Goal: Transaction & Acquisition: Download file/media

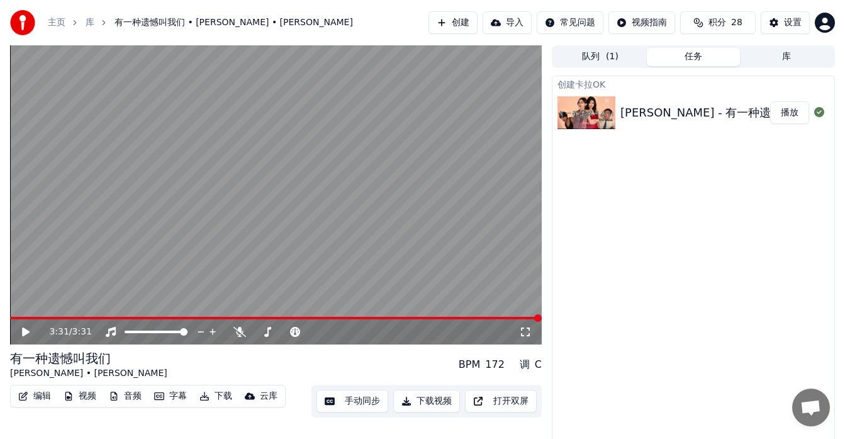
click at [25, 332] on icon at bounding box center [26, 331] width 8 height 9
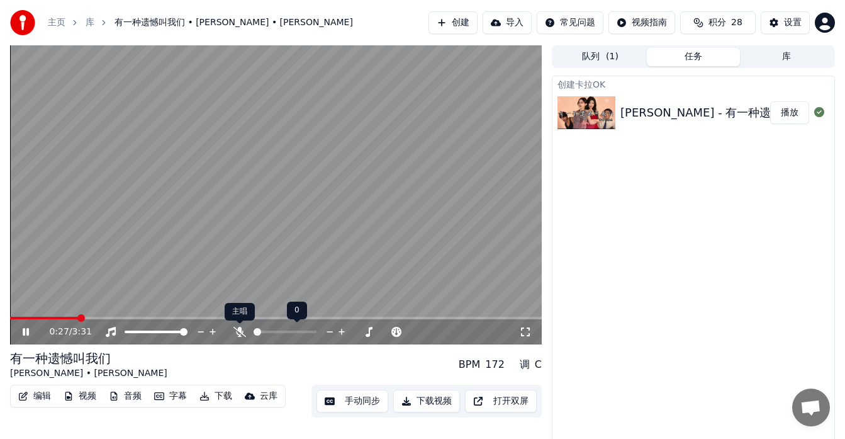
click at [240, 331] on icon at bounding box center [239, 332] width 13 height 10
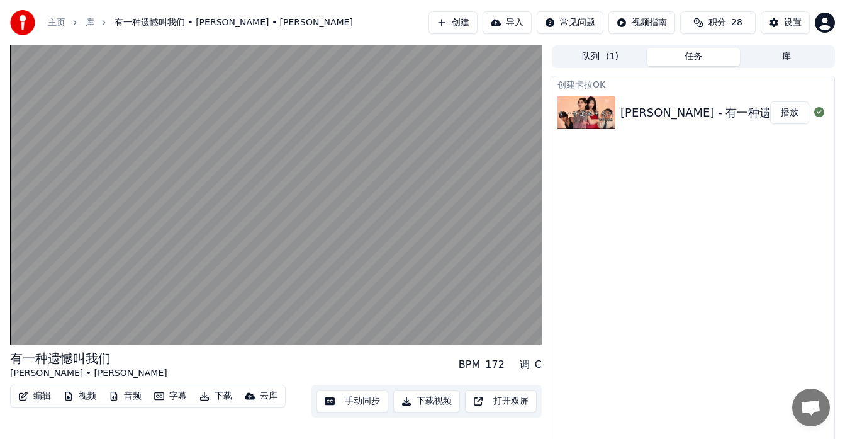
click at [363, 398] on button "手动同步" at bounding box center [353, 401] width 72 height 23
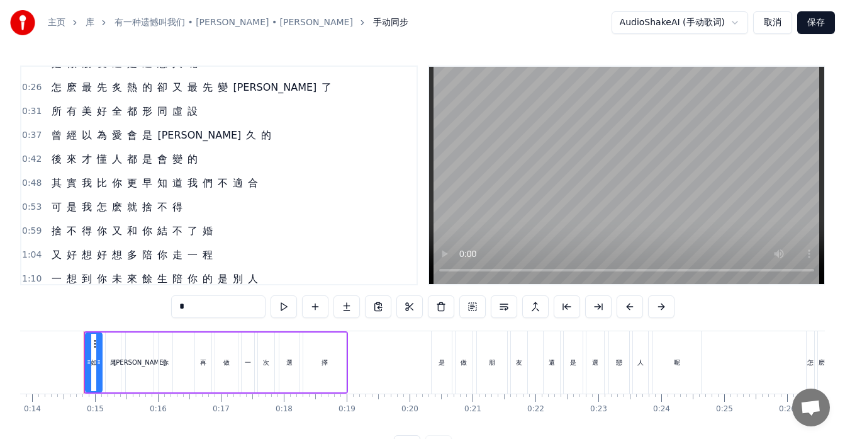
scroll to position [41, 0]
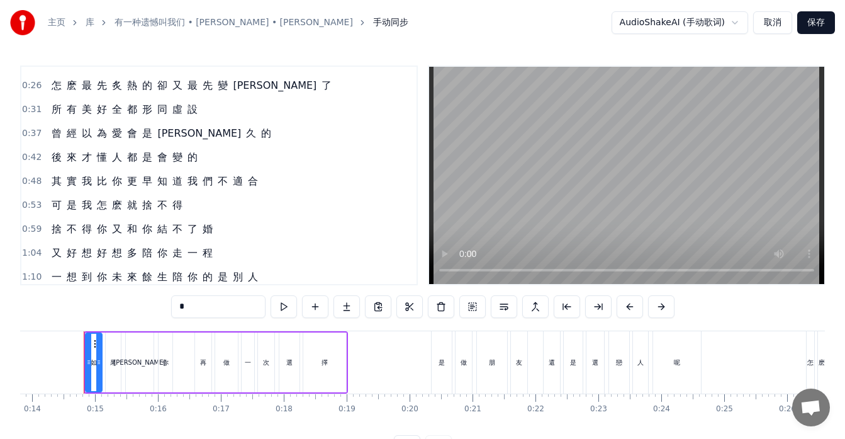
click at [65, 140] on span "經" at bounding box center [71, 133] width 13 height 15
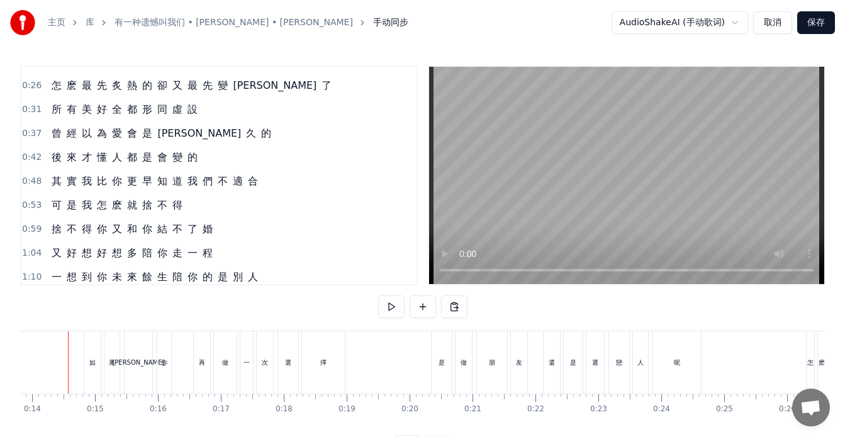
scroll to position [0, 854]
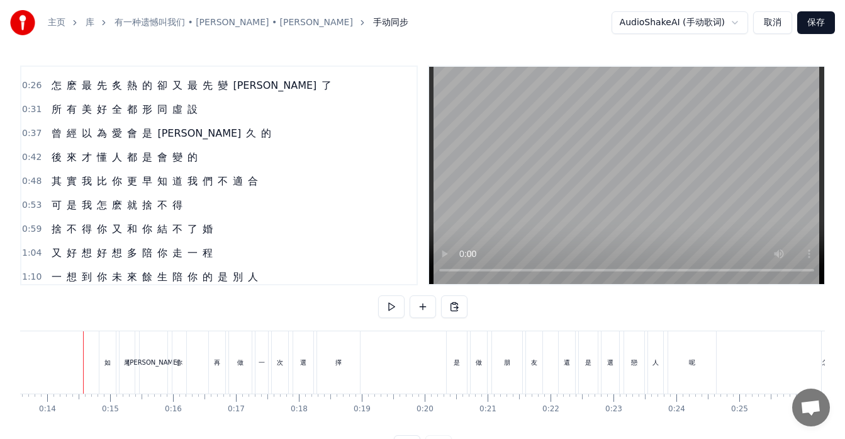
click at [91, 187] on div "其 實 我 比 你 更 早 知 道 我 們 不 適 合" at bounding box center [155, 181] width 217 height 23
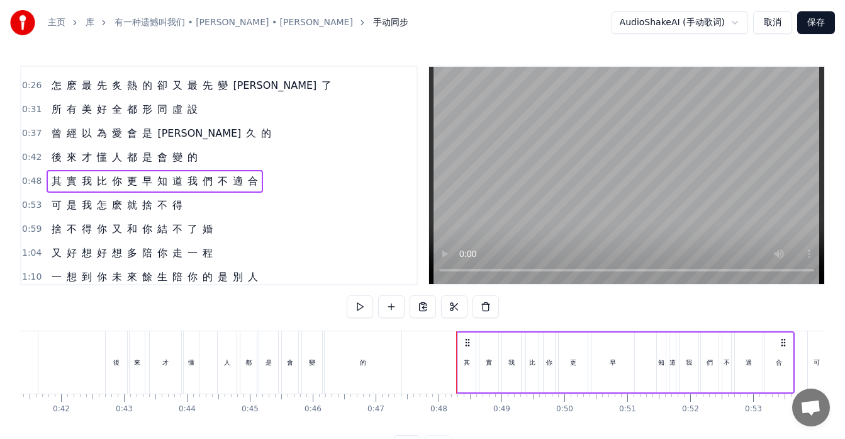
scroll to position [0, 2975]
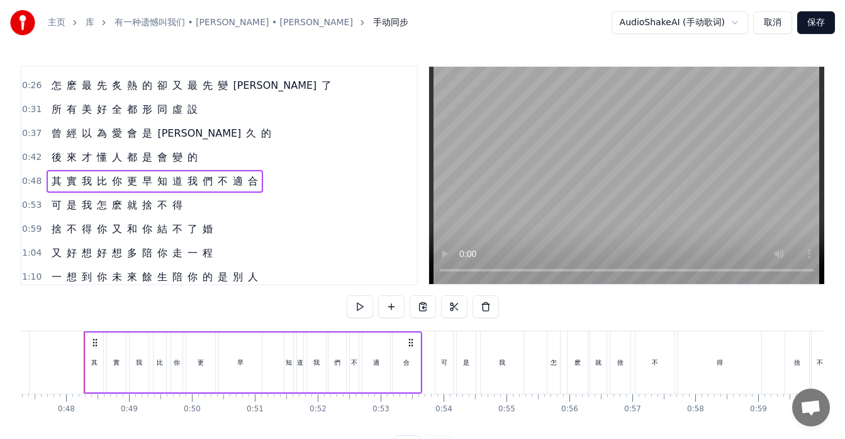
click at [62, 139] on div "曾 經 以 為 愛 會 是 永 久 的" at bounding box center [162, 133] width 230 height 23
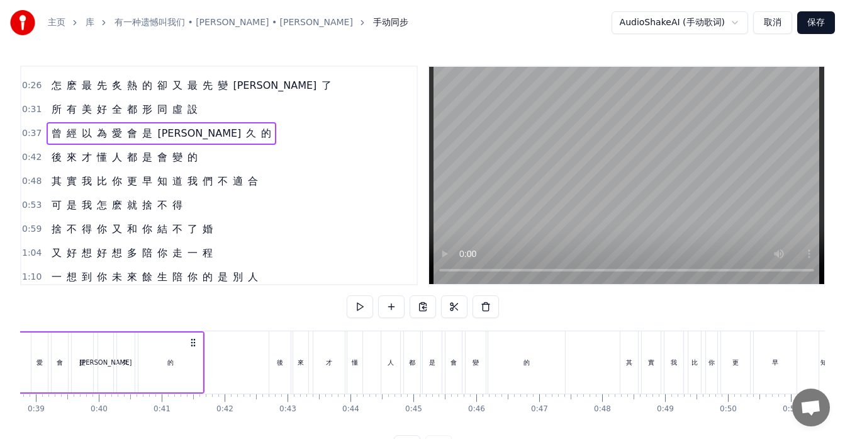
scroll to position [0, 2273]
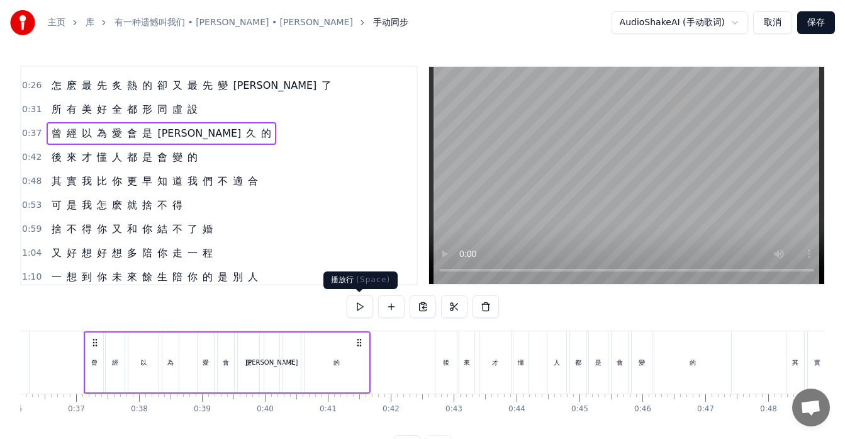
click at [366, 305] on button at bounding box center [360, 306] width 26 height 23
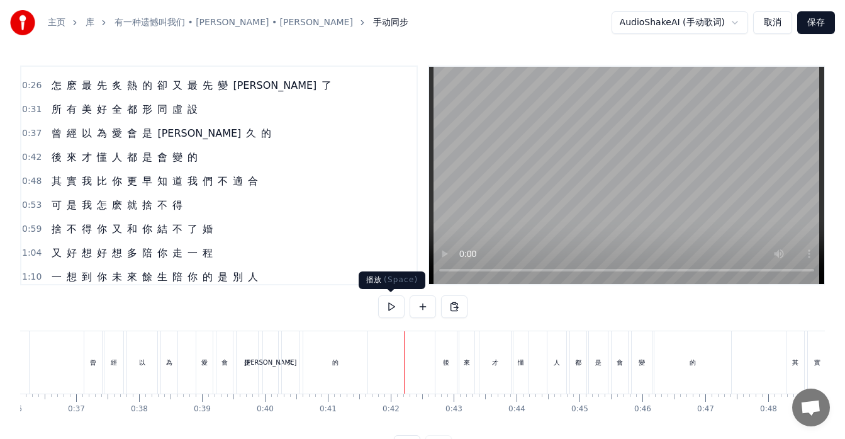
click at [390, 302] on button at bounding box center [391, 306] width 26 height 23
click at [697, 375] on div "的" at bounding box center [693, 362] width 77 height 62
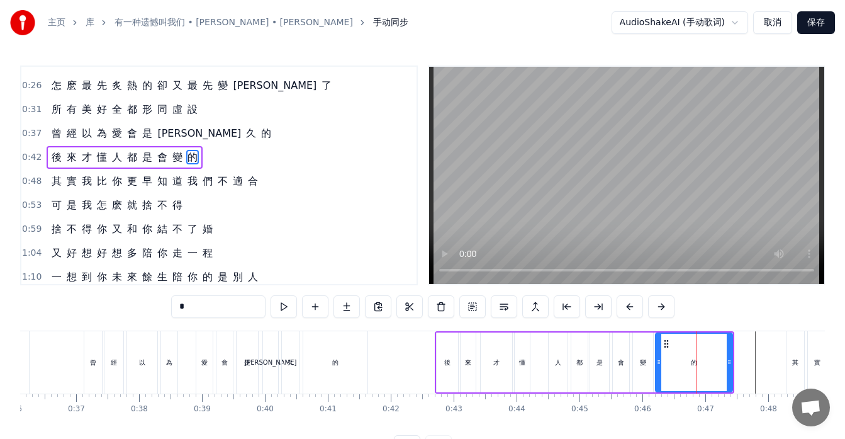
scroll to position [23, 0]
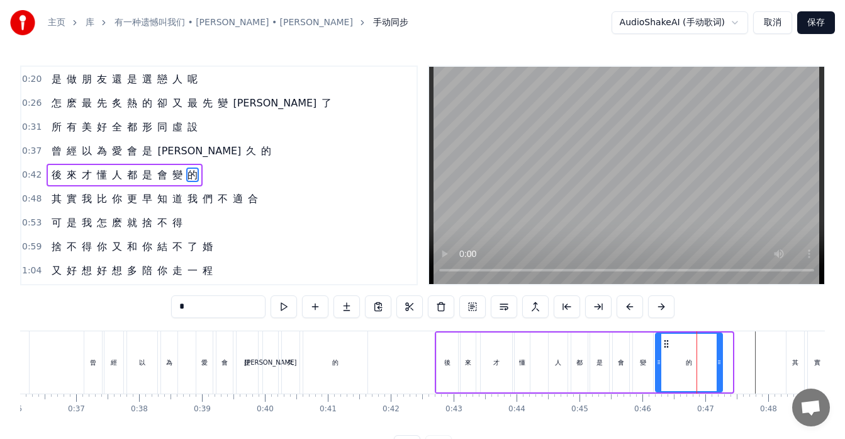
drag, startPoint x: 729, startPoint y: 366, endPoint x: 719, endPoint y: 367, distance: 10.1
click at [719, 367] on div at bounding box center [719, 362] width 5 height 57
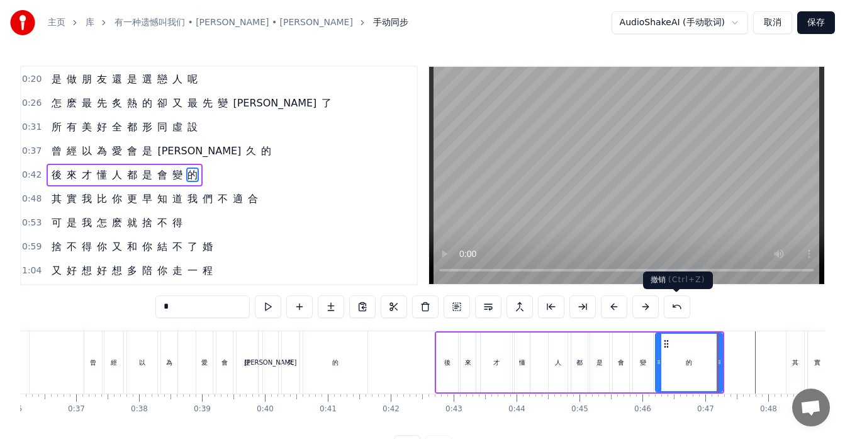
click at [675, 307] on button at bounding box center [677, 306] width 26 height 23
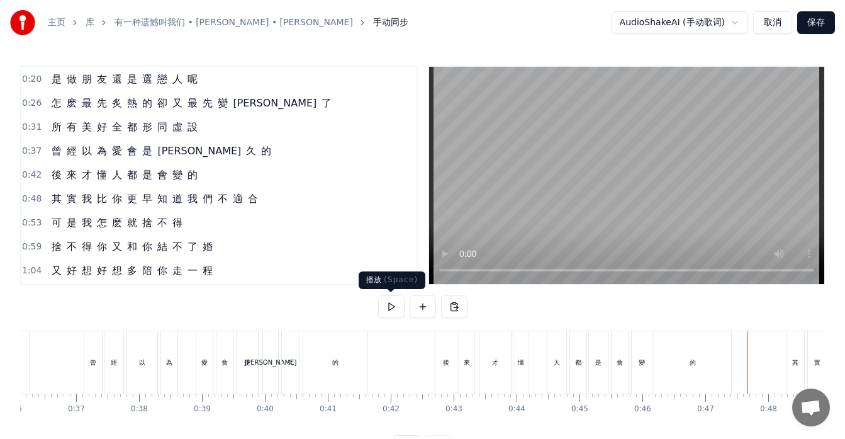
click at [393, 304] on button at bounding box center [391, 306] width 26 height 23
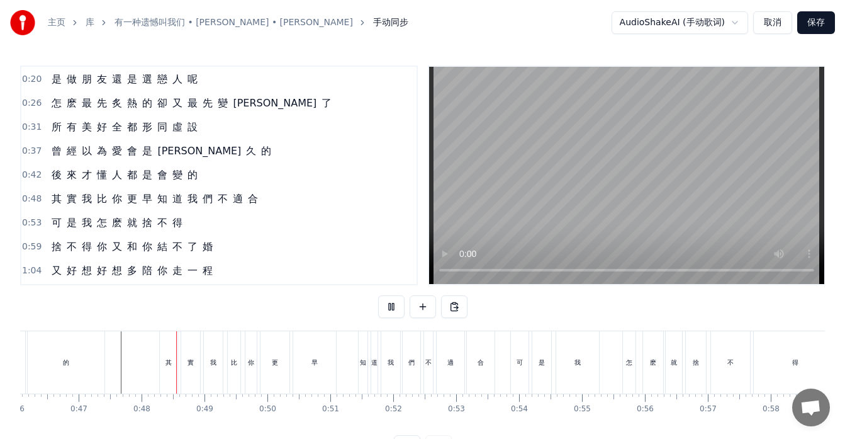
scroll to position [0, 2966]
click at [393, 304] on button at bounding box center [391, 306] width 26 height 23
click at [202, 373] on div "更" at bounding box center [208, 362] width 29 height 62
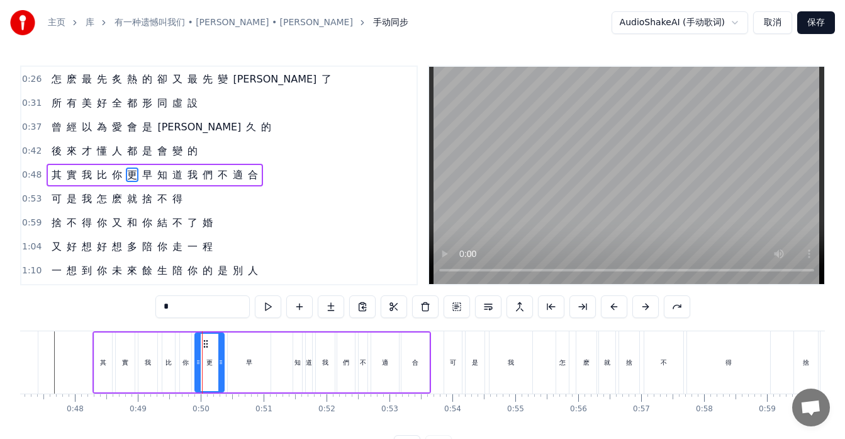
click at [246, 369] on div "早" at bounding box center [249, 362] width 43 height 60
type input "*"
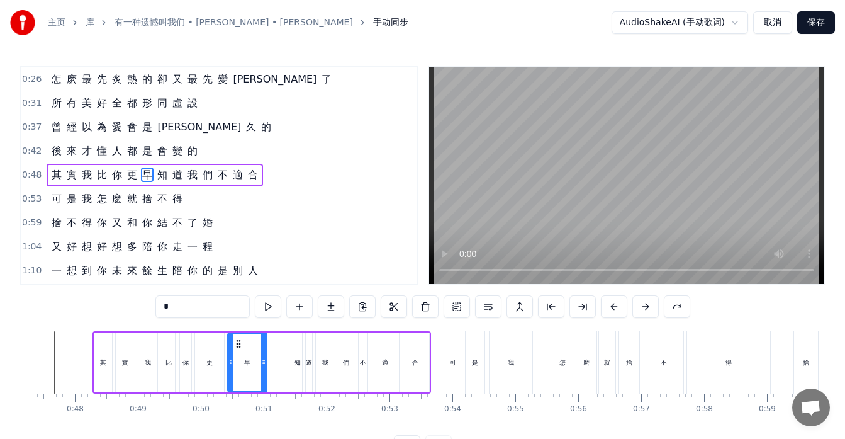
click at [264, 371] on div at bounding box center [263, 362] width 5 height 57
click at [268, 308] on button at bounding box center [268, 306] width 26 height 23
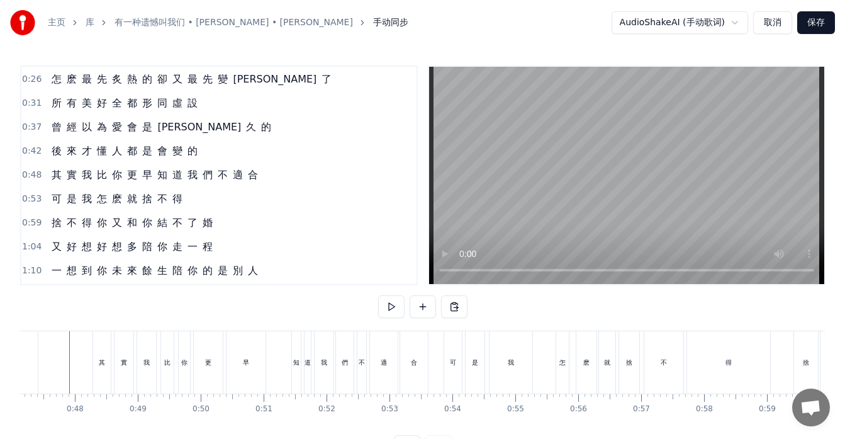
scroll to position [0, 2952]
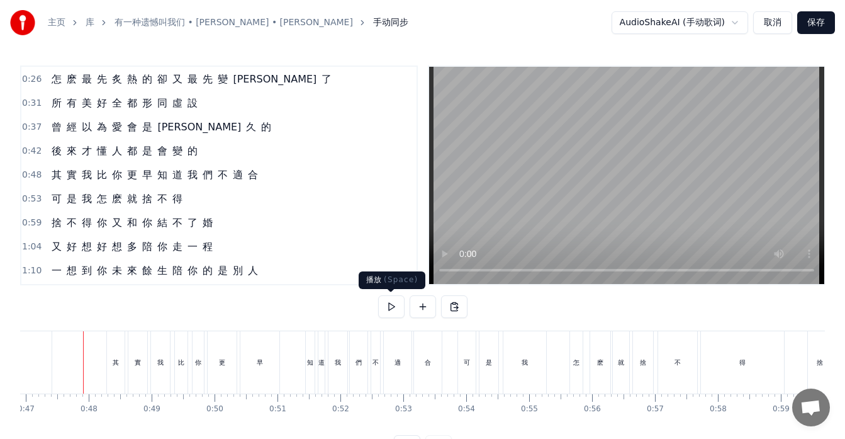
click at [396, 305] on button at bounding box center [391, 306] width 26 height 23
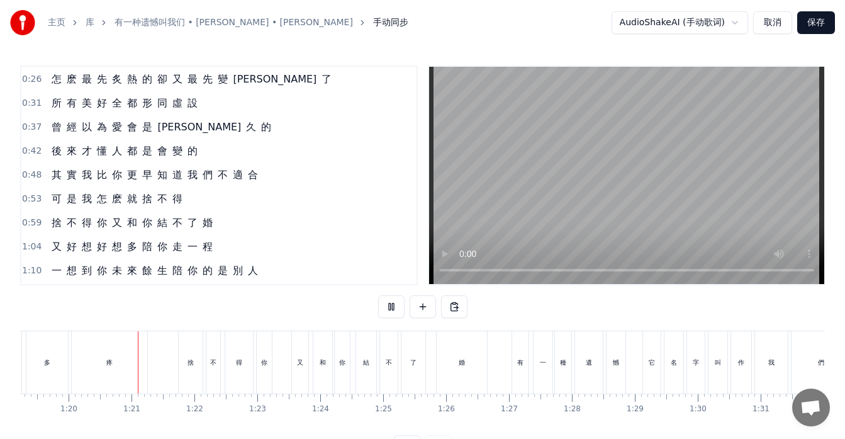
scroll to position [0, 5007]
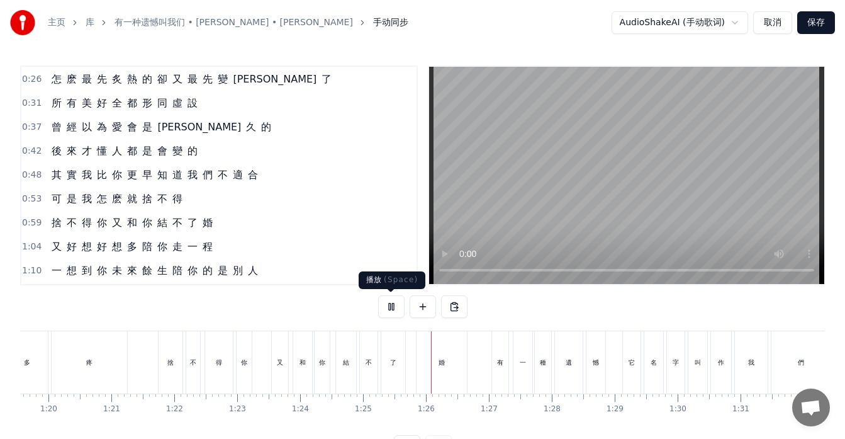
click at [389, 306] on button at bounding box center [391, 306] width 26 height 23
click at [463, 373] on div "婚" at bounding box center [442, 362] width 50 height 62
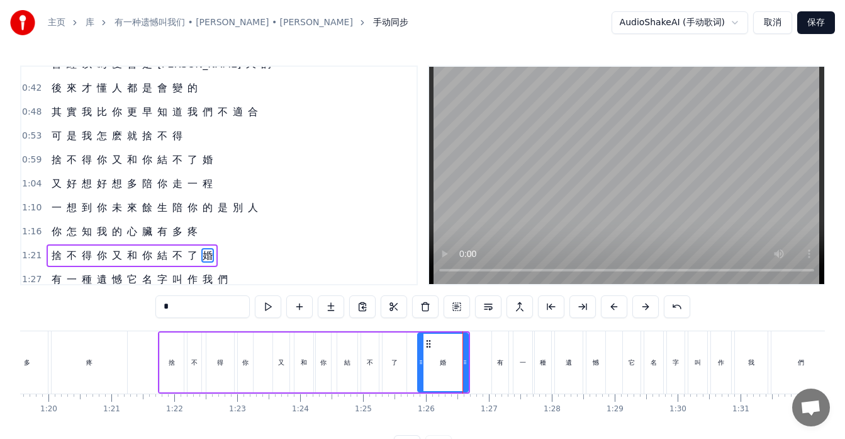
scroll to position [191, 0]
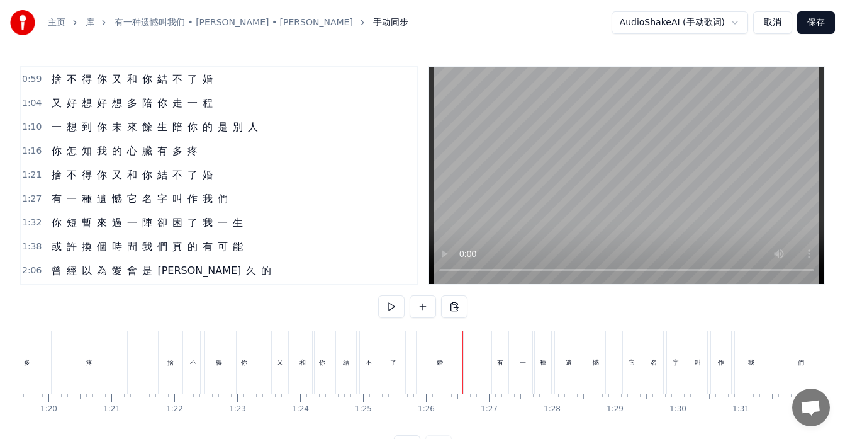
click at [437, 369] on div "婚" at bounding box center [440, 362] width 47 height 62
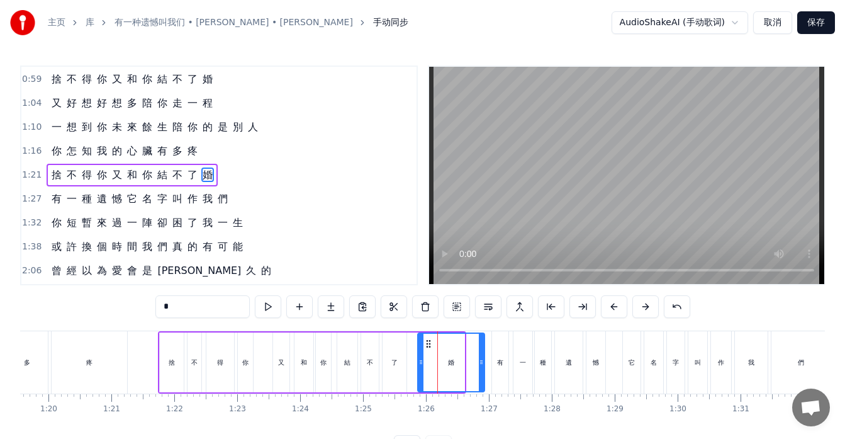
drag, startPoint x: 461, startPoint y: 367, endPoint x: 481, endPoint y: 367, distance: 20.1
click at [481, 367] on div at bounding box center [481, 362] width 5 height 57
drag, startPoint x: 481, startPoint y: 367, endPoint x: 454, endPoint y: 367, distance: 27.7
click at [454, 367] on div at bounding box center [453, 362] width 5 height 57
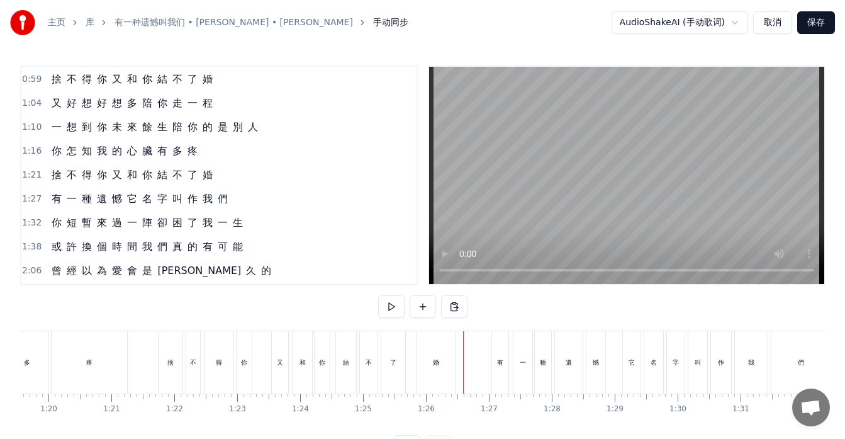
click at [446, 366] on div "婚" at bounding box center [436, 362] width 39 height 62
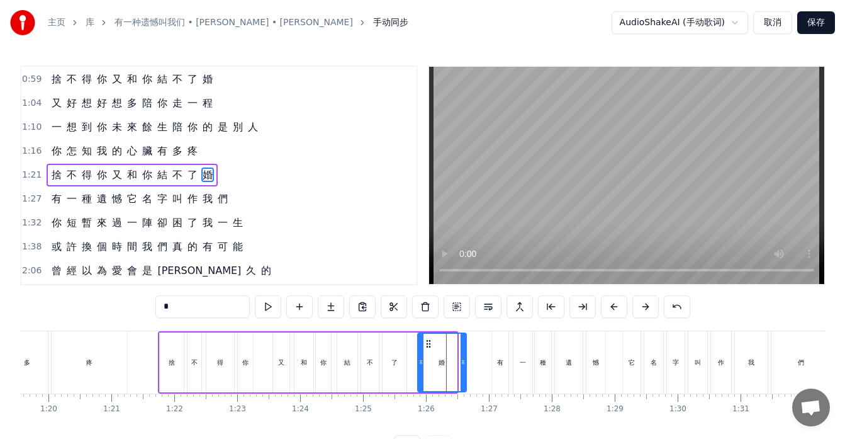
drag, startPoint x: 453, startPoint y: 366, endPoint x: 463, endPoint y: 368, distance: 10.4
click at [463, 368] on div at bounding box center [463, 362] width 5 height 57
click at [499, 363] on div "有" at bounding box center [500, 361] width 6 height 9
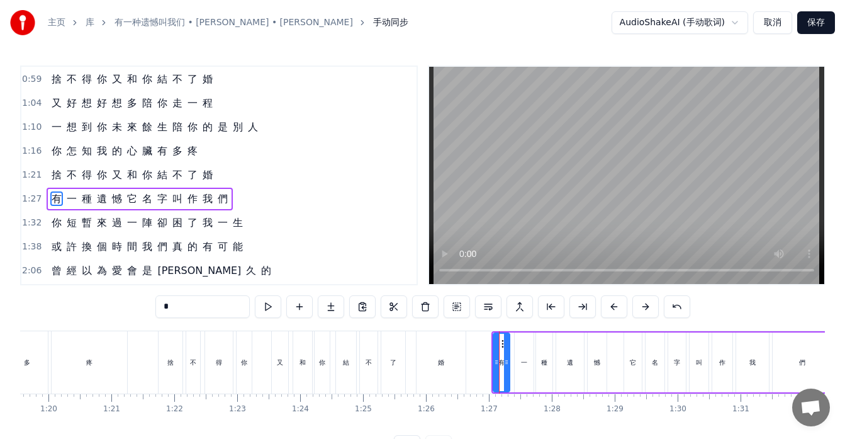
scroll to position [215, 0]
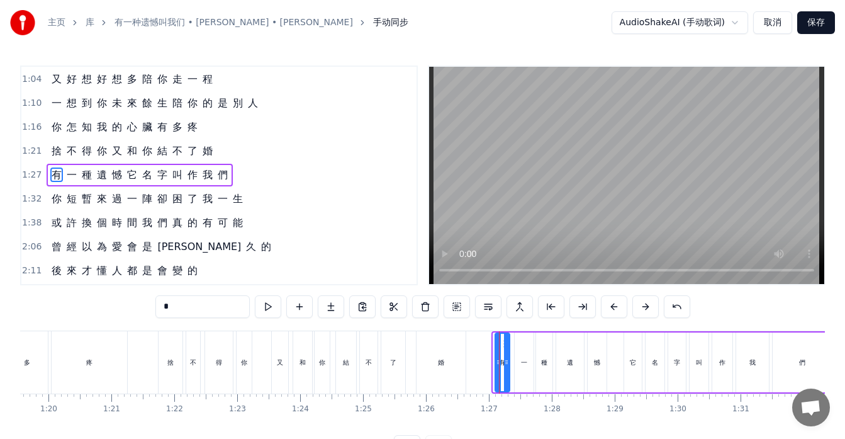
click at [496, 364] on icon at bounding box center [498, 362] width 5 height 10
click at [424, 367] on div "婚" at bounding box center [441, 362] width 49 height 62
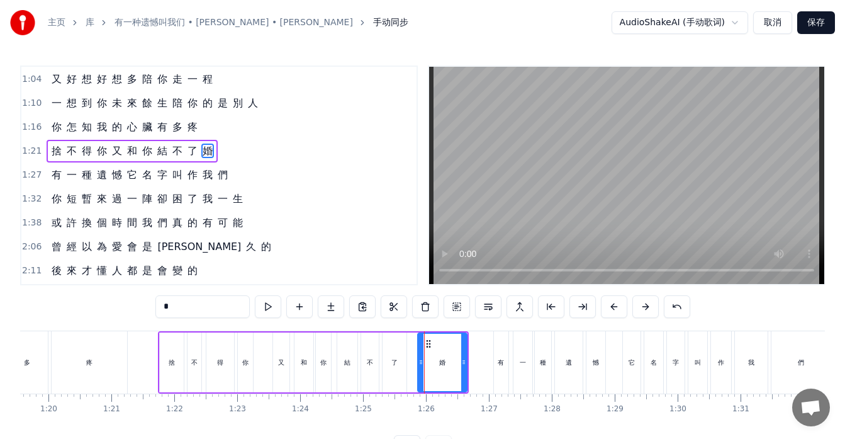
scroll to position [191, 0]
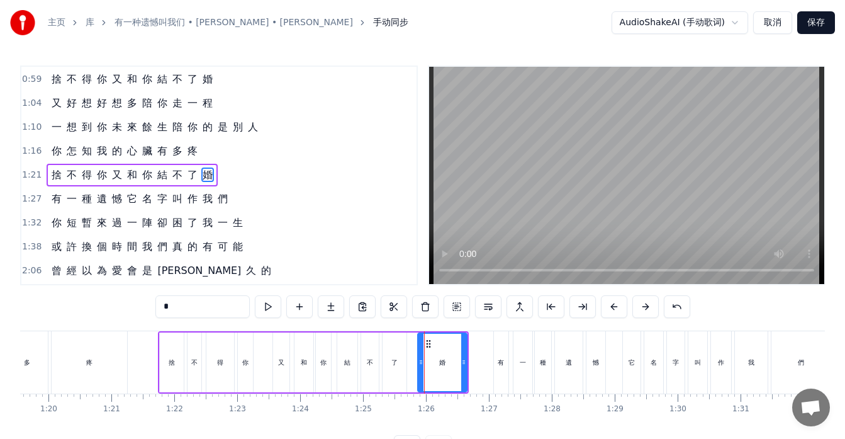
click at [399, 362] on div "了" at bounding box center [395, 362] width 24 height 60
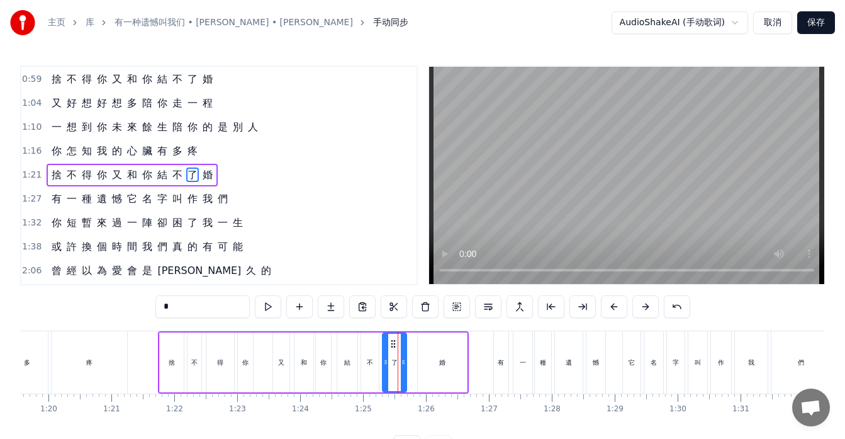
click at [442, 362] on div "婚" at bounding box center [442, 361] width 6 height 9
type input "*"
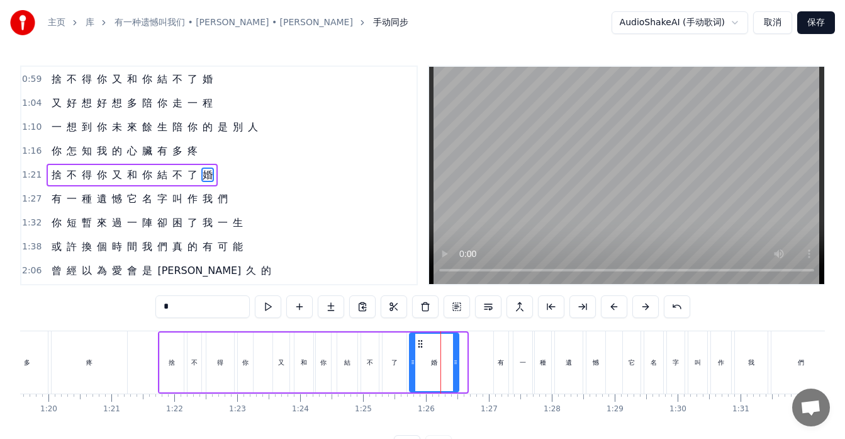
drag, startPoint x: 429, startPoint y: 341, endPoint x: 421, endPoint y: 341, distance: 8.2
click at [421, 341] on icon at bounding box center [420, 344] width 10 height 10
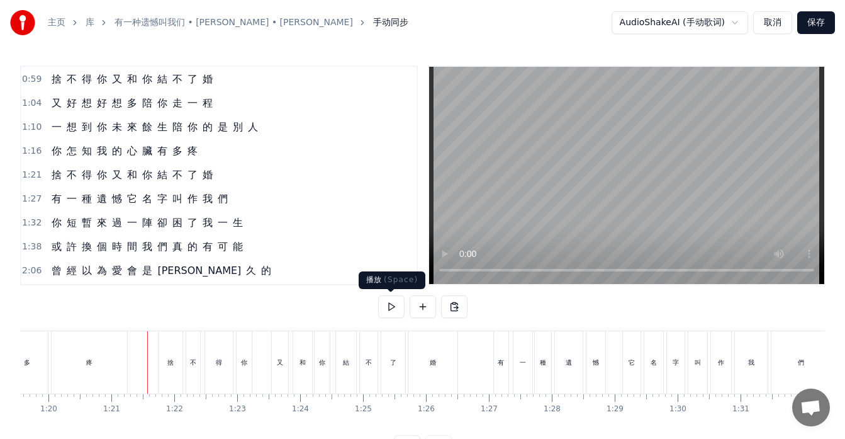
click at [393, 303] on button at bounding box center [391, 306] width 26 height 23
click at [393, 304] on button at bounding box center [391, 306] width 26 height 23
click at [496, 369] on div "有" at bounding box center [501, 362] width 14 height 62
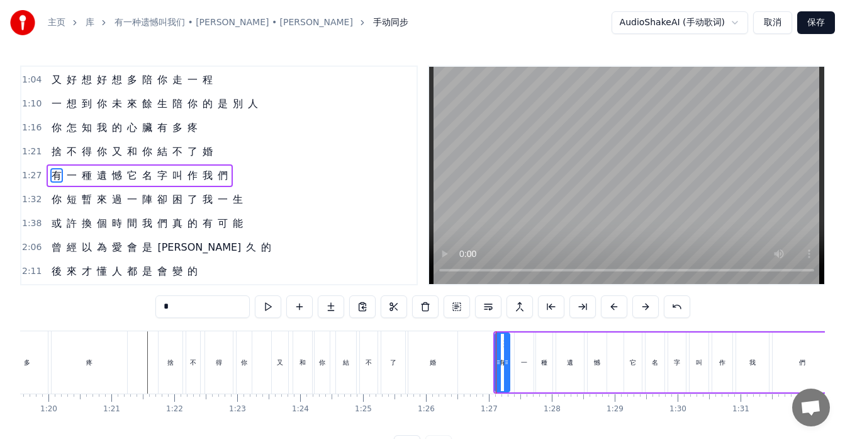
scroll to position [215, 0]
drag, startPoint x: 497, startPoint y: 366, endPoint x: 491, endPoint y: 367, distance: 6.3
click at [491, 368] on div at bounding box center [491, 362] width 5 height 57
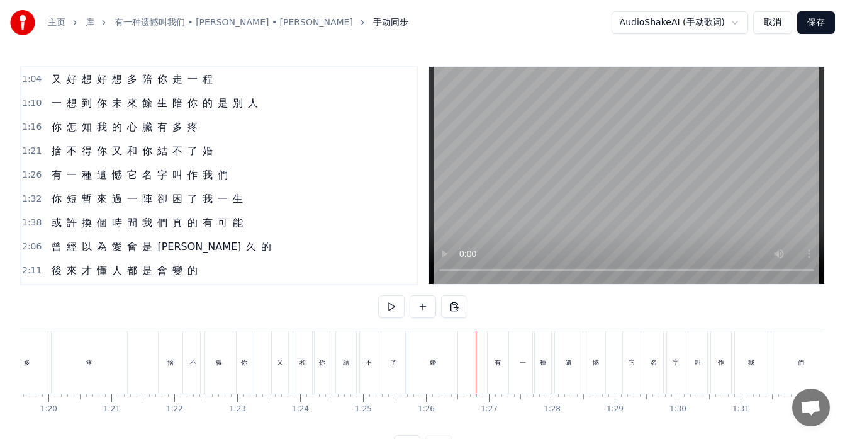
click at [492, 376] on div "有" at bounding box center [498, 362] width 21 height 62
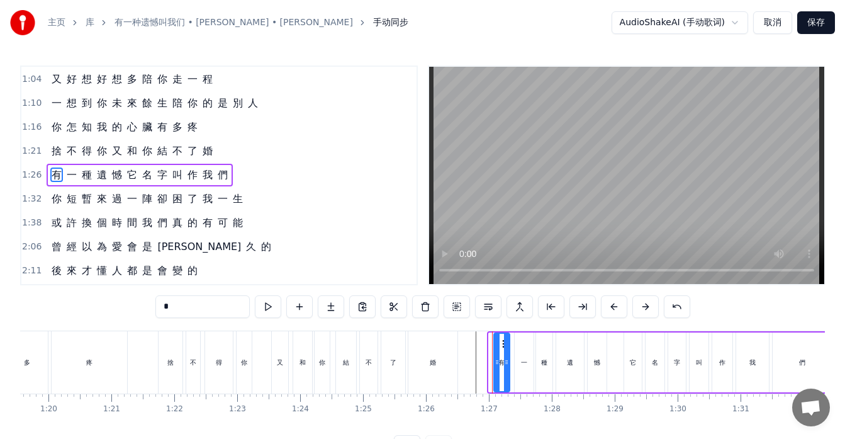
click at [496, 374] on div at bounding box center [497, 362] width 5 height 57
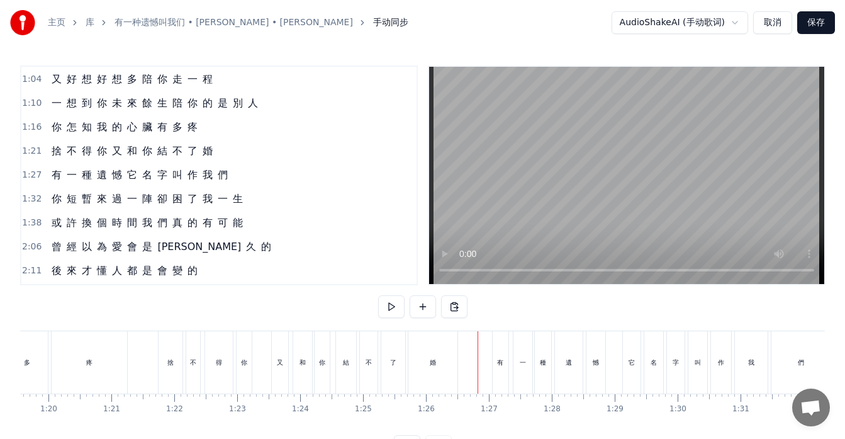
click at [492, 332] on div "有" at bounding box center [500, 362] width 17 height 62
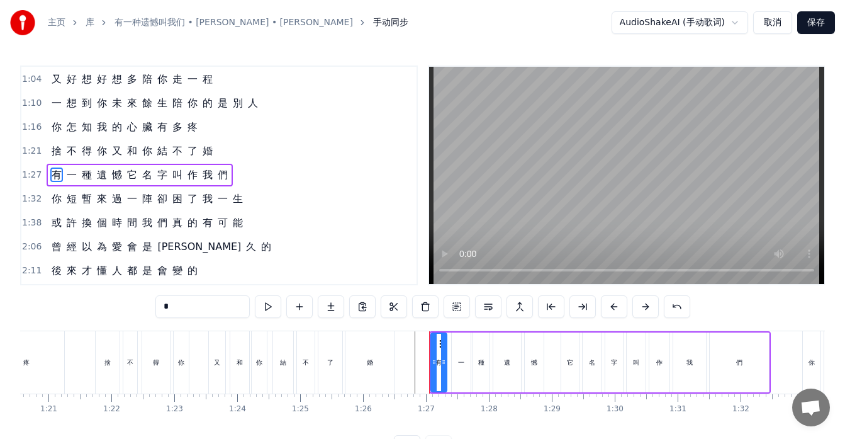
scroll to position [0, 5102]
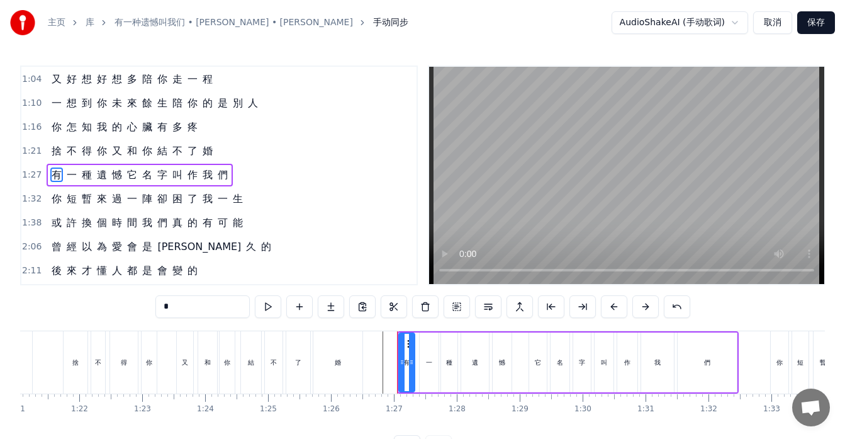
click at [735, 366] on div "們" at bounding box center [707, 362] width 59 height 60
type input "*"
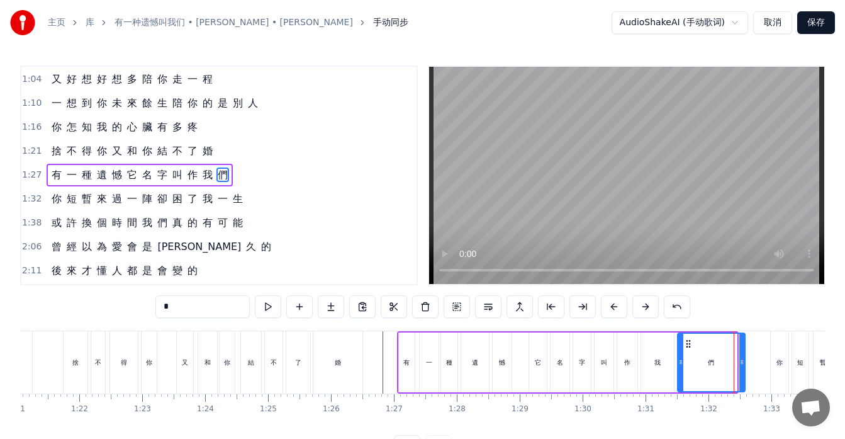
drag, startPoint x: 734, startPoint y: 364, endPoint x: 743, endPoint y: 364, distance: 8.2
click at [743, 364] on icon at bounding box center [742, 362] width 5 height 10
drag, startPoint x: 743, startPoint y: 364, endPoint x: 727, endPoint y: 364, distance: 15.7
click at [727, 364] on icon at bounding box center [726, 362] width 5 height 10
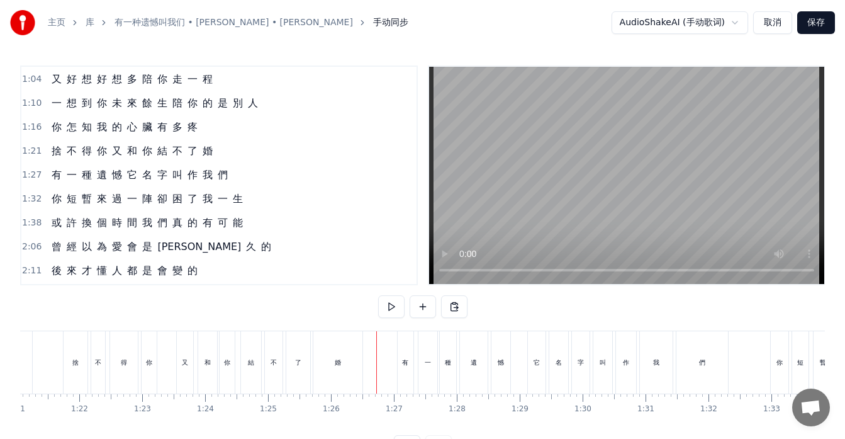
click at [70, 183] on div "有 一 種 遺 憾 它 名 字 叫 作 我 們" at bounding box center [140, 175] width 186 height 23
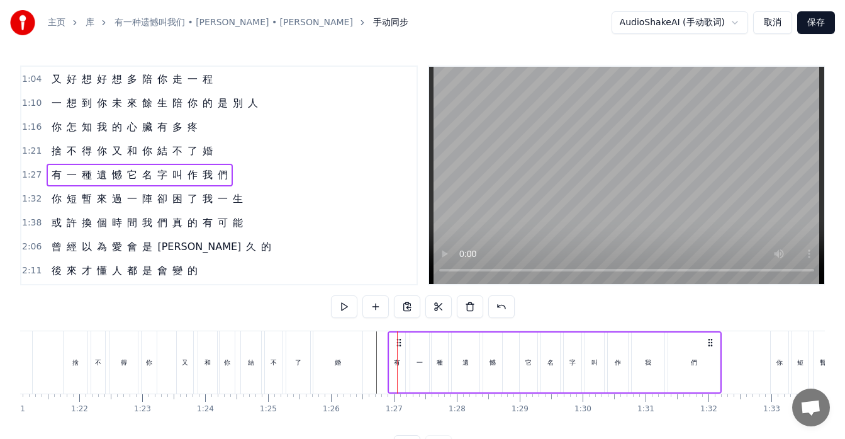
drag, startPoint x: 410, startPoint y: 344, endPoint x: 401, endPoint y: 344, distance: 9.5
click at [401, 344] on icon at bounding box center [399, 342] width 10 height 10
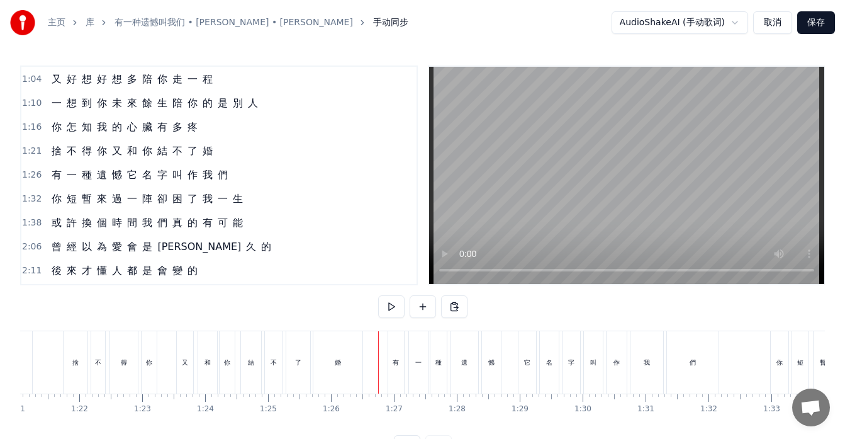
click at [62, 181] on div "有 一 種 遺 憾 它 名 字 叫 作 我 們" at bounding box center [140, 175] width 186 height 23
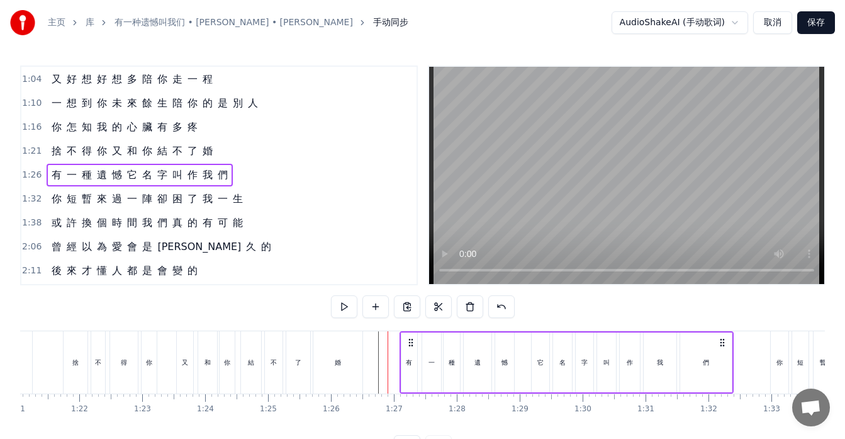
drag, startPoint x: 399, startPoint y: 341, endPoint x: 411, endPoint y: 342, distance: 12.0
click at [411, 342] on icon at bounding box center [411, 342] width 10 height 10
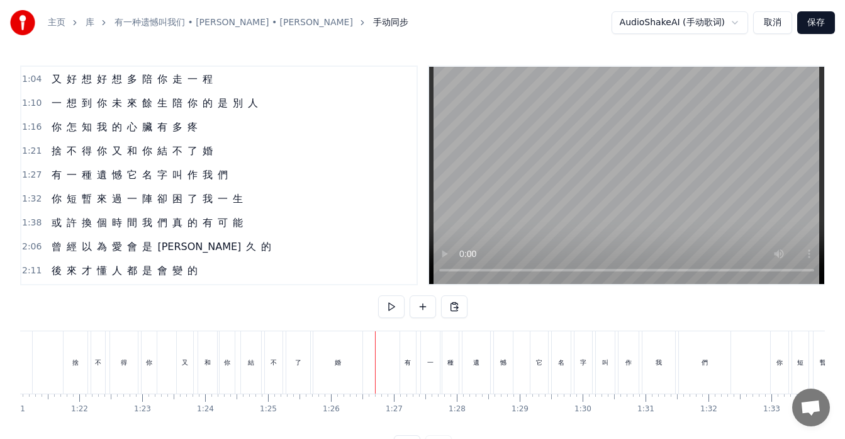
click at [342, 381] on div "婚" at bounding box center [337, 362] width 49 height 62
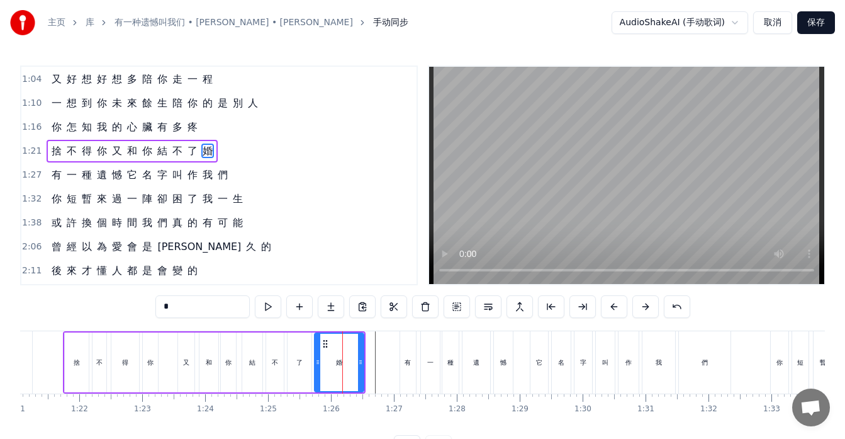
scroll to position [191, 0]
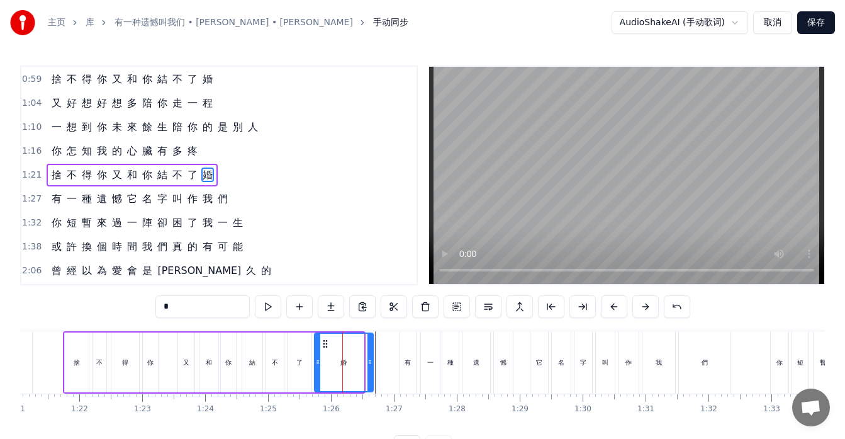
drag, startPoint x: 360, startPoint y: 365, endPoint x: 369, endPoint y: 366, distance: 9.5
click at [369, 366] on icon at bounding box center [370, 362] width 5 height 10
drag, startPoint x: 369, startPoint y: 366, endPoint x: 350, endPoint y: 365, distance: 19.5
click at [350, 365] on icon at bounding box center [350, 362] width 5 height 10
drag, startPoint x: 349, startPoint y: 364, endPoint x: 386, endPoint y: 370, distance: 36.9
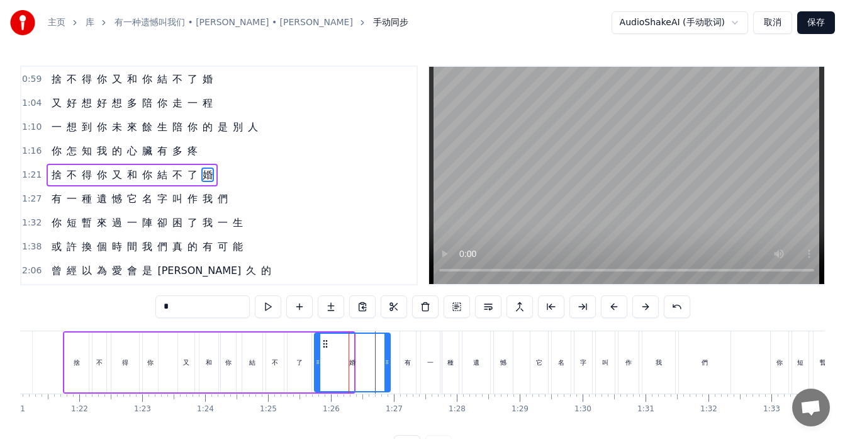
click at [386, 370] on div at bounding box center [387, 362] width 5 height 57
drag, startPoint x: 386, startPoint y: 370, endPoint x: 362, endPoint y: 370, distance: 23.9
click at [362, 370] on div at bounding box center [363, 362] width 5 height 57
click at [402, 374] on div "有" at bounding box center [408, 362] width 16 height 62
type input "*"
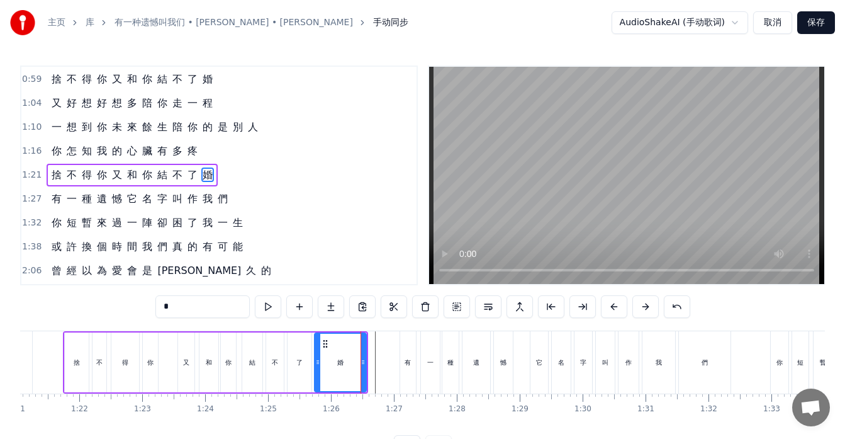
scroll to position [215, 0]
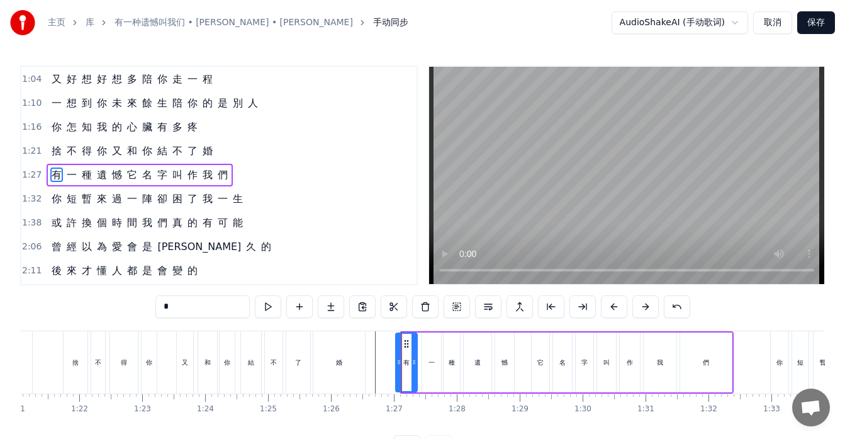
click at [398, 359] on icon at bounding box center [398, 362] width 5 height 10
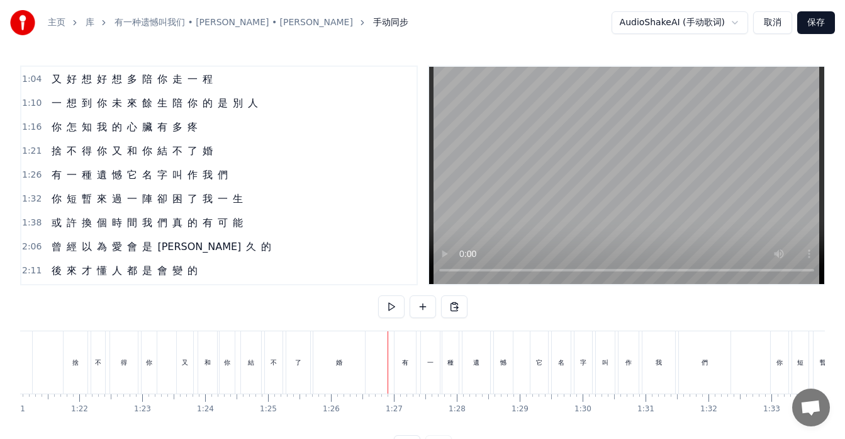
click at [405, 372] on div "有" at bounding box center [405, 362] width 21 height 62
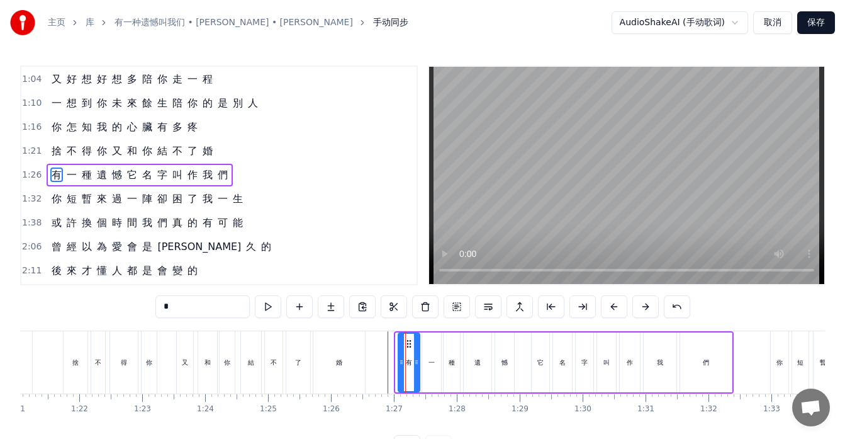
click at [408, 342] on icon at bounding box center [409, 344] width 10 height 10
click at [429, 356] on div "一" at bounding box center [431, 362] width 19 height 60
type input "*"
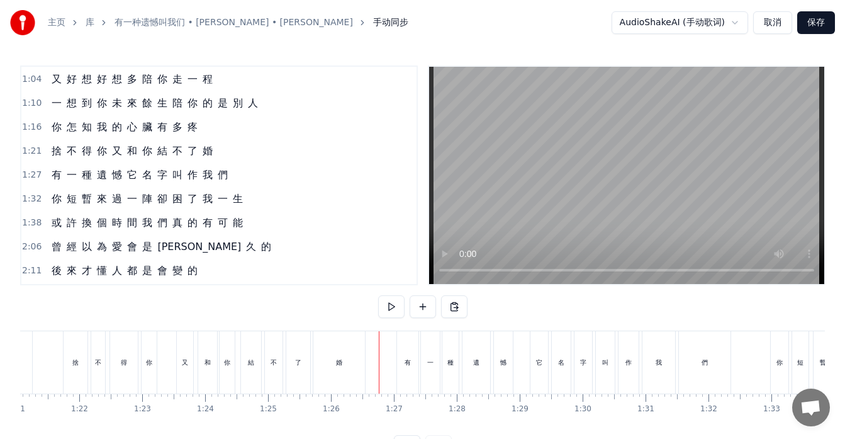
click at [504, 374] on div "憾" at bounding box center [503, 362] width 19 height 62
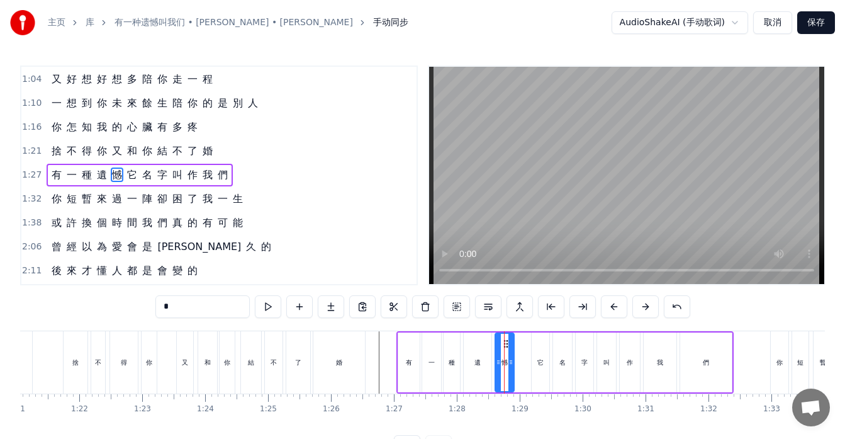
click at [520, 375] on div "有 一 種 遺 憾 它 名 字 叫 作 我 們" at bounding box center [564, 362] width 337 height 62
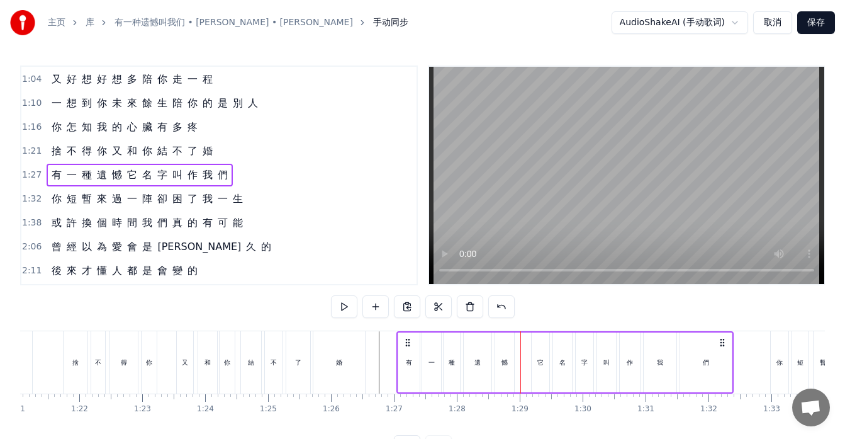
click at [510, 375] on div "憾" at bounding box center [504, 362] width 19 height 60
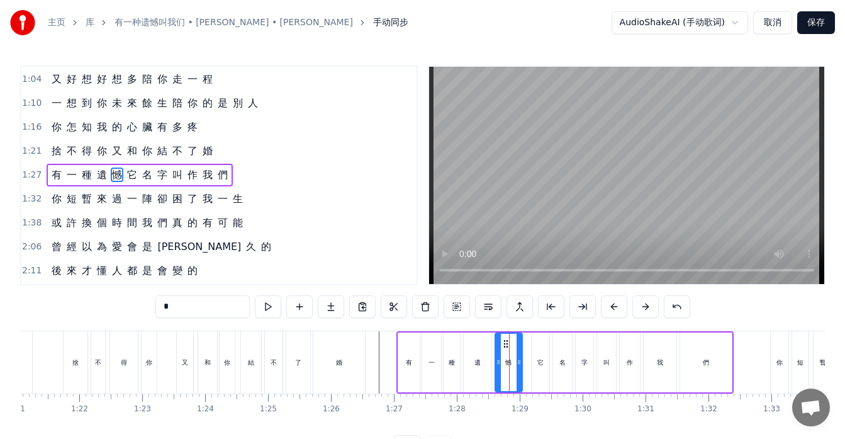
drag, startPoint x: 512, startPoint y: 373, endPoint x: 520, endPoint y: 374, distance: 8.2
click at [520, 374] on div at bounding box center [519, 362] width 5 height 57
click at [663, 368] on div "我" at bounding box center [660, 362] width 33 height 60
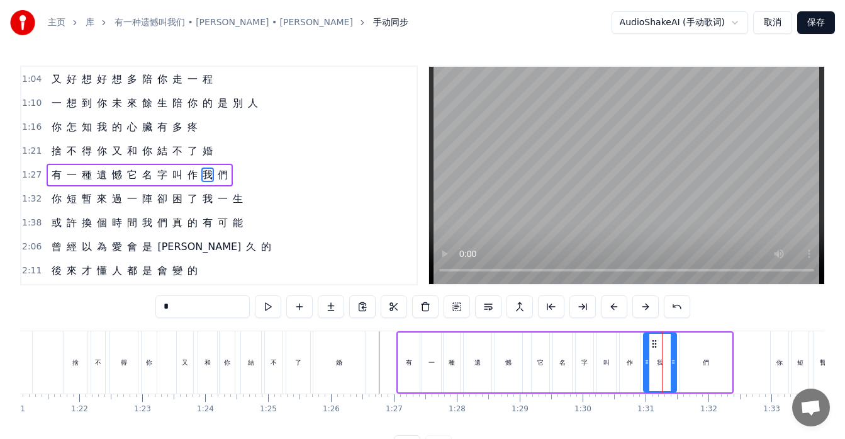
click at [692, 368] on div "們" at bounding box center [706, 362] width 52 height 60
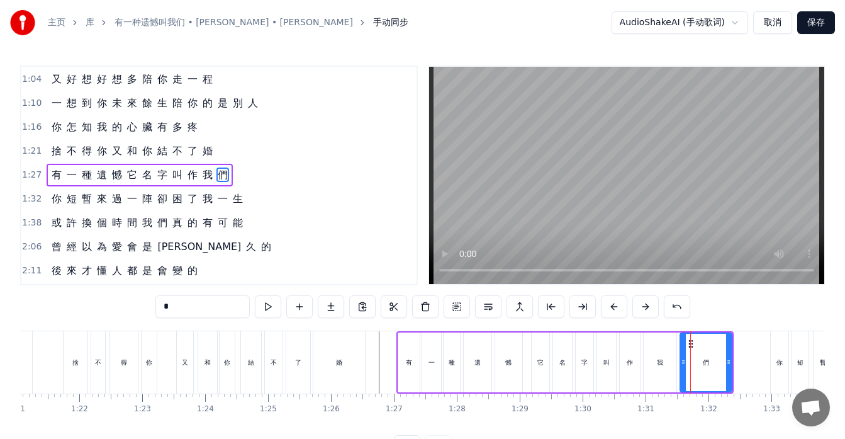
click at [512, 367] on div "憾" at bounding box center [508, 362] width 27 height 60
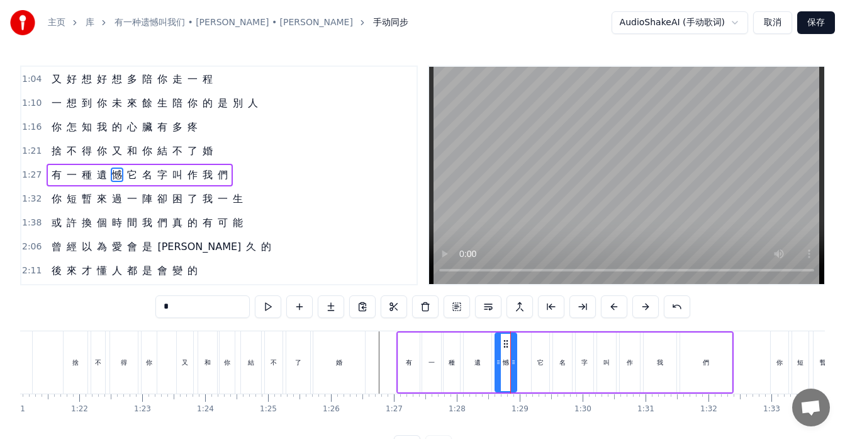
click at [512, 364] on icon at bounding box center [513, 362] width 5 height 10
click at [536, 368] on div "它" at bounding box center [541, 362] width 18 height 60
drag, startPoint x: 542, startPoint y: 344, endPoint x: 535, endPoint y: 344, distance: 6.9
click at [563, 354] on div "名" at bounding box center [562, 362] width 19 height 60
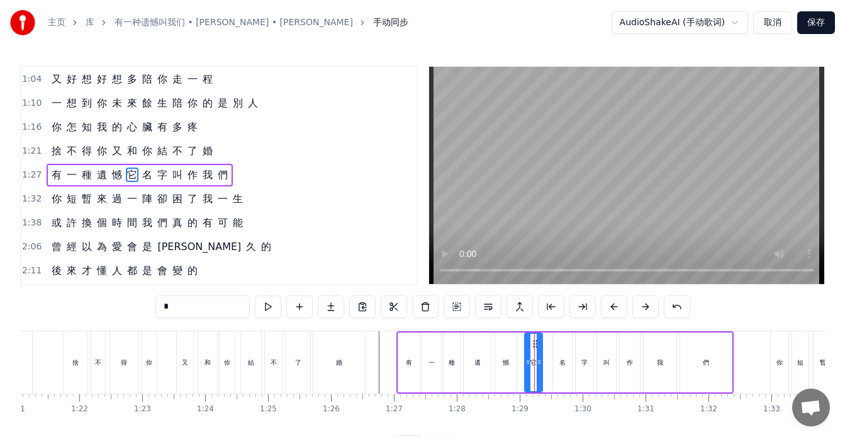
type input "*"
drag, startPoint x: 562, startPoint y: 342, endPoint x: 553, endPoint y: 342, distance: 8.8
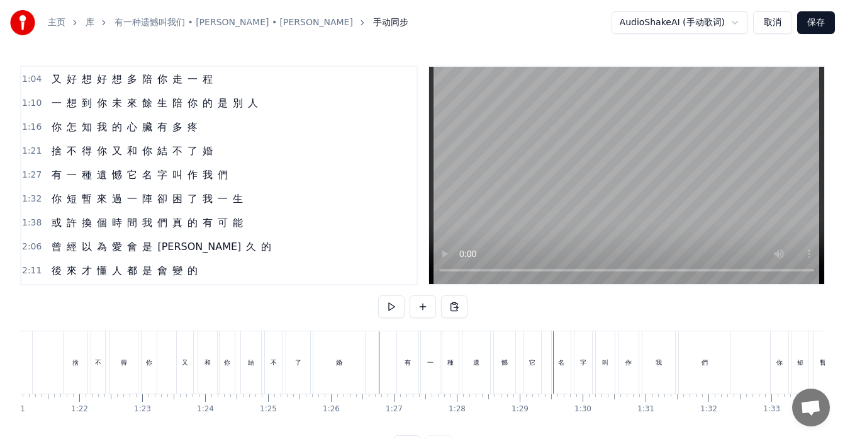
click at [560, 343] on div "名" at bounding box center [561, 362] width 19 height 62
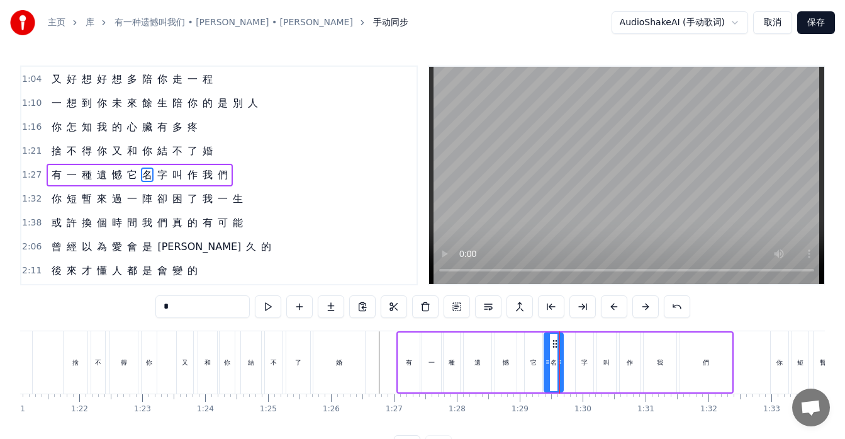
drag, startPoint x: 563, startPoint y: 342, endPoint x: 554, endPoint y: 344, distance: 8.9
click at [554, 344] on icon at bounding box center [555, 344] width 10 height 10
click at [580, 348] on div "字" at bounding box center [585, 362] width 18 height 60
drag, startPoint x: 587, startPoint y: 342, endPoint x: 579, endPoint y: 344, distance: 7.8
click at [577, 345] on icon at bounding box center [577, 344] width 10 height 10
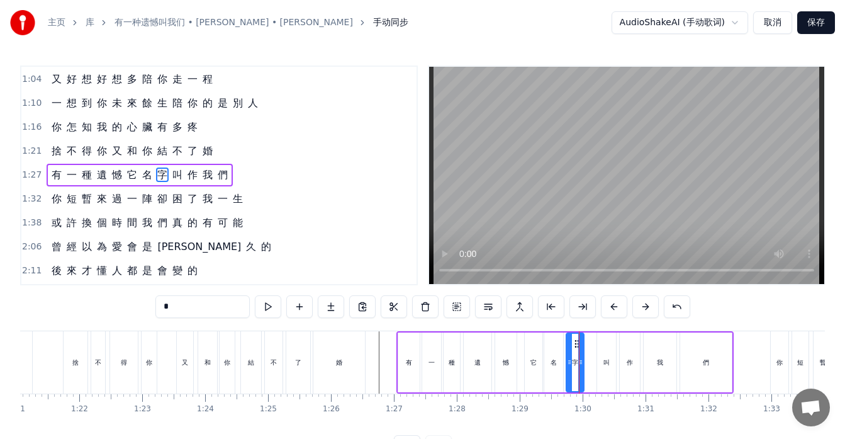
click at [604, 347] on div "叫" at bounding box center [606, 362] width 19 height 60
drag, startPoint x: 608, startPoint y: 342, endPoint x: 598, endPoint y: 345, distance: 10.6
click at [598, 345] on icon at bounding box center [598, 344] width 10 height 10
click at [624, 350] on div "作" at bounding box center [630, 362] width 20 height 60
drag, startPoint x: 631, startPoint y: 346, endPoint x: 619, endPoint y: 349, distance: 11.8
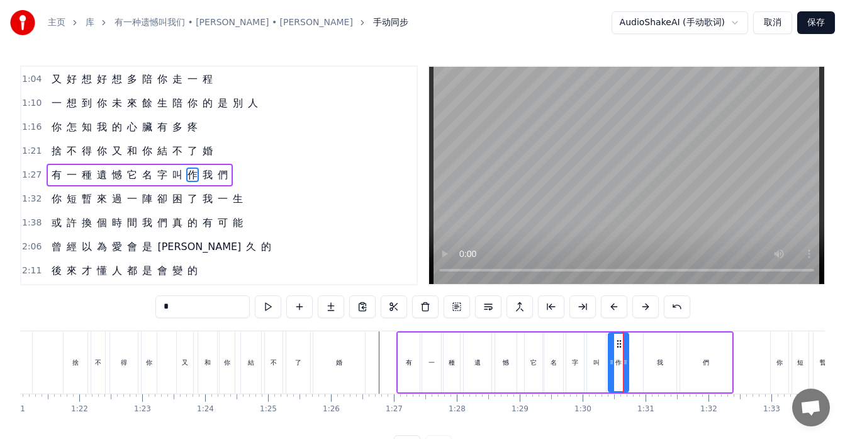
click at [619, 349] on div "作" at bounding box center [618, 362] width 19 height 57
click at [658, 352] on div "我" at bounding box center [660, 362] width 33 height 60
drag, startPoint x: 655, startPoint y: 343, endPoint x: 643, endPoint y: 344, distance: 12.7
click at [643, 345] on icon at bounding box center [642, 344] width 10 height 10
click at [695, 354] on div "們" at bounding box center [706, 362] width 52 height 60
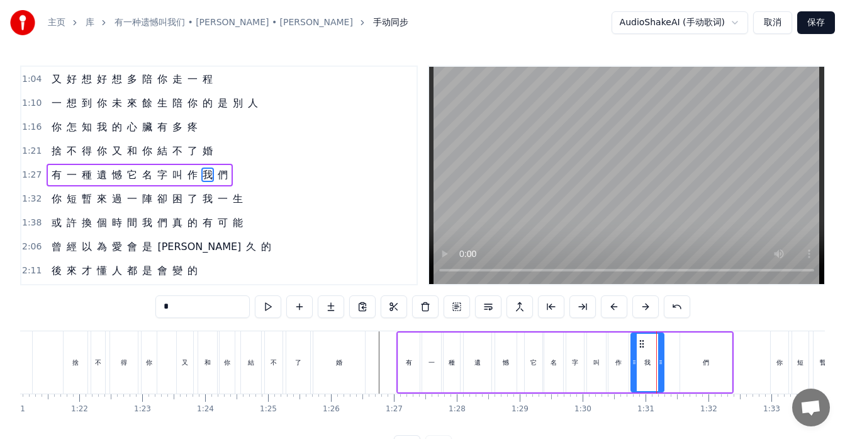
type input "*"
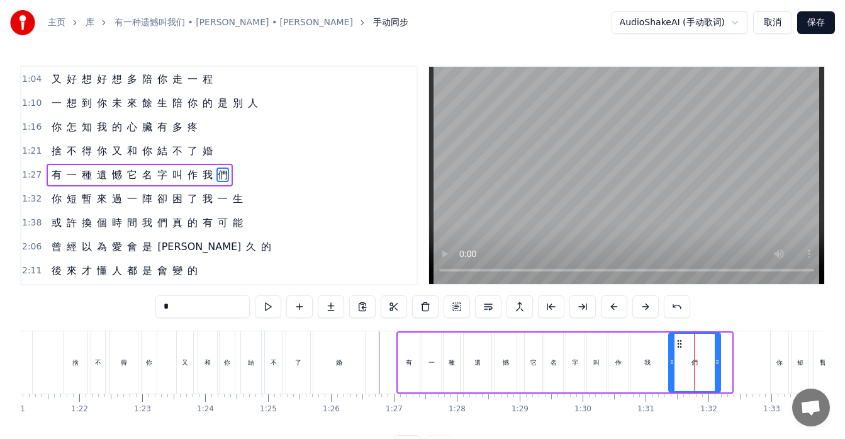
drag, startPoint x: 690, startPoint y: 342, endPoint x: 679, endPoint y: 345, distance: 11.6
click at [679, 345] on icon at bounding box center [680, 344] width 10 height 10
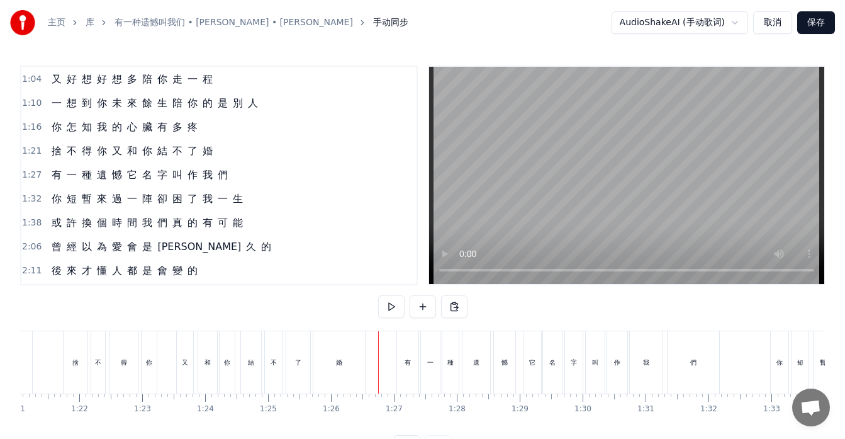
click at [52, 183] on div "有 一 種 遺 憾 它 名 字 叫 作 我 們" at bounding box center [140, 175] width 186 height 23
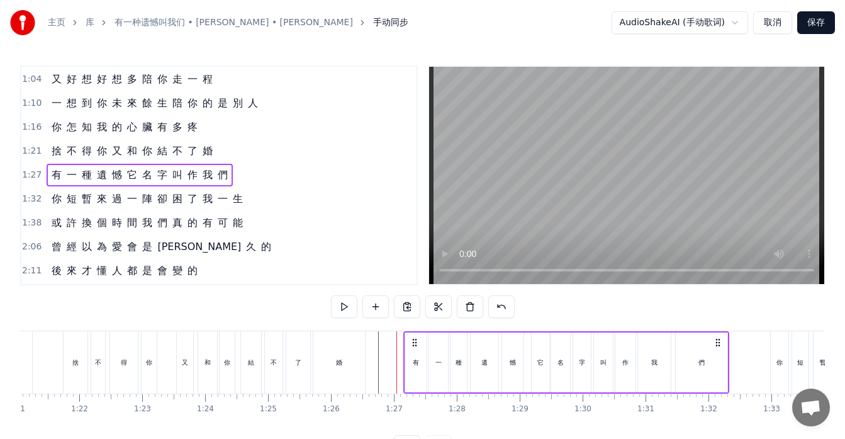
drag, startPoint x: 408, startPoint y: 343, endPoint x: 415, endPoint y: 343, distance: 6.9
click at [415, 343] on icon at bounding box center [415, 342] width 10 height 10
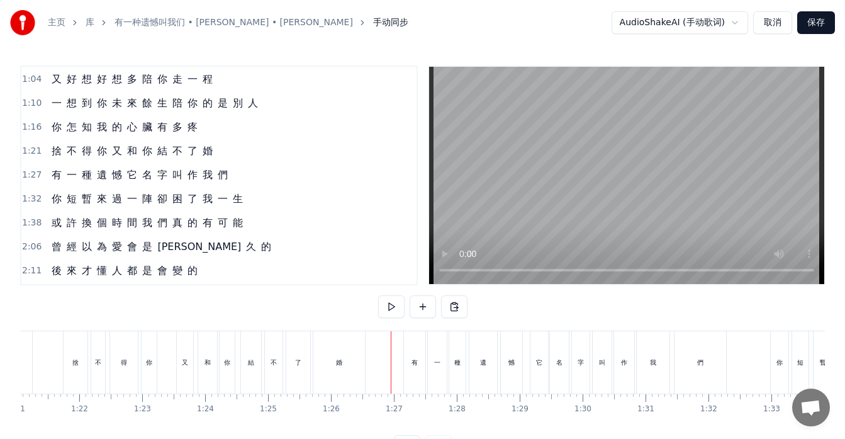
click at [62, 159] on div "捨 不 得 你 又 和 你 結 不 了 婚" at bounding box center [132, 151] width 171 height 23
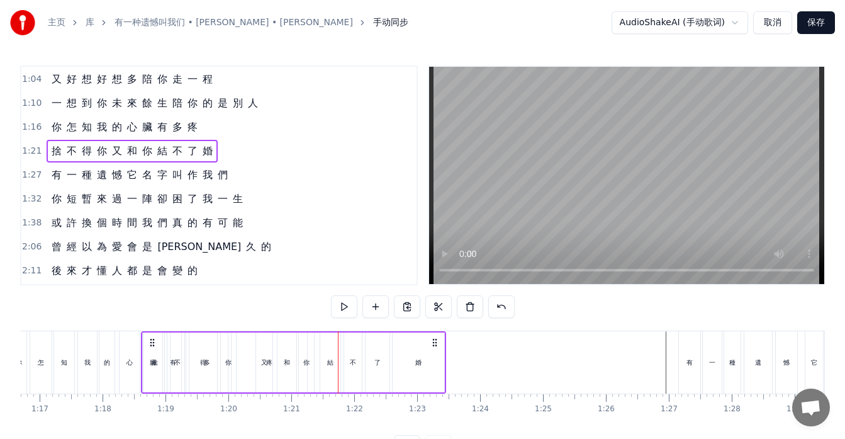
scroll to position [0, 4824]
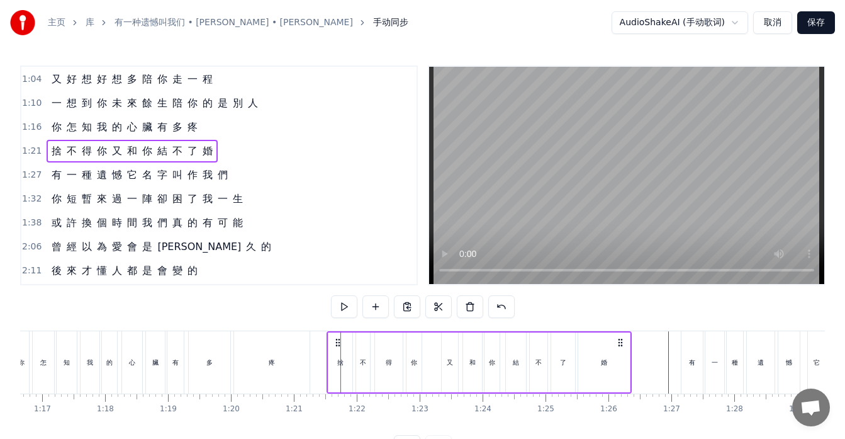
drag, startPoint x: 96, startPoint y: 337, endPoint x: 339, endPoint y: 340, distance: 243.0
click at [339, 340] on icon at bounding box center [338, 342] width 10 height 10
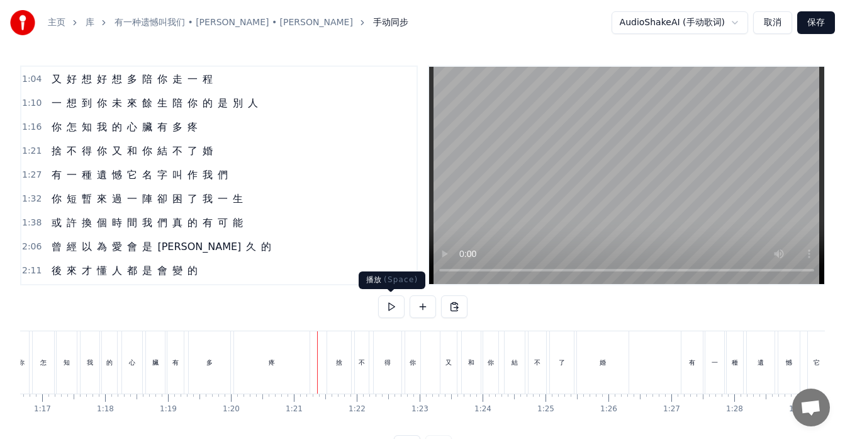
click at [389, 305] on button at bounding box center [391, 306] width 26 height 23
click at [391, 310] on button at bounding box center [391, 306] width 26 height 23
click at [62, 184] on div "有 一 種 遺 憾 它 名 字 叫 作 我 們" at bounding box center [140, 175] width 186 height 23
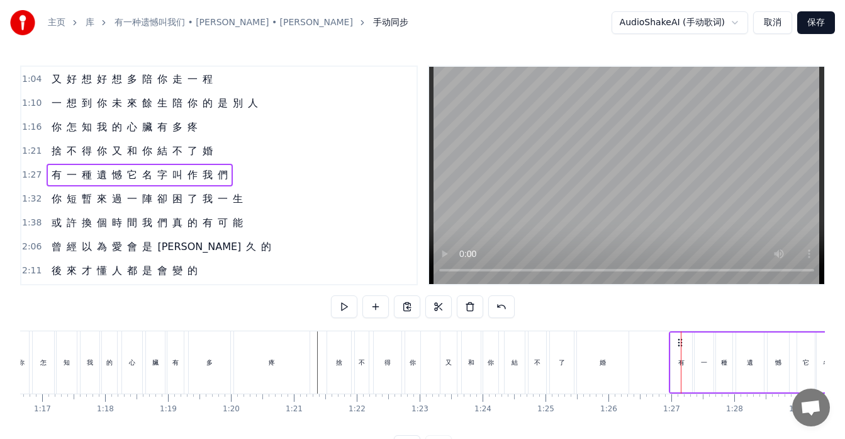
drag, startPoint x: 692, startPoint y: 340, endPoint x: 680, endPoint y: 346, distance: 13.2
click at [680, 346] on icon at bounding box center [680, 342] width 10 height 10
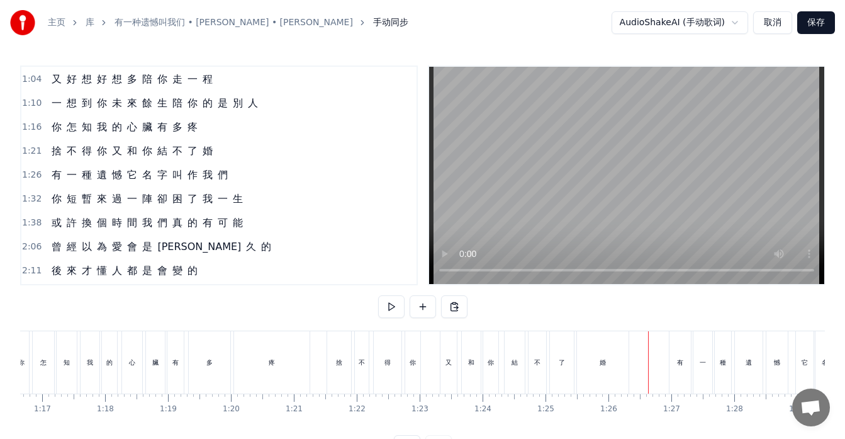
click at [603, 376] on div "婚" at bounding box center [603, 362] width 52 height 62
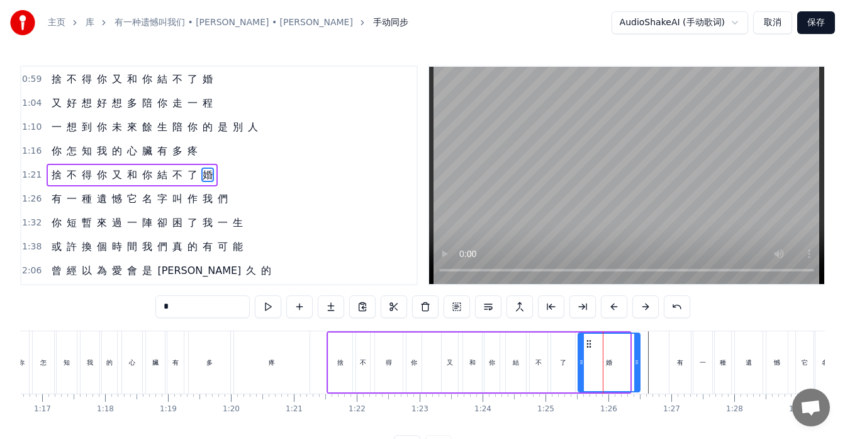
drag, startPoint x: 627, startPoint y: 360, endPoint x: 638, endPoint y: 360, distance: 10.1
click at [638, 360] on icon at bounding box center [636, 362] width 5 height 10
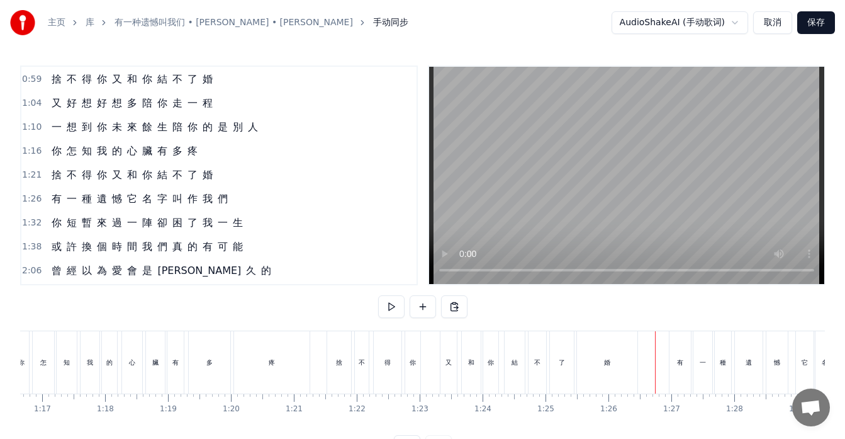
click at [53, 208] on div "有 一 種 遺 憾 它 名 字 叫 作 我 們" at bounding box center [140, 199] width 186 height 23
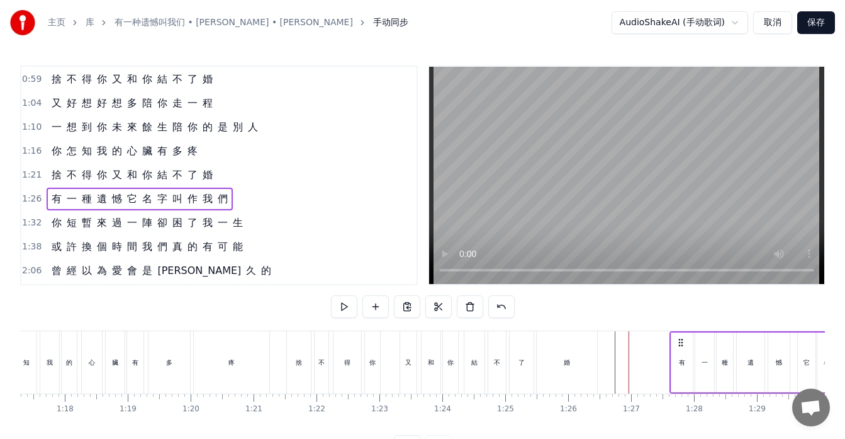
scroll to position [0, 4871]
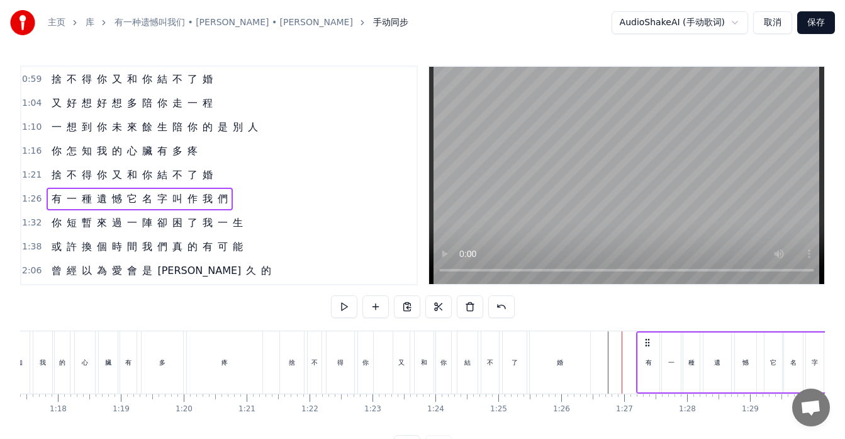
drag, startPoint x: 679, startPoint y: 340, endPoint x: 646, endPoint y: 339, distance: 32.8
click at [646, 339] on icon at bounding box center [648, 342] width 10 height 10
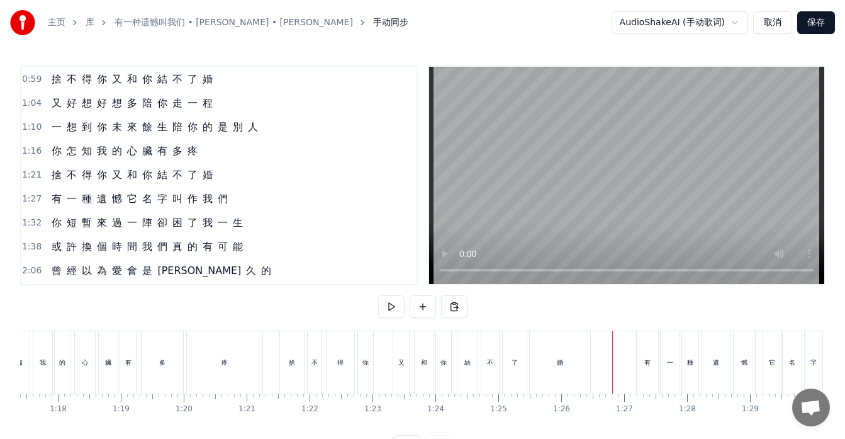
click at [48, 208] on div "有 一 種 遺 憾 它 名 字 叫 作 我 們" at bounding box center [140, 199] width 186 height 23
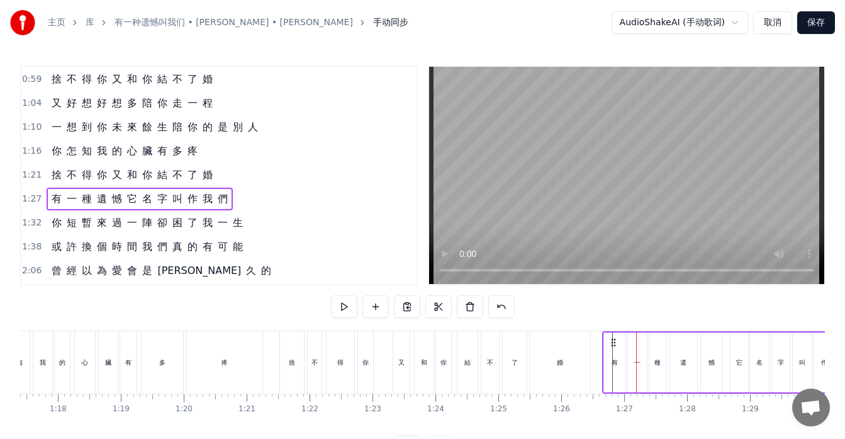
drag, startPoint x: 647, startPoint y: 338, endPoint x: 611, endPoint y: 337, distance: 35.9
click at [612, 339] on icon at bounding box center [614, 342] width 10 height 10
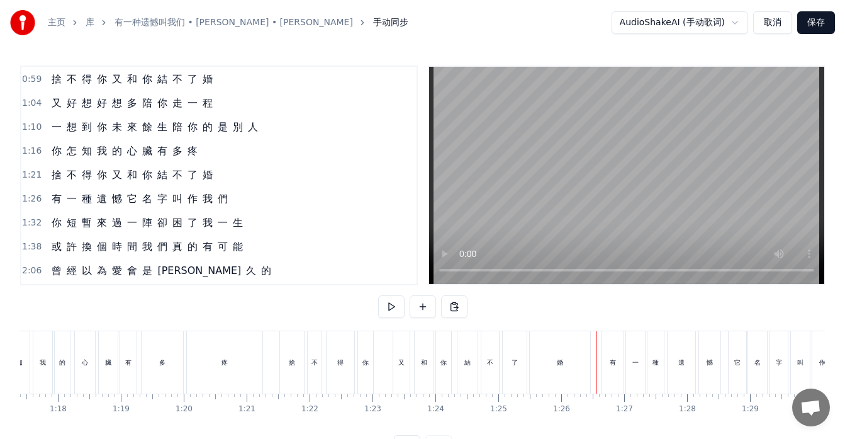
click at [69, 206] on div "有 一 種 遺 憾 它 名 字 叫 作 我 們" at bounding box center [140, 199] width 186 height 23
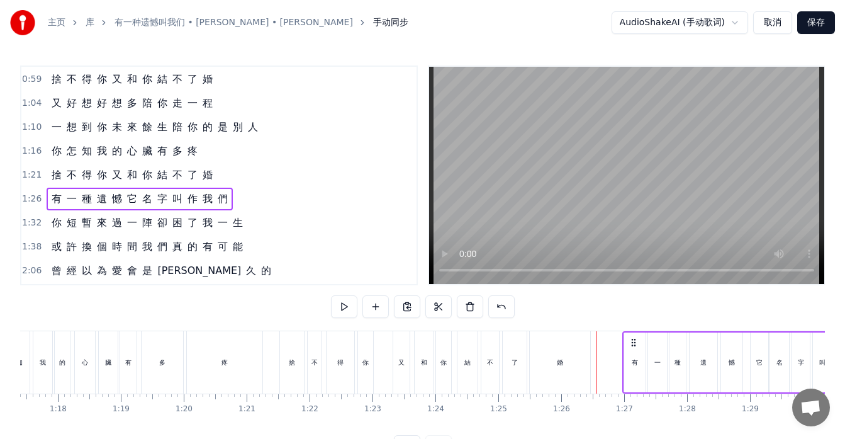
drag, startPoint x: 615, startPoint y: 341, endPoint x: 636, endPoint y: 342, distance: 20.8
click at [636, 342] on icon at bounding box center [634, 342] width 10 height 10
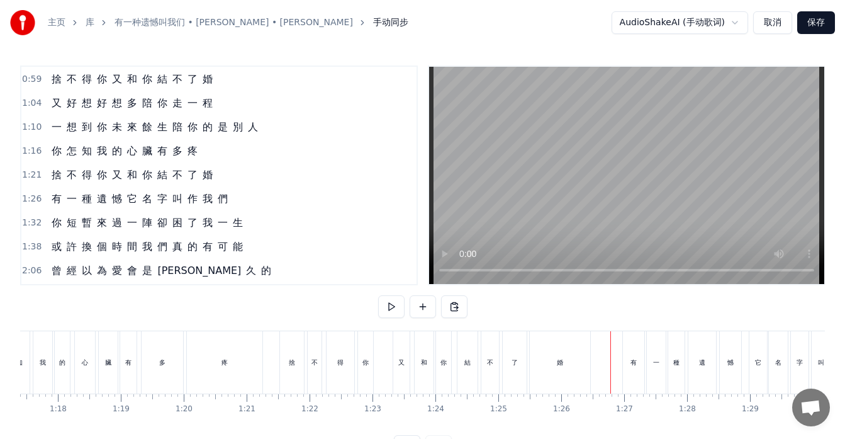
click at [56, 183] on div "捨 不 得 你 又 和 你 結 不 了 婚" at bounding box center [132, 175] width 171 height 23
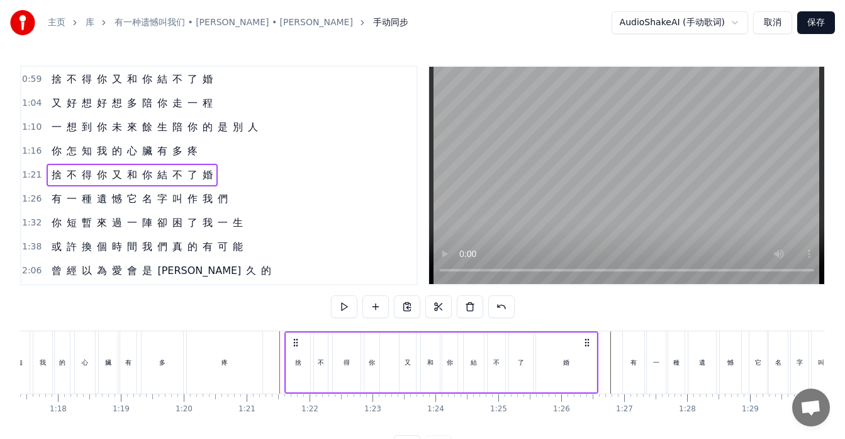
click at [296, 336] on div "捨 不 得 你 又 和 你 結 不 了 婚" at bounding box center [441, 362] width 314 height 62
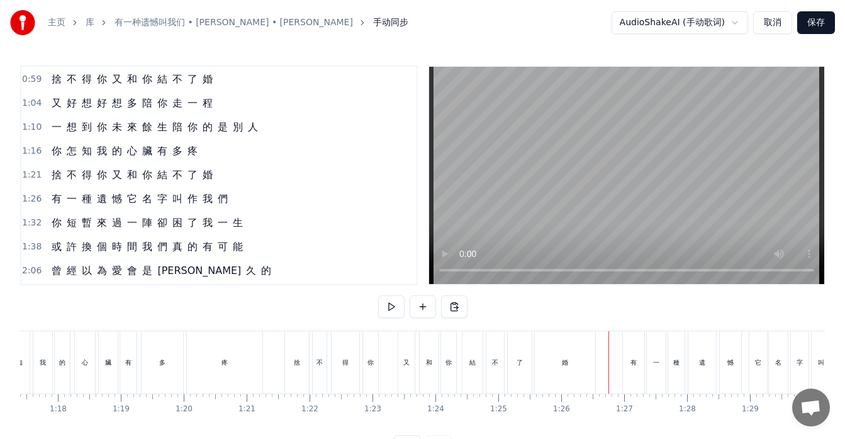
click at [554, 369] on div "婚" at bounding box center [565, 362] width 60 height 62
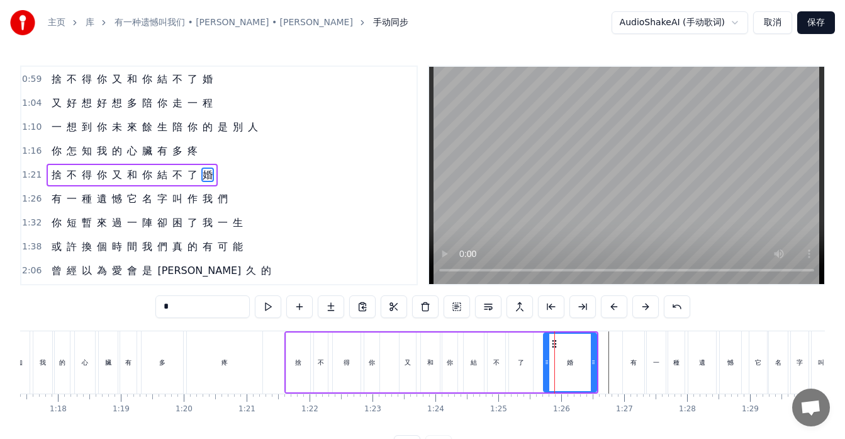
drag, startPoint x: 541, startPoint y: 355, endPoint x: 548, endPoint y: 356, distance: 7.7
click at [548, 356] on div at bounding box center [546, 362] width 5 height 57
click at [523, 369] on div "了" at bounding box center [521, 362] width 24 height 60
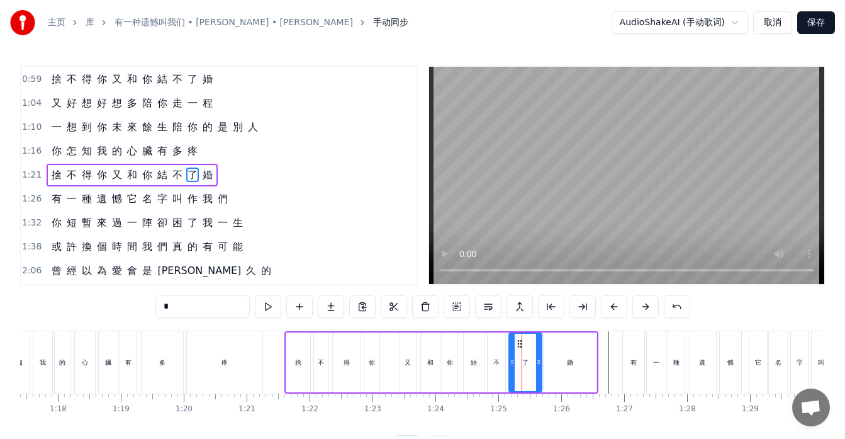
drag, startPoint x: 532, startPoint y: 357, endPoint x: 541, endPoint y: 359, distance: 8.9
click at [541, 359] on icon at bounding box center [538, 362] width 5 height 10
click at [374, 369] on div "你" at bounding box center [371, 362] width 15 height 60
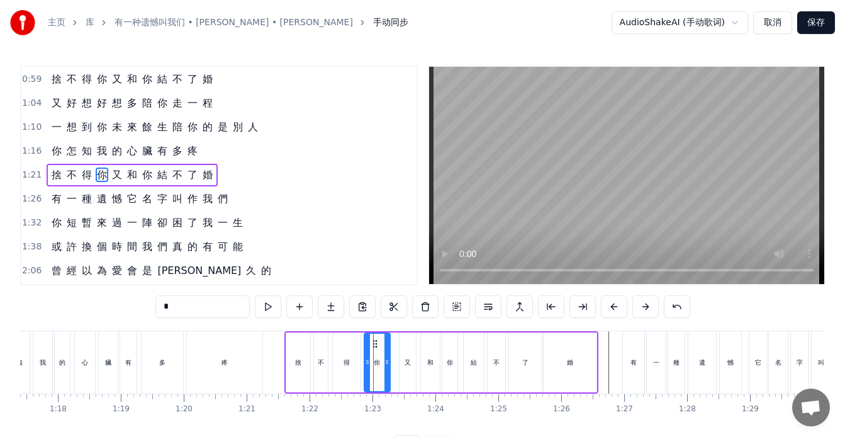
drag, startPoint x: 377, startPoint y: 364, endPoint x: 388, endPoint y: 366, distance: 10.9
click at [388, 366] on icon at bounding box center [387, 362] width 5 height 10
click at [408, 372] on div "又" at bounding box center [408, 362] width 16 height 60
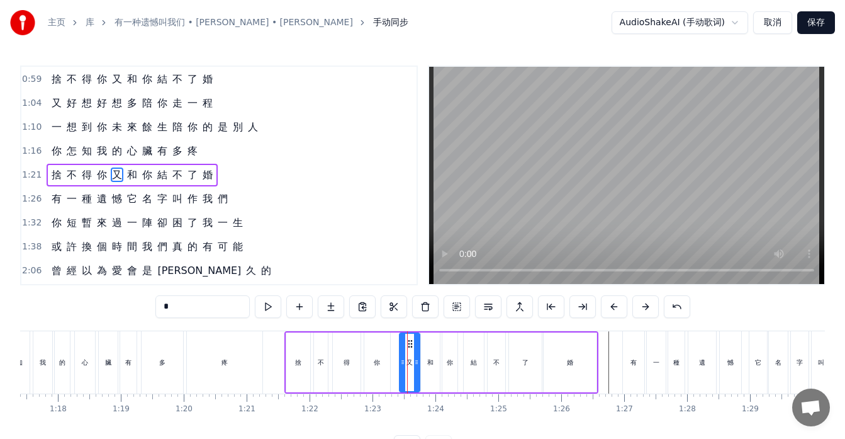
click at [417, 364] on icon at bounding box center [416, 362] width 5 height 10
click at [376, 366] on div "你" at bounding box center [377, 361] width 6 height 9
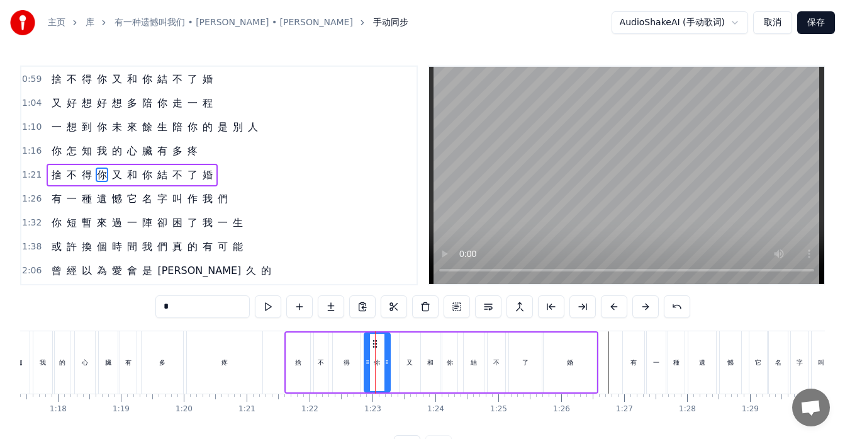
click at [405, 364] on div "又" at bounding box center [410, 362] width 21 height 60
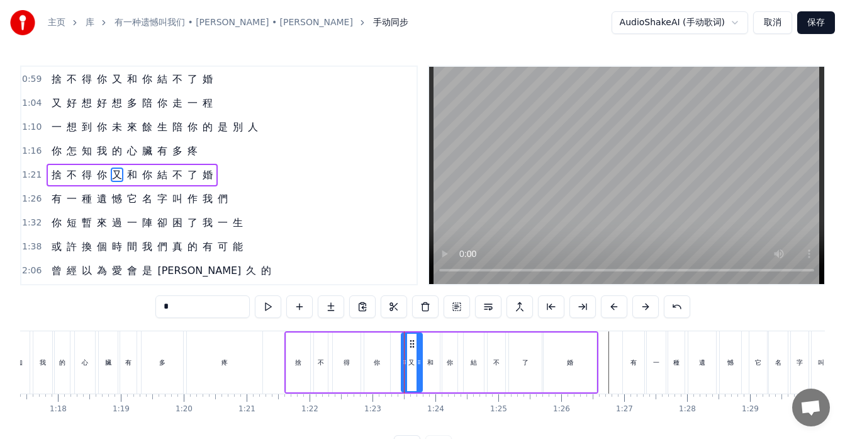
click at [410, 340] on icon at bounding box center [412, 344] width 10 height 10
click at [427, 357] on div "和" at bounding box center [430, 361] width 6 height 9
click at [436, 344] on div at bounding box center [437, 362] width 5 height 57
click at [447, 352] on div "你" at bounding box center [449, 362] width 15 height 60
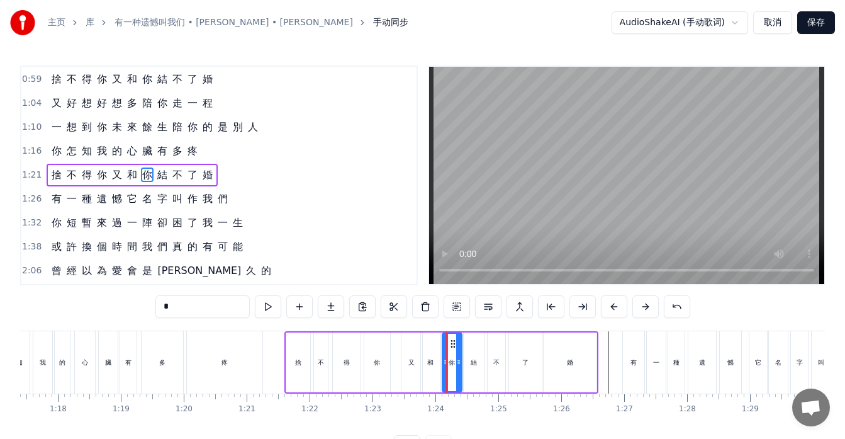
click at [458, 343] on div at bounding box center [458, 362] width 5 height 57
click at [471, 367] on div "結" at bounding box center [474, 362] width 20 height 60
click at [494, 363] on div "不" at bounding box center [496, 361] width 6 height 9
click at [522, 363] on div "了" at bounding box center [525, 361] width 6 height 9
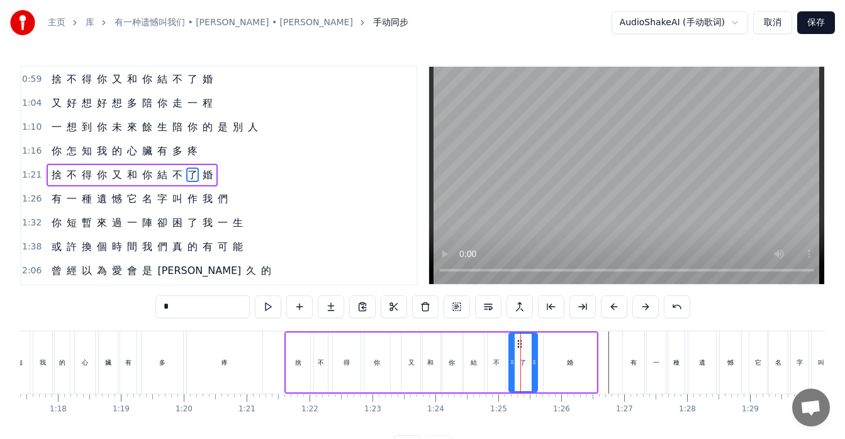
click at [535, 359] on icon at bounding box center [534, 362] width 5 height 10
click at [559, 339] on div "婚" at bounding box center [570, 362] width 53 height 60
type input "*"
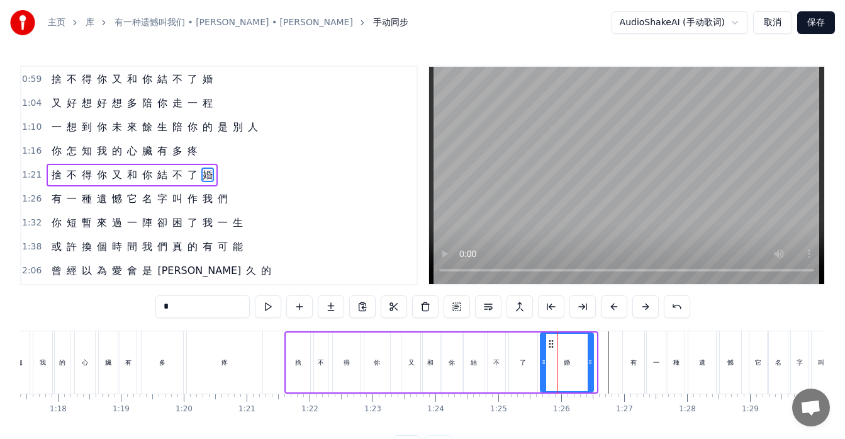
click at [550, 341] on icon at bounding box center [551, 344] width 10 height 10
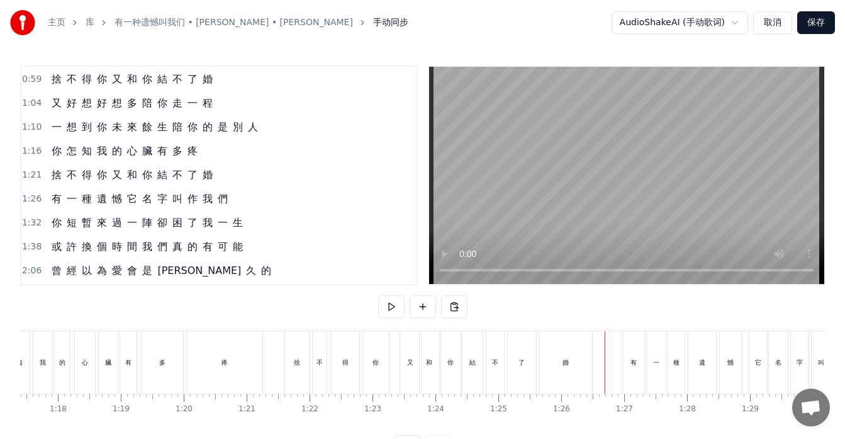
click at [580, 363] on div "婚" at bounding box center [565, 362] width 53 height 62
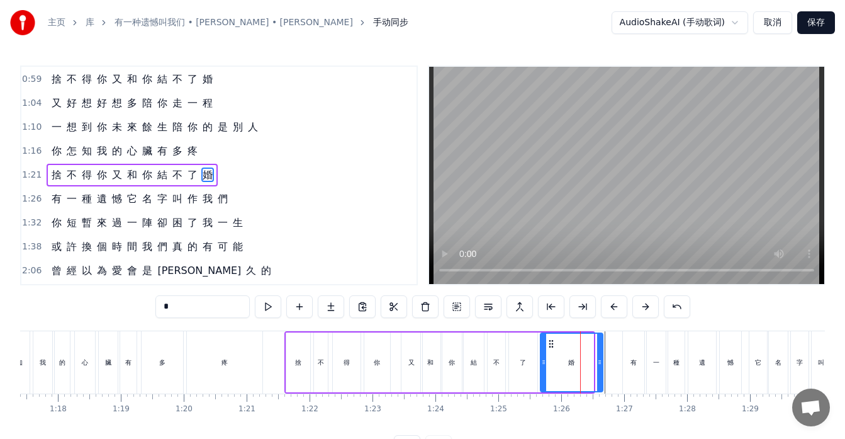
drag, startPoint x: 592, startPoint y: 359, endPoint x: 601, endPoint y: 360, distance: 9.5
click at [601, 360] on icon at bounding box center [599, 362] width 5 height 10
drag, startPoint x: 602, startPoint y: 361, endPoint x: 614, endPoint y: 361, distance: 12.0
click at [614, 361] on icon at bounding box center [611, 362] width 5 height 10
click at [615, 362] on icon at bounding box center [617, 362] width 5 height 10
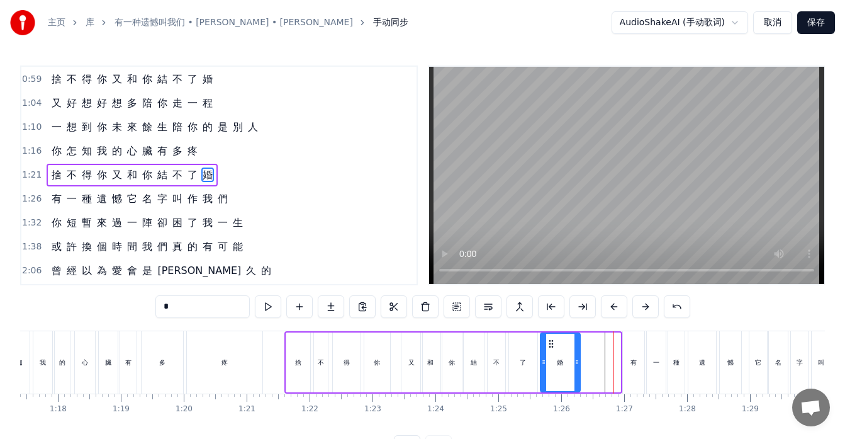
drag, startPoint x: 619, startPoint y: 363, endPoint x: 578, endPoint y: 363, distance: 40.3
click at [578, 363] on icon at bounding box center [577, 362] width 5 height 10
drag, startPoint x: 578, startPoint y: 362, endPoint x: 590, endPoint y: 363, distance: 12.0
click at [590, 363] on icon at bounding box center [589, 362] width 5 height 10
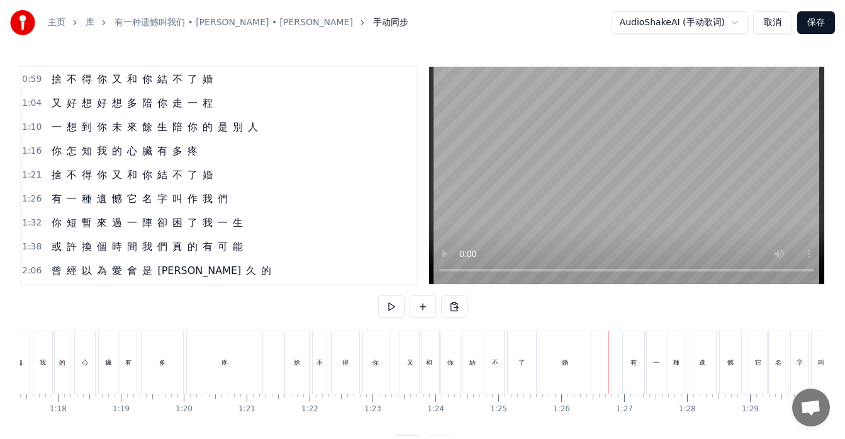
click at [581, 369] on div "婚" at bounding box center [565, 362] width 52 height 62
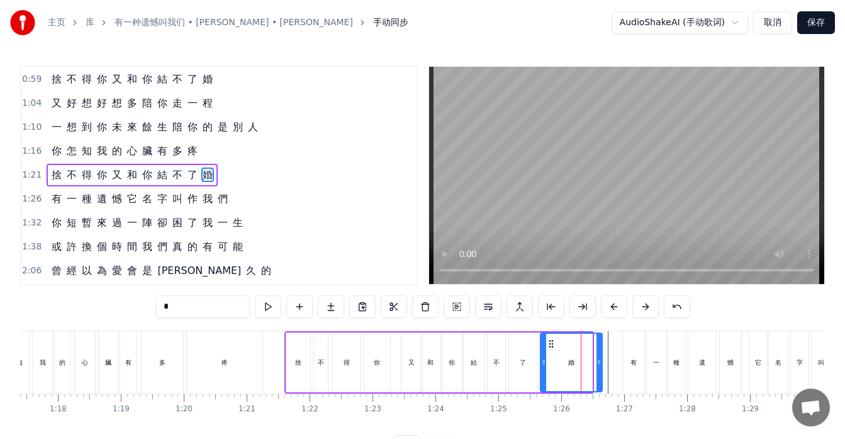
drag, startPoint x: 590, startPoint y: 363, endPoint x: 601, endPoint y: 364, distance: 10.8
click at [601, 364] on icon at bounding box center [599, 362] width 5 height 10
click at [549, 364] on icon at bounding box center [548, 362] width 5 height 10
click at [529, 369] on div "了" at bounding box center [523, 362] width 28 height 60
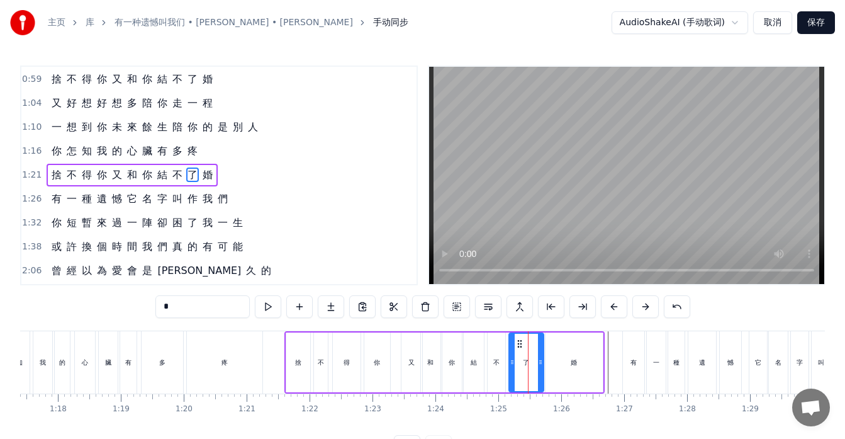
drag, startPoint x: 536, startPoint y: 363, endPoint x: 542, endPoint y: 364, distance: 6.3
click at [542, 364] on icon at bounding box center [540, 362] width 5 height 10
click at [510, 365] on icon at bounding box center [511, 362] width 5 height 10
click at [493, 366] on div "不" at bounding box center [496, 361] width 6 height 9
type input "*"
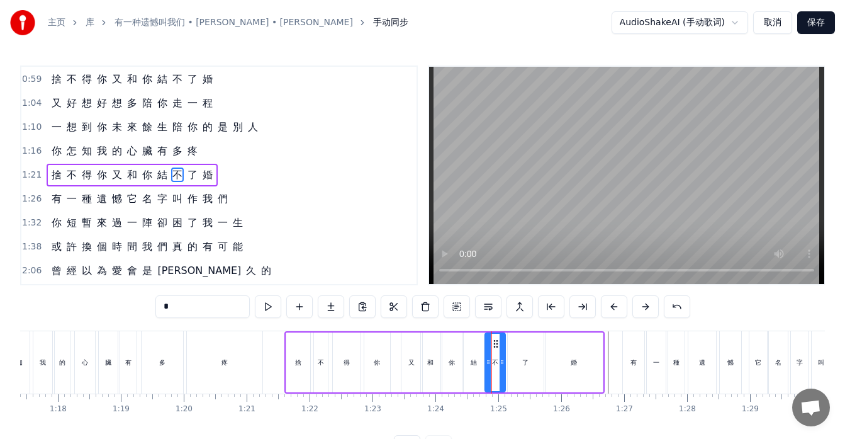
click at [487, 359] on icon at bounding box center [488, 362] width 5 height 10
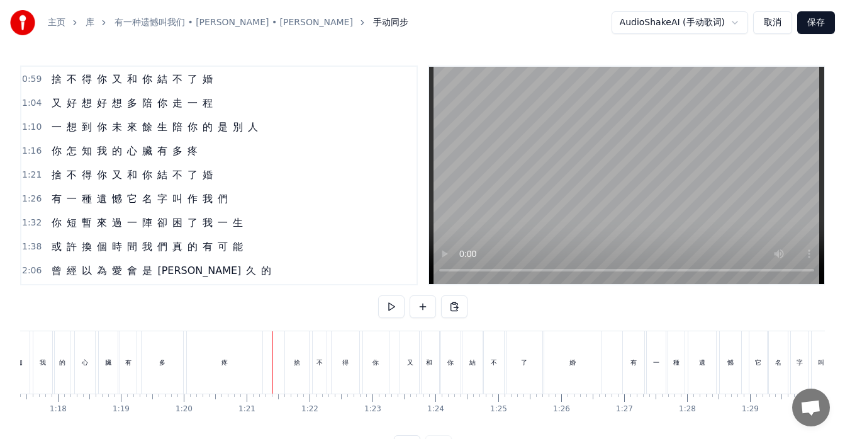
click at [290, 366] on div "捨" at bounding box center [297, 362] width 24 height 62
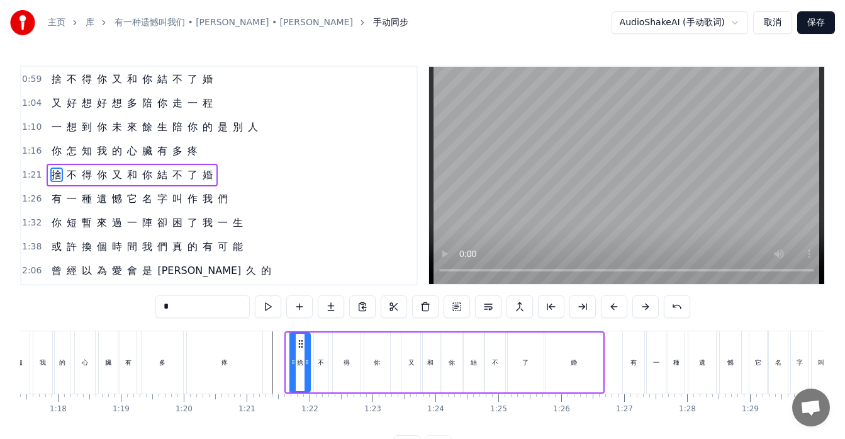
click at [291, 361] on icon at bounding box center [293, 362] width 5 height 10
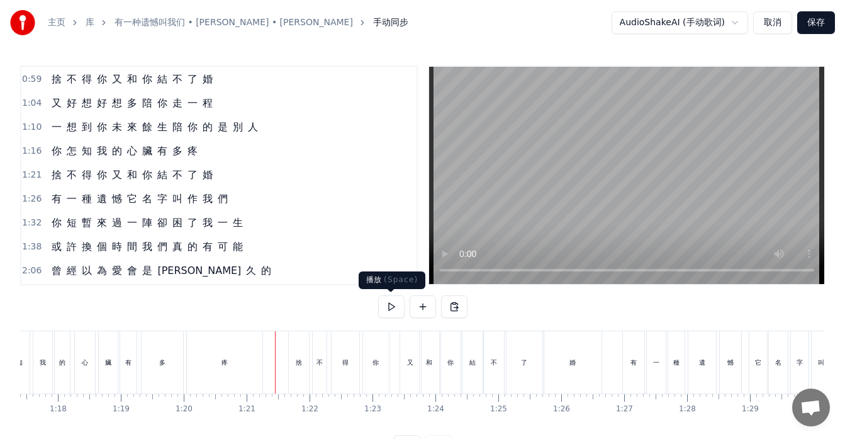
click at [390, 305] on button at bounding box center [391, 306] width 26 height 23
click at [397, 305] on button at bounding box center [391, 306] width 26 height 23
click at [70, 206] on div "有 一 種 遺 憾 它 名 字 叫 作 我 們" at bounding box center [140, 199] width 186 height 23
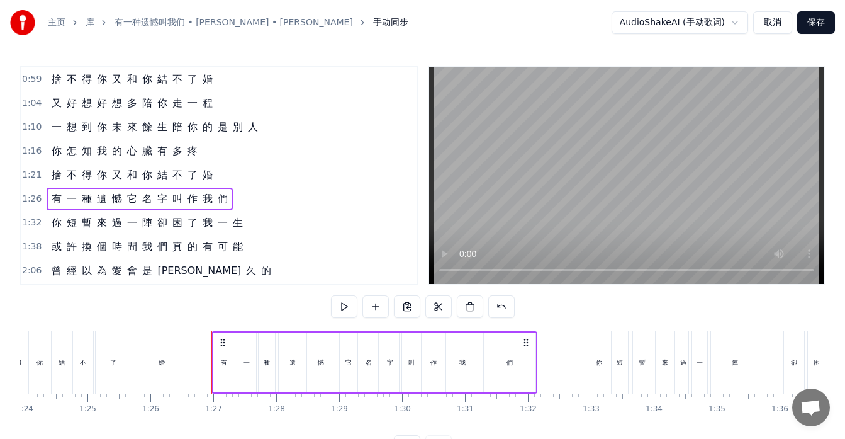
scroll to position [0, 5283]
click at [351, 374] on div "它" at bounding box center [348, 362] width 18 height 60
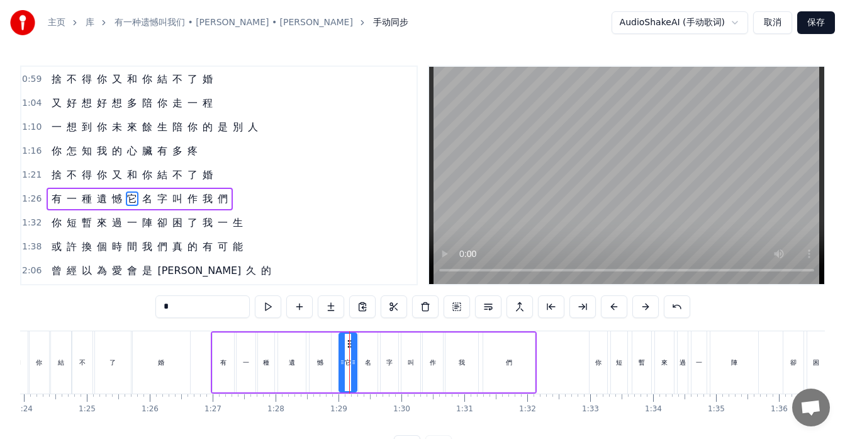
scroll to position [215, 0]
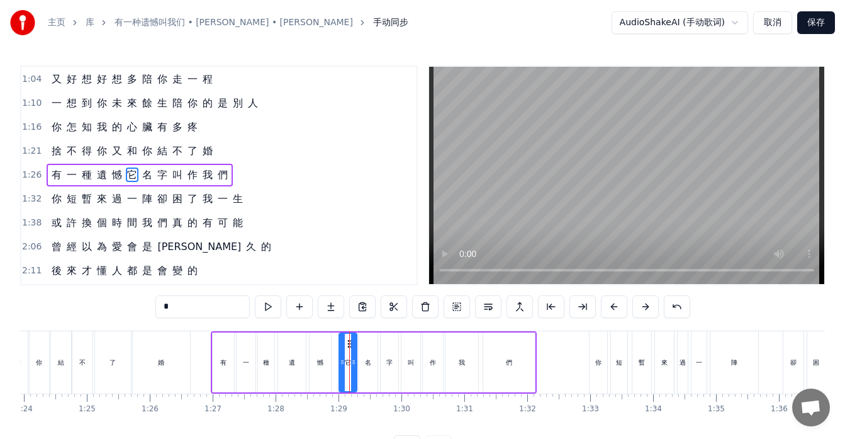
click at [300, 365] on div "遺" at bounding box center [292, 362] width 28 height 60
click at [317, 363] on div "憾" at bounding box center [320, 361] width 6 height 9
click at [344, 364] on div "它" at bounding box center [348, 362] width 18 height 60
click at [335, 346] on div at bounding box center [336, 362] width 5 height 57
click at [496, 374] on div "們" at bounding box center [509, 362] width 52 height 60
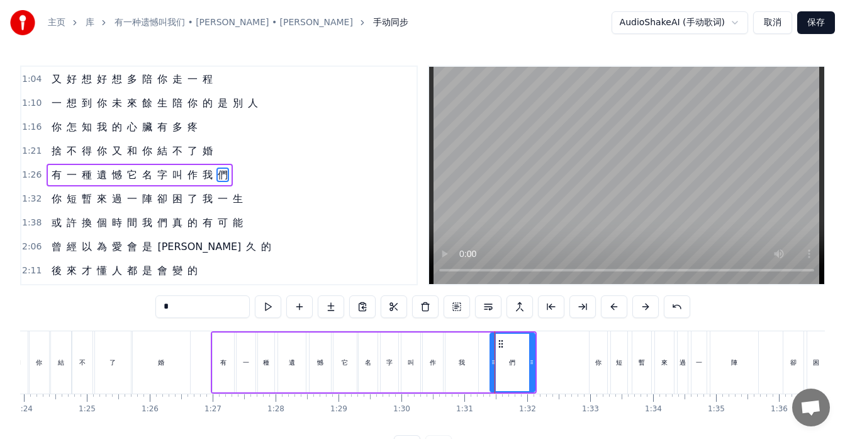
drag, startPoint x: 486, startPoint y: 369, endPoint x: 493, endPoint y: 369, distance: 6.9
click at [493, 369] on div at bounding box center [493, 362] width 5 height 57
click at [472, 371] on div "我" at bounding box center [462, 362] width 33 height 60
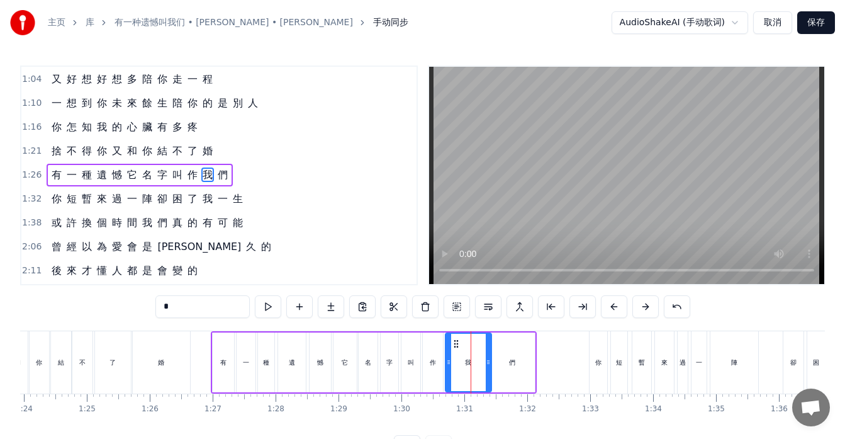
drag, startPoint x: 476, startPoint y: 361, endPoint x: 490, endPoint y: 365, distance: 13.7
click at [490, 365] on icon at bounding box center [488, 362] width 5 height 10
click at [430, 369] on div "作" at bounding box center [433, 362] width 20 height 60
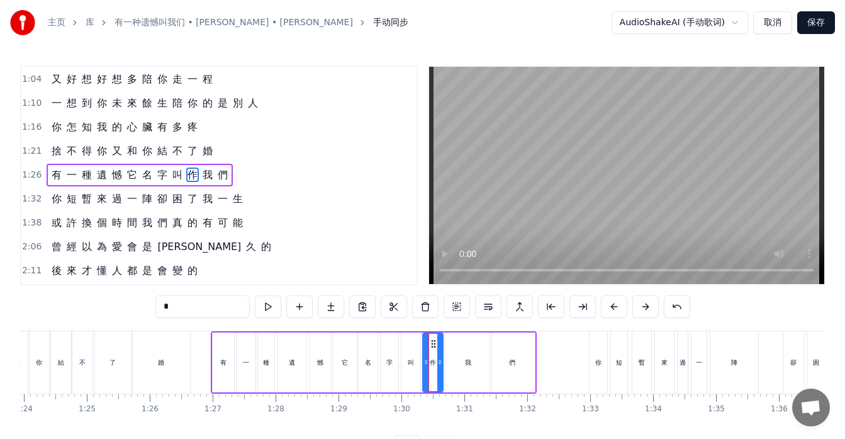
click at [517, 367] on div "們" at bounding box center [512, 362] width 45 height 60
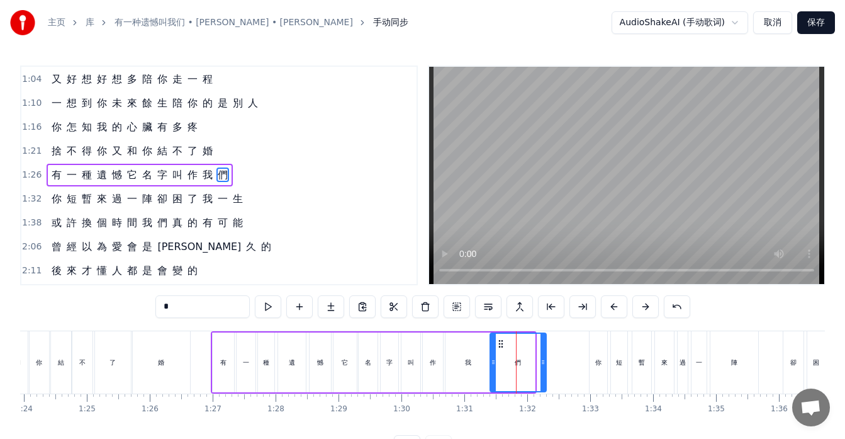
drag, startPoint x: 531, startPoint y: 367, endPoint x: 542, endPoint y: 368, distance: 11.3
click at [542, 368] on div at bounding box center [543, 362] width 5 height 57
drag, startPoint x: 542, startPoint y: 368, endPoint x: 554, endPoint y: 369, distance: 12.7
click at [554, 369] on div at bounding box center [555, 362] width 5 height 57
drag, startPoint x: 555, startPoint y: 369, endPoint x: 562, endPoint y: 371, distance: 7.2
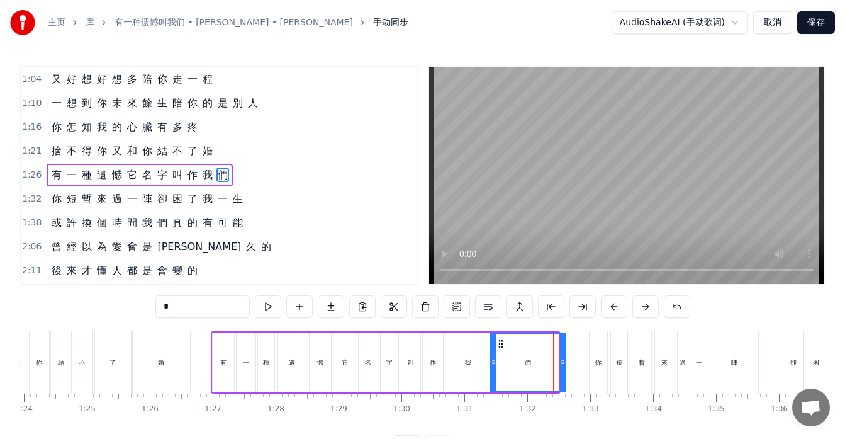
click at [562, 371] on div at bounding box center [562, 362] width 5 height 57
drag, startPoint x: 562, startPoint y: 369, endPoint x: 541, endPoint y: 369, distance: 21.4
click at [541, 369] on div at bounding box center [541, 362] width 5 height 57
click at [225, 368] on div "有" at bounding box center [223, 362] width 21 height 60
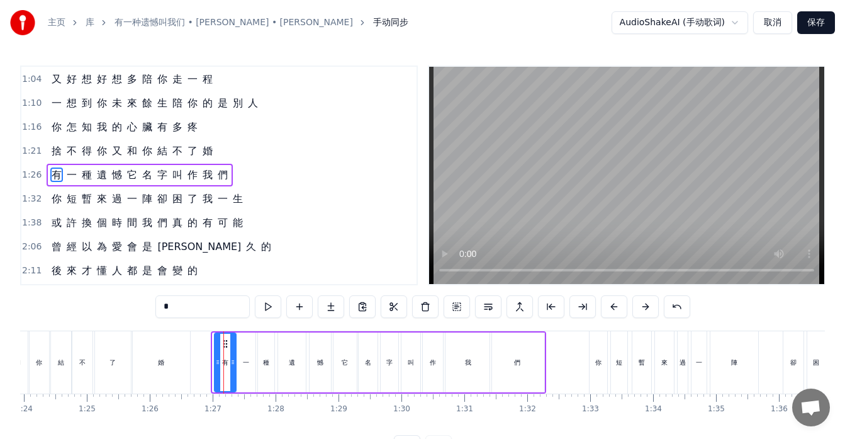
click at [226, 345] on icon at bounding box center [225, 344] width 10 height 10
click at [247, 366] on div "一" at bounding box center [246, 361] width 6 height 9
click at [284, 367] on div "遺" at bounding box center [292, 362] width 28 height 60
type input "*"
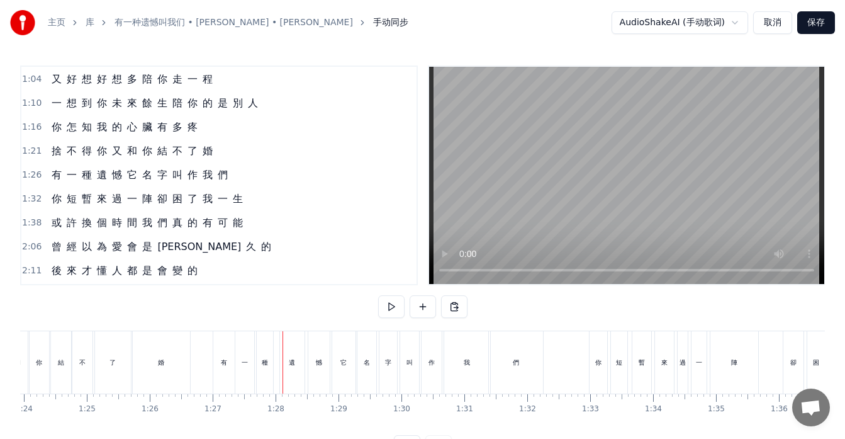
click at [264, 363] on div "種" at bounding box center [265, 361] width 6 height 9
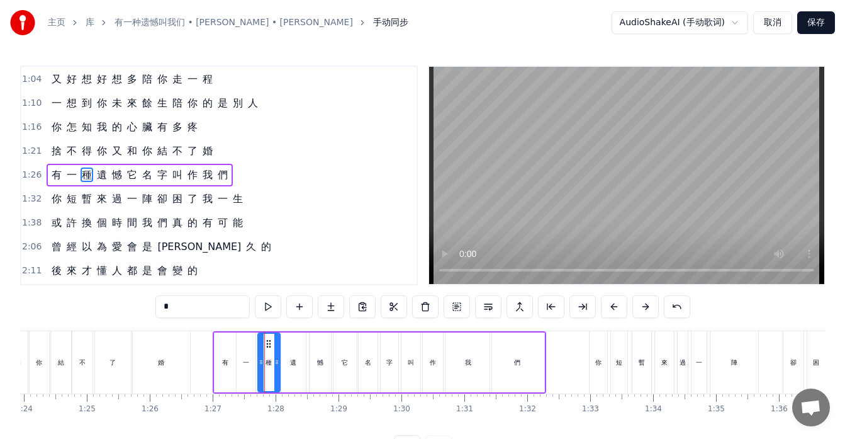
click at [276, 360] on icon at bounding box center [276, 362] width 5 height 10
click at [264, 361] on icon at bounding box center [263, 362] width 5 height 10
click at [245, 362] on div "一" at bounding box center [246, 361] width 6 height 9
click at [257, 361] on icon at bounding box center [254, 362] width 5 height 10
click at [241, 352] on div at bounding box center [241, 362] width 5 height 57
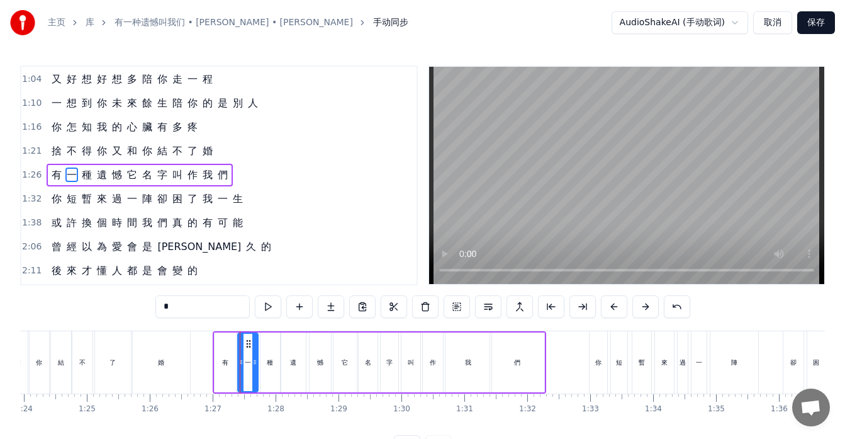
click at [216, 366] on div "有" at bounding box center [225, 362] width 21 height 60
type input "*"
click at [219, 349] on div at bounding box center [221, 362] width 5 height 57
click at [76, 180] on div "有 一 種 遺 憾 它 名 字 叫 作 我 們" at bounding box center [140, 175] width 186 height 23
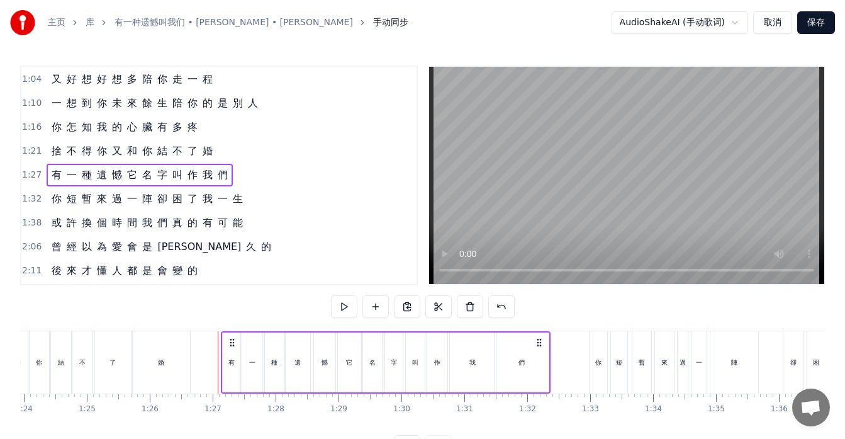
click at [231, 339] on circle at bounding box center [230, 339] width 1 height 1
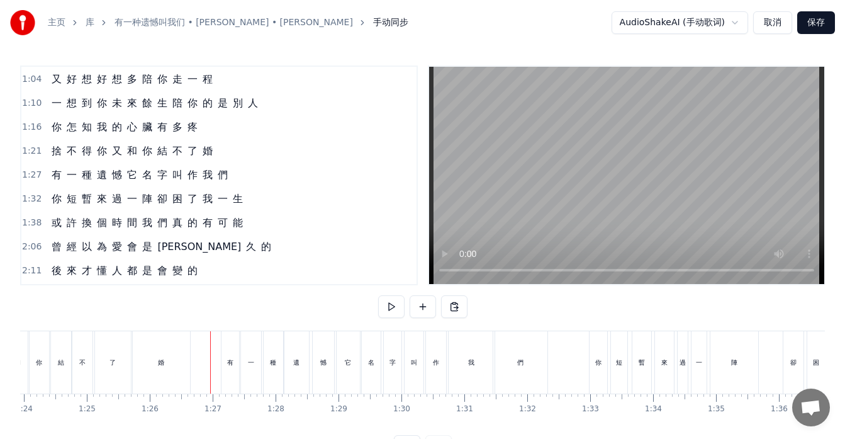
click at [471, 374] on div "我" at bounding box center [472, 362] width 46 height 62
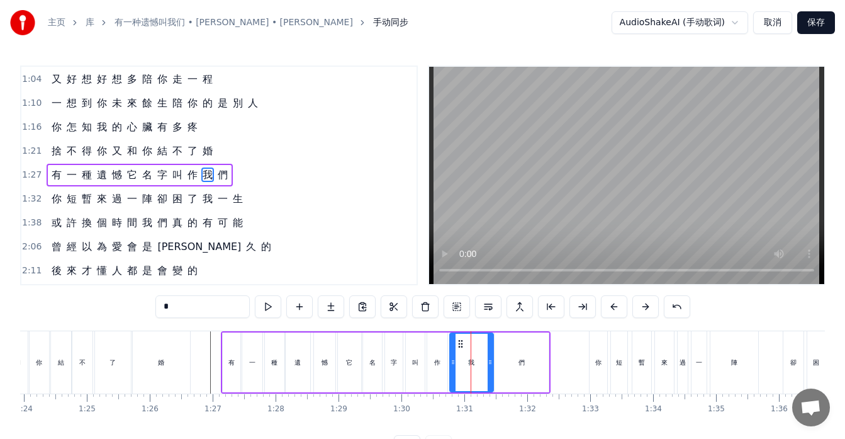
click at [489, 365] on icon at bounding box center [490, 362] width 5 height 10
click at [509, 365] on div "們" at bounding box center [522, 362] width 54 height 60
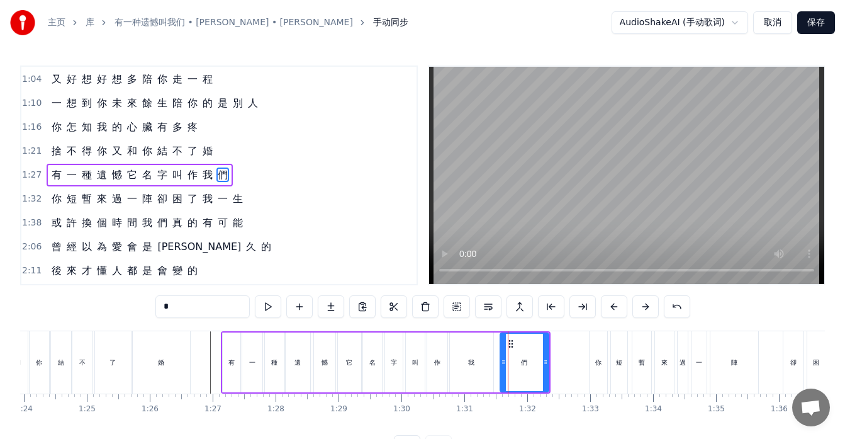
click at [505, 360] on icon at bounding box center [503, 362] width 5 height 10
drag, startPoint x: 548, startPoint y: 368, endPoint x: 556, endPoint y: 368, distance: 8.2
click at [556, 368] on div at bounding box center [553, 362] width 5 height 57
drag, startPoint x: 556, startPoint y: 368, endPoint x: 563, endPoint y: 369, distance: 7.6
click at [563, 369] on div at bounding box center [561, 362] width 5 height 57
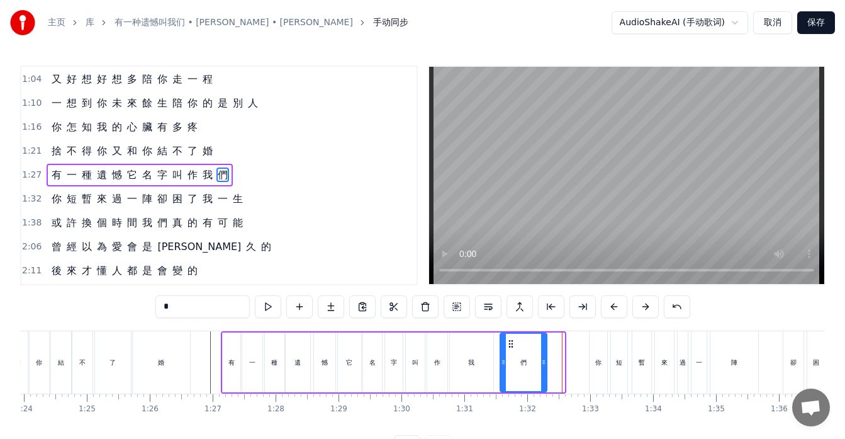
drag, startPoint x: 563, startPoint y: 369, endPoint x: 546, endPoint y: 369, distance: 17.6
click at [546, 369] on div at bounding box center [543, 362] width 5 height 57
click at [225, 364] on div "有" at bounding box center [232, 362] width 18 height 60
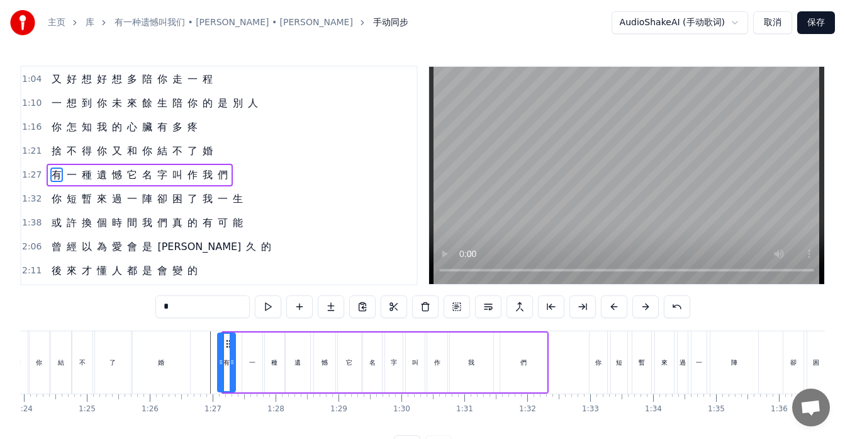
click at [227, 343] on icon at bounding box center [228, 344] width 10 height 10
click at [250, 351] on div "一" at bounding box center [252, 362] width 20 height 60
click at [250, 342] on icon at bounding box center [249, 344] width 10 height 10
click at [271, 349] on div "種" at bounding box center [275, 362] width 20 height 60
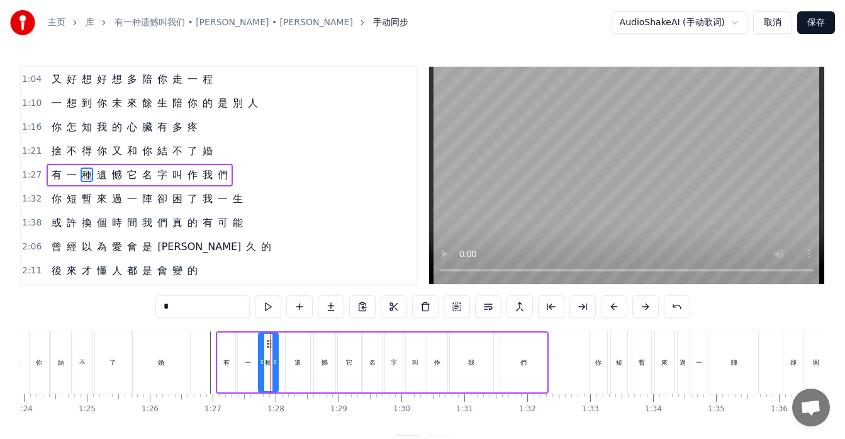
click at [290, 345] on div "遺" at bounding box center [298, 362] width 25 height 60
drag, startPoint x: 294, startPoint y: 342, endPoint x: 288, endPoint y: 344, distance: 6.6
click at [288, 344] on icon at bounding box center [291, 344] width 10 height 10
click at [244, 353] on div "一" at bounding box center [248, 362] width 20 height 60
click at [252, 363] on icon at bounding box center [250, 362] width 5 height 10
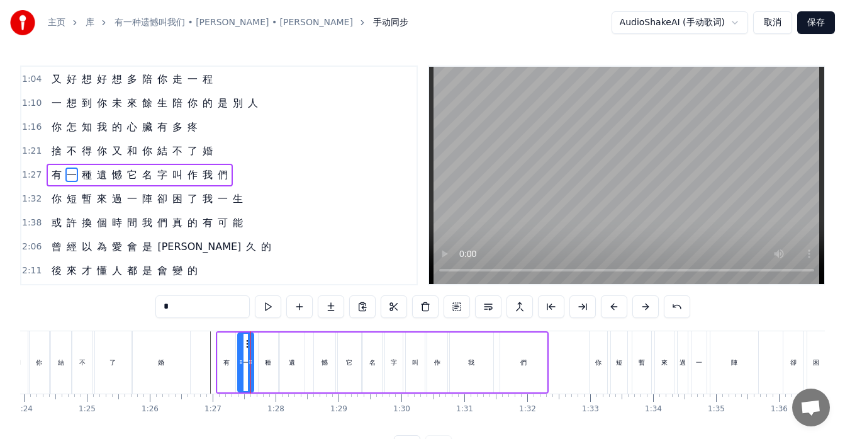
click at [269, 362] on div "種" at bounding box center [268, 361] width 6 height 9
click at [258, 357] on icon at bounding box center [258, 362] width 5 height 10
click at [270, 359] on icon at bounding box center [271, 362] width 5 height 10
click at [289, 361] on div "遺" at bounding box center [292, 361] width 6 height 9
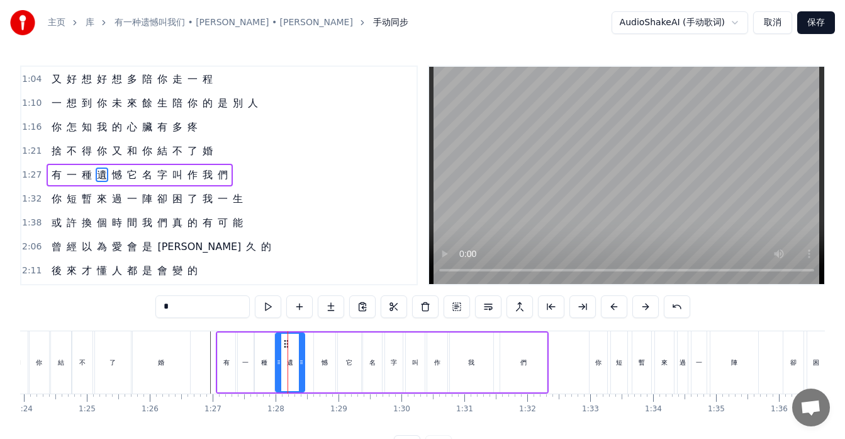
click at [277, 363] on icon at bounding box center [278, 362] width 5 height 10
drag, startPoint x: 300, startPoint y: 363, endPoint x: 293, endPoint y: 363, distance: 7.6
click at [293, 363] on icon at bounding box center [293, 362] width 5 height 10
click at [322, 364] on div "憾" at bounding box center [325, 361] width 6 height 9
type input "*"
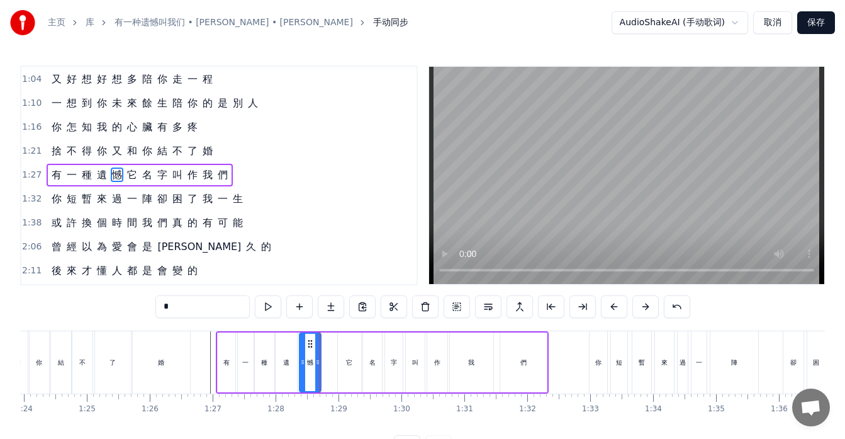
drag, startPoint x: 322, startPoint y: 344, endPoint x: 308, endPoint y: 345, distance: 14.5
click at [308, 345] on icon at bounding box center [310, 344] width 10 height 10
click at [329, 355] on div "有 一 種 遺 憾 它 名 字 叫 作 我 們" at bounding box center [382, 362] width 333 height 62
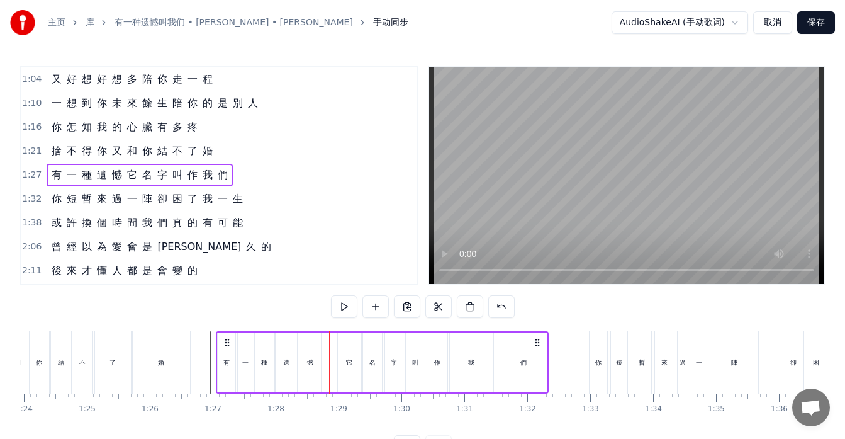
click at [347, 353] on div "它" at bounding box center [349, 362] width 23 height 60
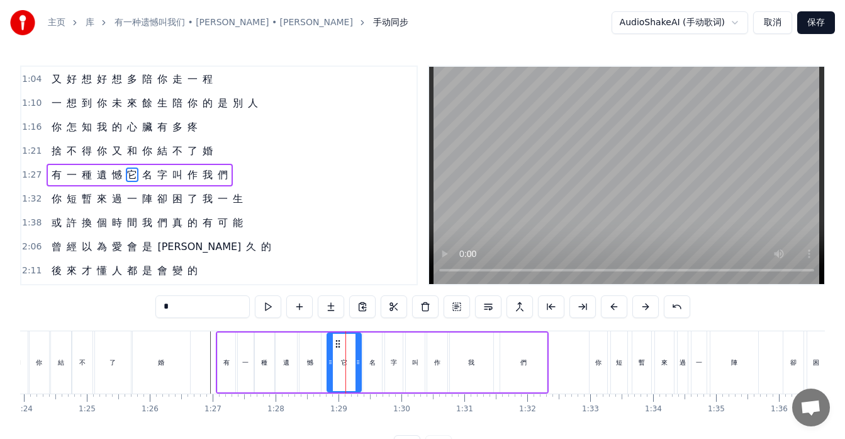
drag, startPoint x: 340, startPoint y: 342, endPoint x: 329, endPoint y: 345, distance: 11.6
click at [329, 345] on div at bounding box center [330, 362] width 5 height 57
drag, startPoint x: 357, startPoint y: 350, endPoint x: 341, endPoint y: 352, distance: 15.8
click at [341, 352] on div at bounding box center [342, 362] width 5 height 57
click at [332, 347] on icon at bounding box center [332, 344] width 10 height 10
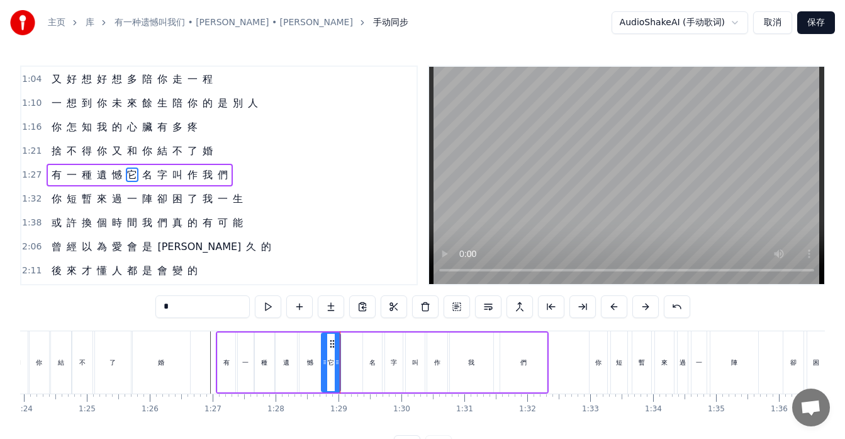
click at [370, 349] on div "名" at bounding box center [372, 362] width 19 height 60
drag, startPoint x: 375, startPoint y: 342, endPoint x: 356, endPoint y: 346, distance: 19.1
click at [356, 346] on icon at bounding box center [355, 344] width 10 height 10
click at [391, 352] on div "字" at bounding box center [394, 362] width 18 height 60
drag, startPoint x: 395, startPoint y: 345, endPoint x: 378, endPoint y: 347, distance: 17.7
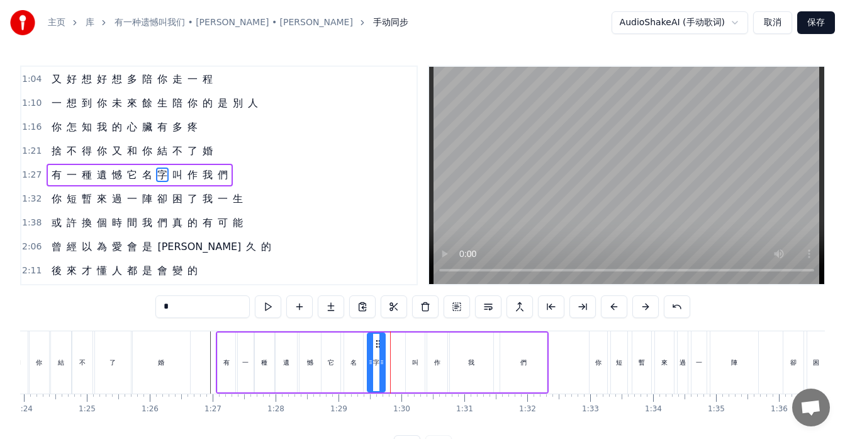
click at [378, 347] on icon at bounding box center [378, 344] width 10 height 10
drag, startPoint x: 382, startPoint y: 352, endPoint x: 389, endPoint y: 353, distance: 7.0
click at [389, 353] on div at bounding box center [388, 362] width 5 height 57
click at [413, 353] on div "叫" at bounding box center [415, 362] width 19 height 60
drag, startPoint x: 415, startPoint y: 340, endPoint x: 403, endPoint y: 342, distance: 12.0
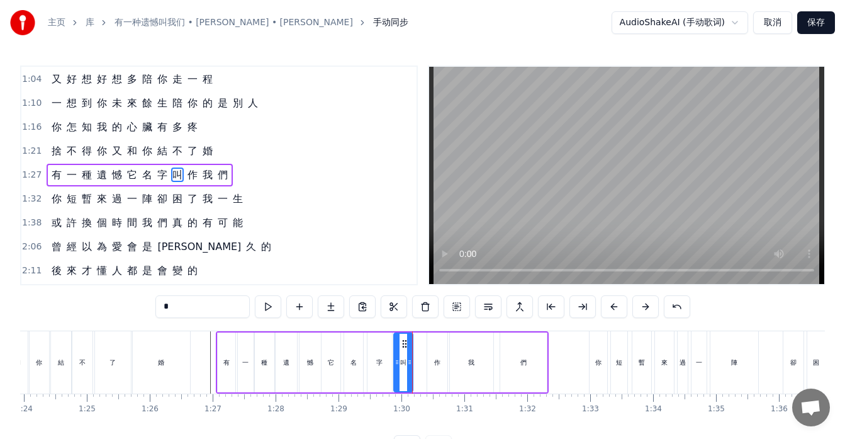
click at [403, 342] on icon at bounding box center [405, 344] width 10 height 10
click at [414, 346] on div at bounding box center [414, 362] width 5 height 57
click at [437, 347] on div "作" at bounding box center [437, 362] width 20 height 60
type input "*"
drag, startPoint x: 436, startPoint y: 342, endPoint x: 424, endPoint y: 343, distance: 12.7
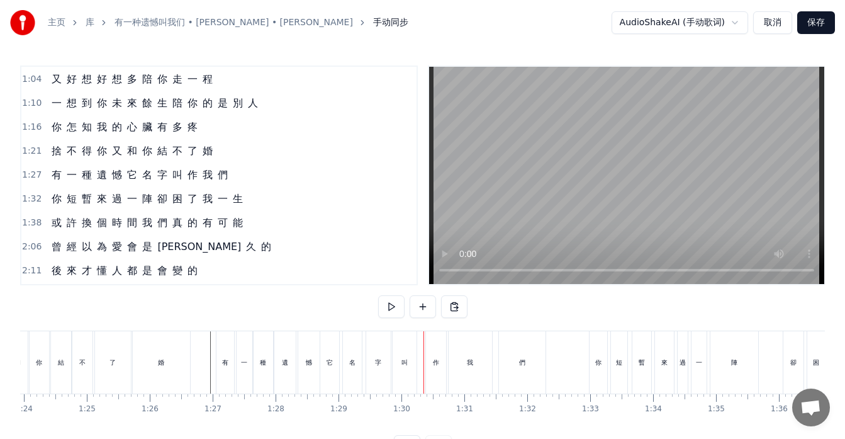
click at [436, 343] on div "作" at bounding box center [436, 362] width 20 height 62
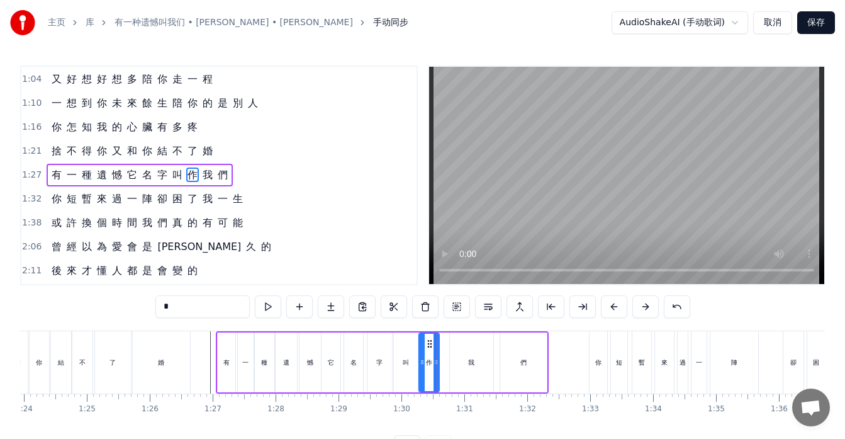
drag, startPoint x: 438, startPoint y: 341, endPoint x: 430, endPoint y: 343, distance: 8.4
click at [430, 343] on icon at bounding box center [430, 344] width 10 height 10
click at [461, 347] on div "我" at bounding box center [471, 362] width 43 height 60
type input "*"
drag, startPoint x: 460, startPoint y: 343, endPoint x: 450, endPoint y: 343, distance: 10.1
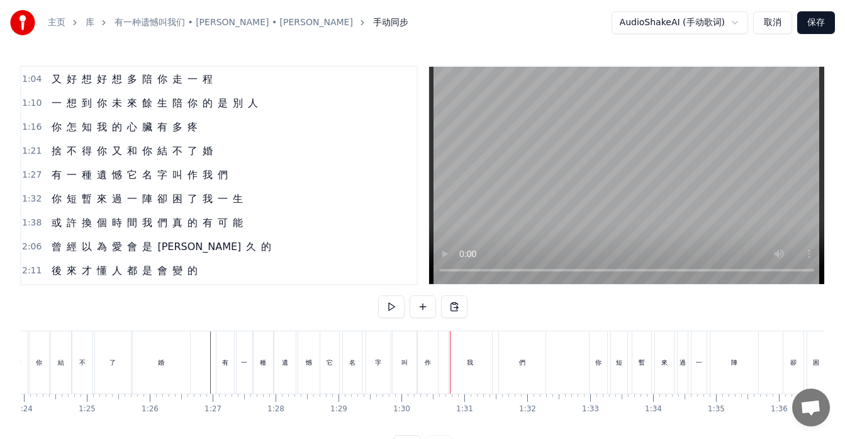
click at [458, 343] on div "我" at bounding box center [470, 362] width 43 height 62
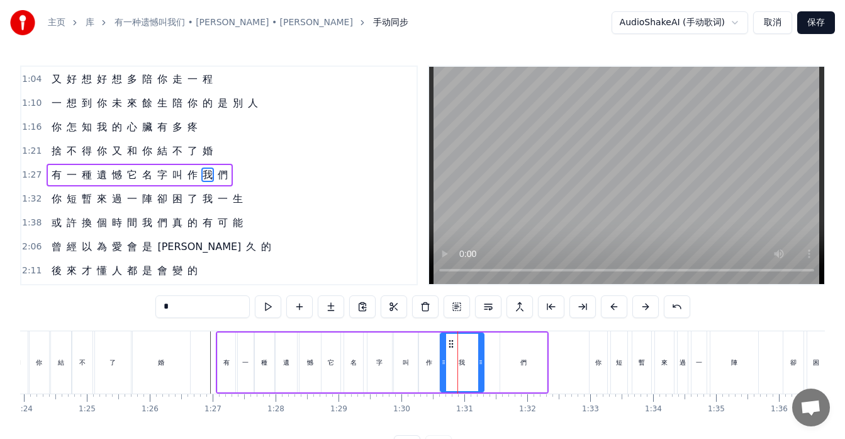
drag, startPoint x: 459, startPoint y: 342, endPoint x: 450, endPoint y: 344, distance: 9.6
click at [450, 344] on icon at bounding box center [451, 344] width 10 height 10
click at [502, 351] on div "們" at bounding box center [523, 362] width 47 height 60
type input "*"
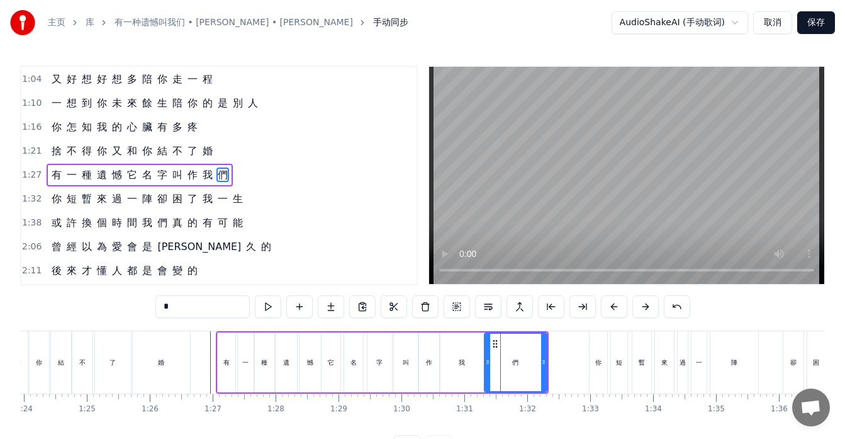
drag, startPoint x: 505, startPoint y: 346, endPoint x: 490, endPoint y: 348, distance: 15.2
click at [490, 348] on div at bounding box center [487, 362] width 5 height 57
drag, startPoint x: 545, startPoint y: 350, endPoint x: 537, endPoint y: 352, distance: 8.4
click at [537, 352] on div at bounding box center [534, 362] width 5 height 57
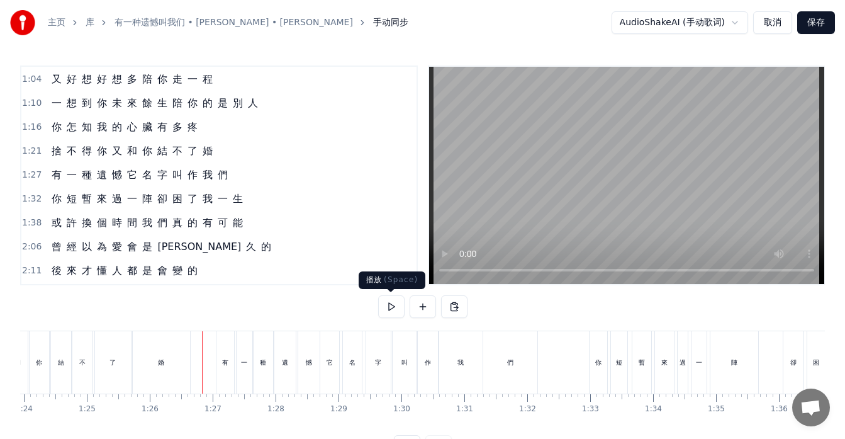
click at [388, 303] on button at bounding box center [391, 306] width 26 height 23
click at [389, 303] on button at bounding box center [391, 306] width 26 height 23
click at [50, 183] on div "有 一 種 遺 憾 它 名 字 叫 作 我 們" at bounding box center [140, 175] width 186 height 23
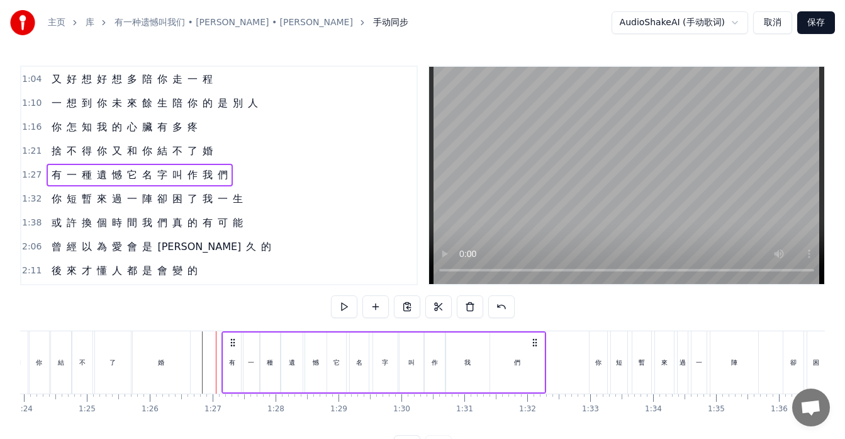
click at [232, 342] on icon at bounding box center [233, 342] width 10 height 10
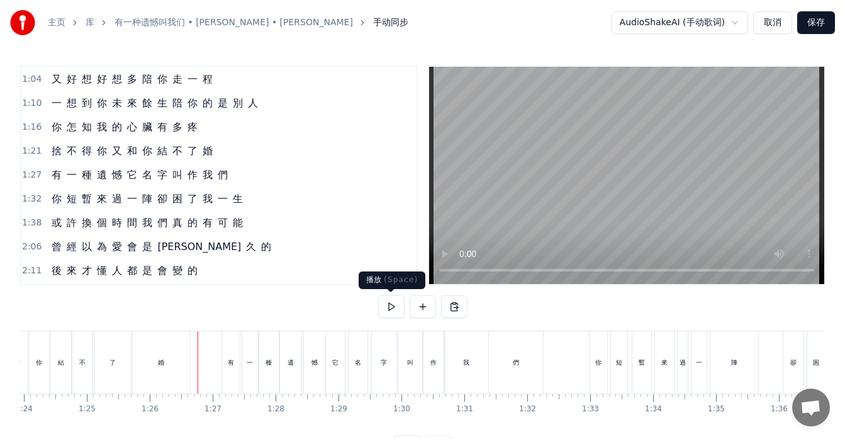
click at [392, 308] on button at bounding box center [391, 306] width 26 height 23
click at [62, 181] on div "有 一 種 遺 憾 它 名 字 叫 作 我 們" at bounding box center [140, 175] width 186 height 23
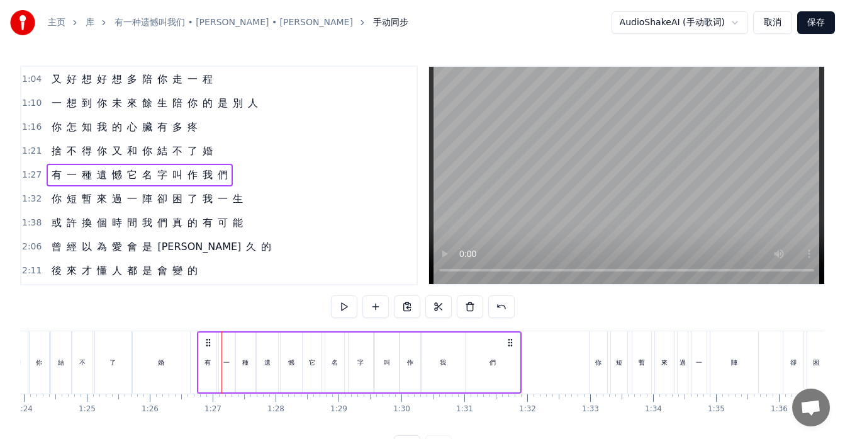
drag, startPoint x: 235, startPoint y: 343, endPoint x: 210, endPoint y: 341, distance: 24.6
click at [210, 341] on icon at bounding box center [208, 342] width 10 height 10
click at [183, 375] on div "婚" at bounding box center [161, 362] width 57 height 62
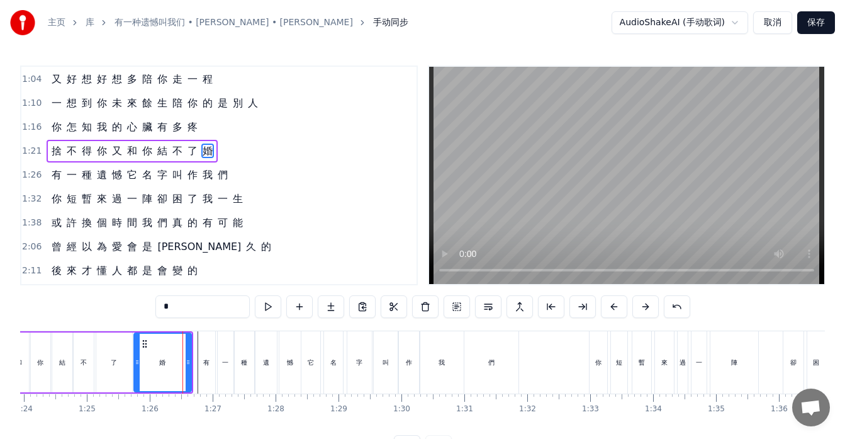
scroll to position [191, 0]
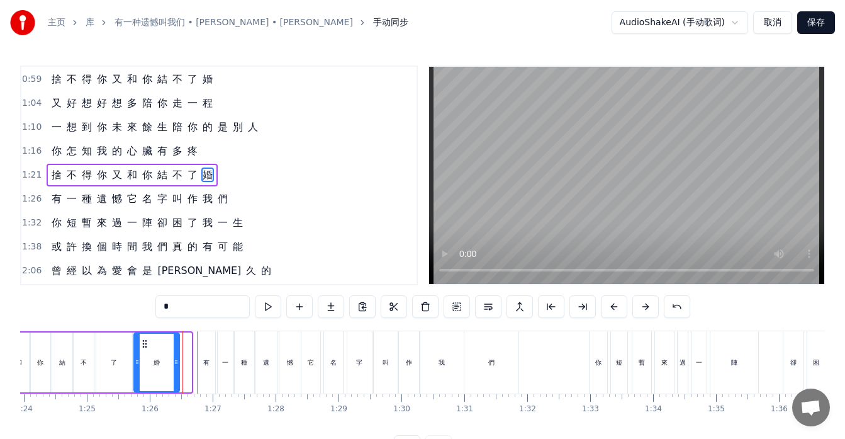
drag, startPoint x: 189, startPoint y: 375, endPoint x: 177, endPoint y: 376, distance: 12.0
click at [177, 376] on div at bounding box center [176, 362] width 5 height 57
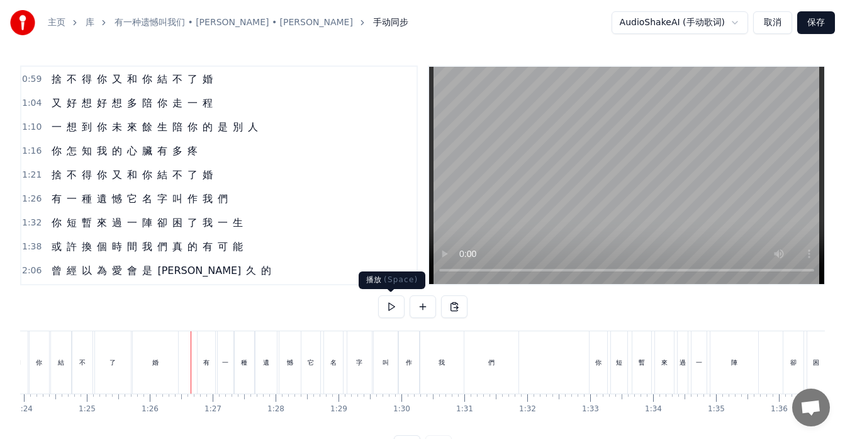
click at [394, 307] on button at bounding box center [391, 306] width 26 height 23
click at [386, 303] on button at bounding box center [391, 306] width 26 height 23
click at [63, 228] on div "你 短 暫 來 過 一 陣 卻 困 了 我 一 生" at bounding box center [147, 222] width 201 height 23
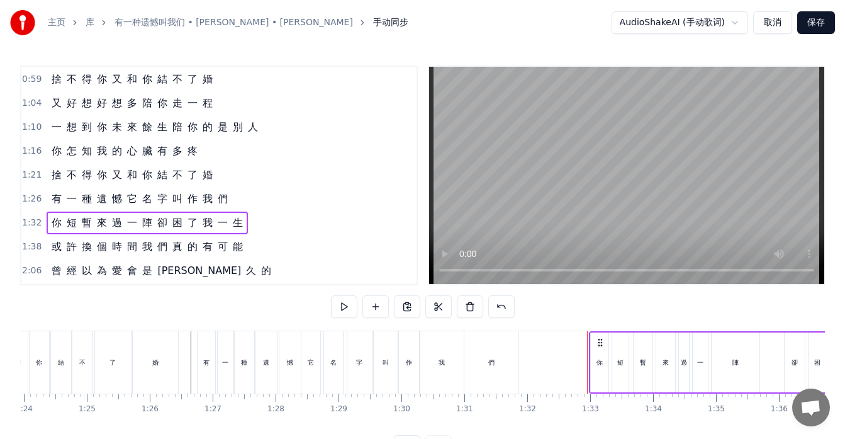
click at [789, 371] on div "卻" at bounding box center [795, 362] width 20 height 60
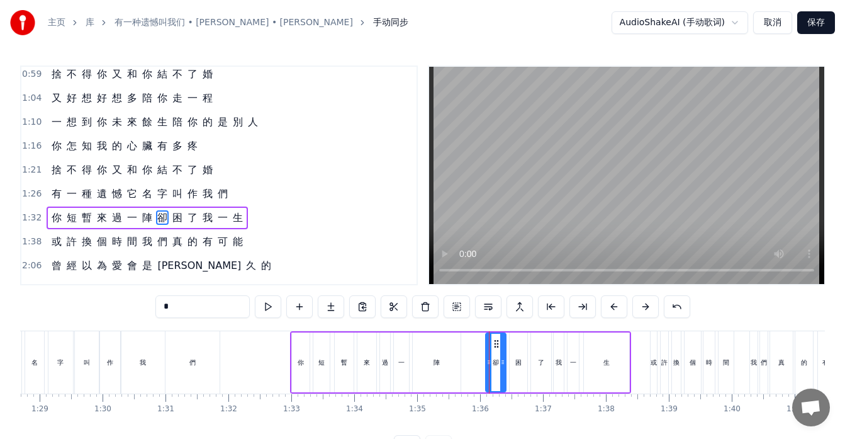
scroll to position [0, 5560]
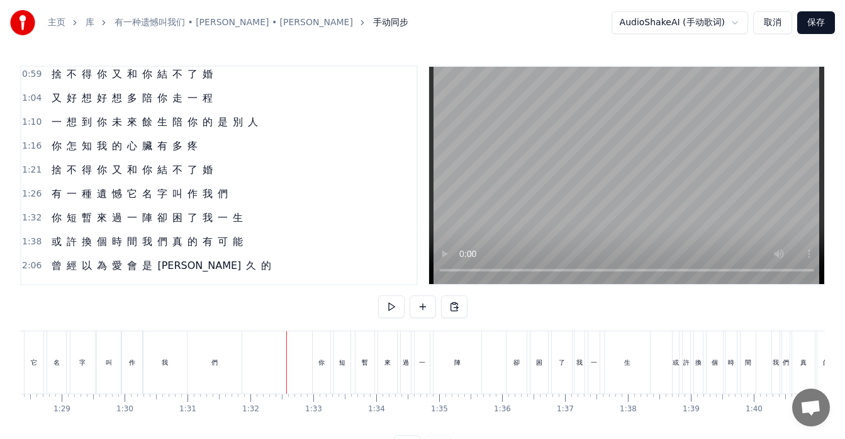
click at [515, 362] on div "卻" at bounding box center [517, 361] width 6 height 9
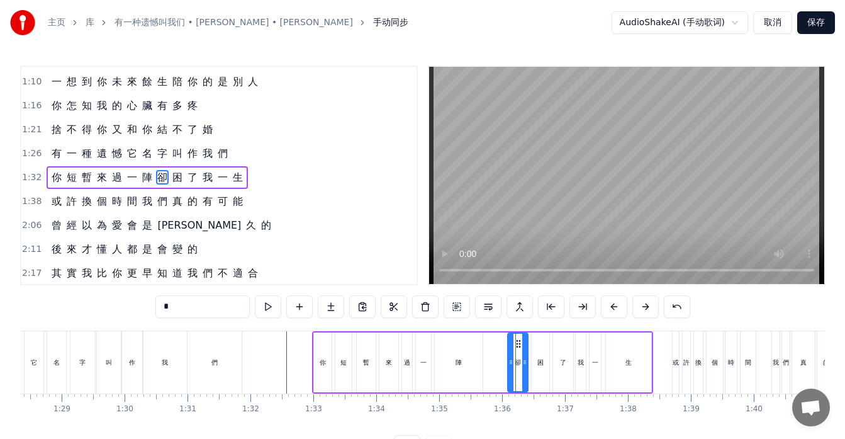
scroll to position [239, 0]
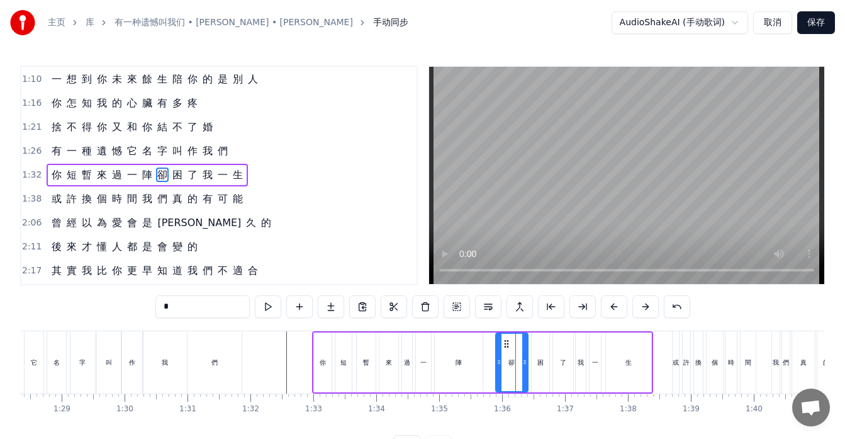
drag, startPoint x: 511, startPoint y: 360, endPoint x: 499, endPoint y: 361, distance: 12.0
click at [499, 361] on icon at bounding box center [499, 362] width 5 height 10
click at [521, 360] on icon at bounding box center [521, 362] width 5 height 10
click at [631, 358] on div "生" at bounding box center [629, 361] width 6 height 9
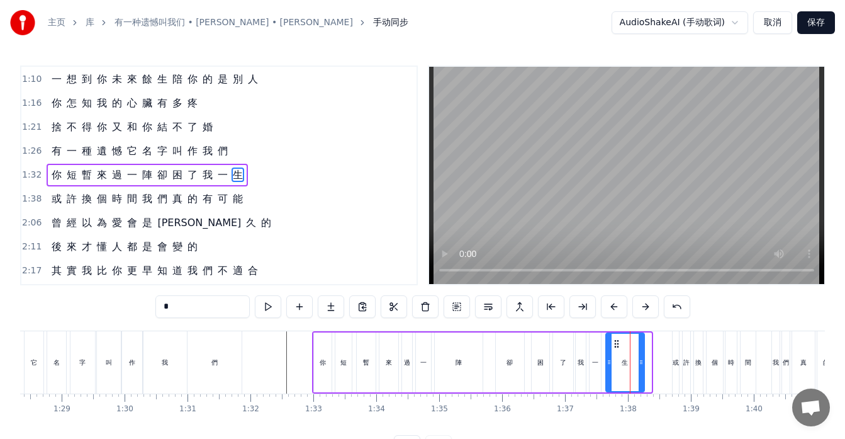
drag, startPoint x: 650, startPoint y: 359, endPoint x: 643, endPoint y: 360, distance: 7.6
click at [643, 360] on icon at bounding box center [641, 362] width 5 height 10
drag, startPoint x: 643, startPoint y: 359, endPoint x: 650, endPoint y: 359, distance: 7.6
click at [650, 359] on icon at bounding box center [647, 362] width 5 height 10
click at [503, 362] on div "卻" at bounding box center [510, 362] width 28 height 60
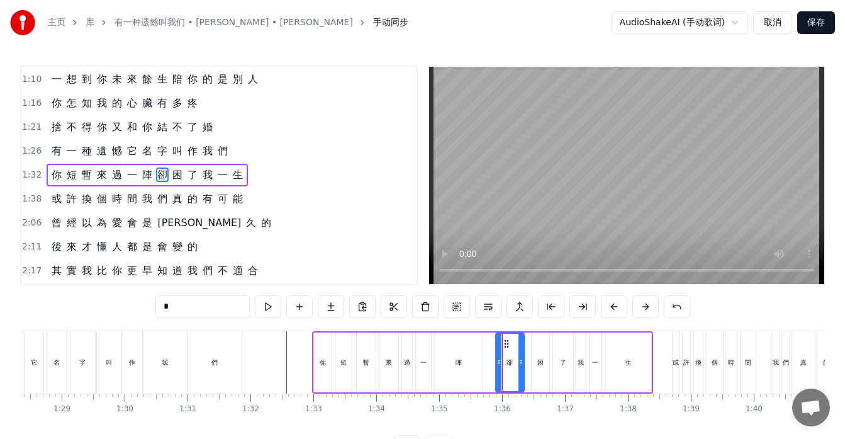
click at [475, 366] on div "陣" at bounding box center [459, 362] width 48 height 60
type input "*"
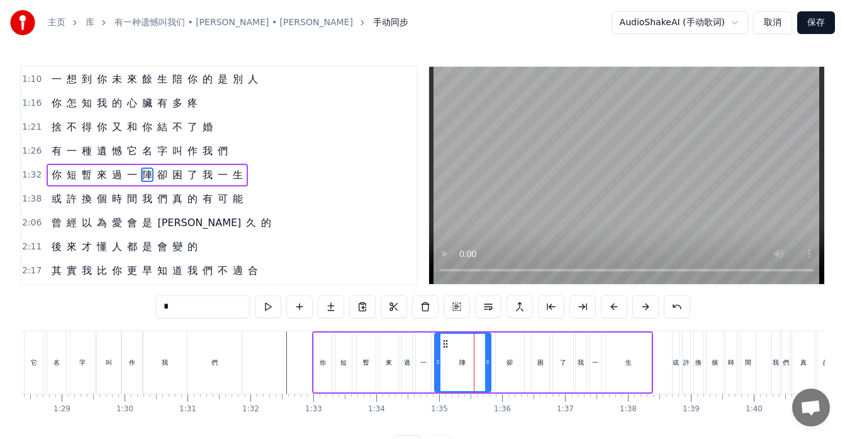
drag, startPoint x: 480, startPoint y: 364, endPoint x: 488, endPoint y: 364, distance: 8.2
click at [488, 364] on icon at bounding box center [487, 362] width 5 height 10
drag, startPoint x: 488, startPoint y: 364, endPoint x: 473, endPoint y: 365, distance: 15.1
click at [473, 365] on icon at bounding box center [472, 362] width 5 height 10
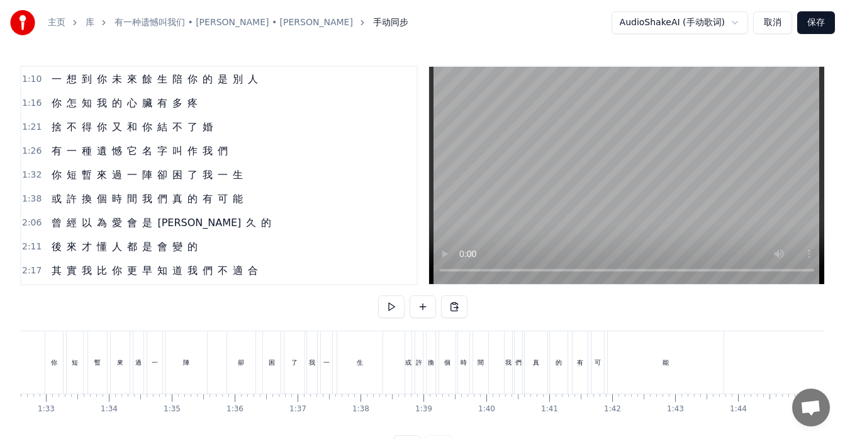
scroll to position [0, 5848]
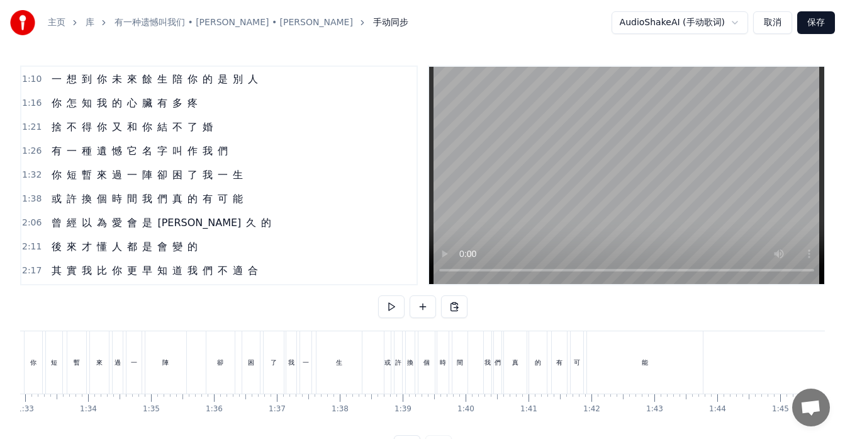
click at [625, 369] on div "能" at bounding box center [645, 362] width 116 height 62
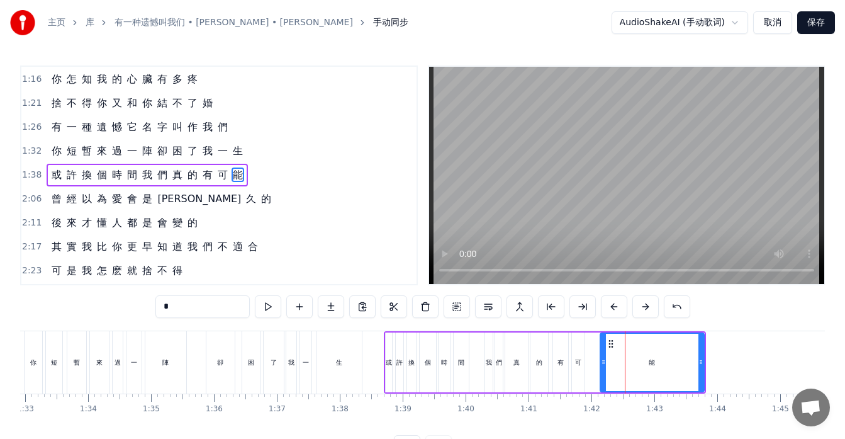
drag, startPoint x: 592, startPoint y: 362, endPoint x: 604, endPoint y: 364, distance: 12.1
click at [604, 364] on icon at bounding box center [603, 362] width 5 height 10
click at [580, 371] on div "可" at bounding box center [578, 362] width 13 height 60
type input "*"
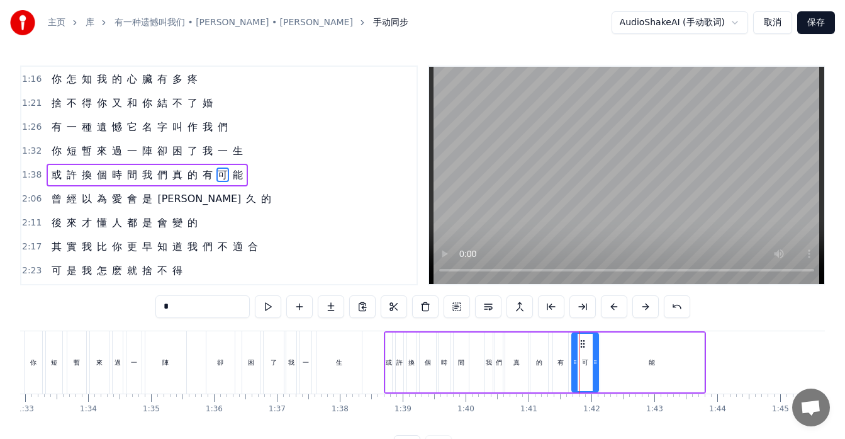
drag, startPoint x: 581, startPoint y: 366, endPoint x: 595, endPoint y: 367, distance: 13.9
click at [595, 367] on div at bounding box center [595, 362] width 5 height 57
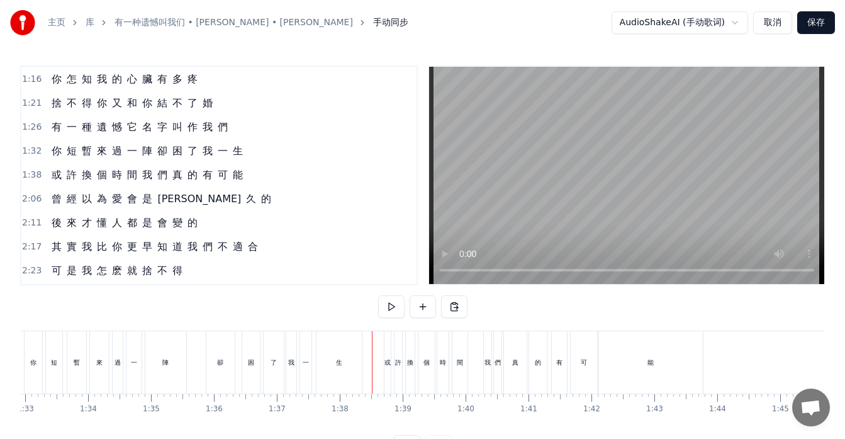
click at [476, 374] on div "或 許 換 個 時 間 我 們 真 的 有 可 能" at bounding box center [545, 362] width 322 height 62
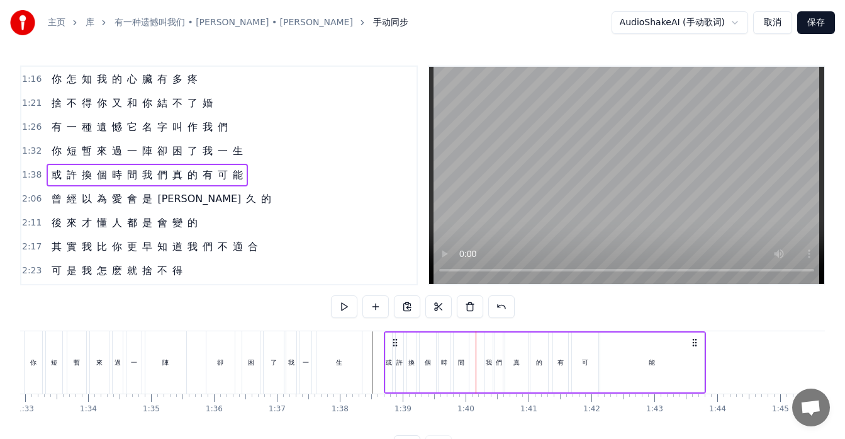
click at [461, 343] on div "間" at bounding box center [461, 362] width 15 height 60
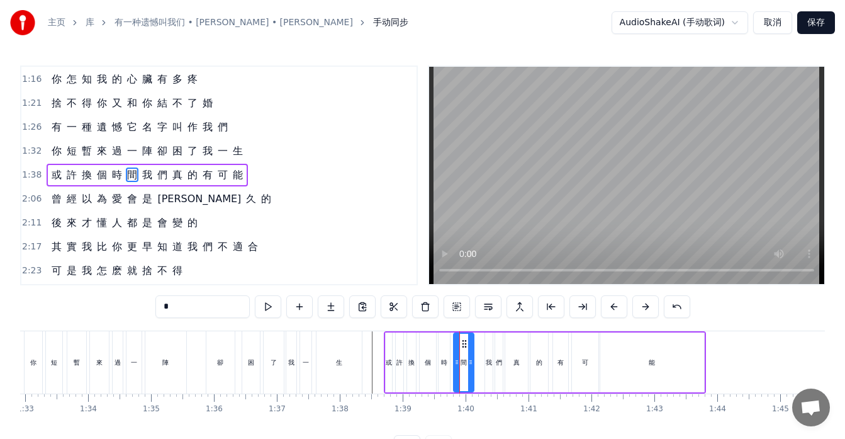
click at [468, 340] on div at bounding box center [470, 362] width 5 height 57
drag, startPoint x: 462, startPoint y: 344, endPoint x: 470, endPoint y: 345, distance: 7.7
click at [468, 344] on div "如 果 讓 你 再 做 一 次 選 擇 是 做 朋 友 還 是 選 戀 人 呢 怎 麽 最 先 炙 熱 的 卻 又 最 先 變 冷 了 所 有 美 好 全 都…" at bounding box center [818, 361] width 13292 height 63
click at [490, 359] on div "我" at bounding box center [489, 361] width 6 height 9
click at [519, 368] on div "真" at bounding box center [516, 362] width 23 height 60
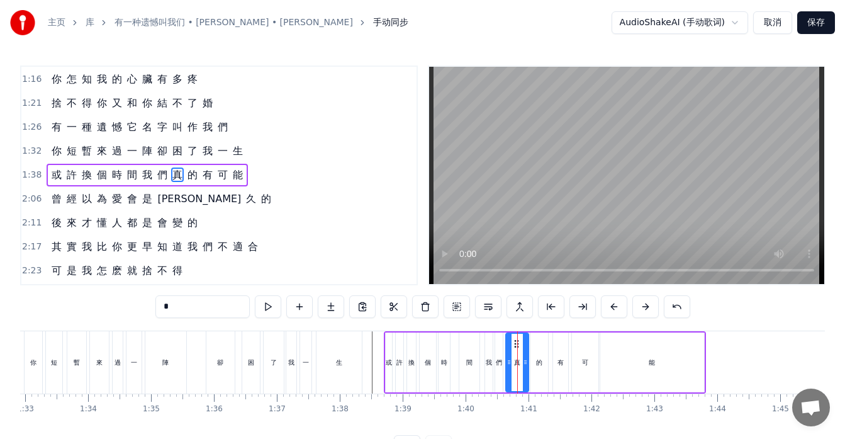
click at [515, 343] on circle at bounding box center [515, 343] width 1 height 1
click at [502, 358] on div "們" at bounding box center [499, 361] width 6 height 9
click at [504, 356] on div at bounding box center [502, 362] width 5 height 57
click at [493, 361] on icon at bounding box center [495, 362] width 5 height 10
click at [485, 369] on div "我" at bounding box center [489, 362] width 8 height 60
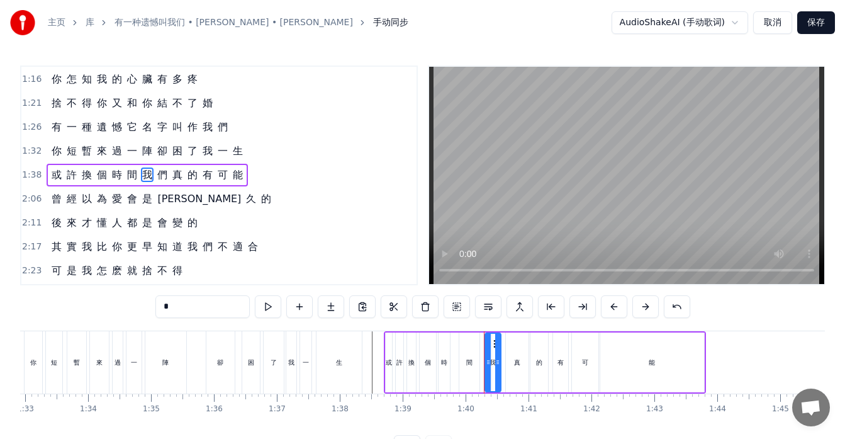
drag, startPoint x: 488, startPoint y: 350, endPoint x: 497, endPoint y: 356, distance: 10.0
click at [497, 356] on div at bounding box center [497, 362] width 5 height 57
click at [488, 344] on icon at bounding box center [491, 344] width 10 height 10
click at [470, 358] on div "間" at bounding box center [469, 361] width 6 height 9
type input "*"
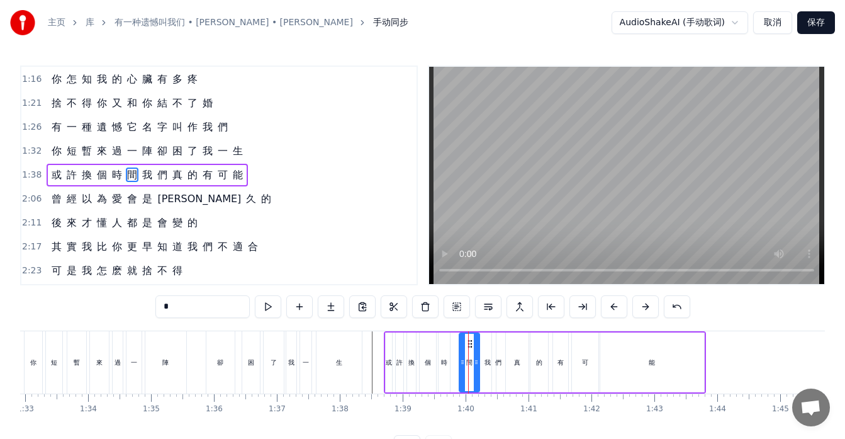
click at [464, 346] on div "如 果 讓 你 再 做 一 次 選 擇 是 做 朋 友 還 是 選 戀 人 呢 怎 麽 最 先 炙 熱 的 卻 又 最 先 變 冷 了 所 有 美 好 全 都…" at bounding box center [818, 361] width 13292 height 63
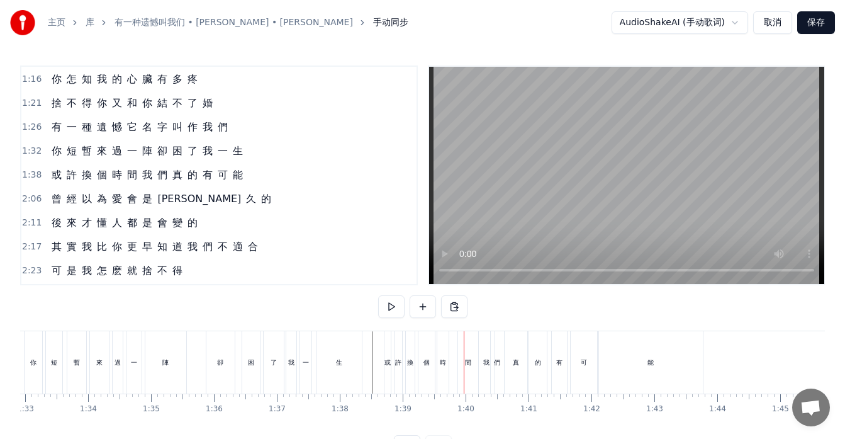
click at [470, 344] on div "間" at bounding box center [468, 362] width 20 height 62
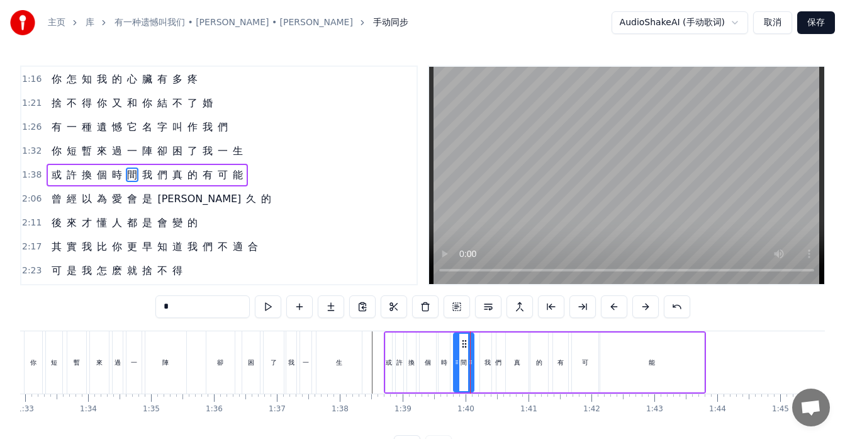
click at [466, 342] on icon at bounding box center [464, 344] width 10 height 10
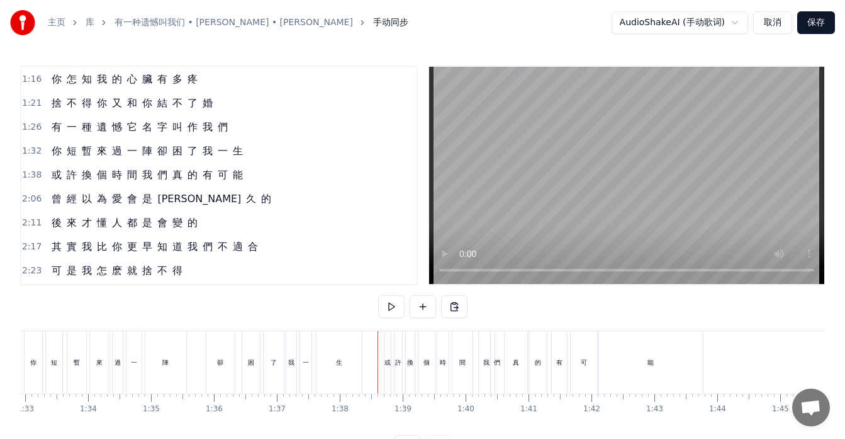
click at [614, 368] on div "能" at bounding box center [651, 362] width 104 height 62
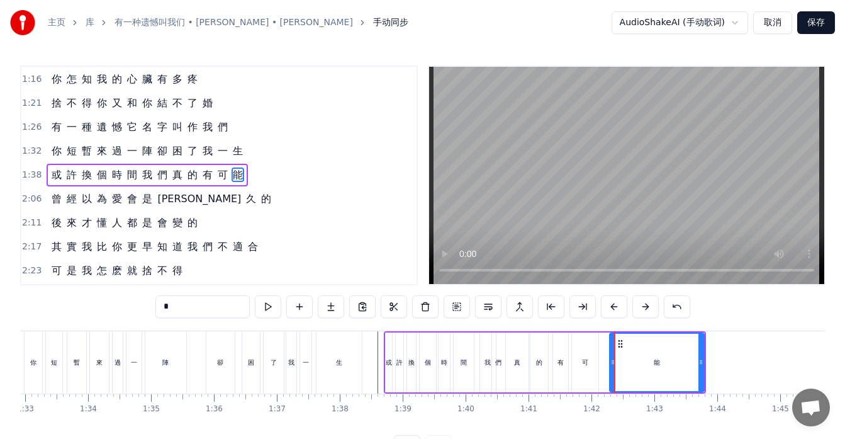
drag, startPoint x: 602, startPoint y: 357, endPoint x: 612, endPoint y: 357, distance: 10.1
click at [612, 357] on icon at bounding box center [612, 362] width 5 height 10
click at [592, 366] on div "可" at bounding box center [585, 362] width 26 height 60
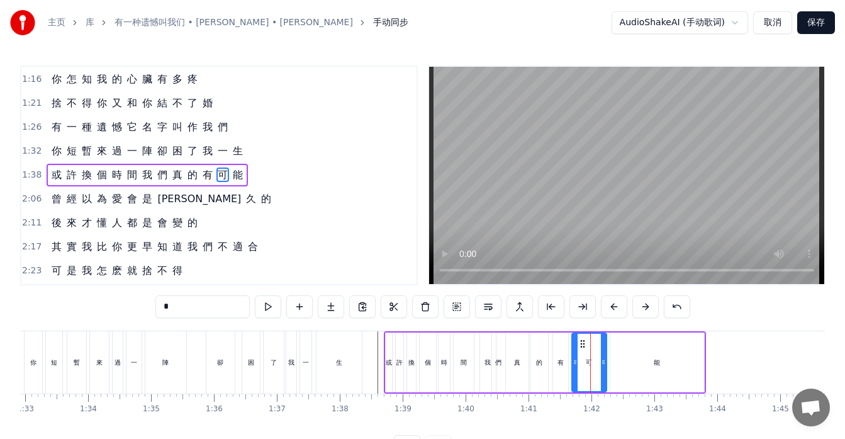
drag, startPoint x: 597, startPoint y: 359, endPoint x: 607, endPoint y: 359, distance: 10.1
click at [606, 359] on icon at bounding box center [603, 362] width 5 height 10
drag, startPoint x: 577, startPoint y: 359, endPoint x: 587, endPoint y: 361, distance: 10.4
click at [587, 361] on icon at bounding box center [585, 362] width 5 height 10
click at [561, 368] on div "有" at bounding box center [560, 362] width 15 height 60
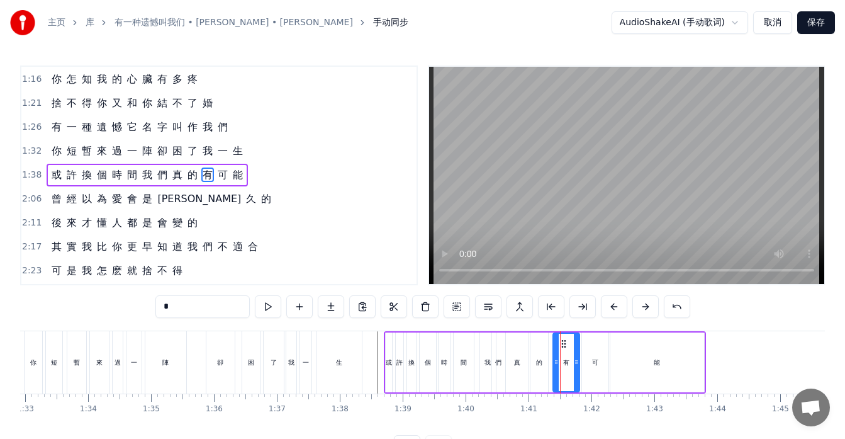
drag, startPoint x: 566, startPoint y: 359, endPoint x: 577, endPoint y: 361, distance: 11.4
click at [577, 361] on icon at bounding box center [576, 362] width 5 height 10
drag, startPoint x: 556, startPoint y: 359, endPoint x: 566, endPoint y: 361, distance: 9.6
click at [566, 361] on icon at bounding box center [564, 362] width 5 height 10
click at [543, 365] on div "的" at bounding box center [540, 362] width 18 height 60
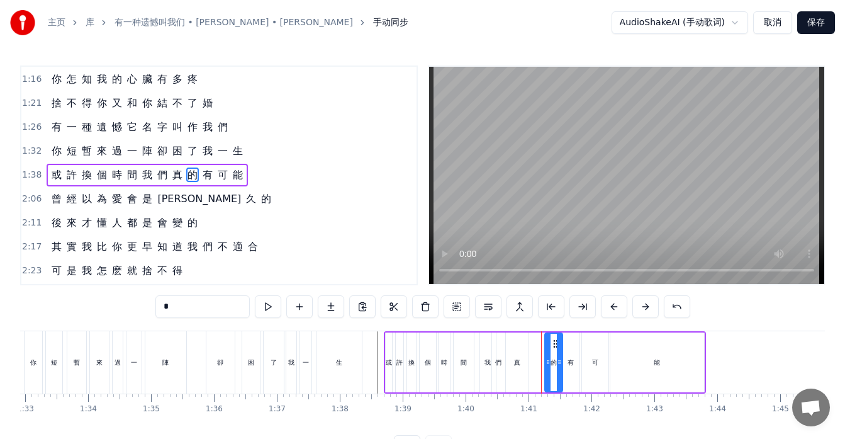
drag, startPoint x: 541, startPoint y: 346, endPoint x: 555, endPoint y: 350, distance: 15.1
click at [555, 350] on div "的" at bounding box center [554, 362] width 16 height 57
click at [550, 356] on div at bounding box center [547, 362] width 5 height 57
click at [519, 361] on div "真" at bounding box center [517, 361] width 6 height 9
type input "*"
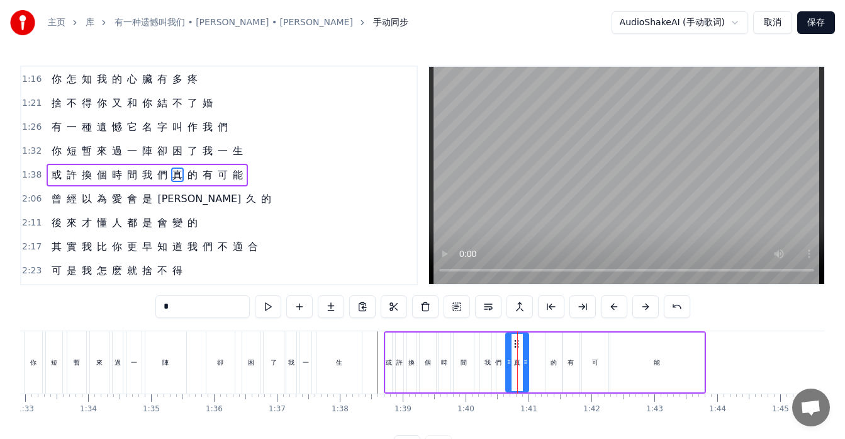
click at [374, 367] on div at bounding box center [818, 362] width 13292 height 62
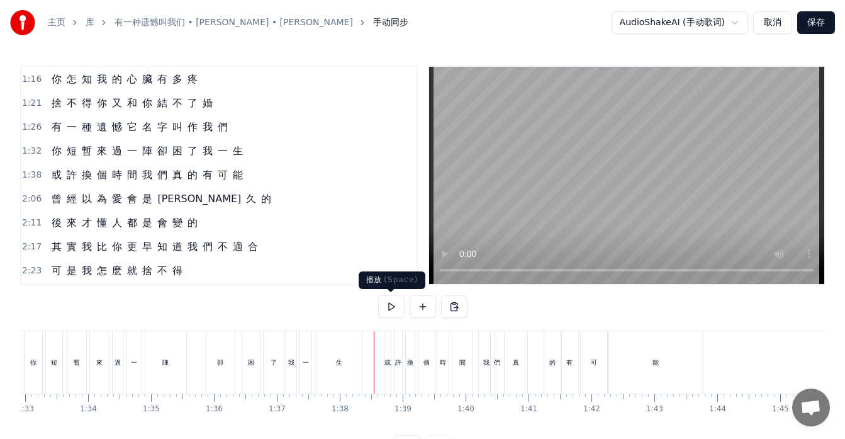
click at [396, 306] on button at bounding box center [391, 306] width 26 height 23
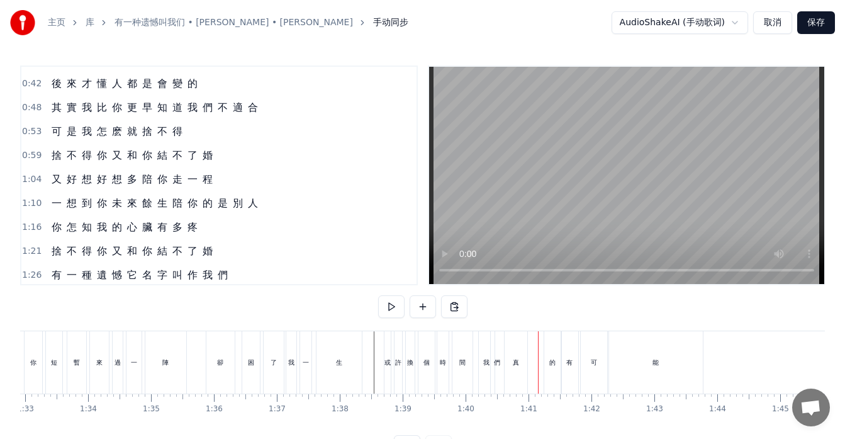
scroll to position [74, 0]
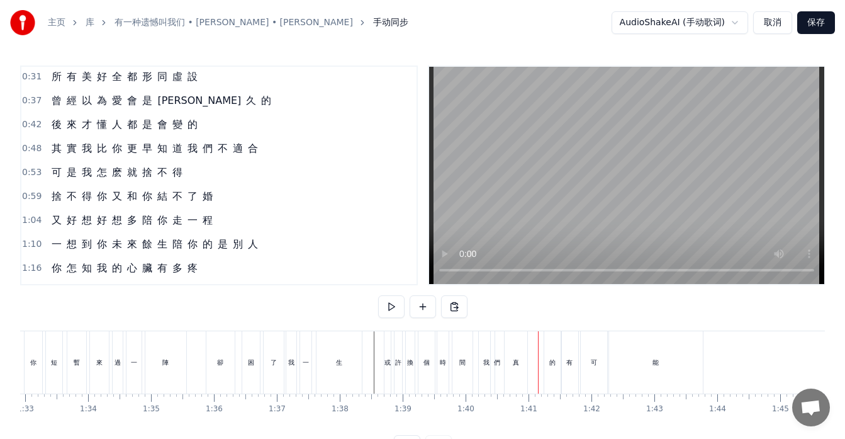
click at [149, 157] on div "其 實 我 比 你 更 早 知 道 我 們 不 適 合" at bounding box center [155, 148] width 217 height 23
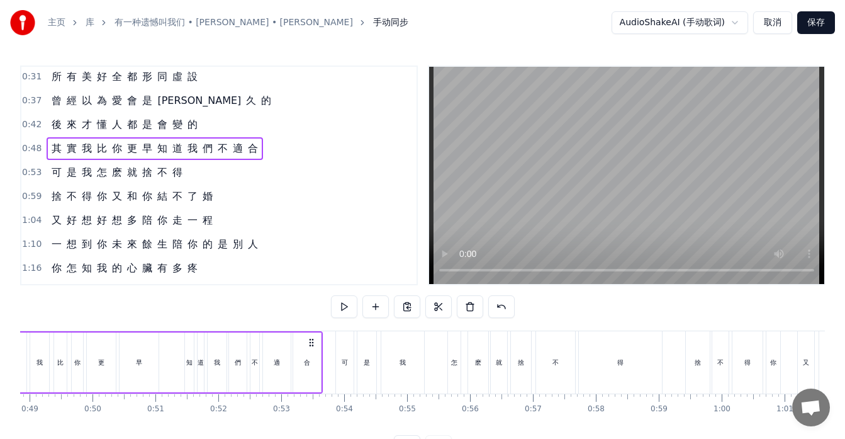
scroll to position [0, 2975]
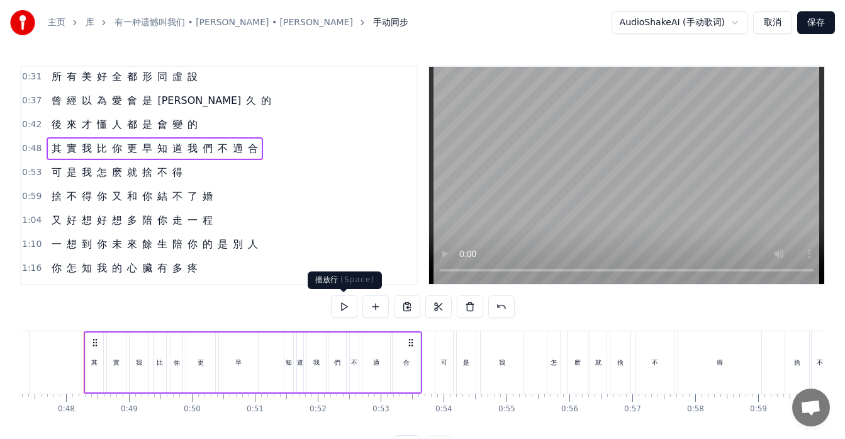
click at [341, 307] on button at bounding box center [344, 306] width 26 height 23
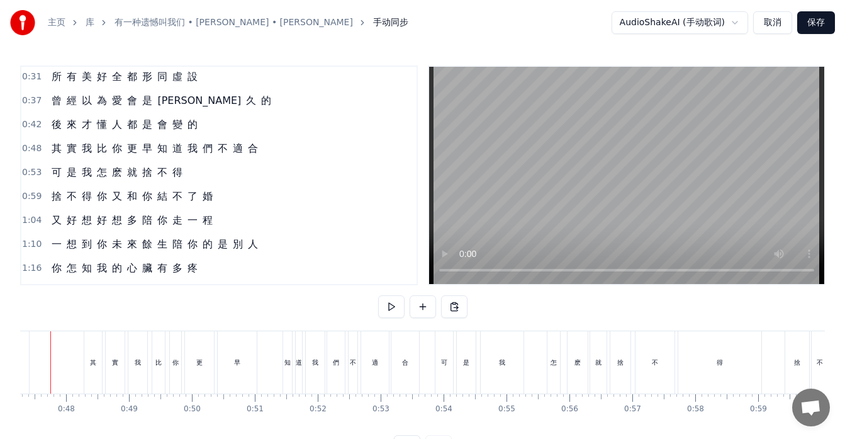
scroll to position [0, 2942]
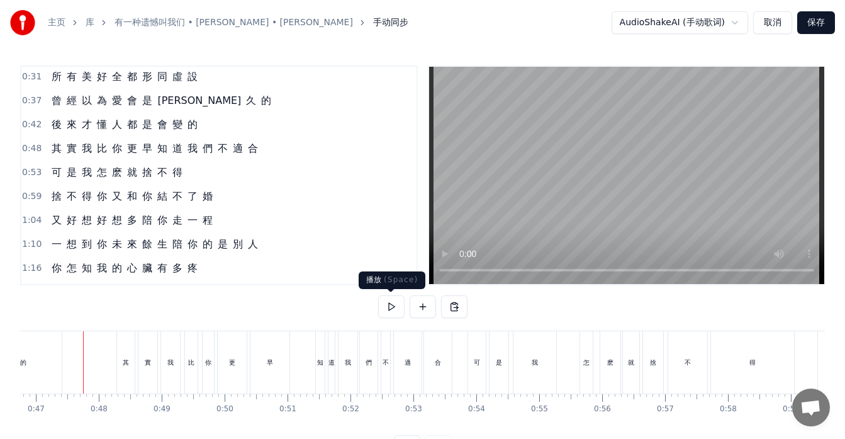
click at [390, 299] on button at bounding box center [391, 306] width 26 height 23
click at [47, 253] on div "一 想 到 你 未 來 餘 生 陪 你 的 是 別 人" at bounding box center [155, 244] width 217 height 23
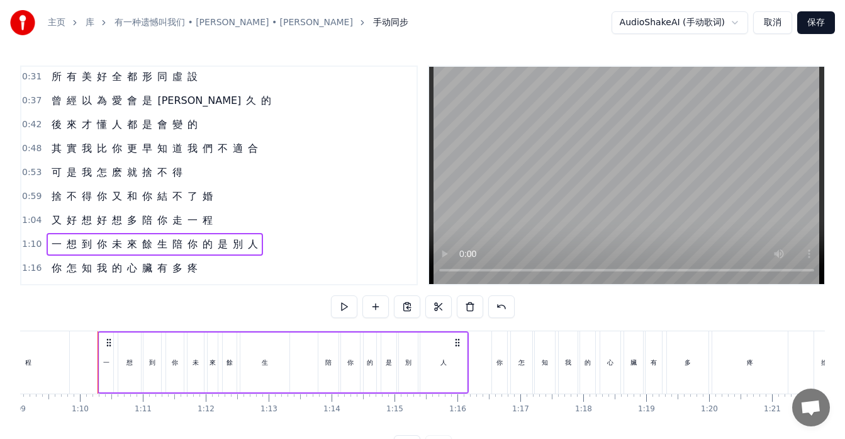
scroll to position [0, 4360]
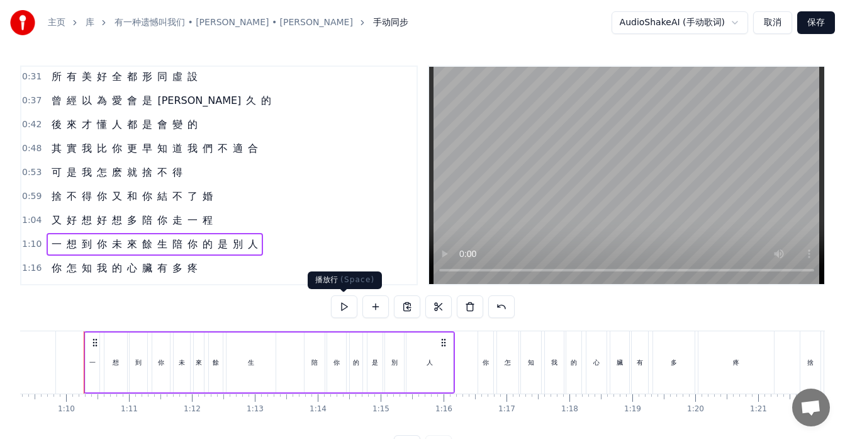
click at [337, 303] on button at bounding box center [344, 306] width 26 height 23
click at [164, 278] on div "你 怎 知 我 的 心 臟 有 多 疼" at bounding box center [125, 268] width 156 height 23
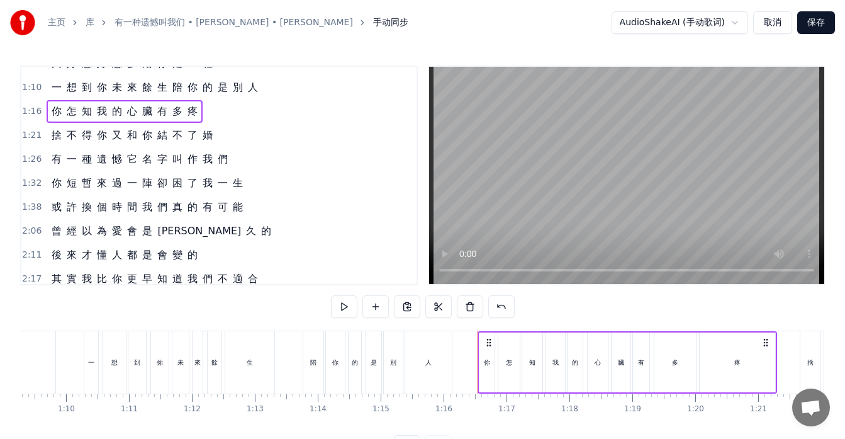
scroll to position [261, 0]
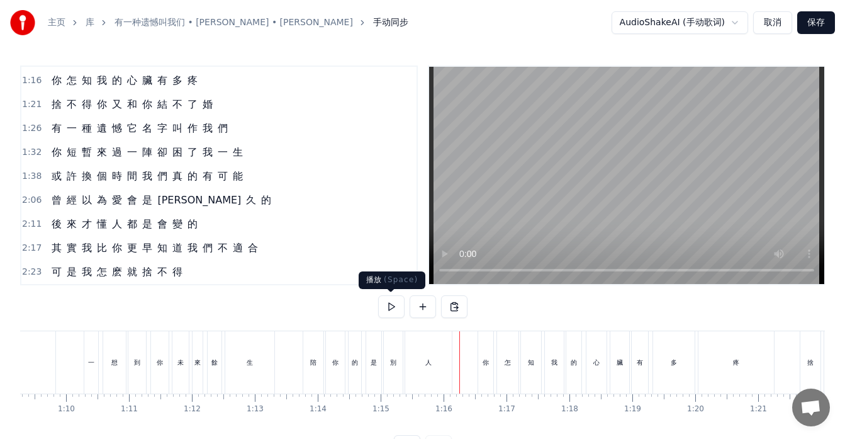
click at [390, 307] on button at bounding box center [391, 306] width 26 height 23
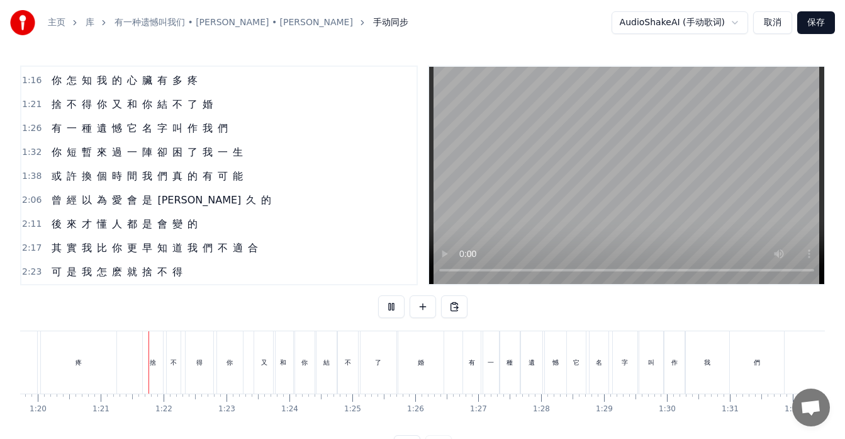
scroll to position [0, 5051]
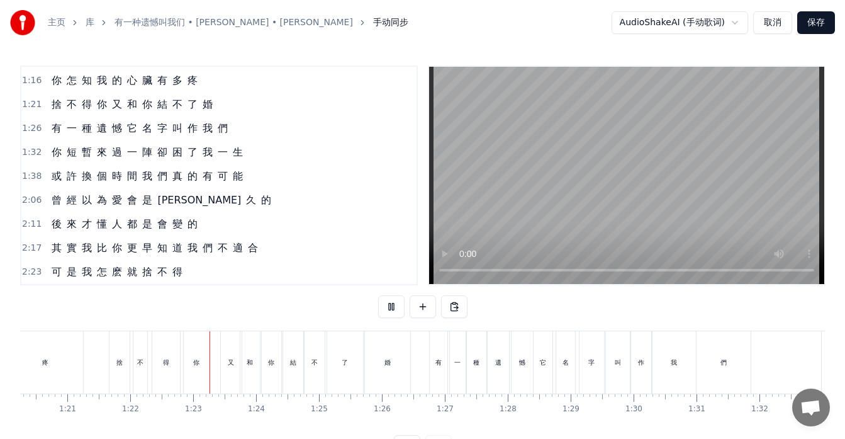
click at [392, 308] on button at bounding box center [391, 306] width 26 height 23
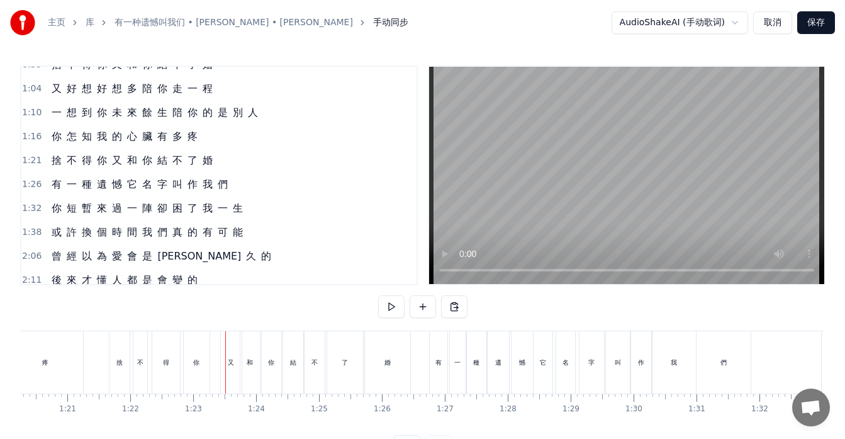
scroll to position [162, 0]
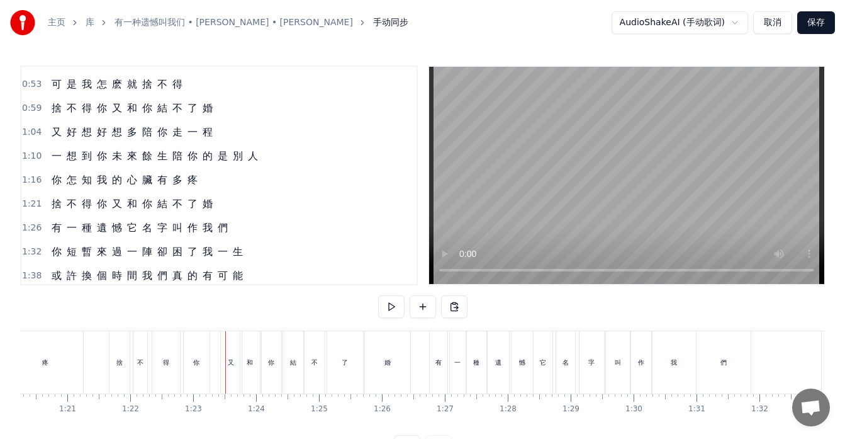
click at [130, 116] on div "捨 不 得 你 又 和 你 結 不 了 婚" at bounding box center [132, 108] width 171 height 23
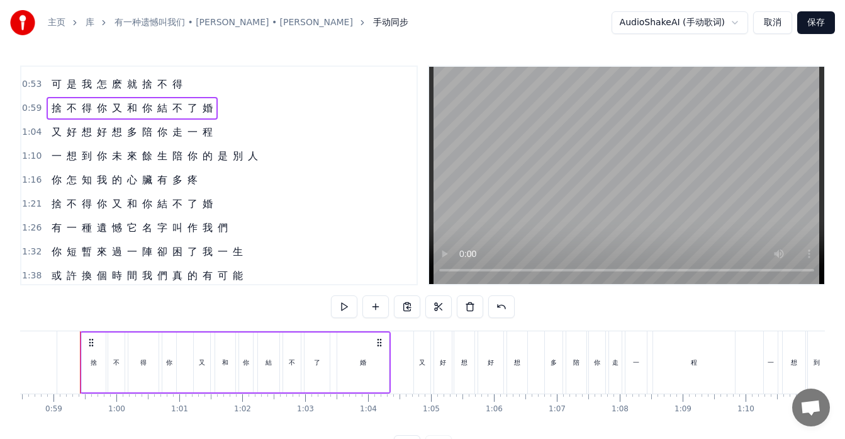
scroll to position [0, 3676]
click at [337, 303] on button at bounding box center [344, 306] width 26 height 23
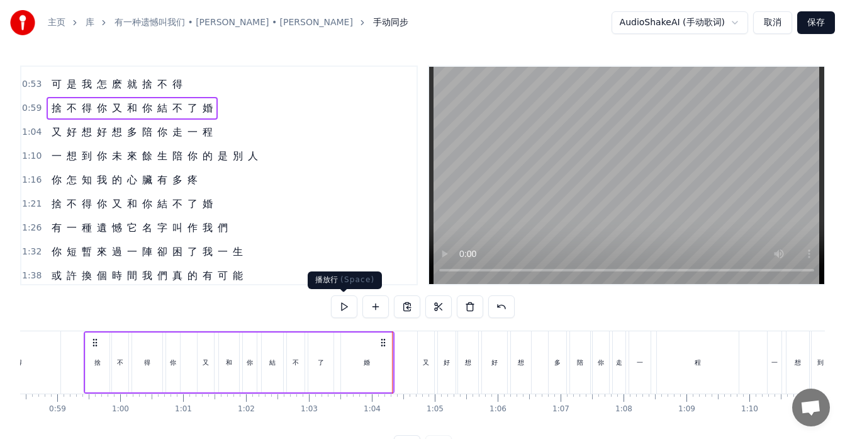
click at [343, 308] on button at bounding box center [344, 306] width 26 height 23
click at [209, 214] on div "捨 不 得 你 又 和 你 結 不 了 婚" at bounding box center [132, 204] width 171 height 23
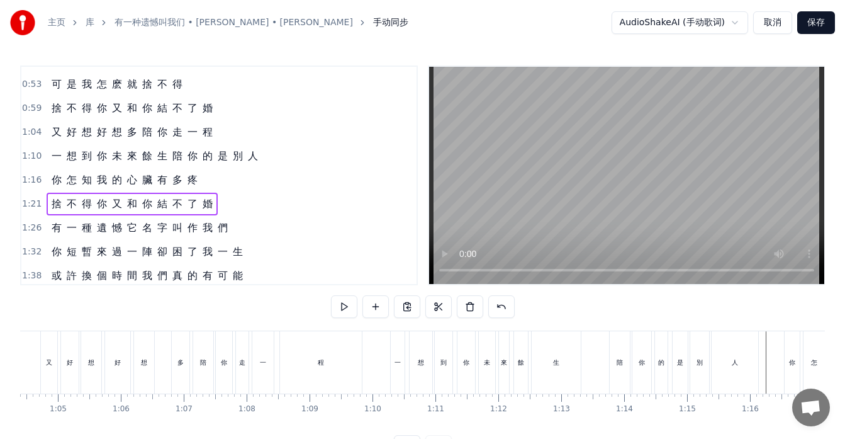
scroll to position [0, 3985]
click at [55, 205] on span "捨" at bounding box center [56, 203] width 13 height 14
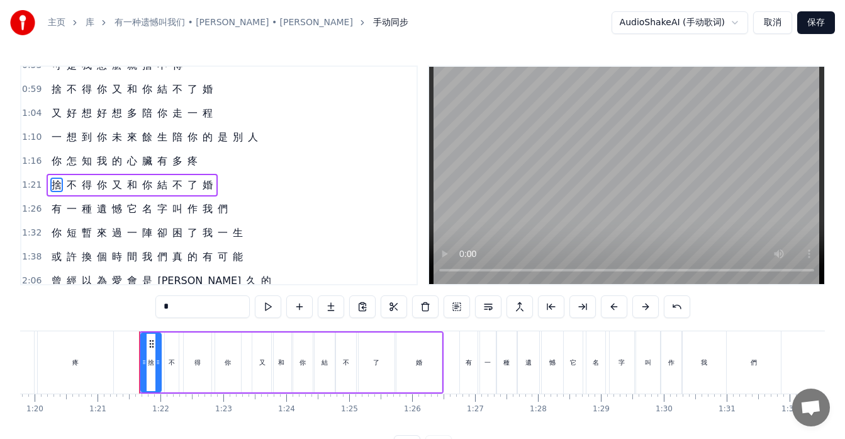
scroll to position [0, 5076]
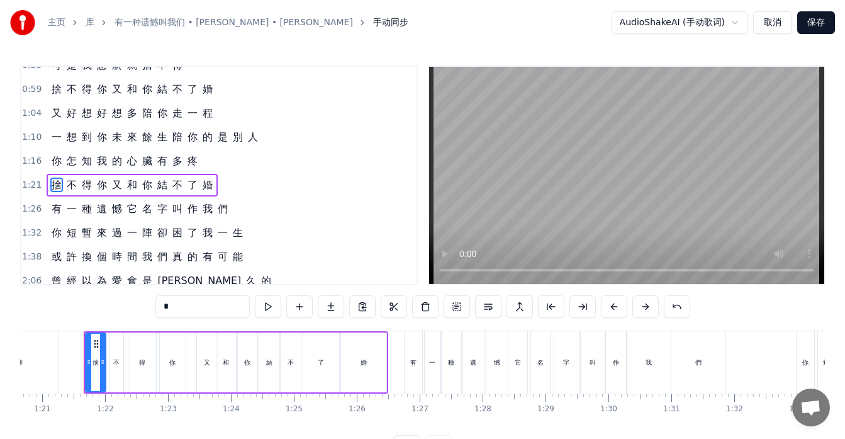
click at [65, 193] on div "捨 不 得 你 又 和 你 結 不 了 婚" at bounding box center [132, 185] width 171 height 23
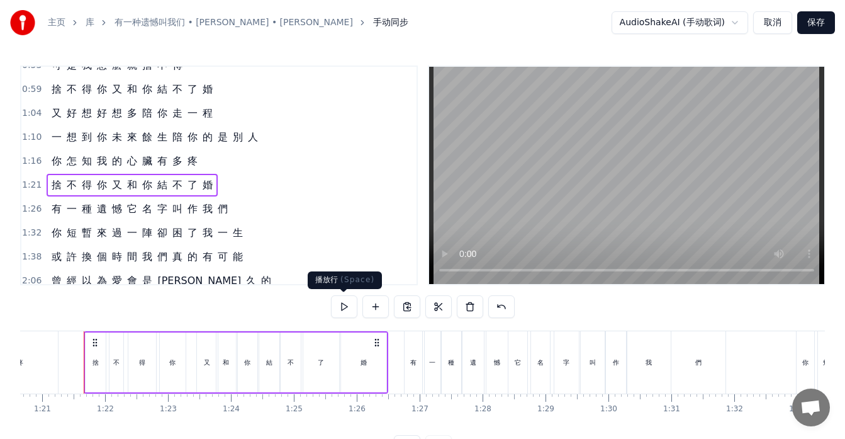
click at [342, 308] on button at bounding box center [344, 306] width 26 height 23
click at [322, 362] on div "了" at bounding box center [321, 361] width 6 height 9
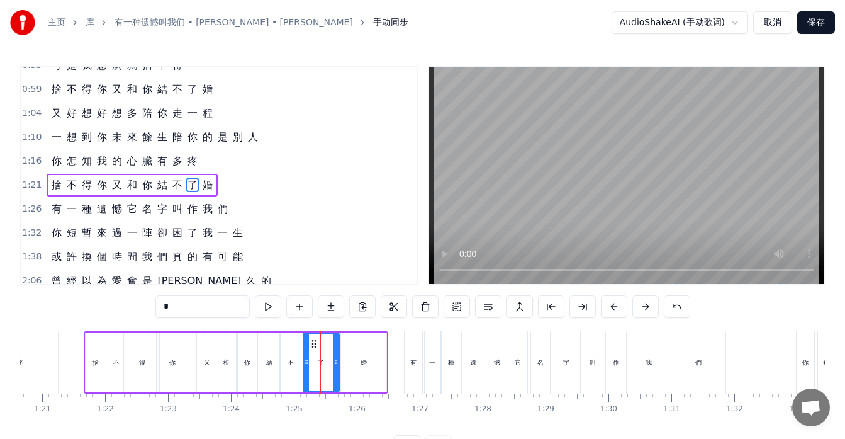
scroll to position [191, 0]
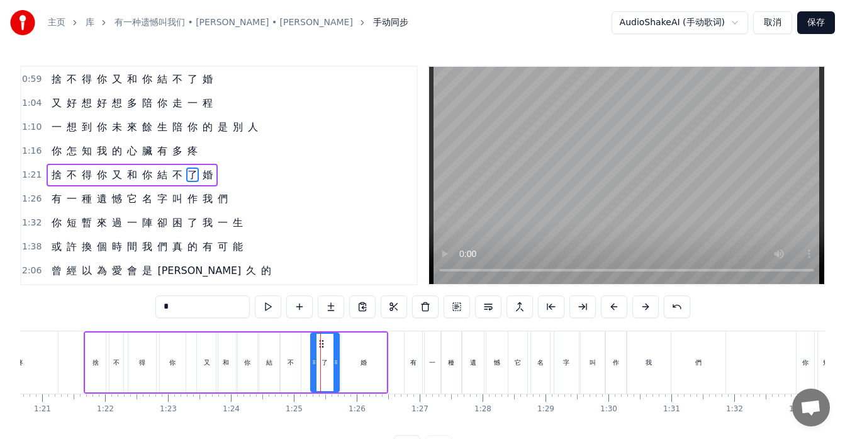
drag, startPoint x: 308, startPoint y: 361, endPoint x: 315, endPoint y: 361, distance: 7.6
click at [315, 361] on icon at bounding box center [314, 362] width 5 height 10
click at [293, 366] on div "不" at bounding box center [291, 361] width 6 height 9
drag, startPoint x: 290, startPoint y: 343, endPoint x: 298, endPoint y: 346, distance: 9.4
click at [298, 345] on icon at bounding box center [300, 344] width 10 height 10
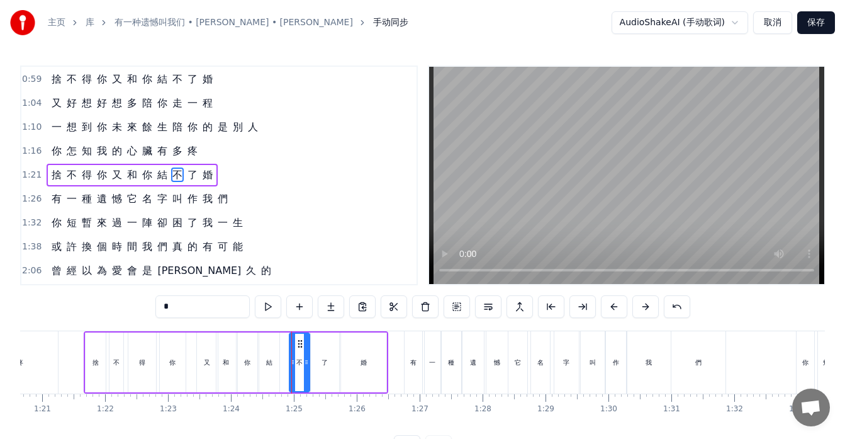
click at [271, 364] on div "結" at bounding box center [269, 361] width 6 height 9
drag, startPoint x: 267, startPoint y: 340, endPoint x: 276, endPoint y: 344, distance: 9.6
click at [276, 342] on icon at bounding box center [278, 344] width 10 height 10
click at [245, 359] on div "你" at bounding box center [247, 361] width 6 height 9
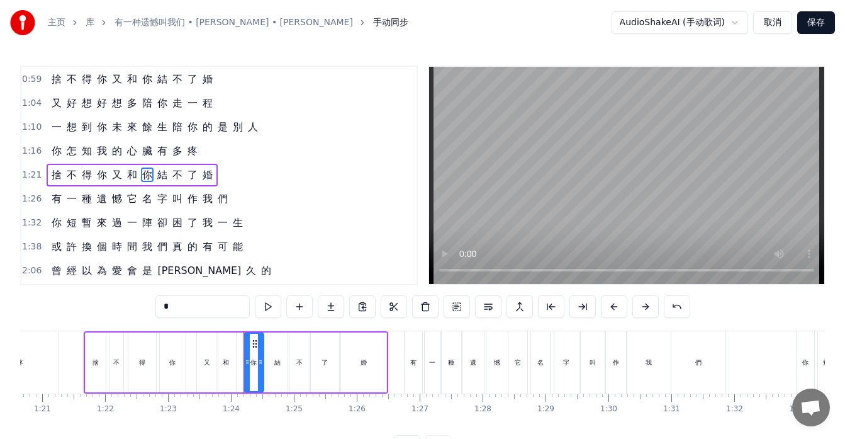
drag, startPoint x: 250, startPoint y: 340, endPoint x: 256, endPoint y: 342, distance: 6.8
click at [256, 342] on icon at bounding box center [255, 344] width 10 height 10
click at [228, 356] on div "和" at bounding box center [227, 362] width 20 height 60
drag, startPoint x: 228, startPoint y: 342, endPoint x: 237, endPoint y: 344, distance: 9.6
click at [237, 344] on icon at bounding box center [235, 344] width 10 height 10
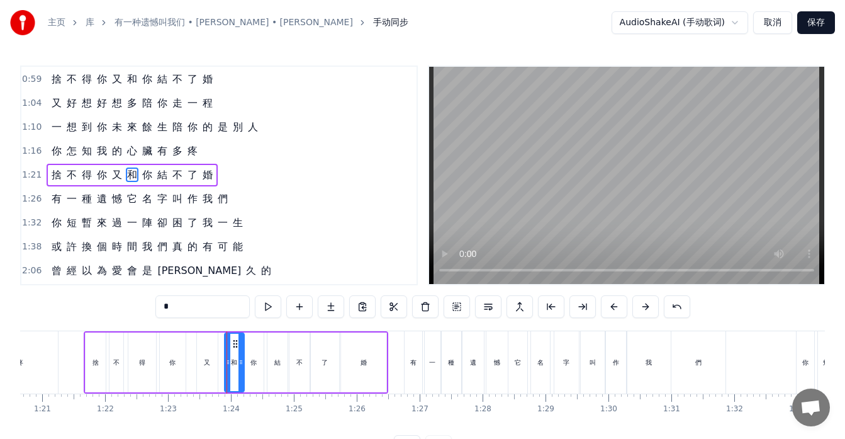
click at [215, 350] on div "又" at bounding box center [207, 362] width 21 height 60
type input "*"
drag, startPoint x: 206, startPoint y: 343, endPoint x: 215, endPoint y: 345, distance: 8.4
click at [215, 345] on icon at bounding box center [216, 344] width 10 height 10
click at [197, 371] on div "捨 不 得 你 又 和 你 結 不 了 婚" at bounding box center [236, 362] width 305 height 62
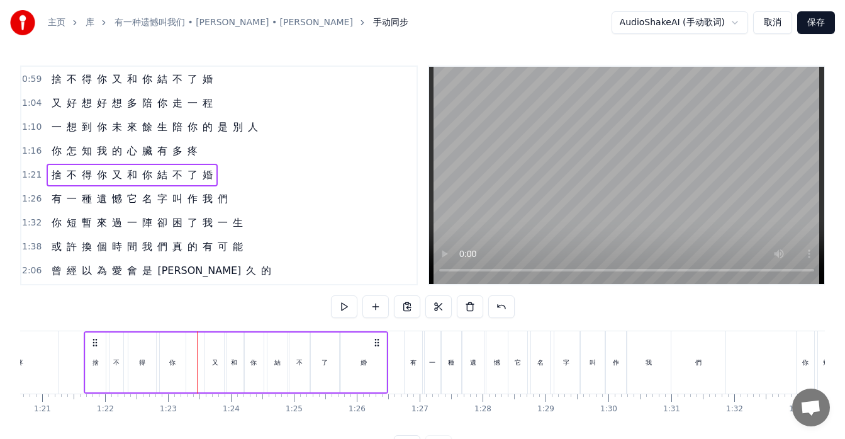
click at [171, 373] on div "你" at bounding box center [173, 362] width 26 height 60
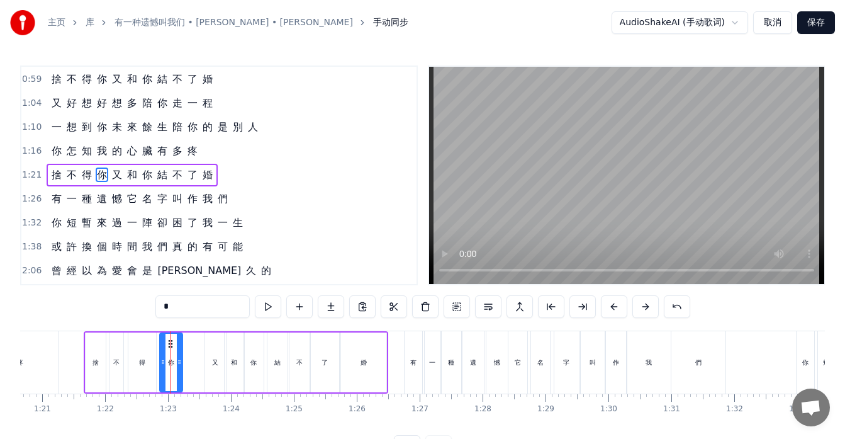
click at [177, 364] on icon at bounding box center [179, 362] width 5 height 10
click at [153, 369] on div "得" at bounding box center [142, 362] width 28 height 60
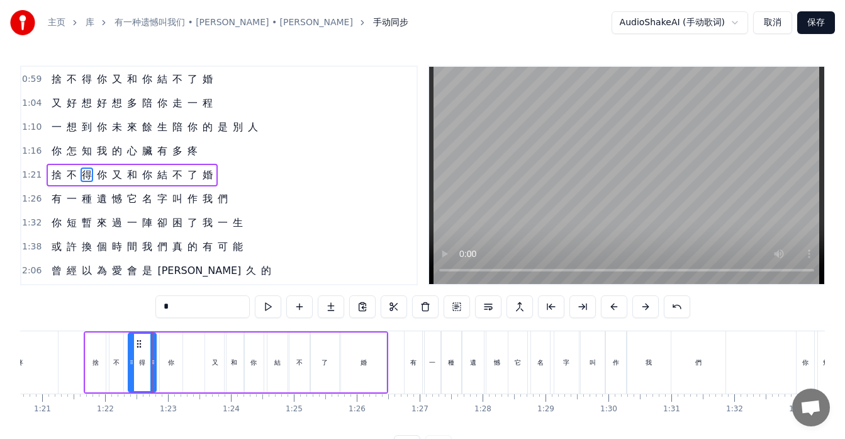
click at [166, 356] on div "你" at bounding box center [171, 362] width 23 height 60
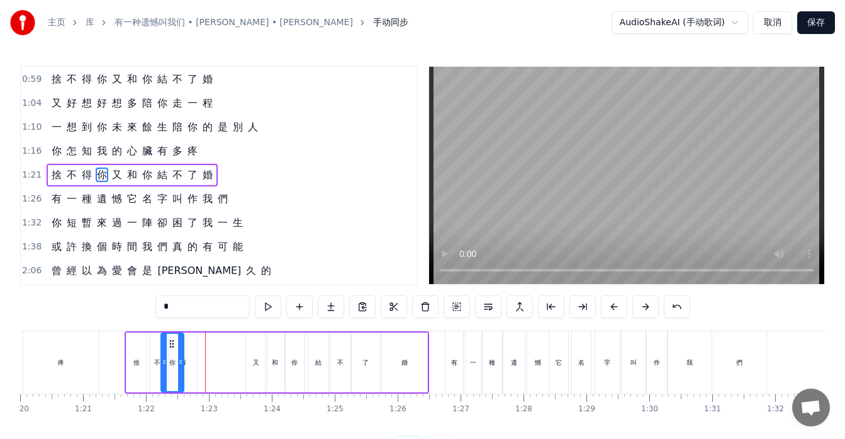
scroll to position [0, 5031]
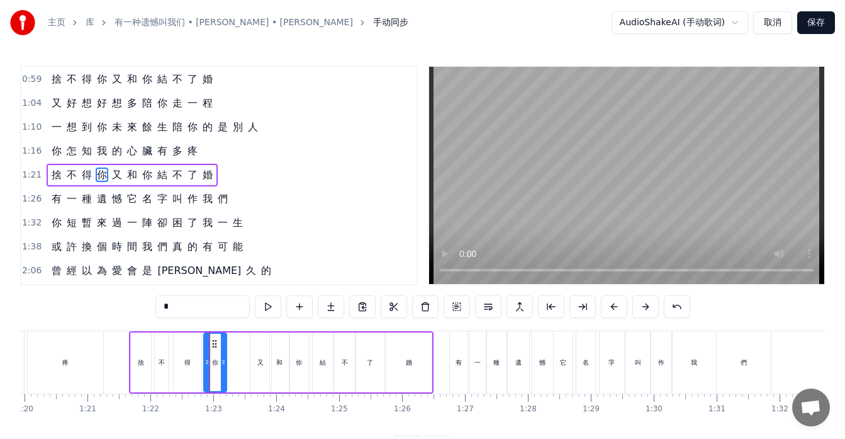
drag, startPoint x: 171, startPoint y: 340, endPoint x: 215, endPoint y: 342, distance: 44.1
click at [215, 342] on icon at bounding box center [215, 344] width 10 height 10
click at [188, 352] on div "得" at bounding box center [188, 362] width 28 height 60
click at [157, 366] on div "不" at bounding box center [162, 362] width 14 height 60
click at [170, 357] on div at bounding box center [168, 362] width 5 height 57
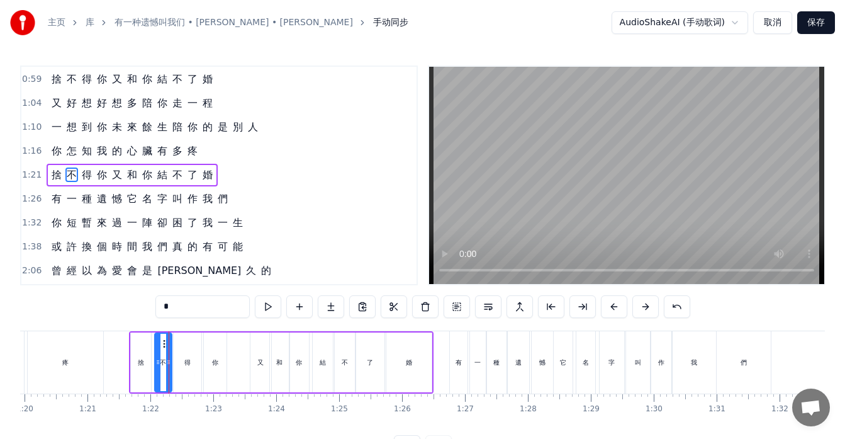
click at [186, 364] on div "得" at bounding box center [187, 361] width 6 height 9
click at [183, 347] on div at bounding box center [181, 362] width 5 height 57
click at [167, 366] on div "不" at bounding box center [163, 362] width 17 height 60
click at [175, 356] on div at bounding box center [174, 362] width 5 height 57
click at [252, 368] on div "又" at bounding box center [260, 362] width 21 height 60
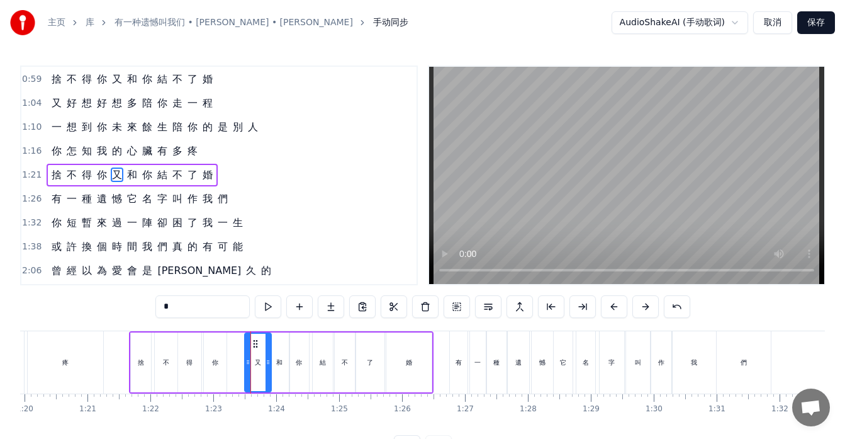
click at [247, 361] on icon at bounding box center [247, 362] width 5 height 10
click at [249, 361] on icon at bounding box center [249, 362] width 5 height 10
click at [253, 362] on icon at bounding box center [253, 362] width 5 height 10
click at [250, 363] on icon at bounding box center [250, 362] width 5 height 10
click at [217, 369] on div "你" at bounding box center [215, 362] width 23 height 60
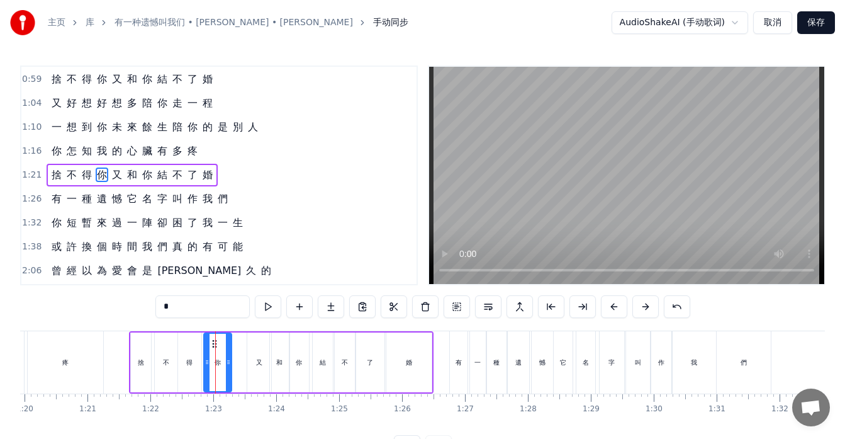
click at [229, 363] on icon at bounding box center [228, 362] width 5 height 10
click at [227, 363] on icon at bounding box center [226, 362] width 5 height 10
click at [463, 374] on div "有" at bounding box center [459, 362] width 18 height 62
type input "*"
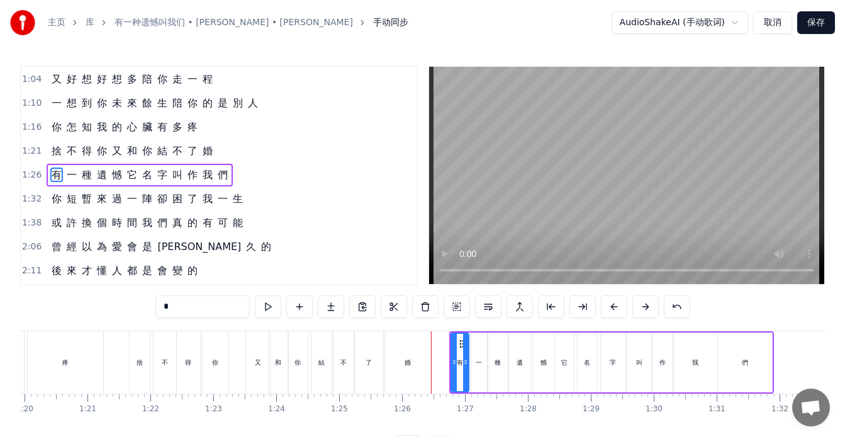
click at [64, 184] on div "有 一 種 遺 憾 它 名 字 叫 作 我 們" at bounding box center [140, 175] width 186 height 23
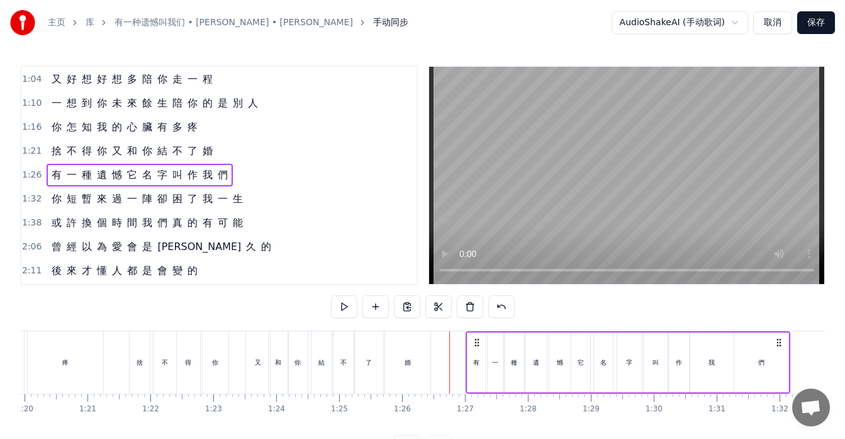
drag, startPoint x: 458, startPoint y: 339, endPoint x: 474, endPoint y: 339, distance: 16.4
click at [474, 339] on icon at bounding box center [477, 342] width 10 height 10
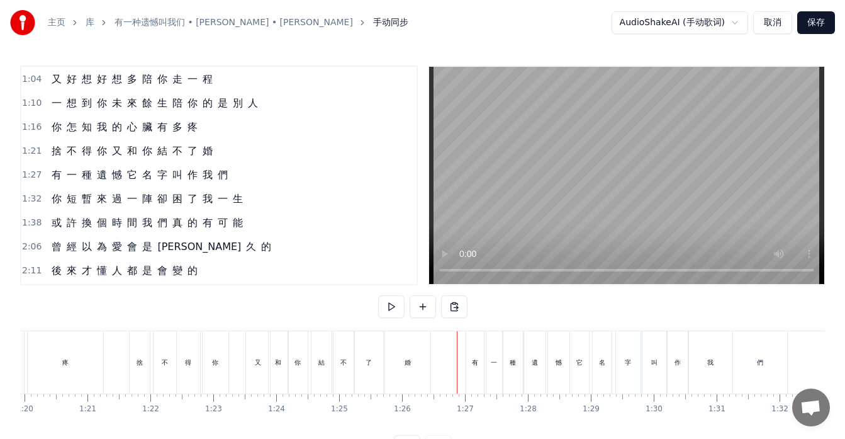
click at [235, 380] on div "捨 不 得 你 又 和 你 結 不 了 婚" at bounding box center [281, 362] width 305 height 62
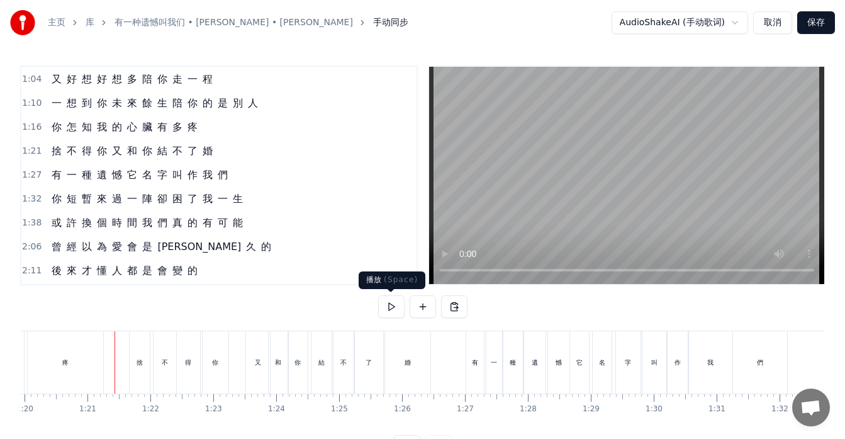
click at [388, 307] on button at bounding box center [391, 306] width 26 height 23
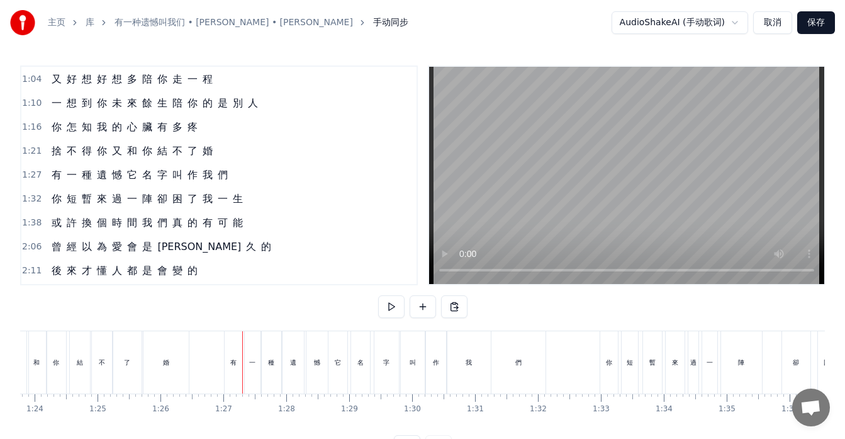
scroll to position [0, 5283]
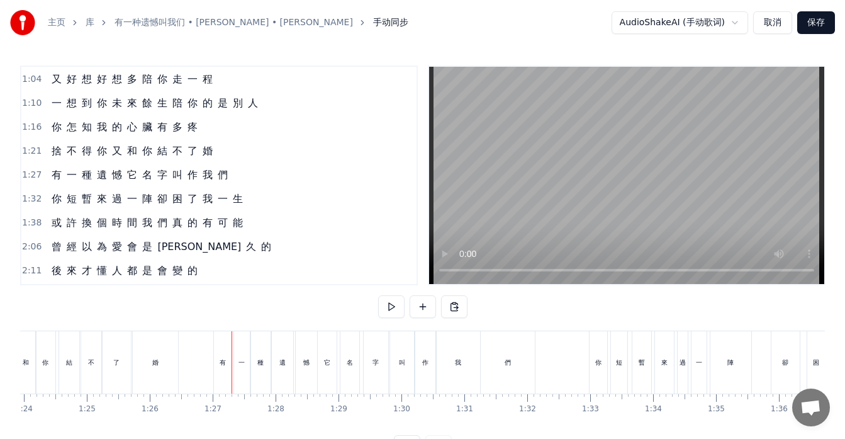
click at [471, 376] on div "我" at bounding box center [458, 362] width 43 height 62
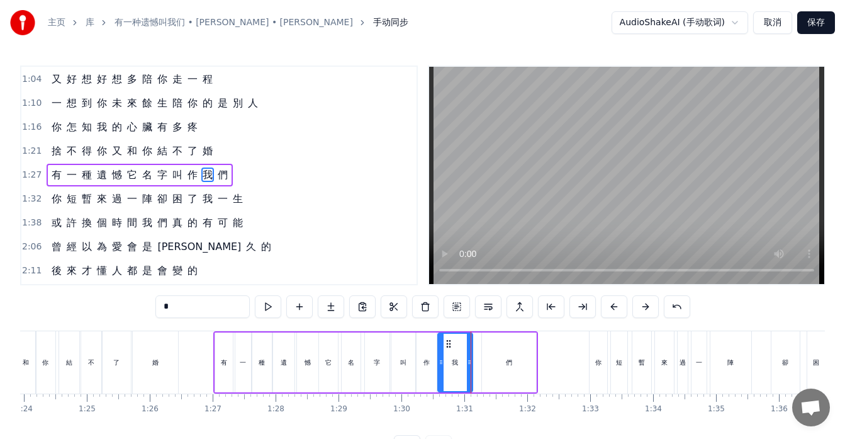
drag, startPoint x: 477, startPoint y: 363, endPoint x: 468, endPoint y: 360, distance: 9.4
click at [468, 360] on icon at bounding box center [469, 362] width 5 height 10
click at [498, 364] on div "們" at bounding box center [509, 362] width 54 height 60
type input "*"
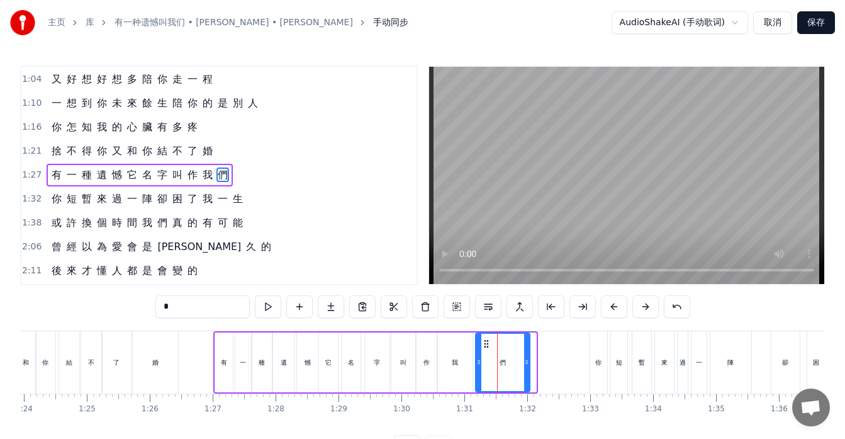
drag, startPoint x: 492, startPoint y: 339, endPoint x: 485, endPoint y: 340, distance: 6.3
click at [485, 340] on icon at bounding box center [486, 344] width 10 height 10
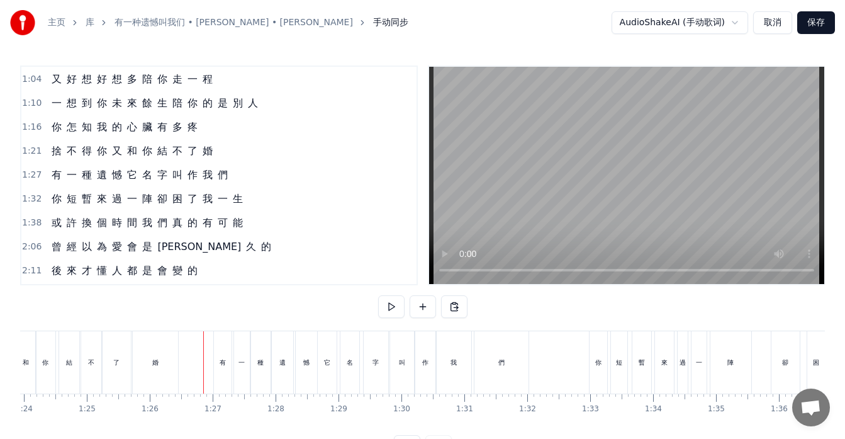
click at [60, 185] on div "有 一 種 遺 憾 它 名 字 叫 作 我 們" at bounding box center [140, 175] width 186 height 23
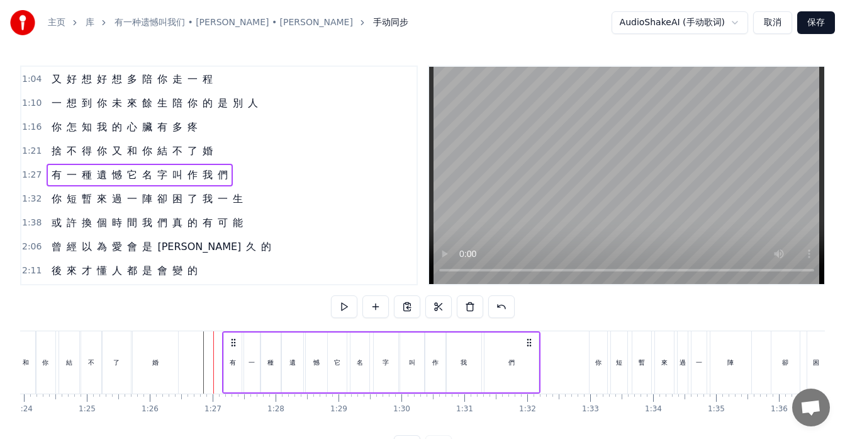
drag, startPoint x: 225, startPoint y: 340, endPoint x: 234, endPoint y: 342, distance: 9.0
click at [234, 342] on icon at bounding box center [233, 342] width 10 height 10
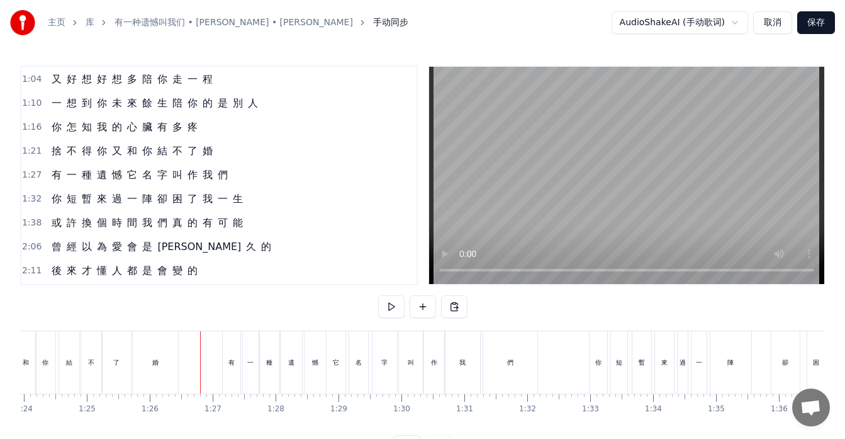
click at [176, 377] on div "婚" at bounding box center [155, 362] width 45 height 62
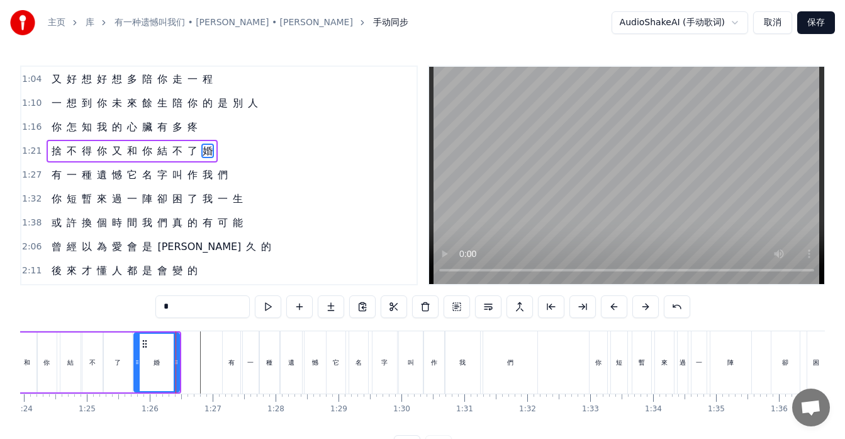
scroll to position [191, 0]
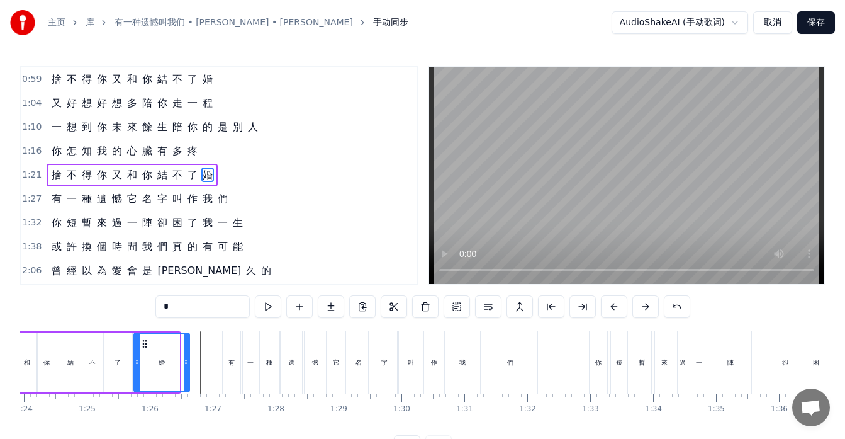
drag, startPoint x: 178, startPoint y: 376, endPoint x: 188, endPoint y: 374, distance: 10.1
click at [188, 374] on div at bounding box center [186, 362] width 5 height 57
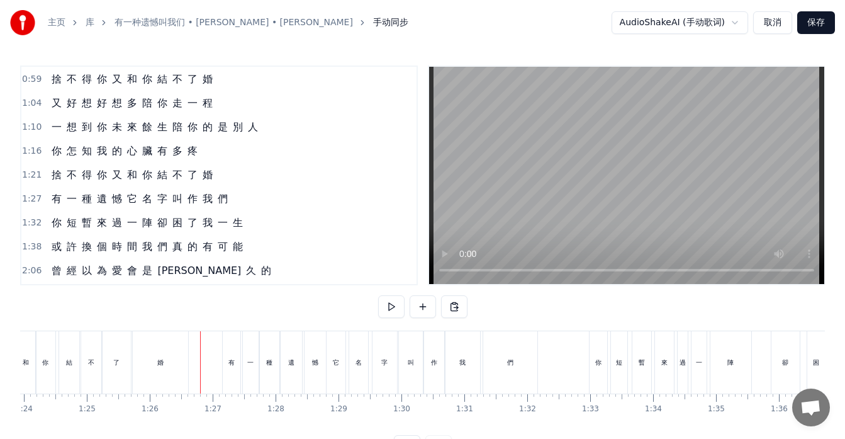
click at [230, 371] on div "有" at bounding box center [232, 362] width 18 height 62
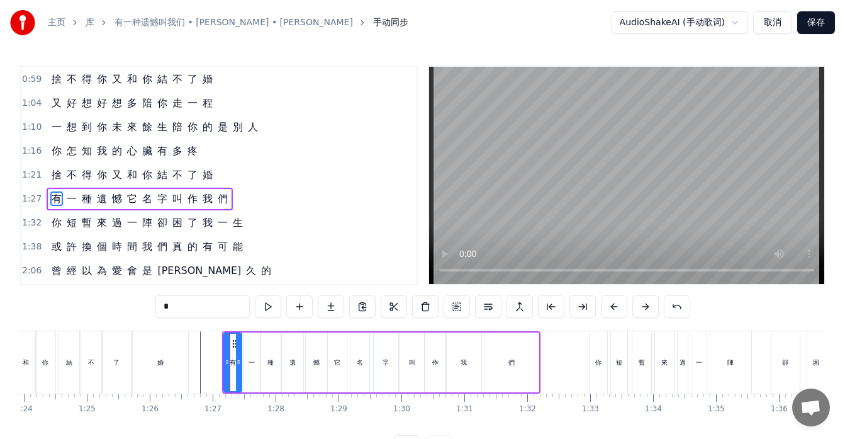
scroll to position [215, 0]
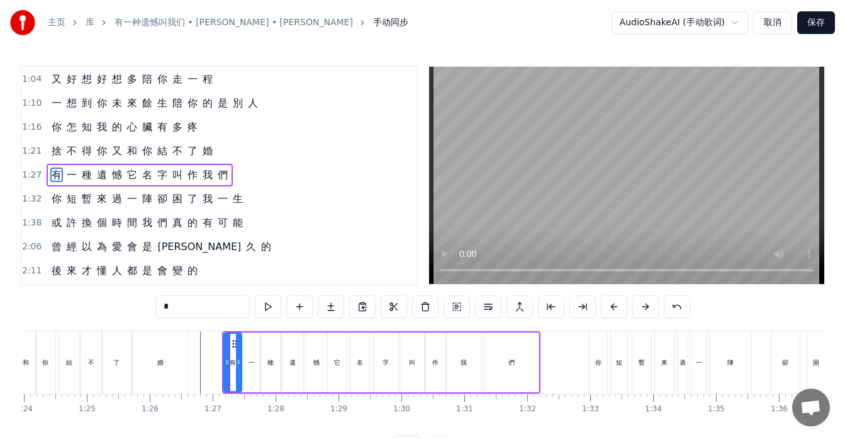
click at [68, 184] on div "有 一 種 遺 憾 它 名 字 叫 作 我 們" at bounding box center [140, 175] width 186 height 23
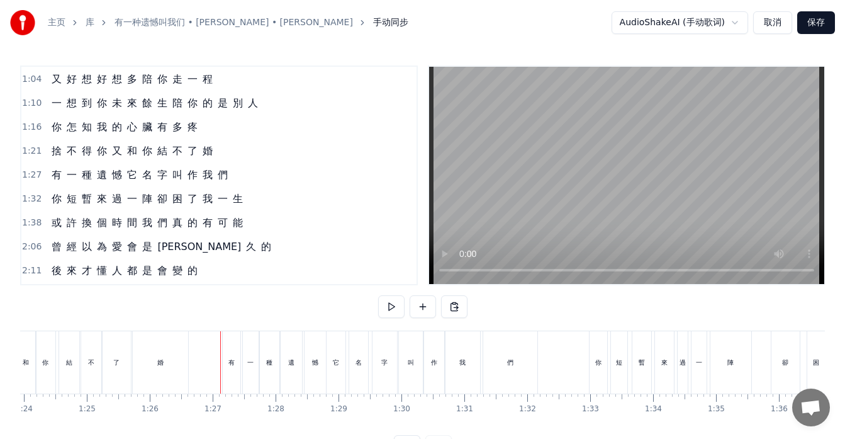
click at [62, 183] on div "有 一 種 遺 憾 它 名 字 叫 作 我 們" at bounding box center [140, 175] width 186 height 23
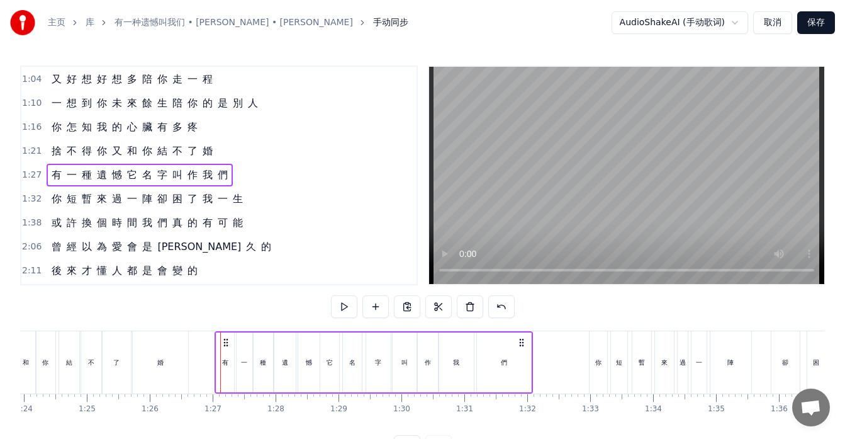
drag, startPoint x: 233, startPoint y: 339, endPoint x: 226, endPoint y: 339, distance: 7.6
click at [226, 339] on icon at bounding box center [226, 342] width 10 height 10
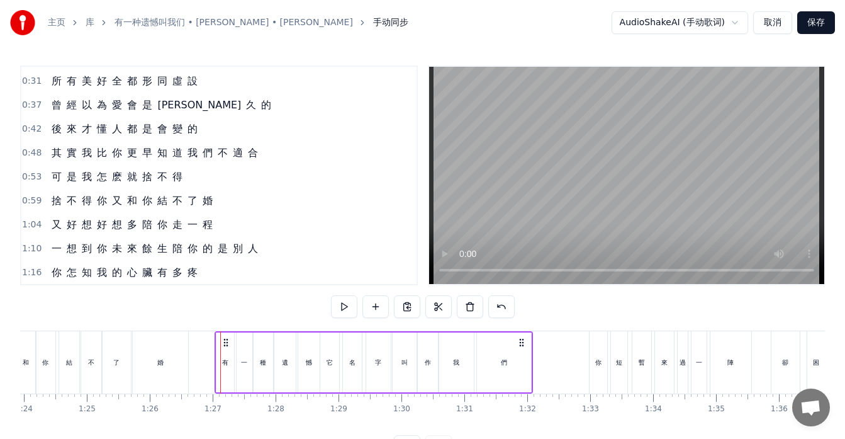
scroll to position [62, 0]
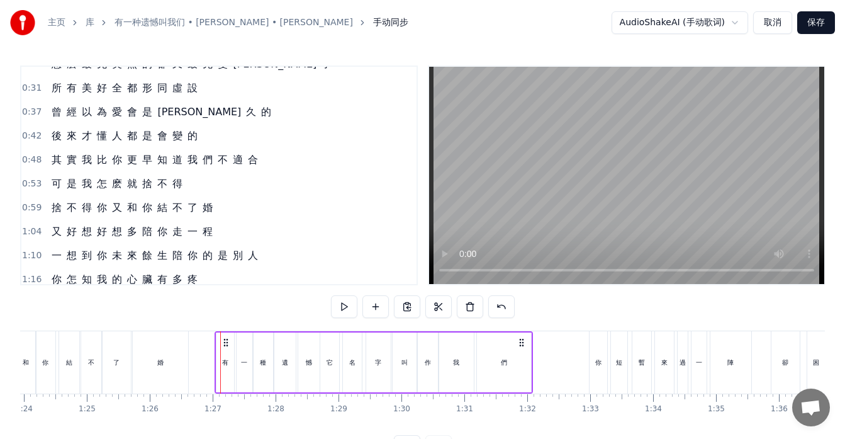
click at [155, 215] on div "捨 不 得 你 又 和 你 結 不 了 婚" at bounding box center [132, 207] width 171 height 23
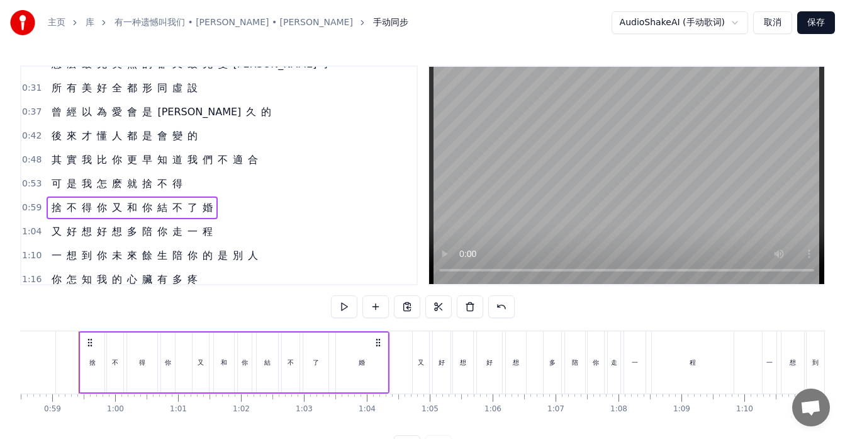
scroll to position [0, 3676]
click at [149, 240] on div "又 好 想 好 想 多 陪 你 走 一 程" at bounding box center [132, 231] width 171 height 23
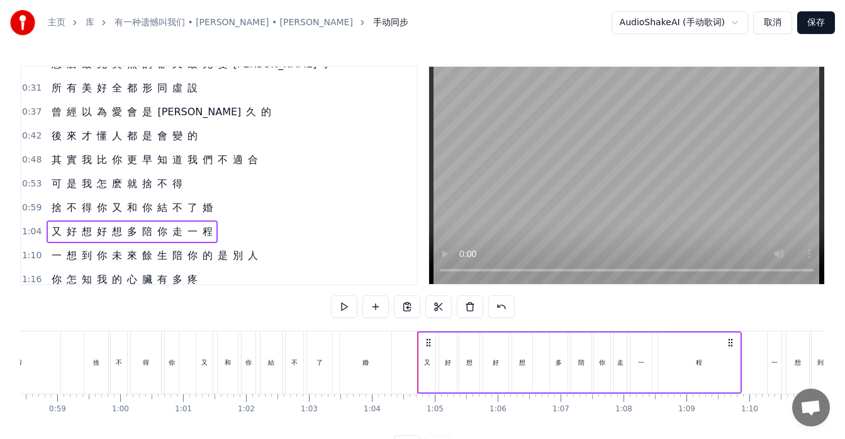
click at [215, 264] on div "一 想 到 你 未 來 餘 生 陪 你 的 是 別 人" at bounding box center [155, 255] width 217 height 23
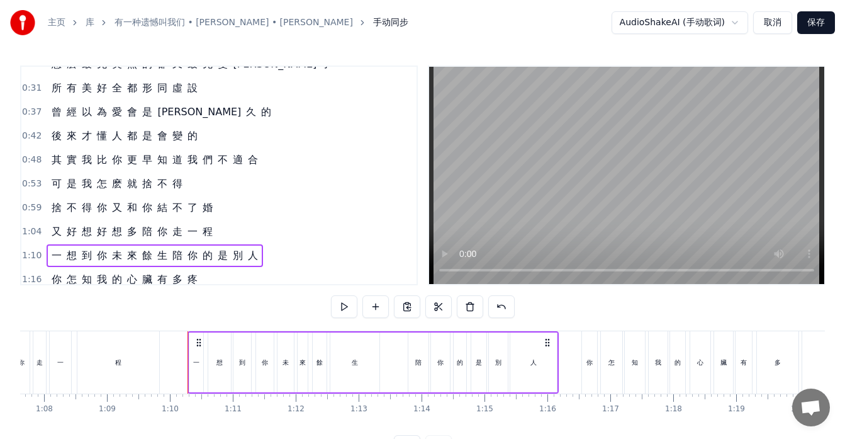
scroll to position [0, 4360]
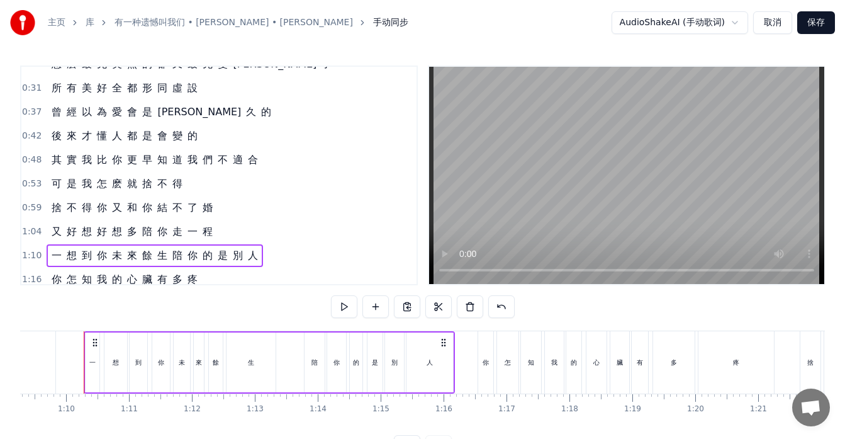
click at [177, 282] on span "多" at bounding box center [177, 279] width 13 height 14
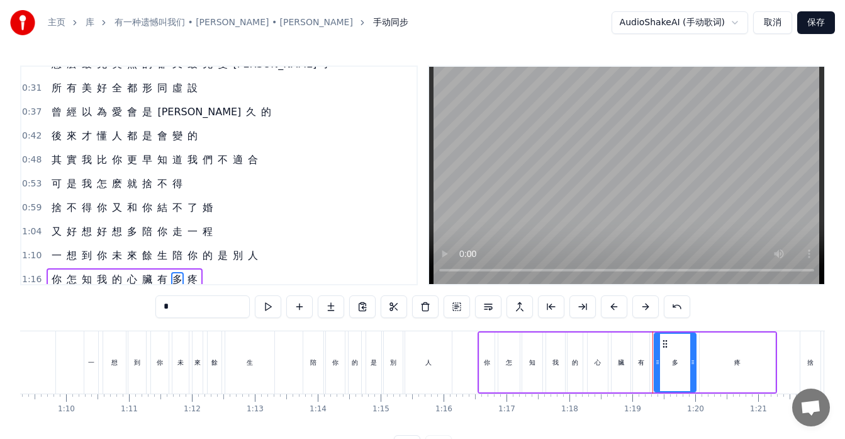
scroll to position [167, 0]
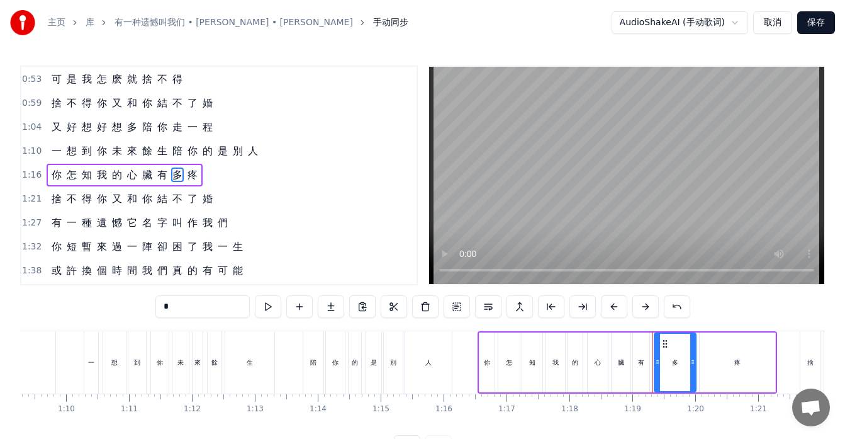
click at [133, 179] on span "心" at bounding box center [132, 174] width 13 height 14
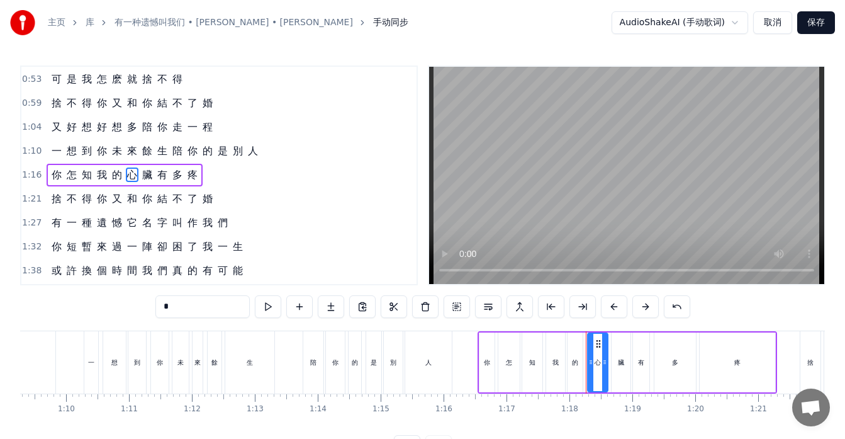
click at [126, 151] on span "來" at bounding box center [132, 150] width 13 height 14
type input "*"
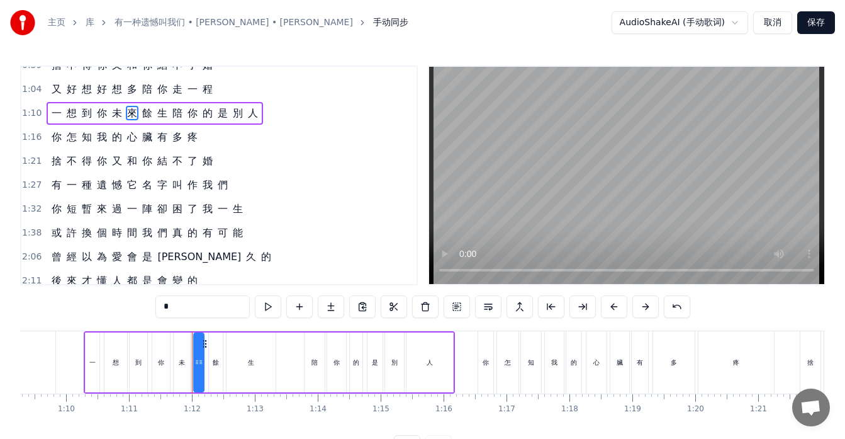
scroll to position [205, 0]
click at [49, 120] on div "一 想 到 你 未 來 餘 生 陪 你 的 是 別 人" at bounding box center [155, 112] width 217 height 23
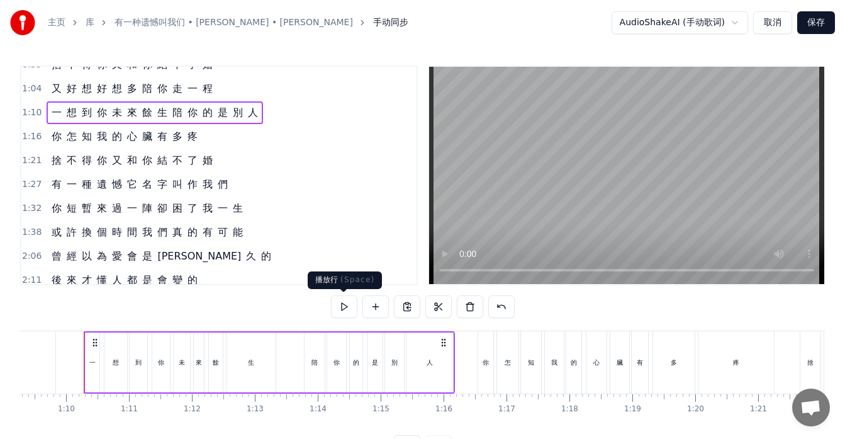
click at [331, 305] on button at bounding box center [344, 306] width 26 height 23
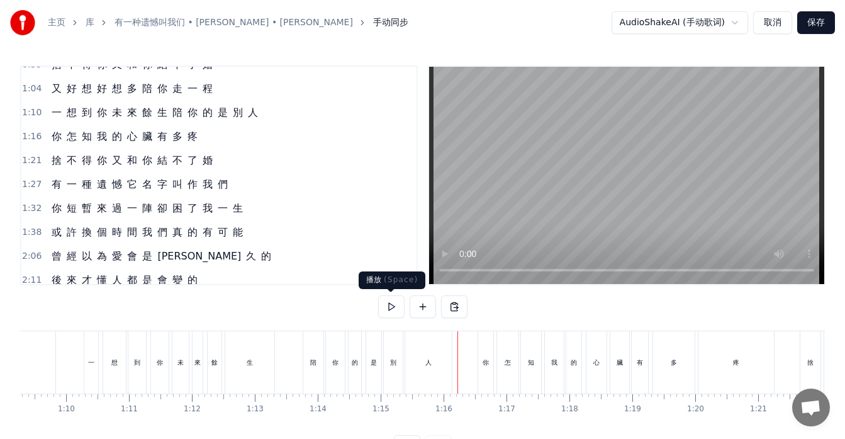
click at [398, 316] on button at bounding box center [391, 306] width 26 height 23
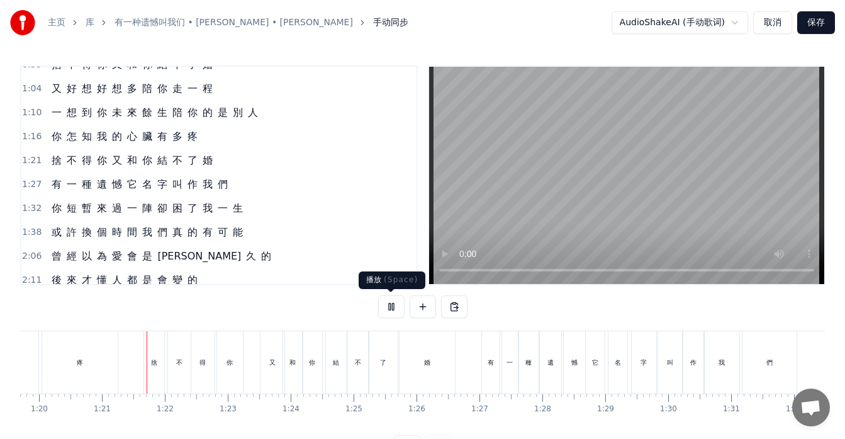
scroll to position [0, 5049]
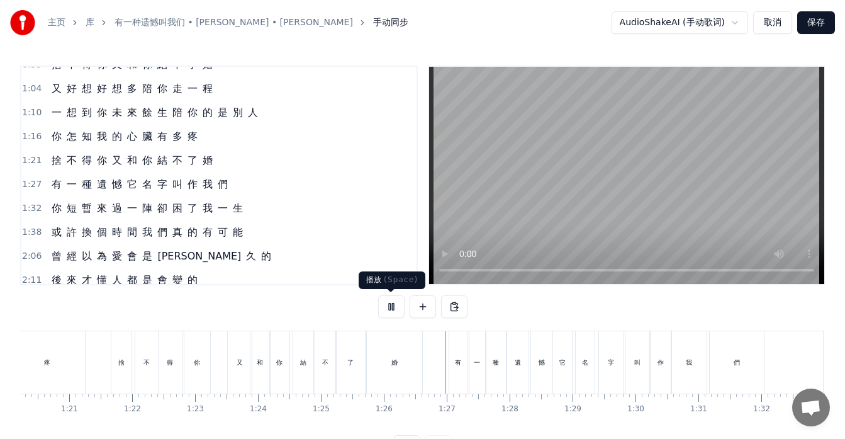
click at [399, 310] on button at bounding box center [391, 306] width 26 height 23
click at [746, 371] on div "們" at bounding box center [737, 362] width 54 height 62
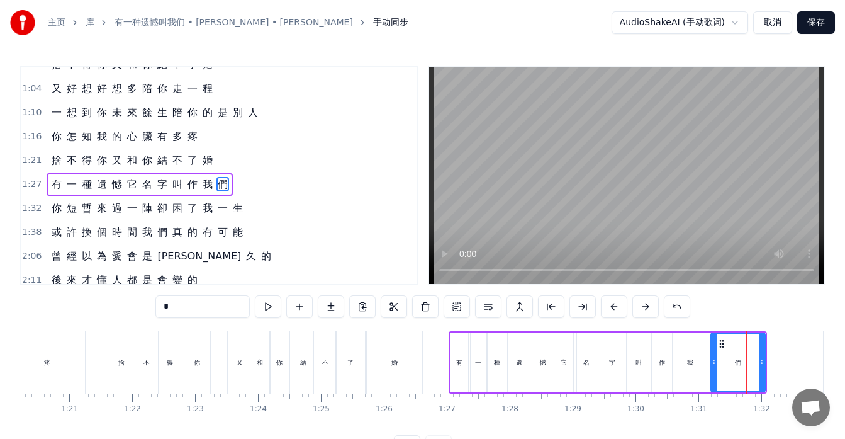
scroll to position [215, 0]
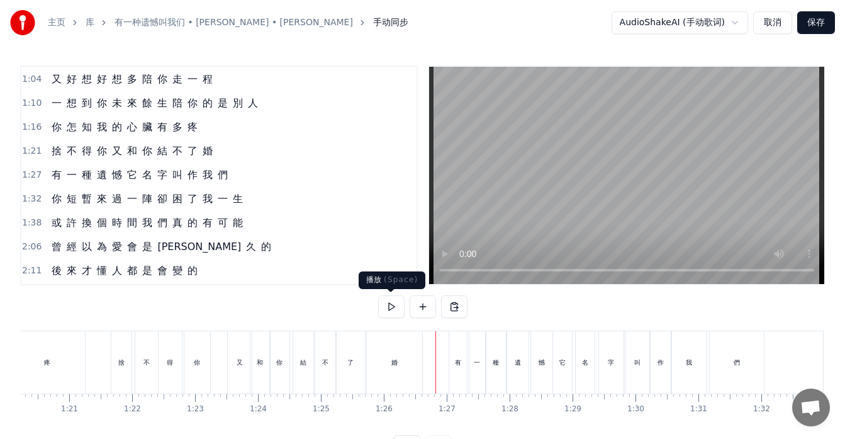
click at [390, 301] on button at bounding box center [391, 306] width 26 height 23
click at [750, 366] on div "們" at bounding box center [737, 362] width 54 height 62
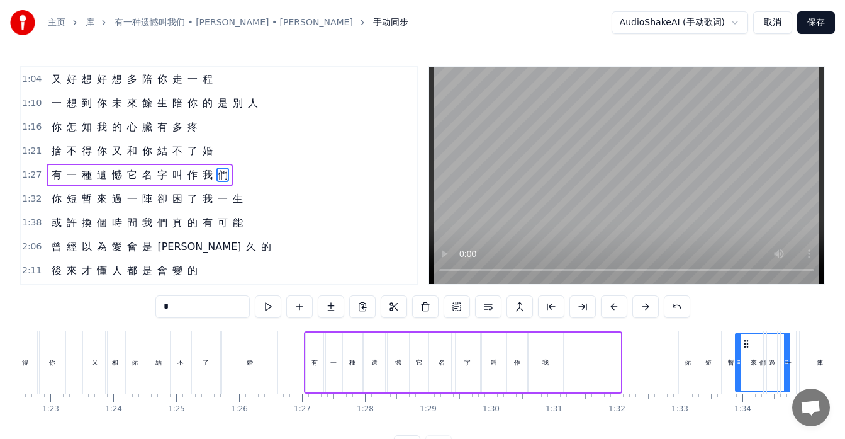
scroll to position [0, 5218]
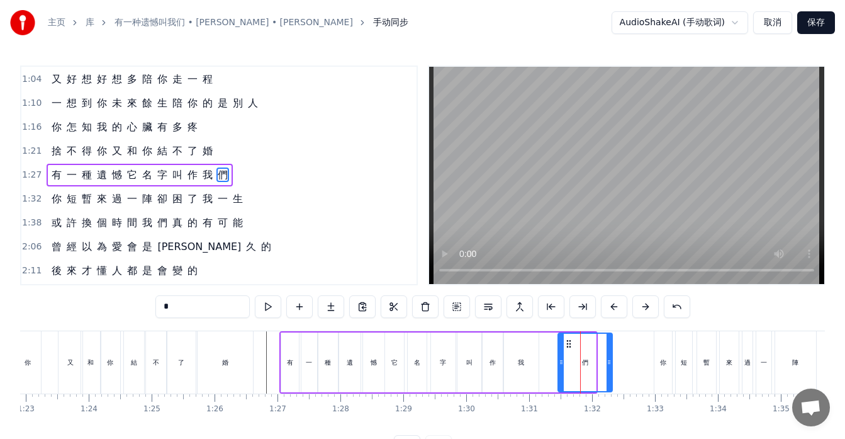
drag, startPoint x: 722, startPoint y: 339, endPoint x: 569, endPoint y: 351, distance: 153.4
click at [569, 351] on div "們" at bounding box center [585, 362] width 53 height 57
click at [507, 364] on div "我" at bounding box center [521, 362] width 35 height 60
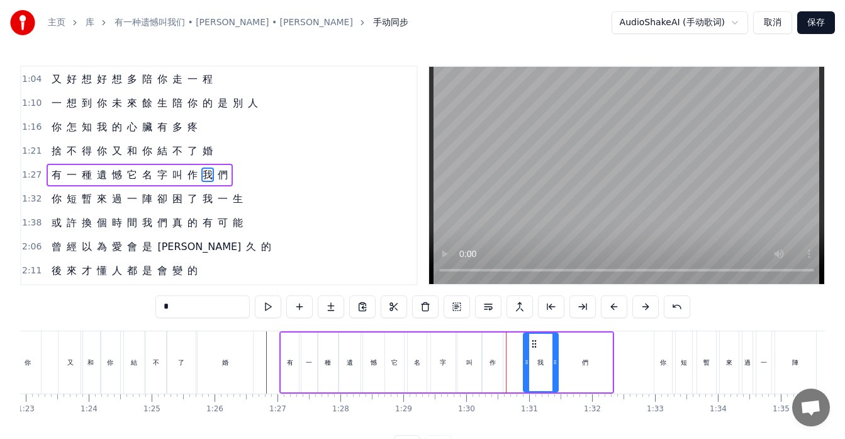
drag, startPoint x: 517, startPoint y: 341, endPoint x: 536, endPoint y: 346, distance: 20.1
click at [536, 346] on icon at bounding box center [534, 344] width 10 height 10
click at [493, 361] on div "作" at bounding box center [493, 361] width 6 height 9
drag, startPoint x: 494, startPoint y: 341, endPoint x: 513, endPoint y: 346, distance: 19.4
click at [513, 346] on icon at bounding box center [512, 344] width 10 height 10
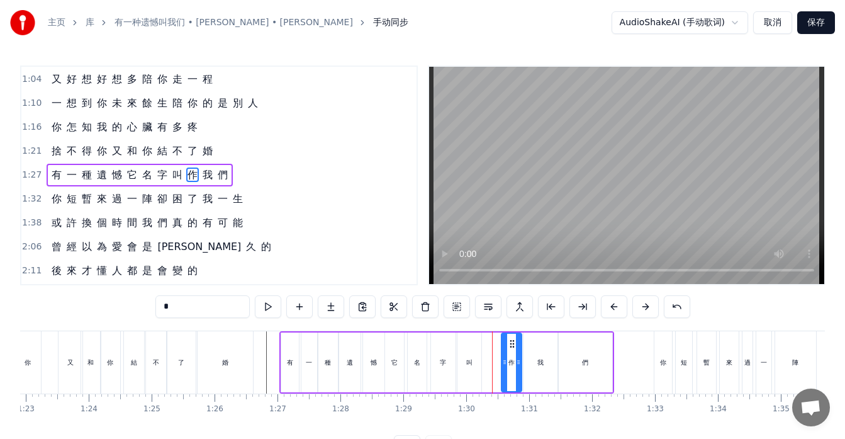
click at [473, 356] on div "叫" at bounding box center [470, 362] width 24 height 60
drag, startPoint x: 468, startPoint y: 340, endPoint x: 486, endPoint y: 346, distance: 18.9
click at [486, 346] on icon at bounding box center [486, 344] width 10 height 10
click at [442, 353] on div "字" at bounding box center [443, 362] width 25 height 60
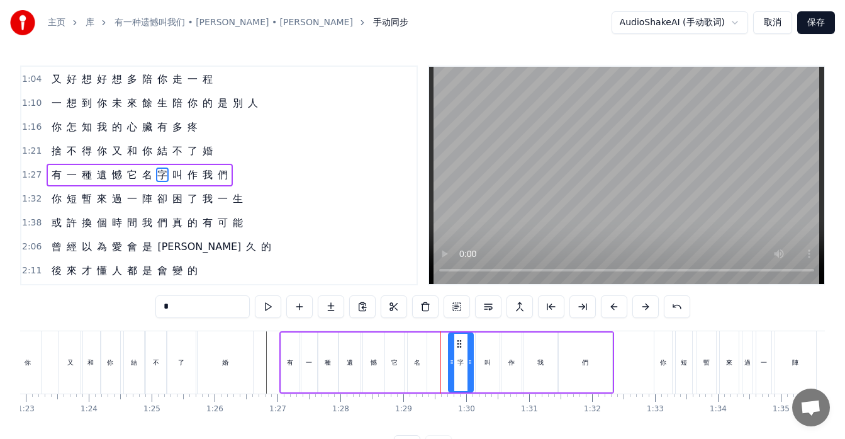
drag, startPoint x: 442, startPoint y: 342, endPoint x: 459, endPoint y: 347, distance: 18.3
click at [459, 347] on icon at bounding box center [459, 344] width 10 height 10
click at [421, 352] on div "名" at bounding box center [417, 362] width 19 height 60
drag, startPoint x: 418, startPoint y: 342, endPoint x: 438, endPoint y: 347, distance: 20.8
click at [438, 347] on icon at bounding box center [439, 344] width 10 height 10
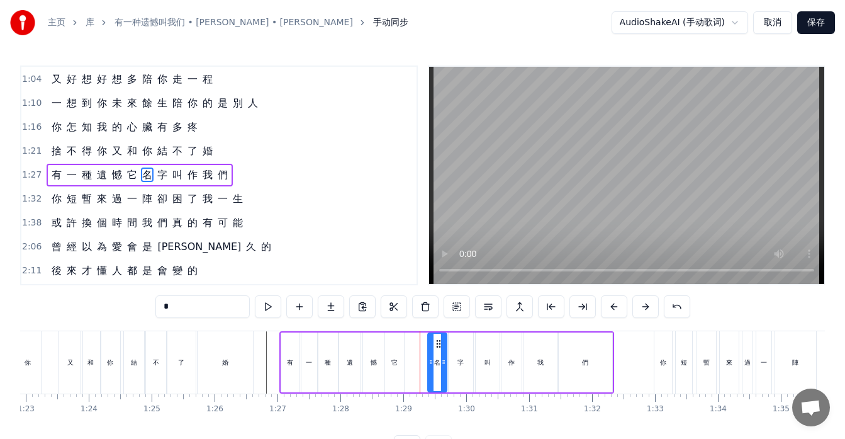
click at [395, 361] on div "它" at bounding box center [394, 361] width 6 height 9
type input "*"
drag, startPoint x: 395, startPoint y: 341, endPoint x: 419, endPoint y: 348, distance: 24.3
click at [419, 348] on icon at bounding box center [419, 344] width 10 height 10
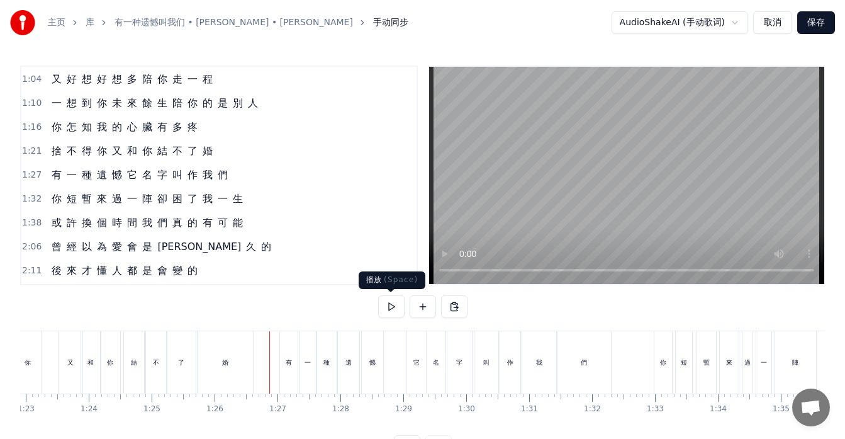
click at [388, 303] on button at bounding box center [391, 306] width 26 height 23
click at [391, 307] on button at bounding box center [391, 306] width 26 height 23
click at [415, 362] on div "它" at bounding box center [416, 361] width 6 height 9
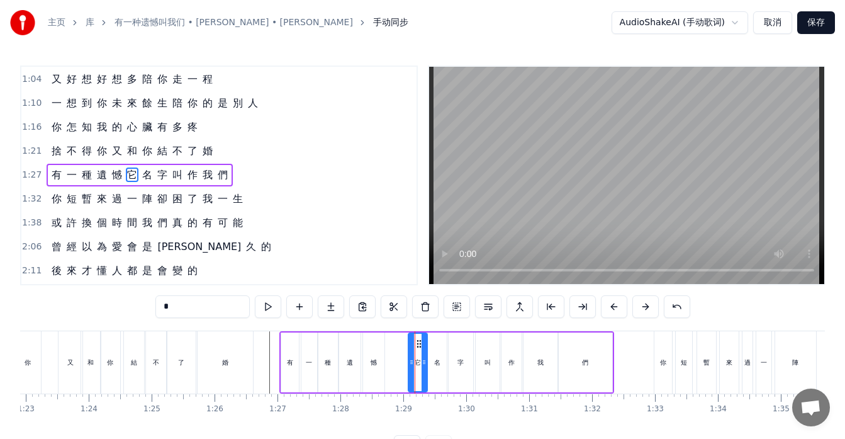
click at [604, 356] on div "們" at bounding box center [585, 362] width 54 height 60
type input "*"
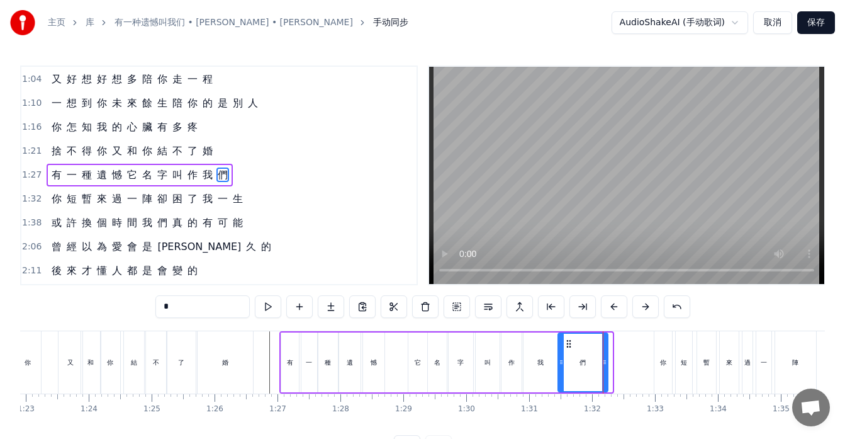
click at [607, 356] on div at bounding box center [604, 362] width 5 height 57
click at [50, 182] on span "有" at bounding box center [56, 174] width 13 height 15
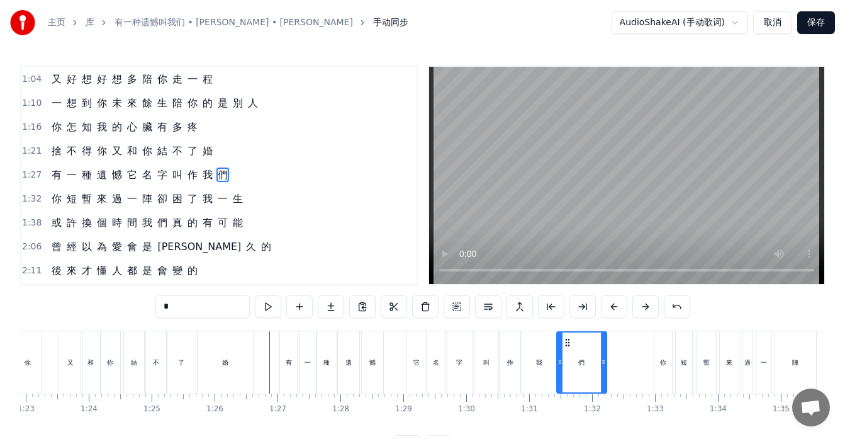
click at [53, 183] on div "有 一 種 遺 憾 它 名 字 叫 作 我 們" at bounding box center [140, 175] width 186 height 23
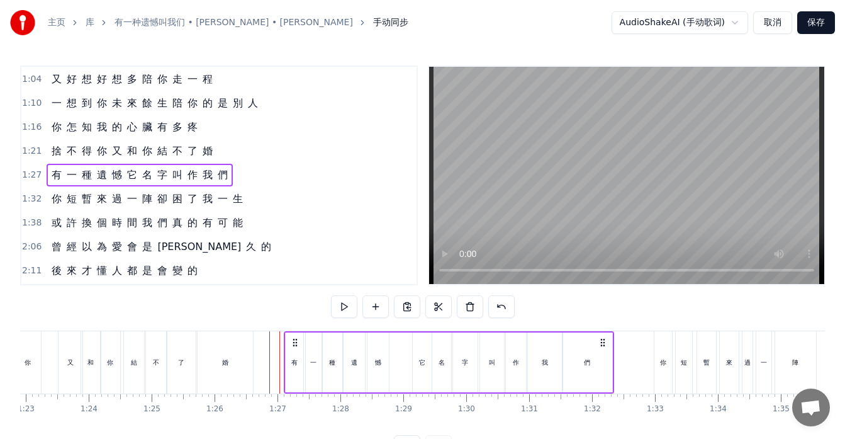
click at [295, 341] on icon at bounding box center [295, 342] width 10 height 10
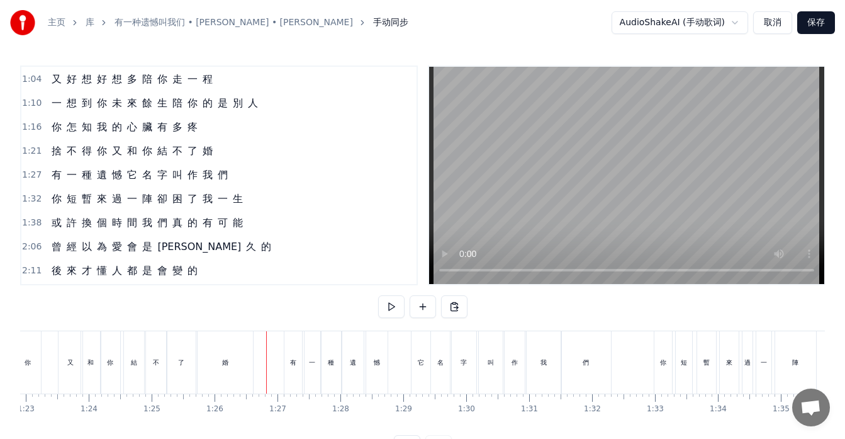
click at [290, 359] on div "有" at bounding box center [293, 361] width 6 height 9
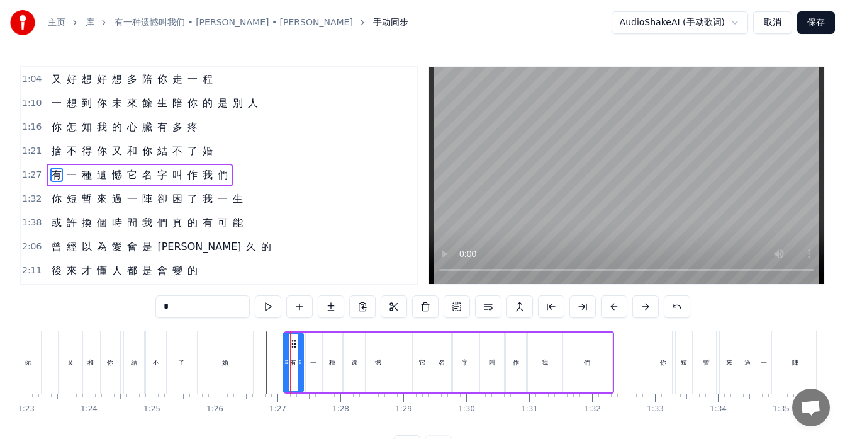
click at [284, 356] on div at bounding box center [286, 362] width 5 height 57
click at [386, 363] on div "憾" at bounding box center [378, 362] width 21 height 60
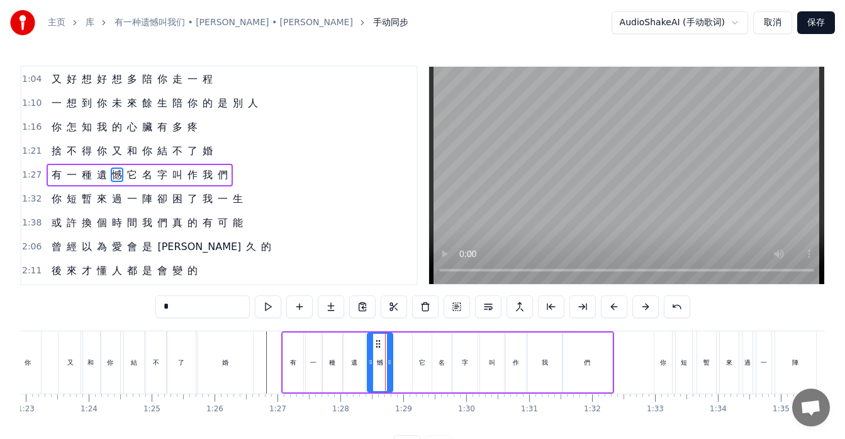
click at [391, 348] on div at bounding box center [389, 362] width 5 height 57
click at [391, 349] on div at bounding box center [389, 362] width 5 height 57
click at [298, 357] on div "有" at bounding box center [293, 362] width 20 height 60
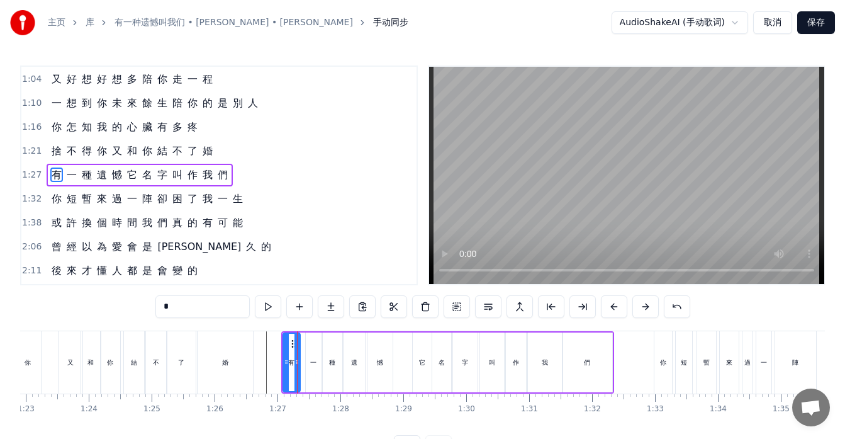
click at [299, 358] on icon at bounding box center [297, 362] width 5 height 10
click at [318, 358] on div "一" at bounding box center [314, 362] width 16 height 60
click at [305, 359] on icon at bounding box center [305, 362] width 5 height 10
click at [334, 359] on div "種" at bounding box center [332, 361] width 6 height 9
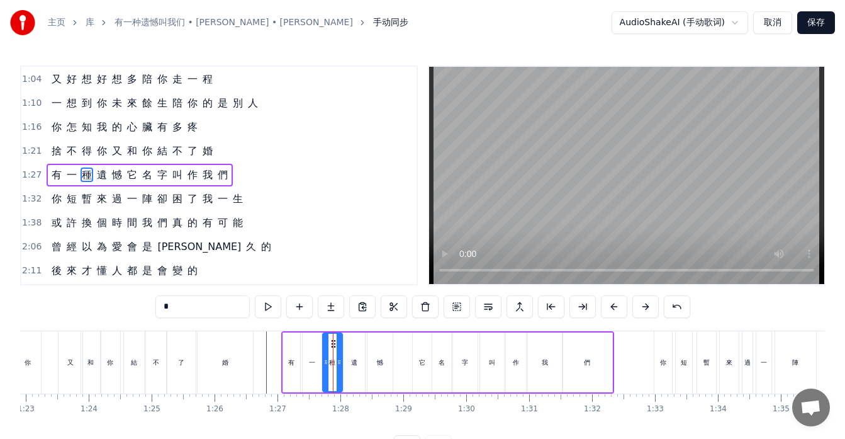
click at [356, 363] on div "遺" at bounding box center [354, 361] width 6 height 9
type input "*"
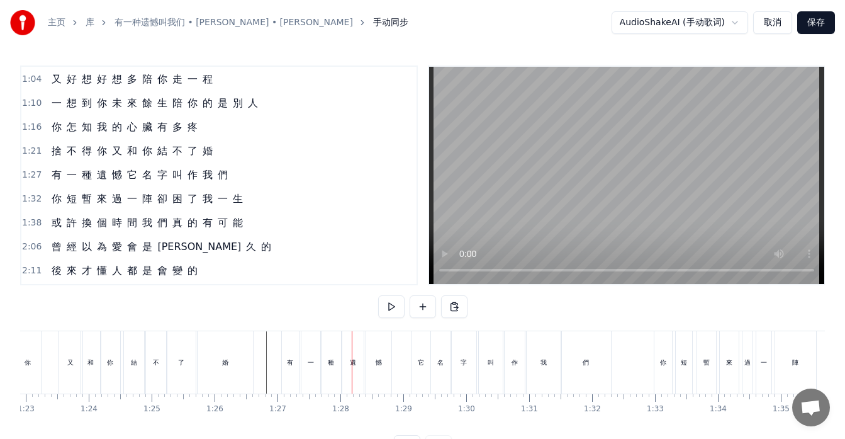
click at [352, 344] on div at bounding box center [352, 362] width 1 height 62
click at [357, 344] on div "遺" at bounding box center [352, 362] width 21 height 62
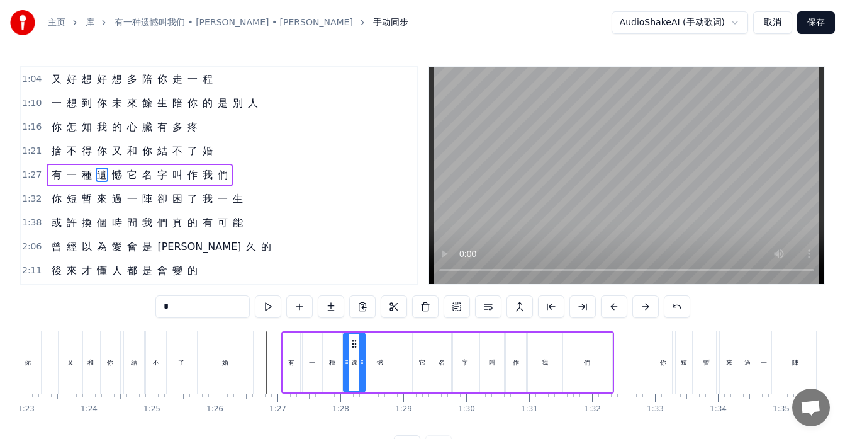
click at [334, 342] on div "種" at bounding box center [333, 362] width 20 height 60
click at [354, 346] on div "遺" at bounding box center [354, 362] width 21 height 60
click at [373, 349] on div "憾" at bounding box center [380, 362] width 25 height 60
click at [385, 348] on div at bounding box center [387, 362] width 5 height 57
click at [417, 354] on div "它" at bounding box center [422, 362] width 19 height 60
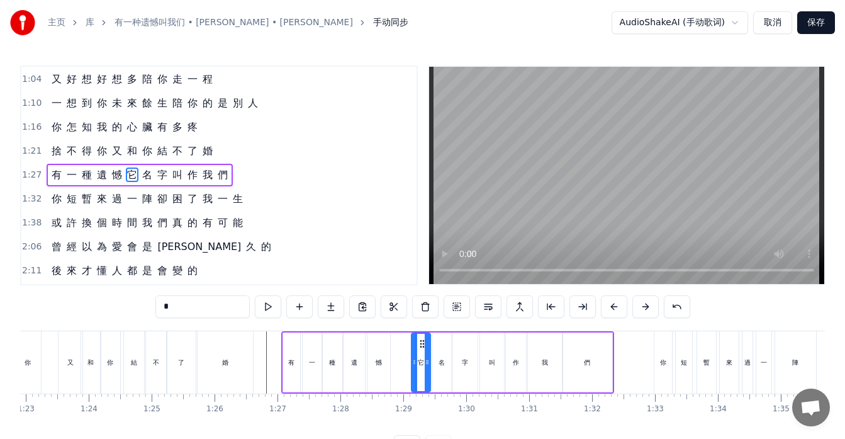
click at [422, 344] on icon at bounding box center [422, 344] width 10 height 10
click at [442, 351] on div "名" at bounding box center [441, 362] width 19 height 60
click at [466, 354] on div "字" at bounding box center [465, 362] width 25 height 60
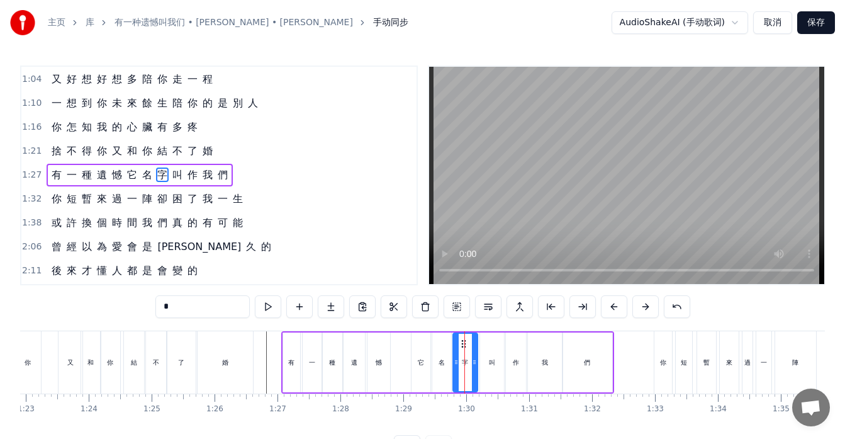
click at [442, 358] on div "名" at bounding box center [442, 361] width 6 height 9
click at [467, 356] on div "字" at bounding box center [465, 362] width 25 height 60
click at [470, 355] on div at bounding box center [470, 362] width 5 height 57
click at [490, 360] on div "叫" at bounding box center [492, 361] width 6 height 9
click at [483, 340] on icon at bounding box center [486, 344] width 10 height 10
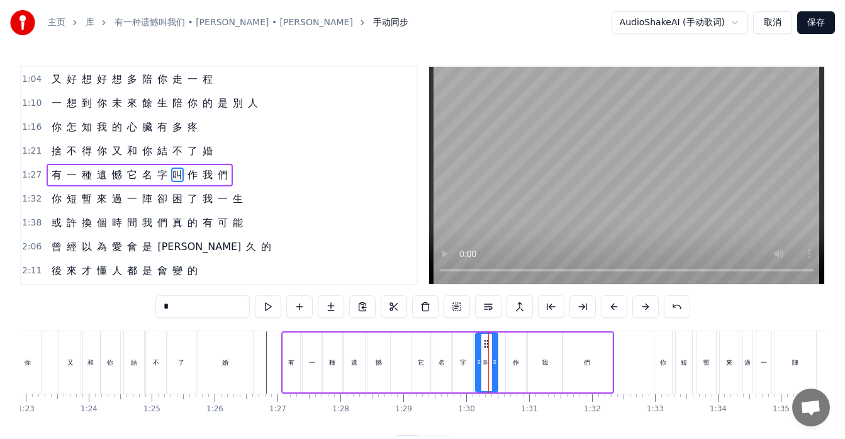
click at [493, 353] on div at bounding box center [494, 362] width 5 height 57
click at [515, 358] on div "作" at bounding box center [516, 361] width 6 height 9
drag, startPoint x: 516, startPoint y: 344, endPoint x: 510, endPoint y: 345, distance: 6.3
click at [510, 345] on icon at bounding box center [510, 344] width 10 height 10
click at [541, 354] on div "我" at bounding box center [545, 362] width 35 height 60
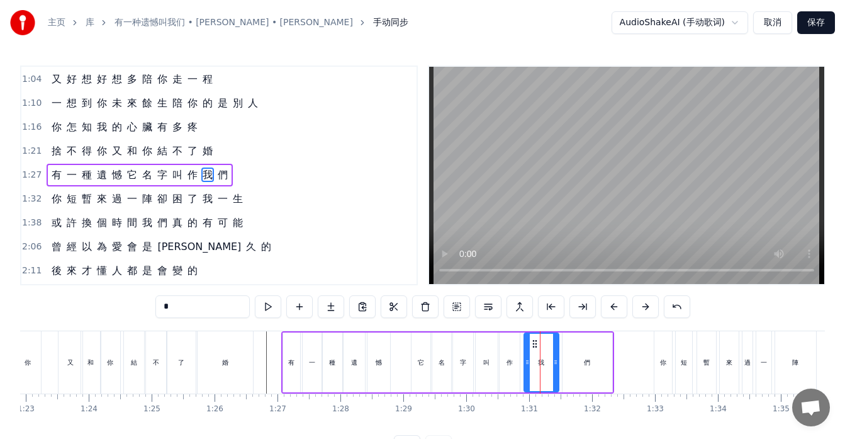
click at [534, 342] on icon at bounding box center [535, 344] width 10 height 10
click at [565, 346] on div "們" at bounding box center [588, 362] width 50 height 60
type input "*"
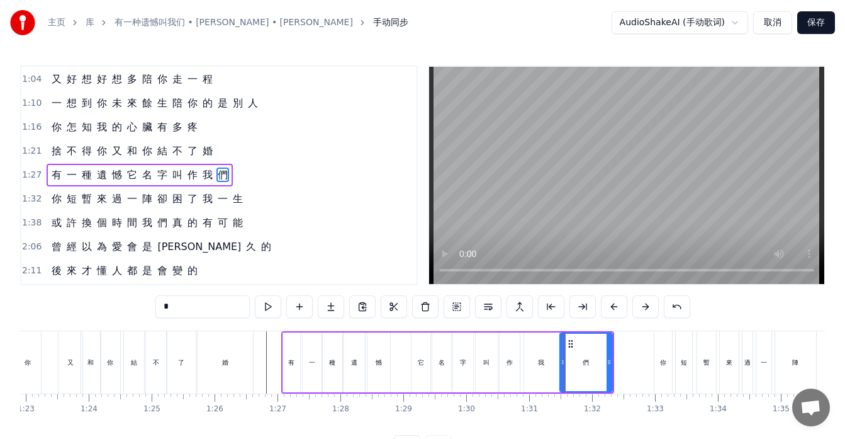
click at [561, 342] on div at bounding box center [563, 362] width 5 height 57
drag, startPoint x: 609, startPoint y: 349, endPoint x: 602, endPoint y: 352, distance: 7.4
click at [602, 352] on div at bounding box center [602, 362] width 5 height 57
click at [606, 352] on div at bounding box center [606, 362] width 5 height 57
click at [51, 184] on div "有 一 種 遺 憾 它 名 字 叫 作 我 們" at bounding box center [140, 175] width 186 height 23
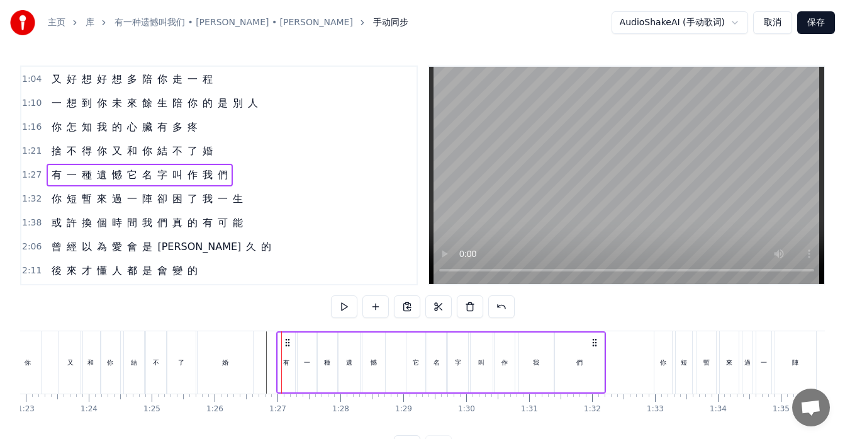
click at [288, 342] on icon at bounding box center [288, 342] width 10 height 10
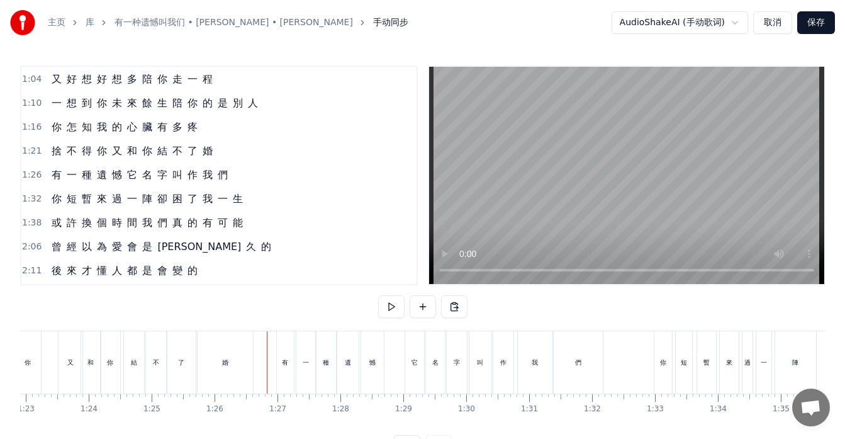
click at [283, 346] on div "有" at bounding box center [285, 362] width 17 height 62
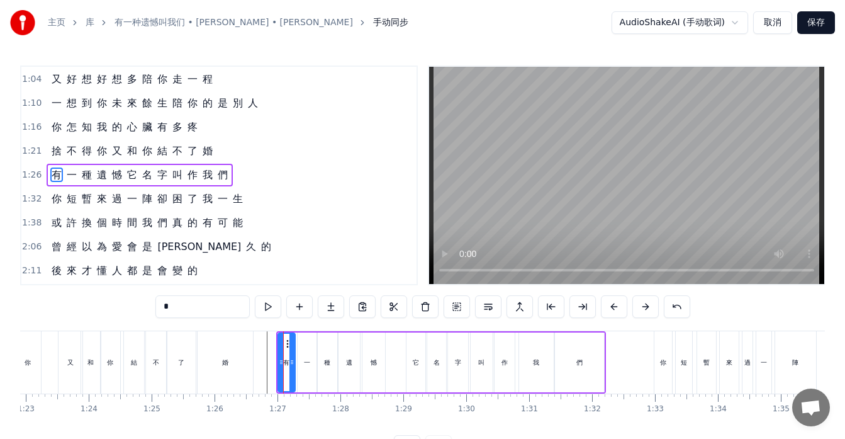
click at [64, 183] on div "有 一 種 遺 憾 它 名 字 叫 作 我 們" at bounding box center [140, 175] width 186 height 23
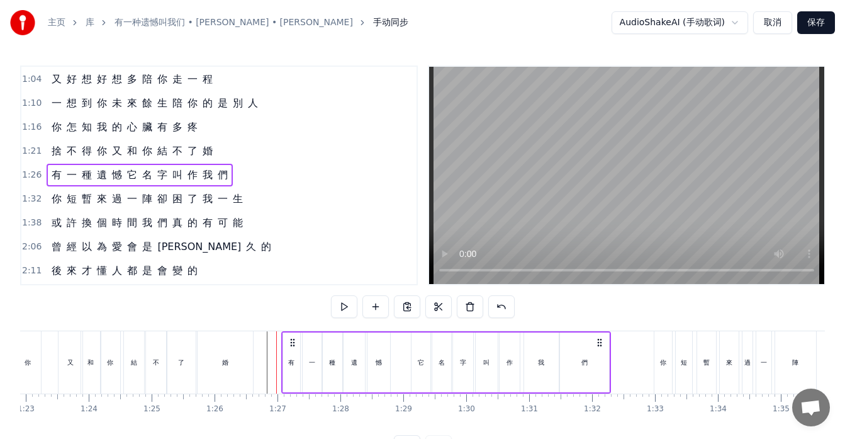
click at [293, 342] on icon at bounding box center [293, 342] width 10 height 10
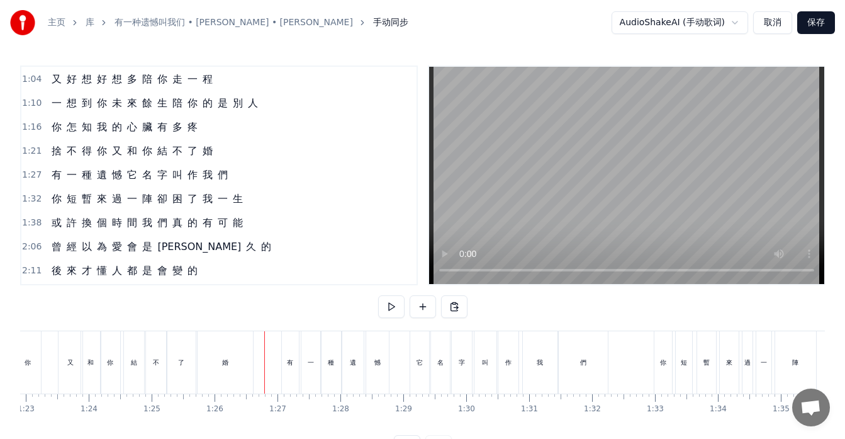
click at [245, 367] on div "婚" at bounding box center [225, 362] width 55 height 62
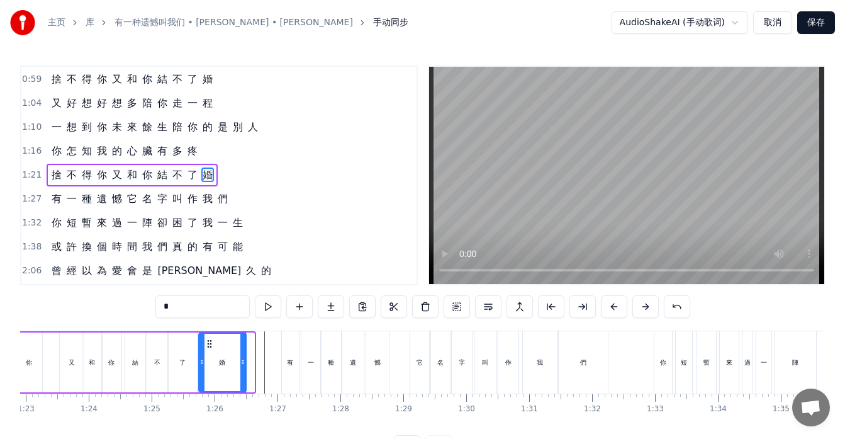
drag, startPoint x: 252, startPoint y: 366, endPoint x: 244, endPoint y: 365, distance: 8.3
click at [244, 365] on icon at bounding box center [242, 362] width 5 height 10
click at [249, 366] on icon at bounding box center [247, 362] width 5 height 10
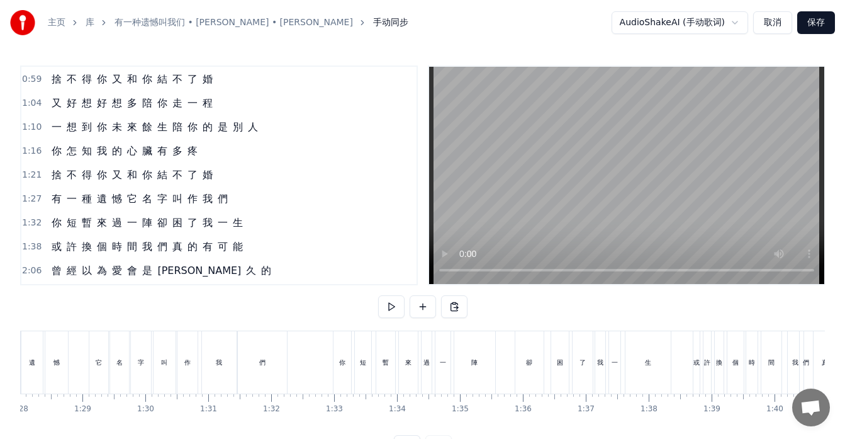
scroll to position [0, 5677]
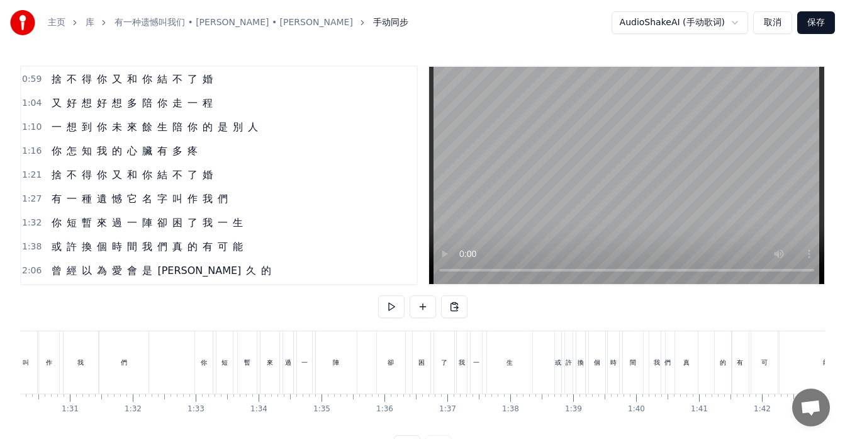
click at [508, 368] on div "生" at bounding box center [509, 362] width 45 height 62
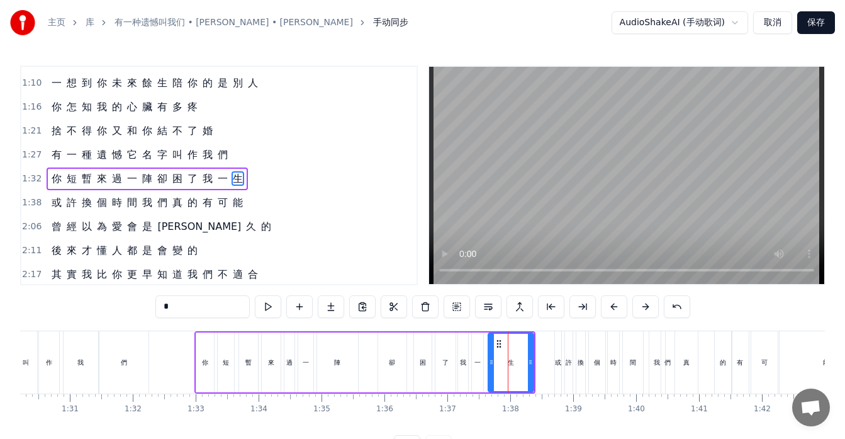
scroll to position [239, 0]
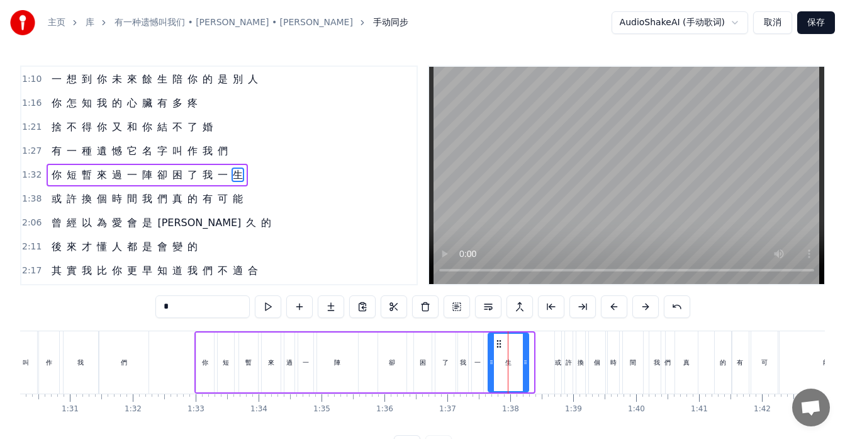
click at [526, 368] on div at bounding box center [525, 362] width 5 height 57
click at [354, 374] on div "陣" at bounding box center [337, 362] width 41 height 60
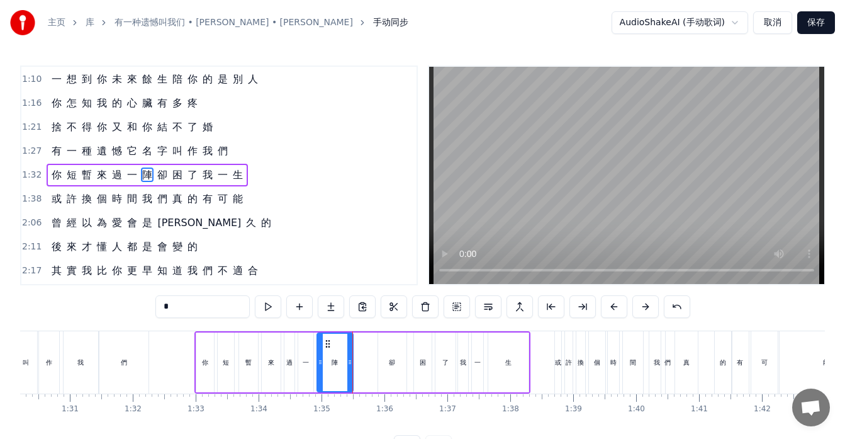
click at [351, 370] on div at bounding box center [349, 362] width 5 height 57
click at [398, 370] on div "卻" at bounding box center [392, 362] width 28 height 60
type input "*"
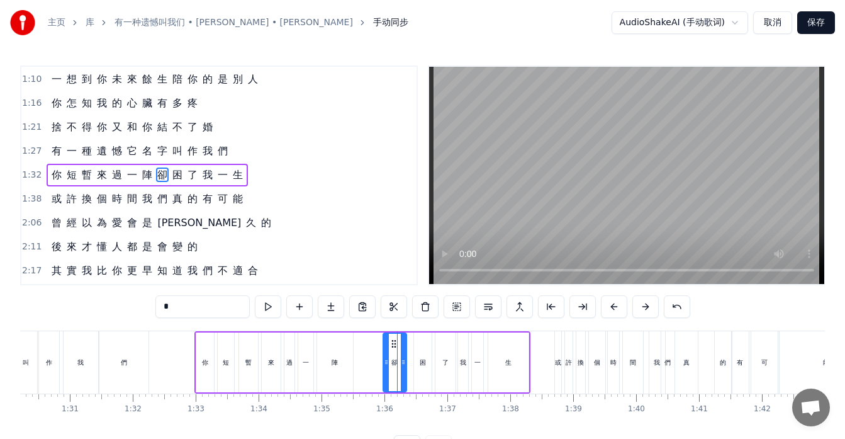
click at [385, 368] on div at bounding box center [386, 362] width 5 height 57
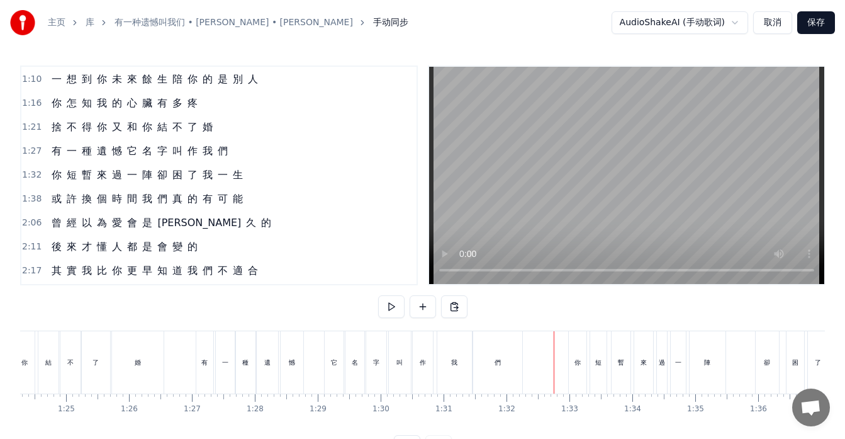
scroll to position [0, 5304]
click at [313, 381] on div "有 一 種 遺 憾 它 名 字 叫 作 我 們" at bounding box center [360, 362] width 330 height 62
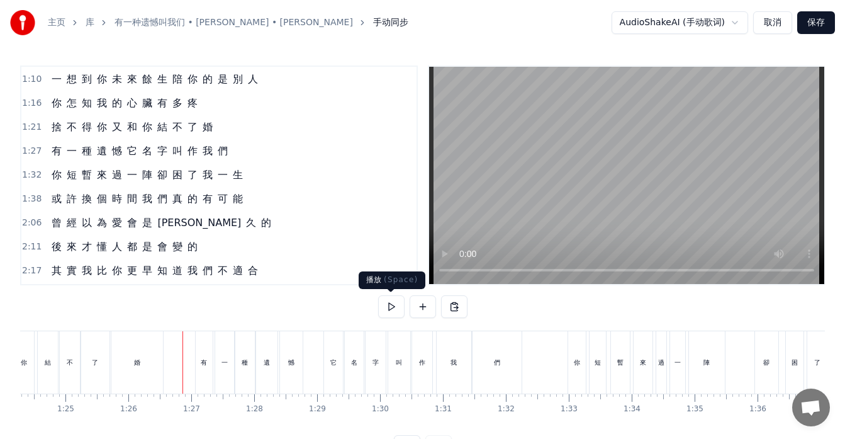
click at [389, 303] on button at bounding box center [391, 306] width 26 height 23
click at [332, 369] on div "它" at bounding box center [333, 362] width 19 height 62
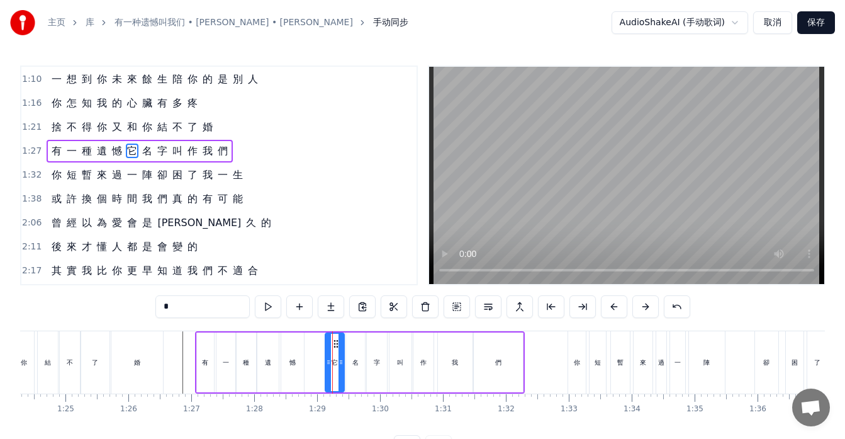
scroll to position [215, 0]
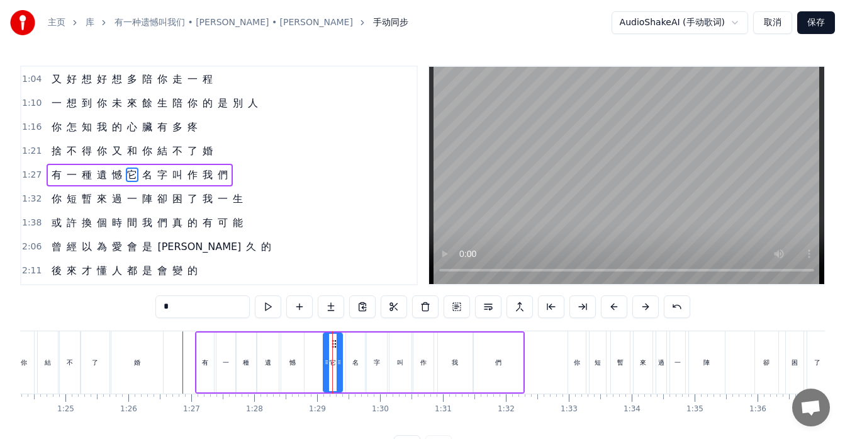
click at [356, 349] on div "名" at bounding box center [355, 362] width 19 height 60
click at [354, 342] on icon at bounding box center [354, 344] width 10 height 10
click at [379, 346] on div "字" at bounding box center [377, 362] width 20 height 60
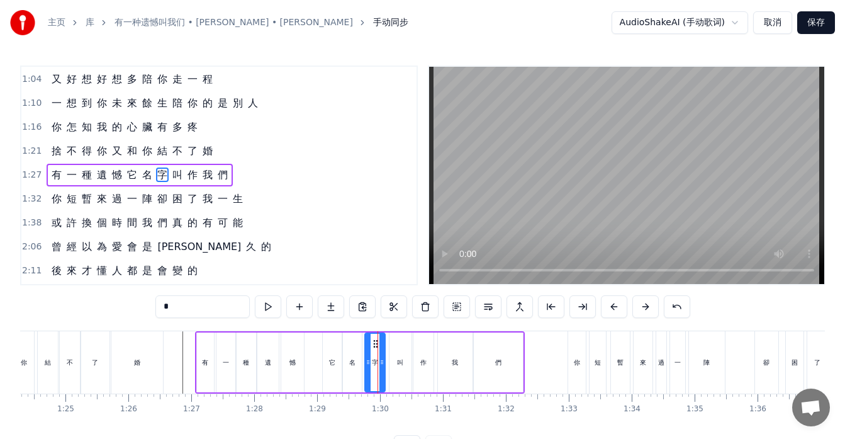
click at [375, 340] on icon at bounding box center [376, 344] width 10 height 10
click at [398, 348] on div "叫" at bounding box center [401, 362] width 22 height 60
type input "*"
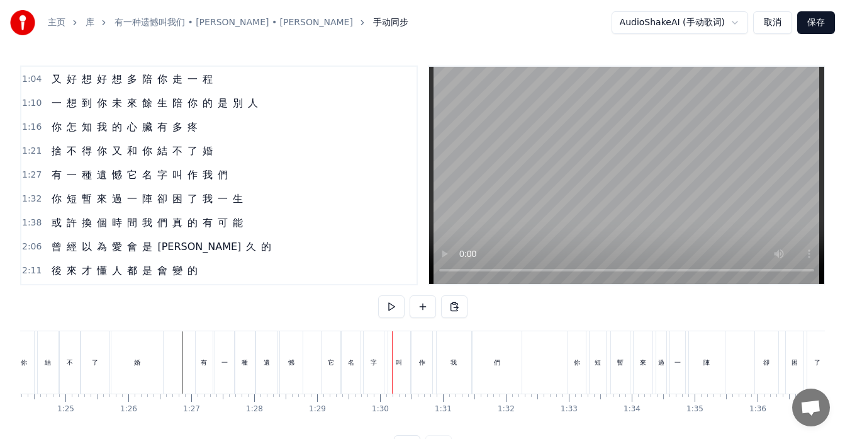
click at [398, 343] on div "叫" at bounding box center [399, 362] width 22 height 62
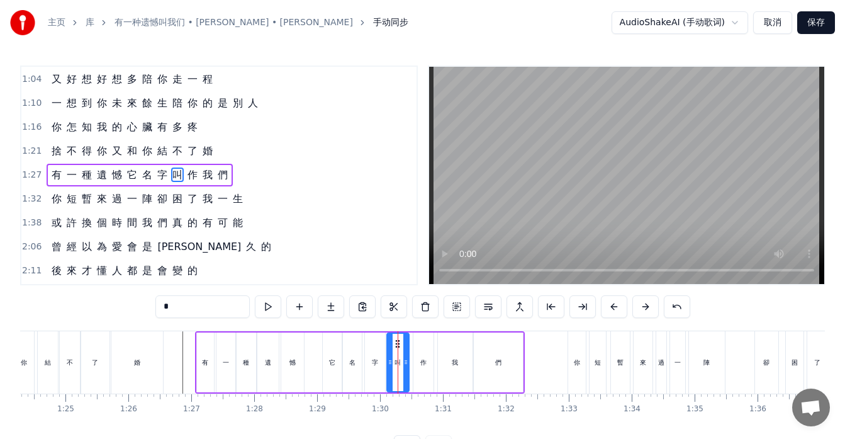
click at [396, 342] on icon at bounding box center [398, 344] width 10 height 10
click at [424, 347] on div "作" at bounding box center [423, 362] width 20 height 60
type input "*"
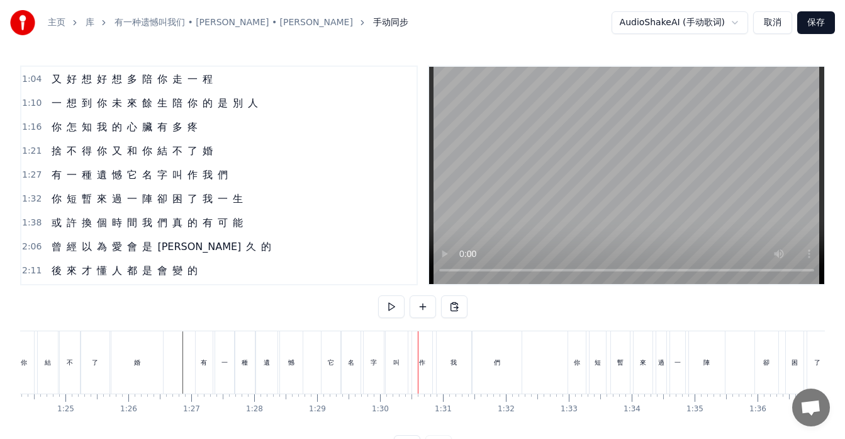
click at [420, 343] on div "作" at bounding box center [422, 362] width 20 height 62
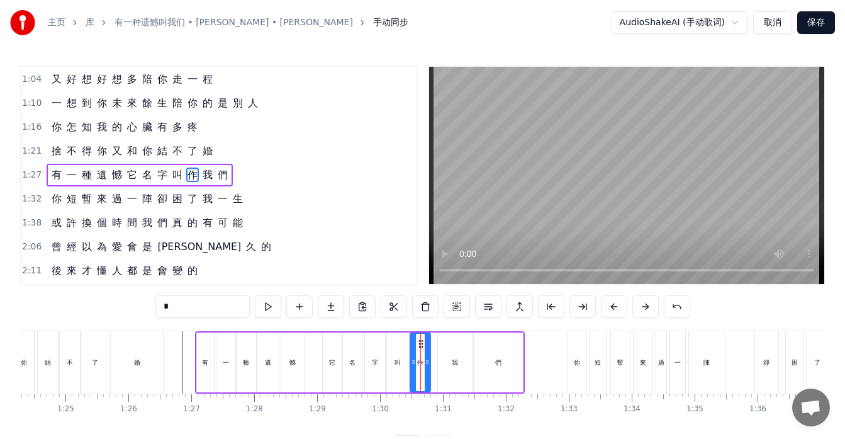
click at [419, 344] on circle at bounding box center [419, 343] width 1 height 1
click at [444, 348] on div "我" at bounding box center [455, 362] width 35 height 60
drag, startPoint x: 447, startPoint y: 339, endPoint x: 440, endPoint y: 340, distance: 7.2
click at [440, 340] on icon at bounding box center [442, 344] width 10 height 10
drag, startPoint x: 463, startPoint y: 346, endPoint x: 456, endPoint y: 347, distance: 7.2
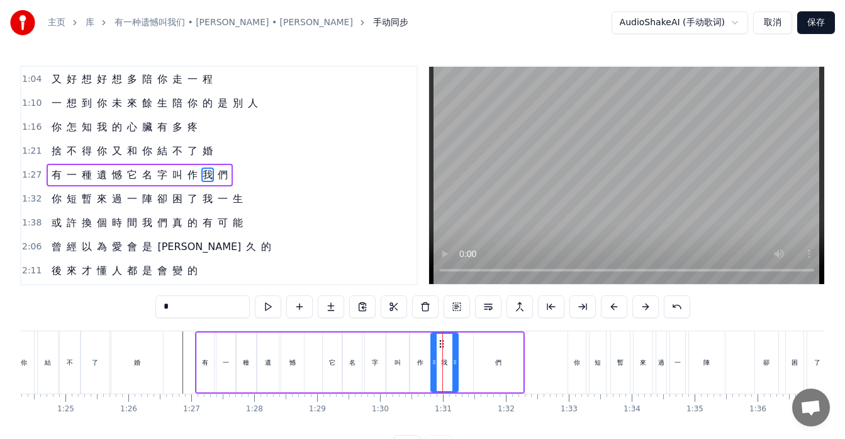
click at [455, 347] on div at bounding box center [455, 362] width 5 height 57
click at [484, 350] on div "們" at bounding box center [498, 362] width 49 height 60
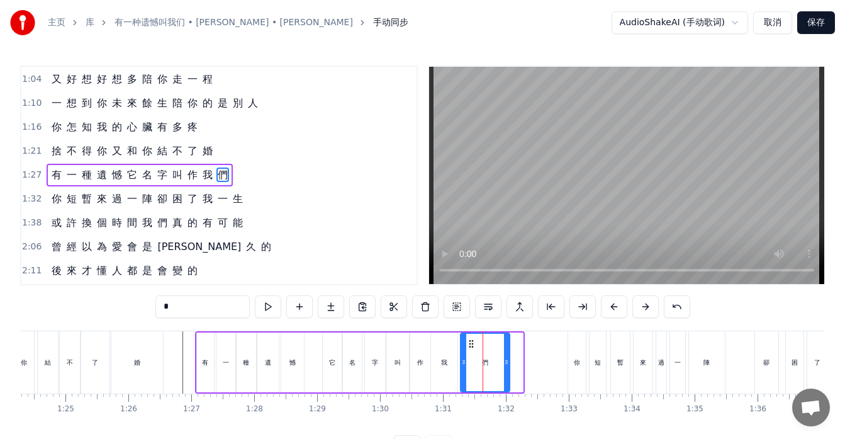
drag, startPoint x: 484, startPoint y: 340, endPoint x: 470, endPoint y: 339, distance: 13.9
click at [470, 339] on icon at bounding box center [471, 344] width 10 height 10
drag, startPoint x: 507, startPoint y: 359, endPoint x: 515, endPoint y: 360, distance: 7.7
click at [515, 360] on icon at bounding box center [513, 362] width 5 height 10
drag, startPoint x: 515, startPoint y: 360, endPoint x: 503, endPoint y: 359, distance: 11.3
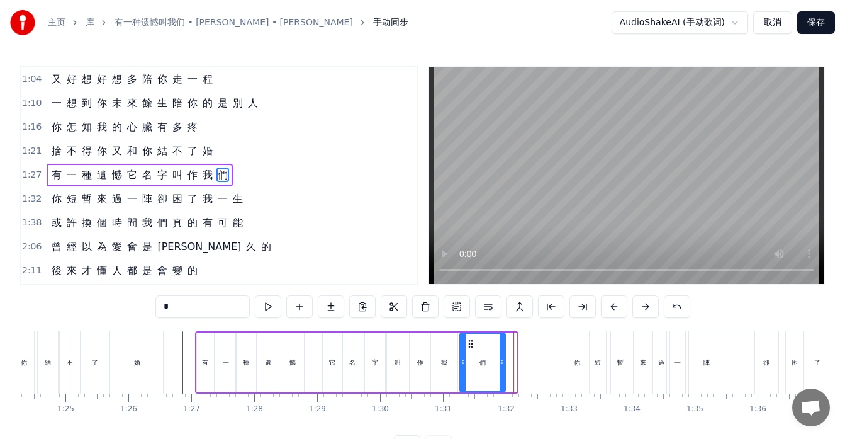
click at [503, 359] on icon at bounding box center [502, 362] width 5 height 10
drag, startPoint x: 503, startPoint y: 359, endPoint x: 527, endPoint y: 359, distance: 23.9
click at [527, 359] on icon at bounding box center [526, 362] width 5 height 10
drag, startPoint x: 527, startPoint y: 360, endPoint x: 521, endPoint y: 363, distance: 6.8
click at [521, 363] on icon at bounding box center [519, 362] width 5 height 10
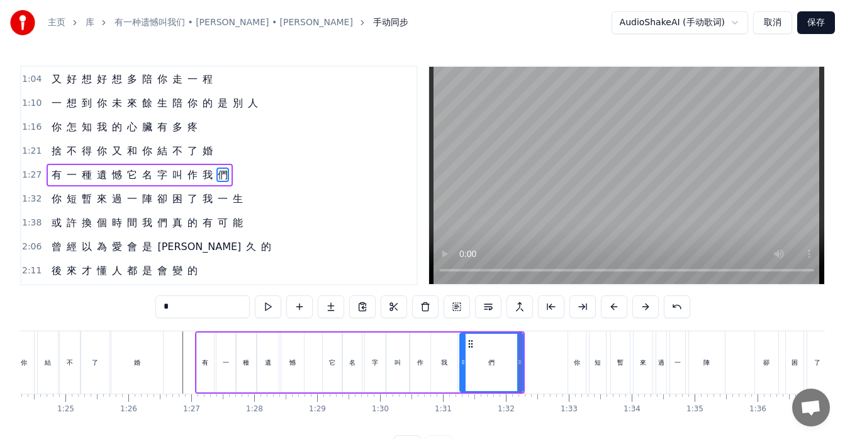
click at [571, 364] on div "你" at bounding box center [577, 362] width 18 height 62
type input "*"
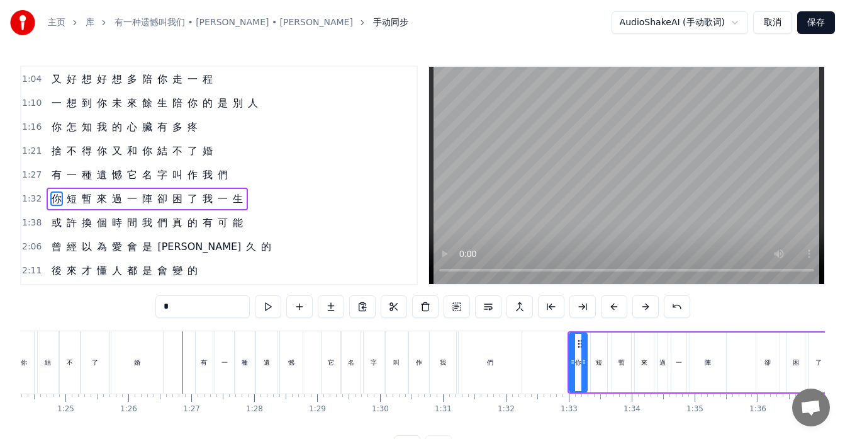
scroll to position [239, 0]
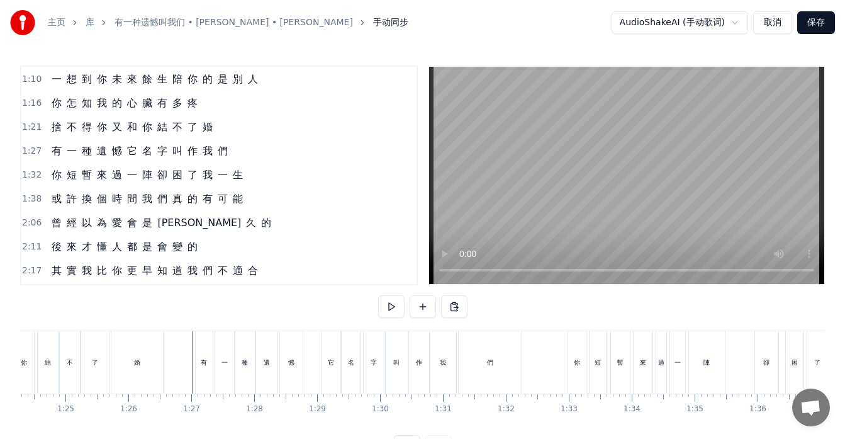
click at [59, 159] on div "有 一 種 遺 憾 它 名 字 叫 作 我 們" at bounding box center [140, 151] width 186 height 23
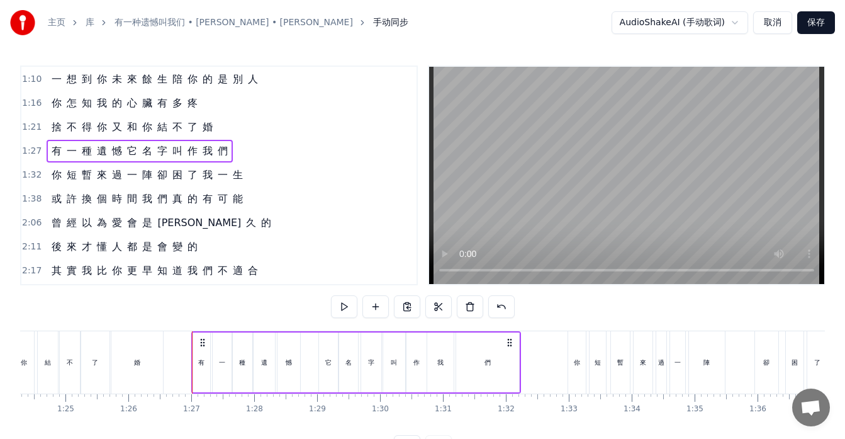
click at [204, 343] on icon at bounding box center [203, 342] width 10 height 10
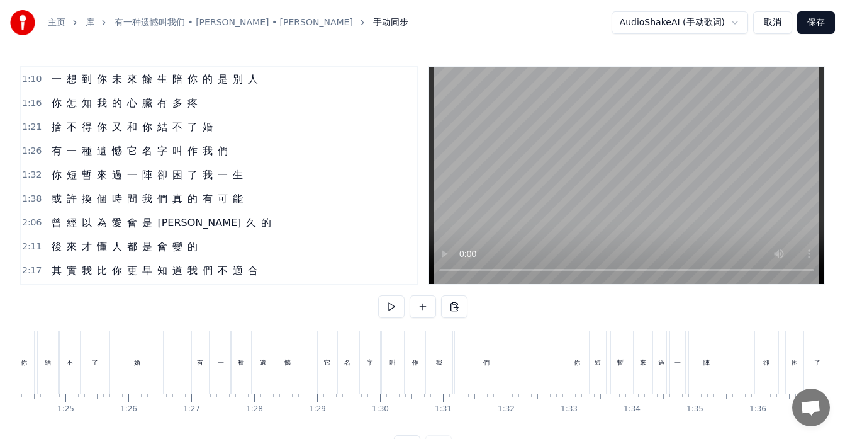
click at [199, 342] on div "有" at bounding box center [200, 362] width 17 height 62
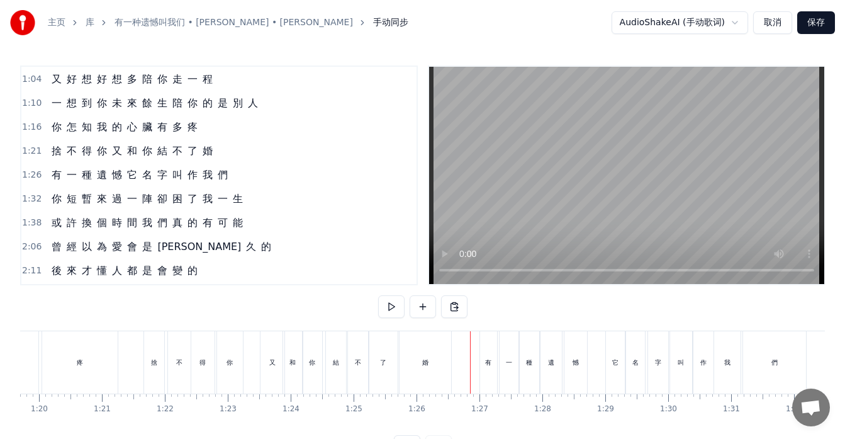
scroll to position [0, 4877]
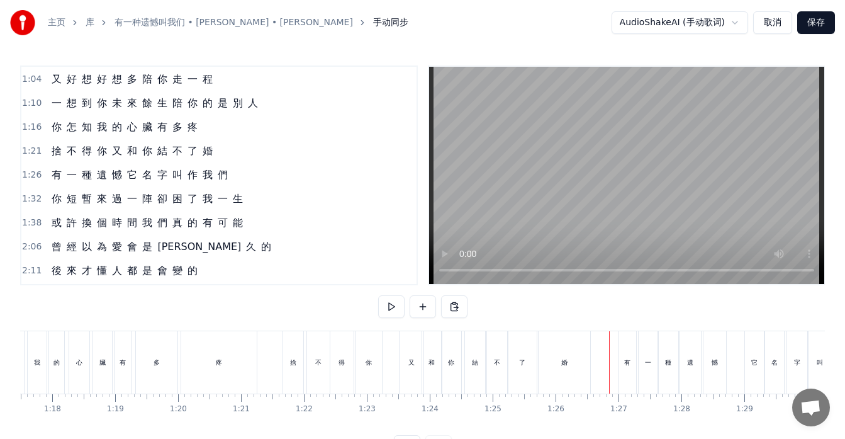
click at [387, 303] on button at bounding box center [391, 306] width 26 height 23
click at [391, 364] on div "捨 不 得 你 又 和 你 結 不 了 婚" at bounding box center [438, 362] width 311 height 62
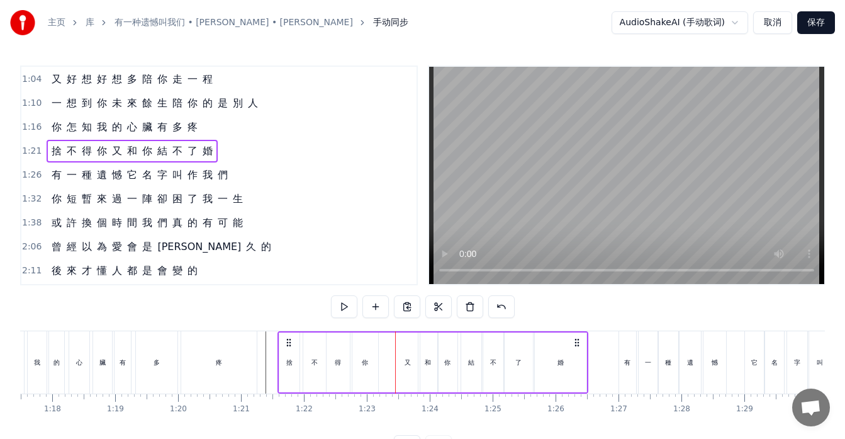
click at [289, 342] on icon at bounding box center [289, 342] width 10 height 10
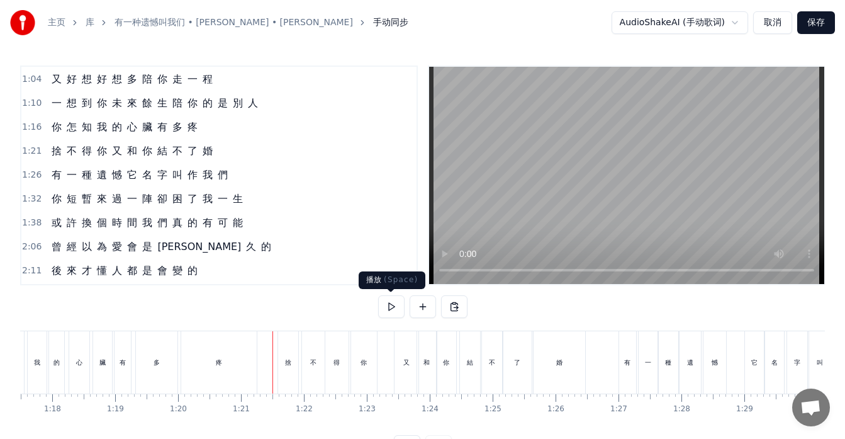
click at [392, 307] on button at bounding box center [391, 306] width 26 height 23
click at [254, 371] on div "疼" at bounding box center [219, 362] width 76 height 62
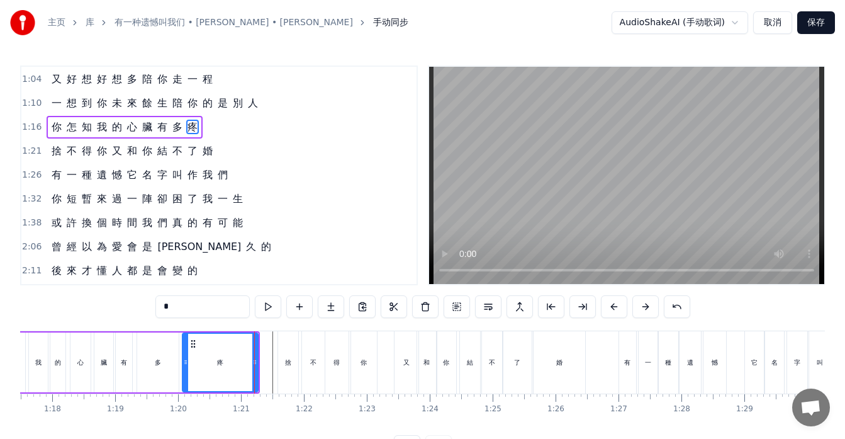
scroll to position [167, 0]
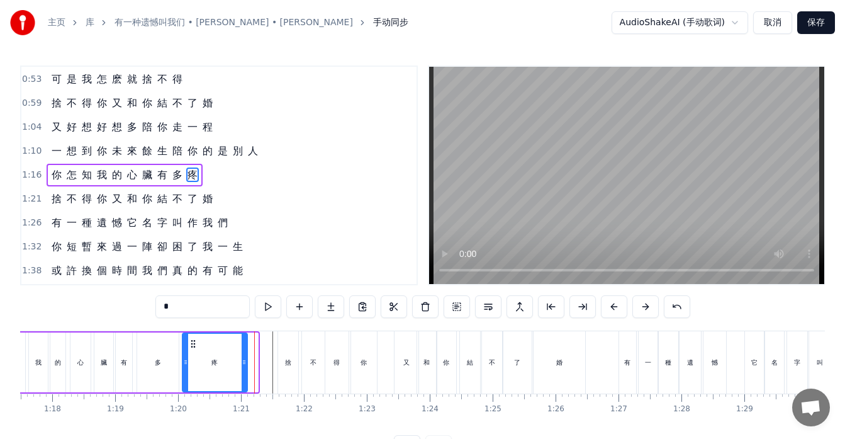
drag, startPoint x: 256, startPoint y: 371, endPoint x: 245, endPoint y: 369, distance: 10.9
click at [245, 369] on div at bounding box center [244, 362] width 5 height 57
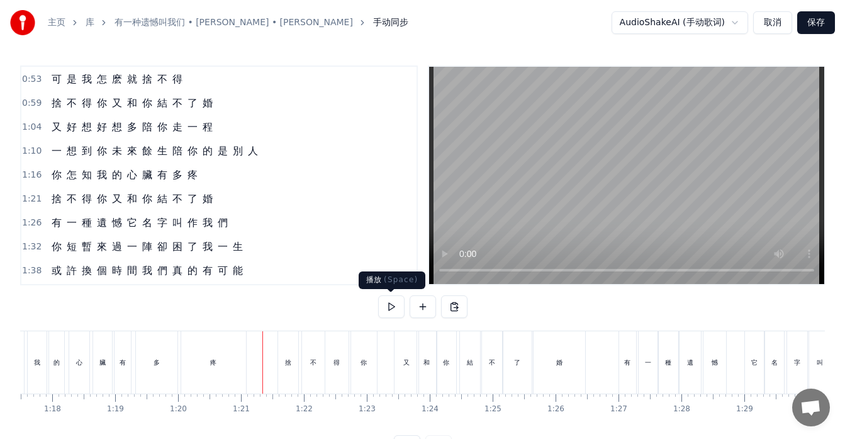
click at [390, 302] on button at bounding box center [391, 306] width 26 height 23
click at [624, 369] on div "有" at bounding box center [627, 362] width 17 height 62
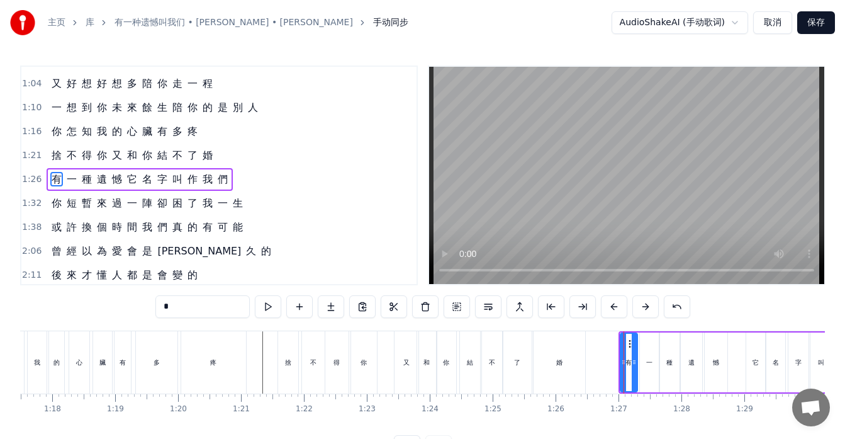
scroll to position [215, 0]
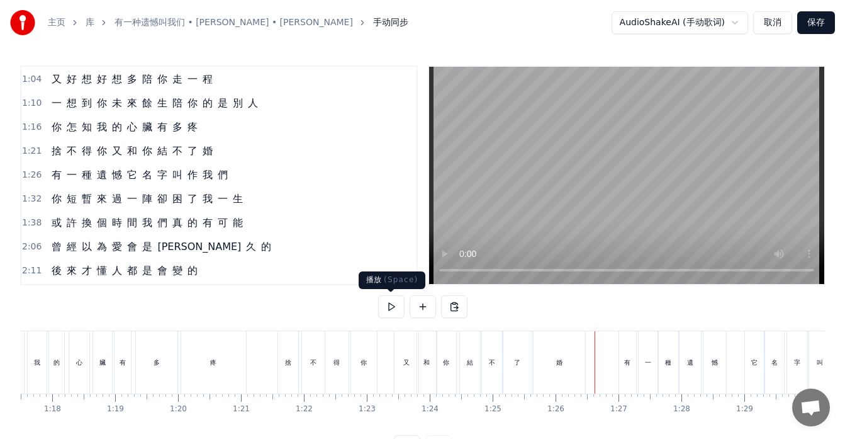
click at [389, 309] on button at bounding box center [391, 306] width 26 height 23
click at [388, 309] on button at bounding box center [391, 306] width 26 height 23
click at [396, 305] on button at bounding box center [391, 306] width 26 height 23
click at [625, 366] on div "有" at bounding box center [627, 361] width 6 height 9
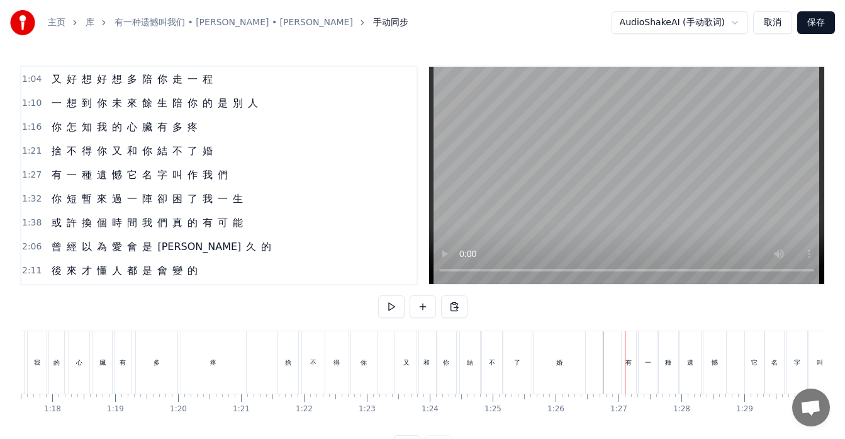
click at [635, 363] on div "有" at bounding box center [629, 362] width 14 height 62
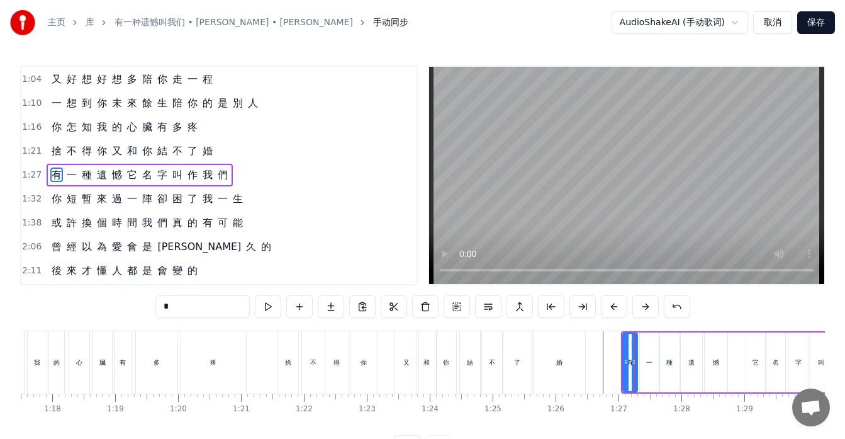
click at [643, 364] on div "一" at bounding box center [649, 362] width 19 height 60
click at [646, 362] on icon at bounding box center [645, 362] width 5 height 10
click at [633, 364] on div "有" at bounding box center [630, 361] width 6 height 9
click at [633, 342] on icon at bounding box center [637, 344] width 10 height 10
click at [669, 364] on div "種" at bounding box center [669, 361] width 6 height 9
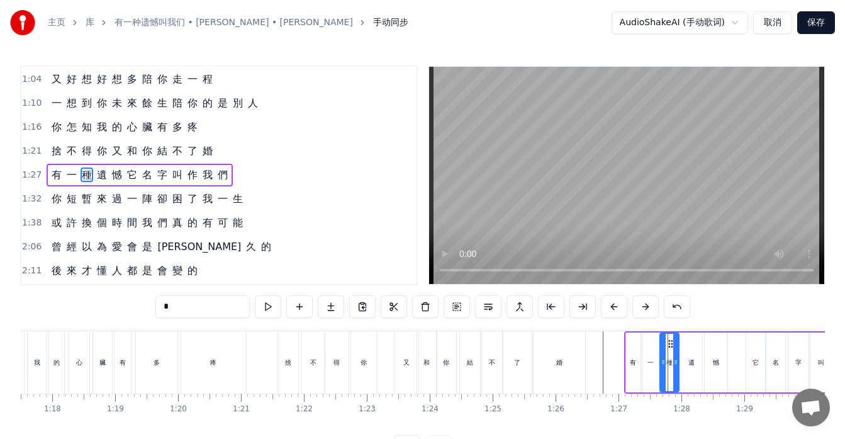
click at [674, 358] on icon at bounding box center [675, 362] width 5 height 10
click at [690, 368] on div "遺" at bounding box center [691, 362] width 21 height 60
click at [695, 363] on icon at bounding box center [696, 362] width 5 height 10
click at [717, 365] on div "憾" at bounding box center [716, 361] width 6 height 9
type input "*"
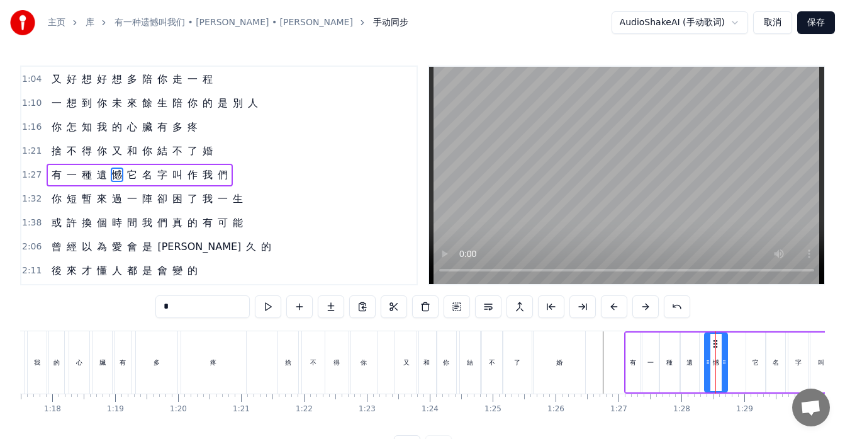
drag, startPoint x: 716, startPoint y: 340, endPoint x: 709, endPoint y: 341, distance: 7.0
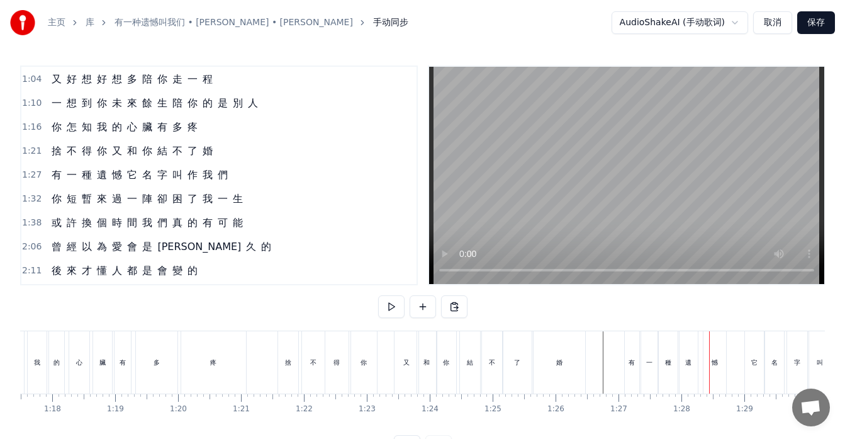
click at [714, 342] on div "憾" at bounding box center [715, 362] width 23 height 62
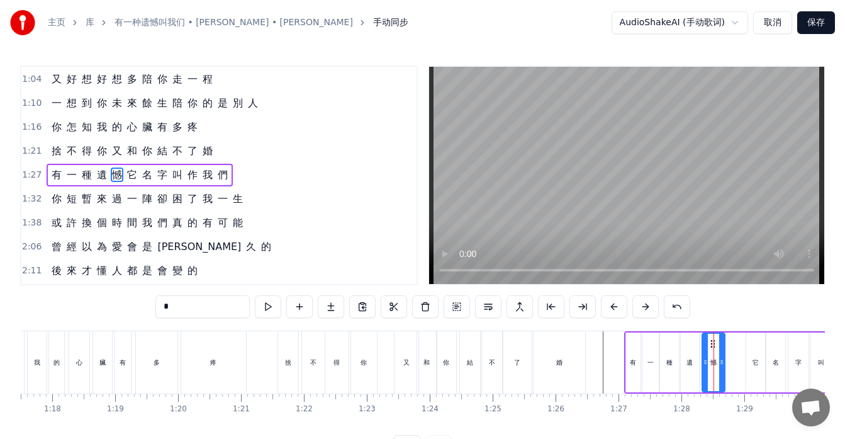
click at [717, 354] on div at bounding box center [716, 362] width 5 height 57
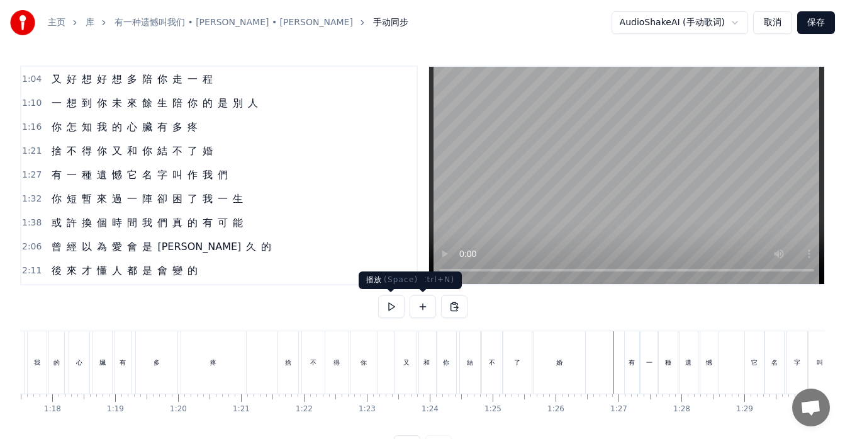
click at [391, 307] on button at bounding box center [391, 306] width 26 height 23
click at [709, 363] on div "憾" at bounding box center [709, 361] width 6 height 9
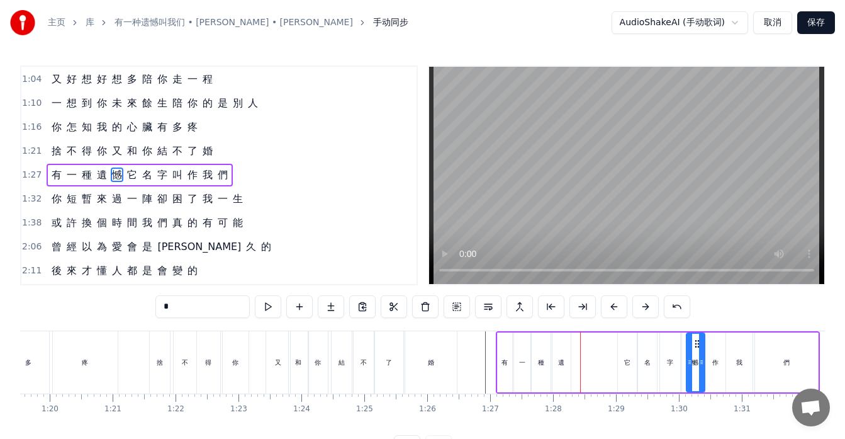
scroll to position [0, 5012]
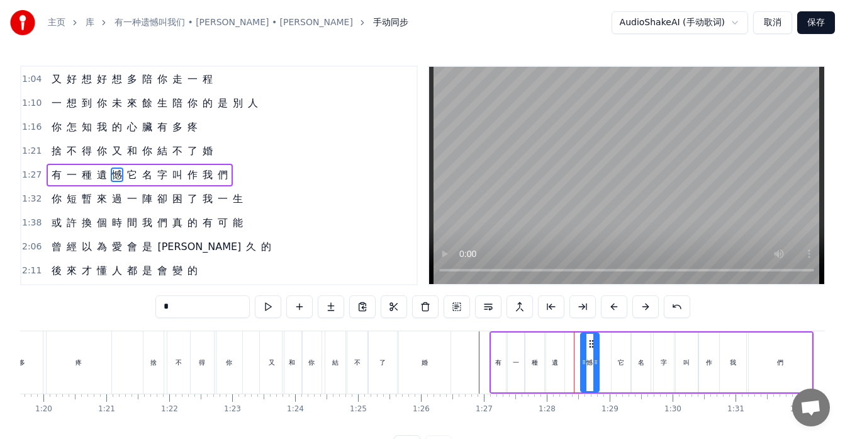
drag, startPoint x: 712, startPoint y: 339, endPoint x: 591, endPoint y: 343, distance: 120.9
click at [591, 343] on icon at bounding box center [592, 344] width 10 height 10
click at [555, 354] on div "遺" at bounding box center [555, 362] width 18 height 60
drag, startPoint x: 555, startPoint y: 343, endPoint x: 568, endPoint y: 347, distance: 13.7
click at [568, 347] on icon at bounding box center [570, 344] width 10 height 10
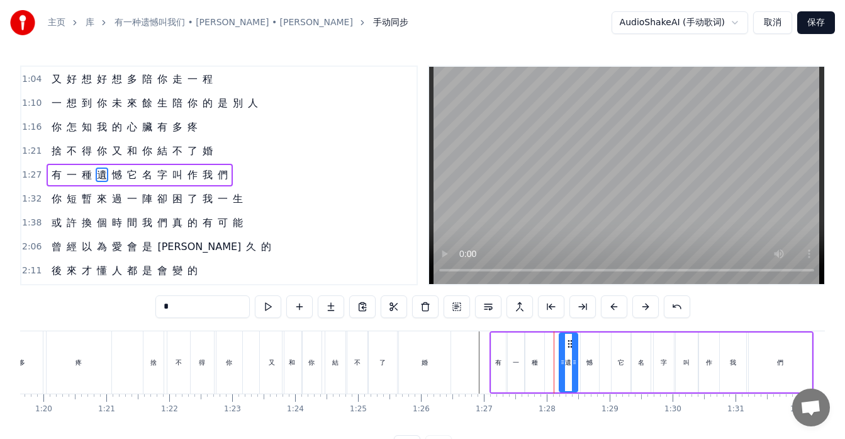
click at [536, 371] on div "種" at bounding box center [535, 362] width 19 height 60
type input "*"
drag, startPoint x: 535, startPoint y: 344, endPoint x: 548, endPoint y: 347, distance: 12.8
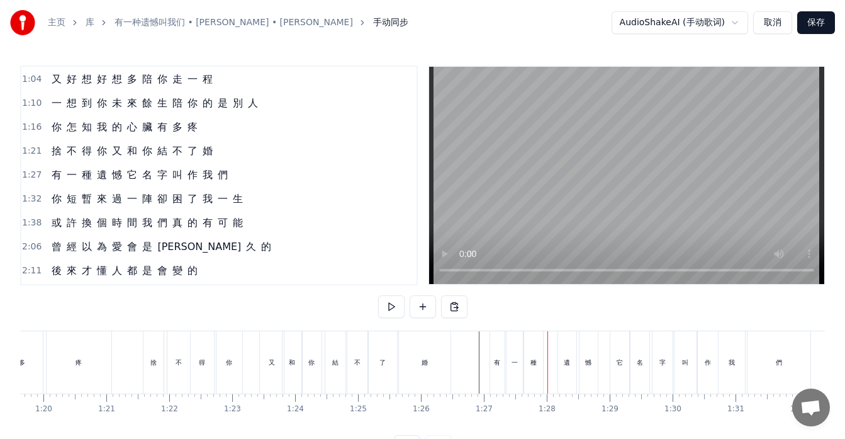
click at [537, 346] on div "種" at bounding box center [533, 362] width 19 height 62
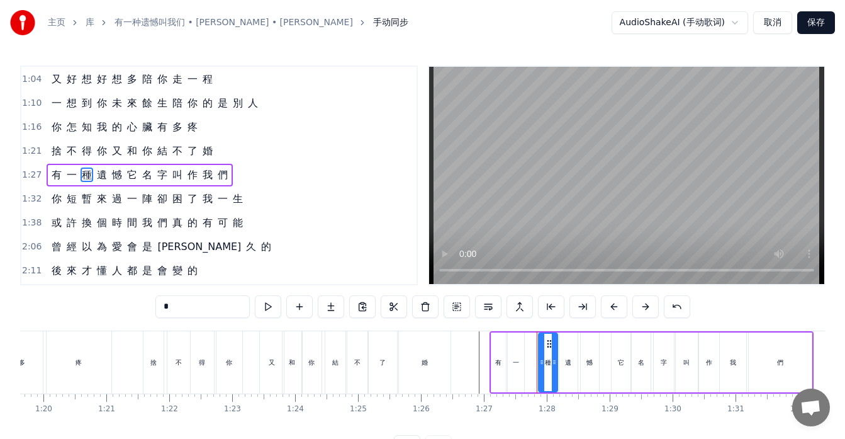
drag, startPoint x: 534, startPoint y: 341, endPoint x: 548, endPoint y: 345, distance: 13.7
click at [548, 345] on icon at bounding box center [549, 344] width 10 height 10
click at [511, 354] on div "一" at bounding box center [516, 362] width 16 height 60
drag, startPoint x: 517, startPoint y: 344, endPoint x: 530, endPoint y: 349, distance: 13.6
click at [530, 349] on div "一" at bounding box center [528, 362] width 15 height 57
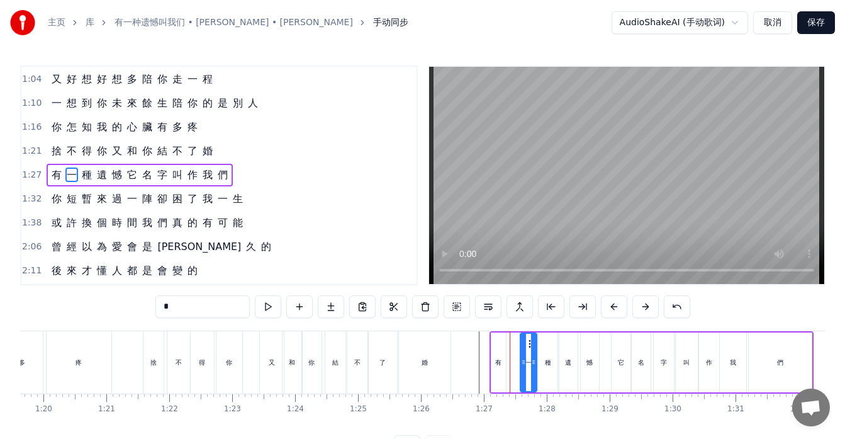
click at [520, 350] on div "一" at bounding box center [529, 362] width 18 height 60
click at [520, 350] on div at bounding box center [522, 362] width 5 height 57
click at [497, 356] on div "有" at bounding box center [499, 362] width 14 height 60
type input "*"
drag, startPoint x: 503, startPoint y: 345, endPoint x: 514, endPoint y: 348, distance: 11.8
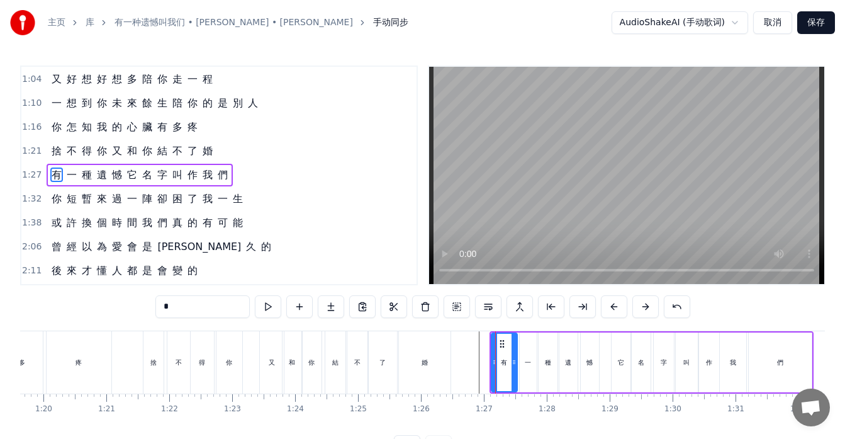
click at [514, 348] on div at bounding box center [514, 362] width 5 height 57
click at [498, 346] on div at bounding box center [499, 362] width 5 height 57
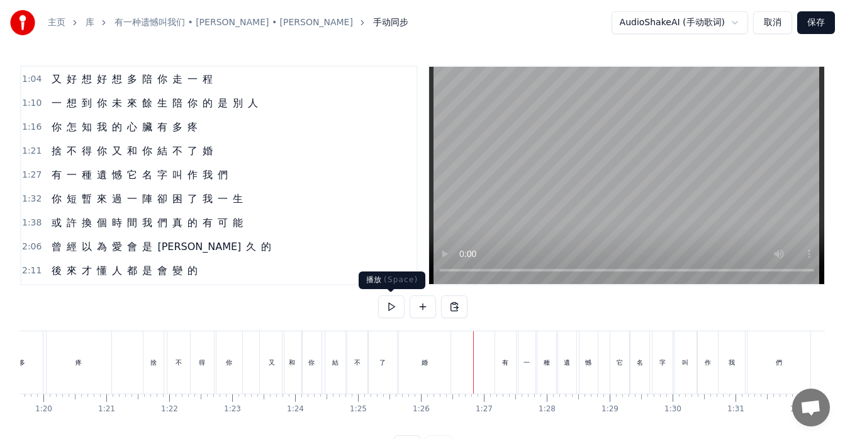
click at [393, 301] on button at bounding box center [391, 306] width 26 height 23
click at [502, 361] on div "有" at bounding box center [505, 361] width 6 height 9
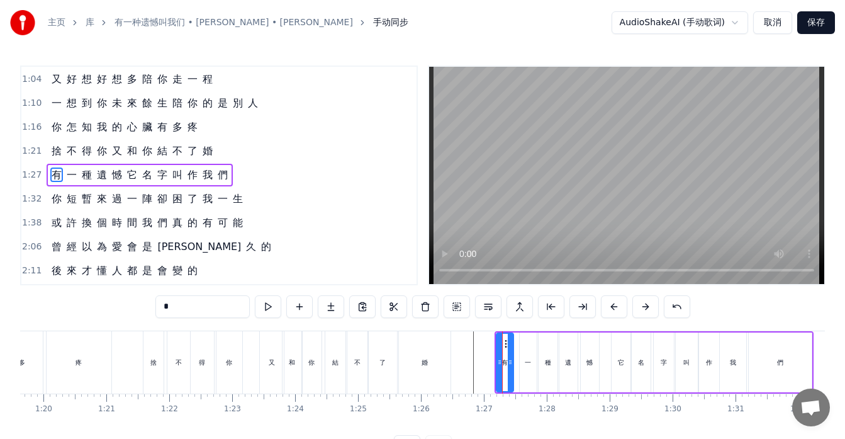
click at [509, 357] on div at bounding box center [510, 362] width 5 height 57
click at [524, 359] on div "一" at bounding box center [528, 362] width 17 height 60
click at [533, 354] on div at bounding box center [532, 362] width 5 height 57
click at [524, 346] on icon at bounding box center [525, 344] width 10 height 10
click at [544, 355] on div "種" at bounding box center [548, 362] width 19 height 60
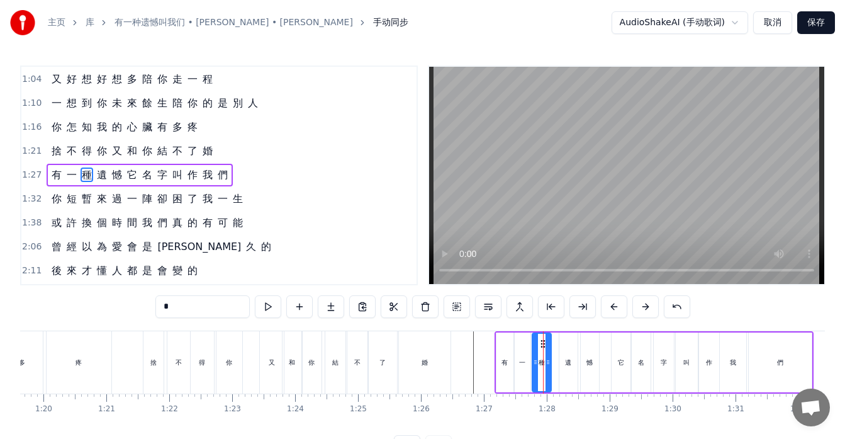
drag, startPoint x: 549, startPoint y: 343, endPoint x: 543, endPoint y: 342, distance: 6.3
click at [548, 346] on div at bounding box center [546, 362] width 5 height 57
click at [571, 363] on div "遺" at bounding box center [568, 361] width 6 height 9
click at [563, 345] on icon at bounding box center [565, 344] width 10 height 10
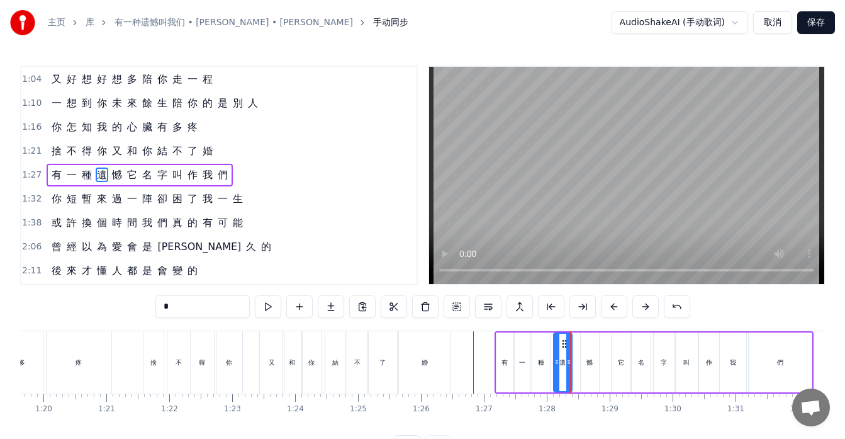
click at [582, 355] on div "憾" at bounding box center [590, 362] width 18 height 60
drag, startPoint x: 582, startPoint y: 355, endPoint x: 575, endPoint y: 356, distance: 7.6
click at [575, 356] on div at bounding box center [577, 362] width 5 height 57
click at [597, 368] on div at bounding box center [595, 362] width 5 height 57
click at [619, 369] on div "它" at bounding box center [621, 362] width 19 height 60
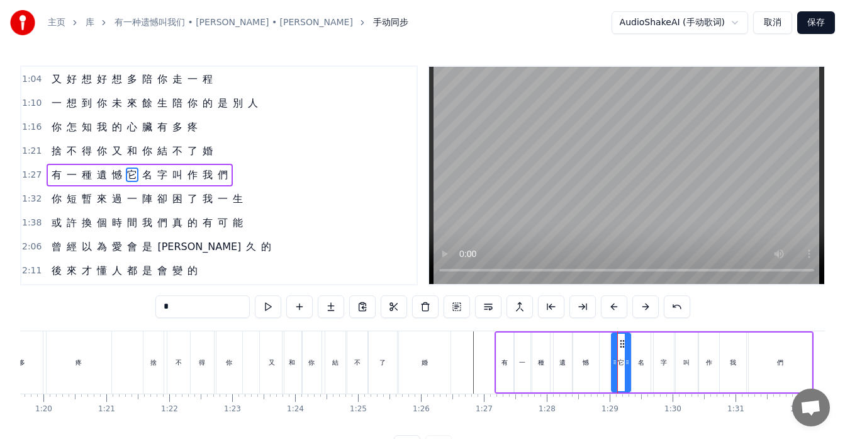
click at [769, 369] on div "們" at bounding box center [780, 362] width 63 height 60
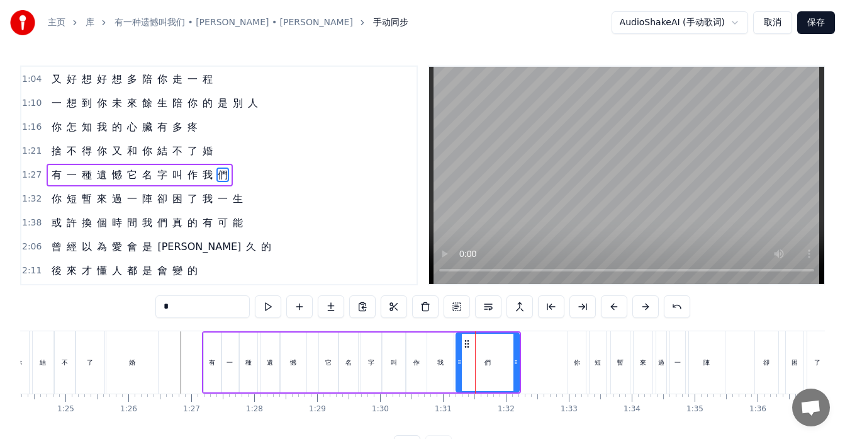
scroll to position [0, 5272]
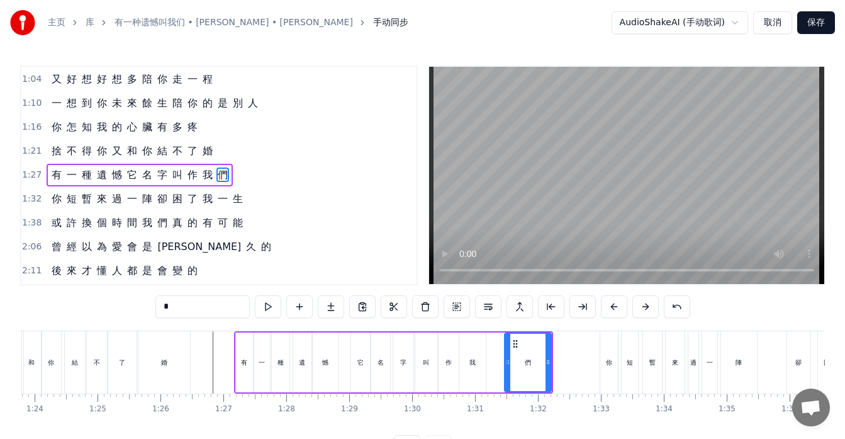
drag, startPoint x: 489, startPoint y: 356, endPoint x: 505, endPoint y: 358, distance: 16.6
click at [505, 358] on div at bounding box center [507, 362] width 5 height 57
click at [475, 365] on div "我" at bounding box center [473, 361] width 6 height 9
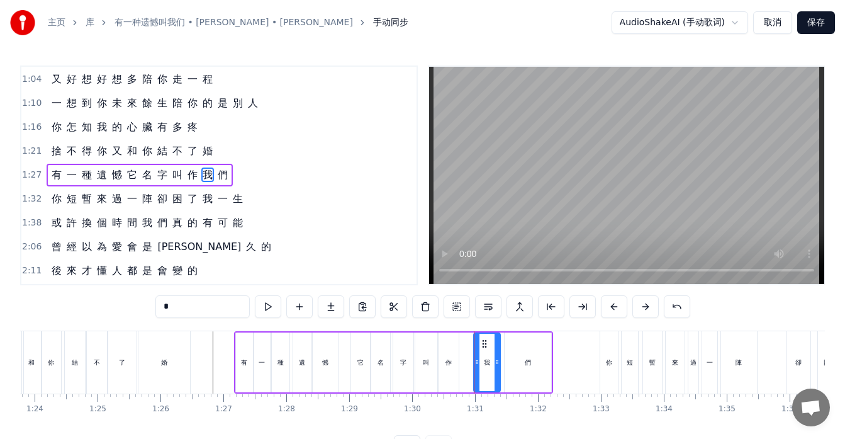
drag, startPoint x: 470, startPoint y: 342, endPoint x: 484, endPoint y: 346, distance: 15.0
click at [484, 346] on icon at bounding box center [485, 344] width 10 height 10
click at [453, 358] on div "作" at bounding box center [449, 362] width 20 height 60
drag, startPoint x: 449, startPoint y: 342, endPoint x: 463, endPoint y: 347, distance: 14.7
click at [463, 347] on icon at bounding box center [463, 344] width 10 height 10
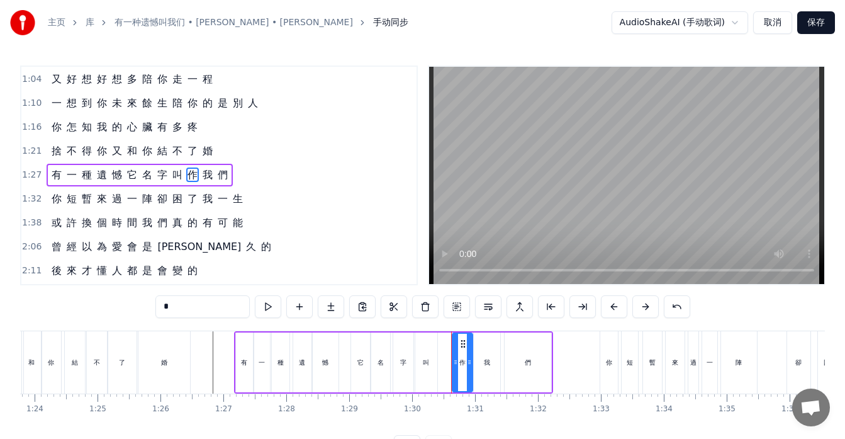
click at [425, 365] on div "叫" at bounding box center [426, 361] width 6 height 9
drag, startPoint x: 427, startPoint y: 342, endPoint x: 437, endPoint y: 345, distance: 10.4
click at [437, 345] on icon at bounding box center [436, 344] width 10 height 10
click at [406, 357] on div "字" at bounding box center [403, 361] width 6 height 9
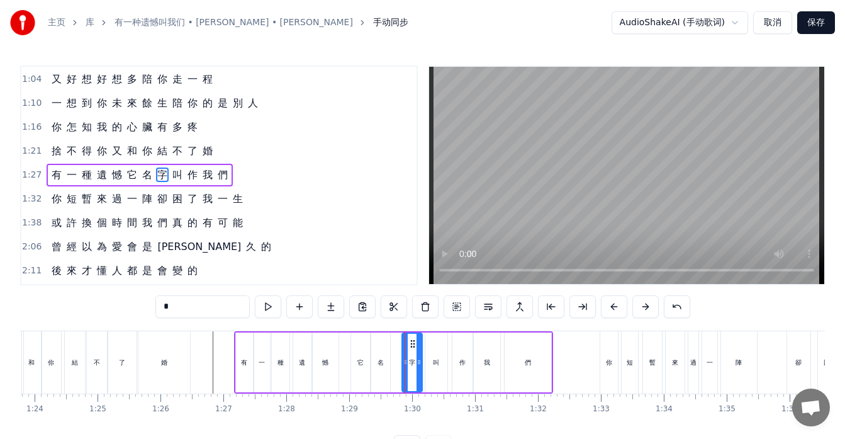
drag, startPoint x: 403, startPoint y: 344, endPoint x: 412, endPoint y: 348, distance: 9.9
click at [412, 348] on icon at bounding box center [413, 344] width 10 height 10
click at [399, 356] on div at bounding box center [401, 362] width 5 height 57
click at [380, 357] on div "名" at bounding box center [381, 361] width 6 height 9
drag, startPoint x: 382, startPoint y: 339, endPoint x: 390, endPoint y: 342, distance: 8.4
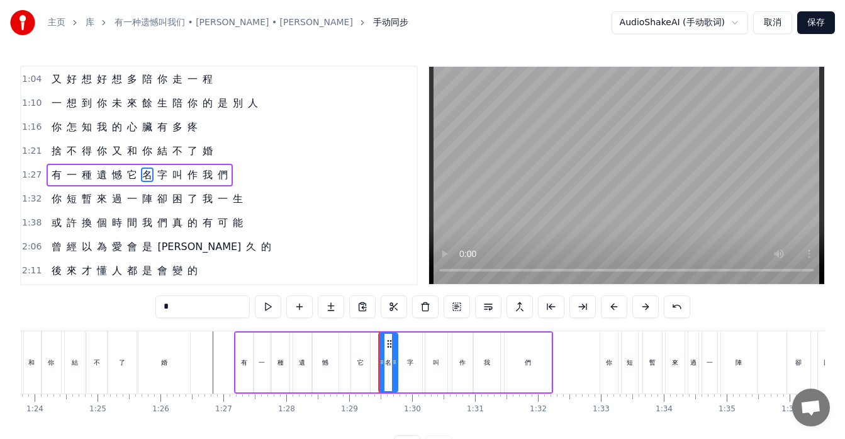
click at [390, 342] on icon at bounding box center [390, 344] width 10 height 10
click at [380, 353] on div at bounding box center [380, 362] width 5 height 57
click at [362, 356] on div "它" at bounding box center [360, 362] width 19 height 60
type input "*"
drag, startPoint x: 366, startPoint y: 361, endPoint x: 373, endPoint y: 363, distance: 7.4
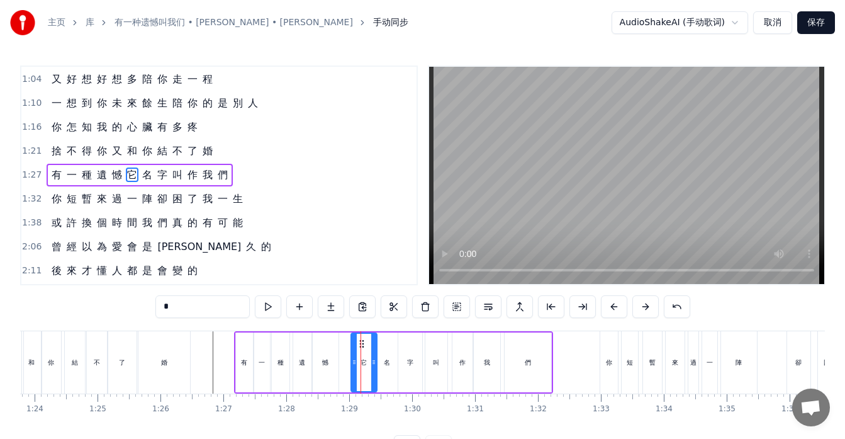
click at [373, 363] on icon at bounding box center [373, 362] width 5 height 10
drag, startPoint x: 354, startPoint y: 361, endPoint x: 362, endPoint y: 361, distance: 8.2
click at [362, 361] on icon at bounding box center [361, 362] width 5 height 10
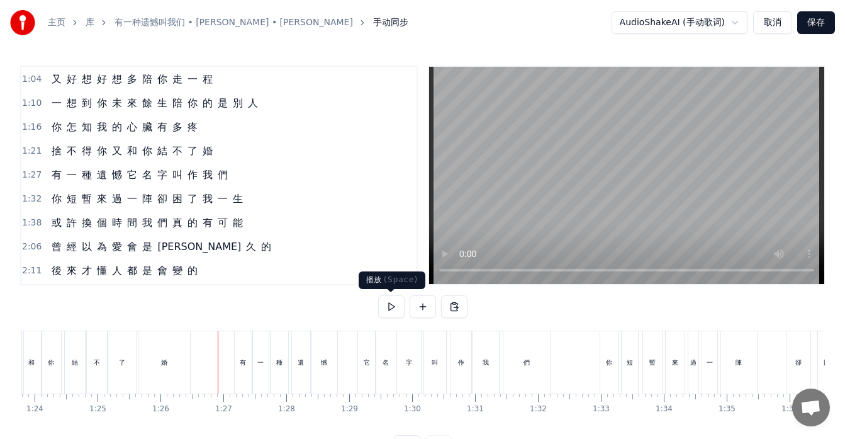
click at [389, 305] on button at bounding box center [391, 306] width 26 height 23
click at [238, 378] on div "有" at bounding box center [243, 362] width 17 height 62
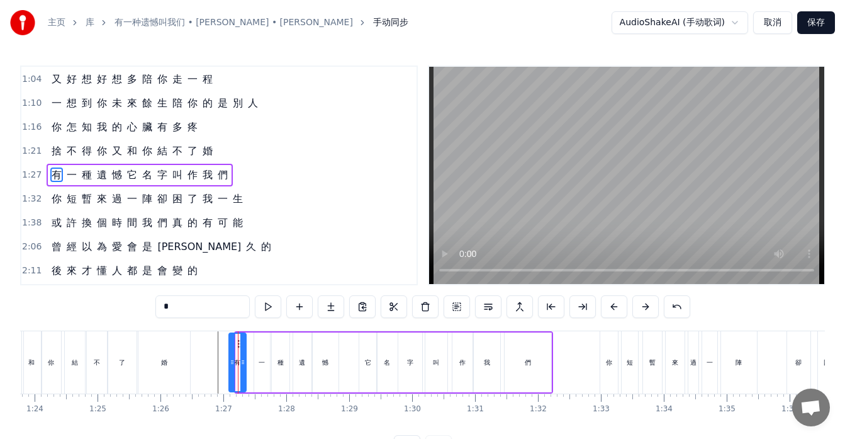
drag, startPoint x: 246, startPoint y: 340, endPoint x: 239, endPoint y: 342, distance: 7.0
click at [239, 342] on icon at bounding box center [240, 344] width 10 height 10
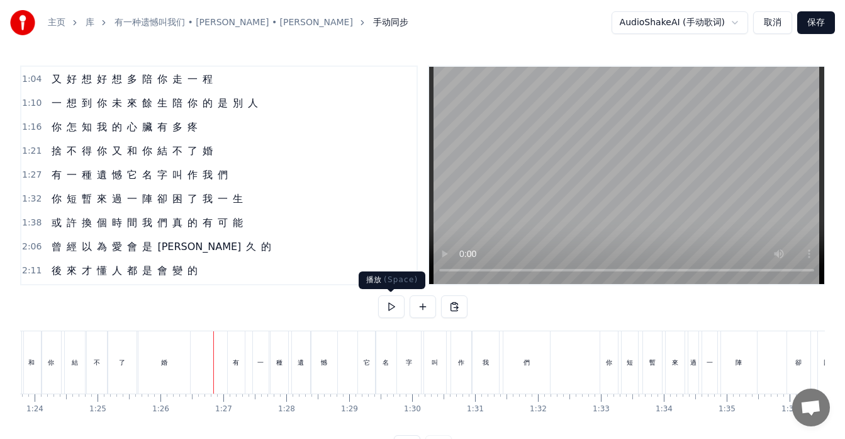
click at [395, 311] on button at bounding box center [391, 306] width 26 height 23
click at [252, 374] on div "一" at bounding box center [260, 362] width 17 height 62
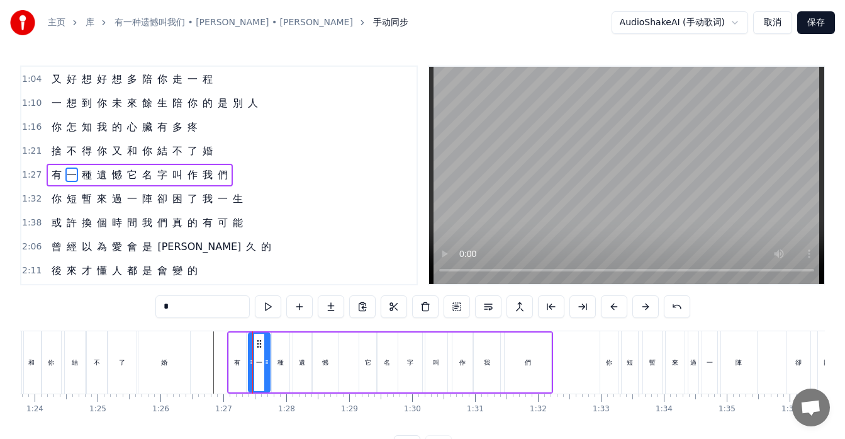
click at [250, 350] on div at bounding box center [251, 362] width 5 height 57
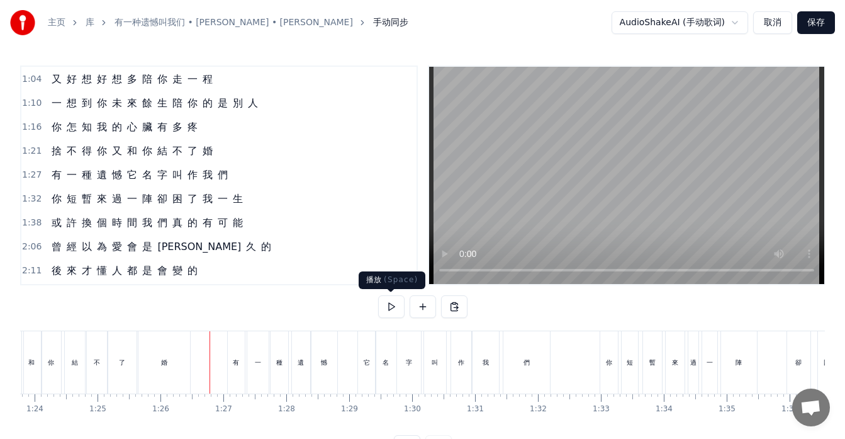
click at [389, 306] on button at bounding box center [391, 306] width 26 height 23
click at [369, 370] on div "它" at bounding box center [367, 362] width 18 height 62
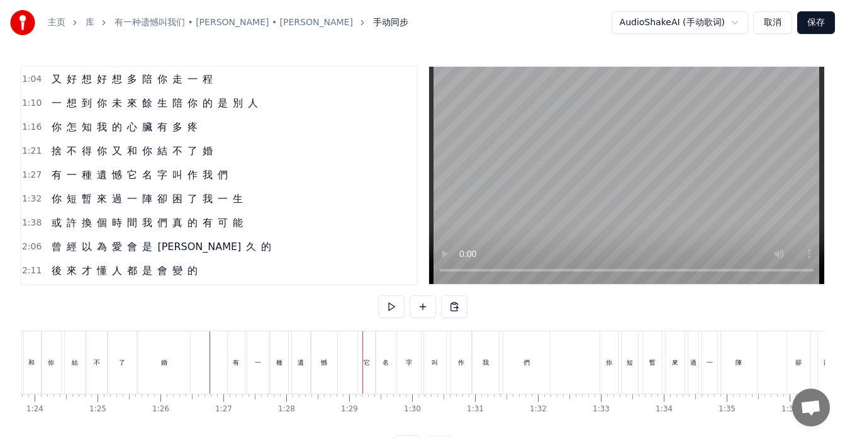
click at [366, 342] on div "它" at bounding box center [367, 362] width 18 height 62
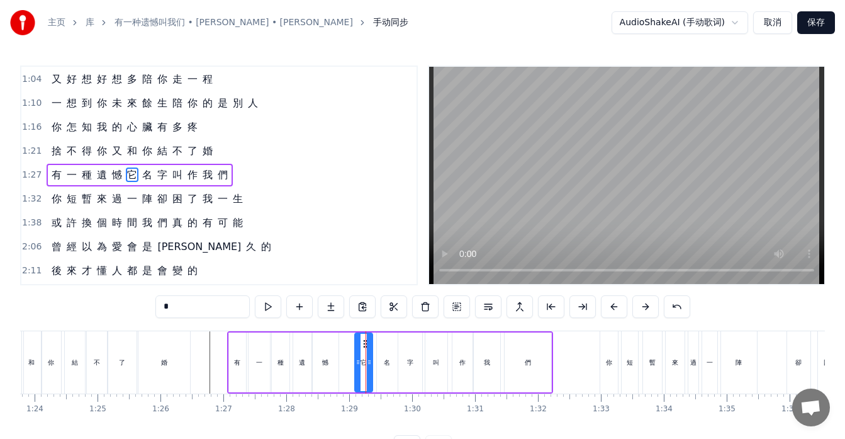
click at [363, 339] on icon at bounding box center [366, 344] width 10 height 10
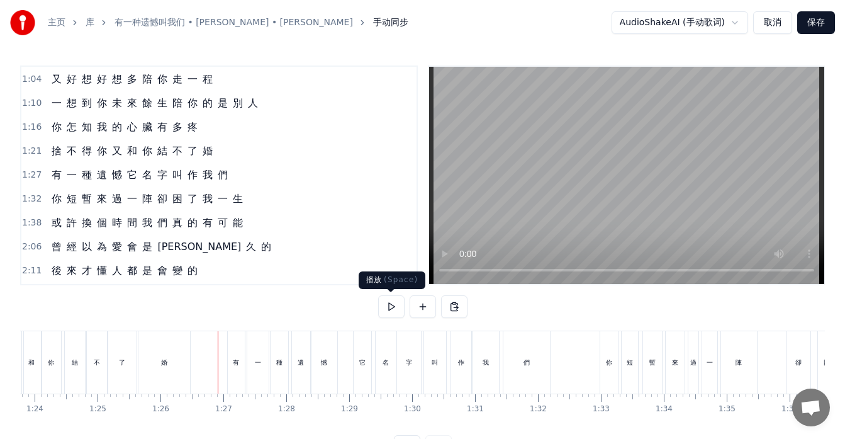
click at [385, 308] on button at bounding box center [391, 306] width 26 height 23
click at [400, 306] on button at bounding box center [391, 306] width 26 height 23
click at [738, 361] on div "陣" at bounding box center [739, 361] width 6 height 9
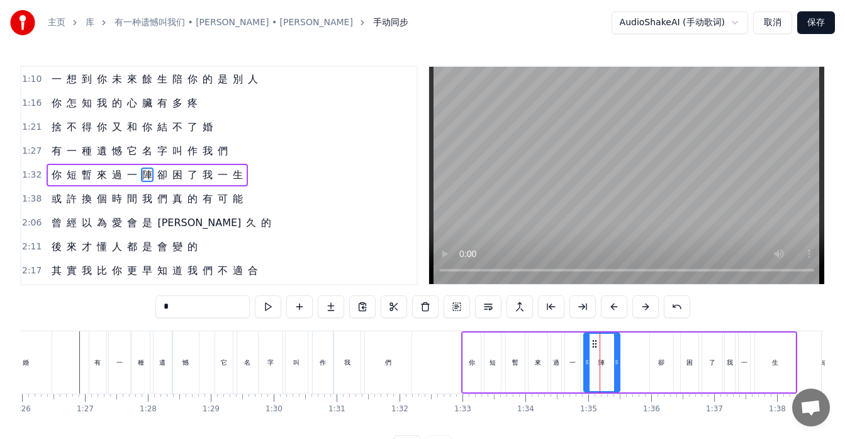
scroll to position [0, 5432]
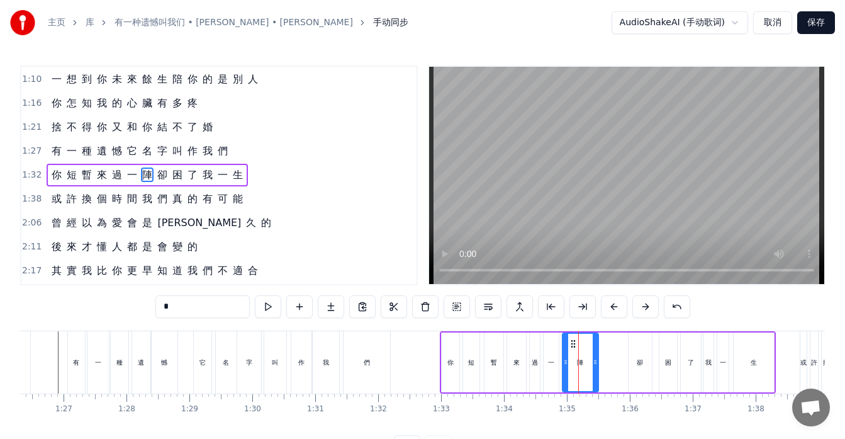
click at [608, 369] on div "你 短 暫 來 過 一 陣 卻 困 了 我 一 生" at bounding box center [608, 362] width 336 height 62
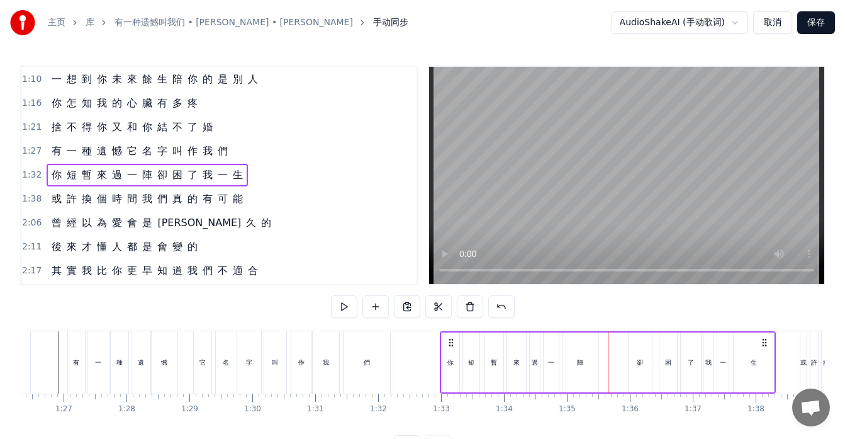
click at [587, 374] on div "陣" at bounding box center [581, 362] width 36 height 60
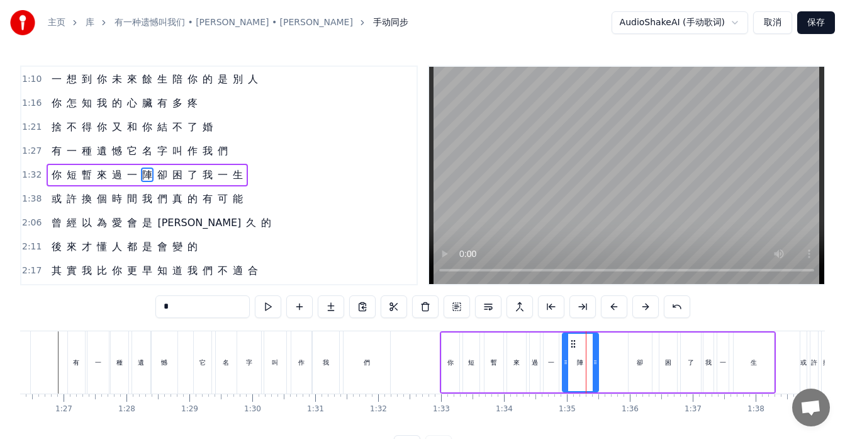
click at [609, 372] on div "你 短 暫 來 過 一 陣 卻 困 了 我 一 生" at bounding box center [608, 362] width 336 height 62
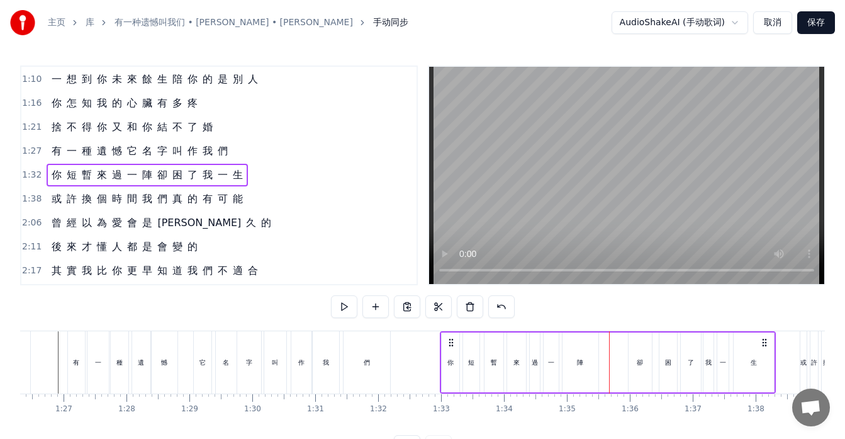
click at [621, 371] on div "你 短 暫 來 過 一 陣 卻 困 了 我 一 生" at bounding box center [608, 362] width 336 height 62
click at [630, 369] on div "卻" at bounding box center [640, 362] width 23 height 60
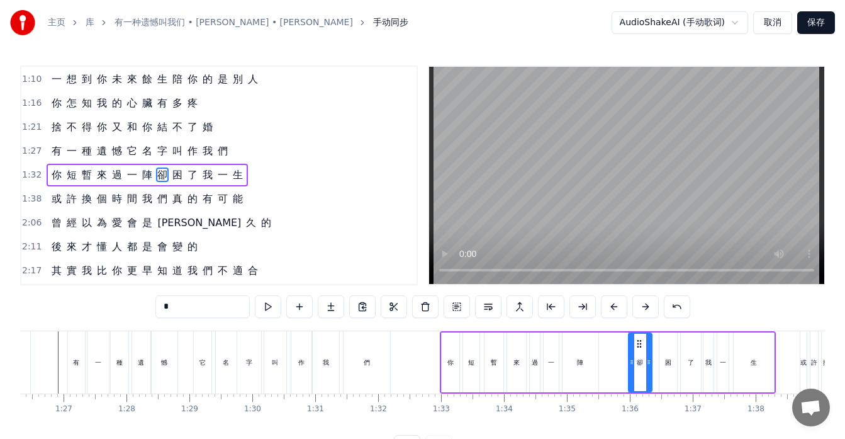
click at [612, 381] on div "你 短 暫 來 過 一 陣 卻 困 了 我 一 生" at bounding box center [608, 362] width 336 height 62
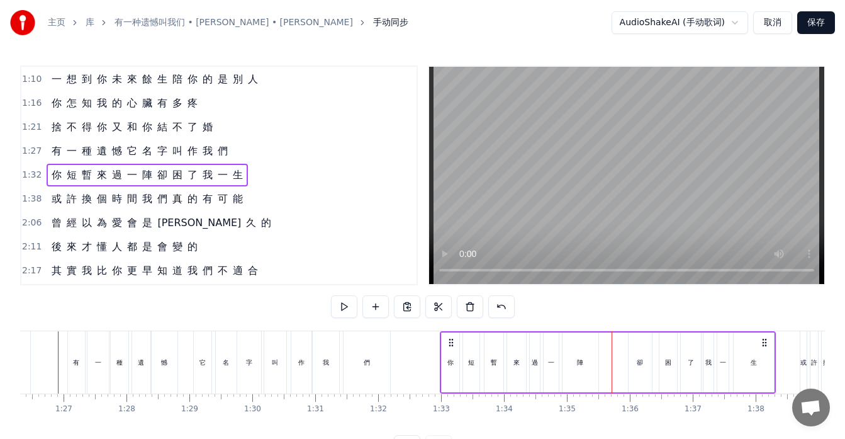
click at [596, 383] on div "陣" at bounding box center [581, 362] width 36 height 60
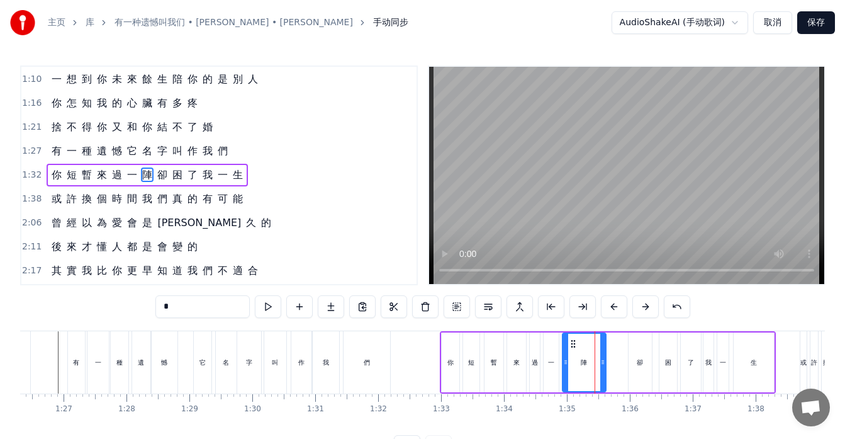
drag, startPoint x: 597, startPoint y: 368, endPoint x: 604, endPoint y: 369, distance: 7.7
click at [604, 369] on div at bounding box center [602, 362] width 5 height 57
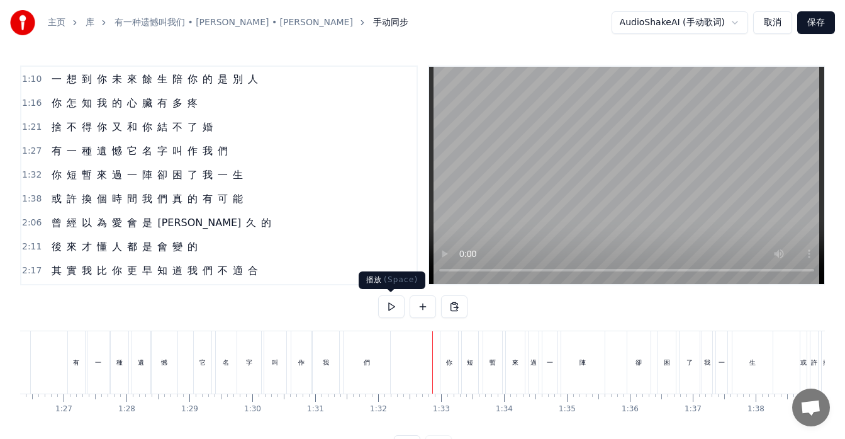
click at [400, 305] on button at bounding box center [391, 306] width 26 height 23
click at [633, 357] on div "卻" at bounding box center [638, 362] width 23 height 62
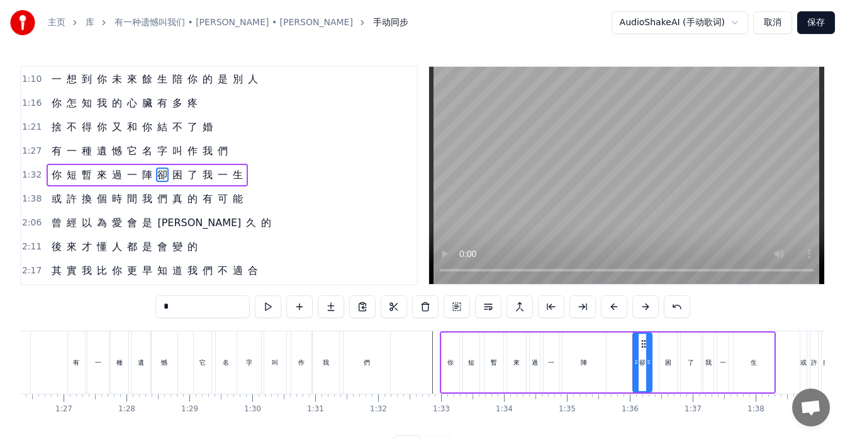
click at [636, 364] on icon at bounding box center [636, 362] width 5 height 10
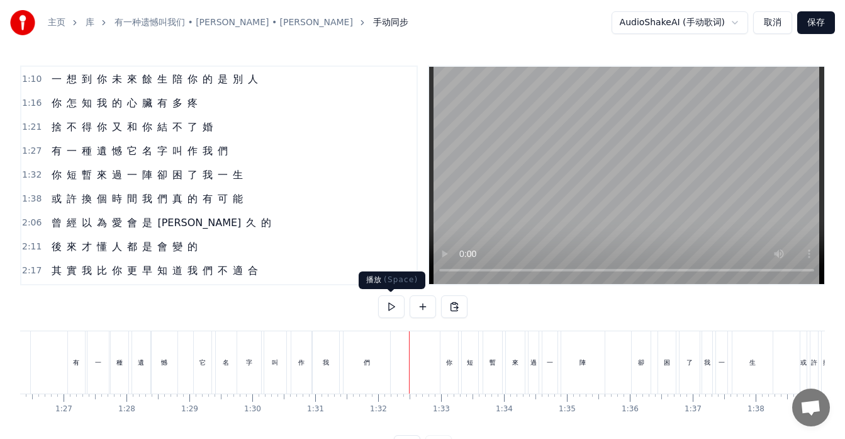
click at [393, 303] on button at bounding box center [391, 306] width 26 height 23
click at [386, 308] on button at bounding box center [391, 306] width 26 height 23
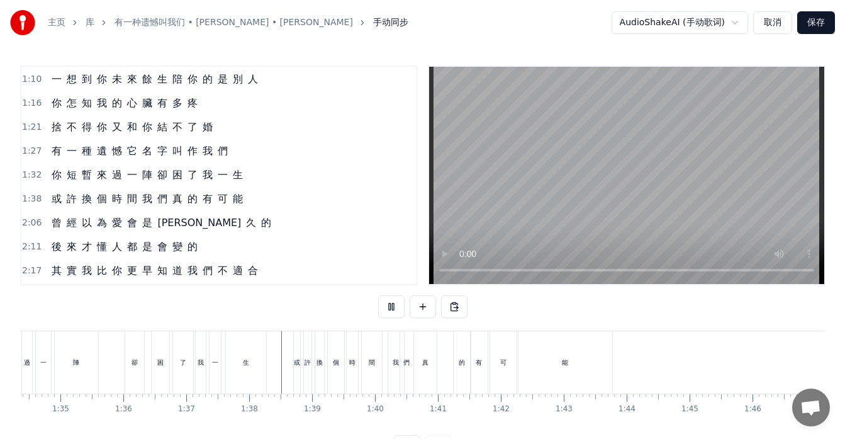
click at [386, 308] on button at bounding box center [391, 306] width 26 height 23
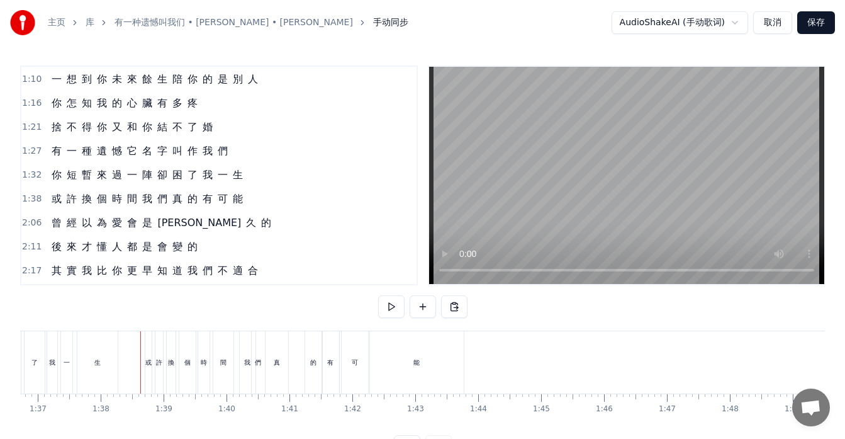
scroll to position [0, 6119]
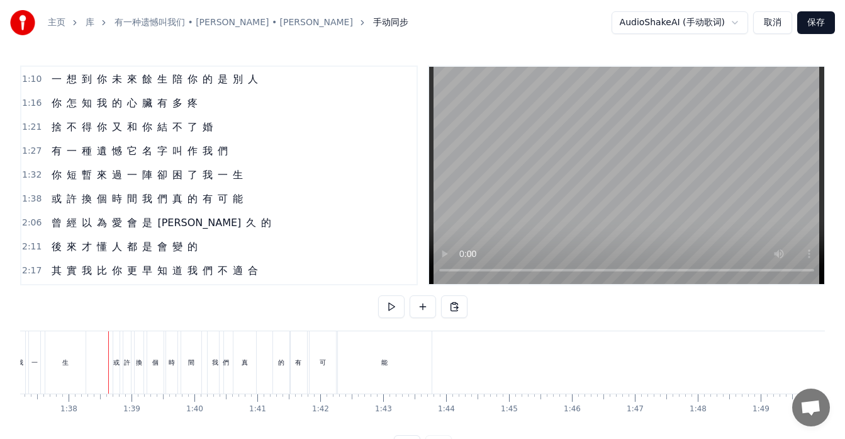
click at [198, 374] on div "間" at bounding box center [191, 362] width 20 height 62
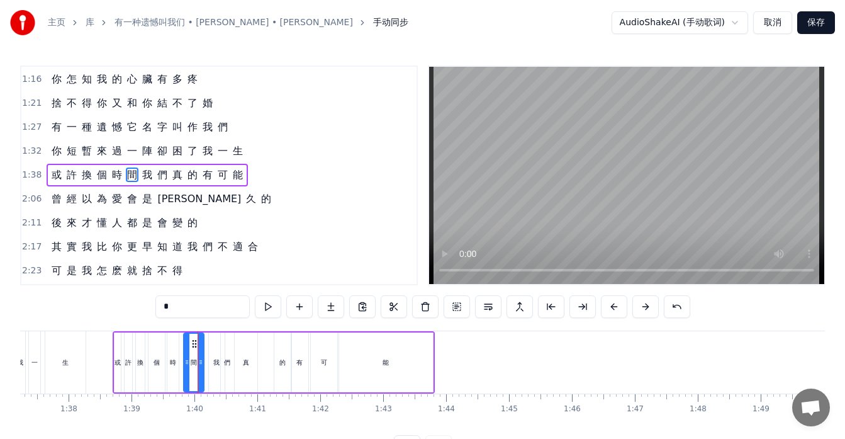
click at [195, 344] on icon at bounding box center [194, 344] width 10 height 10
click at [172, 361] on div "時" at bounding box center [173, 361] width 6 height 9
type input "*"
click at [181, 344] on div at bounding box center [181, 362] width 5 height 57
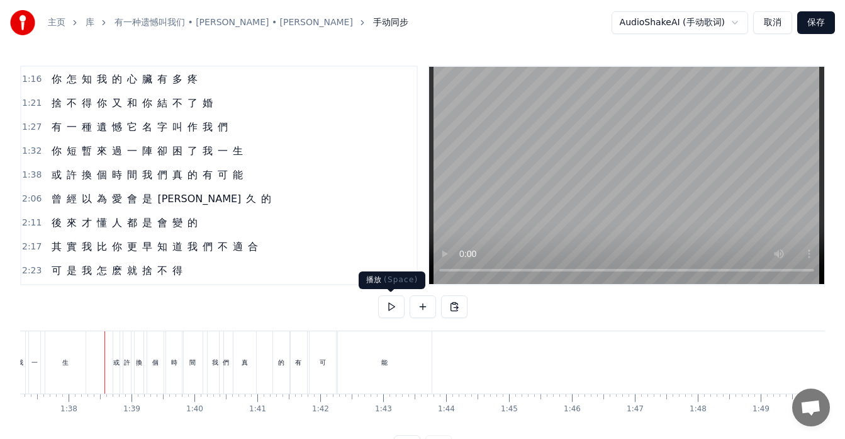
click at [391, 308] on button at bounding box center [391, 306] width 26 height 23
click at [281, 367] on div "的" at bounding box center [281, 362] width 17 height 62
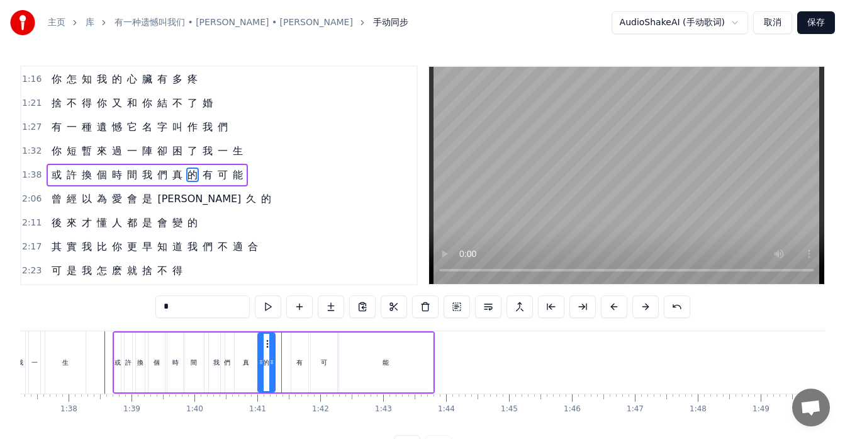
drag, startPoint x: 283, startPoint y: 341, endPoint x: 267, endPoint y: 340, distance: 16.4
click at [267, 340] on icon at bounding box center [269, 344] width 10 height 10
click at [278, 359] on icon at bounding box center [276, 362] width 5 height 10
click at [298, 359] on div "有" at bounding box center [299, 361] width 6 height 9
drag, startPoint x: 299, startPoint y: 340, endPoint x: 289, endPoint y: 342, distance: 10.1
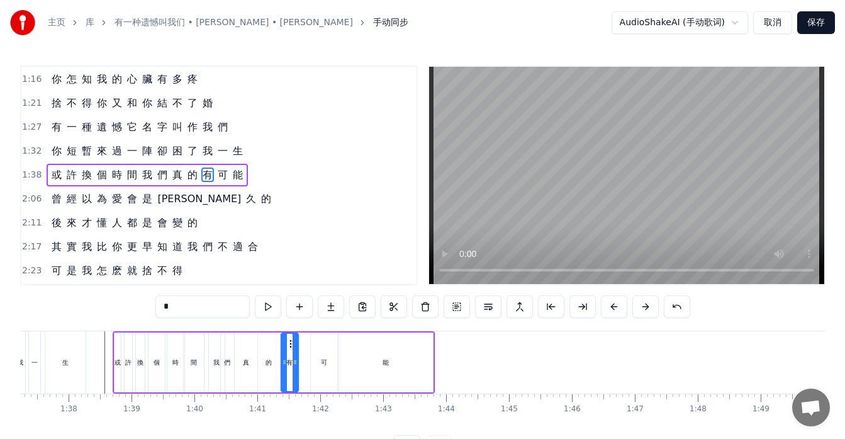
click at [289, 342] on icon at bounding box center [292, 344] width 10 height 10
click at [321, 358] on div "可" at bounding box center [324, 361] width 6 height 9
drag, startPoint x: 322, startPoint y: 340, endPoint x: 313, endPoint y: 344, distance: 10.0
click at [313, 344] on icon at bounding box center [312, 344] width 10 height 10
click at [359, 349] on div "能" at bounding box center [386, 362] width 94 height 60
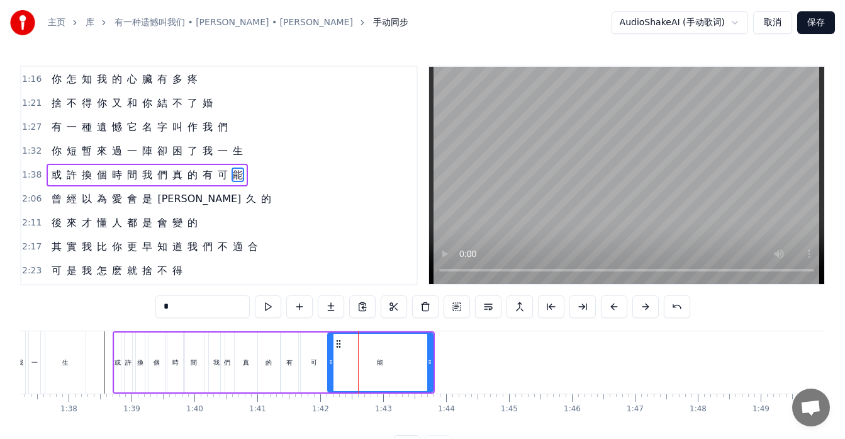
drag, startPoint x: 341, startPoint y: 352, endPoint x: 330, endPoint y: 353, distance: 11.4
click at [330, 353] on div at bounding box center [331, 362] width 5 height 57
click at [317, 373] on div "可" at bounding box center [314, 362] width 26 height 60
type input "*"
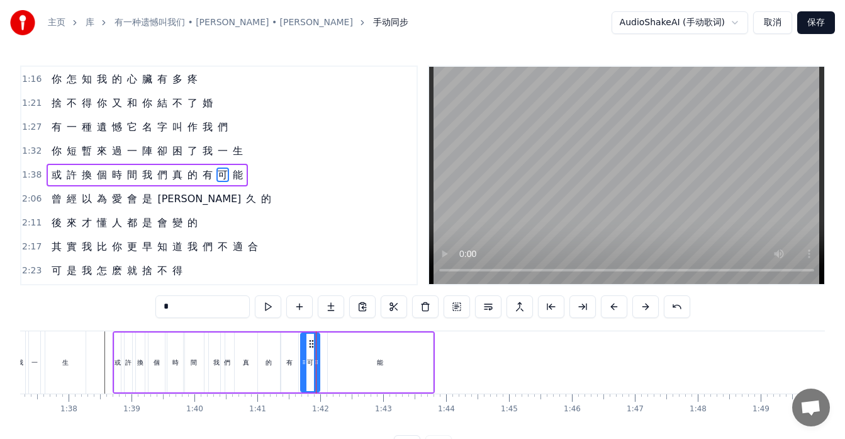
drag, startPoint x: 324, startPoint y: 364, endPoint x: 317, endPoint y: 363, distance: 7.6
click at [317, 363] on div "如 果 讓 你 再 做 一 次 選 擇 是 做 朋 友 還 是 選 戀 人 呢 怎 麽 最 先 炙 熱 的 卻 又 最 先 變 冷 了 所 有 美 好 全 都…" at bounding box center [547, 361] width 13292 height 63
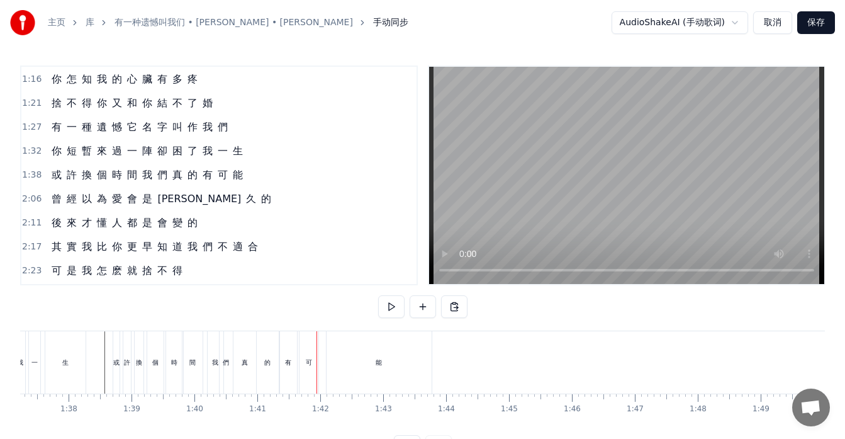
click at [342, 363] on div "能" at bounding box center [379, 362] width 105 height 62
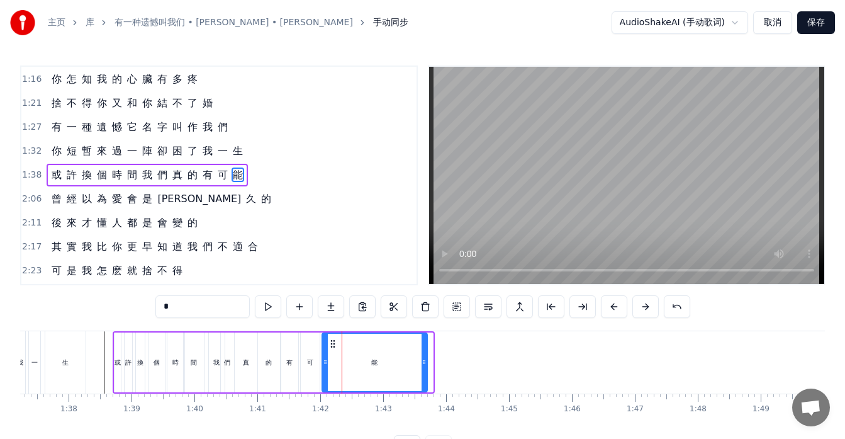
click at [333, 340] on icon at bounding box center [333, 344] width 10 height 10
drag, startPoint x: 423, startPoint y: 363, endPoint x: 415, endPoint y: 363, distance: 8.2
click at [415, 363] on icon at bounding box center [415, 362] width 5 height 10
drag, startPoint x: 415, startPoint y: 365, endPoint x: 456, endPoint y: 365, distance: 40.9
click at [456, 365] on icon at bounding box center [455, 362] width 5 height 10
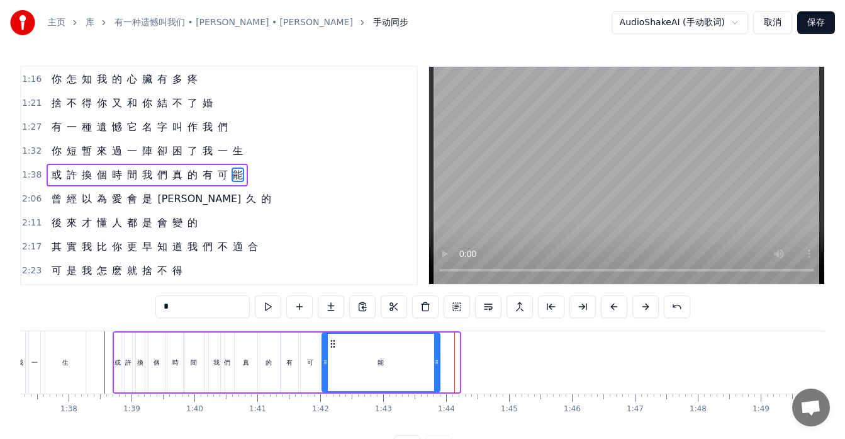
drag, startPoint x: 456, startPoint y: 365, endPoint x: 434, endPoint y: 364, distance: 21.4
click at [436, 364] on icon at bounding box center [436, 362] width 5 height 10
click at [193, 373] on div "間" at bounding box center [194, 362] width 20 height 60
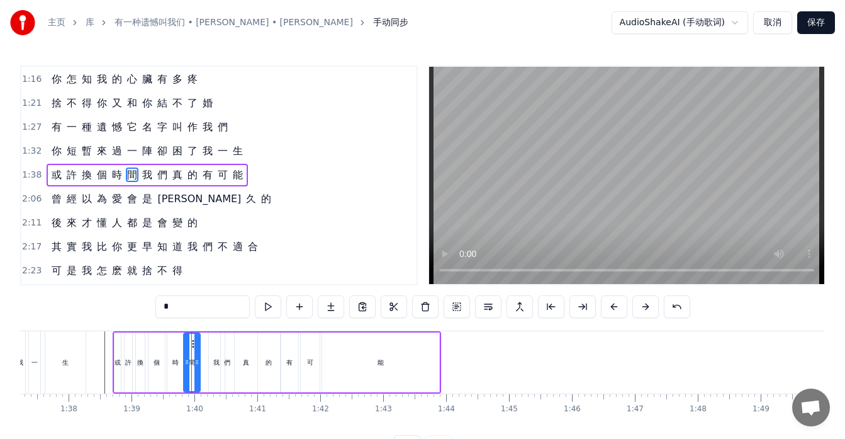
click at [197, 369] on div at bounding box center [196, 362] width 5 height 57
click at [217, 373] on div "我" at bounding box center [217, 362] width 16 height 60
click at [228, 366] on div "們" at bounding box center [227, 361] width 6 height 9
click at [244, 365] on div "真" at bounding box center [246, 361] width 6 height 9
click at [240, 359] on icon at bounding box center [242, 362] width 5 height 10
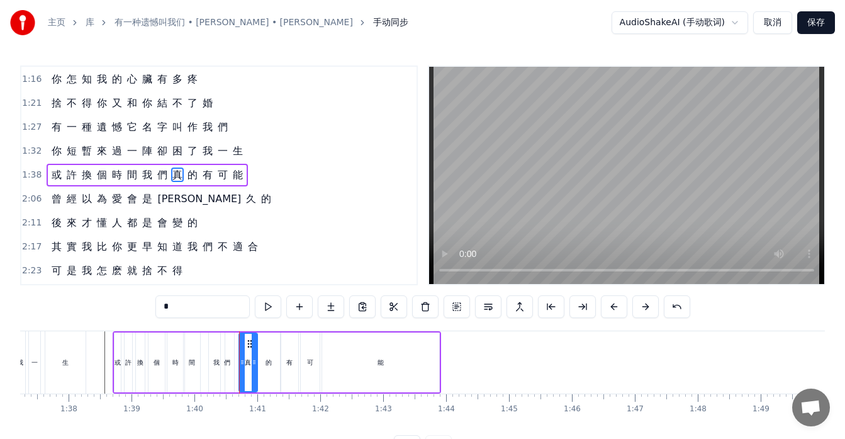
click at [230, 367] on div "們" at bounding box center [227, 362] width 13 height 60
click at [236, 364] on icon at bounding box center [235, 362] width 5 height 10
click at [215, 367] on div "我" at bounding box center [217, 362] width 16 height 60
type input "*"
click at [212, 341] on div "如 果 讓 你 再 做 一 次 選 擇 是 做 朋 友 還 是 選 戀 人 呢 怎 麽 最 先 炙 熱 的 卻 又 最 先 變 冷 了 所 有 美 好 全 都…" at bounding box center [547, 361] width 13292 height 63
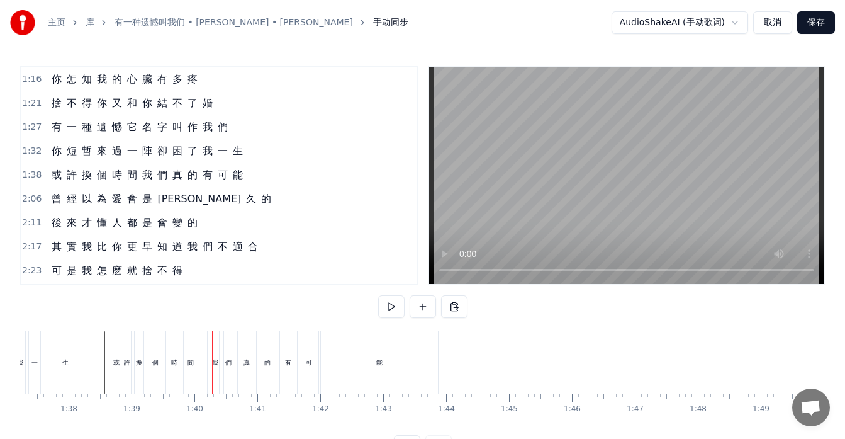
click at [231, 363] on div "們" at bounding box center [228, 361] width 6 height 9
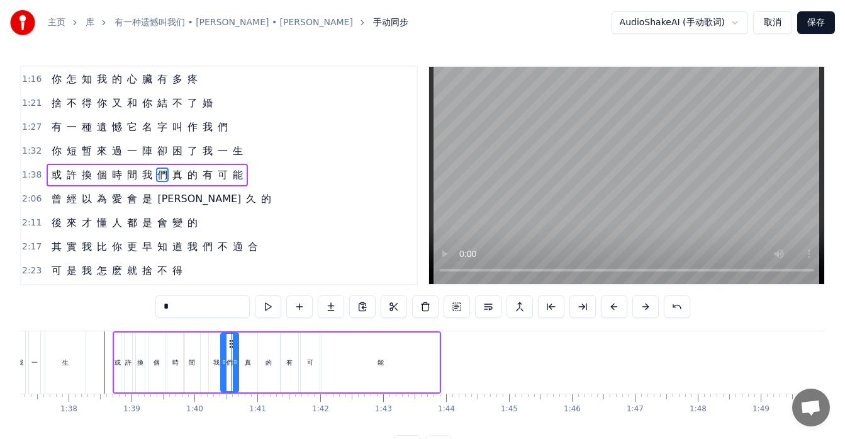
click at [261, 364] on div "的" at bounding box center [269, 362] width 22 height 60
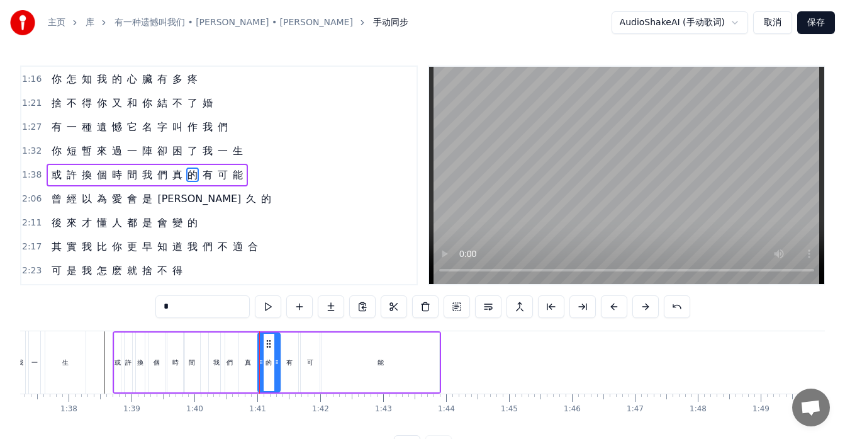
click at [284, 366] on div "有" at bounding box center [289, 362] width 17 height 60
type input "*"
click at [101, 375] on div at bounding box center [547, 362] width 13292 height 62
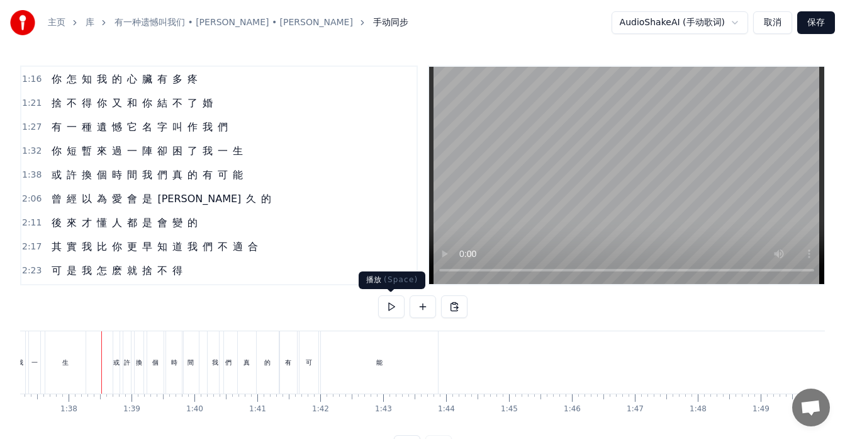
click at [390, 307] on button at bounding box center [391, 306] width 26 height 23
click at [263, 371] on div "的" at bounding box center [268, 362] width 22 height 62
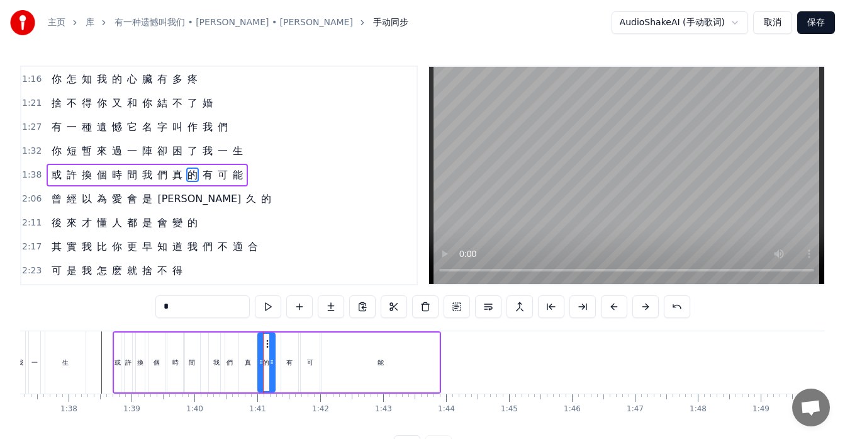
click at [271, 366] on icon at bounding box center [271, 362] width 5 height 10
click at [288, 369] on div "有" at bounding box center [289, 362] width 17 height 60
click at [285, 347] on circle at bounding box center [284, 346] width 1 height 1
click at [214, 368] on div "我" at bounding box center [217, 362] width 16 height 60
type input "*"
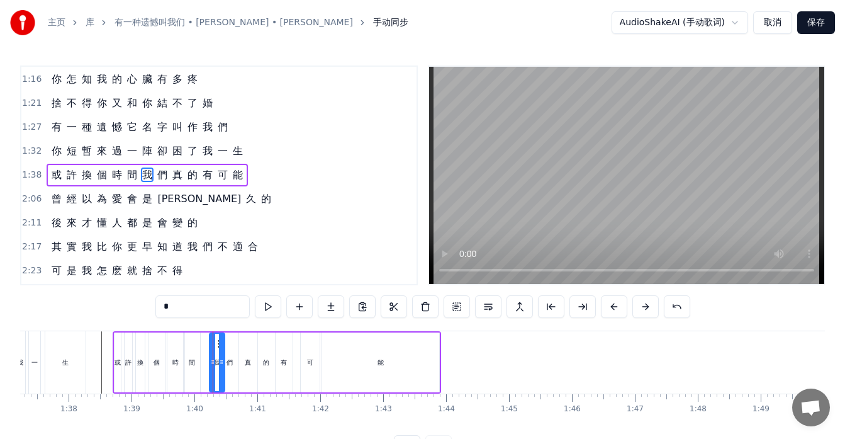
click at [213, 367] on div "如 果 讓 你 再 做 一 次 選 擇 是 做 朋 友 還 是 選 戀 人 呢 怎 麽 最 先 炙 熱 的 卻 又 最 先 變 冷 了 所 有 美 好 全 都…" at bounding box center [547, 361] width 13292 height 63
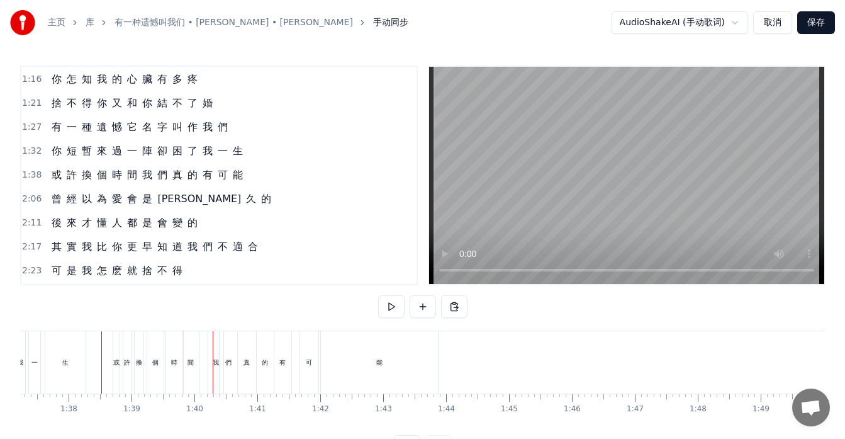
click at [228, 366] on div "們" at bounding box center [228, 361] width 6 height 9
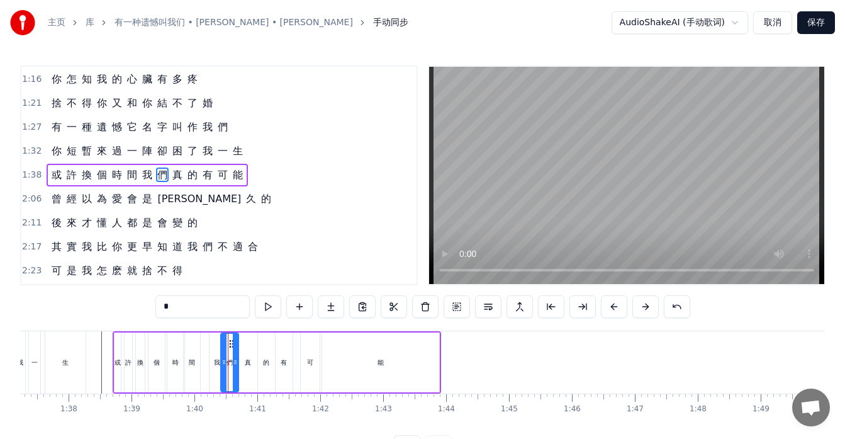
click at [243, 369] on div "真" at bounding box center [248, 362] width 18 height 60
type input "*"
click at [243, 367] on div at bounding box center [242, 362] width 5 height 57
click at [242, 362] on div at bounding box center [242, 362] width 1 height 62
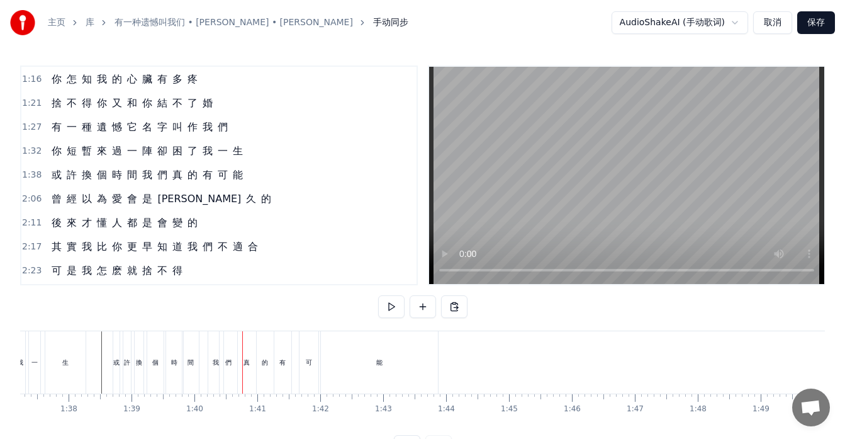
click at [243, 359] on div "真" at bounding box center [247, 362] width 18 height 62
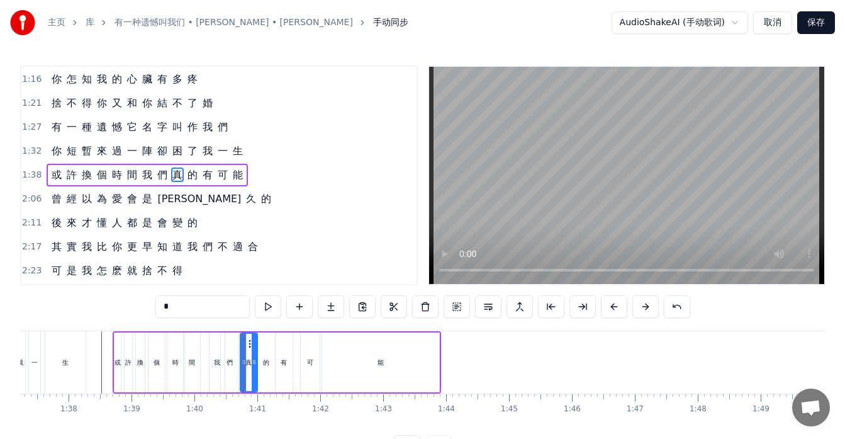
click at [243, 363] on div "如 果 讓 你 再 做 一 次 選 擇 是 做 朋 友 還 是 選 戀 人 呢 怎 麽 最 先 炙 熱 的 卻 又 最 先 變 冷 了 所 有 美 好 全 都…" at bounding box center [547, 361] width 13292 height 63
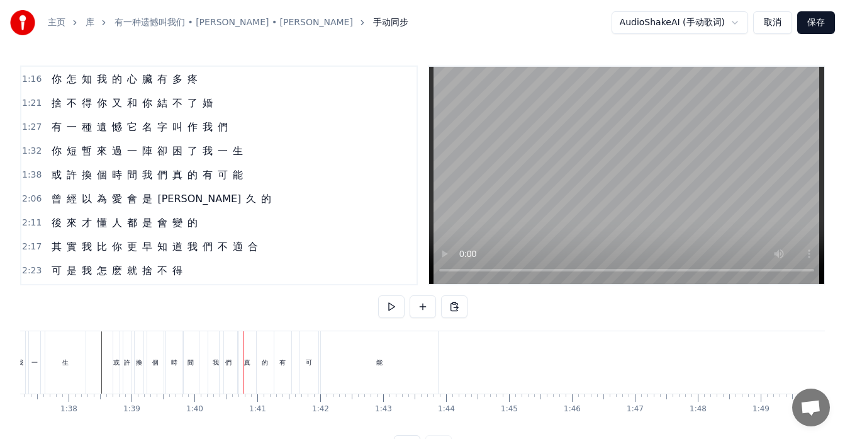
click at [258, 366] on div "的" at bounding box center [265, 362] width 17 height 62
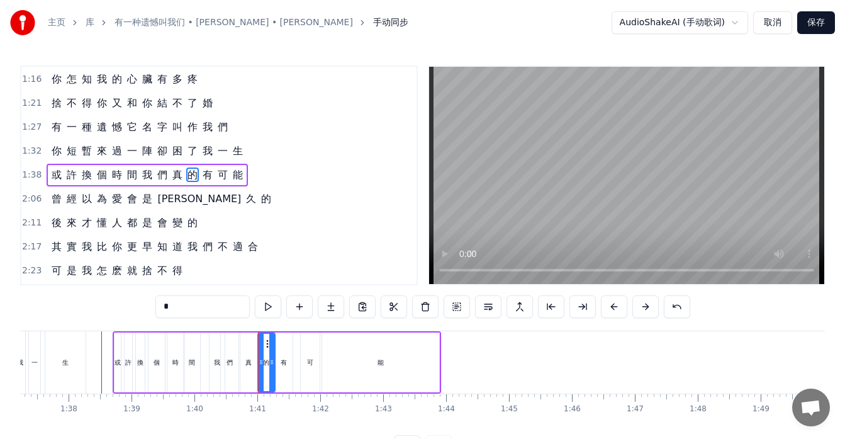
click at [279, 363] on div "有" at bounding box center [284, 362] width 17 height 60
click at [288, 343] on icon at bounding box center [289, 344] width 10 height 10
click at [270, 354] on div "的" at bounding box center [266, 362] width 17 height 60
click at [267, 347] on icon at bounding box center [270, 344] width 10 height 10
click at [252, 359] on div "真" at bounding box center [248, 362] width 17 height 60
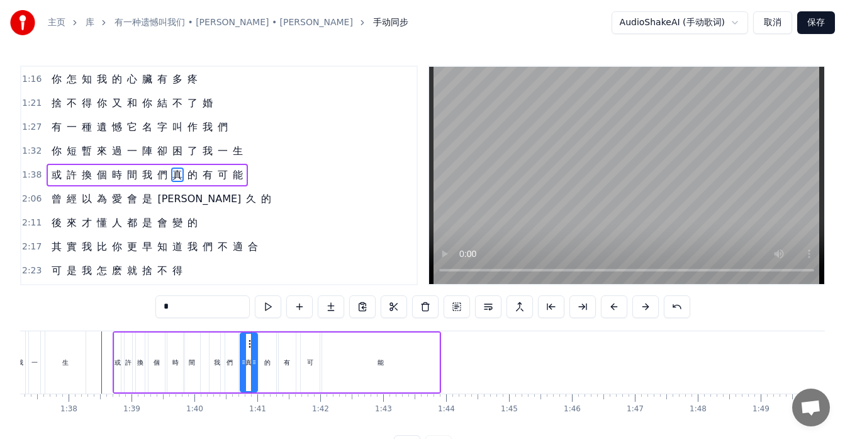
click at [233, 356] on div "們" at bounding box center [230, 362] width 18 height 60
type input "*"
click at [99, 367] on div at bounding box center [547, 362] width 13292 height 62
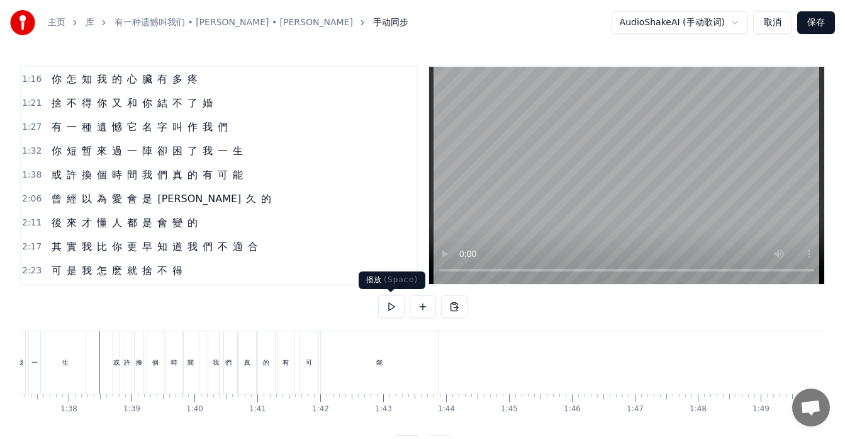
click at [390, 305] on button at bounding box center [391, 306] width 26 height 23
click at [394, 368] on div "能" at bounding box center [379, 362] width 117 height 62
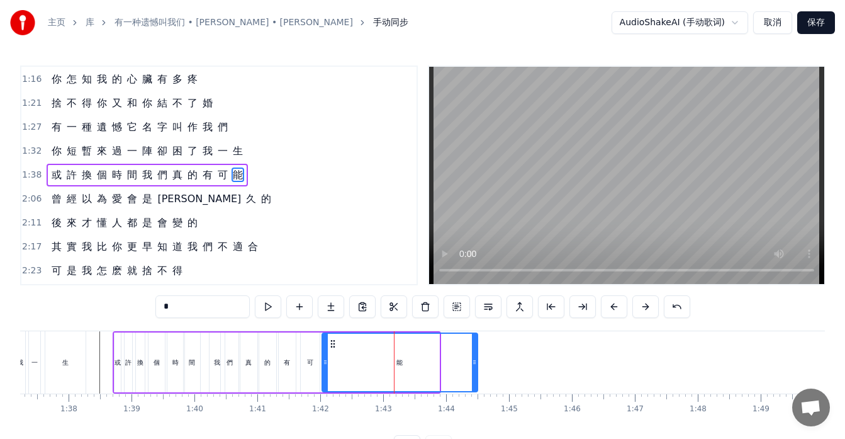
drag, startPoint x: 436, startPoint y: 367, endPoint x: 474, endPoint y: 372, distance: 38.7
click at [474, 372] on div at bounding box center [474, 362] width 5 height 57
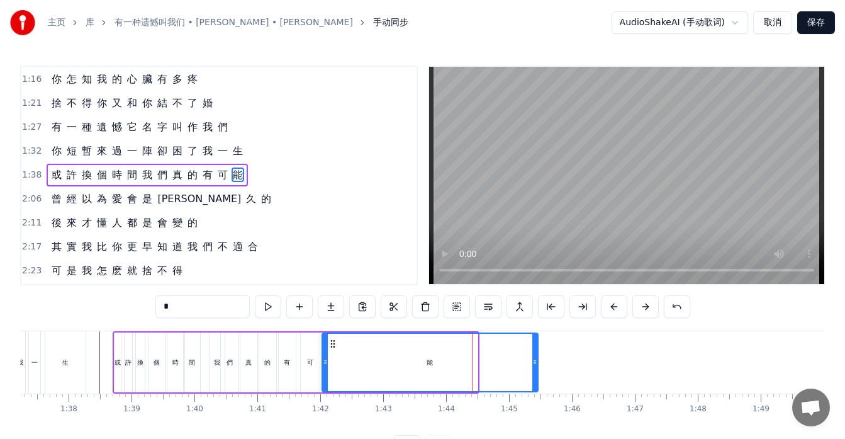
drag, startPoint x: 475, startPoint y: 371, endPoint x: 536, endPoint y: 371, distance: 60.4
click at [536, 371] on div at bounding box center [534, 362] width 5 height 57
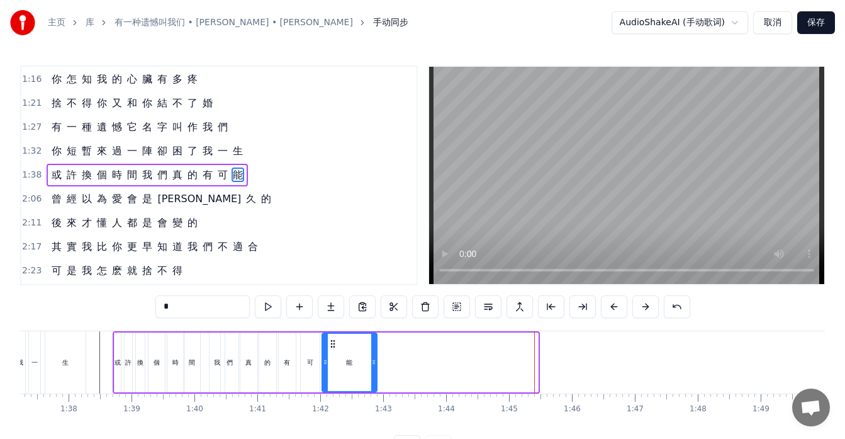
drag, startPoint x: 536, startPoint y: 373, endPoint x: 375, endPoint y: 374, distance: 161.1
click at [375, 374] on div at bounding box center [373, 362] width 5 height 57
click at [414, 375] on div "如 果 讓 你 再 做 一 次 選 擇 是 做 朋 友 還 是 選 戀 人 呢 怎 麽 最 先 炙 熱 的 卻 又 最 先 變 冷 了 所 有 美 好 全 都…" at bounding box center [547, 361] width 13292 height 63
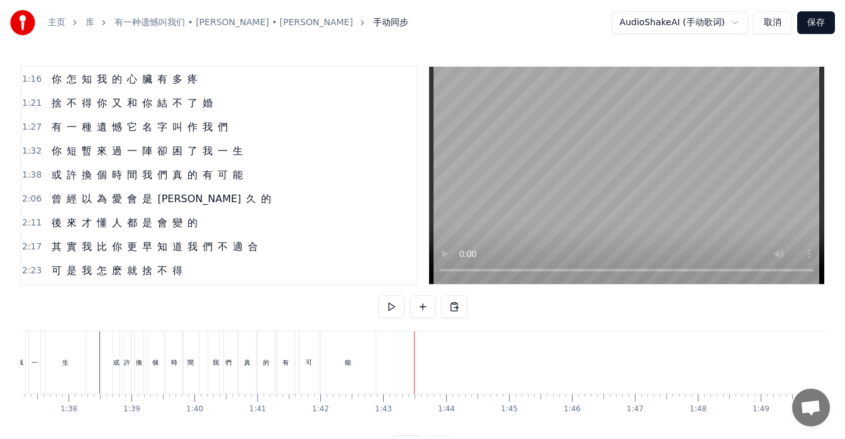
click at [358, 367] on div "能" at bounding box center [348, 362] width 55 height 62
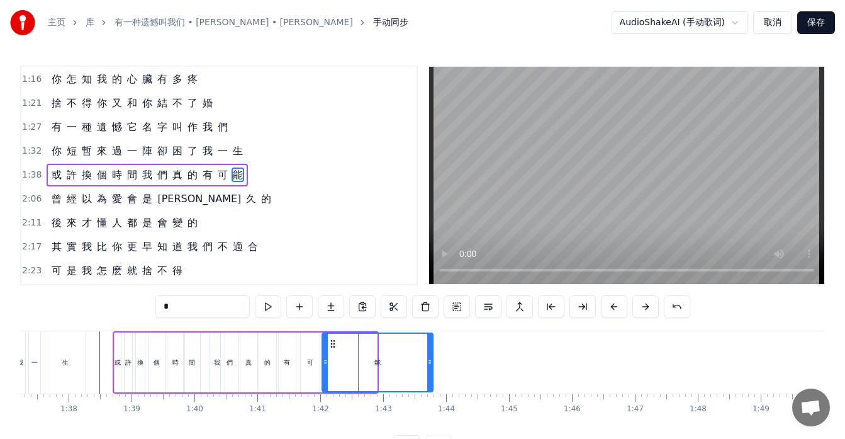
drag, startPoint x: 374, startPoint y: 366, endPoint x: 430, endPoint y: 369, distance: 56.1
click at [430, 369] on div at bounding box center [429, 362] width 5 height 57
click at [64, 184] on div "或 許 換 個 時 間 我 們 真 的 有 可 能" at bounding box center [147, 175] width 201 height 23
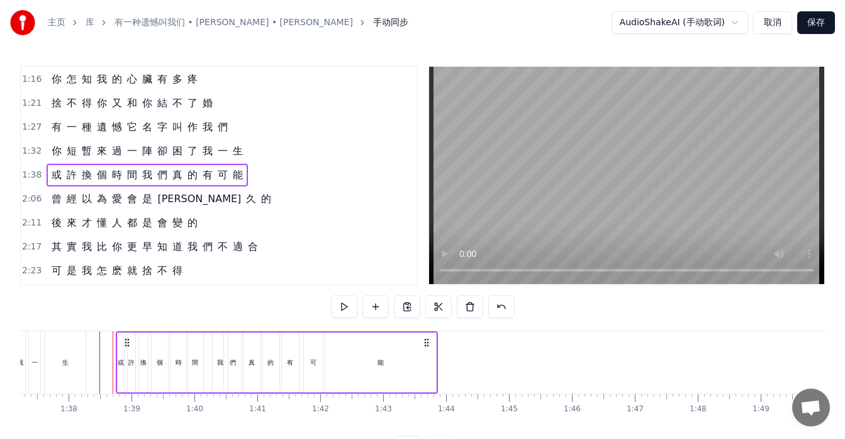
click at [127, 342] on icon at bounding box center [127, 342] width 10 height 10
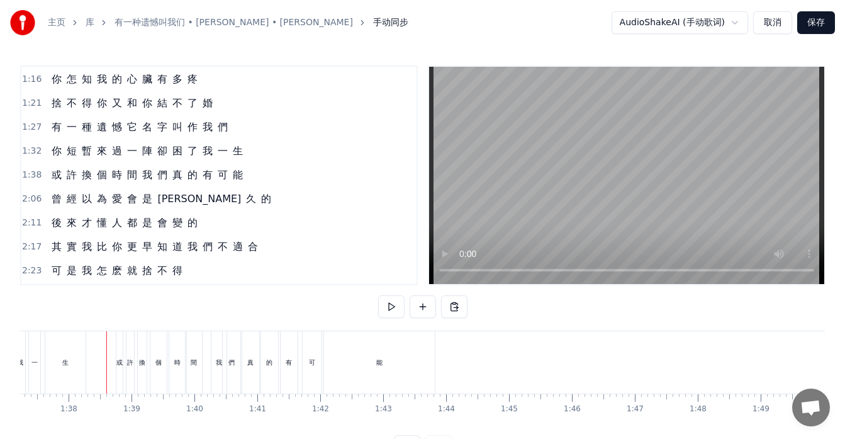
click at [386, 366] on div "能" at bounding box center [379, 362] width 111 height 62
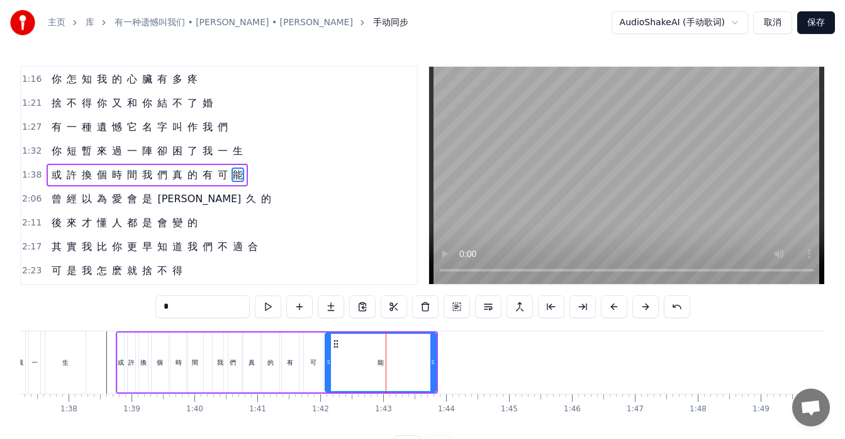
drag, startPoint x: 436, startPoint y: 368, endPoint x: 420, endPoint y: 369, distance: 15.2
click at [420, 369] on div "能" at bounding box center [381, 362] width 112 height 60
drag, startPoint x: 432, startPoint y: 368, endPoint x: 416, endPoint y: 368, distance: 16.4
click at [416, 368] on div at bounding box center [416, 362] width 5 height 57
drag, startPoint x: 416, startPoint y: 368, endPoint x: 425, endPoint y: 368, distance: 8.8
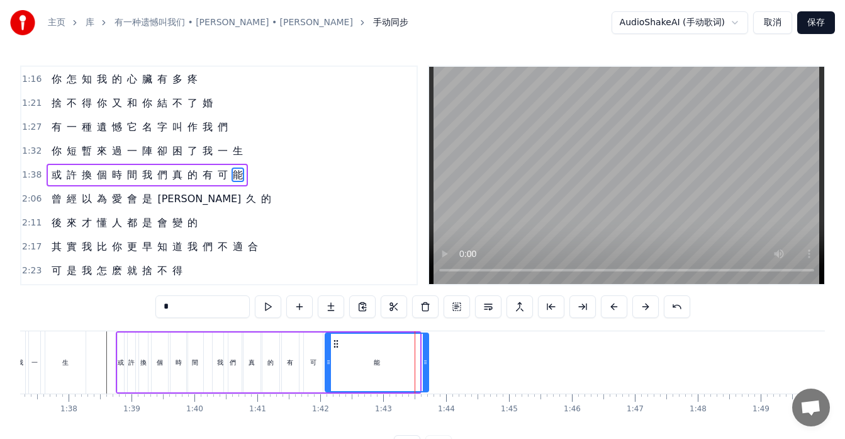
click at [425, 368] on div at bounding box center [425, 362] width 5 height 57
click at [346, 369] on div "能" at bounding box center [377, 362] width 102 height 57
click at [332, 351] on div at bounding box center [332, 362] width 5 height 57
click at [308, 368] on div "可" at bounding box center [313, 362] width 19 height 60
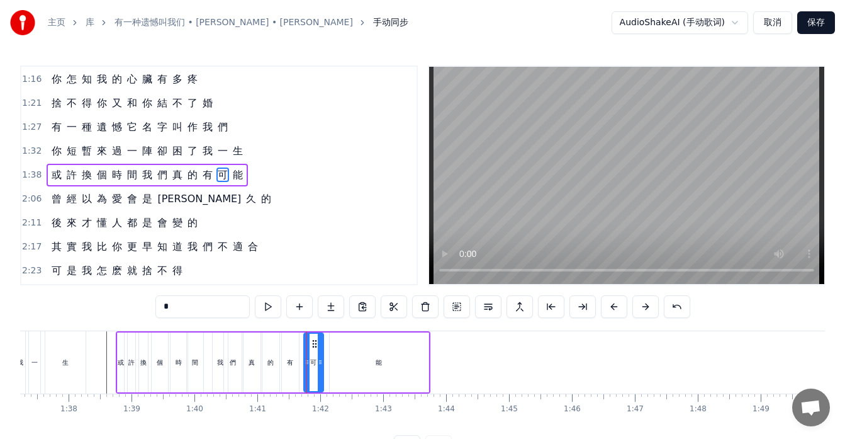
click at [320, 366] on icon at bounding box center [320, 362] width 5 height 10
click at [304, 365] on icon at bounding box center [304, 362] width 5 height 10
click at [290, 371] on div "有" at bounding box center [290, 362] width 17 height 60
click at [296, 368] on div at bounding box center [294, 362] width 5 height 57
click at [271, 369] on div "的" at bounding box center [270, 362] width 17 height 60
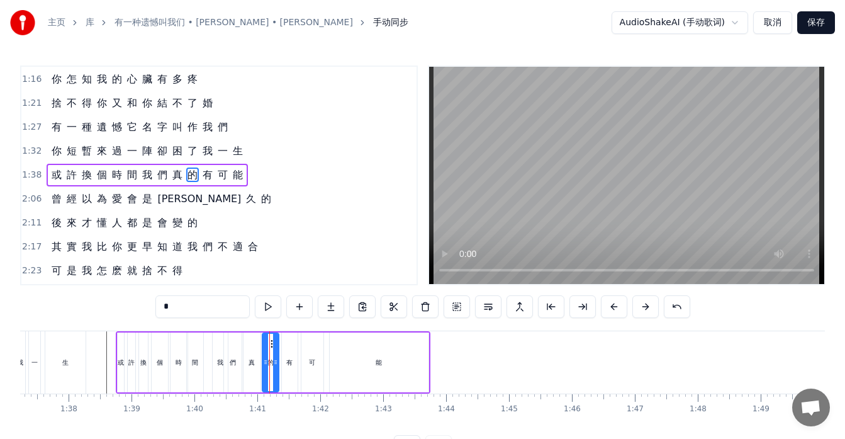
click at [276, 366] on icon at bounding box center [275, 362] width 5 height 10
click at [252, 368] on div "真" at bounding box center [252, 362] width 17 height 60
click at [257, 366] on icon at bounding box center [256, 362] width 5 height 10
click at [235, 369] on div "們" at bounding box center [233, 362] width 18 height 60
click at [237, 369] on div at bounding box center [237, 362] width 5 height 57
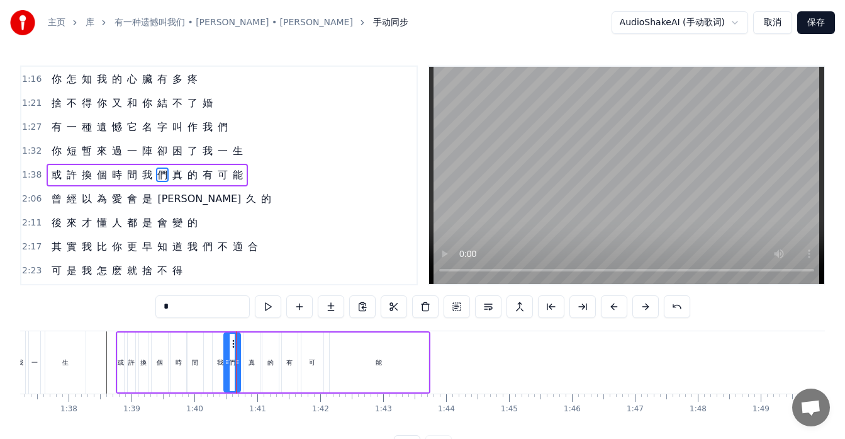
click at [218, 370] on div "我" at bounding box center [220, 362] width 15 height 60
drag, startPoint x: 219, startPoint y: 341, endPoint x: 213, endPoint y: 346, distance: 7.6
click at [213, 346] on icon at bounding box center [218, 344] width 10 height 10
click at [230, 363] on div "們" at bounding box center [232, 361] width 6 height 9
type input "*"
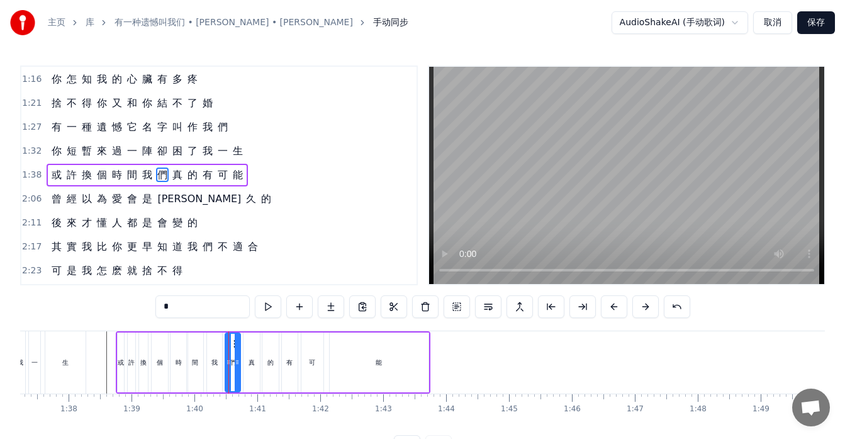
click at [228, 359] on div "如 果 讓 你 再 做 一 次 選 擇 是 做 朋 友 還 是 選 戀 人 呢 怎 麽 最 先 炙 熱 的 卻 又 最 先 變 冷 了 所 有 美 好 全 都…" at bounding box center [547, 361] width 13292 height 63
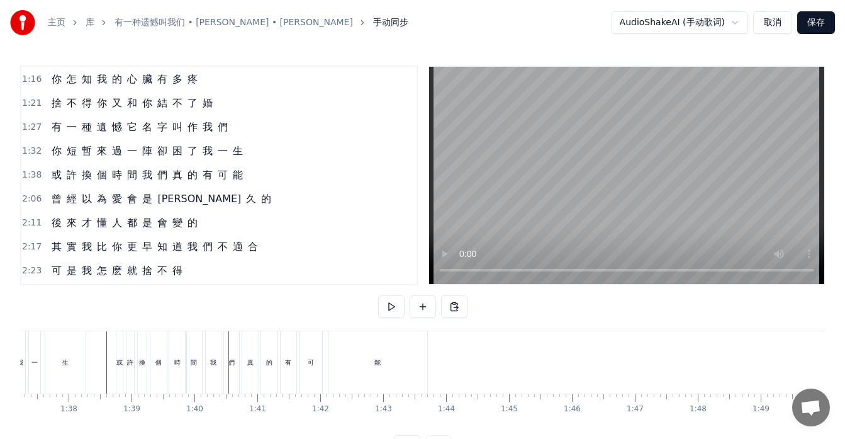
click at [243, 359] on div "真" at bounding box center [250, 362] width 16 height 62
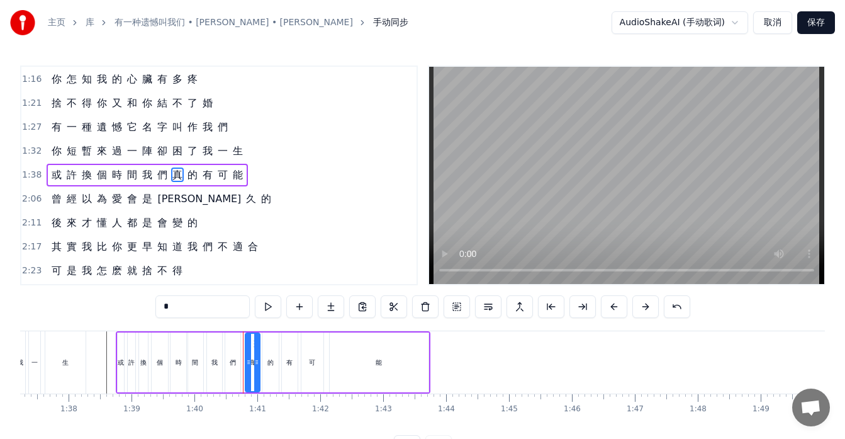
click at [247, 361] on icon at bounding box center [248, 362] width 5 height 10
click at [235, 364] on div "們" at bounding box center [233, 361] width 6 height 9
click at [236, 339] on icon at bounding box center [239, 344] width 10 height 10
click at [214, 351] on div "我" at bounding box center [214, 362] width 15 height 60
click at [217, 346] on div at bounding box center [219, 362] width 5 height 57
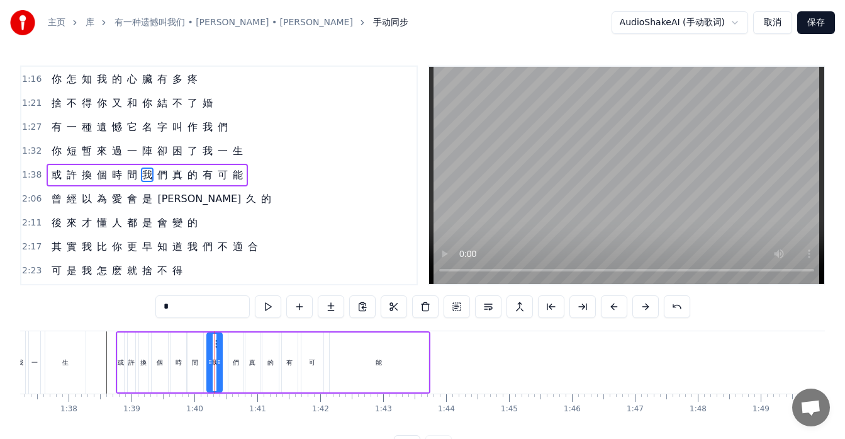
click at [218, 351] on div at bounding box center [219, 362] width 5 height 57
click at [203, 364] on div "間" at bounding box center [195, 362] width 18 height 60
click at [216, 346] on div "我" at bounding box center [214, 362] width 15 height 60
type input "*"
drag, startPoint x: 215, startPoint y: 342, endPoint x: 222, endPoint y: 344, distance: 7.8
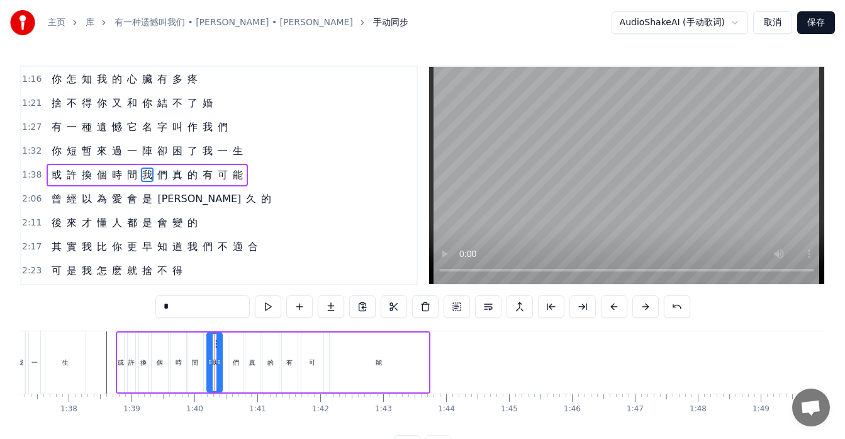
click at [222, 344] on div "如 果 讓 你 再 做 一 次 選 擇 是 做 朋 友 還 是 選 戀 人 呢 怎 麽 最 先 炙 熱 的 卻 又 最 先 變 冷 了 所 有 美 好 全 都…" at bounding box center [547, 361] width 13292 height 63
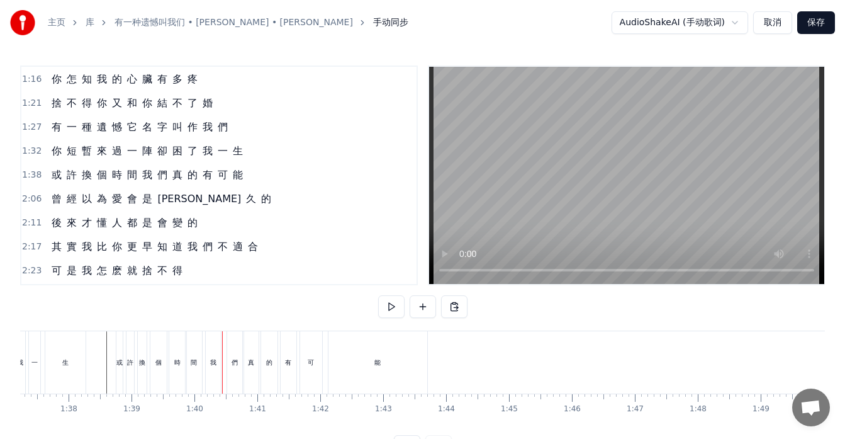
click at [217, 346] on div "我" at bounding box center [213, 362] width 15 height 62
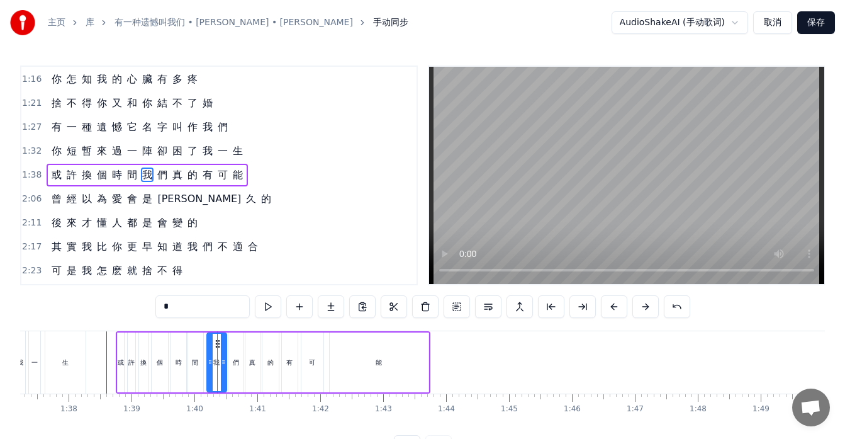
click at [224, 347] on div at bounding box center [223, 362] width 5 height 57
click at [213, 354] on div at bounding box center [212, 362] width 5 height 57
click at [102, 371] on div at bounding box center [547, 362] width 13292 height 62
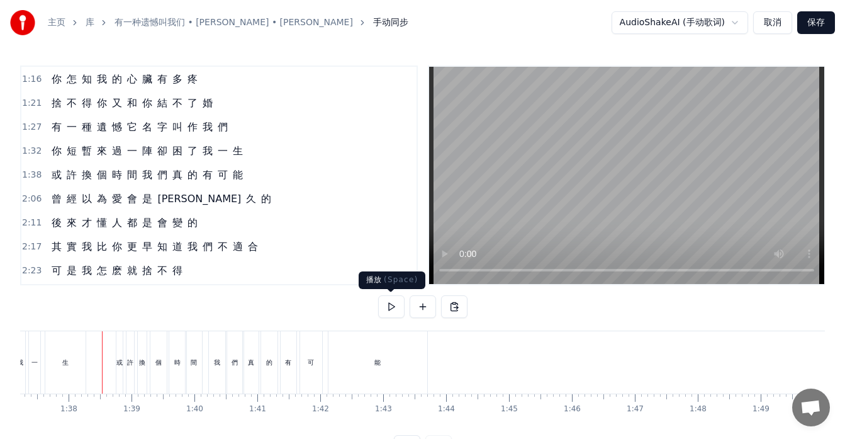
click at [393, 311] on button at bounding box center [391, 306] width 26 height 23
click at [144, 183] on div "或 許 換 個 時 間 我 們 真 的 有 可 能" at bounding box center [147, 175] width 201 height 23
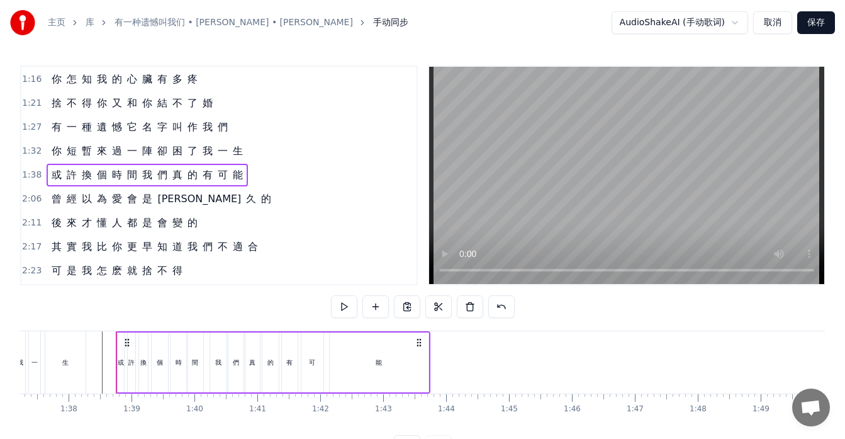
drag, startPoint x: 392, startPoint y: 374, endPoint x: 368, endPoint y: 368, distance: 25.2
click at [393, 374] on div "能" at bounding box center [379, 362] width 99 height 60
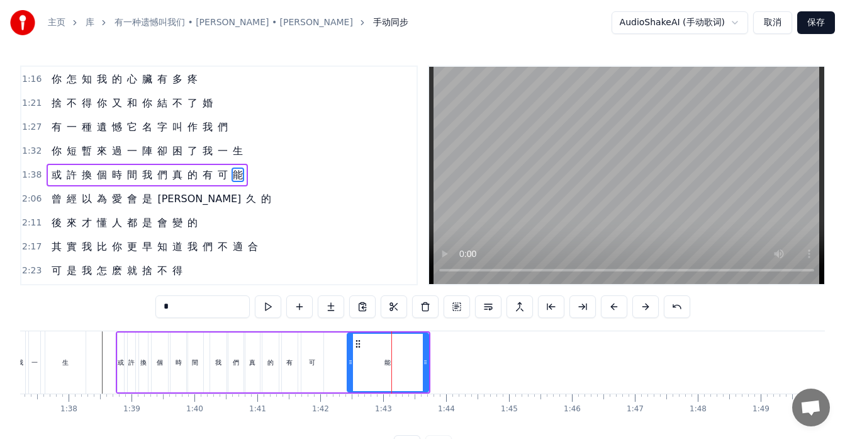
drag, startPoint x: 333, startPoint y: 344, endPoint x: 351, endPoint y: 347, distance: 17.9
click at [351, 347] on div at bounding box center [350, 362] width 5 height 57
click at [312, 358] on div "可" at bounding box center [312, 361] width 6 height 9
type input "*"
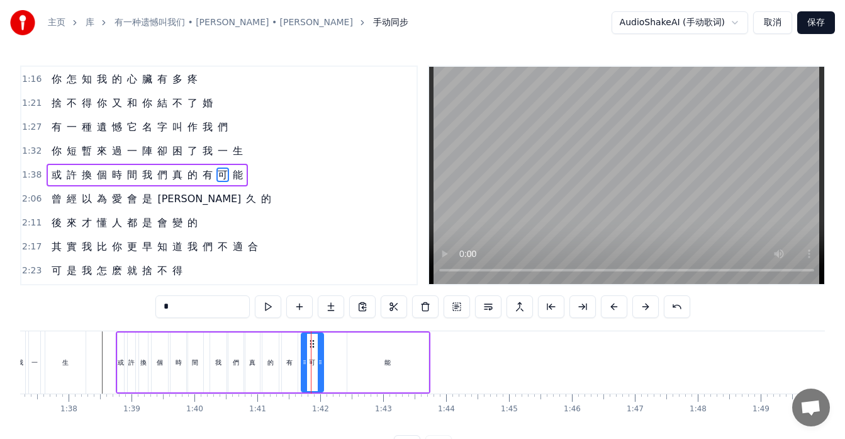
drag, startPoint x: 311, startPoint y: 340, endPoint x: 318, endPoint y: 342, distance: 7.7
click at [318, 342] on div "如 果 讓 你 再 做 一 次 選 擇 是 做 朋 友 還 是 選 戀 人 呢 怎 麽 最 先 炙 熱 的 卻 又 最 先 變 冷 了 所 有 美 好 全 都…" at bounding box center [547, 361] width 13292 height 63
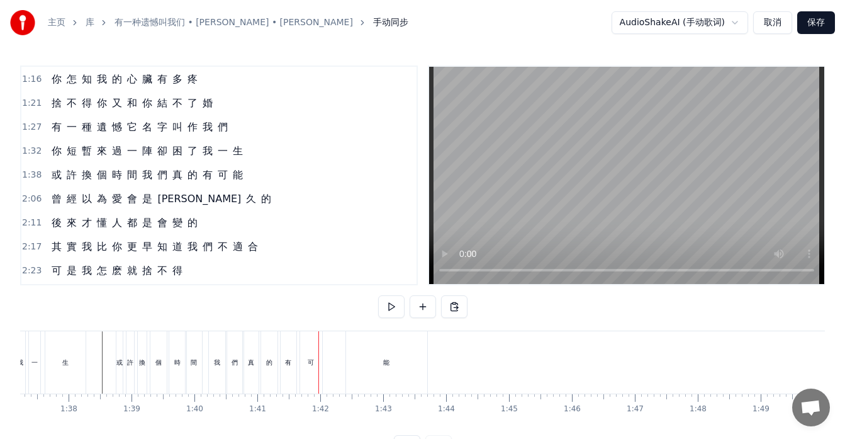
click at [312, 342] on div "可" at bounding box center [311, 362] width 22 height 62
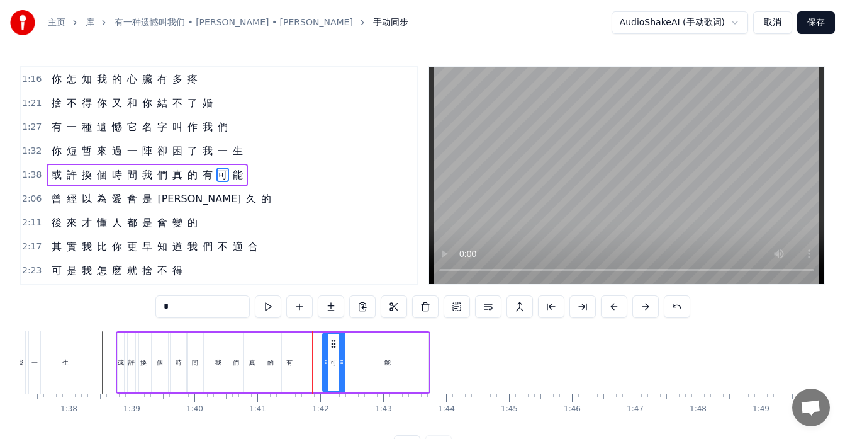
drag, startPoint x: 311, startPoint y: 340, endPoint x: 332, endPoint y: 347, distance: 22.3
click at [332, 347] on icon at bounding box center [334, 344] width 10 height 10
click at [288, 357] on div "有" at bounding box center [289, 361] width 6 height 9
type input "*"
drag, startPoint x: 288, startPoint y: 342, endPoint x: 310, endPoint y: 347, distance: 22.0
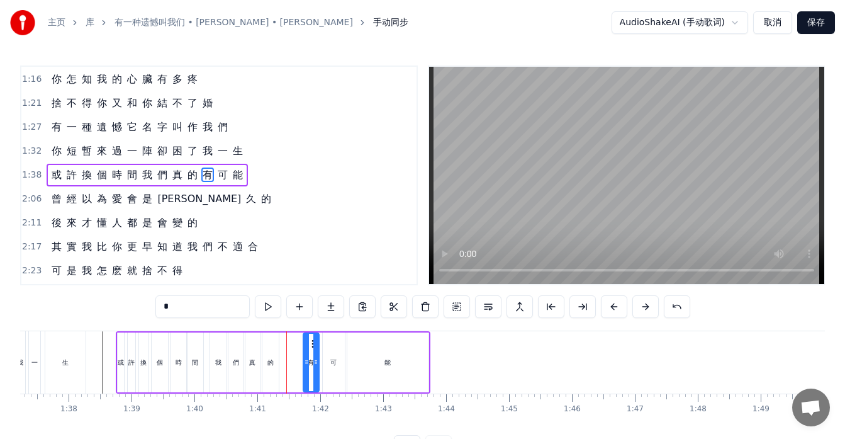
click at [310, 347] on icon at bounding box center [314, 344] width 10 height 10
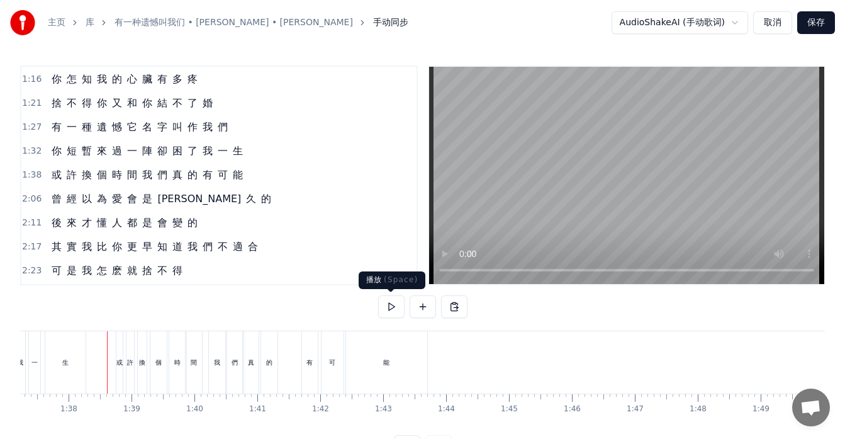
click at [395, 307] on button at bounding box center [391, 306] width 26 height 23
click at [267, 367] on div "的" at bounding box center [269, 362] width 16 height 62
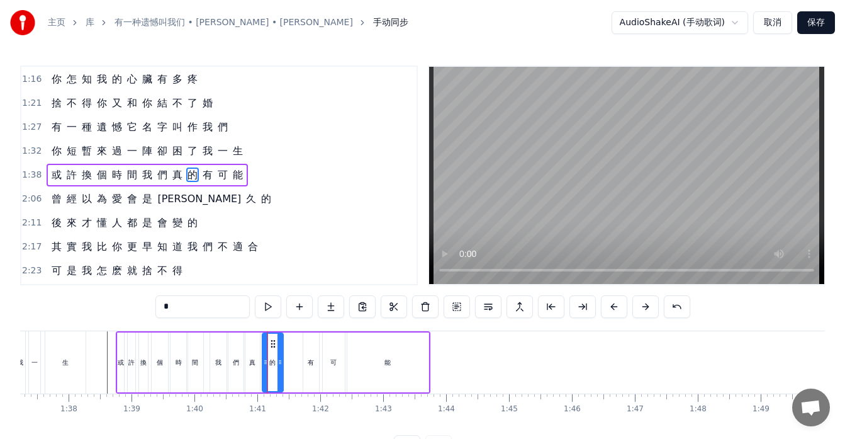
click at [282, 348] on div at bounding box center [280, 362] width 5 height 57
drag, startPoint x: 273, startPoint y: 344, endPoint x: 288, endPoint y: 349, distance: 15.9
click at [288, 349] on div "的" at bounding box center [289, 362] width 20 height 57
click at [250, 361] on div "真" at bounding box center [252, 361] width 6 height 9
drag, startPoint x: 256, startPoint y: 345, endPoint x: 273, endPoint y: 349, distance: 18.2
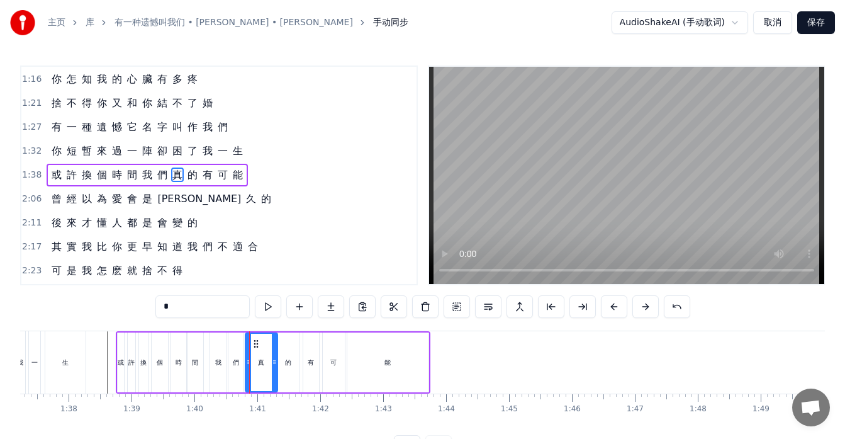
click at [273, 349] on div at bounding box center [274, 362] width 5 height 57
drag, startPoint x: 245, startPoint y: 349, endPoint x: 258, endPoint y: 353, distance: 13.3
click at [259, 353] on div at bounding box center [261, 362] width 5 height 57
click at [235, 365] on div "們" at bounding box center [236, 361] width 6 height 9
type input "*"
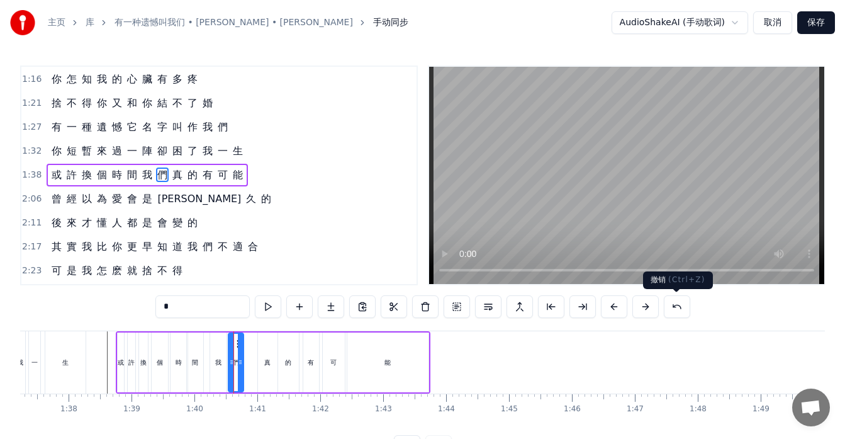
click at [675, 309] on button at bounding box center [677, 306] width 26 height 23
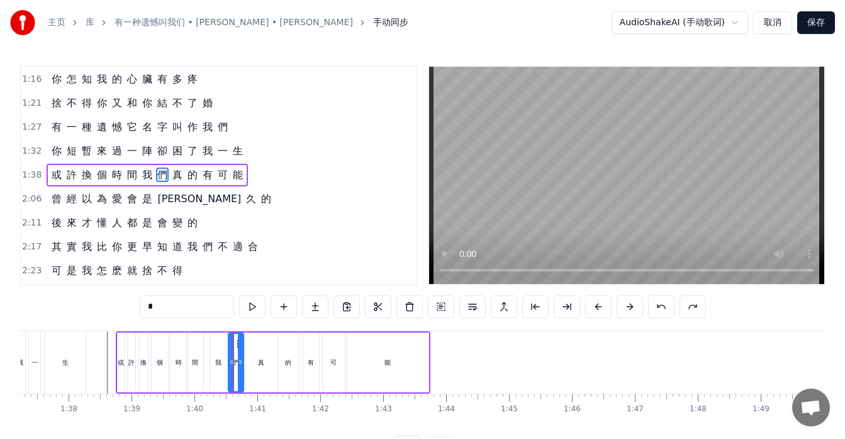
click at [675, 309] on div "*" at bounding box center [423, 306] width 566 height 23
click at [662, 308] on button at bounding box center [661, 306] width 26 height 23
click at [100, 356] on div at bounding box center [547, 362] width 13292 height 62
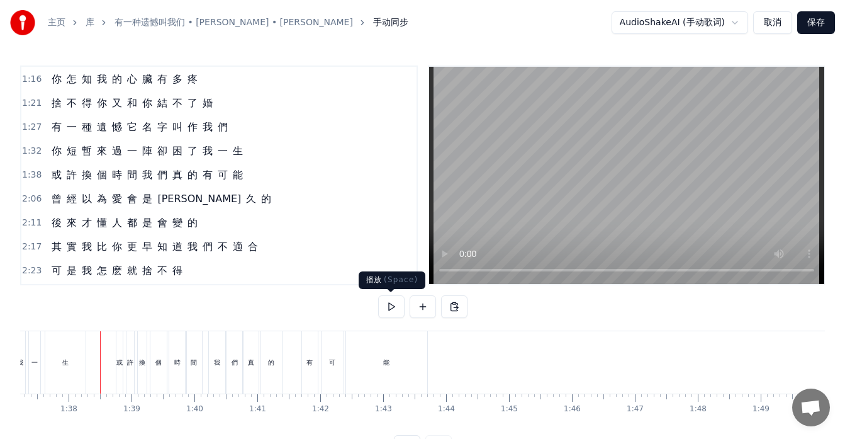
click at [395, 310] on button at bounding box center [391, 306] width 26 height 23
click at [308, 354] on div "有" at bounding box center [310, 362] width 16 height 62
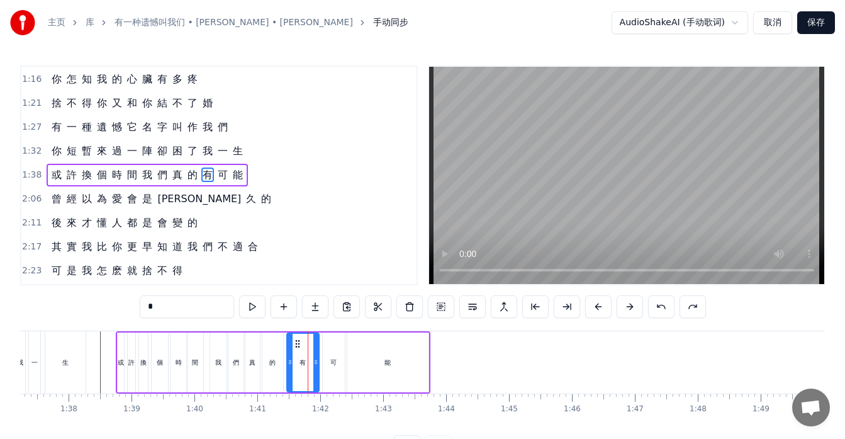
drag, startPoint x: 307, startPoint y: 346, endPoint x: 291, endPoint y: 346, distance: 16.4
click at [291, 346] on div at bounding box center [290, 362] width 5 height 57
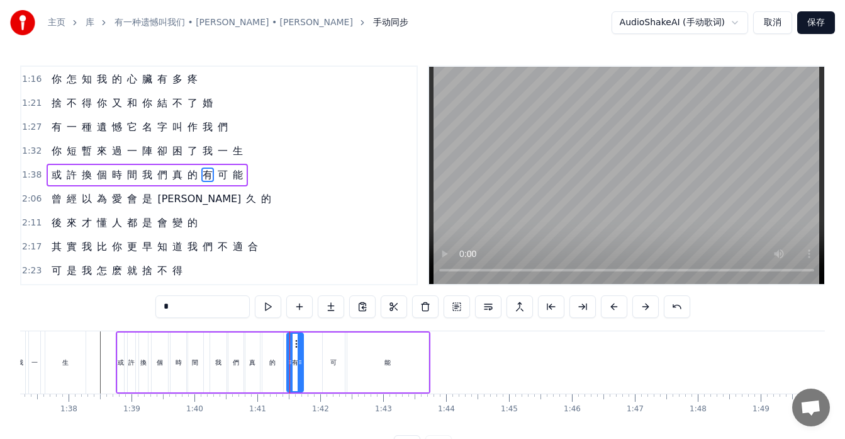
drag, startPoint x: 315, startPoint y: 352, endPoint x: 300, endPoint y: 351, distance: 15.7
click at [300, 351] on div at bounding box center [300, 362] width 5 height 57
click at [286, 350] on div at bounding box center [286, 362] width 5 height 57
click at [274, 363] on div "的" at bounding box center [272, 361] width 6 height 9
click at [278, 363] on icon at bounding box center [277, 362] width 5 height 10
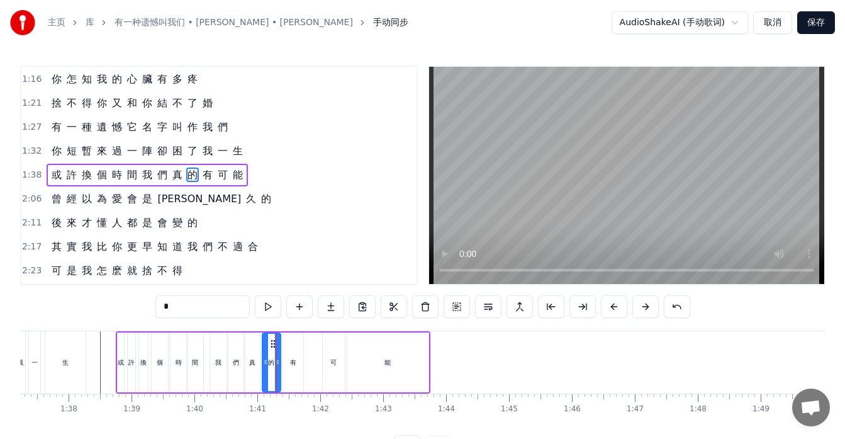
click at [290, 362] on div "有" at bounding box center [293, 361] width 6 height 9
type input "*"
click at [317, 359] on div "或 許 換 個 時 間 我 們 真 的 有 可 能" at bounding box center [273, 362] width 315 height 62
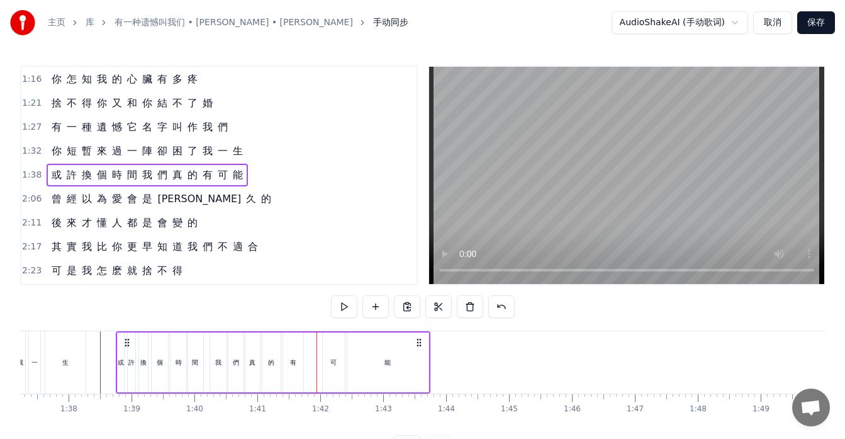
click at [333, 363] on div "可" at bounding box center [333, 361] width 6 height 9
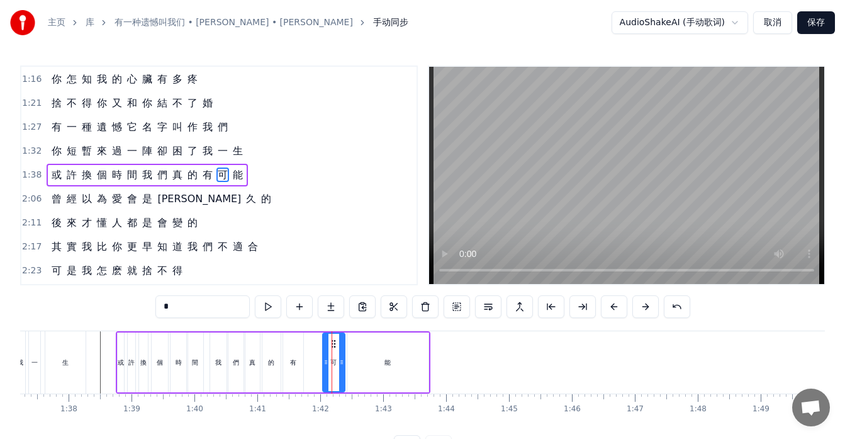
drag, startPoint x: 332, startPoint y: 343, endPoint x: 317, endPoint y: 344, distance: 15.1
click at [317, 344] on div "如 果 讓 你 再 做 一 次 選 擇 是 做 朋 友 還 是 選 戀 人 呢 怎 麽 最 先 炙 熱 的 卻 又 最 先 變 冷 了 所 有 美 好 全 都…" at bounding box center [547, 361] width 13292 height 63
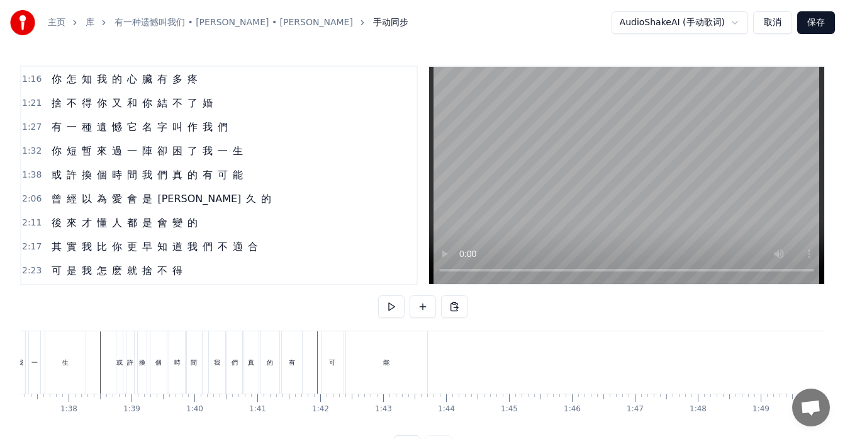
click at [330, 344] on div "可" at bounding box center [333, 362] width 22 height 62
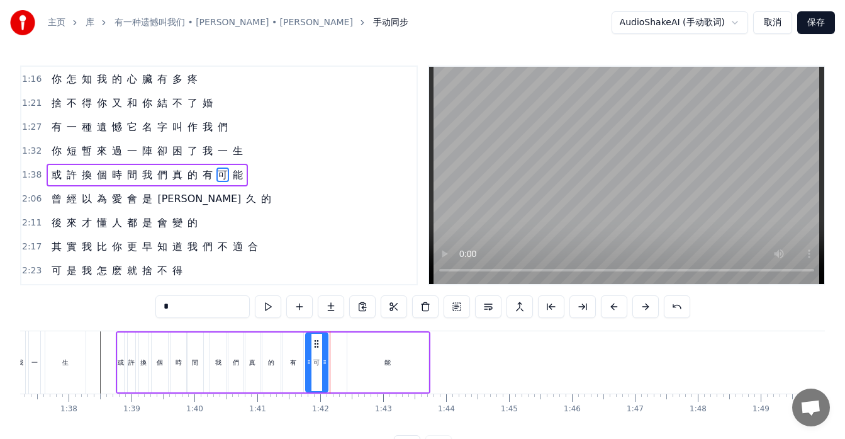
drag, startPoint x: 332, startPoint y: 342, endPoint x: 315, endPoint y: 344, distance: 17.1
click at [315, 344] on icon at bounding box center [317, 344] width 10 height 10
click at [359, 349] on div "能" at bounding box center [387, 362] width 81 height 60
type input "*"
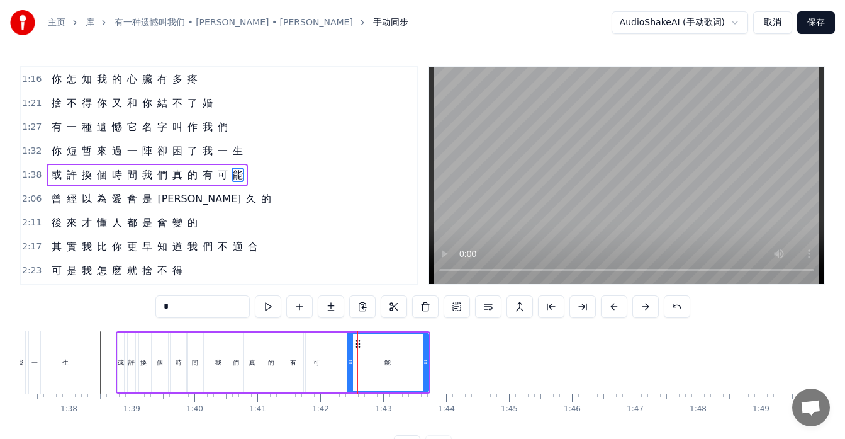
drag, startPoint x: 358, startPoint y: 343, endPoint x: 348, endPoint y: 344, distance: 10.1
click at [348, 344] on div "如 果 讓 你 再 做 一 次 選 擇 是 做 朋 友 還 是 選 戀 人 呢 怎 麽 最 先 炙 熱 的 卻 又 最 先 變 冷 了 所 有 美 好 全 都…" at bounding box center [547, 361] width 13292 height 63
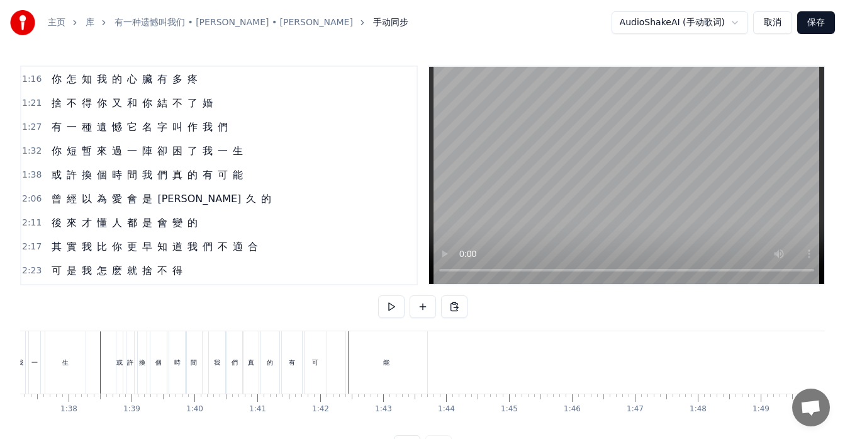
click at [359, 344] on div "能" at bounding box center [386, 362] width 81 height 62
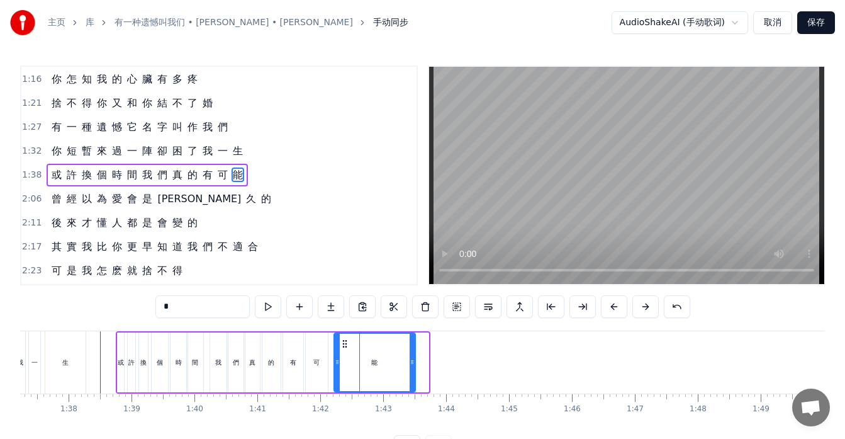
drag, startPoint x: 358, startPoint y: 342, endPoint x: 345, endPoint y: 343, distance: 13.3
click at [345, 343] on icon at bounding box center [345, 344] width 10 height 10
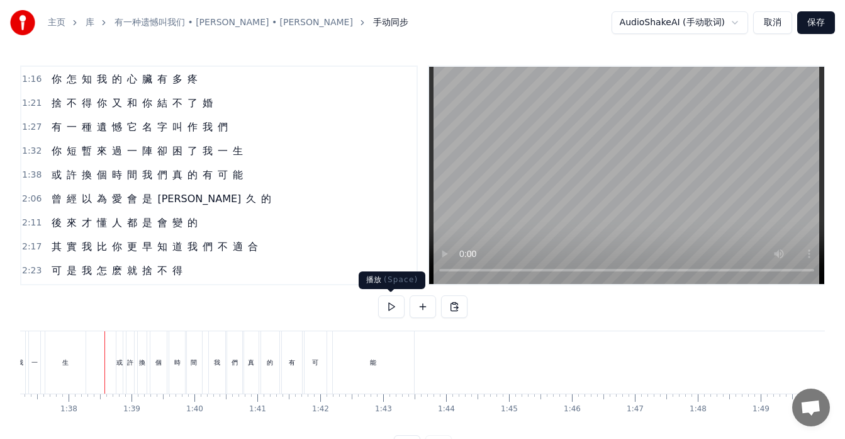
click at [393, 305] on button at bounding box center [391, 306] width 26 height 23
click at [58, 184] on div "或 許 換 個 時 間 我 們 真 的 有 可 能" at bounding box center [147, 175] width 201 height 23
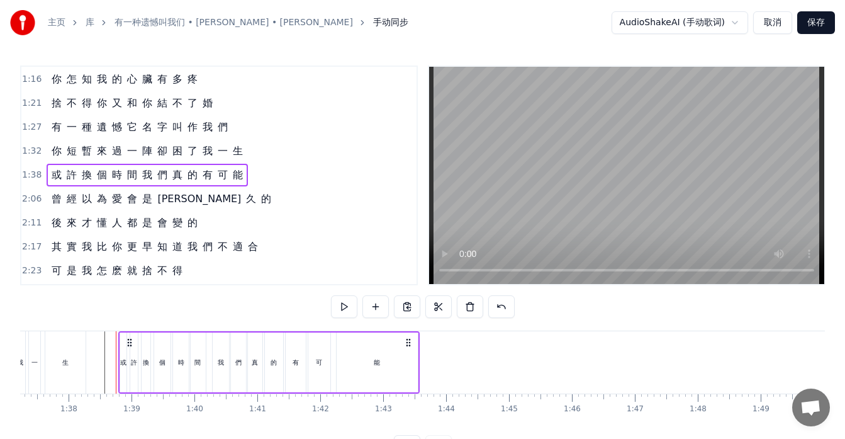
click at [130, 341] on icon at bounding box center [130, 342] width 10 height 10
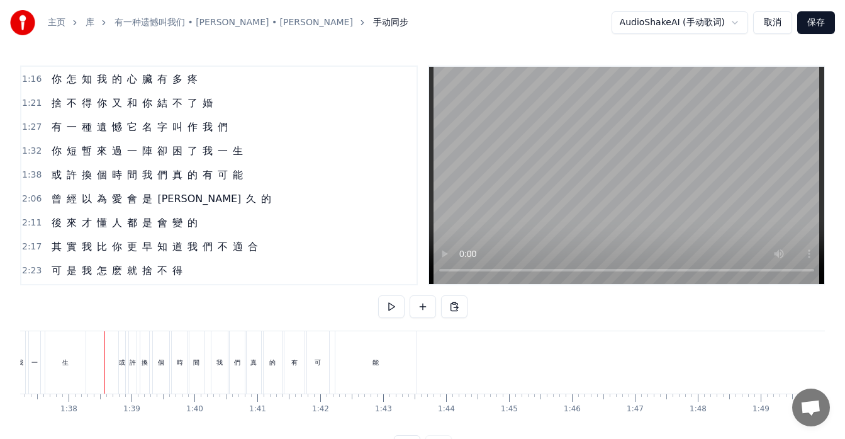
click at [372, 368] on div "能" at bounding box center [375, 362] width 81 height 62
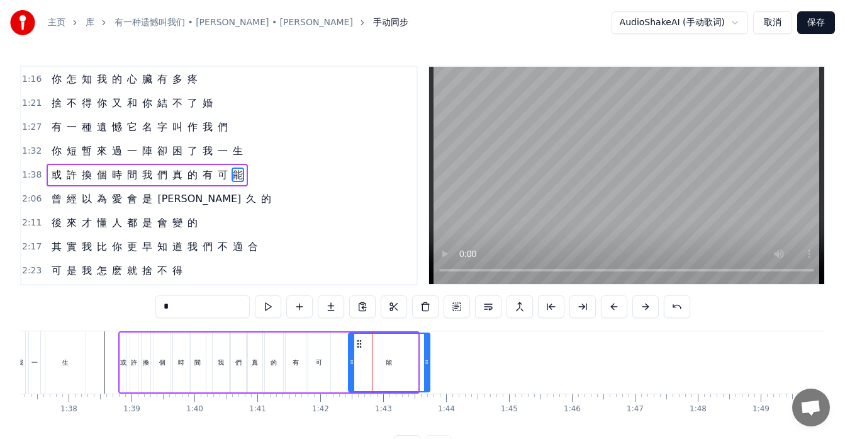
drag, startPoint x: 348, startPoint y: 340, endPoint x: 360, endPoint y: 345, distance: 12.7
click at [360, 345] on icon at bounding box center [359, 344] width 10 height 10
click at [322, 365] on div "可" at bounding box center [319, 361] width 6 height 9
type input "*"
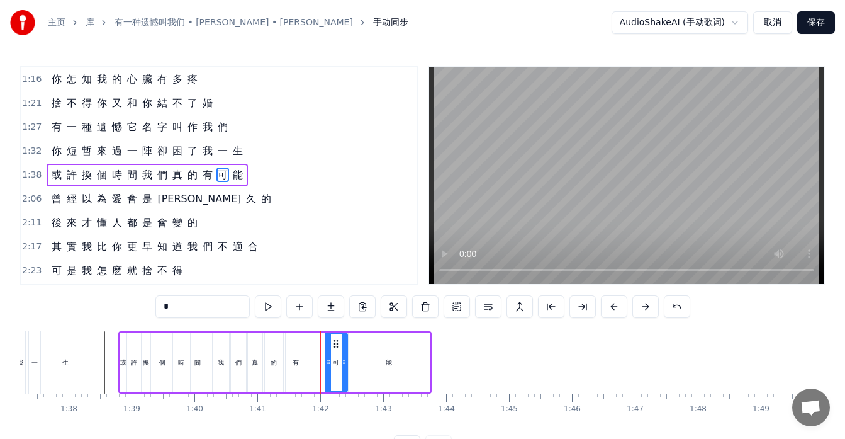
drag, startPoint x: 320, startPoint y: 342, endPoint x: 337, endPoint y: 346, distance: 17.4
click at [337, 346] on icon at bounding box center [336, 344] width 10 height 10
drag, startPoint x: 328, startPoint y: 348, endPoint x: 321, endPoint y: 349, distance: 7.0
click at [321, 349] on div "如 果 讓 你 再 做 一 次 選 擇 是 做 朋 友 還 是 選 戀 人 呢 怎 麽 最 先 炙 熱 的 卻 又 最 先 變 冷 了 所 有 美 好 全 都…" at bounding box center [547, 361] width 13292 height 63
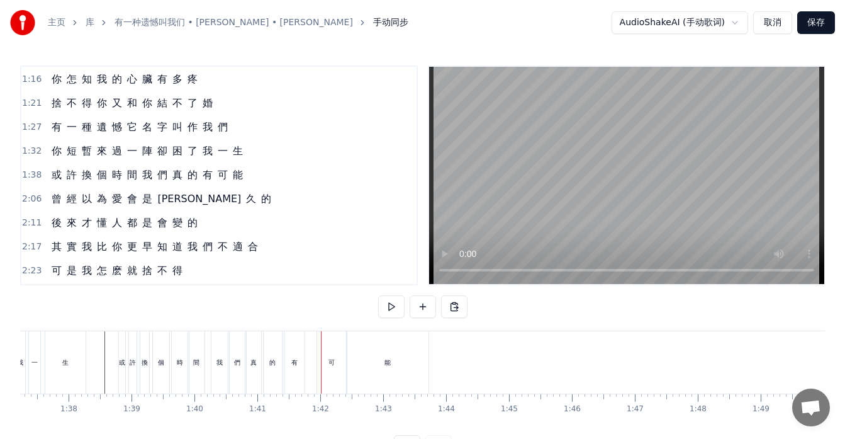
click at [301, 357] on div "有" at bounding box center [294, 362] width 20 height 62
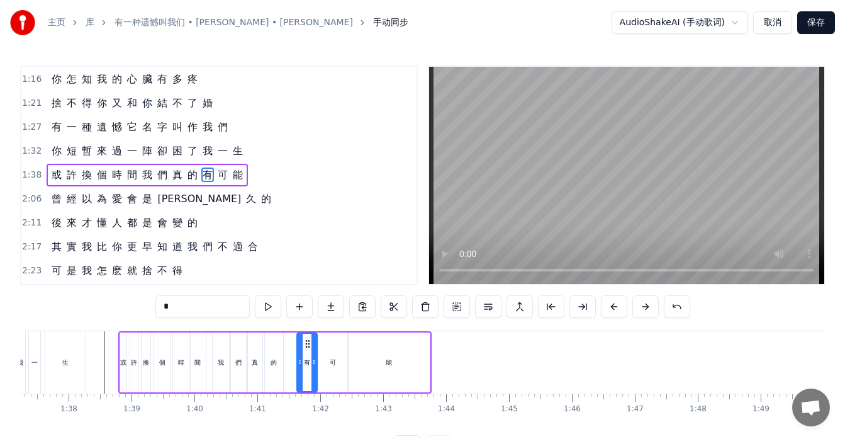
drag, startPoint x: 296, startPoint y: 342, endPoint x: 308, endPoint y: 345, distance: 11.8
click at [308, 345] on icon at bounding box center [308, 344] width 10 height 10
click at [273, 363] on div "的" at bounding box center [274, 361] width 6 height 9
drag, startPoint x: 276, startPoint y: 341, endPoint x: 286, endPoint y: 345, distance: 11.3
click at [286, 345] on icon at bounding box center [286, 344] width 10 height 10
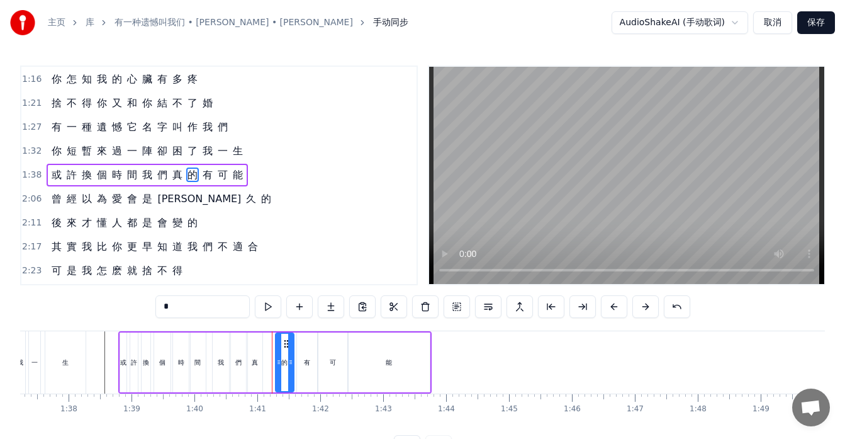
click at [254, 354] on div "真" at bounding box center [255, 362] width 14 height 60
drag, startPoint x: 257, startPoint y: 343, endPoint x: 268, endPoint y: 346, distance: 11.2
click at [268, 346] on div at bounding box center [269, 362] width 5 height 57
click at [254, 355] on div at bounding box center [253, 362] width 5 height 57
click at [242, 364] on div "們" at bounding box center [238, 362] width 15 height 60
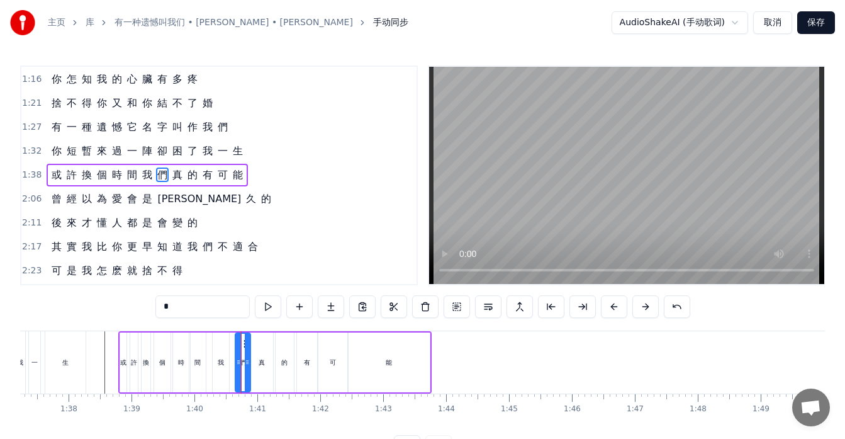
click at [244, 344] on icon at bounding box center [246, 344] width 10 height 10
click at [233, 349] on div at bounding box center [234, 362] width 5 height 57
click at [223, 354] on div "我" at bounding box center [221, 362] width 16 height 60
click at [231, 364] on icon at bounding box center [229, 362] width 5 height 10
click at [240, 364] on div "們" at bounding box center [240, 361] width 6 height 9
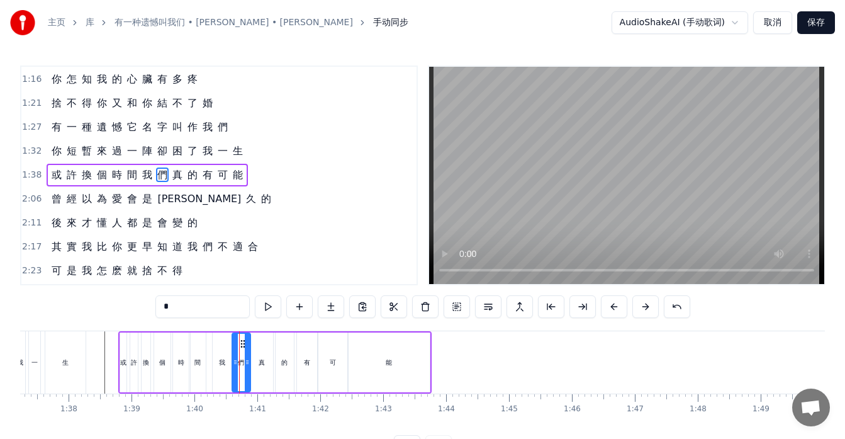
click at [235, 361] on icon at bounding box center [235, 362] width 5 height 10
click at [222, 361] on div "我" at bounding box center [222, 361] width 6 height 9
click at [225, 361] on icon at bounding box center [227, 362] width 5 height 10
click at [259, 367] on div "真" at bounding box center [261, 362] width 23 height 60
type input "*"
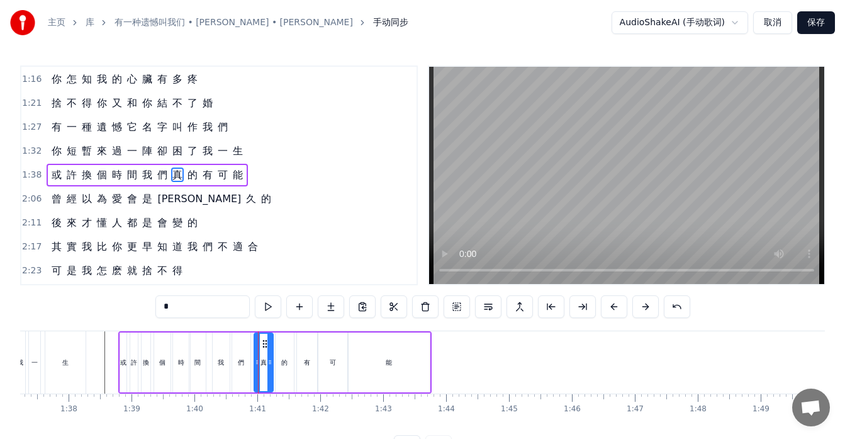
click at [258, 363] on div "如 果 讓 你 再 做 一 次 選 擇 是 做 朋 友 還 是 選 戀 人 呢 怎 麽 最 先 炙 熱 的 卻 又 最 先 變 冷 了 所 有 美 好 全 都…" at bounding box center [547, 361] width 13292 height 63
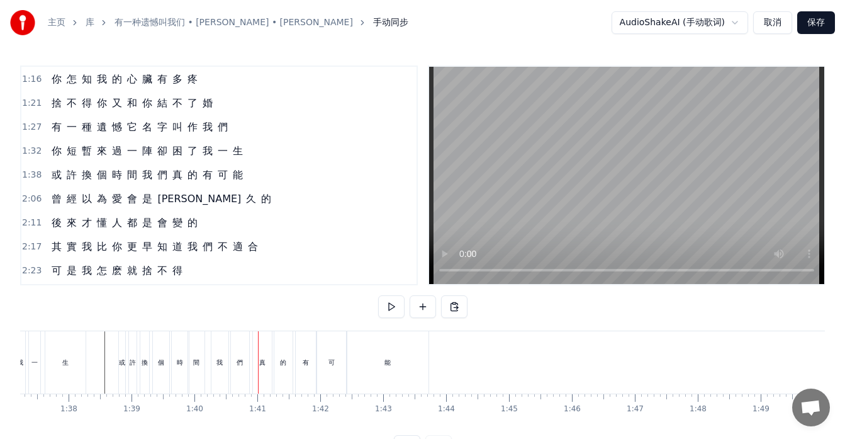
click at [239, 363] on div "們" at bounding box center [240, 361] width 6 height 9
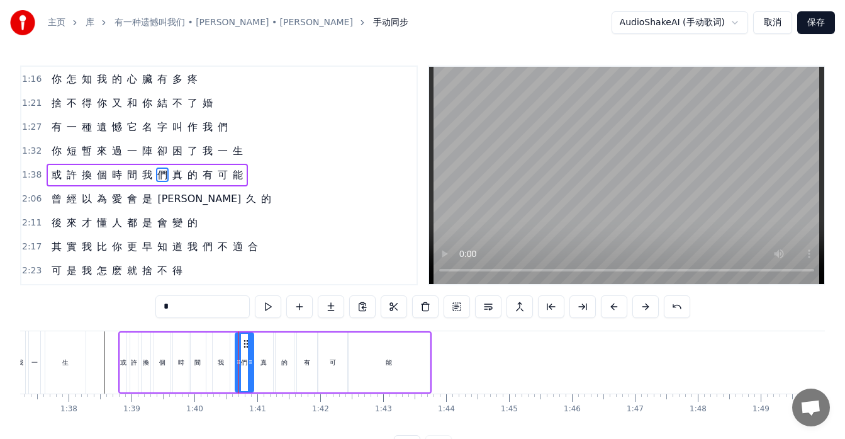
drag, startPoint x: 243, startPoint y: 342, endPoint x: 244, endPoint y: 349, distance: 6.4
click at [246, 343] on icon at bounding box center [246, 344] width 10 height 10
click at [222, 355] on div "我" at bounding box center [221, 362] width 17 height 60
click at [226, 345] on icon at bounding box center [227, 344] width 10 height 10
click at [364, 360] on div "能" at bounding box center [389, 362] width 81 height 60
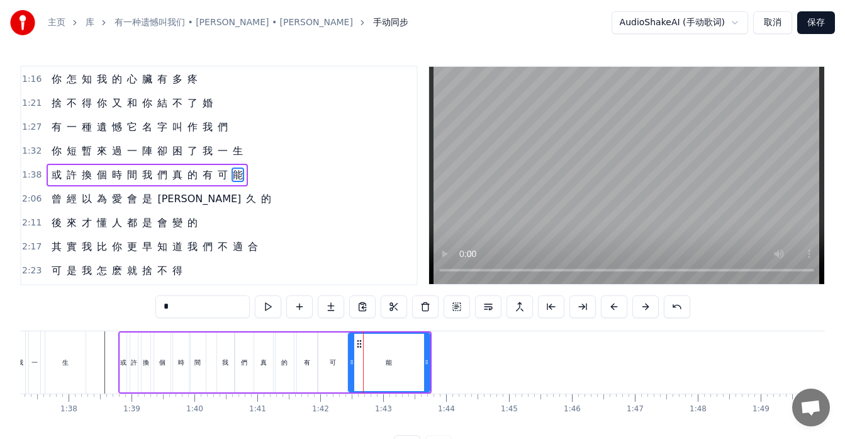
click at [335, 366] on div "可" at bounding box center [333, 361] width 6 height 9
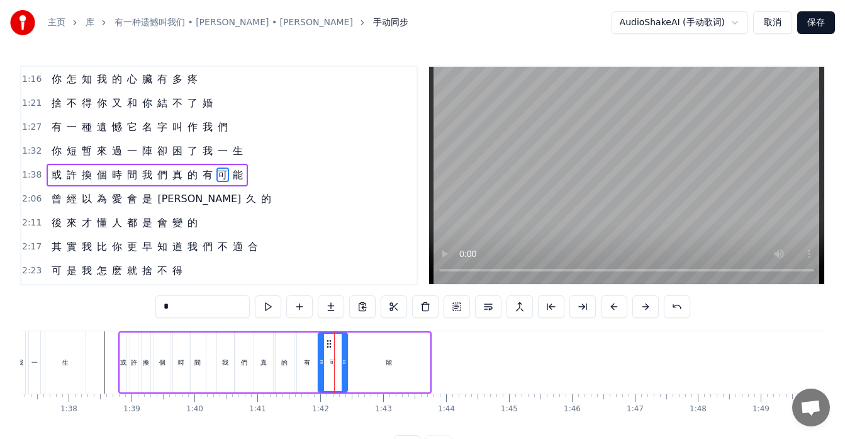
click at [356, 364] on div "能" at bounding box center [389, 362] width 81 height 60
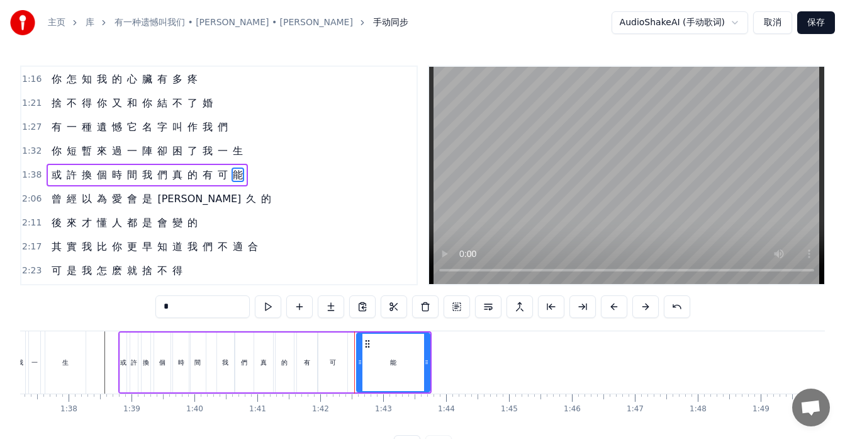
drag, startPoint x: 352, startPoint y: 360, endPoint x: 360, endPoint y: 361, distance: 8.2
click at [360, 361] on icon at bounding box center [359, 362] width 5 height 10
click at [333, 365] on div "可" at bounding box center [333, 361] width 6 height 9
type input "*"
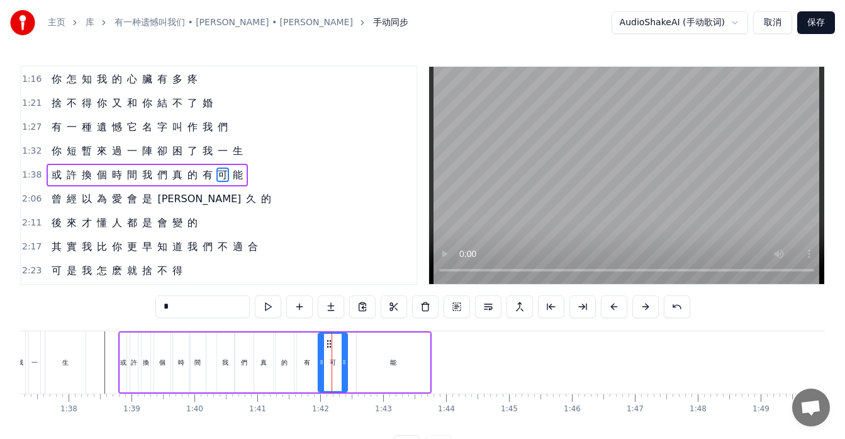
click at [98, 356] on div at bounding box center [547, 362] width 13292 height 62
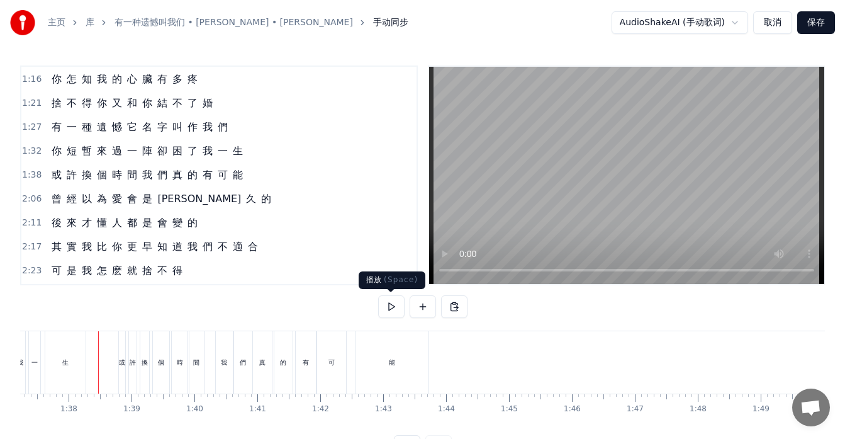
click at [396, 305] on button at bounding box center [391, 306] width 26 height 23
click at [396, 307] on button at bounding box center [391, 306] width 26 height 23
click at [68, 183] on div "或 許 換 個 時 間 我 們 真 的 有 可 能" at bounding box center [147, 175] width 201 height 23
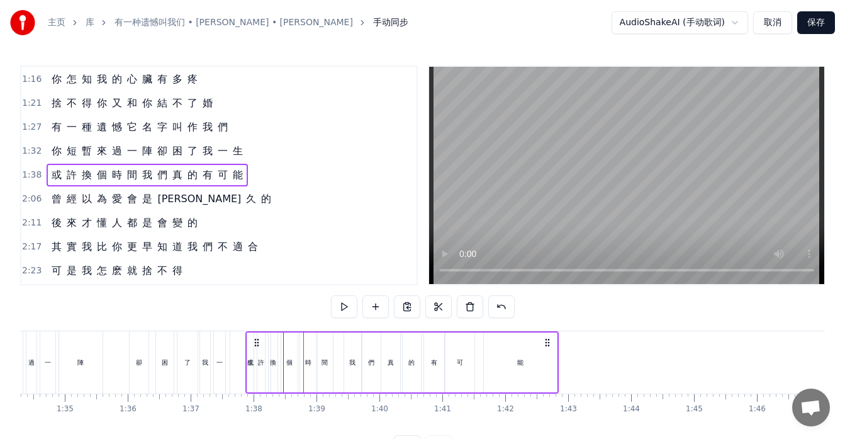
scroll to position [0, 5930]
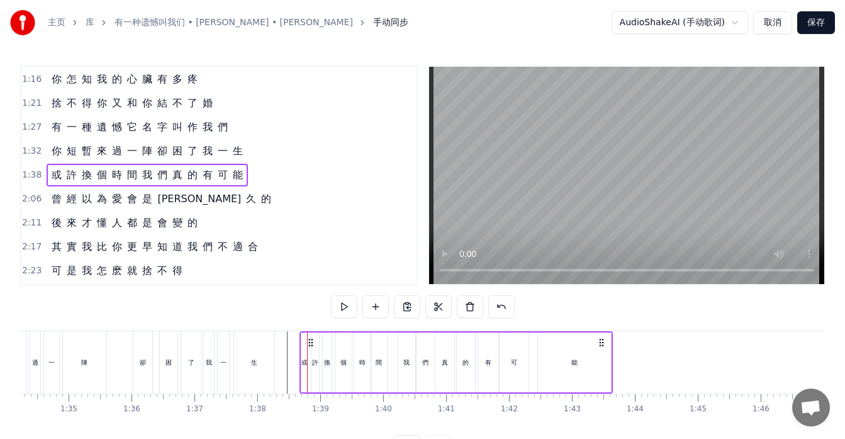
drag, startPoint x: 131, startPoint y: 339, endPoint x: 312, endPoint y: 349, distance: 181.5
click at [312, 349] on div "或 許 換 個 時 間 我 們 真 的 有 可 能" at bounding box center [456, 362] width 313 height 62
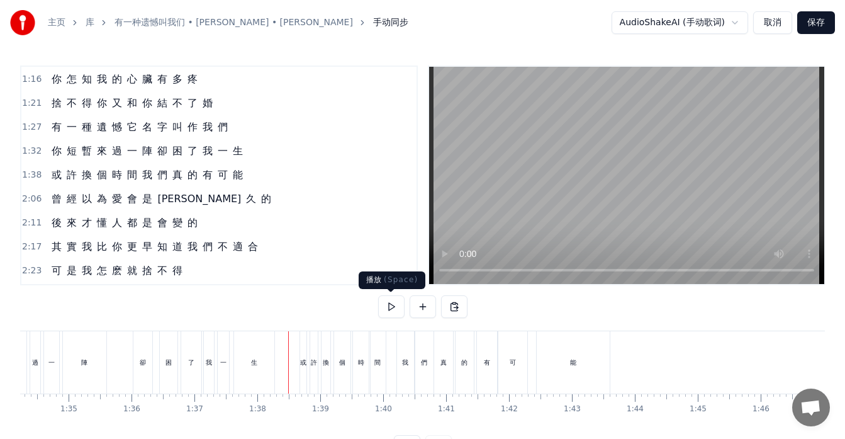
click at [389, 305] on button at bounding box center [391, 306] width 26 height 23
click at [594, 368] on div "能" at bounding box center [573, 362] width 73 height 62
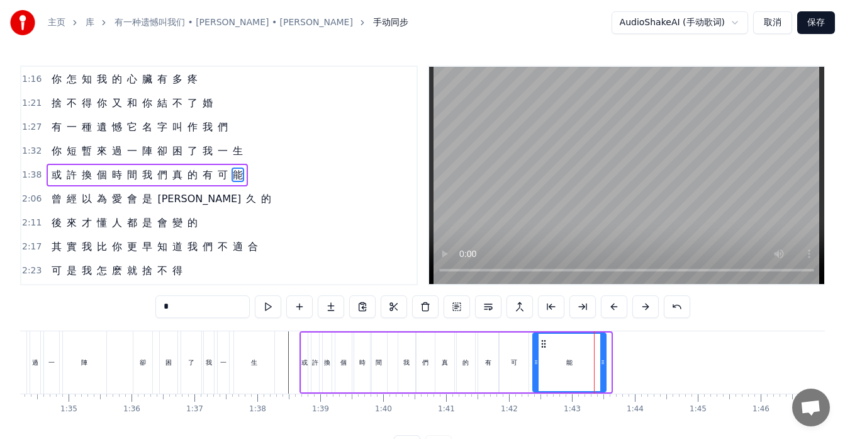
click at [541, 343] on icon at bounding box center [544, 344] width 10 height 10
click at [519, 359] on div "可" at bounding box center [514, 362] width 29 height 60
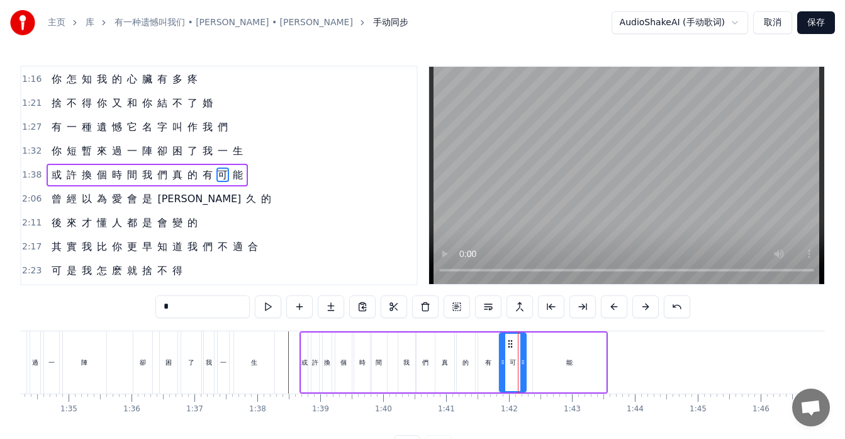
click at [524, 362] on icon at bounding box center [522, 362] width 5 height 10
click at [548, 357] on div "能" at bounding box center [569, 362] width 73 height 60
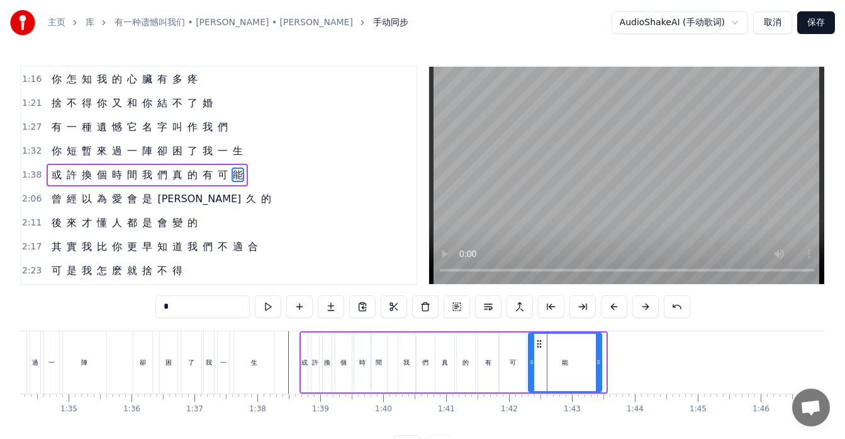
click at [537, 342] on icon at bounding box center [539, 344] width 10 height 10
click at [490, 358] on div "有" at bounding box center [488, 361] width 6 height 9
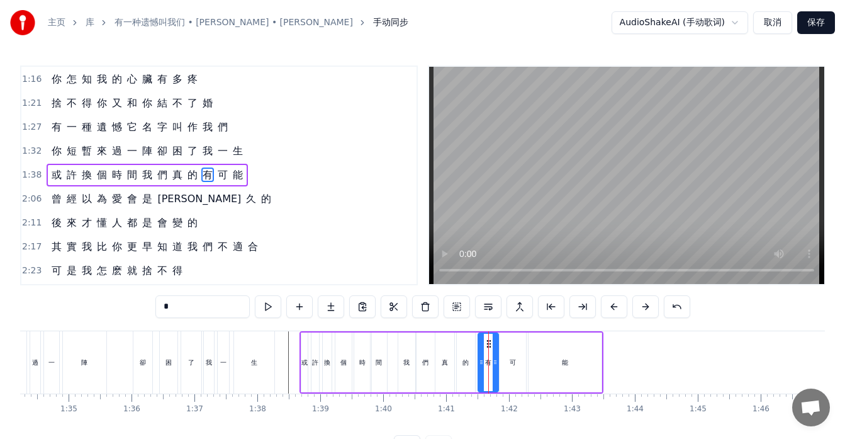
click at [426, 367] on div "們" at bounding box center [426, 362] width 18 height 60
click at [409, 357] on div "我" at bounding box center [406, 361] width 6 height 9
drag, startPoint x: 409, startPoint y: 357, endPoint x: 403, endPoint y: 360, distance: 6.5
click at [403, 360] on icon at bounding box center [404, 362] width 5 height 10
click at [425, 364] on div "們" at bounding box center [425, 361] width 6 height 9
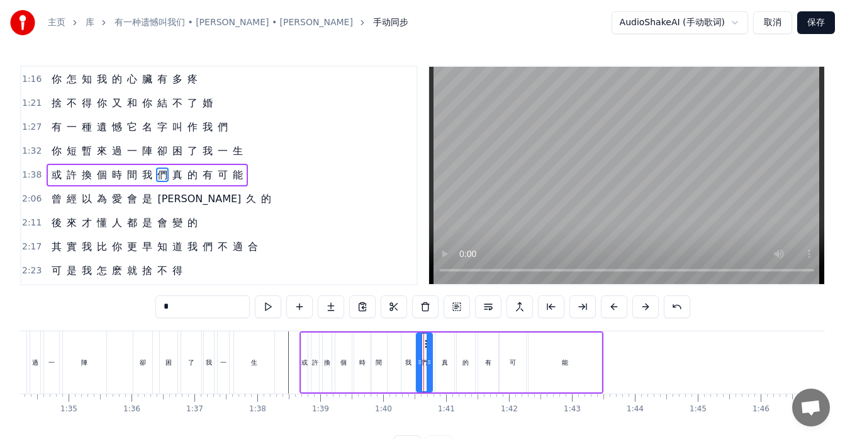
click at [427, 361] on icon at bounding box center [429, 362] width 5 height 10
click at [420, 362] on icon at bounding box center [418, 362] width 5 height 10
click at [451, 365] on div "真" at bounding box center [445, 362] width 19 height 60
type input "*"
click at [445, 357] on div "如 果 讓 你 再 做 一 次 選 擇 是 做 朋 友 還 是 選 戀 人 呢 怎 麽 最 先 炙 熱 的 卻 又 最 先 變 冷 了 所 有 美 好 全 都…" at bounding box center [736, 361] width 13292 height 63
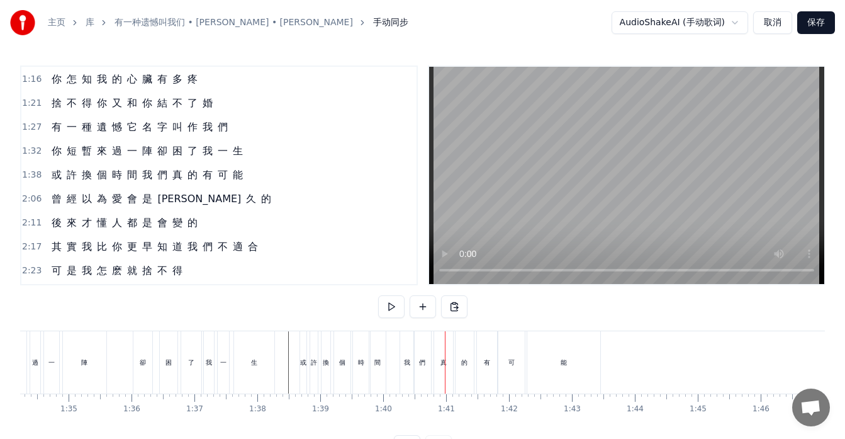
click at [437, 359] on div "真" at bounding box center [443, 362] width 19 height 62
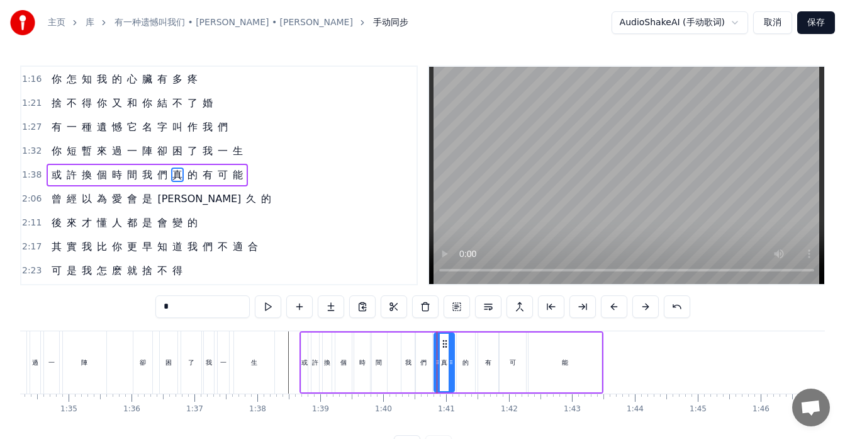
click at [436, 358] on icon at bounding box center [437, 362] width 5 height 10
click at [446, 361] on icon at bounding box center [448, 362] width 5 height 10
click at [463, 363] on div "的" at bounding box center [466, 362] width 18 height 60
click at [464, 344] on icon at bounding box center [465, 344] width 10 height 10
click at [487, 359] on div "有" at bounding box center [488, 361] width 6 height 9
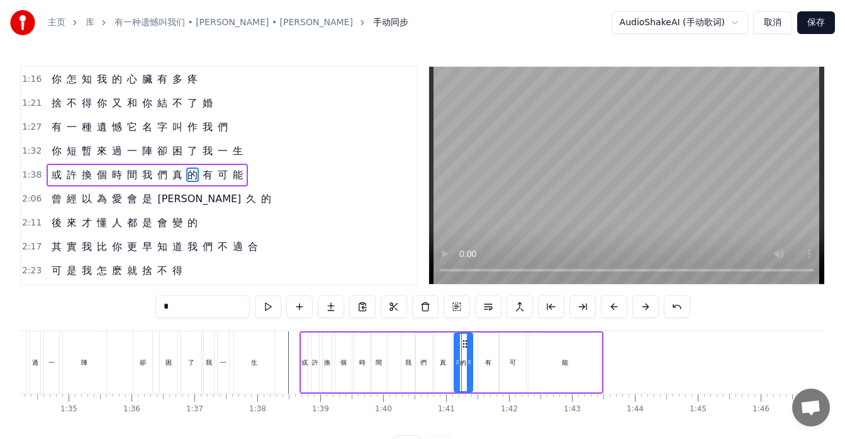
type input "*"
click at [484, 346] on icon at bounding box center [485, 344] width 10 height 10
click at [486, 358] on div "如 果 讓 你 再 做 一 次 選 擇 是 做 朋 友 還 是 選 戀 人 呢 怎 麽 最 先 炙 熱 的 卻 又 最 先 變 冷 了 所 有 美 好 全 都…" at bounding box center [736, 361] width 13292 height 63
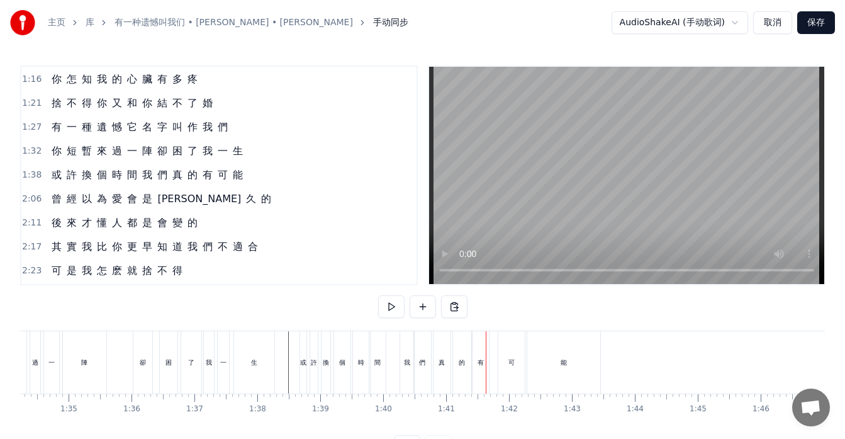
click at [507, 360] on div "可" at bounding box center [511, 362] width 26 height 62
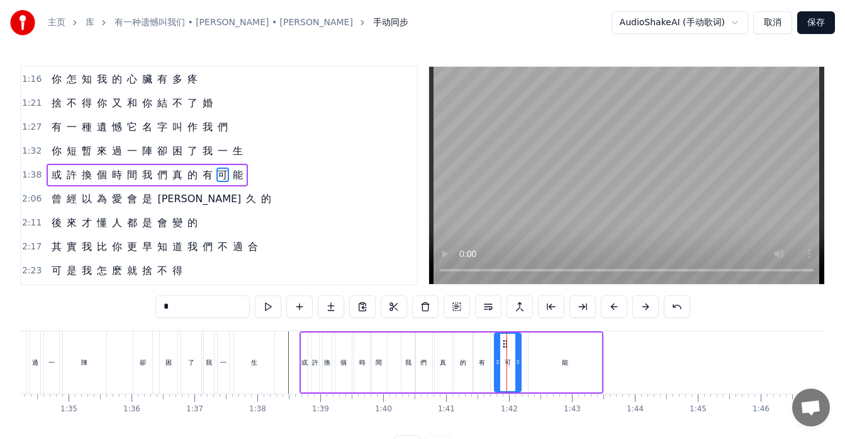
click at [506, 340] on icon at bounding box center [505, 344] width 10 height 10
click at [536, 351] on div "能" at bounding box center [565, 362] width 73 height 60
type input "*"
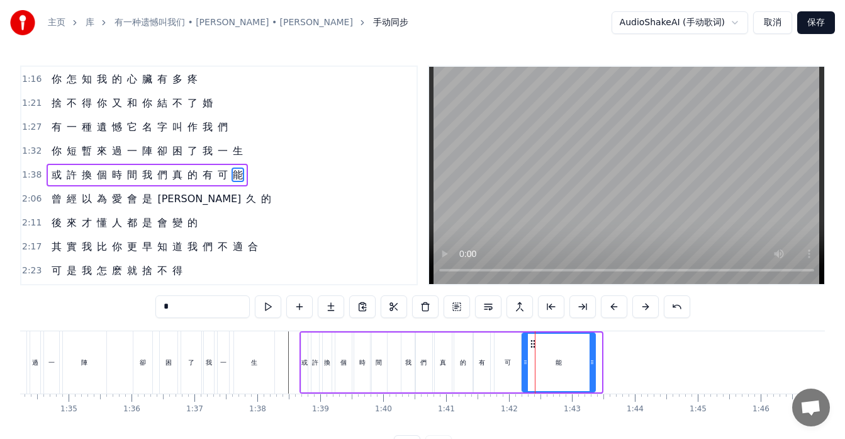
drag, startPoint x: 539, startPoint y: 342, endPoint x: 532, endPoint y: 343, distance: 6.4
click at [532, 343] on icon at bounding box center [533, 344] width 10 height 10
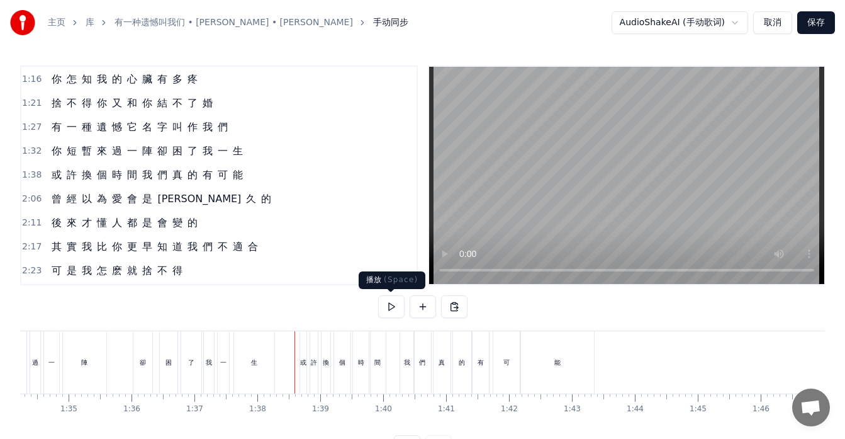
click at [393, 306] on button at bounding box center [391, 306] width 26 height 23
click at [369, 358] on div "間" at bounding box center [378, 362] width 18 height 62
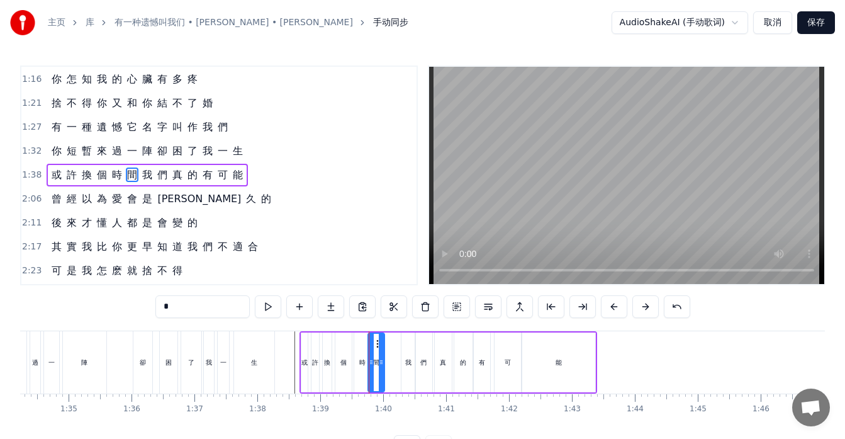
click at [376, 345] on icon at bounding box center [379, 344] width 10 height 10
click at [365, 359] on div "時" at bounding box center [362, 361] width 6 height 9
click at [342, 361] on div "個" at bounding box center [343, 361] width 6 height 9
click at [346, 346] on div at bounding box center [348, 362] width 5 height 57
click at [363, 352] on div "時" at bounding box center [362, 362] width 17 height 60
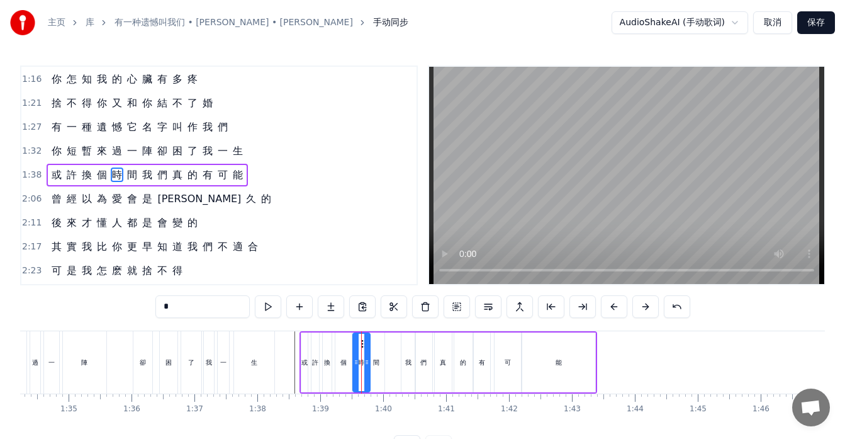
click at [362, 344] on div "如 果 讓 你 再 做 一 次 選 擇 是 做 朋 友 還 是 選 戀 人 呢 怎 麽 最 先 炙 熱 的 卻 又 最 先 變 冷 了 所 有 美 好 全 都…" at bounding box center [736, 361] width 13292 height 63
click at [376, 347] on div "間" at bounding box center [376, 362] width 16 height 60
type input "*"
click at [293, 359] on div at bounding box center [736, 362] width 13292 height 62
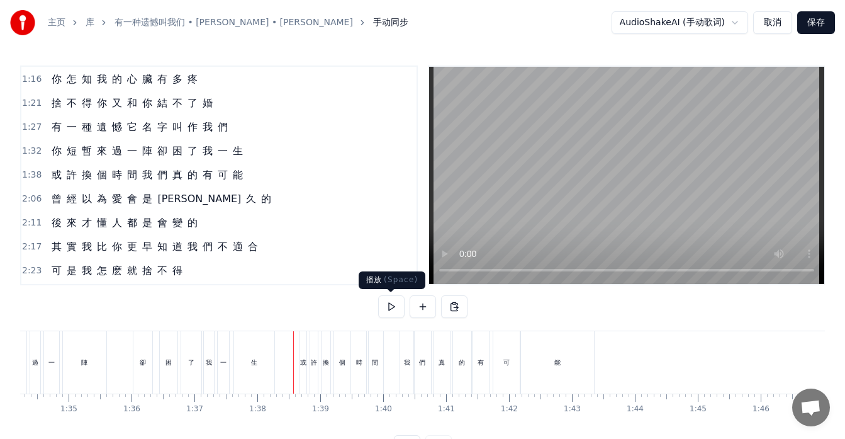
click at [390, 310] on button at bounding box center [391, 306] width 26 height 23
click at [410, 373] on div "我" at bounding box center [407, 362] width 14 height 62
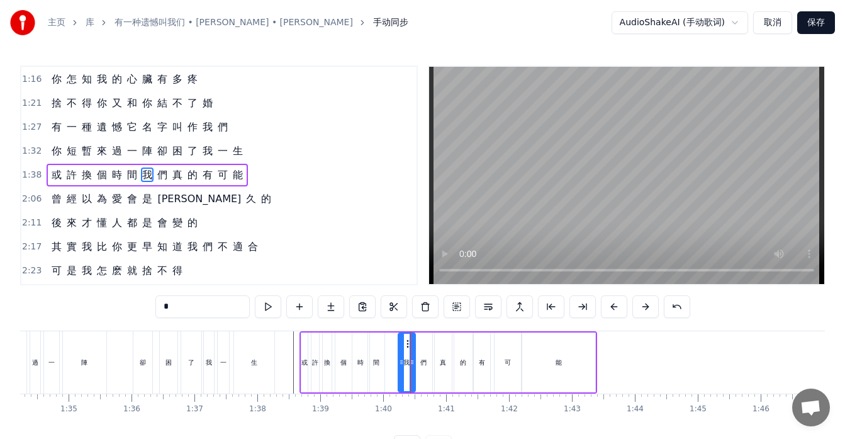
click at [402, 364] on icon at bounding box center [401, 362] width 5 height 10
click at [424, 368] on div "們" at bounding box center [423, 362] width 17 height 60
click at [464, 368] on div "的" at bounding box center [463, 362] width 18 height 60
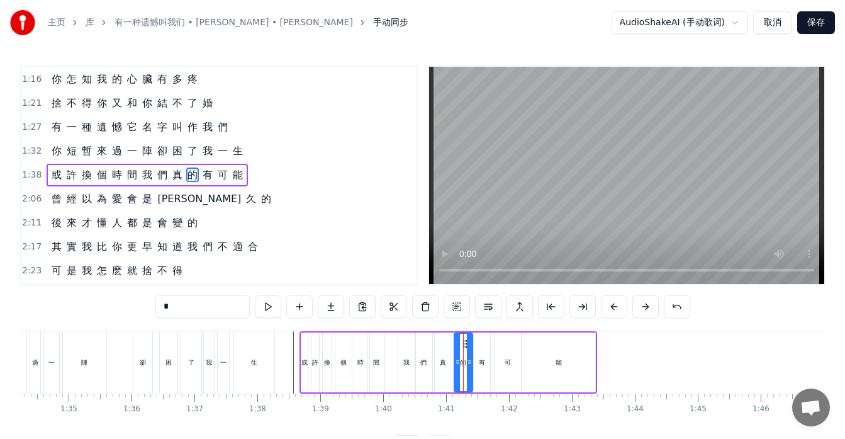
click at [481, 368] on div "有" at bounding box center [482, 362] width 16 height 60
type input "*"
click at [292, 381] on div at bounding box center [736, 362] width 13292 height 62
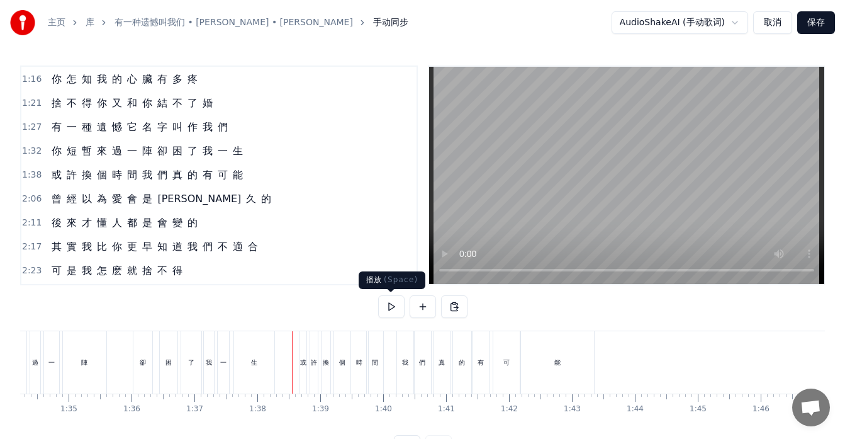
click at [397, 312] on button at bounding box center [391, 306] width 26 height 23
click at [398, 312] on button at bounding box center [391, 306] width 26 height 23
click at [390, 374] on div "或 許 換 個 時 間 我 們 真 的 有 可 能" at bounding box center [449, 362] width 298 height 62
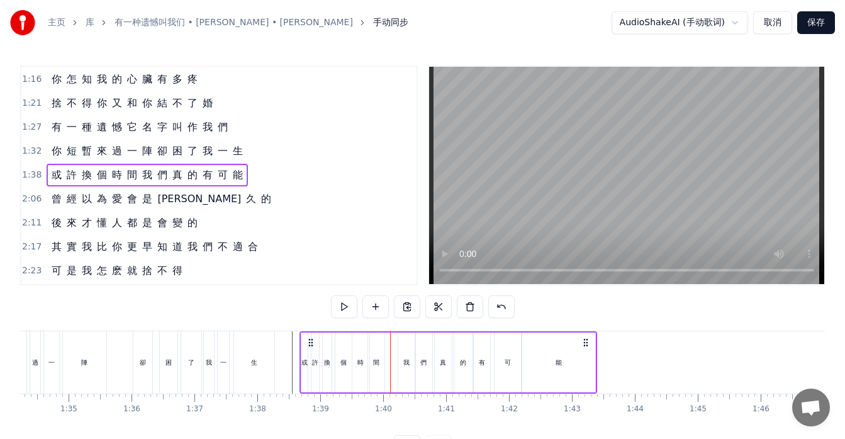
click
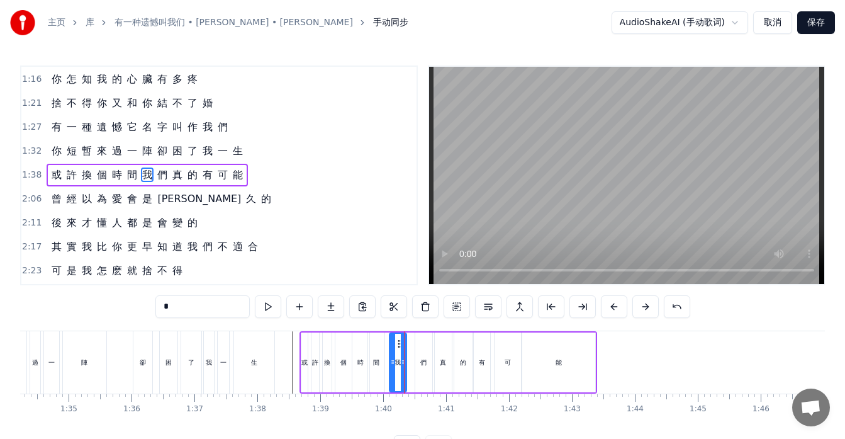
drag, startPoint x: 408, startPoint y: 339, endPoint x: 399, endPoint y: 342, distance: 9.2
drag, startPoint x: 425, startPoint y: 344, endPoint x: 419, endPoint y: 346, distance: 7.2
drag, startPoint x: 444, startPoint y: 345, endPoint x: 437, endPoint y: 347, distance: 6.6
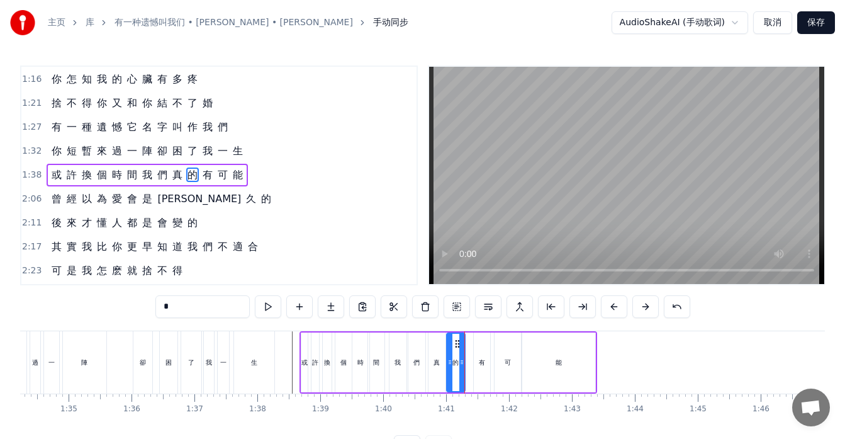
drag, startPoint x: 464, startPoint y: 344, endPoint x: 456, endPoint y: 344, distance: 7.6
type input "*"
drag, startPoint x: 483, startPoint y: 343, endPoint x: 472, endPoint y: 344, distance: 11.3
drag, startPoint x: 483, startPoint y: 343, endPoint x: 477, endPoint y: 345, distance: 6.6
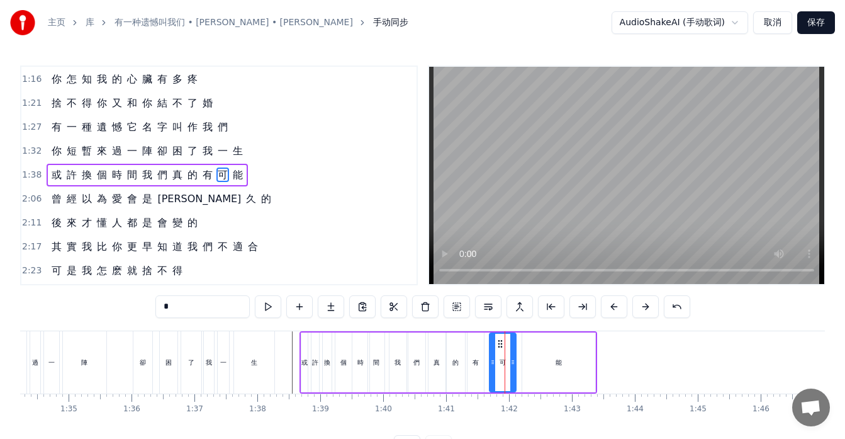
type input "*"
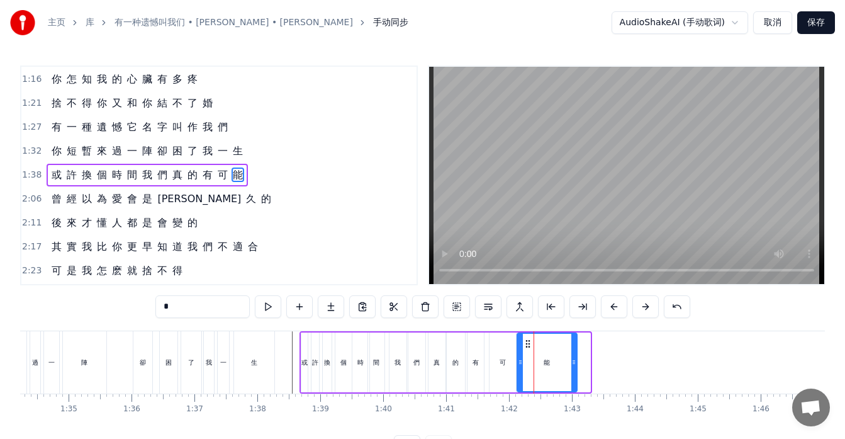
drag, startPoint x: 588, startPoint y: 354, endPoint x: 575, endPoint y: 355, distance: 13.3
drag, startPoint x: 573, startPoint y: 355, endPoint x: 619, endPoint y: 359, distance: 46.2
drag, startPoint x: 619, startPoint y: 359, endPoint x: 598, endPoint y: 361, distance: 20.9
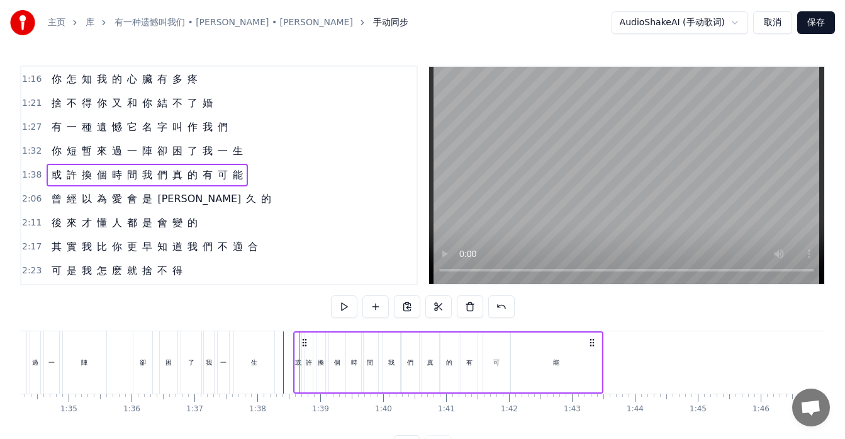
drag, startPoint x: 310, startPoint y: 342, endPoint x: 304, endPoint y: 344, distance: 6.8
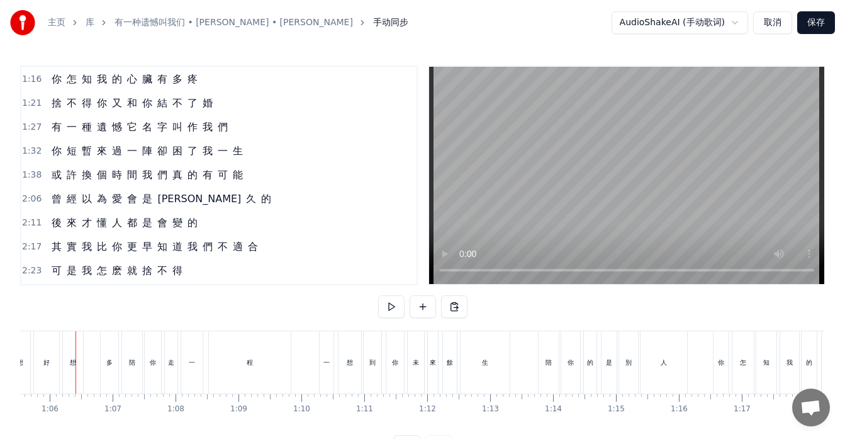
scroll to position [0, 4117]
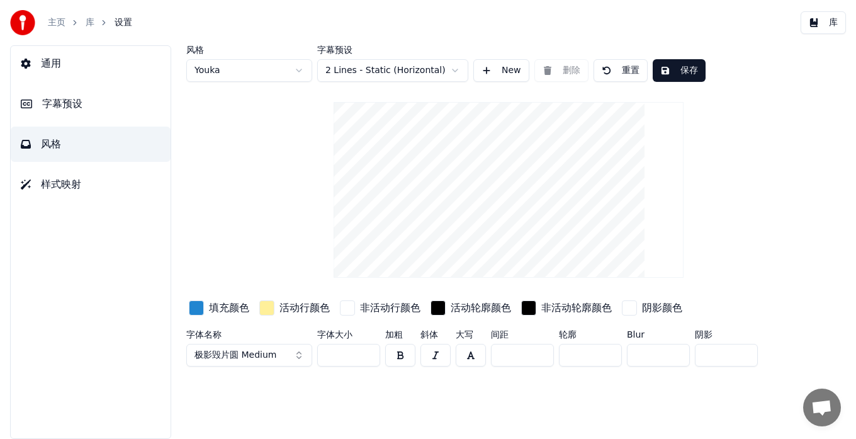
drag, startPoint x: 351, startPoint y: 356, endPoint x: 305, endPoint y: 354, distance: 46.6
type input "***"
click at [402, 406] on div "风格 Youka 字幕预设 2 Lines - Static (Horizontal) New 删除 重置 保存 填充颜色 活动行颜色 非活动行颜色 活动轮廓…" at bounding box center [508, 241] width 695 height 393
click at [695, 68] on button "保存" at bounding box center [679, 70] width 53 height 23
click at [829, 26] on button "库" at bounding box center [823, 22] width 45 height 23
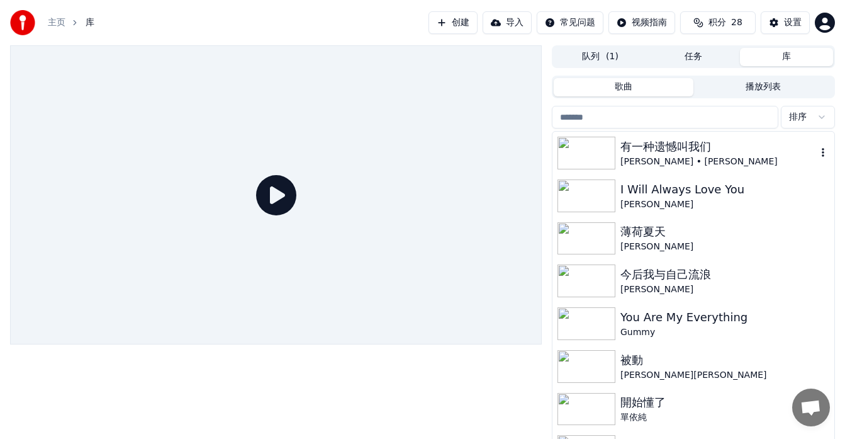
click at [618, 149] on div at bounding box center [589, 153] width 63 height 33
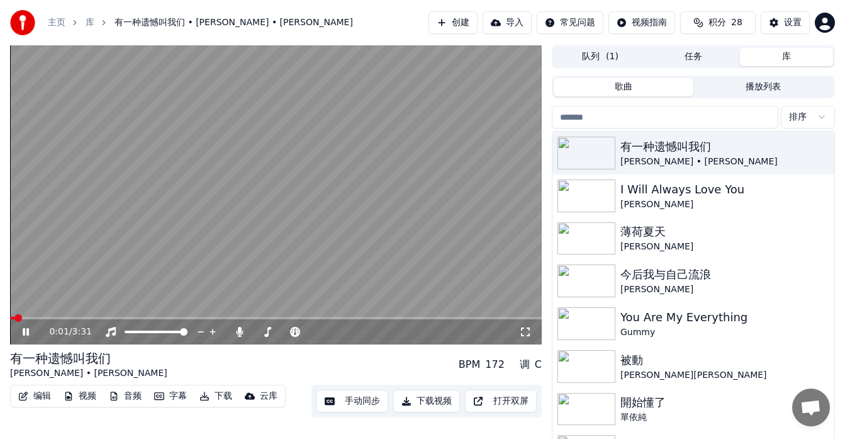
click at [100, 316] on video at bounding box center [276, 194] width 532 height 299
click at [30, 326] on div "0:01 / 3:31" at bounding box center [276, 331] width 522 height 13
click at [26, 330] on icon at bounding box center [26, 331] width 8 height 9
click at [92, 317] on span at bounding box center [276, 318] width 532 height 3
click at [149, 316] on video at bounding box center [276, 194] width 532 height 299
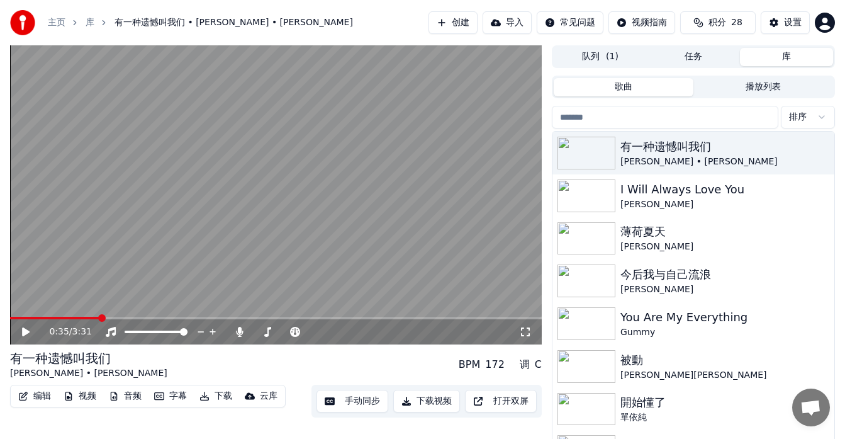
click at [147, 316] on video at bounding box center [276, 194] width 532 height 299
click at [358, 400] on button "手动同步" at bounding box center [353, 401] width 72 height 23
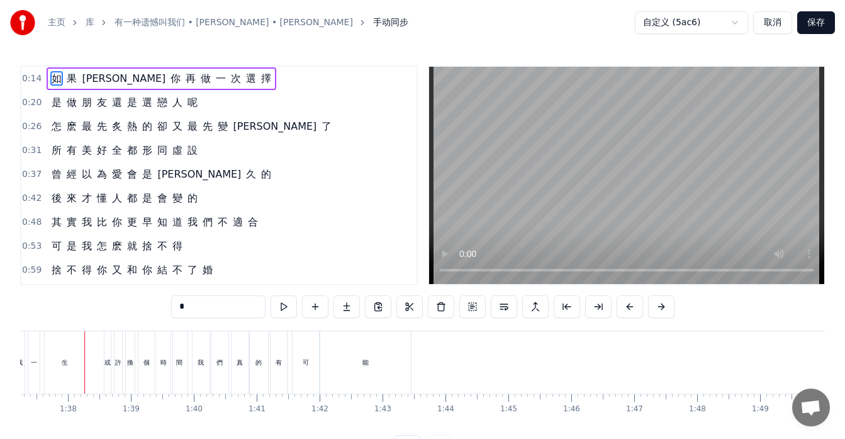
scroll to position [0, 6121]
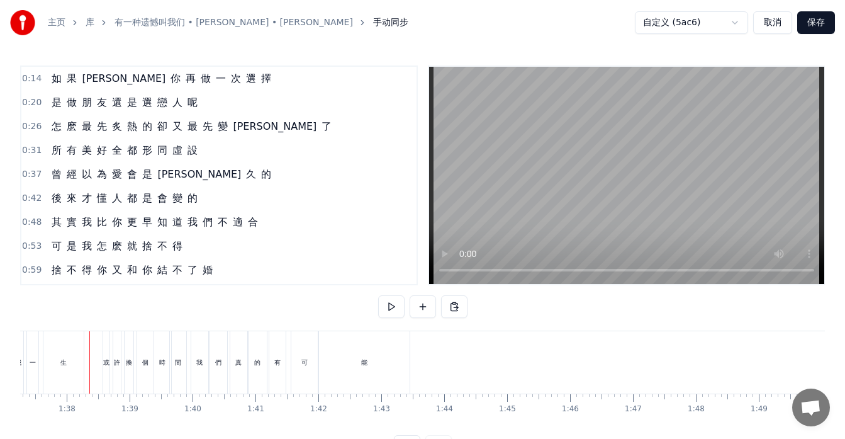
click at [103, 386] on div "或" at bounding box center [106, 362] width 6 height 62
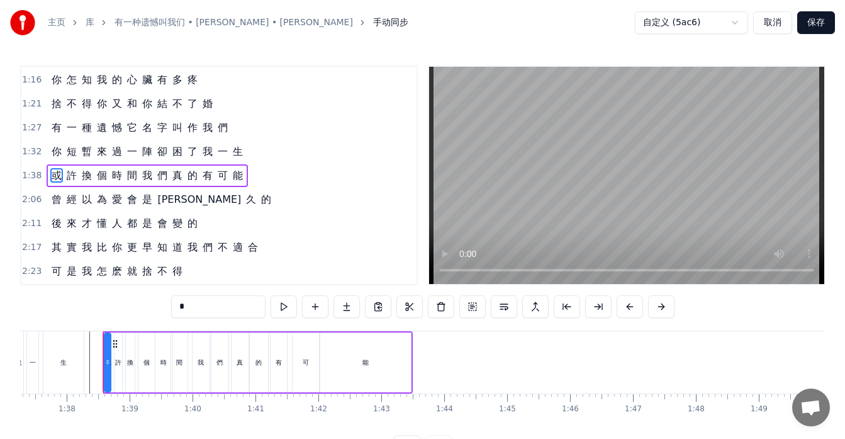
scroll to position [262, 0]
click at [48, 184] on div "或 許 換 個 時 間 我 們 真 的 有 可 能" at bounding box center [147, 175] width 201 height 23
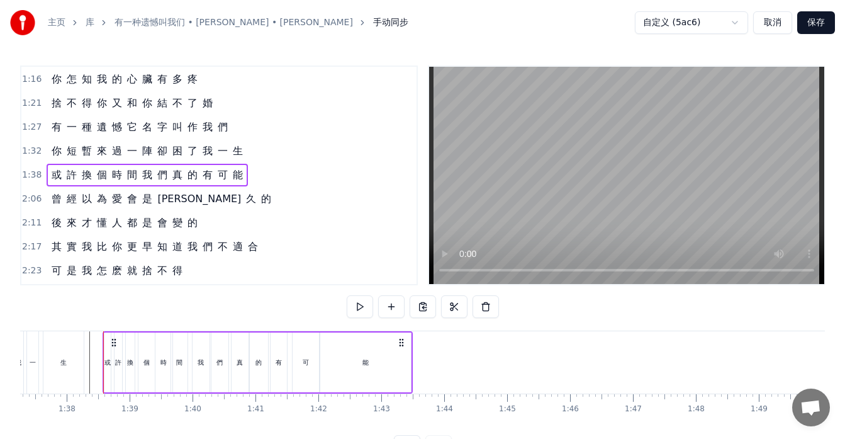
click at [369, 370] on div "能" at bounding box center [365, 362] width 91 height 60
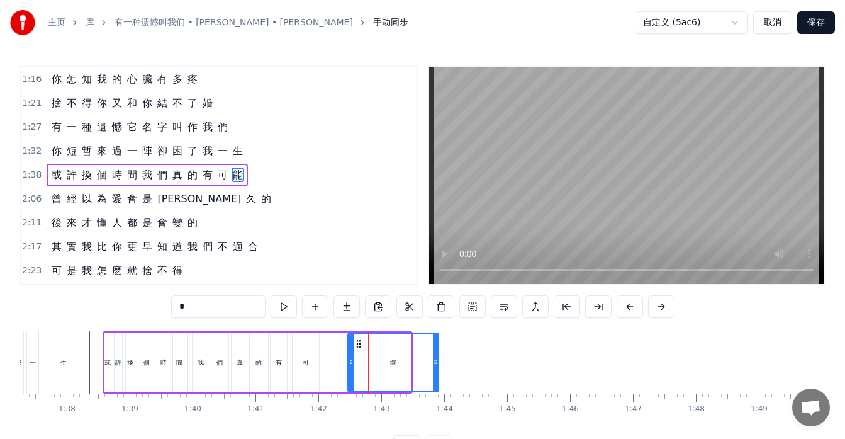
drag, startPoint x: 332, startPoint y: 339, endPoint x: 359, endPoint y: 345, distance: 28.3
click at [359, 345] on icon at bounding box center [359, 344] width 10 height 10
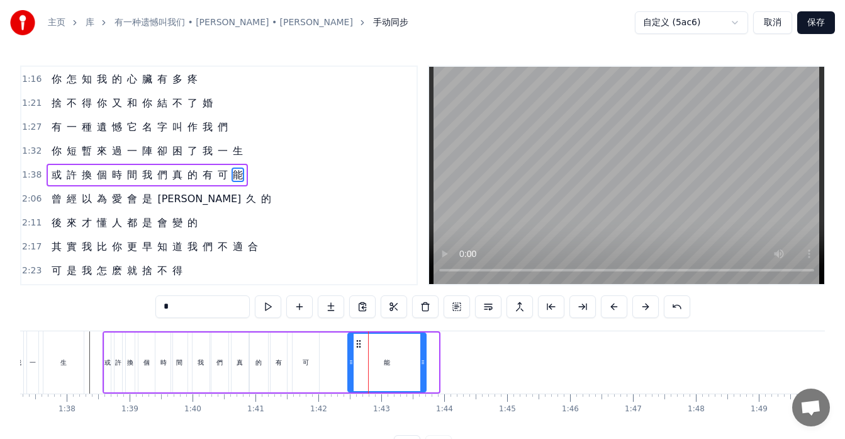
drag, startPoint x: 436, startPoint y: 350, endPoint x: 423, endPoint y: 352, distance: 12.8
click at [423, 352] on div at bounding box center [422, 362] width 5 height 57
click at [310, 361] on div "可" at bounding box center [306, 362] width 26 height 60
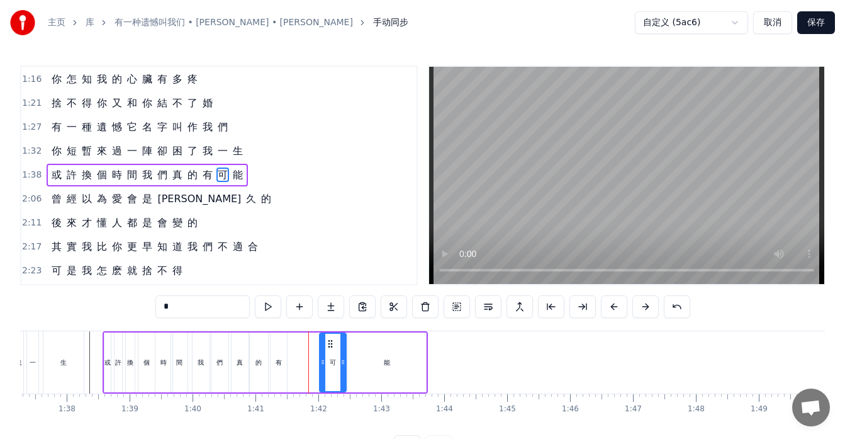
drag, startPoint x: 301, startPoint y: 342, endPoint x: 329, endPoint y: 349, distance: 28.1
click at [329, 349] on div "可" at bounding box center [332, 362] width 25 height 57
click at [277, 362] on div "有" at bounding box center [279, 361] width 6 height 9
drag, startPoint x: 280, startPoint y: 344, endPoint x: 309, endPoint y: 352, distance: 30.3
click at [309, 352] on div "有" at bounding box center [307, 362] width 15 height 57
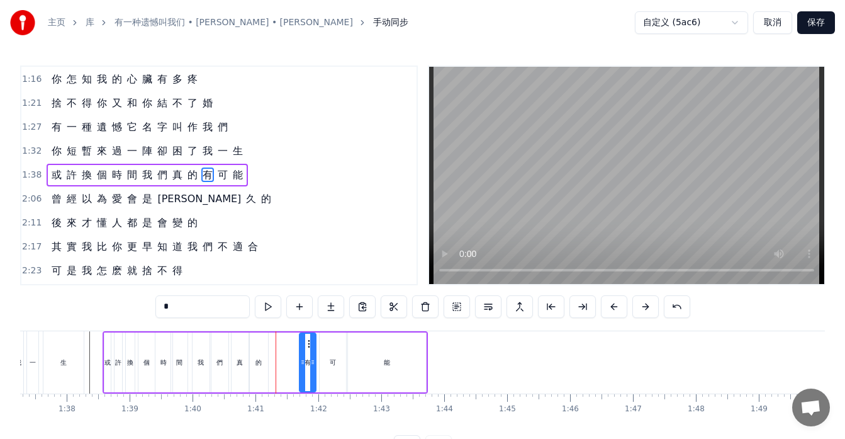
click at [261, 354] on div "的" at bounding box center [259, 362] width 18 height 60
type input "*"
drag, startPoint x: 260, startPoint y: 341, endPoint x: 276, endPoint y: 345, distance: 16.2
click at [276, 345] on div "如 果 讓 你 再 做 一 次 選 擇 是 做 朋 友 還 是 選 戀 人 呢 怎 麽 最 先 炙 熱 的 卻 又 最 先 變 冷 了 所 有 美 好 全 都…" at bounding box center [545, 361] width 13292 height 63
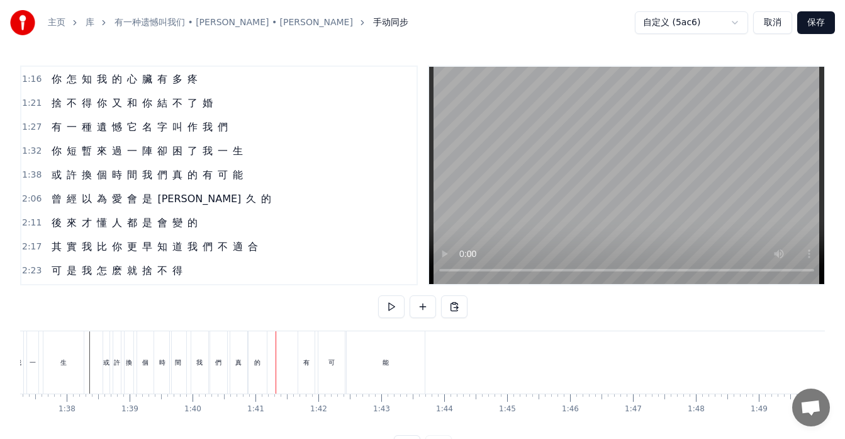
click at [253, 348] on div "的" at bounding box center [258, 362] width 18 height 62
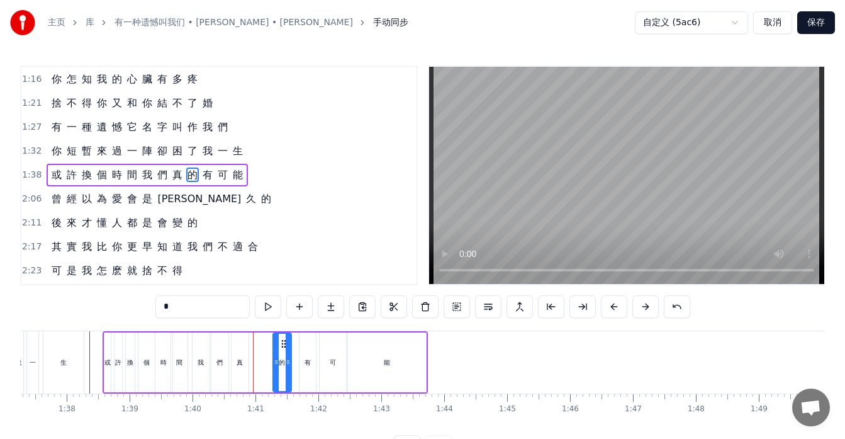
drag, startPoint x: 260, startPoint y: 340, endPoint x: 283, endPoint y: 347, distance: 24.1
click at [283, 347] on icon at bounding box center [284, 344] width 10 height 10
click at [245, 358] on div "真" at bounding box center [240, 362] width 17 height 60
type input "*"
drag, startPoint x: 240, startPoint y: 344, endPoint x: 264, endPoint y: 349, distance: 23.8
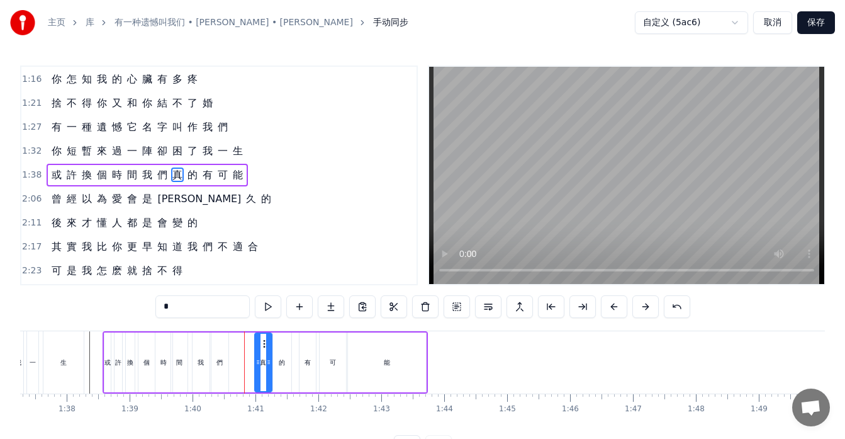
click at [264, 349] on div "真" at bounding box center [264, 362] width 16 height 57
click at [238, 364] on div "或 許 換 個 時 間 我 們 真 的 有 可 能" at bounding box center [265, 362] width 325 height 62
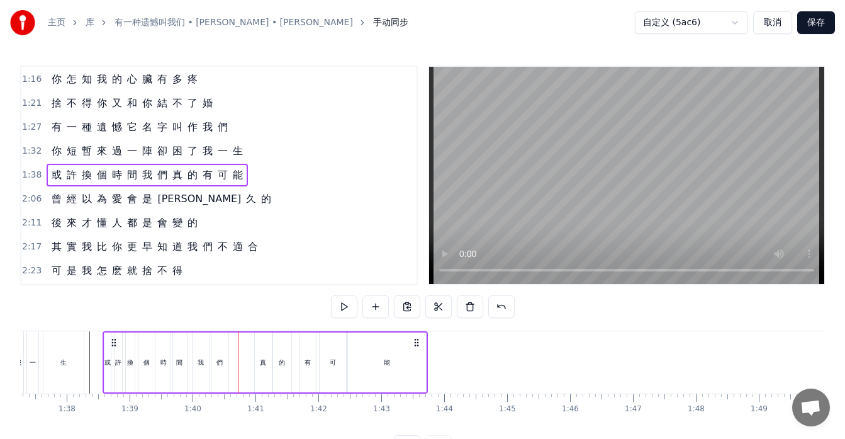
click at [226, 346] on div "們" at bounding box center [219, 362] width 17 height 60
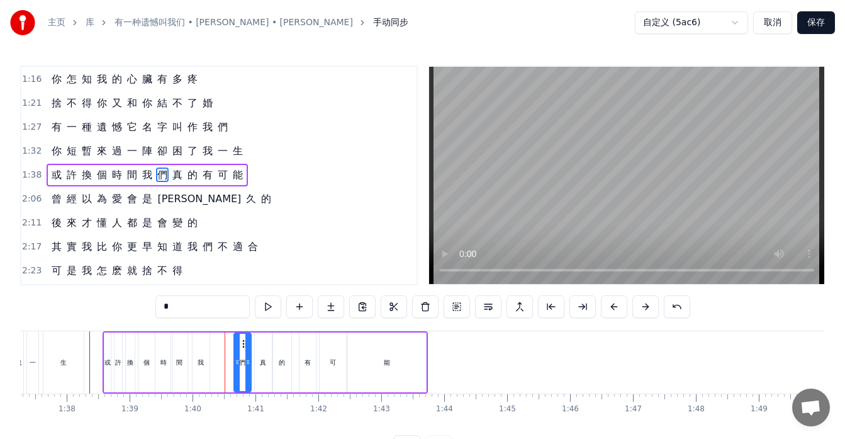
drag, startPoint x: 220, startPoint y: 342, endPoint x: 243, endPoint y: 351, distance: 24.5
click at [243, 351] on div "們" at bounding box center [243, 362] width 16 height 57
click at [200, 358] on div "我" at bounding box center [201, 361] width 6 height 9
type input "*"
drag, startPoint x: 202, startPoint y: 342, endPoint x: 222, endPoint y: 350, distance: 21.2
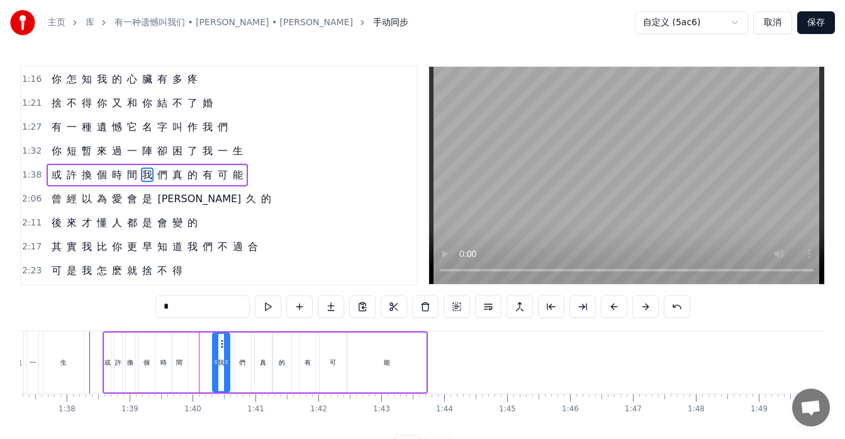
click at [223, 350] on div "我" at bounding box center [221, 362] width 16 height 57
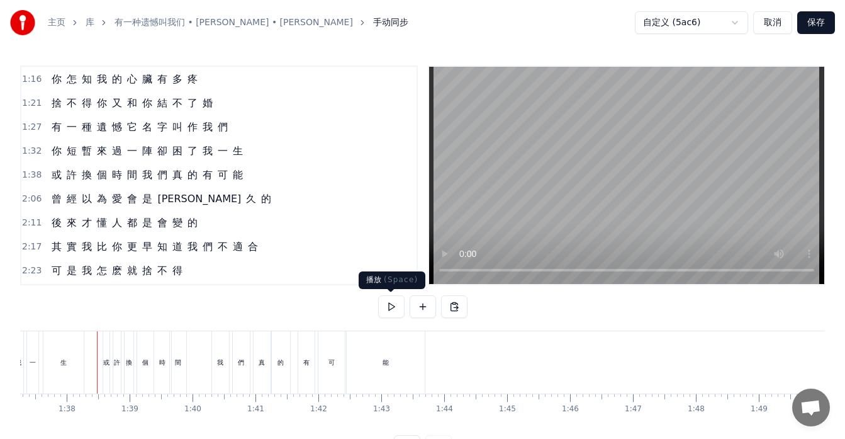
click at [396, 304] on button at bounding box center [391, 306] width 26 height 23
click at [392, 303] on button at bounding box center [391, 306] width 26 height 23
click at [50, 182] on span "或" at bounding box center [56, 174] width 13 height 14
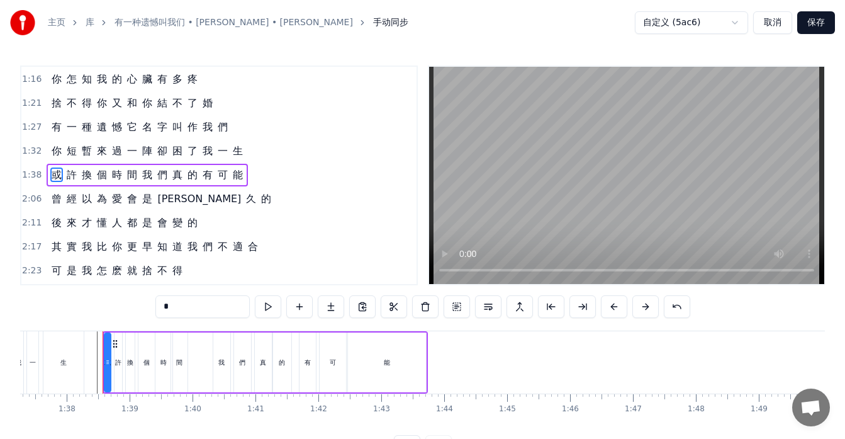
click at [177, 366] on div "間" at bounding box center [179, 361] width 6 height 9
click at [188, 343] on div at bounding box center [190, 362] width 5 height 57
click at [177, 352] on div at bounding box center [178, 362] width 5 height 57
click at [164, 366] on div "時" at bounding box center [163, 361] width 6 height 9
click at [168, 346] on icon at bounding box center [170, 344] width 10 height 10
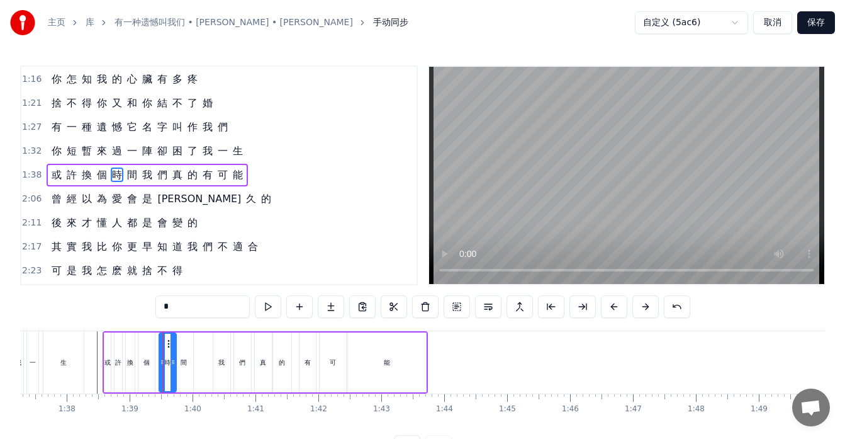
click at [180, 364] on div "間" at bounding box center [184, 362] width 18 height 60
click at [147, 373] on div "個" at bounding box center [146, 362] width 16 height 60
type input "*"
drag, startPoint x: 146, startPoint y: 342, endPoint x: 155, endPoint y: 346, distance: 10.4
click at [155, 346] on div "如 果 讓 你 再 做 一 次 選 擇 是 做 朋 友 還 是 選 戀 人 呢 怎 麽 最 先 炙 熱 的 卻 又 最 先 變 冷 了 所 有 美 好 全 都…" at bounding box center [545, 361] width 13292 height 63
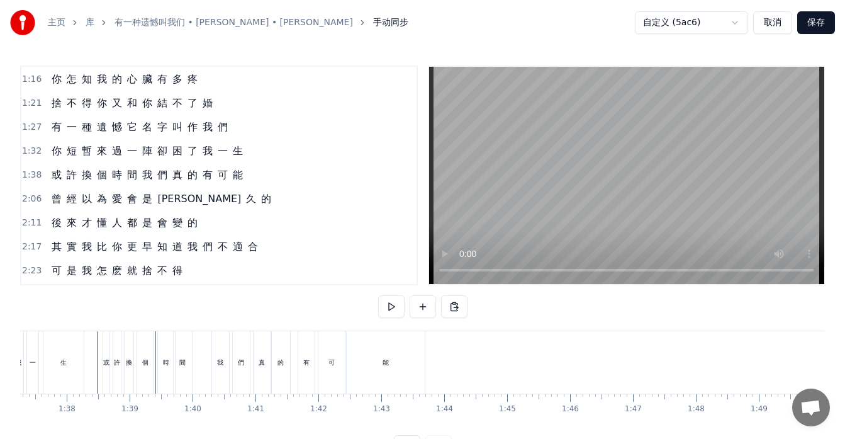
click at [149, 343] on div "個" at bounding box center [145, 362] width 16 height 62
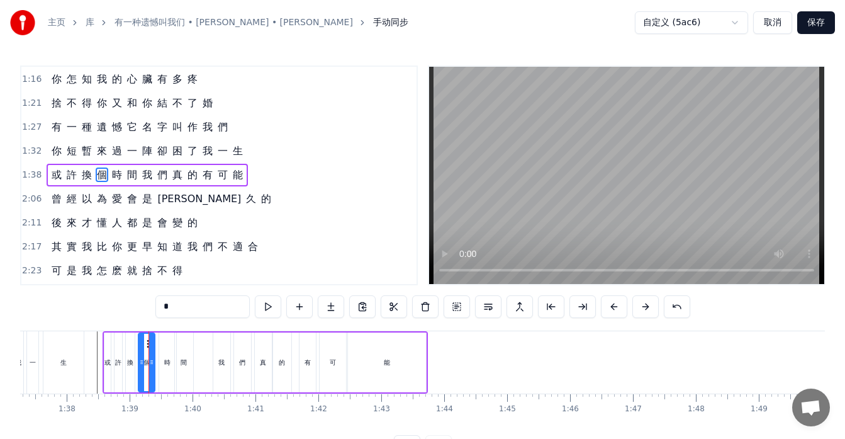
click at [153, 342] on div "如 果 讓 你 再 做 一 次 選 擇 是 做 朋 友 還 是 選 戀 人 呢 怎 麽 最 先 炙 熱 的 卻 又 最 先 變 冷 了 所 有 美 好 全 都…" at bounding box center [545, 361] width 13292 height 63
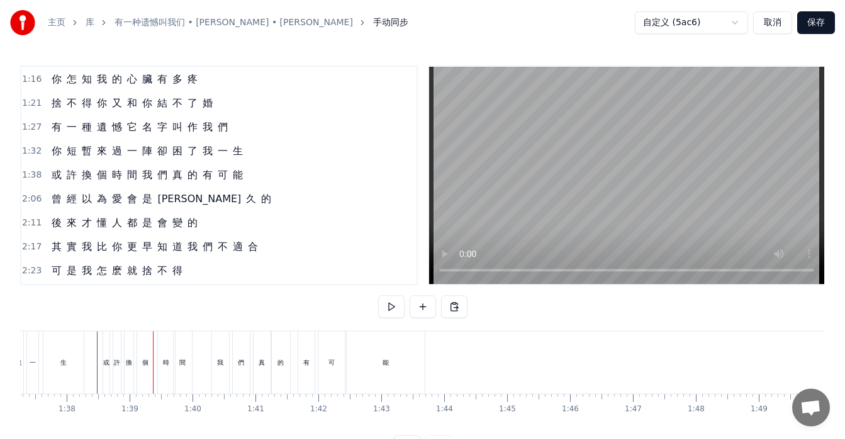
click at [146, 347] on div "個" at bounding box center [145, 362] width 16 height 62
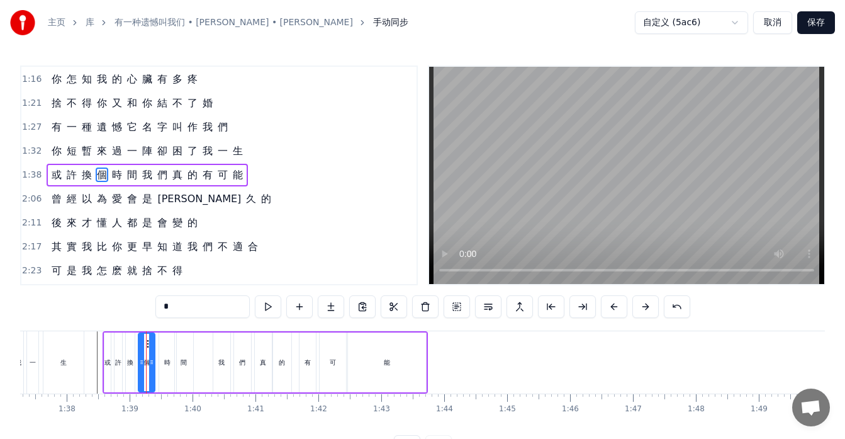
click at [150, 340] on div "如 果 讓 你 再 做 一 次 選 擇 是 做 朋 友 還 是 選 戀 人 呢 怎 麽 最 先 炙 熱 的 卻 又 最 先 變 冷 了 所 有 美 好 全 都…" at bounding box center [545, 361] width 13292 height 63
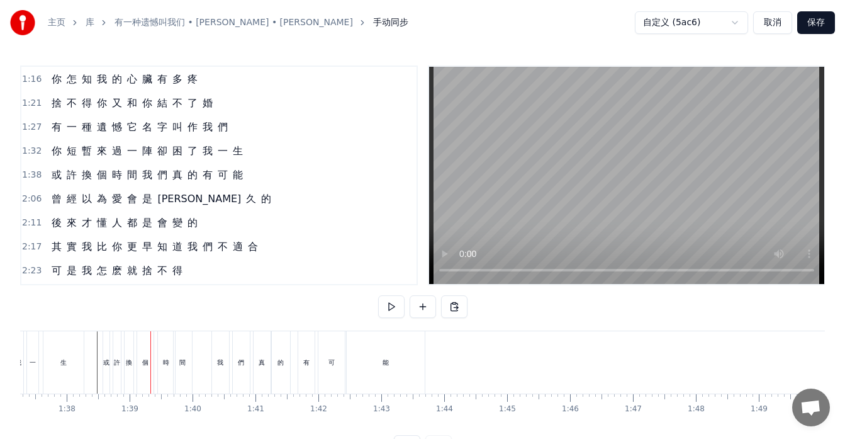
click at [147, 342] on div "個" at bounding box center [145, 362] width 16 height 62
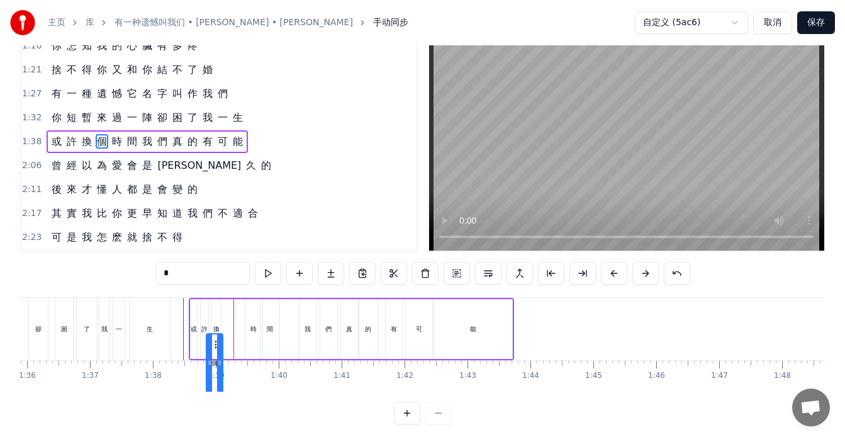
scroll to position [34, 0]
drag, startPoint x: 145, startPoint y: 343, endPoint x: 238, endPoint y: 307, distance: 99.2
click at [238, 307] on div "個" at bounding box center [233, 328] width 18 height 60
click at [215, 333] on div "換" at bounding box center [216, 328] width 9 height 60
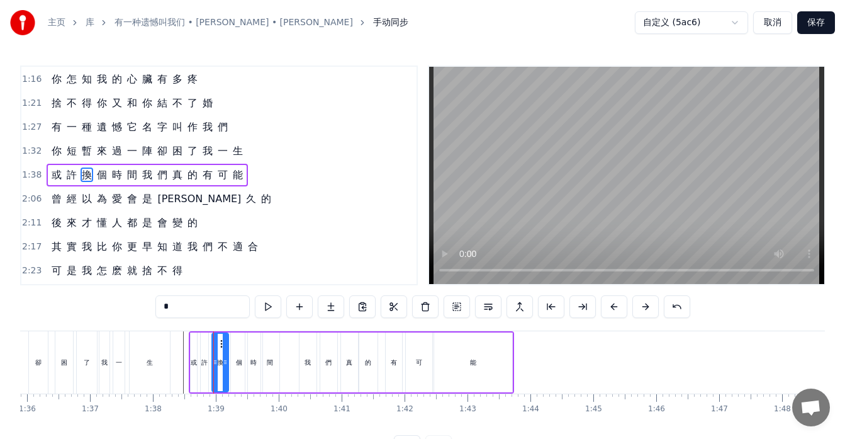
drag, startPoint x: 219, startPoint y: 344, endPoint x: 227, endPoint y: 346, distance: 7.8
click at [227, 346] on div at bounding box center [225, 362] width 5 height 57
click at [216, 357] on icon at bounding box center [215, 362] width 5 height 10
click at [201, 368] on div "許" at bounding box center [205, 362] width 8 height 60
click at [212, 356] on div at bounding box center [210, 362] width 5 height 57
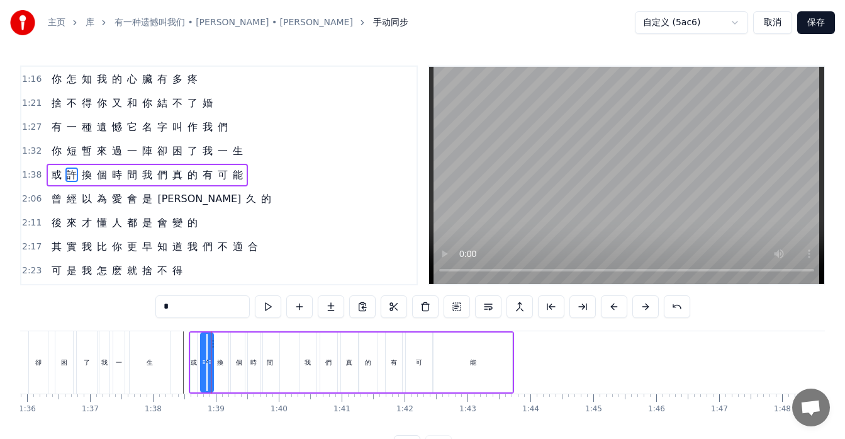
click at [196, 374] on div "或" at bounding box center [194, 362] width 6 height 60
type input "*"
click at [198, 367] on div at bounding box center [196, 362] width 5 height 57
click at [178, 368] on div at bounding box center [631, 362] width 13292 height 62
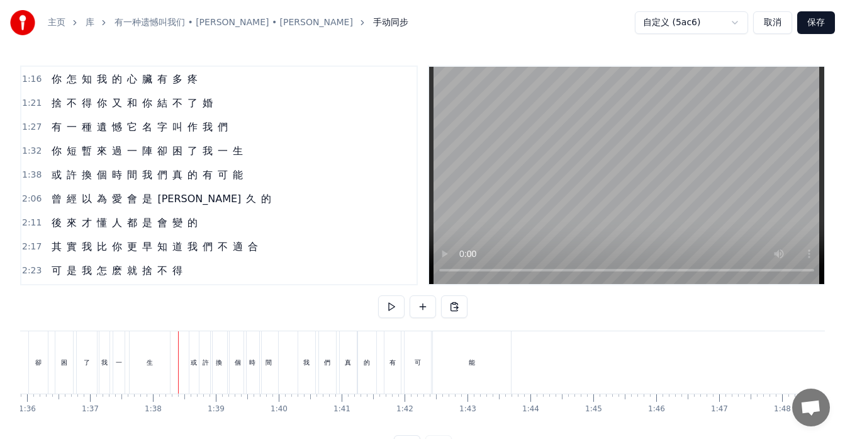
click at [60, 183] on div "或 許 換 個 時 間 我 們 真 的 有 可 能" at bounding box center [147, 175] width 201 height 23
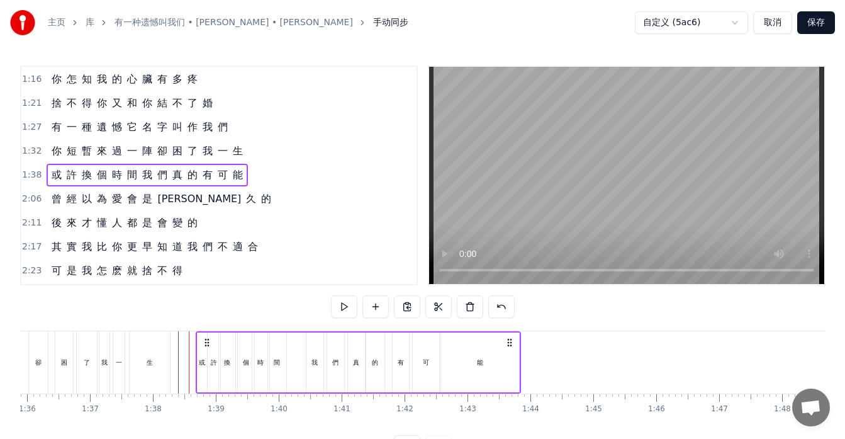
click at [207, 342] on icon at bounding box center [207, 342] width 10 height 10
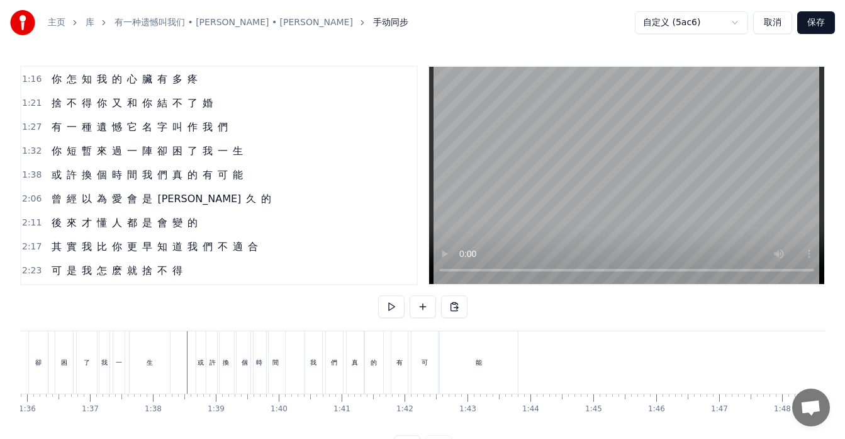
click at [305, 371] on div "我" at bounding box center [313, 362] width 17 height 62
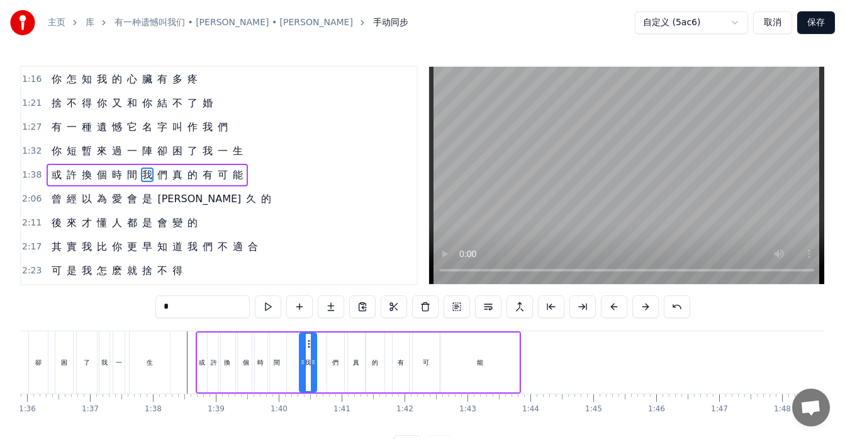
drag, startPoint x: 316, startPoint y: 344, endPoint x: 309, endPoint y: 346, distance: 7.4
click at [309, 346] on icon at bounding box center [310, 344] width 10 height 10
click at [295, 373] on div "或 許 換 個 時 間 我 們 真 的 有 可 能" at bounding box center [358, 362] width 325 height 62
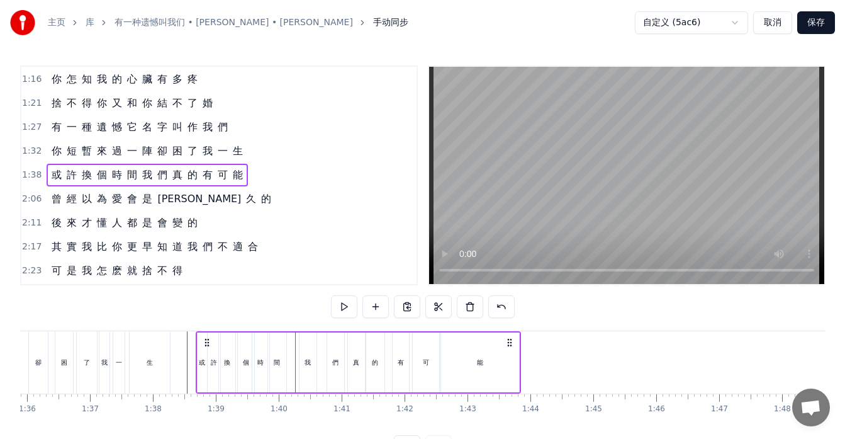
click at [332, 369] on div "們" at bounding box center [335, 362] width 17 height 60
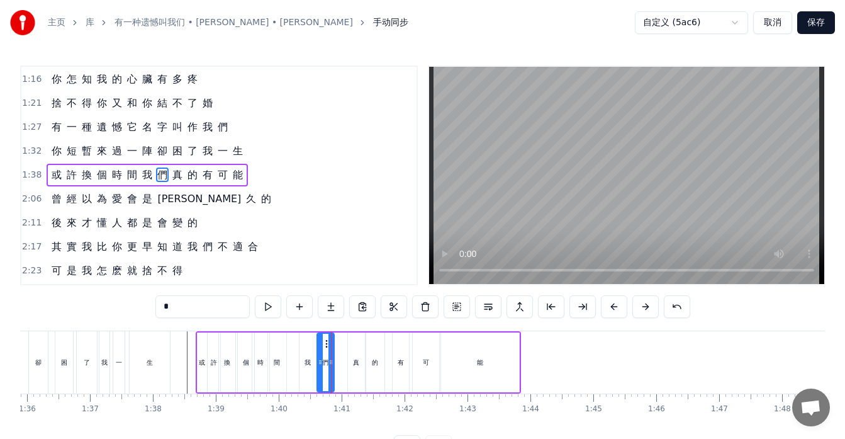
drag, startPoint x: 337, startPoint y: 344, endPoint x: 327, endPoint y: 346, distance: 10.1
click at [327, 346] on icon at bounding box center [328, 344] width 10 height 10
click at [355, 357] on div "真" at bounding box center [356, 361] width 6 height 9
drag, startPoint x: 357, startPoint y: 343, endPoint x: 344, endPoint y: 344, distance: 13.3
click at [344, 344] on icon at bounding box center [345, 344] width 10 height 10
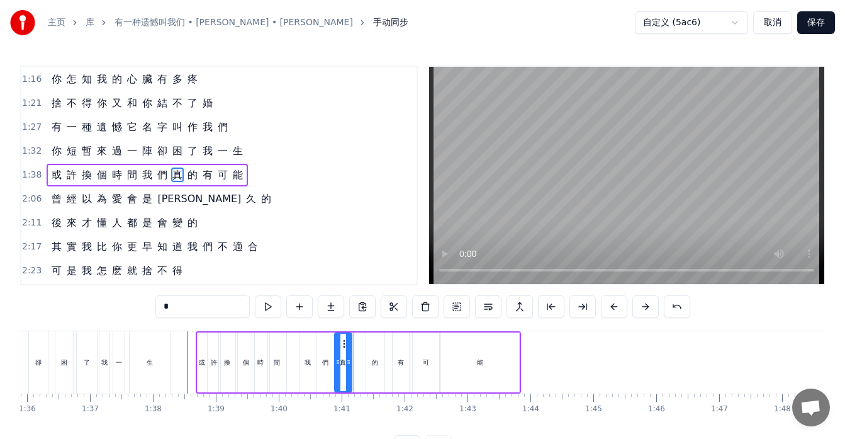
click at [371, 352] on div "的" at bounding box center [375, 362] width 18 height 60
drag, startPoint x: 376, startPoint y: 343, endPoint x: 363, endPoint y: 346, distance: 12.8
click at [363, 346] on icon at bounding box center [364, 344] width 10 height 10
click at [402, 349] on div "有" at bounding box center [401, 362] width 16 height 60
click at [404, 346] on div at bounding box center [405, 362] width 5 height 57
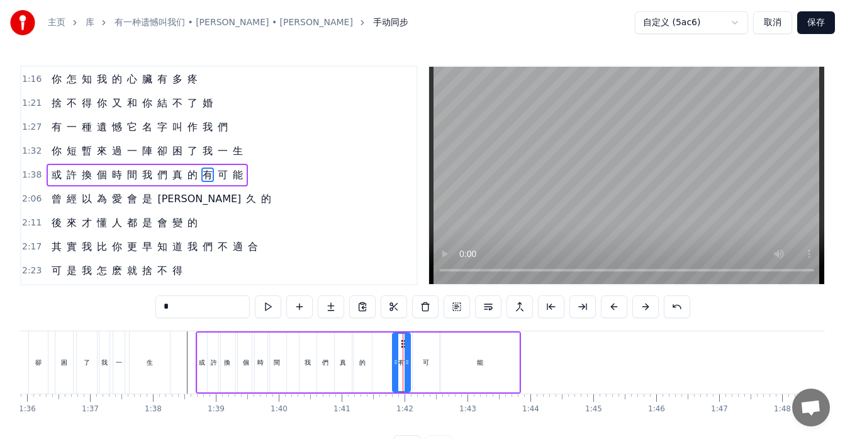
click at [407, 347] on div at bounding box center [407, 362] width 5 height 57
click at [434, 357] on div "可" at bounding box center [426, 362] width 26 height 60
click at [451, 357] on div "能" at bounding box center [480, 362] width 78 height 60
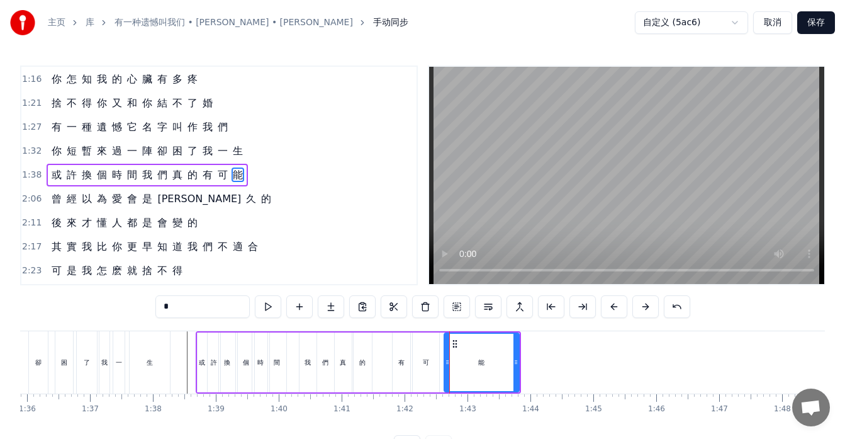
click at [445, 353] on div at bounding box center [447, 362] width 5 height 57
click at [425, 361] on div "可" at bounding box center [426, 361] width 6 height 9
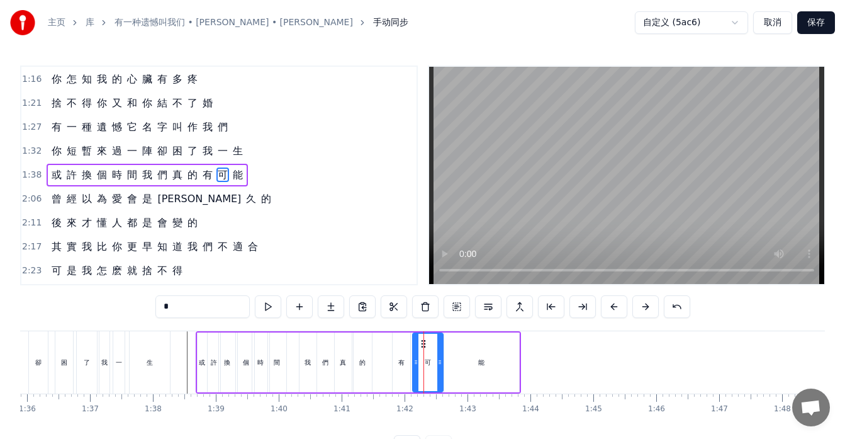
click at [441, 361] on icon at bounding box center [439, 362] width 5 height 10
click at [422, 366] on icon at bounding box center [421, 362] width 5 height 10
click at [403, 361] on div "有" at bounding box center [401, 361] width 6 height 9
click at [398, 343] on icon at bounding box center [398, 344] width 10 height 10
click at [423, 351] on div "可" at bounding box center [431, 362] width 25 height 60
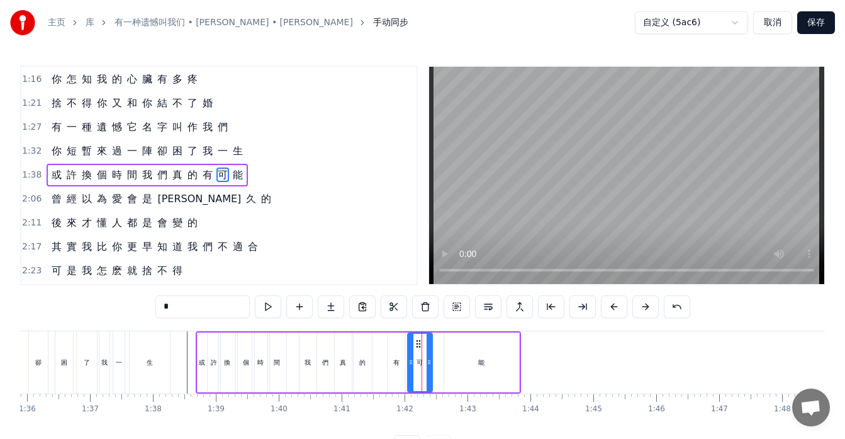
drag, startPoint x: 430, startPoint y: 342, endPoint x: 419, endPoint y: 342, distance: 10.7
click at [419, 342] on icon at bounding box center [418, 344] width 10 height 10
click at [459, 346] on div "能" at bounding box center [481, 362] width 75 height 60
type input "*"
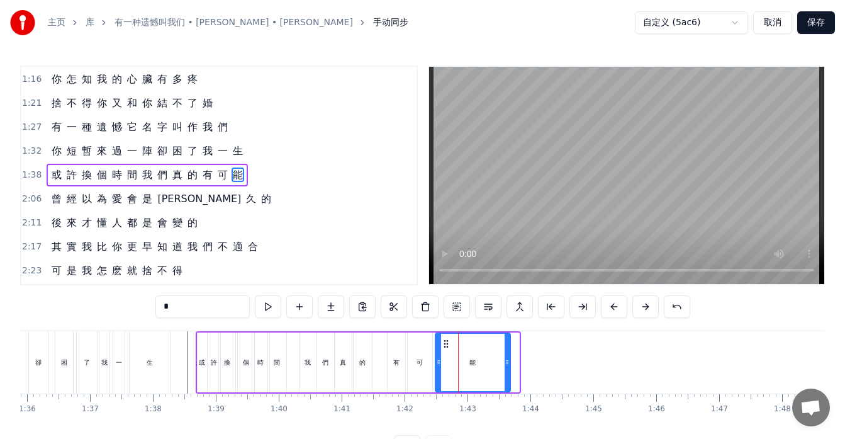
drag, startPoint x: 454, startPoint y: 340, endPoint x: 445, endPoint y: 342, distance: 9.5
click at [445, 342] on icon at bounding box center [446, 344] width 10 height 10
click at [179, 371] on div at bounding box center [631, 362] width 13292 height 62
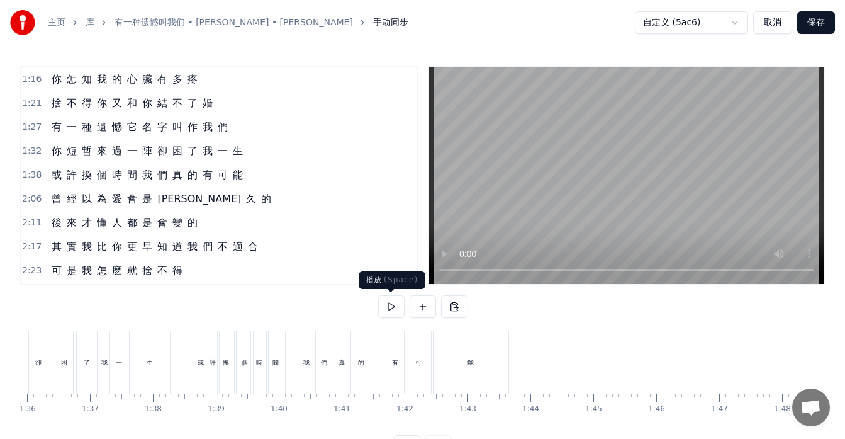
click at [394, 307] on button at bounding box center [391, 306] width 26 height 23
click at [64, 183] on div "或 許 換 個 時 間 我 們 真 的 有 可 能" at bounding box center [147, 175] width 201 height 23
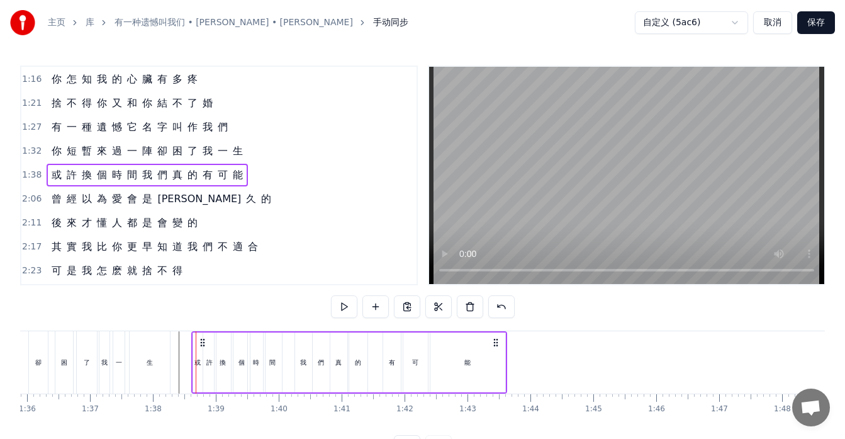
click at [205, 342] on icon at bounding box center [203, 342] width 10 height 10
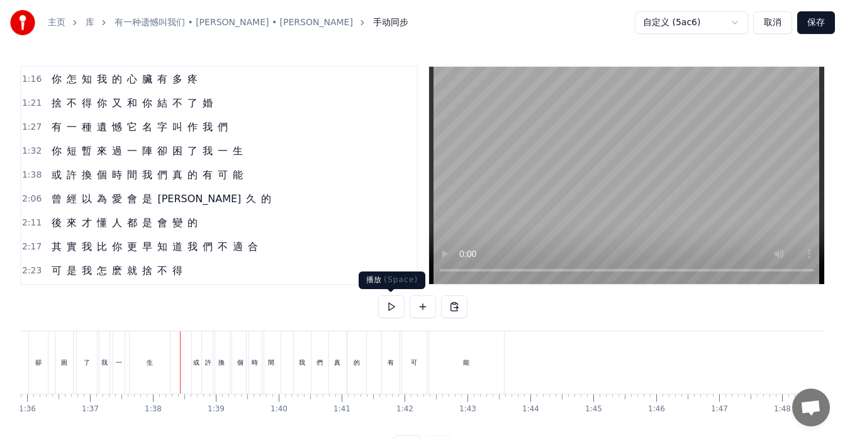
click at [394, 307] on button at bounding box center [391, 306] width 26 height 23
click at [453, 363] on div "能" at bounding box center [466, 362] width 75 height 62
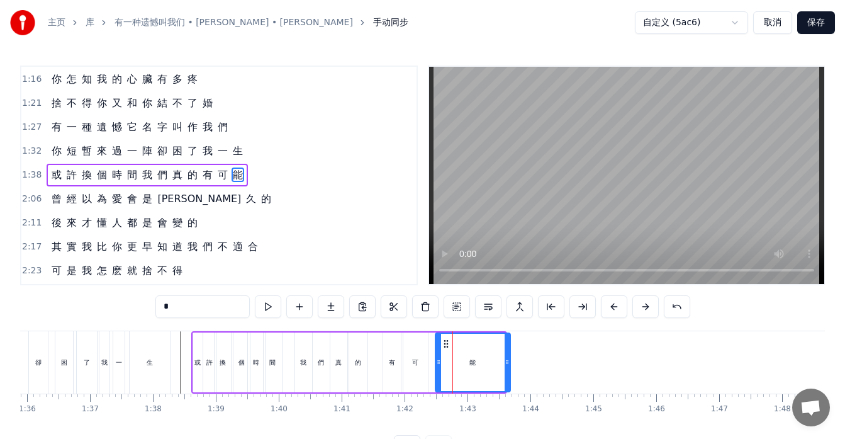
click at [447, 342] on icon at bounding box center [446, 344] width 10 height 10
click at [420, 362] on div "可" at bounding box center [415, 362] width 25 height 60
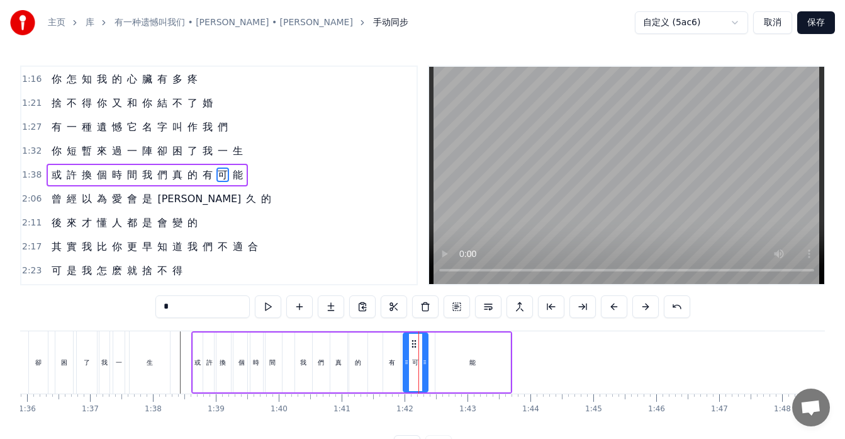
click at [458, 351] on div "能" at bounding box center [473, 362] width 75 height 60
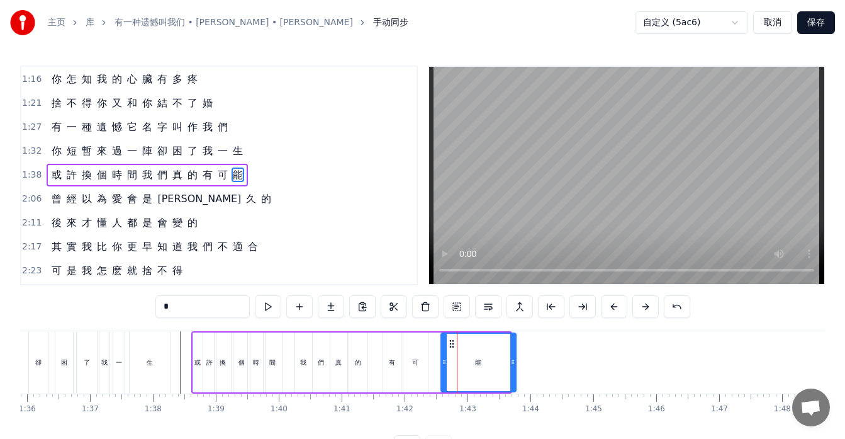
click at [451, 343] on icon at bounding box center [452, 344] width 10 height 10
click at [422, 350] on div "可" at bounding box center [415, 362] width 25 height 60
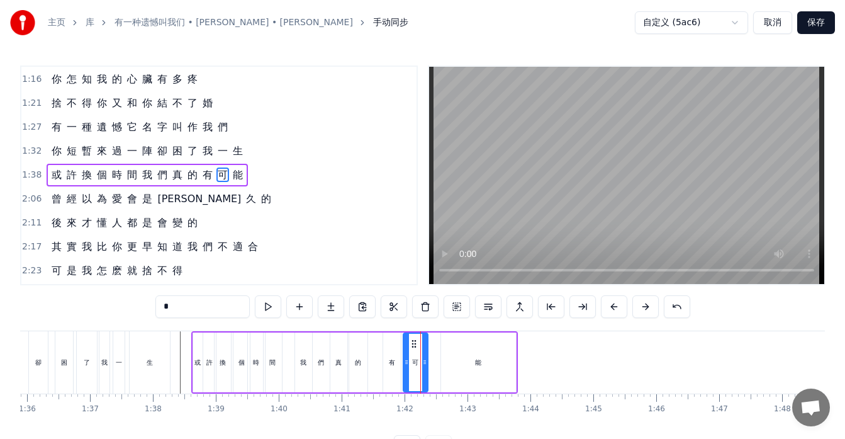
click at [449, 345] on div "能" at bounding box center [478, 362] width 75 height 60
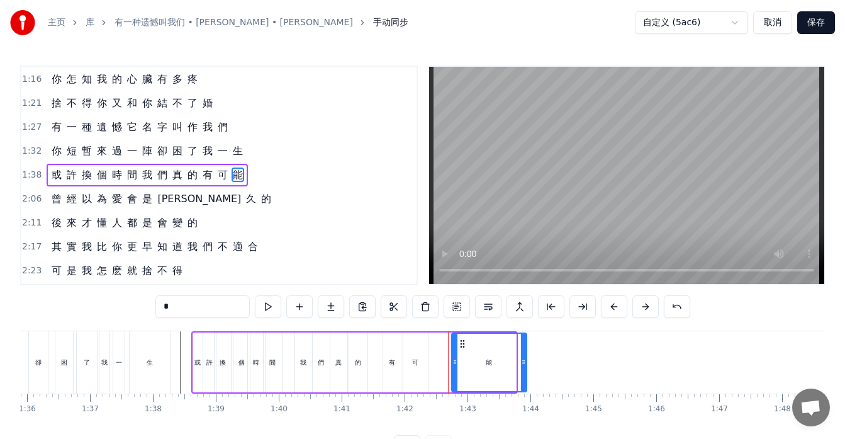
drag, startPoint x: 451, startPoint y: 342, endPoint x: 461, endPoint y: 343, distance: 10.8
click at [461, 343] on icon at bounding box center [463, 344] width 10 height 10
click at [410, 351] on div "可" at bounding box center [415, 362] width 25 height 60
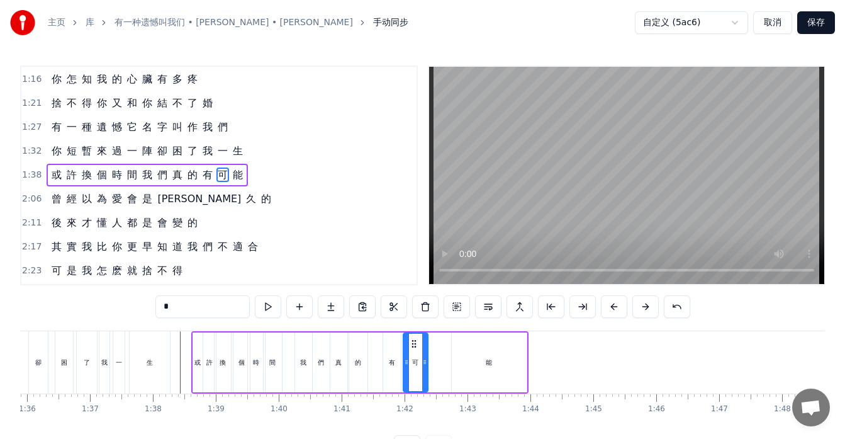
click at [455, 349] on div "能" at bounding box center [489, 362] width 75 height 60
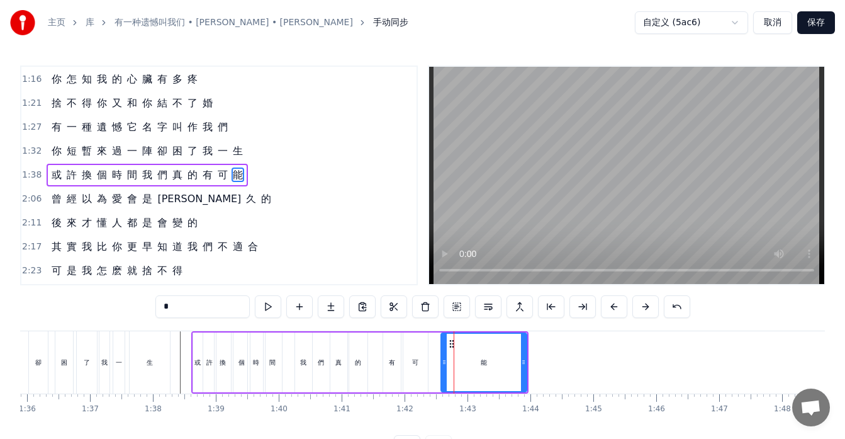
drag, startPoint x: 453, startPoint y: 346, endPoint x: 442, endPoint y: 346, distance: 10.7
click at [442, 346] on div at bounding box center [444, 362] width 5 height 57
click at [416, 359] on div "可" at bounding box center [415, 361] width 6 height 9
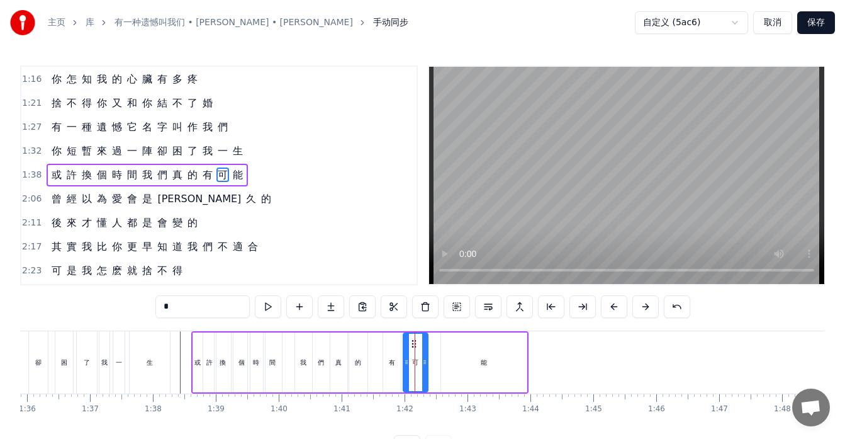
click at [456, 354] on div "能" at bounding box center [484, 362] width 86 height 60
type input "*"
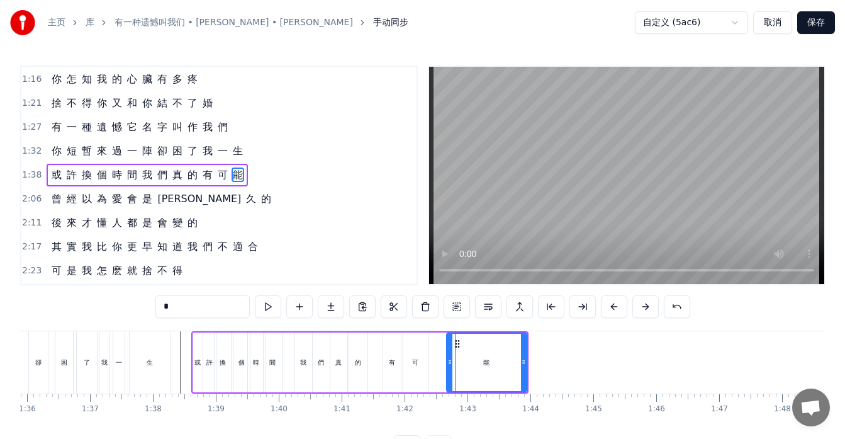
click at [451, 346] on div at bounding box center [449, 362] width 5 height 57
click at [456, 349] on div at bounding box center [455, 362] width 5 height 57
click at [453, 349] on div at bounding box center [451, 362] width 5 height 57
drag, startPoint x: 525, startPoint y: 357, endPoint x: 515, endPoint y: 357, distance: 10.1
click at [515, 357] on icon at bounding box center [513, 362] width 5 height 10
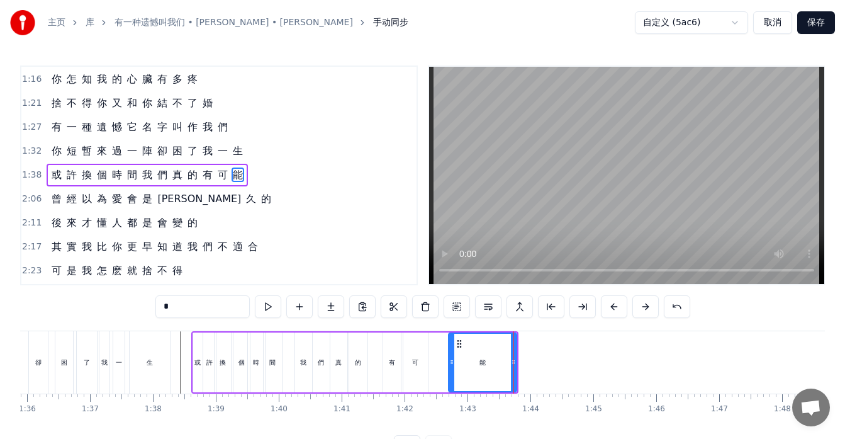
click at [527, 356] on div "如 果 讓 你 再 做 一 次 選 擇 是 做 朋 友 還 是 選 戀 人 呢 怎 麽 最 先 炙 熱 的 卻 又 最 先 變 冷 了 所 有 美 好 全 都…" at bounding box center [631, 361] width 13292 height 63
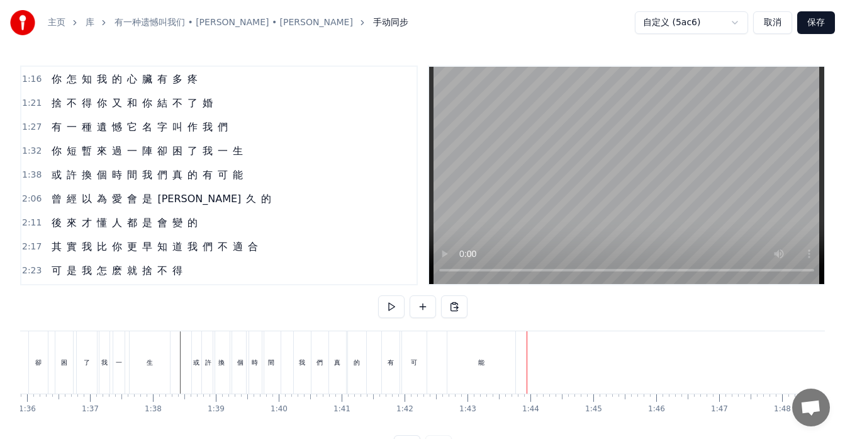
click at [494, 356] on div "能" at bounding box center [481, 362] width 68 height 62
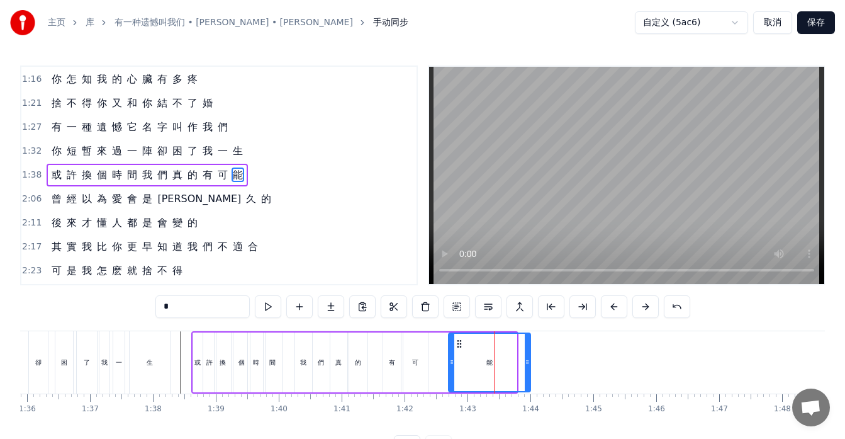
drag, startPoint x: 515, startPoint y: 354, endPoint x: 529, endPoint y: 355, distance: 13.9
click at [529, 355] on div at bounding box center [527, 362] width 5 height 57
click at [450, 361] on icon at bounding box center [451, 362] width 5 height 10
drag, startPoint x: 453, startPoint y: 348, endPoint x: 446, endPoint y: 349, distance: 7.0
click at [446, 349] on div at bounding box center [444, 362] width 5 height 57
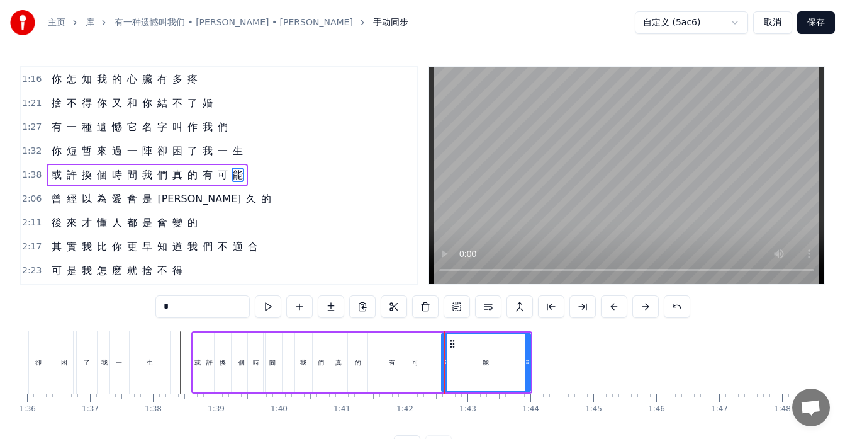
click at [417, 361] on div "可" at bounding box center [415, 361] width 6 height 9
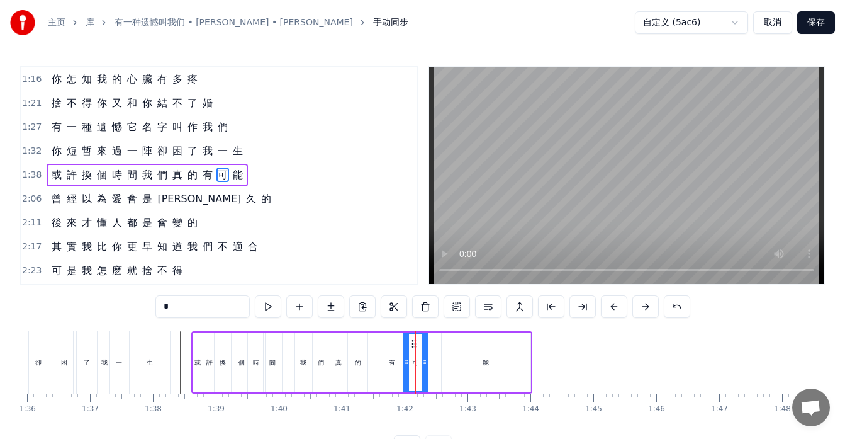
click at [447, 357] on div "能" at bounding box center [486, 362] width 89 height 60
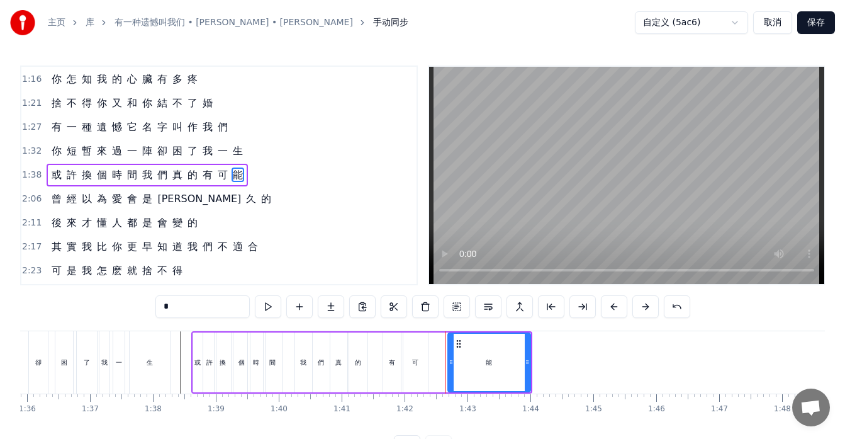
drag, startPoint x: 444, startPoint y: 356, endPoint x: 450, endPoint y: 356, distance: 6.3
click at [450, 356] on div at bounding box center [451, 362] width 5 height 57
click at [418, 359] on div "可" at bounding box center [415, 361] width 6 height 9
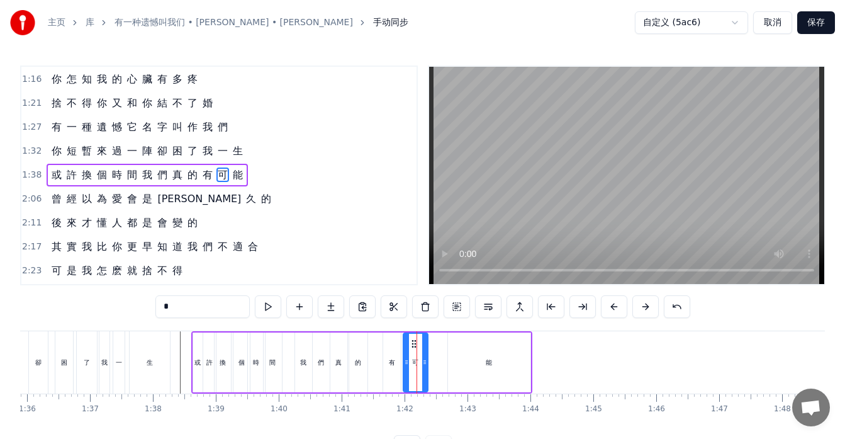
click at [455, 357] on div "能" at bounding box center [489, 362] width 82 height 60
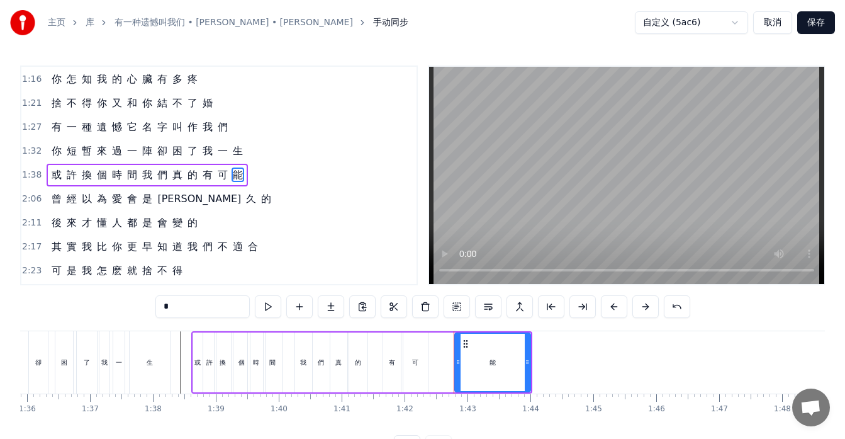
drag, startPoint x: 450, startPoint y: 355, endPoint x: 457, endPoint y: 356, distance: 7.0
click at [457, 356] on div at bounding box center [458, 362] width 5 height 57
click at [418, 362] on div "可" at bounding box center [415, 361] width 6 height 9
type input "*"
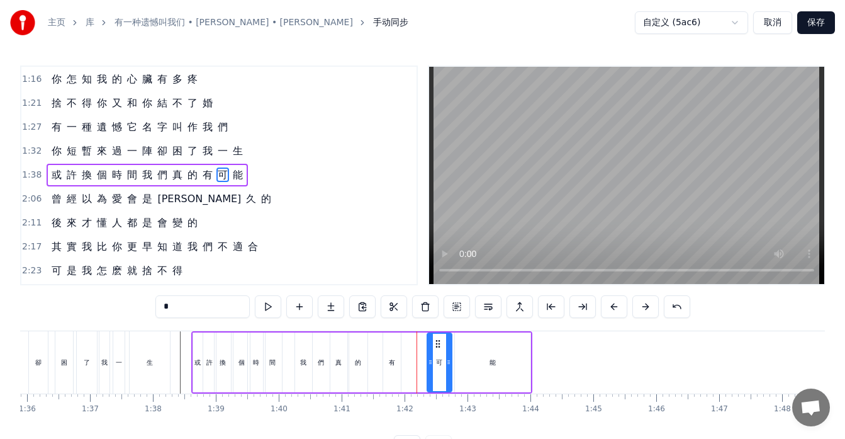
drag, startPoint x: 412, startPoint y: 339, endPoint x: 436, endPoint y: 346, distance: 24.7
click at [436, 346] on icon at bounding box center [438, 344] width 10 height 10
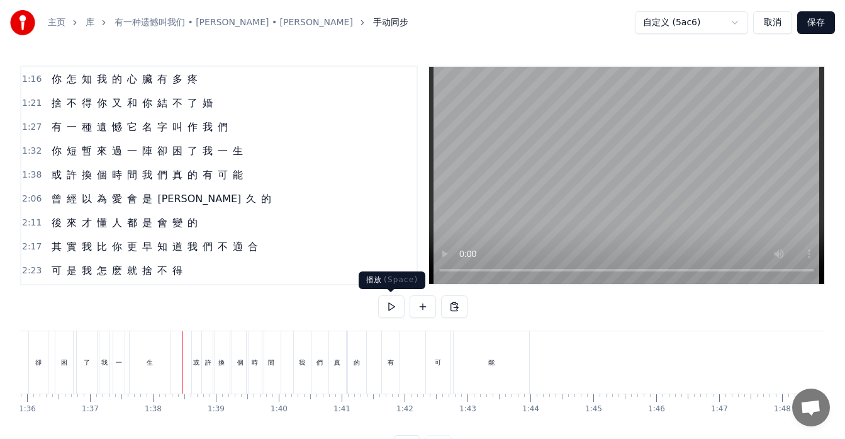
click at [387, 303] on button at bounding box center [391, 306] width 26 height 23
click at [388, 303] on button at bounding box center [391, 306] width 26 height 23
click at [181, 371] on div at bounding box center [631, 362] width 13292 height 62
click at [388, 308] on button at bounding box center [391, 306] width 26 height 23
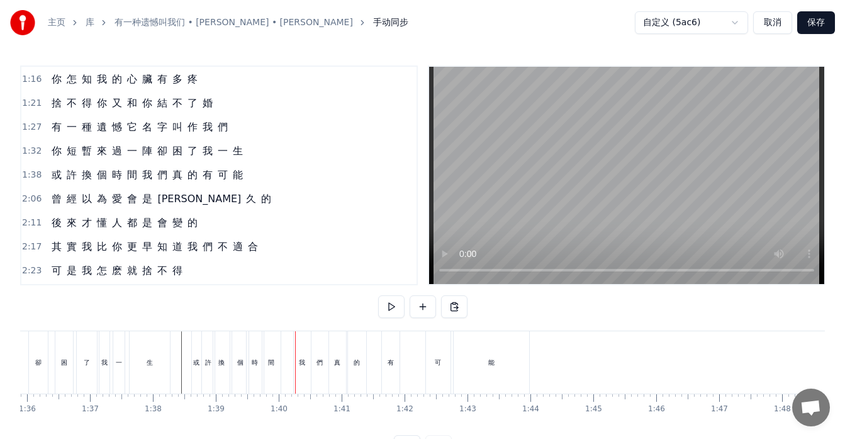
click at [63, 182] on div "或 許 換 個 時 間 我 們 真 的 有 可 能" at bounding box center [147, 175] width 201 height 23
click at [386, 307] on button at bounding box center [391, 306] width 26 height 23
click at [306, 378] on div "我" at bounding box center [302, 362] width 17 height 62
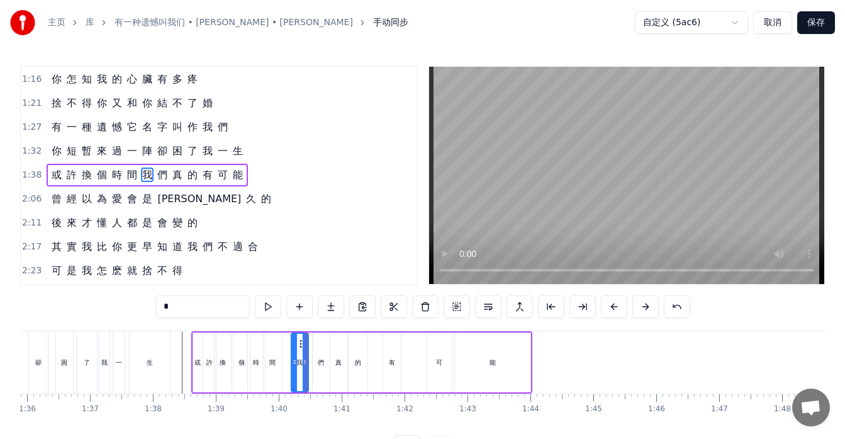
click at [301, 344] on circle at bounding box center [300, 343] width 1 height 1
click at [319, 355] on div "們" at bounding box center [321, 362] width 17 height 60
click at [319, 344] on icon at bounding box center [320, 344] width 10 height 10
click at [338, 350] on div "真" at bounding box center [338, 362] width 17 height 60
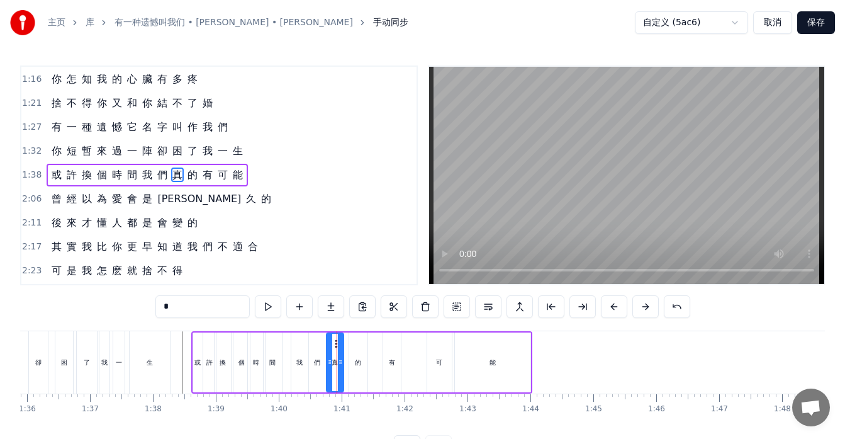
click at [336, 342] on icon at bounding box center [337, 344] width 10 height 10
click at [361, 345] on div "的" at bounding box center [358, 362] width 18 height 60
type input "*"
drag, startPoint x: 359, startPoint y: 340, endPoint x: 353, endPoint y: 342, distance: 6.6
click at [353, 342] on div "如 果 讓 你 再 做 一 次 選 擇 是 做 朋 友 還 是 選 戀 人 呢 怎 麽 最 先 炙 熱 的 卻 又 最 先 變 冷 了 所 有 美 好 全 都…" at bounding box center [631, 361] width 13292 height 63
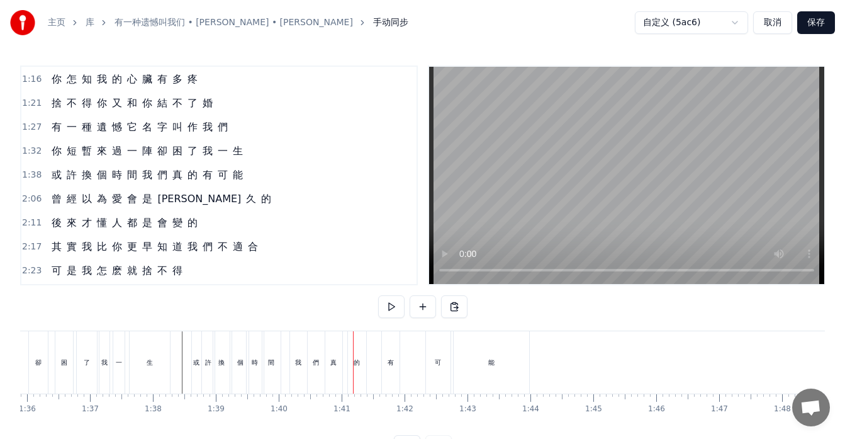
click at [360, 341] on div "的" at bounding box center [357, 362] width 18 height 62
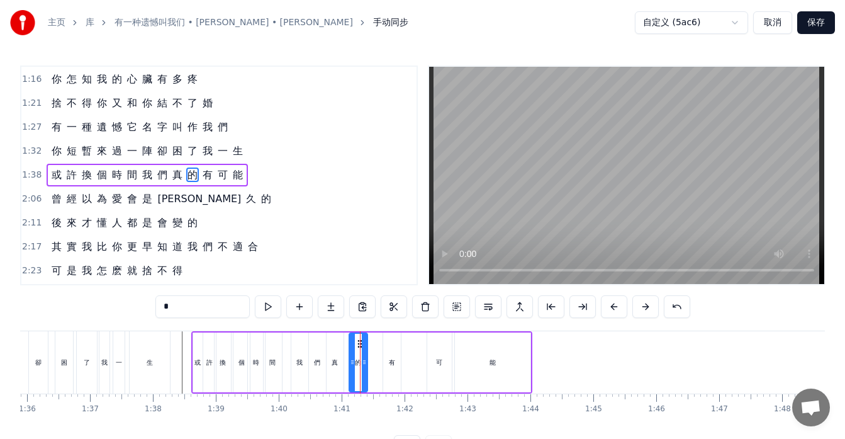
click at [360, 346] on div at bounding box center [360, 362] width 1 height 62
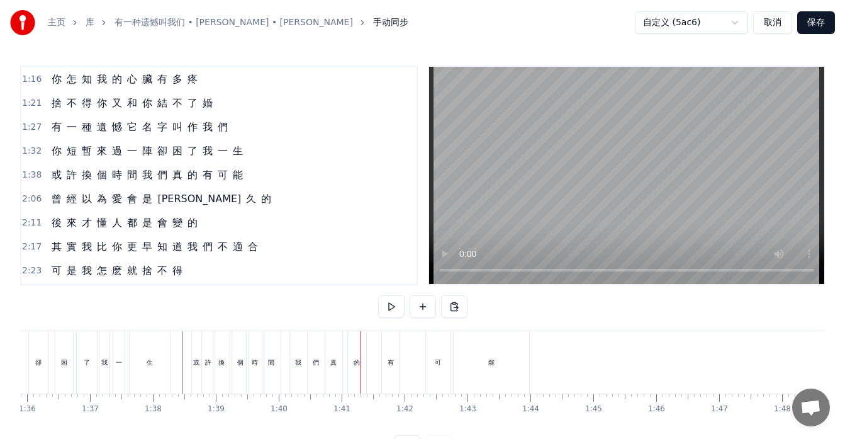
click at [359, 343] on div "的" at bounding box center [357, 362] width 18 height 62
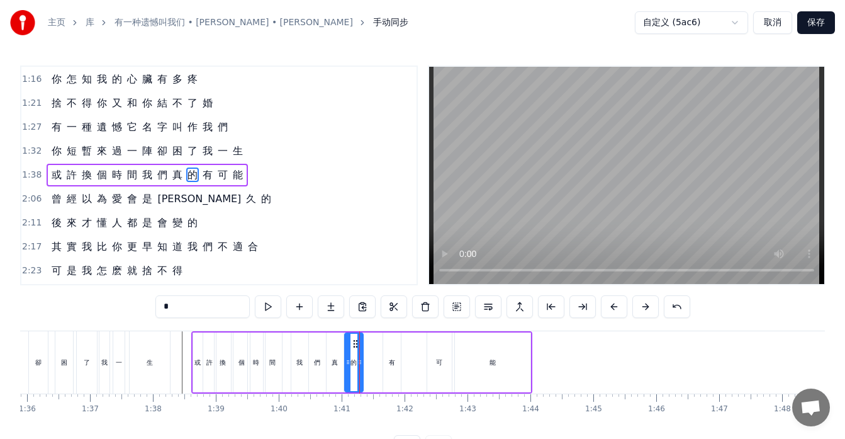
click at [354, 343] on icon at bounding box center [356, 344] width 10 height 10
click at [386, 349] on div "有" at bounding box center [392, 362] width 18 height 60
drag, startPoint x: 394, startPoint y: 342, endPoint x: 375, endPoint y: 344, distance: 18.9
click at [375, 344] on icon at bounding box center [376, 344] width 10 height 10
click at [443, 354] on div "可" at bounding box center [439, 362] width 25 height 60
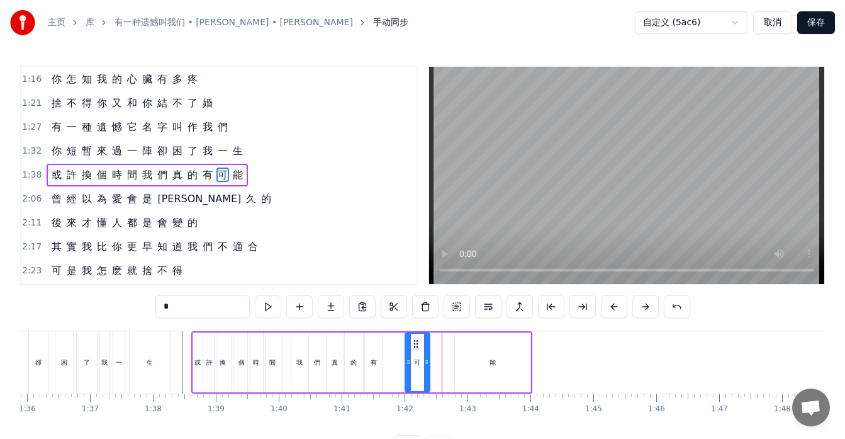
drag, startPoint x: 439, startPoint y: 344, endPoint x: 417, endPoint y: 346, distance: 22.2
click at [417, 346] on icon at bounding box center [416, 344] width 10 height 10
click at [480, 352] on div "能" at bounding box center [493, 362] width 76 height 60
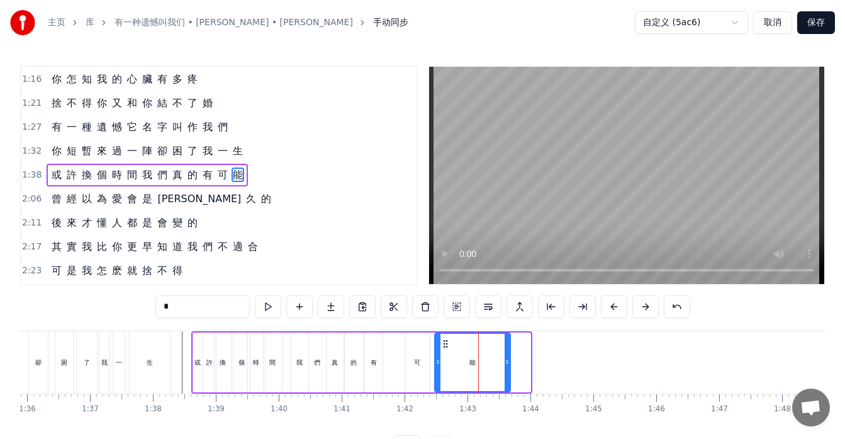
drag, startPoint x: 464, startPoint y: 340, endPoint x: 444, endPoint y: 342, distance: 20.2
click at [444, 342] on icon at bounding box center [446, 344] width 10 height 10
click at [424, 349] on div "可" at bounding box center [417, 362] width 25 height 60
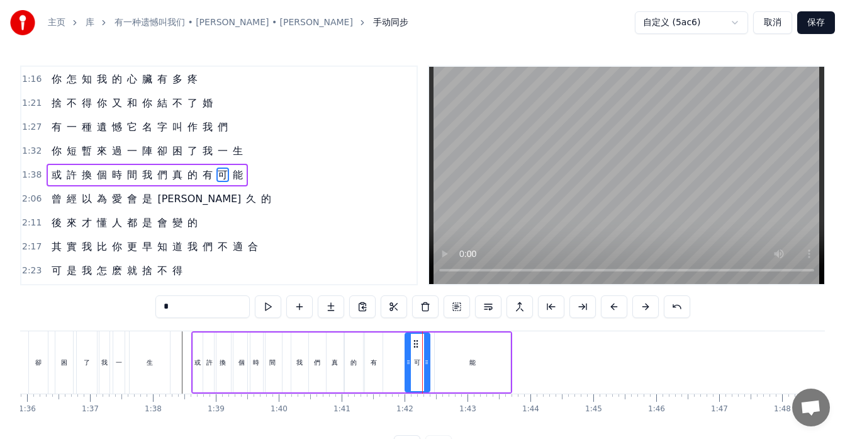
click at [415, 345] on icon at bounding box center [416, 344] width 10 height 10
drag, startPoint x: 410, startPoint y: 343, endPoint x: 391, endPoint y: 345, distance: 19.0
click at [391, 345] on div at bounding box center [389, 362] width 5 height 57
click at [392, 359] on icon at bounding box center [392, 362] width 5 height 10
click at [393, 359] on icon at bounding box center [392, 362] width 5 height 10
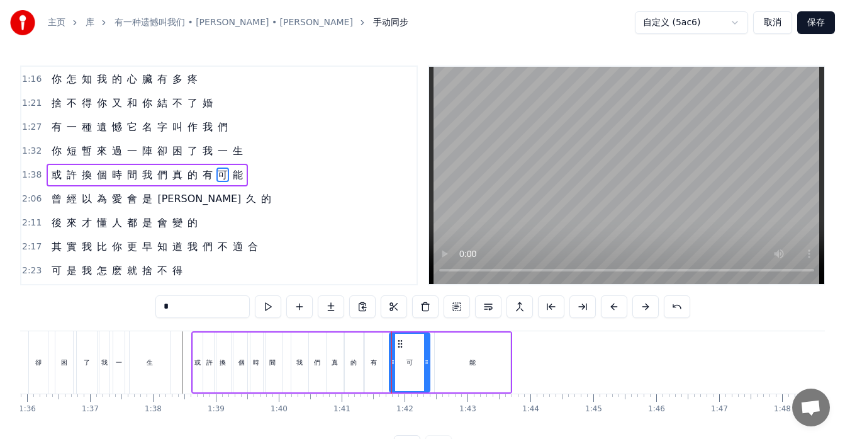
click at [380, 366] on div "有" at bounding box center [374, 362] width 18 height 60
type input "*"
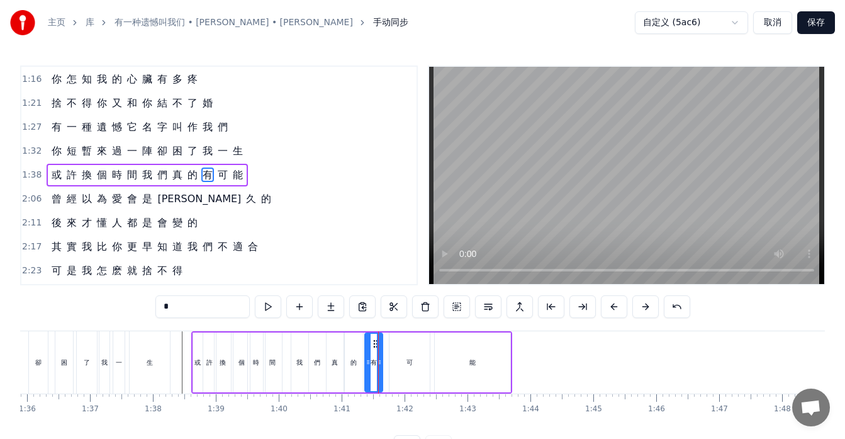
click at [181, 364] on div at bounding box center [631, 362] width 13292 height 62
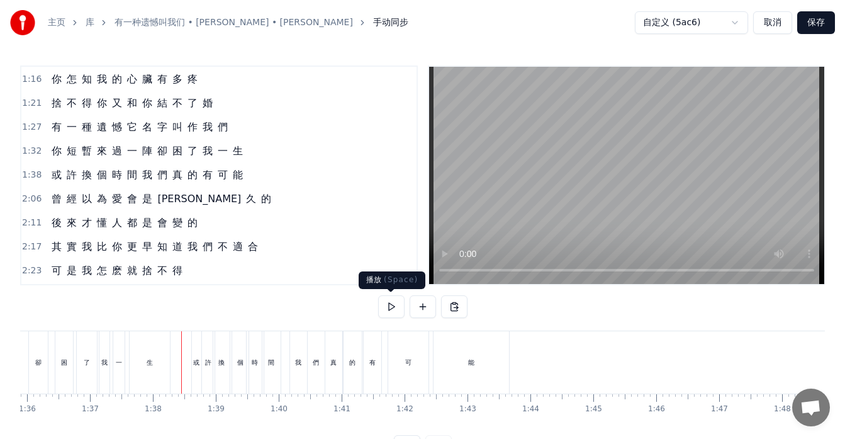
click at [380, 303] on button at bounding box center [391, 306] width 26 height 23
click at [444, 370] on div "能" at bounding box center [472, 362] width 76 height 62
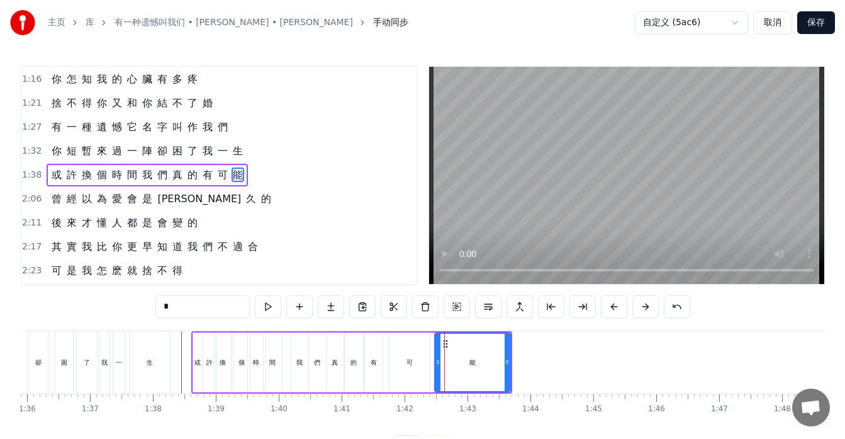
click at [419, 368] on div "可" at bounding box center [410, 362] width 40 height 60
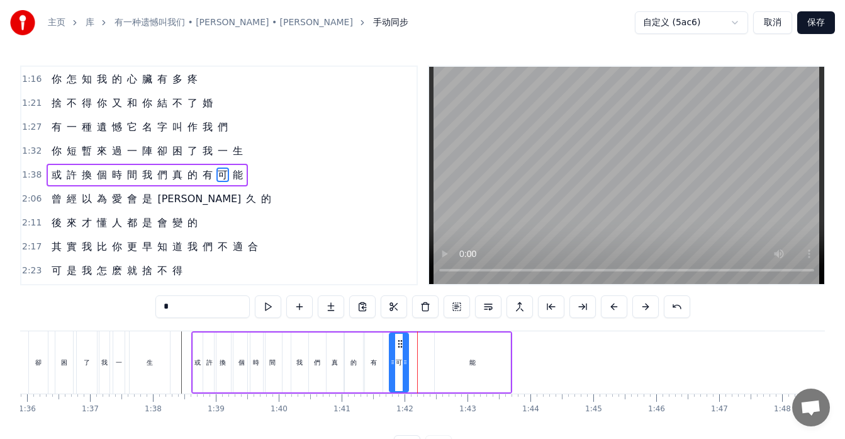
drag, startPoint x: 426, startPoint y: 368, endPoint x: 405, endPoint y: 368, distance: 21.4
click at [405, 368] on div at bounding box center [405, 362] width 5 height 57
click at [453, 369] on div "能" at bounding box center [473, 362] width 76 height 60
type input "*"
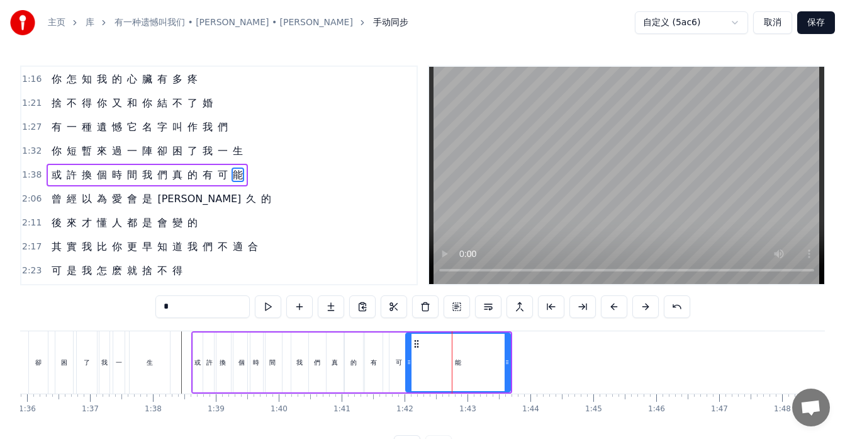
drag, startPoint x: 439, startPoint y: 365, endPoint x: 414, endPoint y: 365, distance: 25.2
click at [412, 365] on icon at bounding box center [409, 362] width 5 height 10
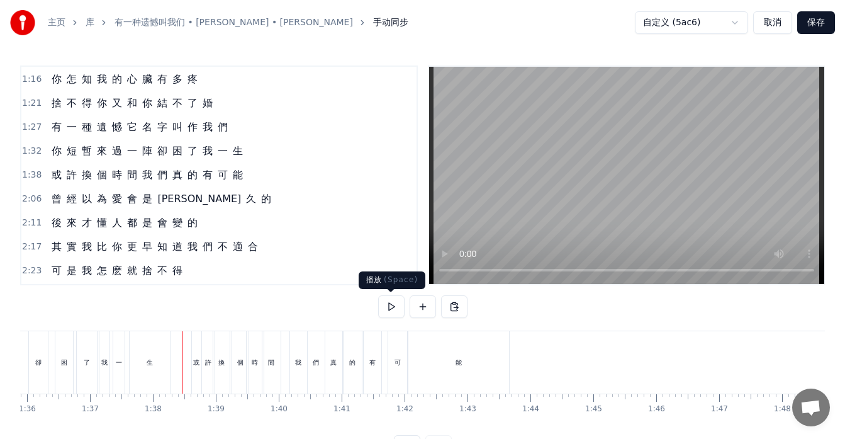
click at [395, 307] on button at bounding box center [391, 306] width 26 height 23
click at [60, 184] on div "或 許 換 個 時 間 我 們 真 的 有 可 能" at bounding box center [147, 175] width 201 height 23
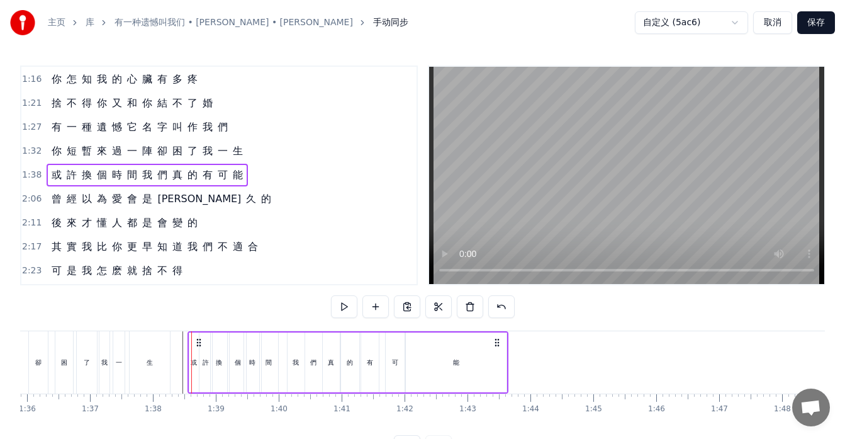
click at [200, 341] on icon at bounding box center [199, 342] width 10 height 10
click at [178, 381] on div at bounding box center [631, 362] width 13292 height 62
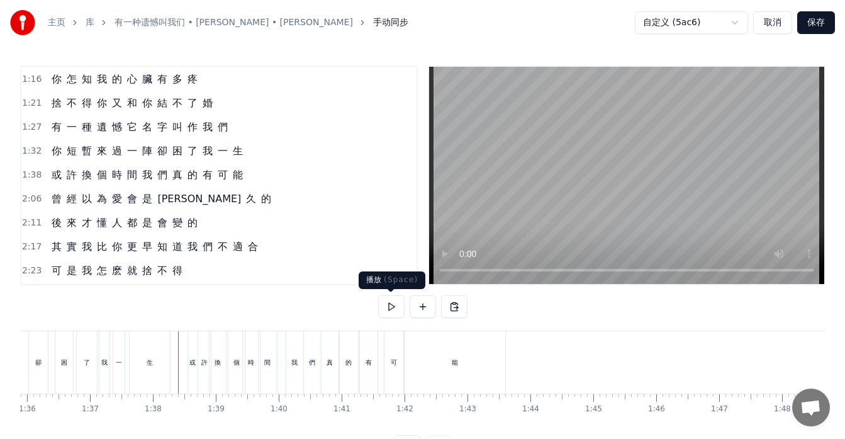
click at [394, 314] on button at bounding box center [391, 306] width 26 height 23
click at [807, 20] on button "保存" at bounding box center [816, 22] width 38 height 23
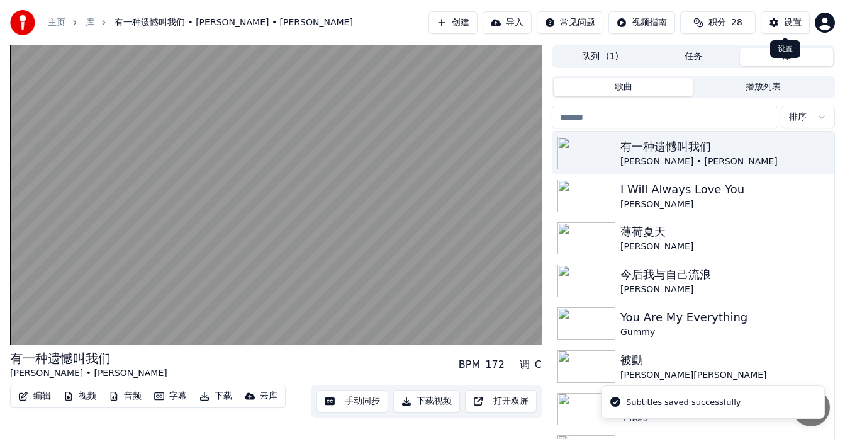
click at [784, 22] on div "设置" at bounding box center [793, 22] width 18 height 13
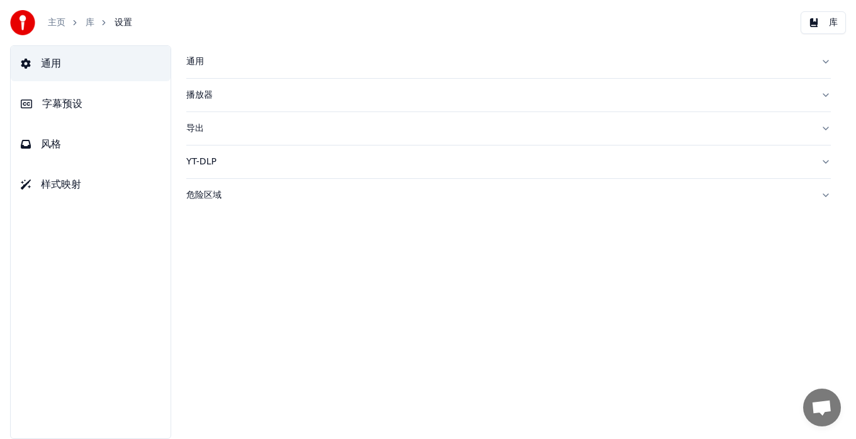
click at [54, 149] on span "风格" at bounding box center [51, 144] width 20 height 15
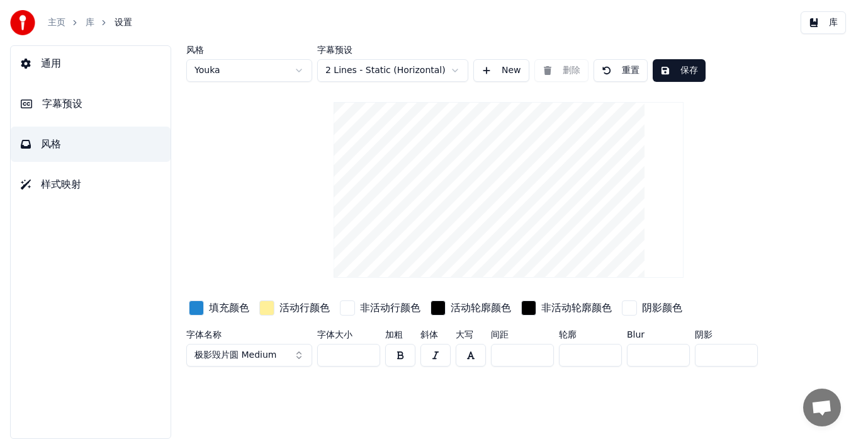
click at [330, 356] on input "***" at bounding box center [348, 355] width 63 height 23
click at [367, 357] on input "***" at bounding box center [348, 355] width 63 height 23
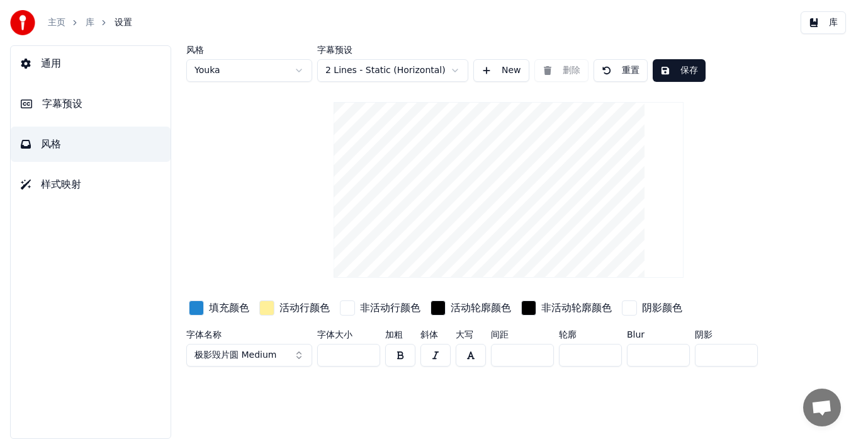
type input "***"
click at [367, 357] on input "***" at bounding box center [348, 355] width 63 height 23
click at [685, 72] on button "保存" at bounding box center [679, 70] width 53 height 23
click at [685, 72] on button "完成" at bounding box center [679, 70] width 53 height 23
click at [820, 26] on button "库" at bounding box center [823, 22] width 45 height 23
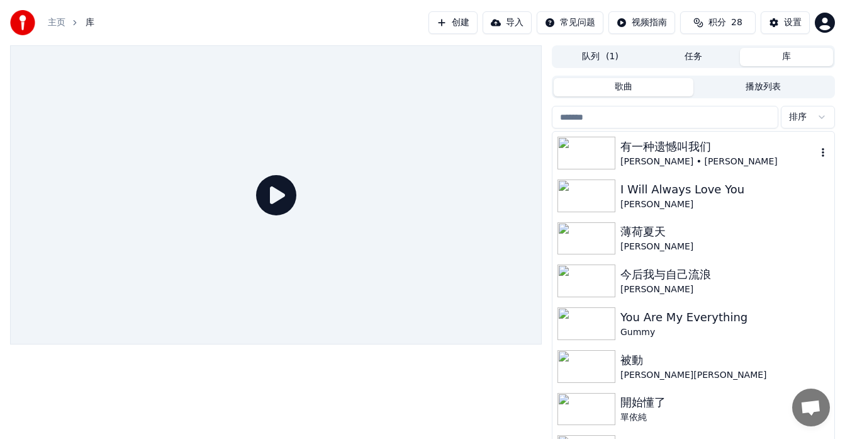
click at [670, 160] on div "[PERSON_NAME] • [PERSON_NAME]" at bounding box center [719, 161] width 196 height 13
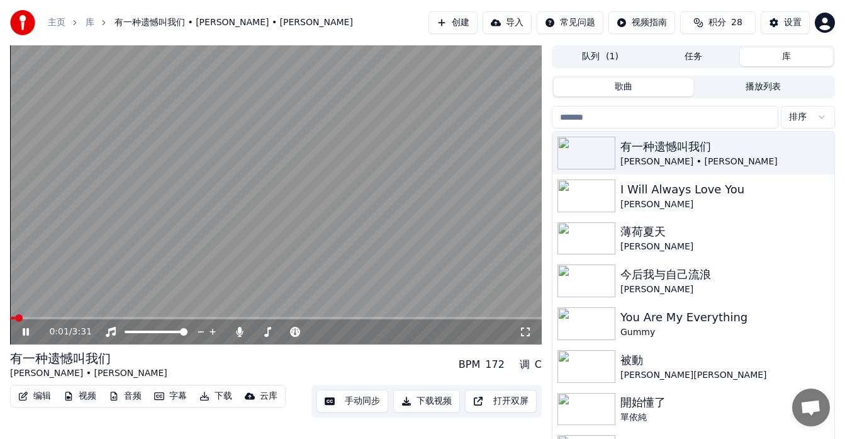
click at [239, 315] on video at bounding box center [276, 194] width 532 height 299
click at [238, 317] on span at bounding box center [276, 318] width 532 height 3
click at [24, 330] on icon at bounding box center [26, 331] width 8 height 9
click at [263, 315] on video at bounding box center [276, 194] width 532 height 299
click at [17, 330] on div "1:32 / 3:31" at bounding box center [276, 331] width 522 height 13
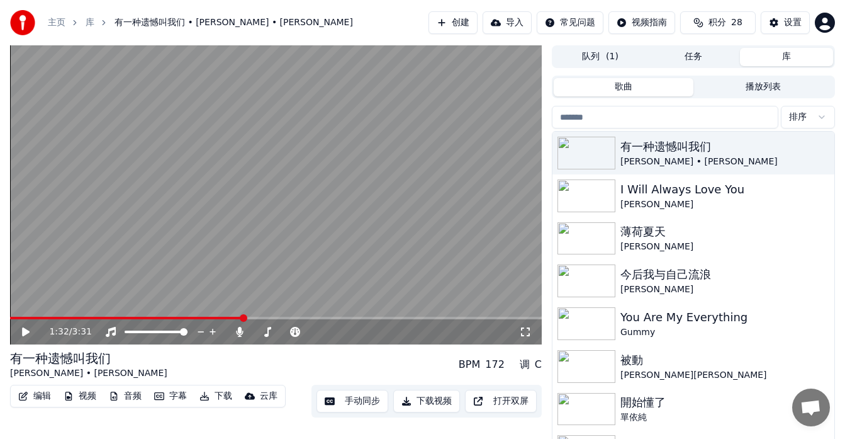
click at [20, 332] on div "1:32 / 3:31" at bounding box center [276, 331] width 522 height 13
click at [23, 332] on icon at bounding box center [26, 331] width 8 height 9
click at [267, 317] on span at bounding box center [276, 318] width 532 height 3
click at [255, 317] on span at bounding box center [140, 318] width 261 height 3
click at [264, 317] on span at bounding box center [137, 318] width 254 height 3
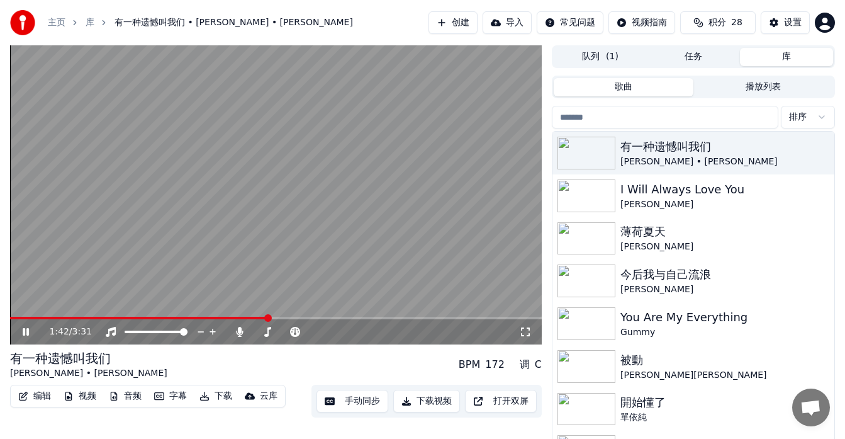
click at [251, 317] on span at bounding box center [139, 318] width 258 height 3
click at [365, 402] on button "手动同步" at bounding box center [353, 401] width 72 height 23
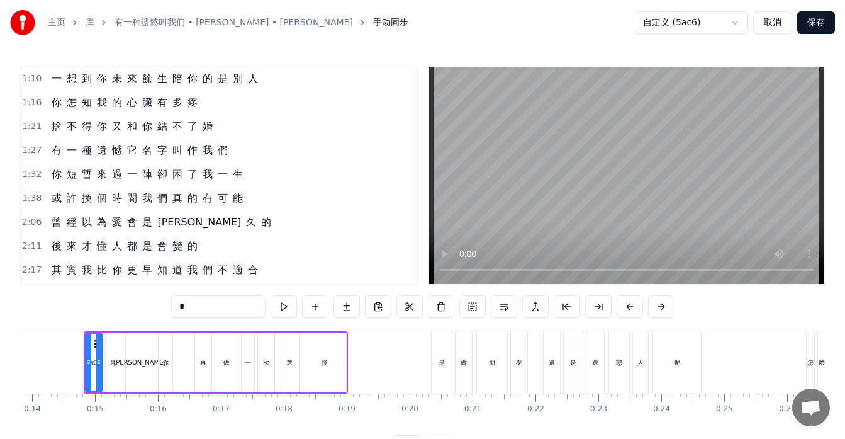
scroll to position [246, 0]
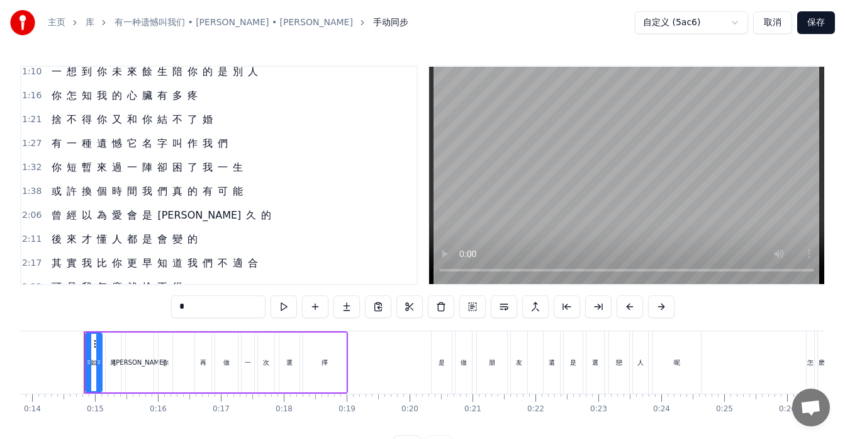
click at [62, 198] on div "或 許 換 個 時 間 我 們 真 的 有 可 能" at bounding box center [147, 191] width 201 height 23
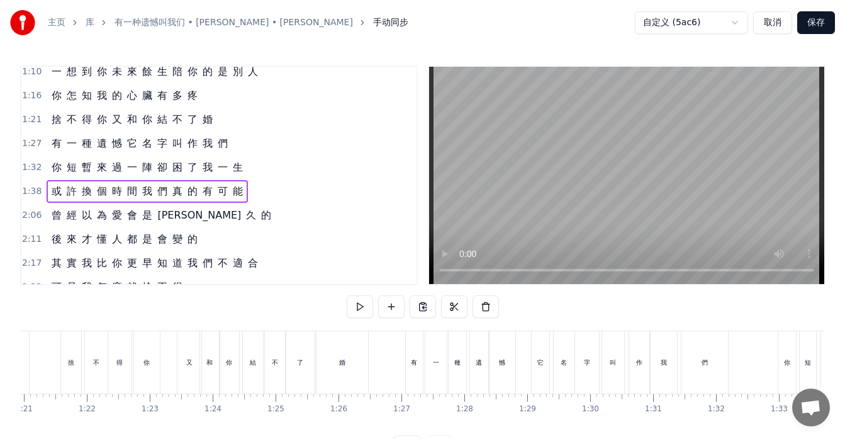
scroll to position [0, 6139]
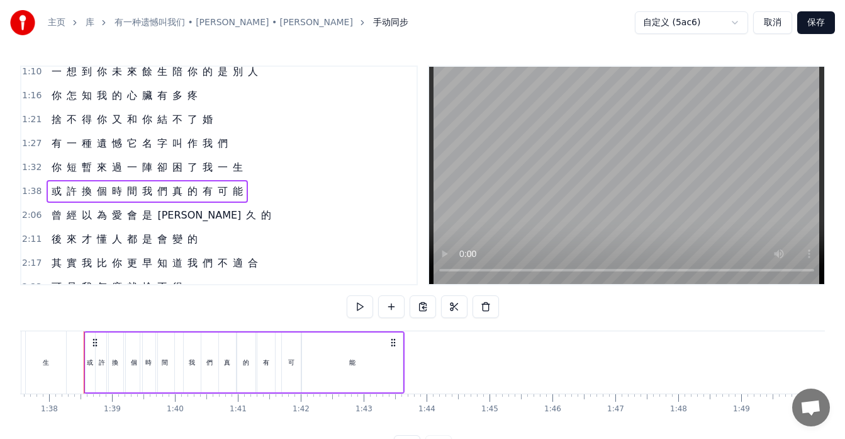
click at [344, 369] on div "能" at bounding box center [352, 362] width 101 height 60
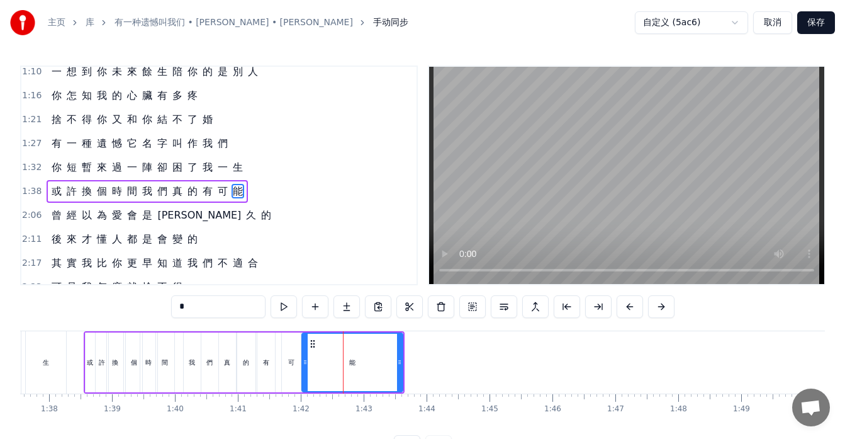
scroll to position [262, 0]
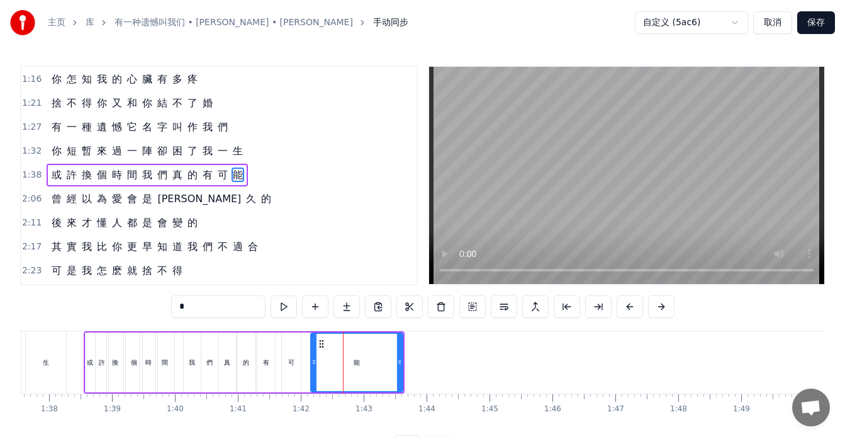
drag, startPoint x: 305, startPoint y: 346, endPoint x: 314, endPoint y: 347, distance: 8.9
click at [314, 347] on div at bounding box center [314, 362] width 5 height 57
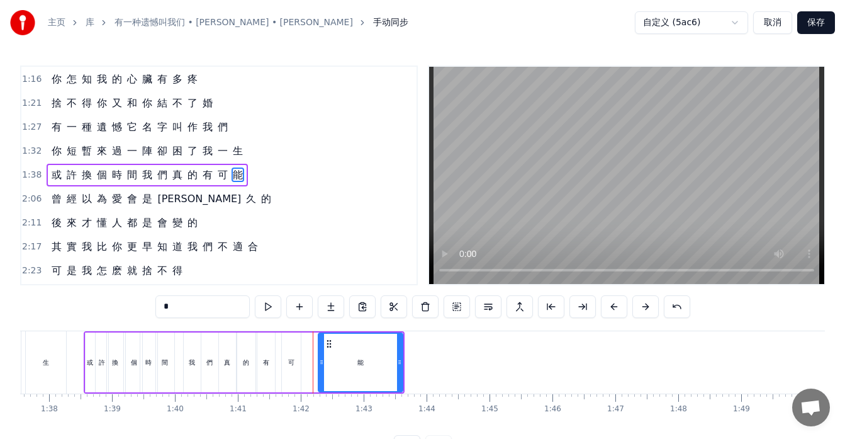
drag, startPoint x: 311, startPoint y: 350, endPoint x: 319, endPoint y: 352, distance: 8.4
click at [319, 352] on div at bounding box center [321, 362] width 5 height 57
drag, startPoint x: 319, startPoint y: 352, endPoint x: 325, endPoint y: 352, distance: 6.3
click at [326, 352] on div at bounding box center [328, 362] width 5 height 57
click at [286, 362] on div "可" at bounding box center [291, 362] width 19 height 60
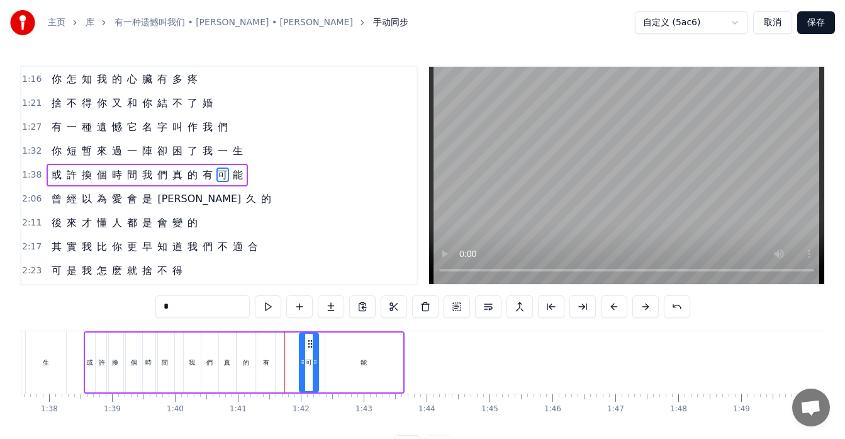
drag, startPoint x: 291, startPoint y: 343, endPoint x: 309, endPoint y: 345, distance: 17.7
click at [309, 345] on icon at bounding box center [310, 344] width 10 height 10
drag, startPoint x: 315, startPoint y: 354, endPoint x: 323, endPoint y: 356, distance: 8.3
click at [323, 356] on div at bounding box center [323, 362] width 5 height 57
click at [262, 371] on div "有" at bounding box center [266, 362] width 18 height 60
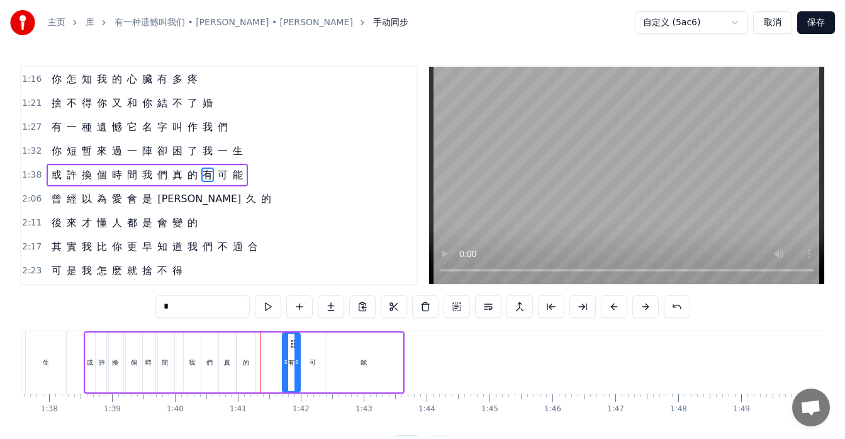
drag, startPoint x: 267, startPoint y: 342, endPoint x: 292, endPoint y: 347, distance: 25.7
click at [292, 347] on icon at bounding box center [293, 344] width 10 height 10
click at [249, 356] on div "的" at bounding box center [246, 362] width 18 height 60
drag, startPoint x: 246, startPoint y: 341, endPoint x: 264, endPoint y: 345, distance: 18.6
click at [264, 345] on icon at bounding box center [266, 344] width 10 height 10
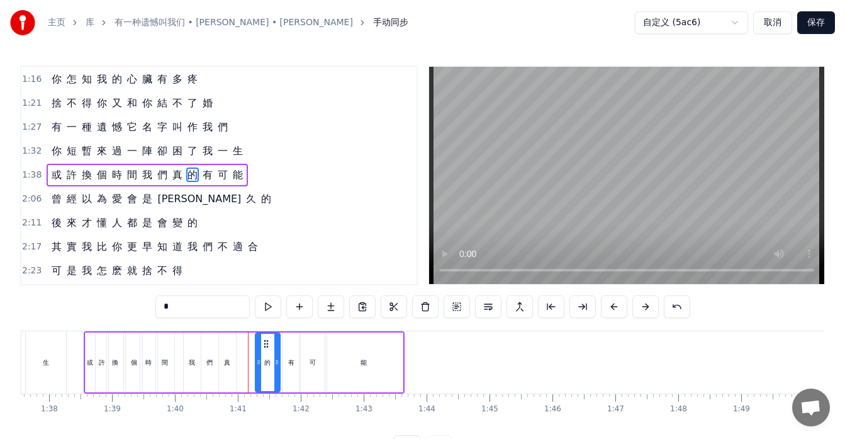
drag, startPoint x: 269, startPoint y: 367, endPoint x: 276, endPoint y: 368, distance: 6.3
click at [276, 368] on div at bounding box center [276, 362] width 5 height 57
click at [227, 370] on div "真" at bounding box center [227, 362] width 17 height 60
drag, startPoint x: 228, startPoint y: 341, endPoint x: 247, endPoint y: 349, distance: 20.6
click at [247, 349] on div "真" at bounding box center [247, 362] width 16 height 57
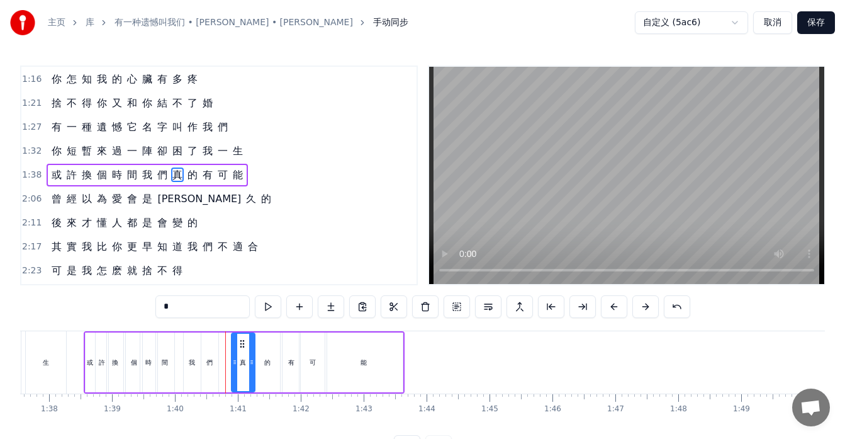
drag, startPoint x: 239, startPoint y: 360, endPoint x: 232, endPoint y: 359, distance: 6.3
click at [232, 359] on icon at bounding box center [234, 362] width 5 height 10
click at [229, 363] on icon at bounding box center [229, 362] width 5 height 10
click at [251, 363] on icon at bounding box center [251, 362] width 5 height 10
click at [209, 362] on div "們" at bounding box center [209, 361] width 6 height 9
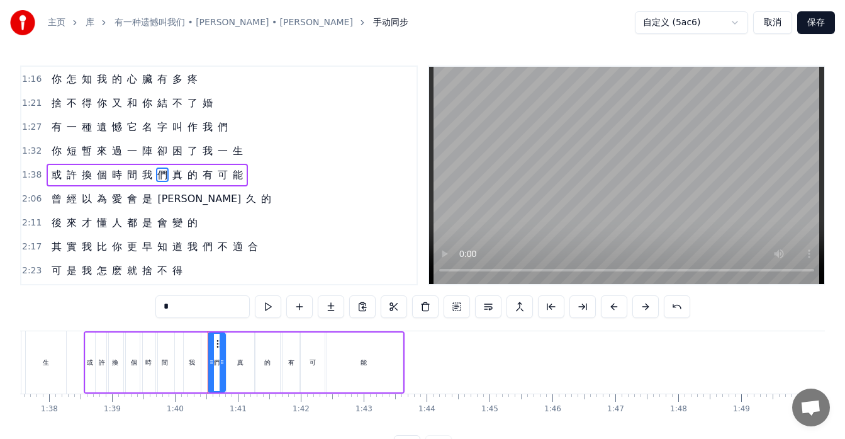
drag, startPoint x: 211, startPoint y: 342, endPoint x: 218, endPoint y: 344, distance: 7.2
click at [218, 344] on icon at bounding box center [219, 344] width 10 height 10
click at [195, 356] on div "我" at bounding box center [192, 362] width 17 height 60
type input "*"
drag, startPoint x: 194, startPoint y: 341, endPoint x: 202, endPoint y: 344, distance: 8.2
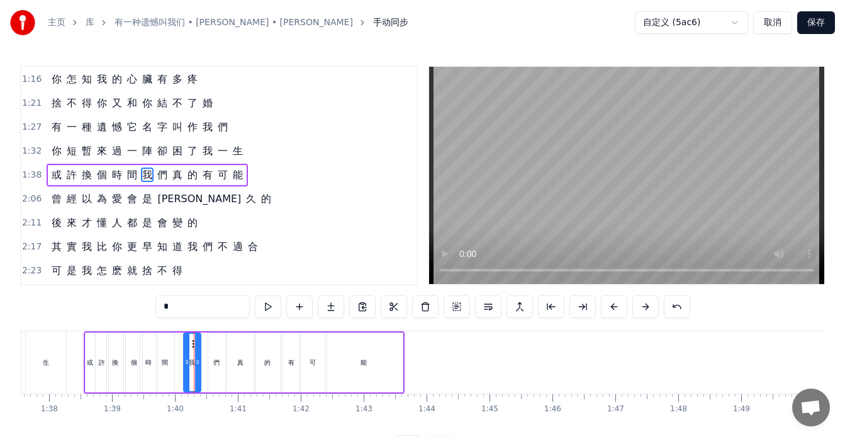
click at [202, 344] on div "如 果 讓 你 再 做 一 次 選 擇 是 做 朋 友 還 是 選 戀 人 呢 怎 麽 最 先 炙 熱 的 卻 又 最 先 變 冷 了 所 有 美 好 全 都…" at bounding box center [527, 361] width 13292 height 63
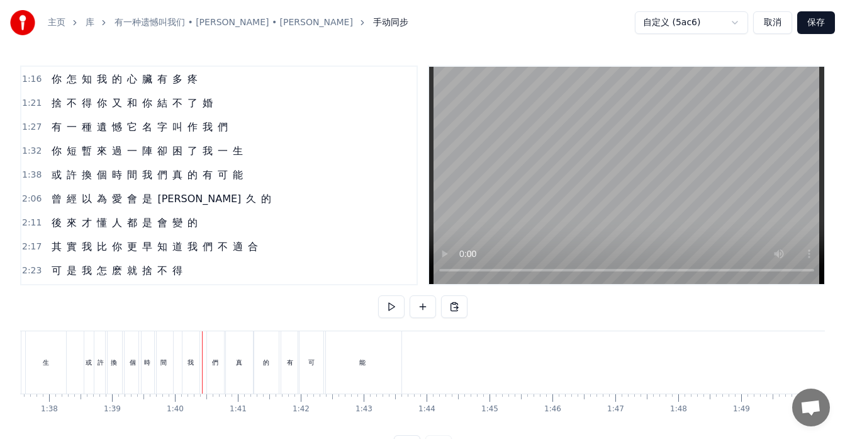
click at [194, 345] on div "我" at bounding box center [191, 362] width 17 height 62
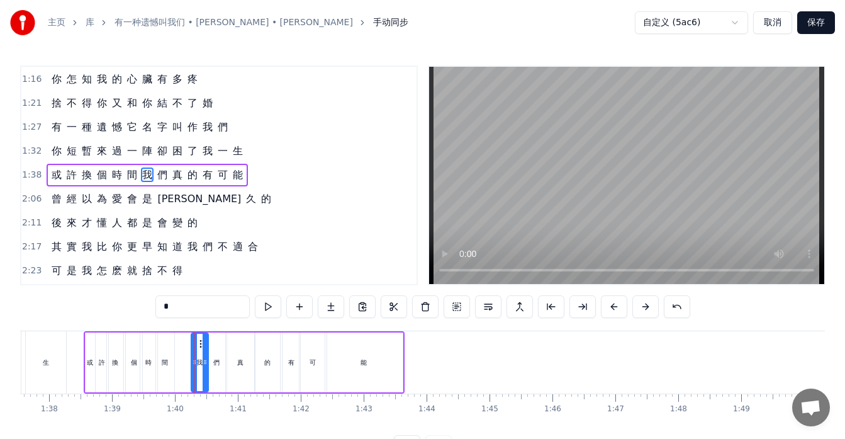
drag, startPoint x: 191, startPoint y: 340, endPoint x: 198, endPoint y: 342, distance: 7.7
click at [198, 342] on icon at bounding box center [202, 344] width 10 height 10
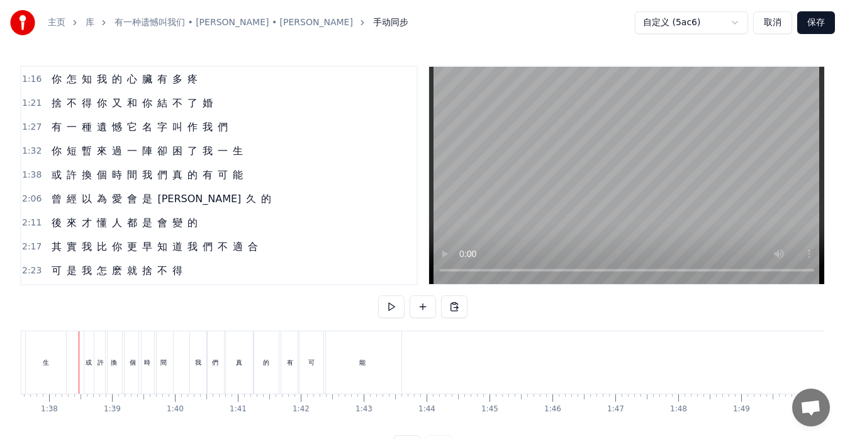
scroll to position [0, 6134]
click at [390, 303] on button at bounding box center [391, 306] width 26 height 23
click at [220, 369] on div "們" at bounding box center [219, 362] width 17 height 62
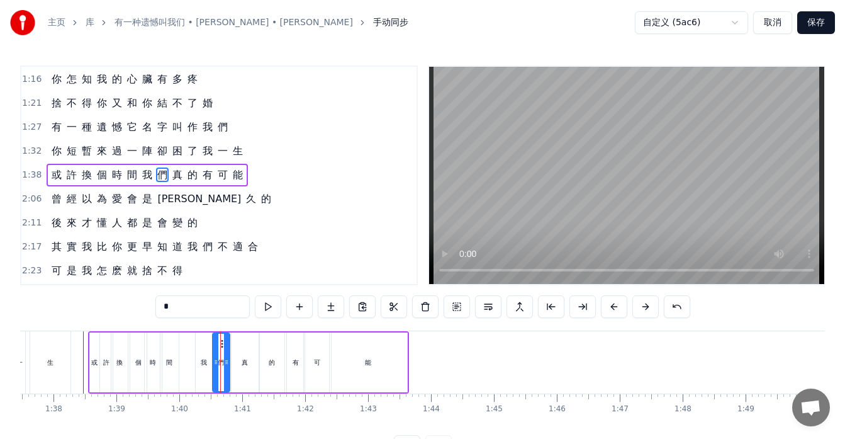
click at [203, 368] on div "我" at bounding box center [204, 362] width 17 height 60
click at [206, 364] on icon at bounding box center [206, 362] width 5 height 10
click at [220, 364] on div "們" at bounding box center [221, 361] width 6 height 9
click at [223, 364] on icon at bounding box center [224, 362] width 5 height 10
click at [217, 343] on icon at bounding box center [220, 344] width 10 height 10
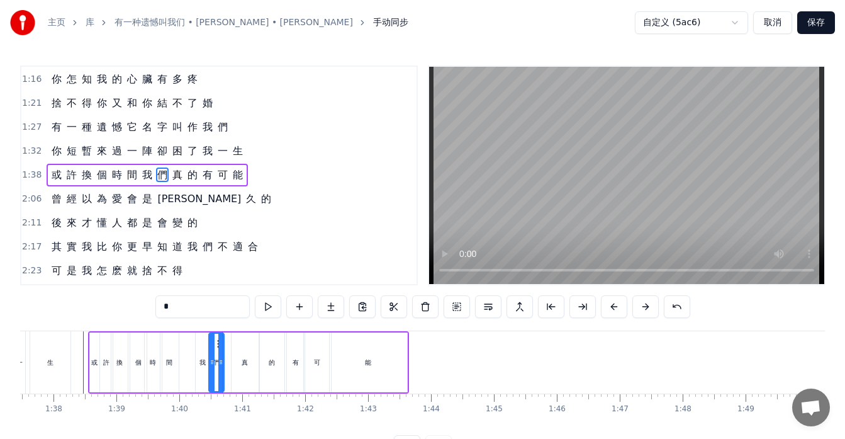
click at [238, 371] on div "真" at bounding box center [245, 362] width 27 height 60
click at [239, 345] on icon at bounding box center [237, 344] width 10 height 10
click at [244, 354] on div at bounding box center [246, 362] width 5 height 57
click at [273, 362] on div "的" at bounding box center [272, 361] width 6 height 9
drag, startPoint x: 271, startPoint y: 342, endPoint x: 261, endPoint y: 343, distance: 10.1
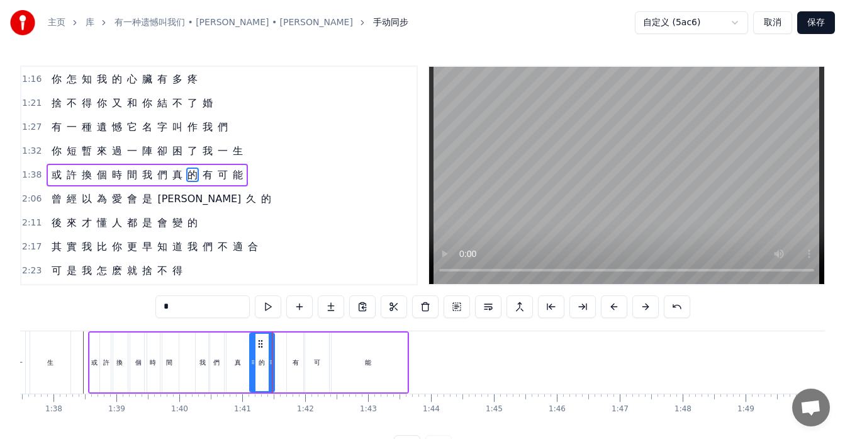
click at [261, 343] on icon at bounding box center [261, 344] width 10 height 10
click at [265, 350] on div at bounding box center [266, 362] width 5 height 57
click at [295, 354] on div "有" at bounding box center [296, 362] width 18 height 60
drag, startPoint x: 296, startPoint y: 340, endPoint x: 282, endPoint y: 341, distance: 14.5
click at [282, 340] on circle at bounding box center [281, 340] width 1 height 1
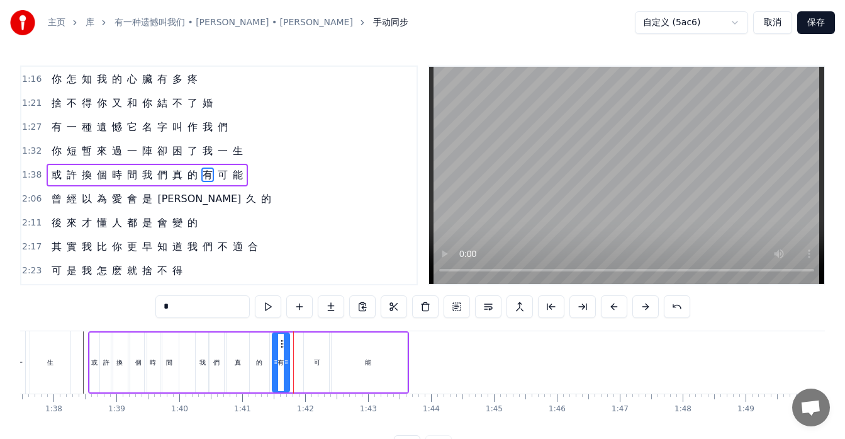
click at [286, 347] on div at bounding box center [286, 362] width 5 height 57
click at [312, 349] on div "可" at bounding box center [317, 362] width 27 height 60
drag, startPoint x: 315, startPoint y: 340, endPoint x: 305, endPoint y: 342, distance: 10.1
click at [305, 342] on icon at bounding box center [305, 344] width 10 height 10
click at [338, 352] on div "能" at bounding box center [368, 362] width 77 height 60
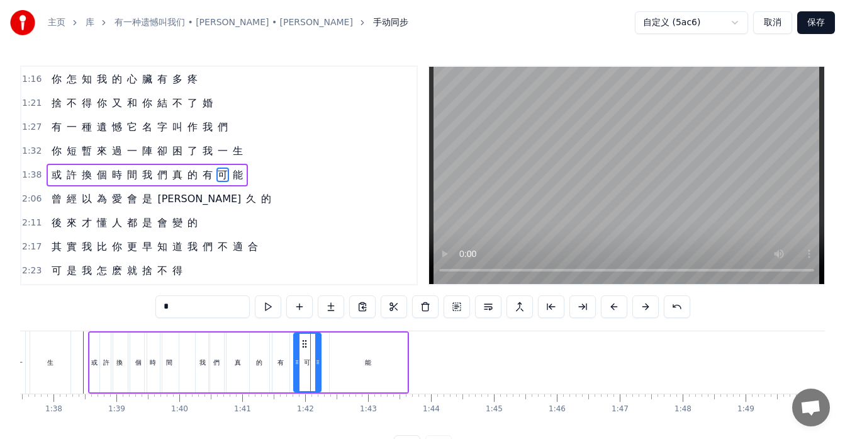
type input "*"
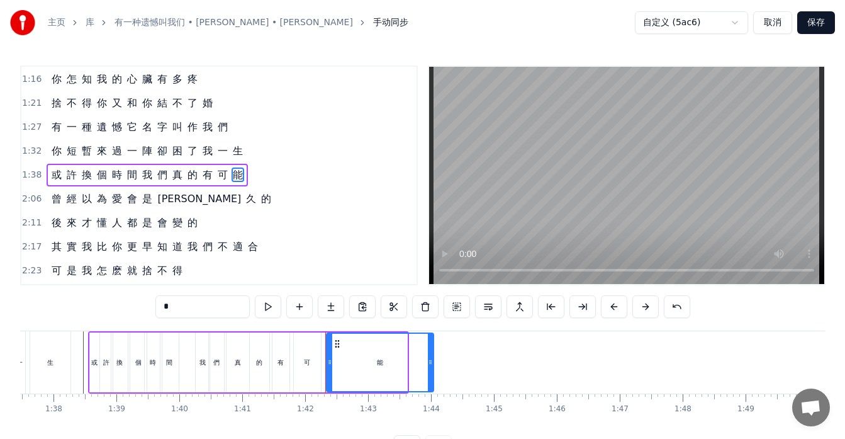
drag, startPoint x: 405, startPoint y: 358, endPoint x: 432, endPoint y: 362, distance: 27.9
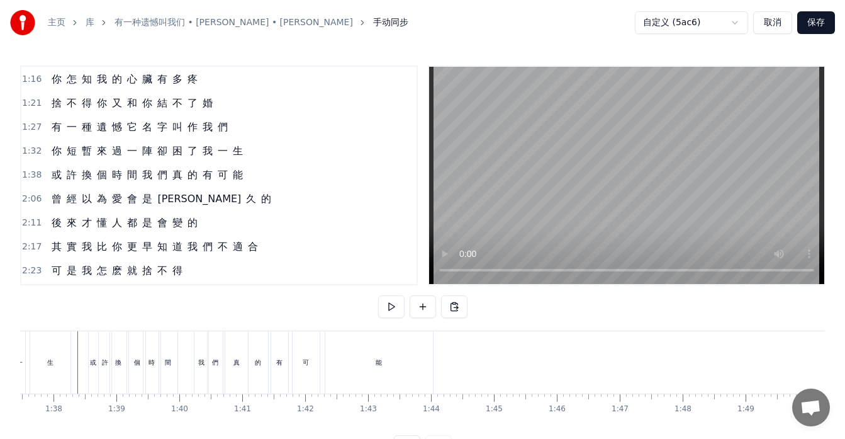
scroll to position [0, 6129]
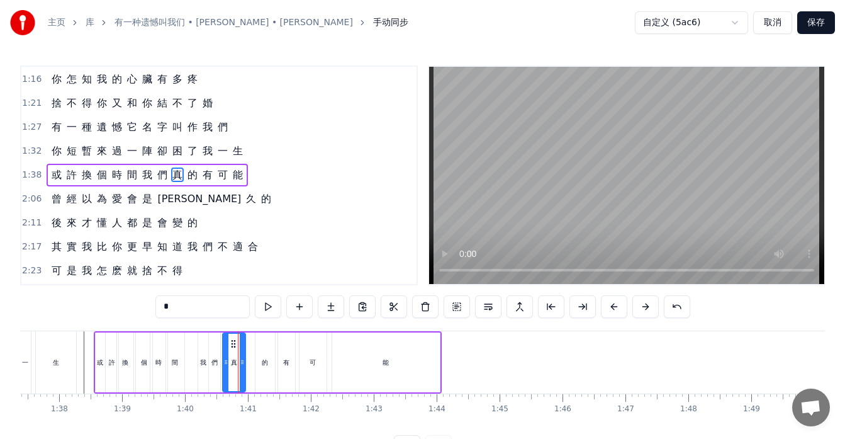
drag, startPoint x: 240, startPoint y: 342, endPoint x: 231, endPoint y: 342, distance: 9.5
type input "*"
drag, startPoint x: 265, startPoint y: 342, endPoint x: 252, endPoint y: 342, distance: 13.2
drag, startPoint x: 266, startPoint y: 341, endPoint x: 252, endPoint y: 341, distance: 13.8
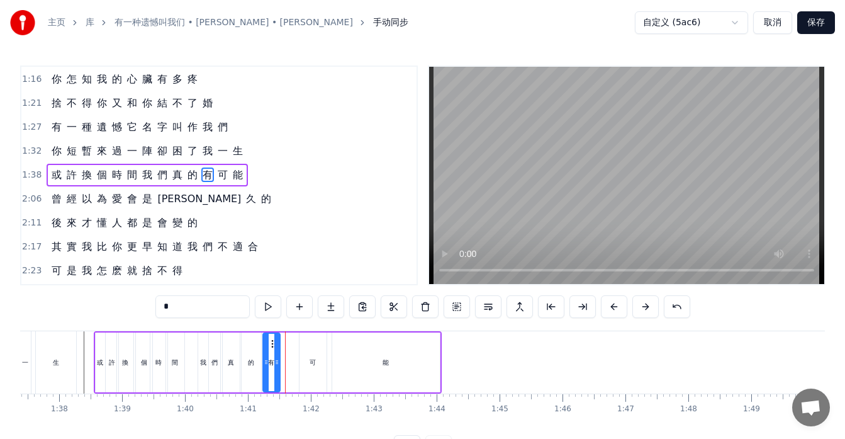
drag, startPoint x: 286, startPoint y: 344, endPoint x: 271, endPoint y: 344, distance: 15.7
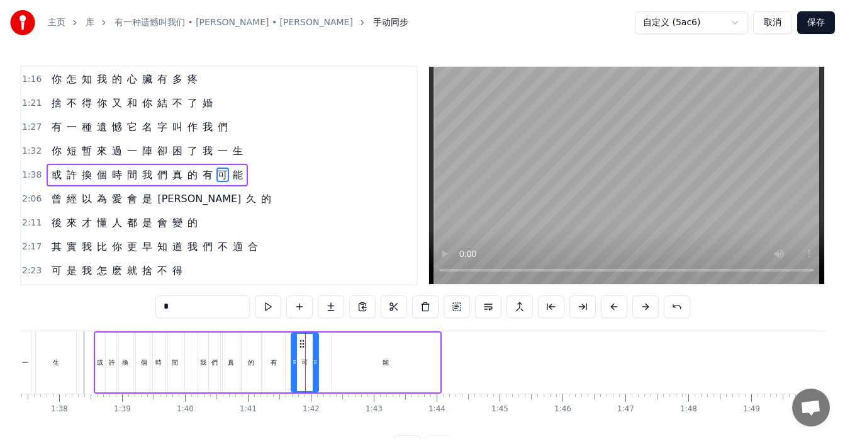
drag, startPoint x: 311, startPoint y: 338, endPoint x: 303, endPoint y: 340, distance: 8.4
drag, startPoint x: 317, startPoint y: 349, endPoint x: 310, endPoint y: 351, distance: 7.2
type input "*"
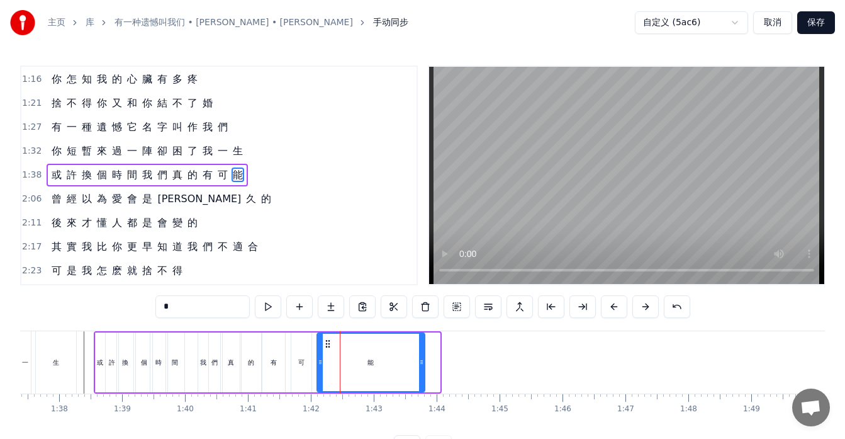
drag, startPoint x: 343, startPoint y: 342, endPoint x: 328, endPoint y: 344, distance: 15.2
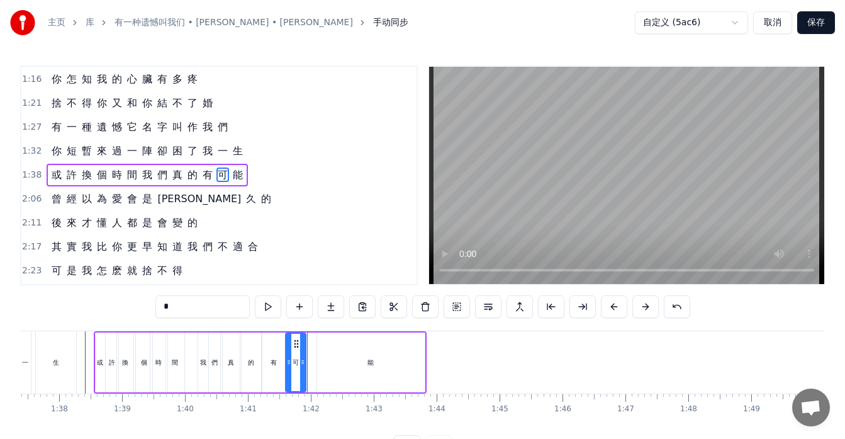
type input "*"
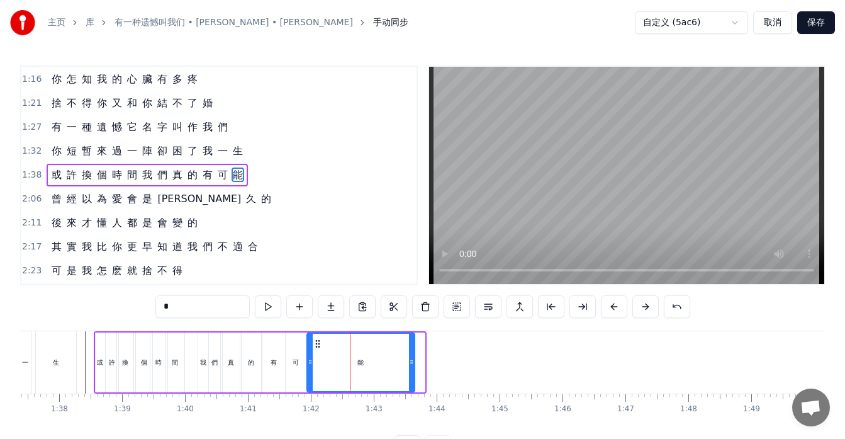
drag, startPoint x: 327, startPoint y: 343, endPoint x: 317, endPoint y: 344, distance: 10.1
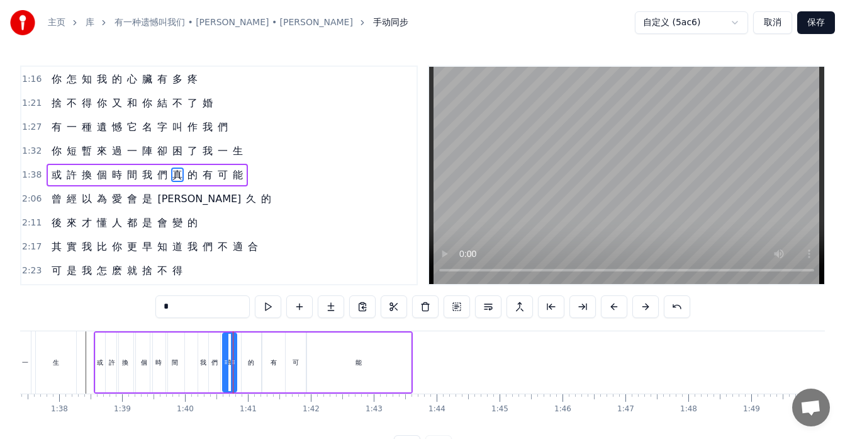
type input "*"
drag, startPoint x: 274, startPoint y: 350, endPoint x: 267, endPoint y: 343, distance: 9.8
type input "*"
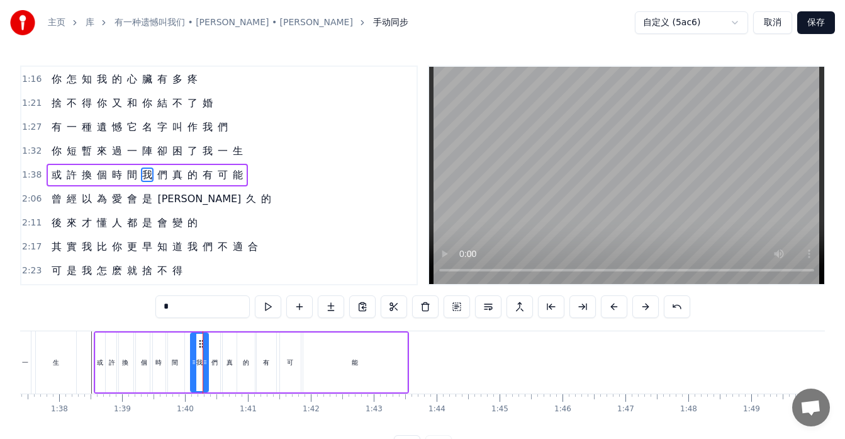
drag, startPoint x: 200, startPoint y: 347, endPoint x: 192, endPoint y: 349, distance: 7.8
type input "*"
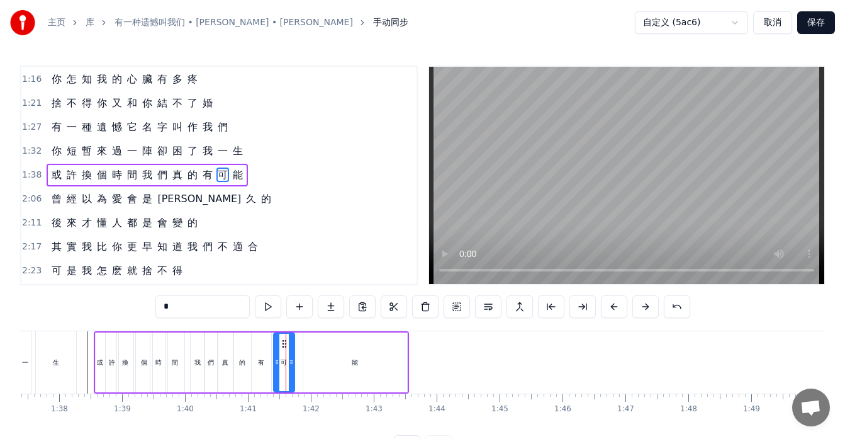
drag, startPoint x: 291, startPoint y: 343, endPoint x: 284, endPoint y: 346, distance: 7.4
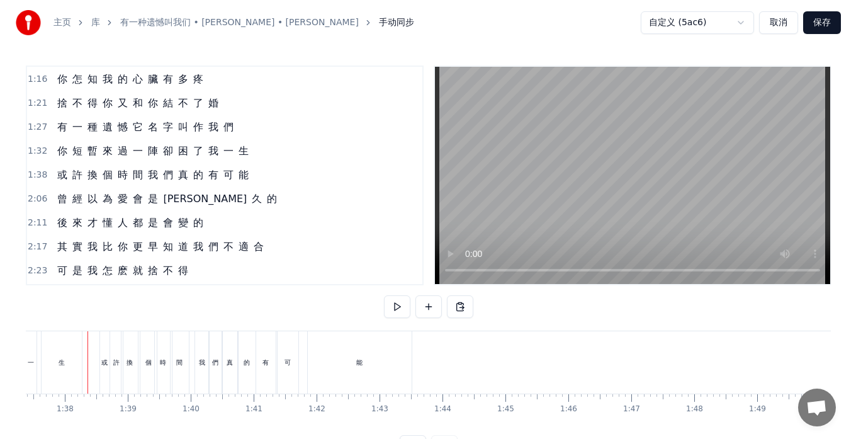
scroll to position [0, 6127]
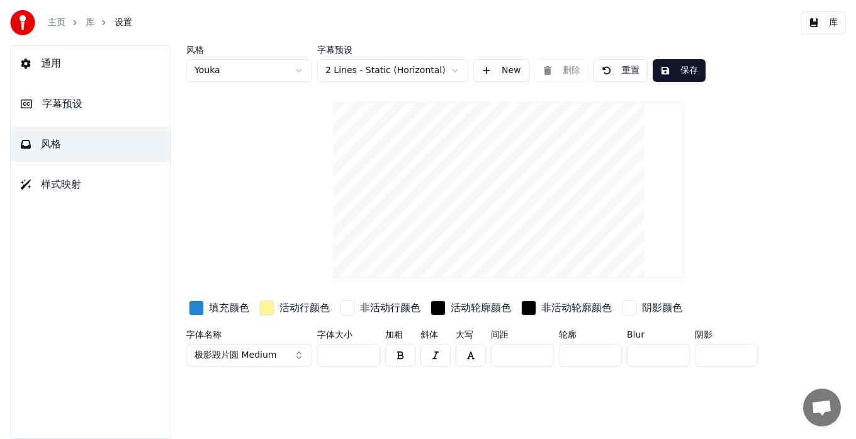
type input "***"
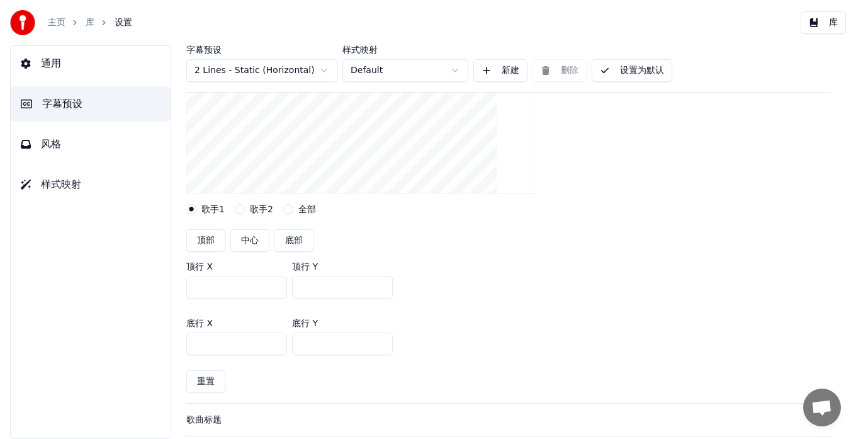
scroll to position [252, 0]
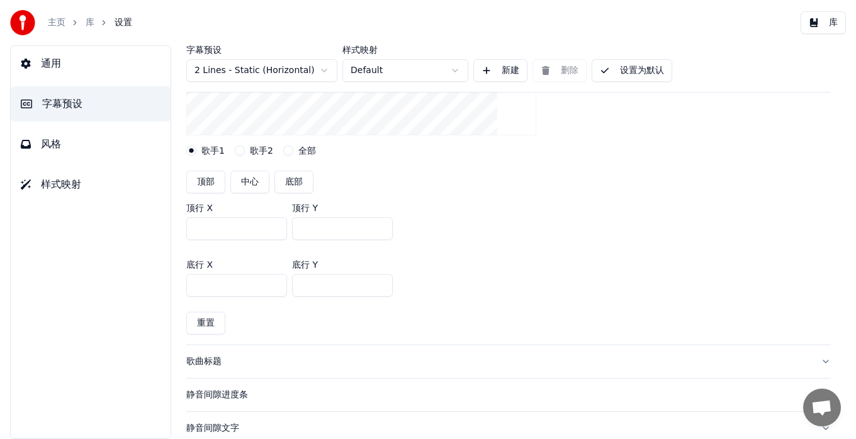
type input "***"
drag, startPoint x: 304, startPoint y: 284, endPoint x: 294, endPoint y: 281, distance: 10.4
type input "***"
drag, startPoint x: 305, startPoint y: 225, endPoint x: 289, endPoint y: 227, distance: 16.5
type input "***"
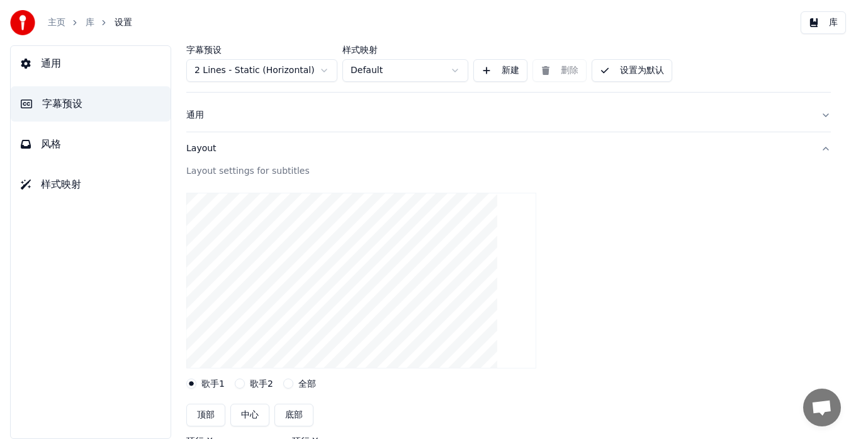
scroll to position [0, 0]
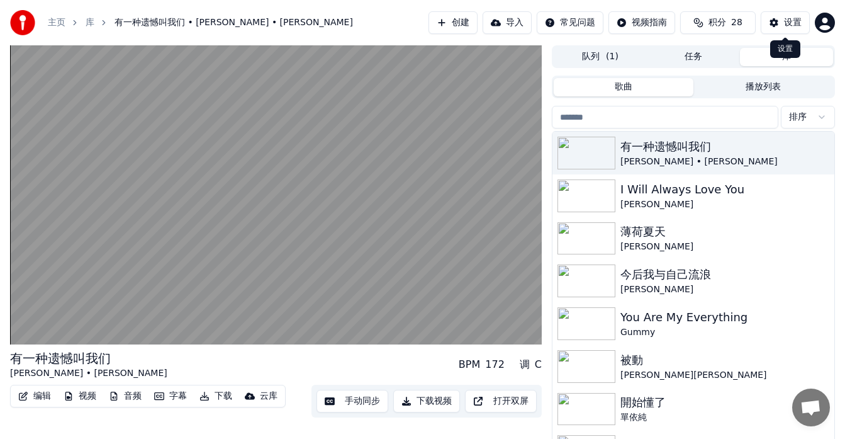
click at [784, 21] on div "设置" at bounding box center [793, 22] width 18 height 13
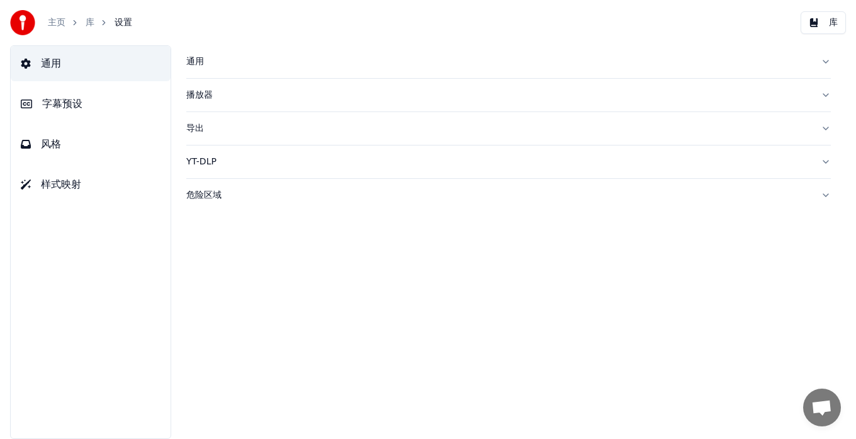
click at [43, 148] on span "风格" at bounding box center [51, 144] width 20 height 15
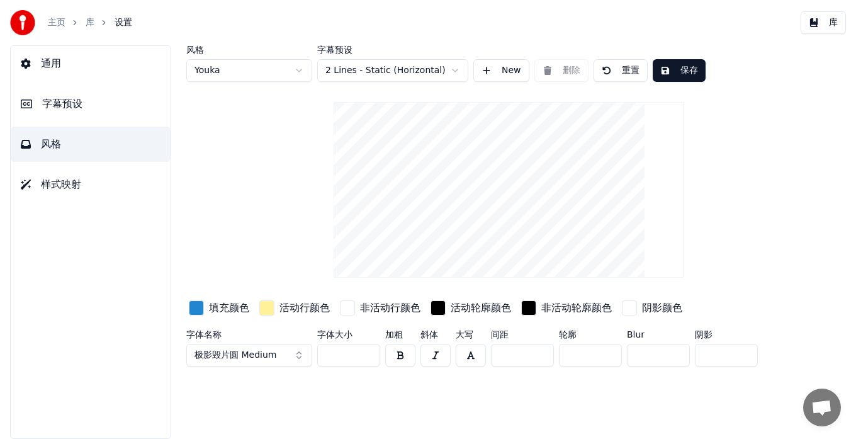
click at [198, 308] on div "button" at bounding box center [196, 307] width 15 height 15
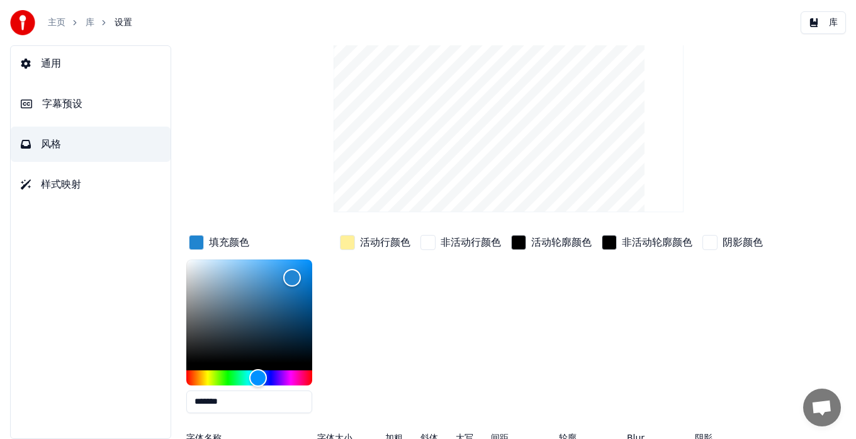
scroll to position [76, 0]
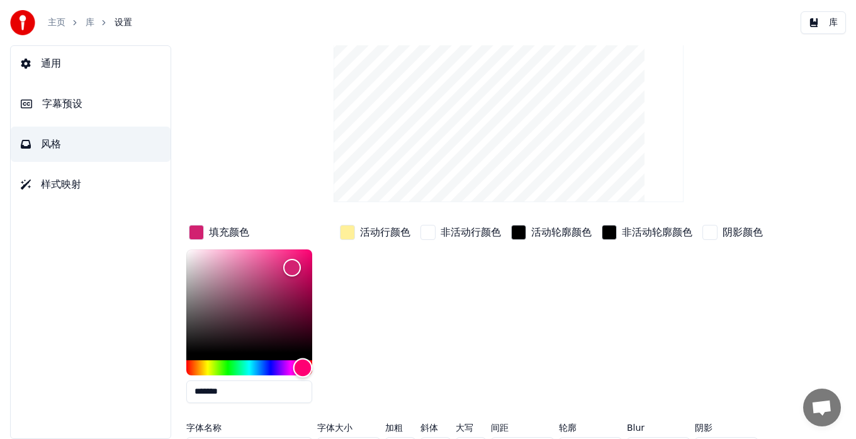
click at [302, 369] on div "Hue" at bounding box center [249, 367] width 126 height 15
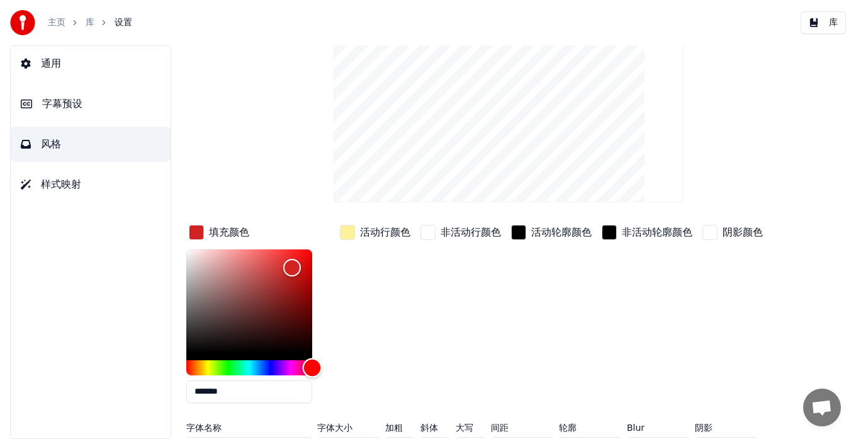
drag, startPoint x: 308, startPoint y: 363, endPoint x: 314, endPoint y: 357, distance: 7.6
click at [314, 357] on div "Hue" at bounding box center [313, 367] width 20 height 20
drag, startPoint x: 289, startPoint y: 262, endPoint x: 274, endPoint y: 256, distance: 16.0
click at [274, 256] on div "Color" at bounding box center [275, 257] width 20 height 20
click at [266, 366] on div "Hue" at bounding box center [249, 367] width 126 height 15
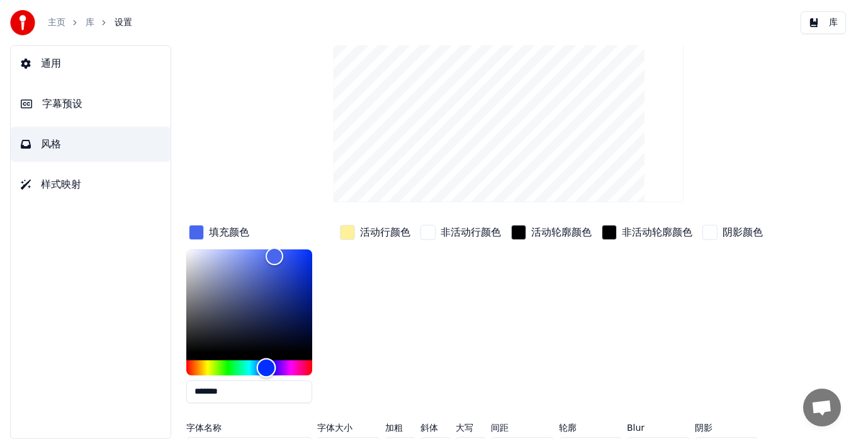
click at [262, 366] on div "Hue" at bounding box center [267, 367] width 20 height 20
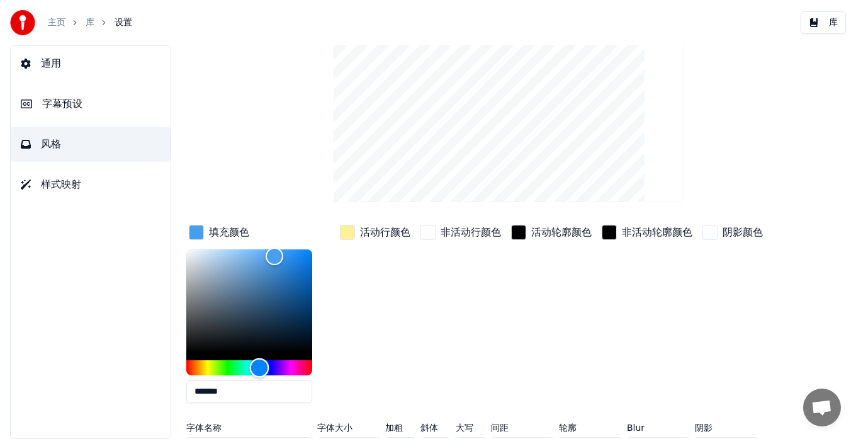
click at [259, 364] on div "Hue" at bounding box center [260, 367] width 20 height 20
drag, startPoint x: 273, startPoint y: 256, endPoint x: 301, endPoint y: 275, distance: 33.9
click at [301, 275] on div "Color" at bounding box center [301, 276] width 20 height 20
drag, startPoint x: 301, startPoint y: 275, endPoint x: 325, endPoint y: 279, distance: 24.8
click at [325, 279] on div "*******" at bounding box center [259, 328] width 146 height 159
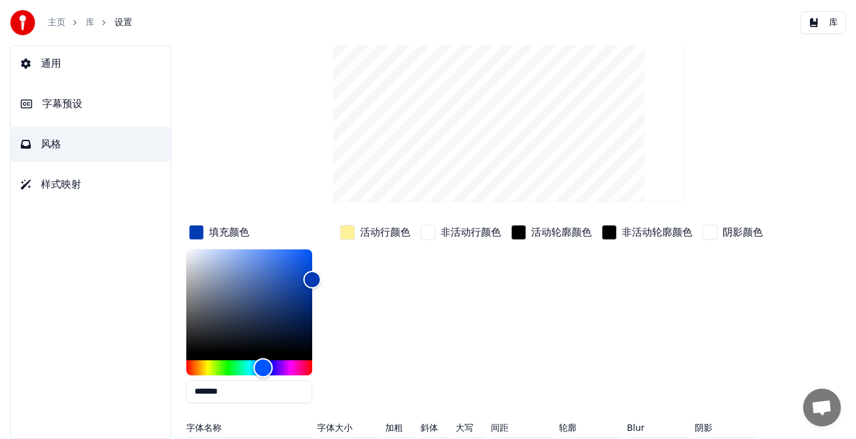
type input "*******"
click at [265, 361] on div "Hue" at bounding box center [266, 367] width 20 height 20
click at [202, 232] on div "button" at bounding box center [196, 232] width 15 height 15
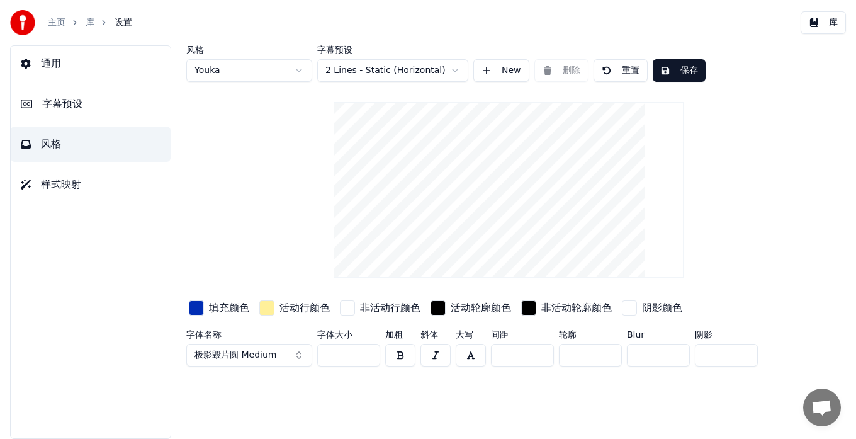
click at [196, 308] on div "button" at bounding box center [196, 307] width 15 height 15
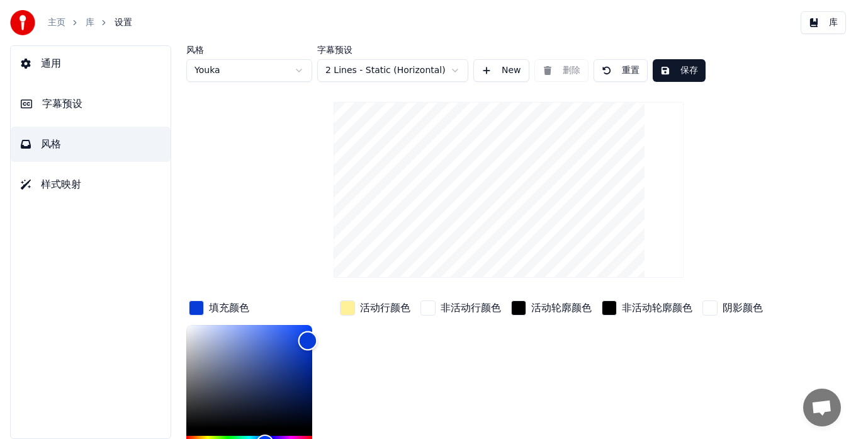
drag, startPoint x: 312, startPoint y: 348, endPoint x: 308, endPoint y: 340, distance: 9.0
click at [308, 340] on div "Color" at bounding box center [308, 341] width 20 height 20
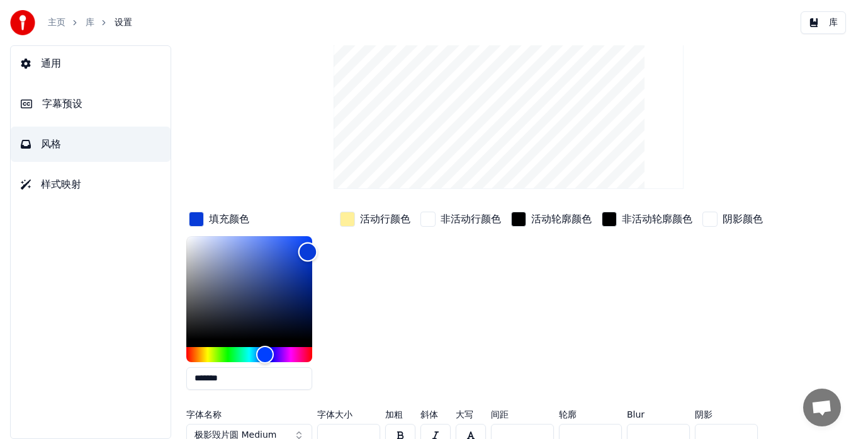
scroll to position [101, 0]
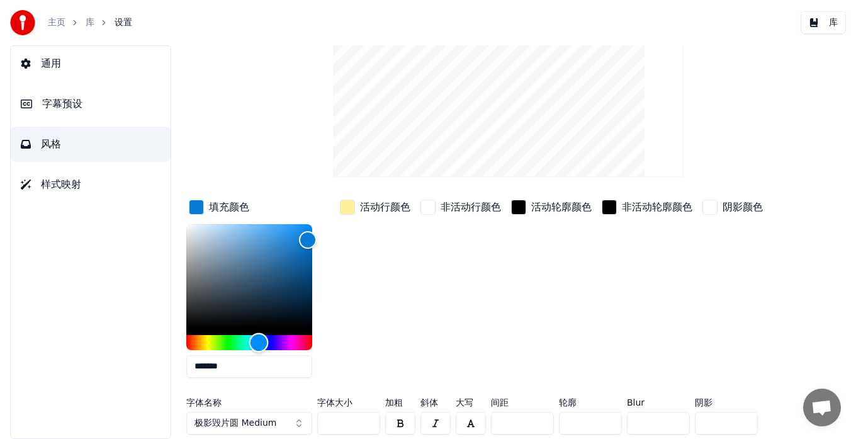
drag, startPoint x: 266, startPoint y: 344, endPoint x: 259, endPoint y: 344, distance: 7.6
click at [259, 344] on div "Hue" at bounding box center [259, 342] width 20 height 20
drag, startPoint x: 305, startPoint y: 237, endPoint x: 309, endPoint y: 250, distance: 13.7
click at [309, 250] on div "Color" at bounding box center [310, 252] width 20 height 20
drag, startPoint x: 313, startPoint y: 256, endPoint x: 312, endPoint y: 226, distance: 29.6
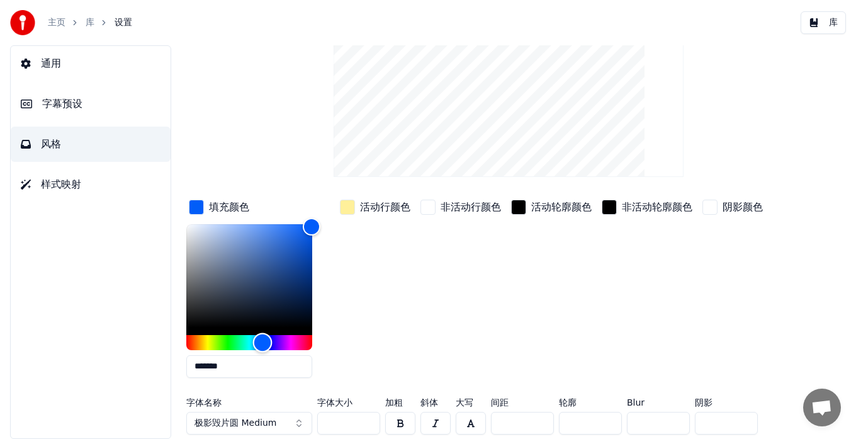
click at [262, 344] on div "Hue" at bounding box center [263, 342] width 20 height 20
click at [261, 344] on div "Hue" at bounding box center [262, 342] width 20 height 20
drag, startPoint x: 307, startPoint y: 226, endPoint x: 278, endPoint y: 227, distance: 29.0
click at [278, 227] on div "Color" at bounding box center [278, 228] width 20 height 20
drag, startPoint x: 278, startPoint y: 227, endPoint x: 312, endPoint y: 225, distance: 34.0
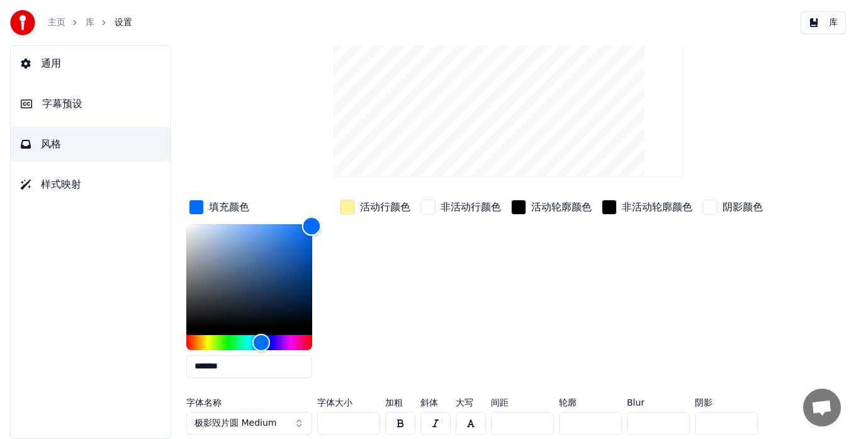
click at [312, 225] on div "Color" at bounding box center [312, 227] width 20 height 20
click at [263, 338] on div "Hue" at bounding box center [264, 342] width 20 height 20
click at [312, 225] on div "Color" at bounding box center [312, 227] width 20 height 20
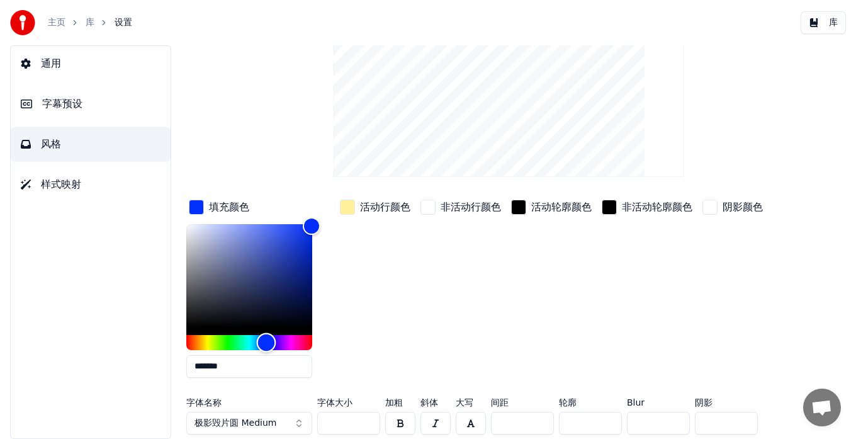
click at [266, 335] on div "Hue" at bounding box center [267, 342] width 20 height 20
drag, startPoint x: 313, startPoint y: 225, endPoint x: 292, endPoint y: 227, distance: 21.5
click at [292, 227] on div "Color" at bounding box center [293, 228] width 20 height 20
click at [268, 335] on div "Hue" at bounding box center [269, 342] width 20 height 20
drag, startPoint x: 268, startPoint y: 335, endPoint x: 264, endPoint y: 341, distance: 6.8
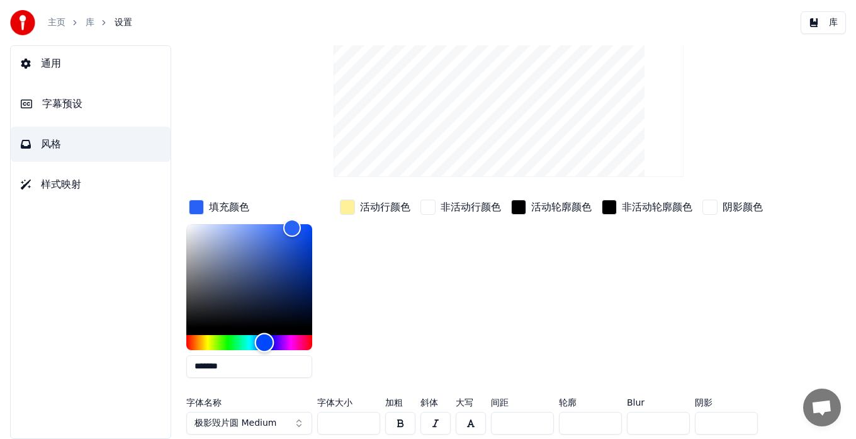
click at [264, 341] on div "Hue" at bounding box center [265, 342] width 20 height 20
drag, startPoint x: 310, startPoint y: 273, endPoint x: 286, endPoint y: 227, distance: 52.4
click at [286, 227] on div "Color" at bounding box center [286, 228] width 20 height 20
drag, startPoint x: 286, startPoint y: 227, endPoint x: 308, endPoint y: 227, distance: 22.0
click at [308, 227] on div "Color" at bounding box center [308, 228] width 20 height 20
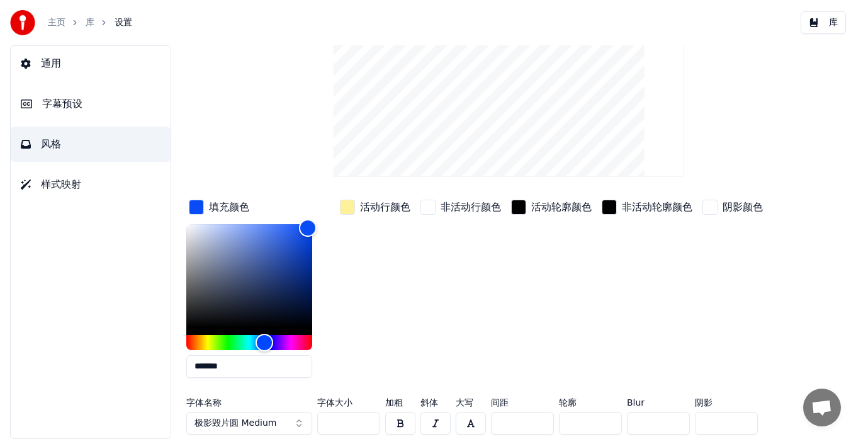
click at [400, 422] on button "button" at bounding box center [400, 423] width 30 height 23
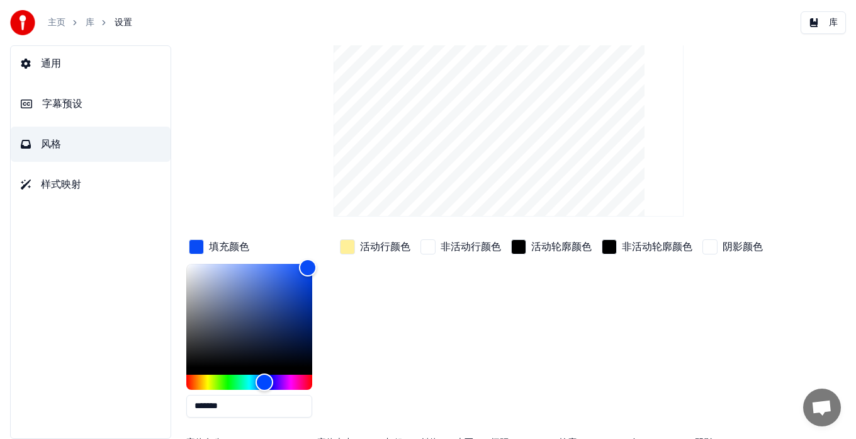
scroll to position [0, 0]
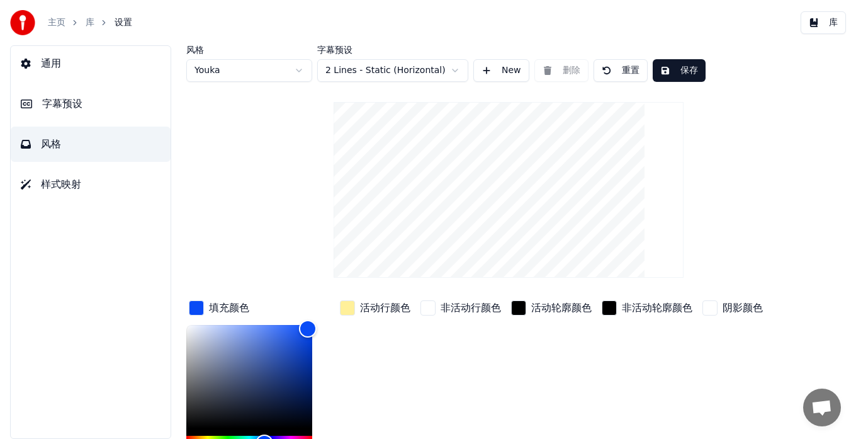
click at [736, 307] on div "阴影颜色" at bounding box center [743, 307] width 40 height 15
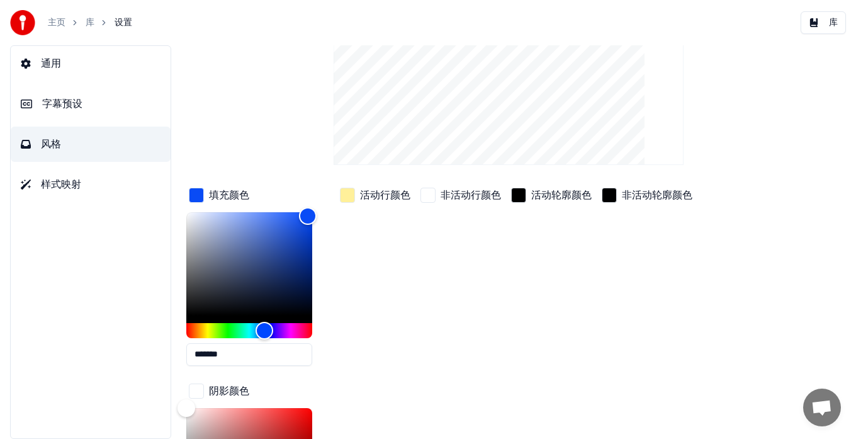
scroll to position [108, 0]
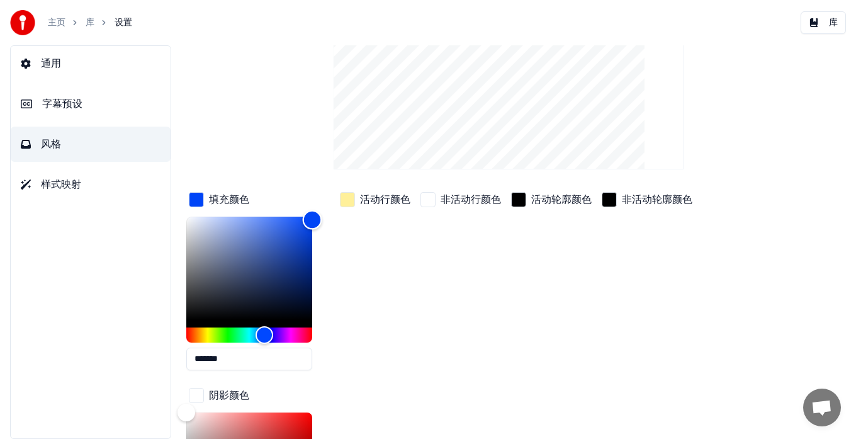
type input "*******"
drag, startPoint x: 312, startPoint y: 218, endPoint x: 335, endPoint y: 202, distance: 28.5
click at [335, 202] on div "填充颜色 ******* 活动行颜色 非活动行颜色 活动轮廓颜色 非活动轮廓颜色 阴影颜色 *******" at bounding box center [485, 382] width 599 height 386
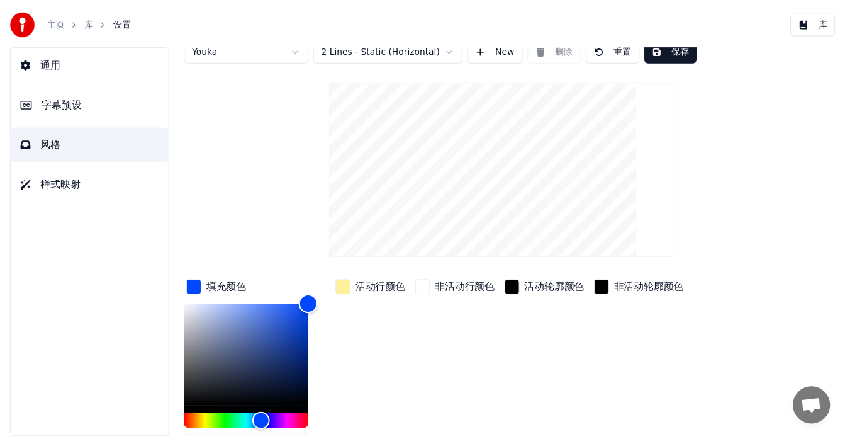
scroll to position [0, 0]
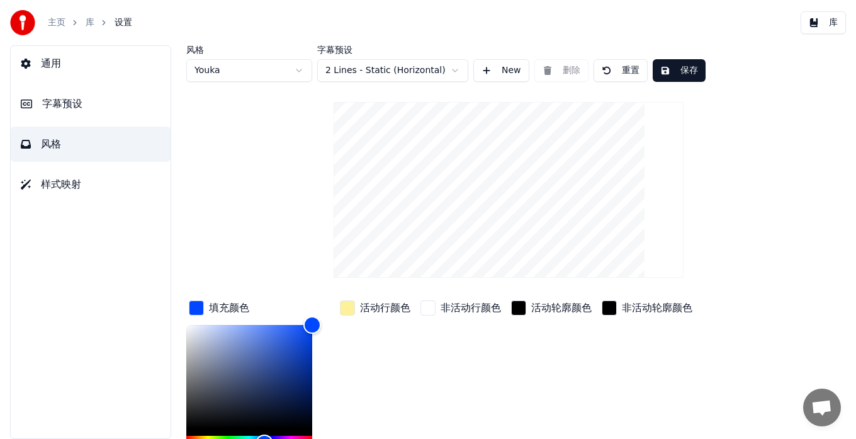
click at [692, 65] on button "保存" at bounding box center [679, 70] width 53 height 23
click at [824, 21] on button "库" at bounding box center [823, 22] width 45 height 23
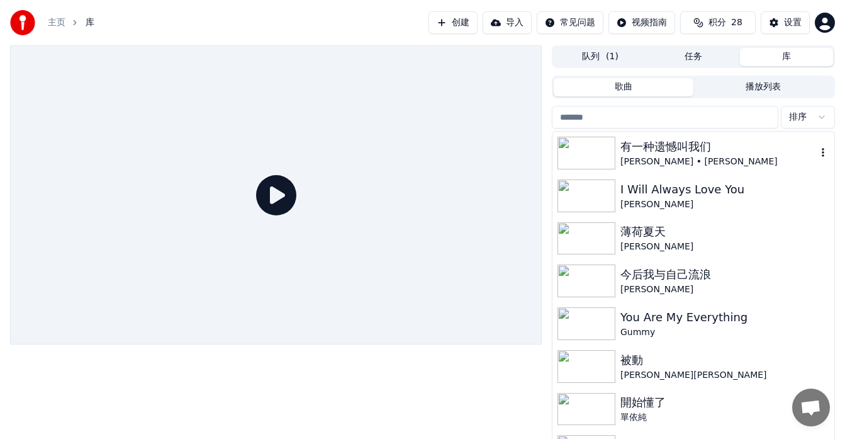
click at [598, 144] on img at bounding box center [587, 153] width 58 height 33
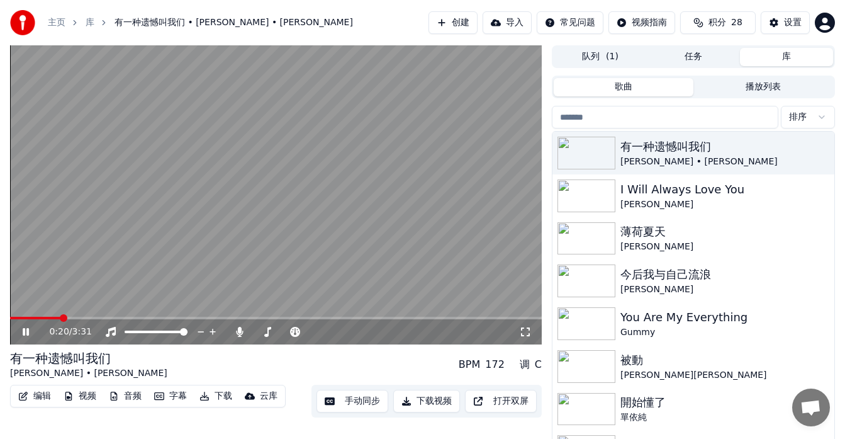
click at [60, 317] on span at bounding box center [276, 318] width 532 height 3
click at [781, 18] on button "设置" at bounding box center [785, 22] width 49 height 23
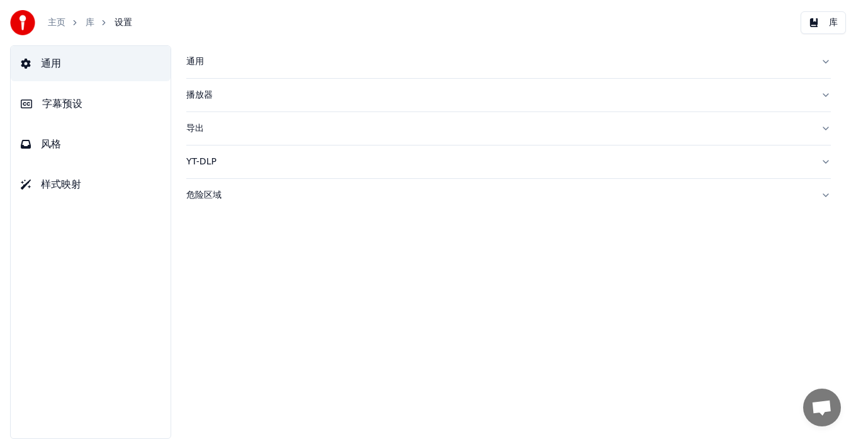
click at [71, 144] on button "风格" at bounding box center [91, 144] width 160 height 35
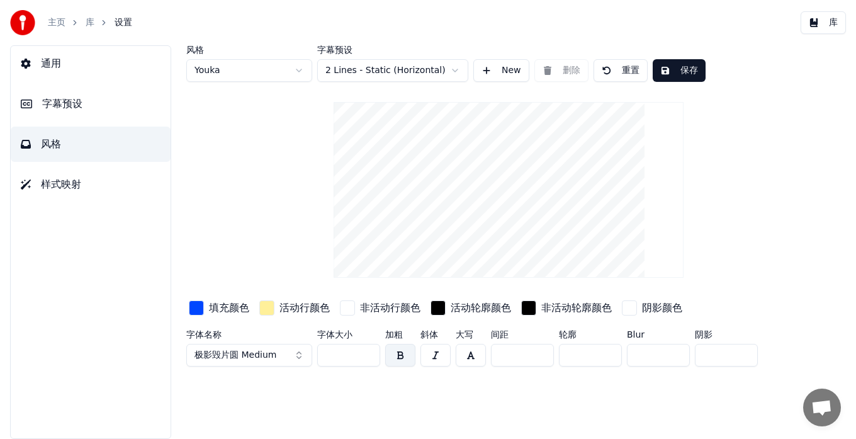
click at [367, 351] on input "***" at bounding box center [348, 355] width 63 height 23
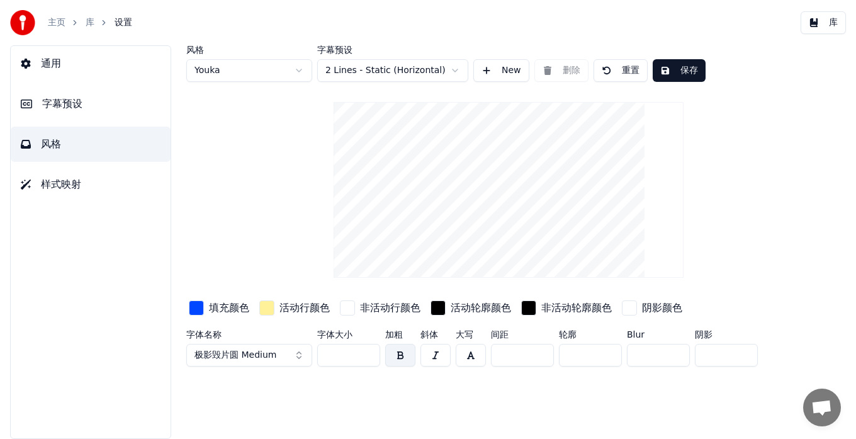
type input "***"
click at [367, 351] on input "***" at bounding box center [348, 355] width 63 height 23
click at [677, 54] on div "风格 Youka 字幕预设 2 Lines - Static (Horizontal) New 删除 重置 保存" at bounding box center [508, 63] width 644 height 37
click at [678, 65] on button "保存" at bounding box center [679, 70] width 53 height 23
click at [819, 25] on button "库" at bounding box center [823, 22] width 45 height 23
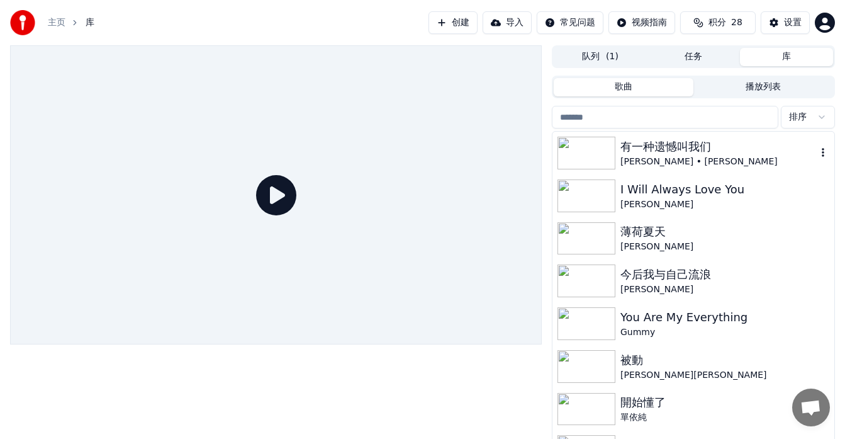
click at [595, 149] on img at bounding box center [587, 153] width 58 height 33
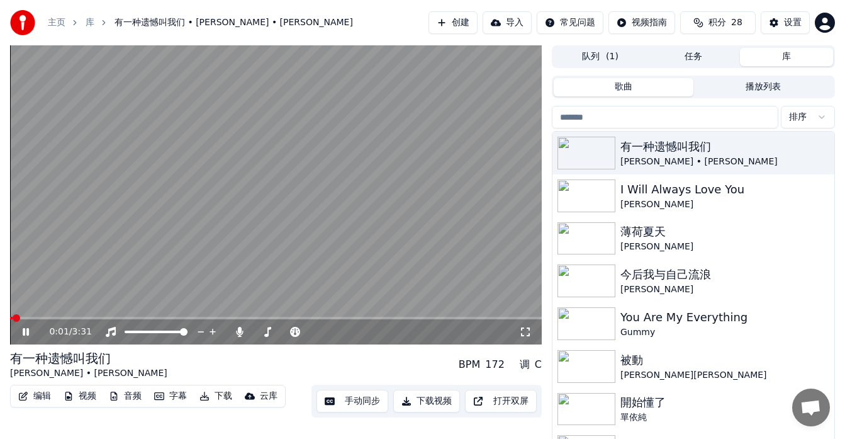
click at [81, 317] on span at bounding box center [276, 318] width 532 height 3
click at [527, 330] on icon at bounding box center [525, 332] width 13 height 10
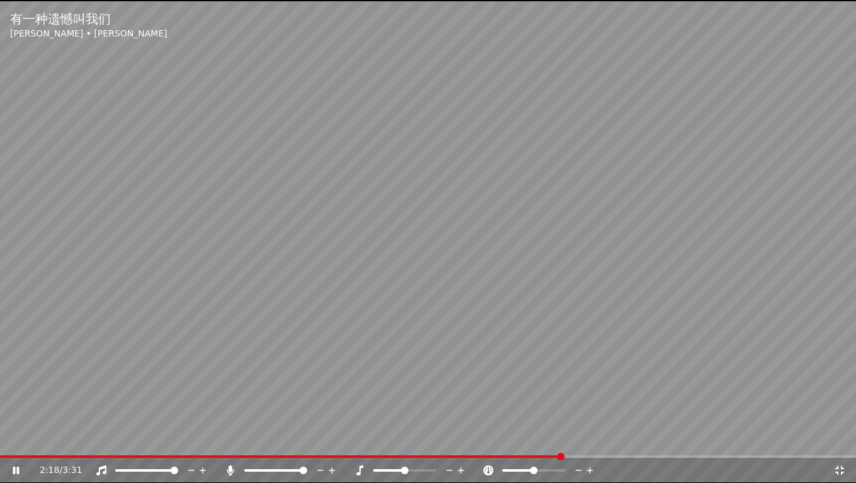
click at [576, 284] on video at bounding box center [428, 241] width 856 height 483
click at [836, 438] on icon at bounding box center [839, 471] width 13 height 10
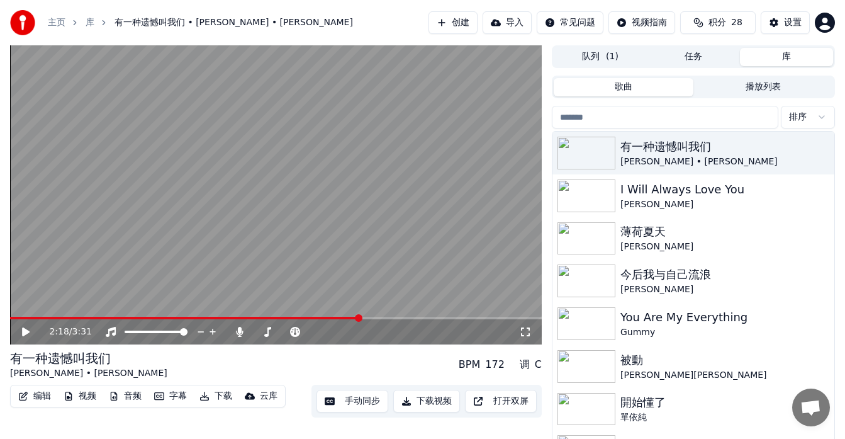
click at [352, 403] on button "手动同步" at bounding box center [353, 401] width 72 height 23
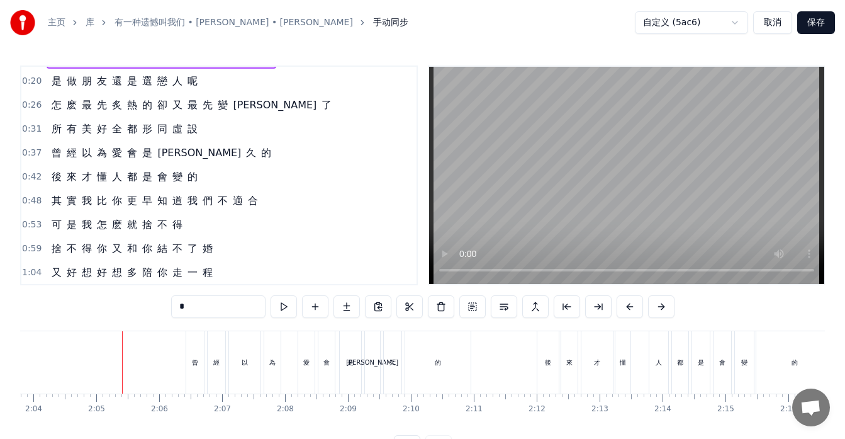
scroll to position [0, 7829]
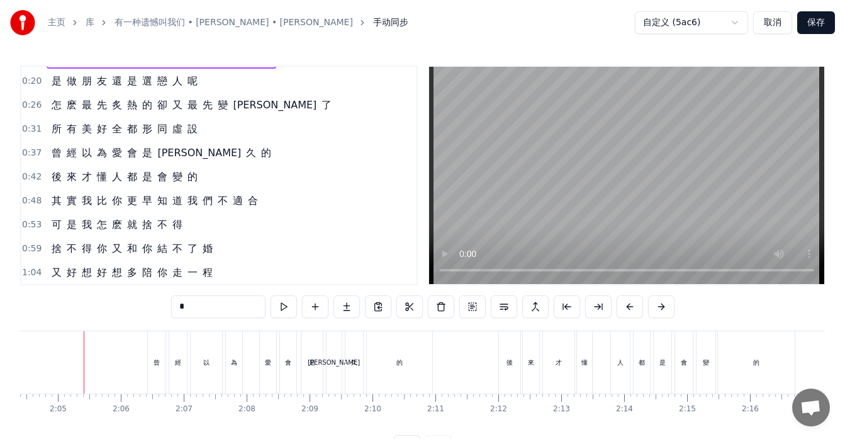
click at [104, 160] on span "為" at bounding box center [102, 152] width 13 height 14
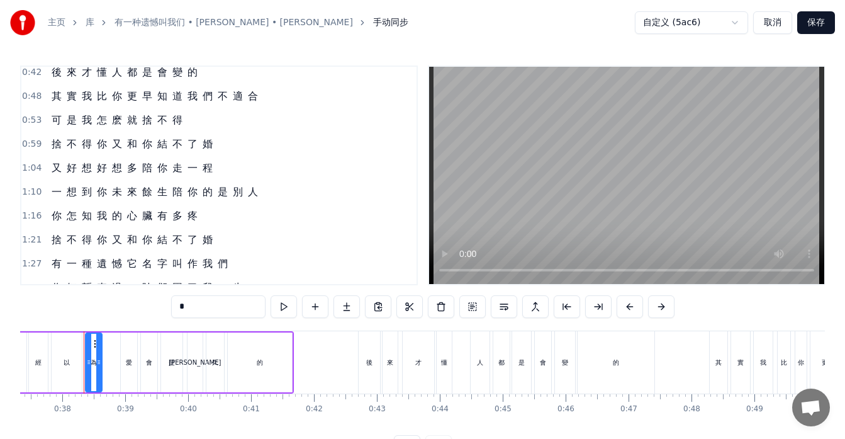
scroll to position [189, 0]
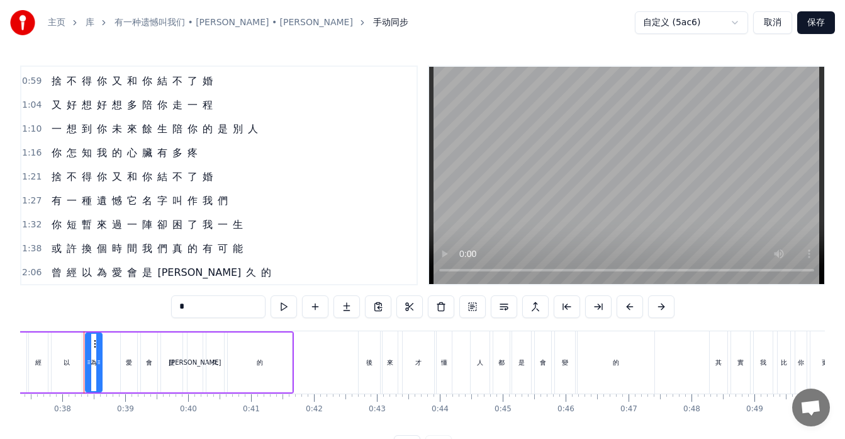
click at [245, 279] on span "久" at bounding box center [251, 272] width 13 height 14
type input "*"
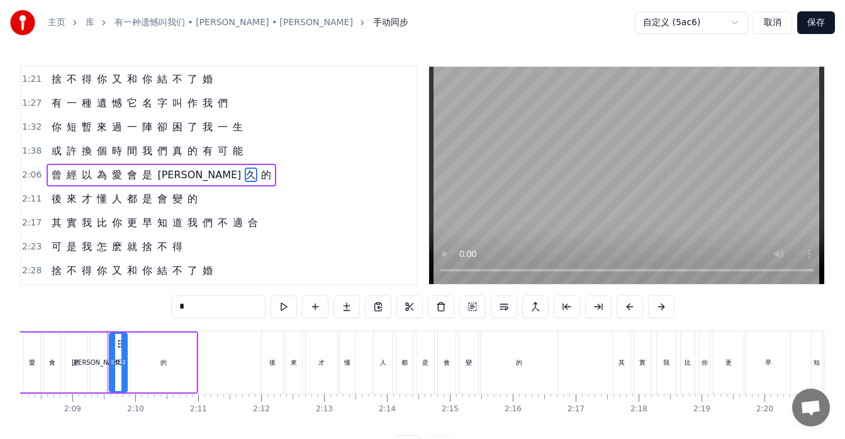
scroll to position [0, 8090]
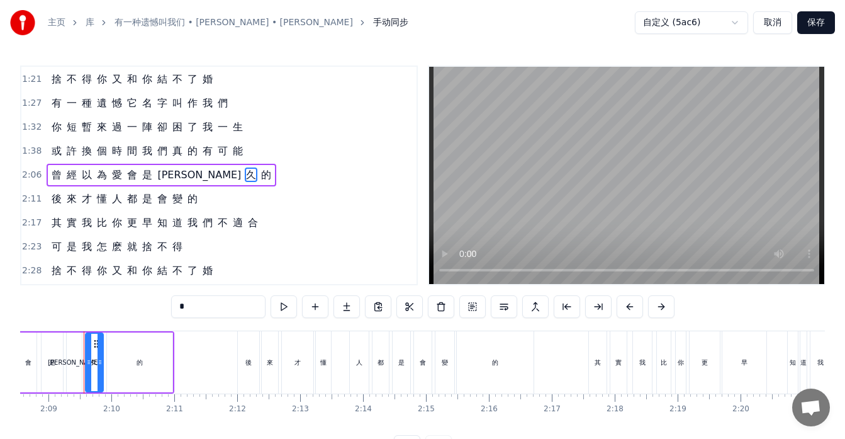
click at [47, 183] on div "曾 經 以 為 愛 會 是 永 久 的" at bounding box center [162, 175] width 230 height 23
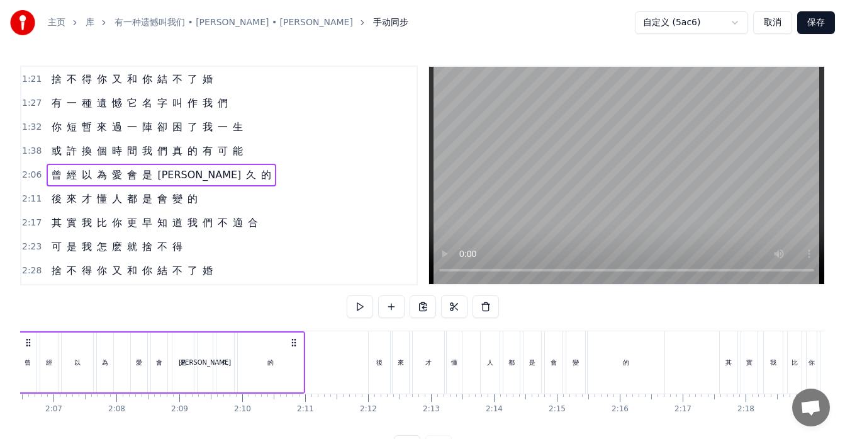
scroll to position [0, 7893]
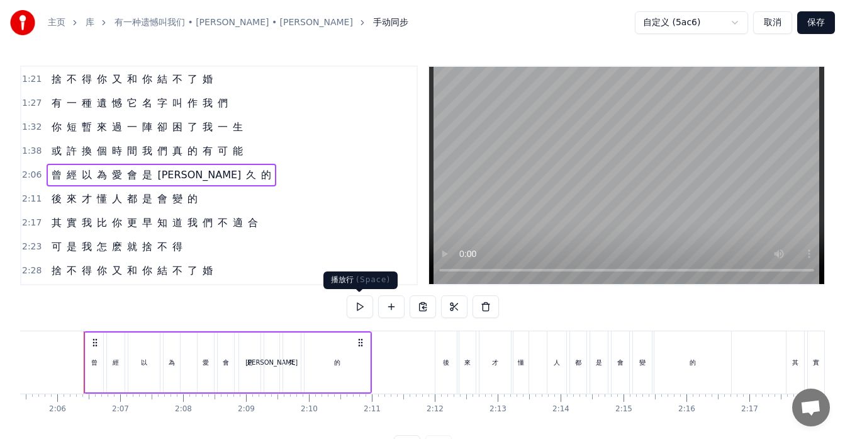
click at [362, 308] on button at bounding box center [360, 306] width 26 height 23
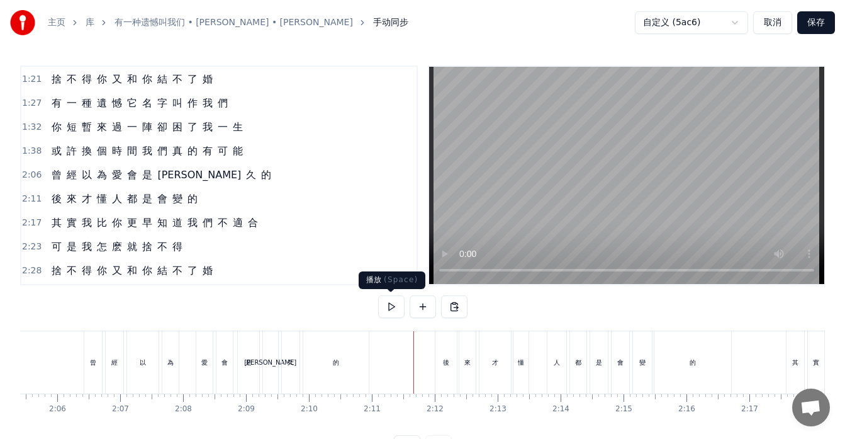
click at [392, 305] on button at bounding box center [391, 306] width 26 height 23
click at [723, 366] on div "的" at bounding box center [693, 362] width 77 height 62
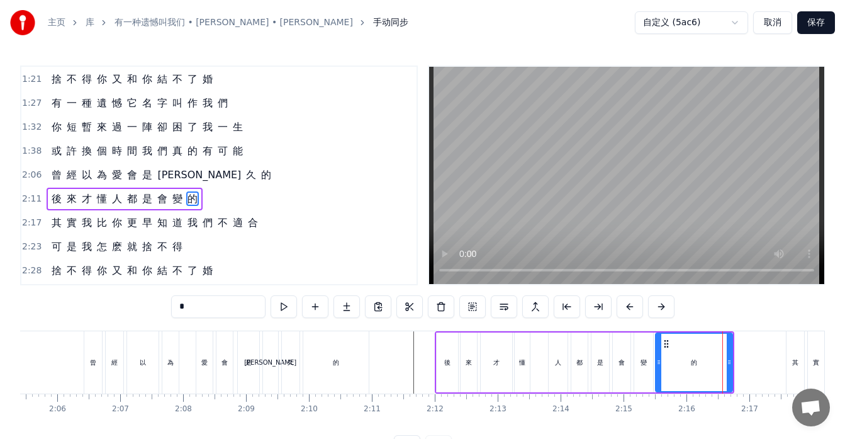
scroll to position [310, 0]
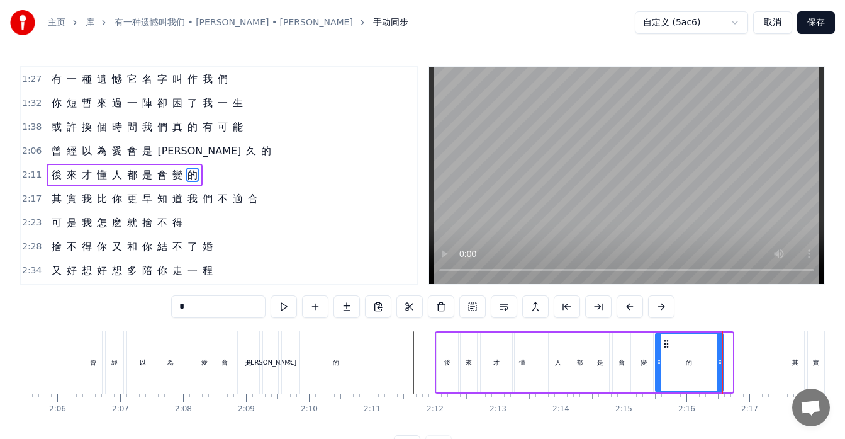
drag, startPoint x: 731, startPoint y: 366, endPoint x: 721, endPoint y: 369, distance: 10.0
click at [721, 369] on div at bounding box center [719, 362] width 5 height 57
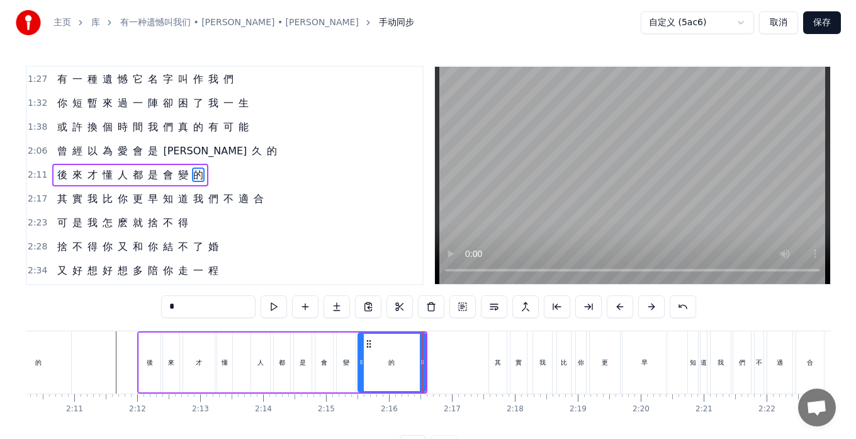
scroll to position [0, 8218]
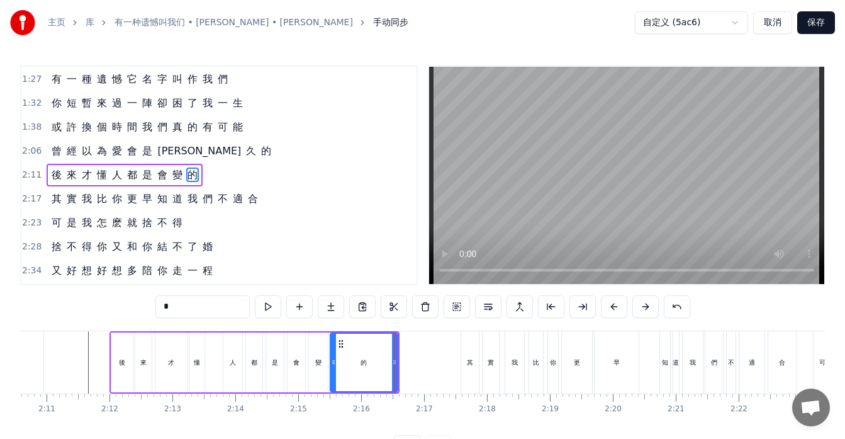
click at [817, 20] on button "保存" at bounding box center [816, 22] width 38 height 23
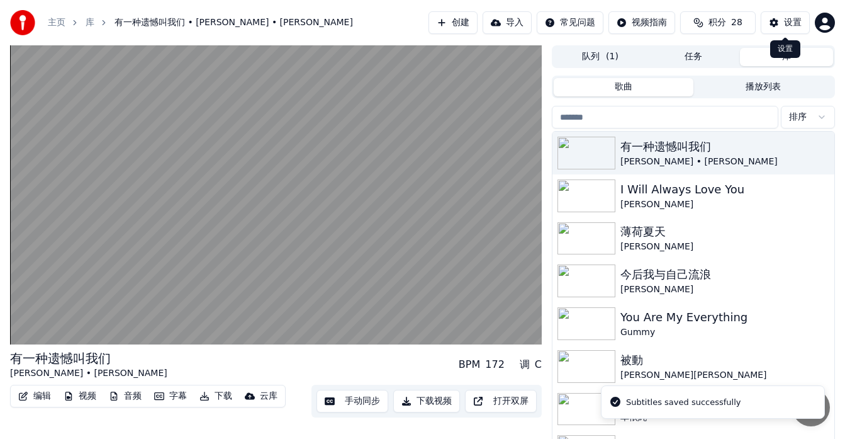
click at [792, 17] on div "设置" at bounding box center [793, 22] width 18 height 13
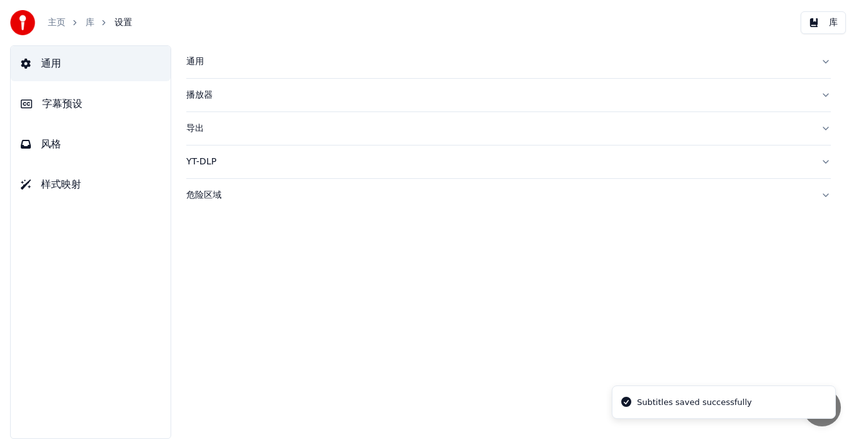
click at [30, 145] on icon at bounding box center [26, 144] width 10 height 9
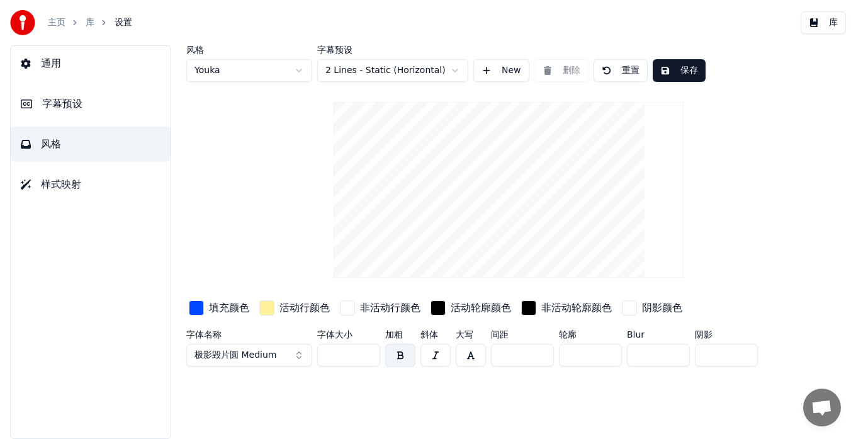
click at [365, 357] on input "***" at bounding box center [348, 355] width 63 height 23
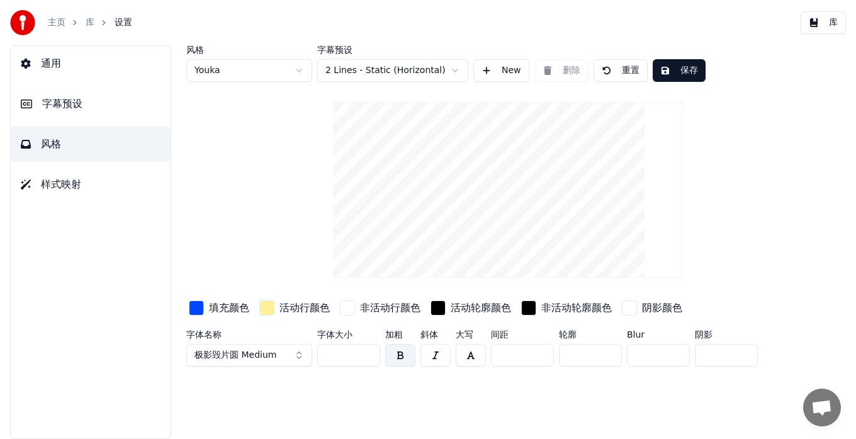
type input "***"
click at [365, 357] on input "***" at bounding box center [348, 355] width 63 height 23
click at [680, 72] on button "保存" at bounding box center [679, 70] width 53 height 23
click at [196, 304] on div "button" at bounding box center [196, 307] width 15 height 15
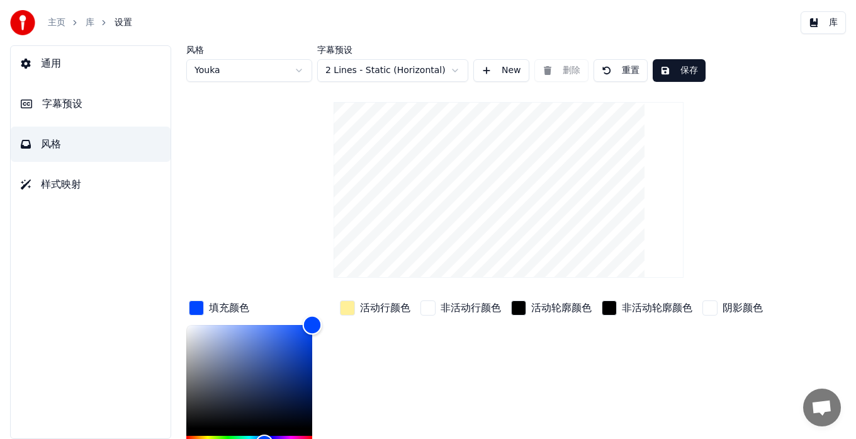
type input "*******"
click at [274, 330] on div "Color" at bounding box center [249, 376] width 126 height 103
click at [626, 71] on button "重置" at bounding box center [620, 70] width 54 height 23
type input "**"
type input "*******"
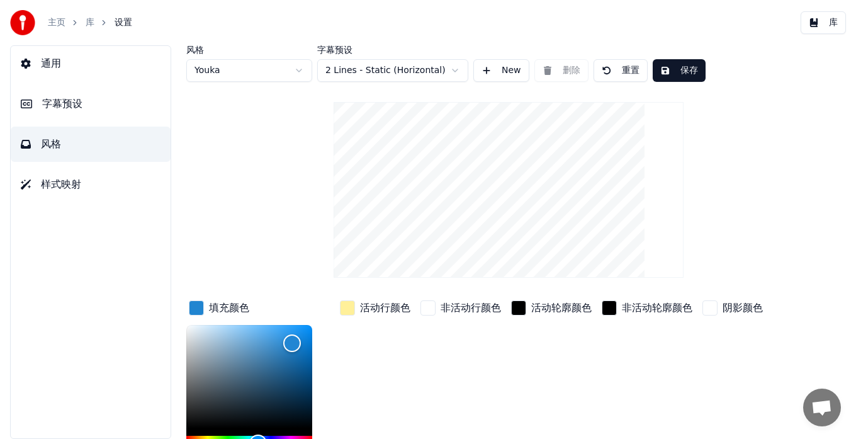
click at [617, 79] on button "重置" at bounding box center [620, 70] width 54 height 23
click at [672, 67] on button "保存" at bounding box center [679, 70] width 53 height 23
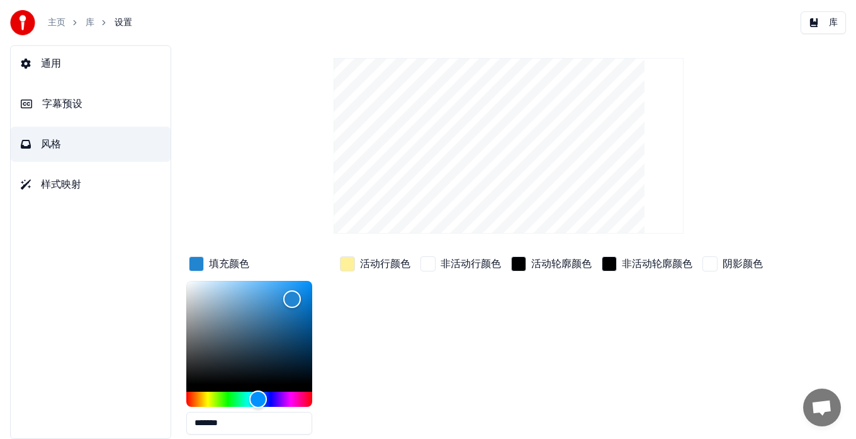
scroll to position [101, 0]
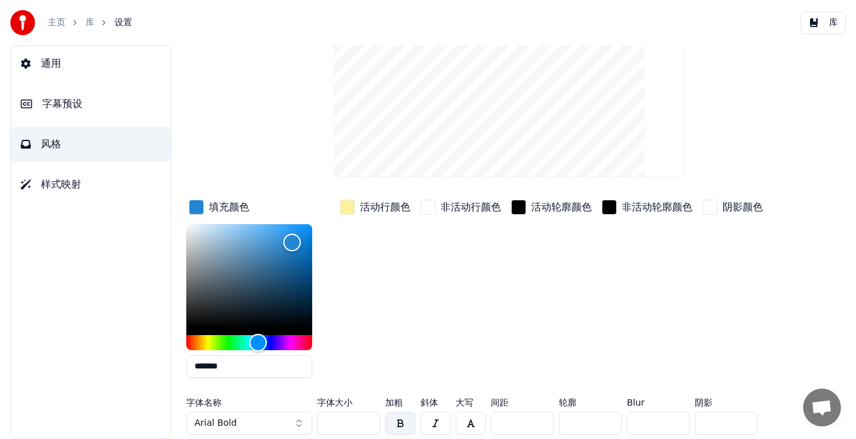
drag, startPoint x: 346, startPoint y: 427, endPoint x: 312, endPoint y: 423, distance: 34.2
click at [312, 423] on div "字体名称 Arial Bold 字体大小 ** 加粗 斜体 大写 间距 * 轮廓 * Blur * 阴影 *" at bounding box center [485, 419] width 599 height 42
type input "***"
click at [469, 337] on div "非活动行颜色" at bounding box center [461, 292] width 86 height 191
click at [295, 422] on button "Arial Bold" at bounding box center [249, 423] width 126 height 23
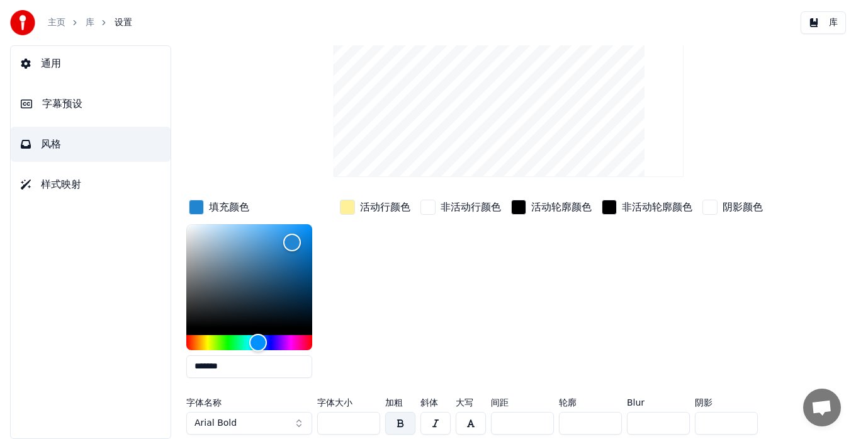
click at [271, 424] on button "Arial Bold" at bounding box center [249, 423] width 126 height 23
click at [297, 421] on button "Arial Bold" at bounding box center [249, 423] width 126 height 23
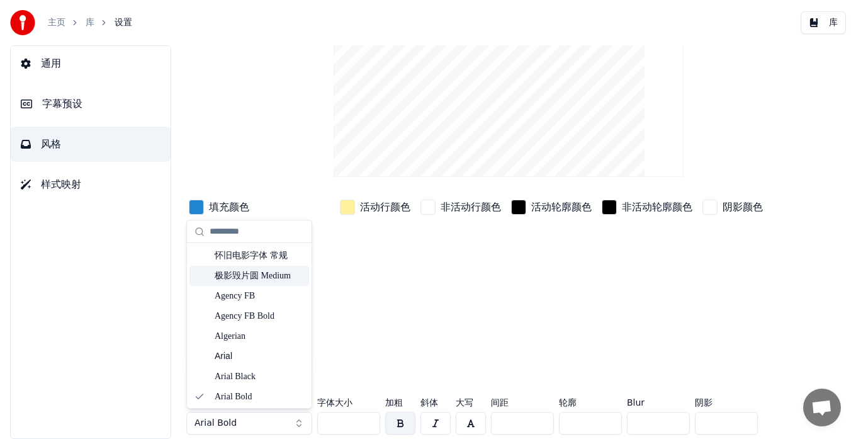
click at [248, 276] on div "极影毁片圆 Medium" at bounding box center [259, 275] width 89 height 13
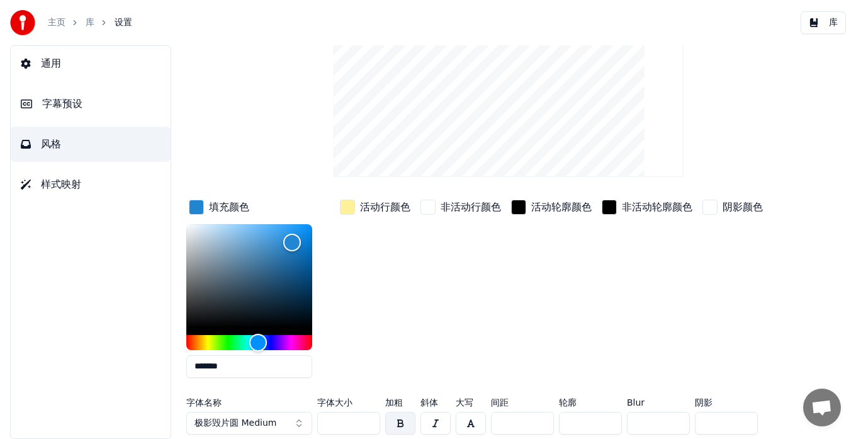
click at [567, 290] on div "活动轮廓颜色" at bounding box center [552, 292] width 86 height 191
click at [736, 96] on div "风格 Youka 字幕预设 2 Lines - Static (Horizontal) New 删除 重置 保存 填充颜色 ******* 活动行颜色 非活动…" at bounding box center [508, 192] width 644 height 495
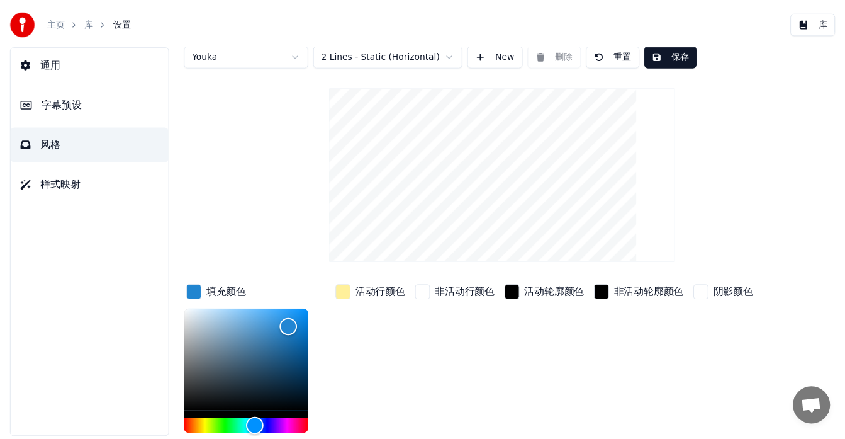
scroll to position [0, 0]
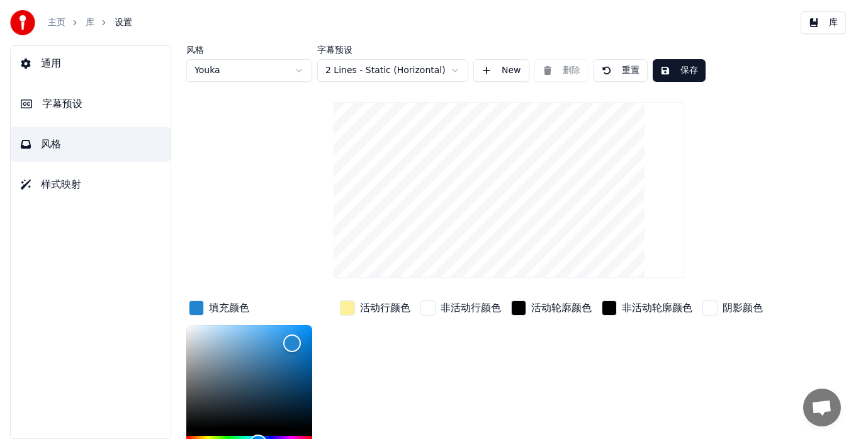
click at [680, 68] on button "保存" at bounding box center [679, 70] width 53 height 23
click at [819, 25] on button "库" at bounding box center [823, 22] width 45 height 23
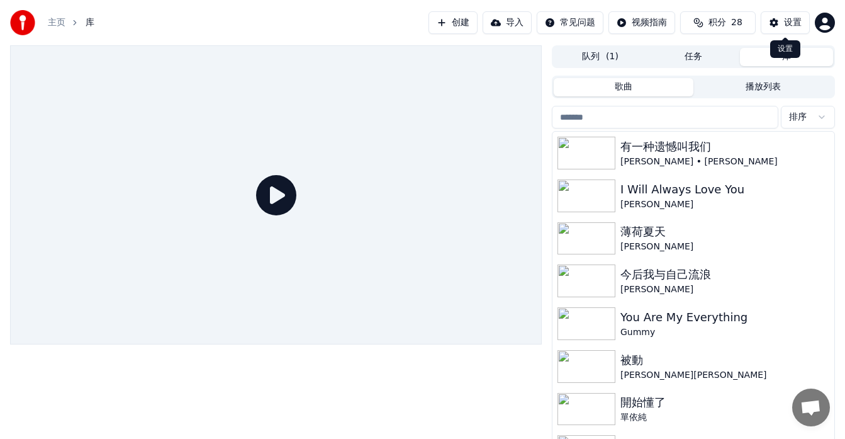
click at [777, 26] on button "设置" at bounding box center [785, 22] width 49 height 23
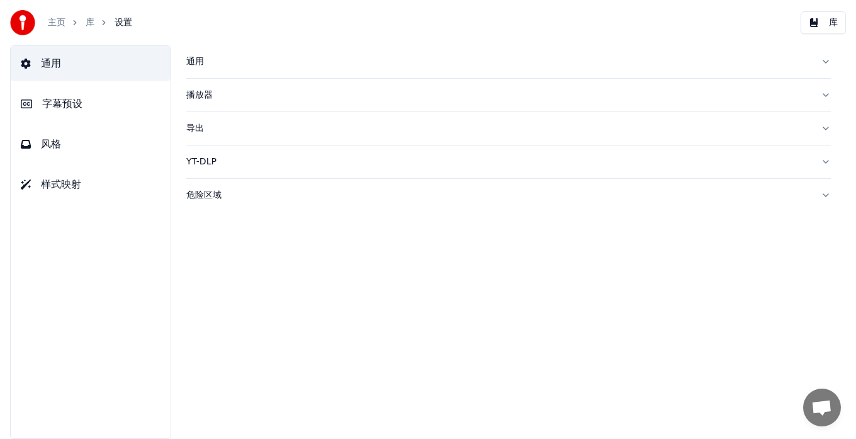
click at [820, 24] on button "库" at bounding box center [823, 22] width 45 height 23
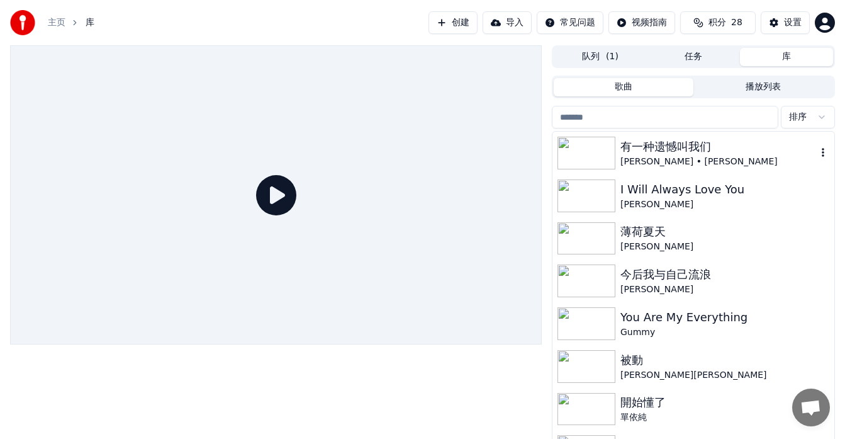
click at [699, 154] on div "有一种遗憾叫我们" at bounding box center [719, 147] width 196 height 18
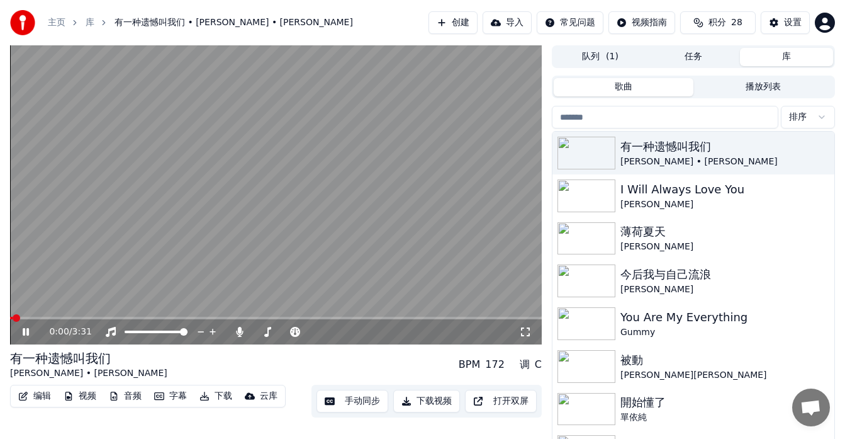
click at [97, 317] on span at bounding box center [276, 318] width 532 height 3
click at [293, 318] on span at bounding box center [276, 318] width 532 height 3
click at [315, 317] on span at bounding box center [276, 318] width 532 height 3
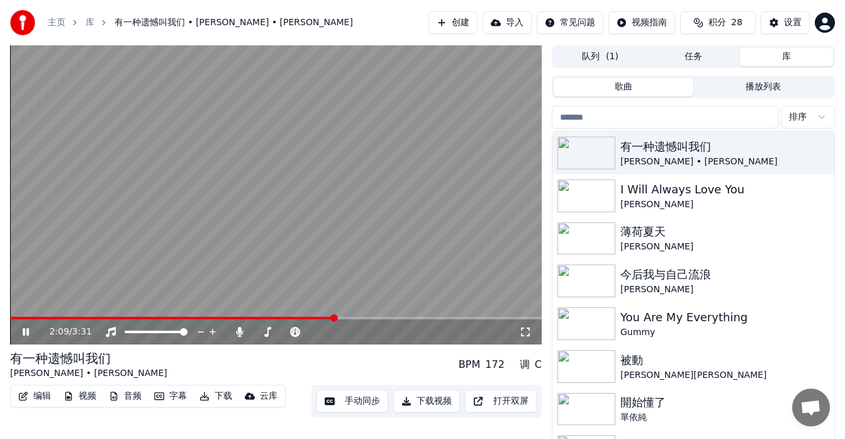
click at [335, 317] on span at bounding box center [276, 318] width 532 height 3
click at [785, 18] on div "设置" at bounding box center [793, 22] width 18 height 13
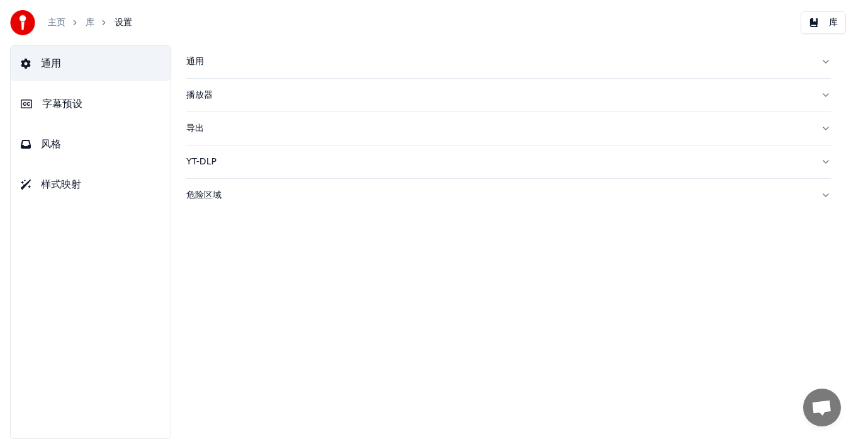
click at [69, 154] on button "风格" at bounding box center [91, 144] width 160 height 35
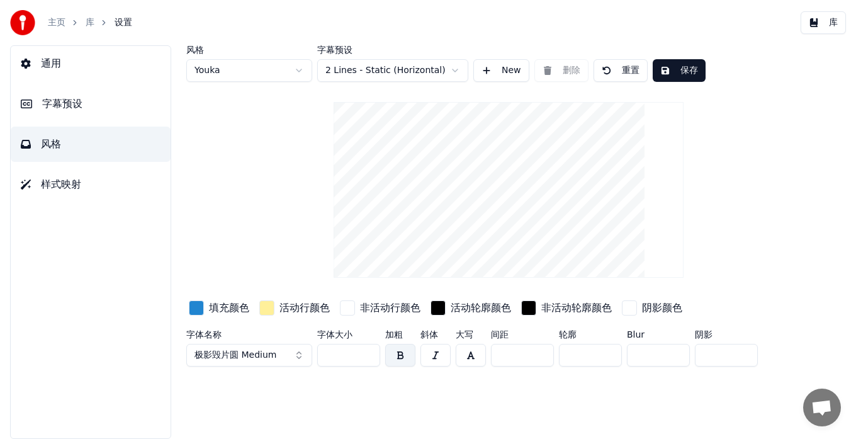
click at [367, 359] on input "***" at bounding box center [348, 355] width 63 height 23
type input "***"
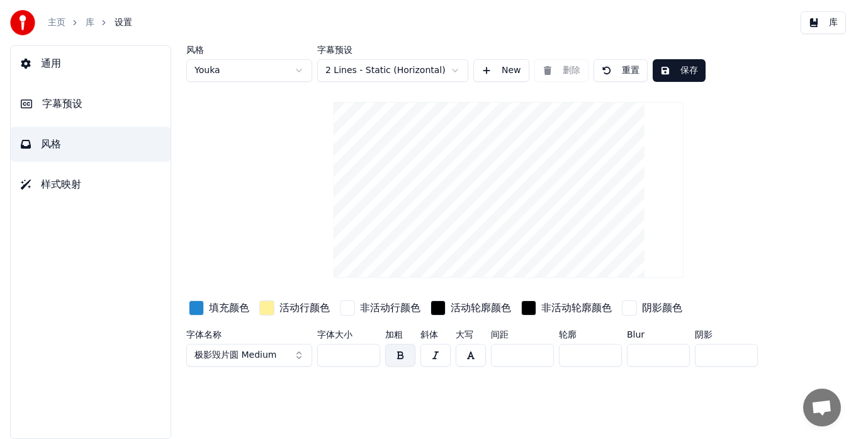
click at [367, 359] on input "***" at bounding box center [348, 355] width 63 height 23
click at [683, 73] on button "保存" at bounding box center [679, 70] width 53 height 23
click at [829, 25] on button "库" at bounding box center [823, 22] width 45 height 23
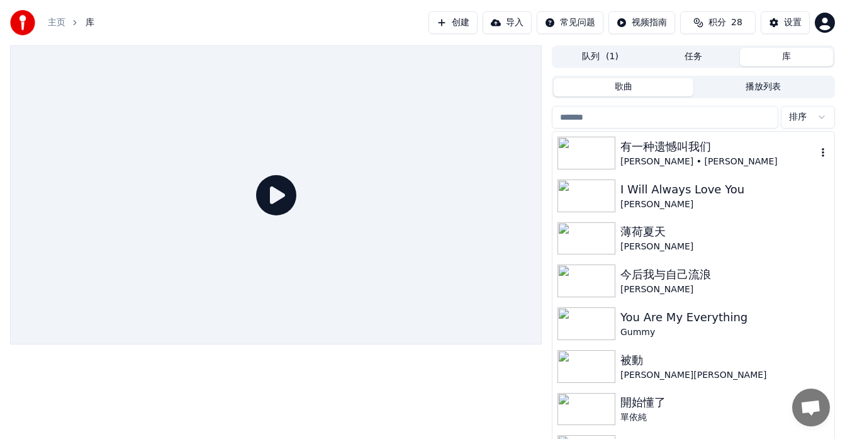
click at [640, 147] on div "有一种遗憾叫我们" at bounding box center [719, 147] width 196 height 18
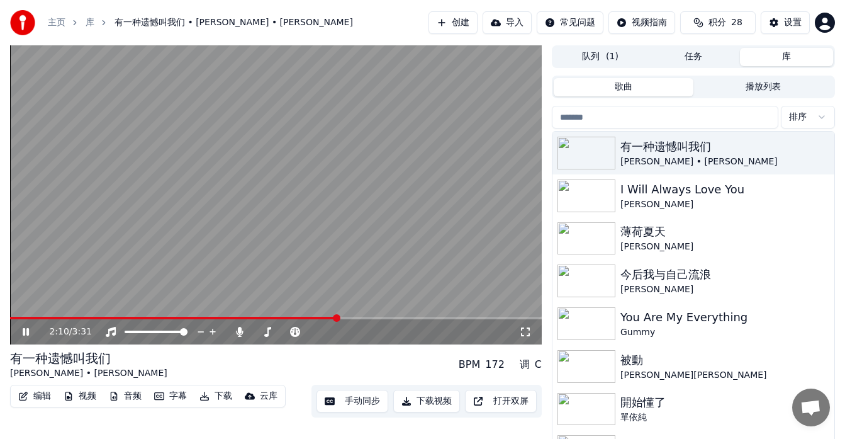
click at [338, 318] on span at bounding box center [276, 318] width 532 height 3
click at [23, 332] on icon at bounding box center [26, 332] width 6 height 8
click at [365, 403] on button "手动同步" at bounding box center [353, 401] width 72 height 23
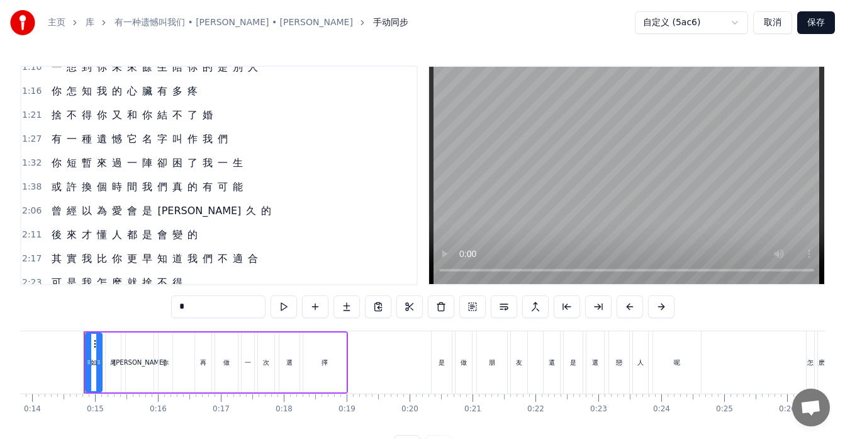
scroll to position [280, 0]
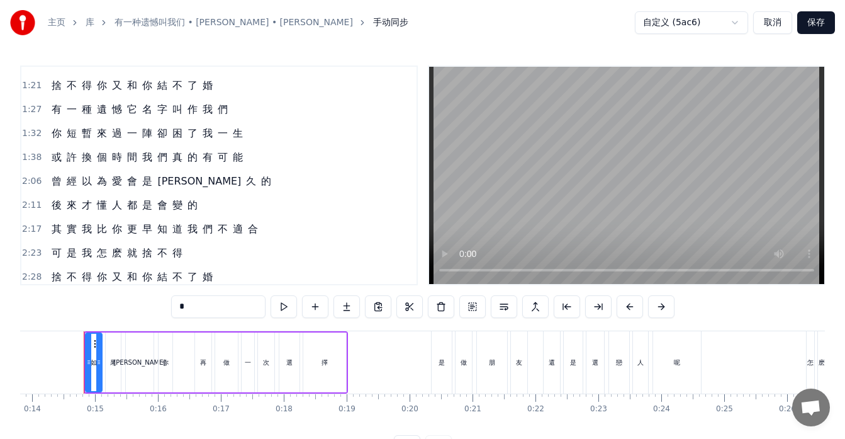
click at [166, 189] on div "曾 經 以 為 愛 會 是 永 久 的" at bounding box center [162, 181] width 230 height 23
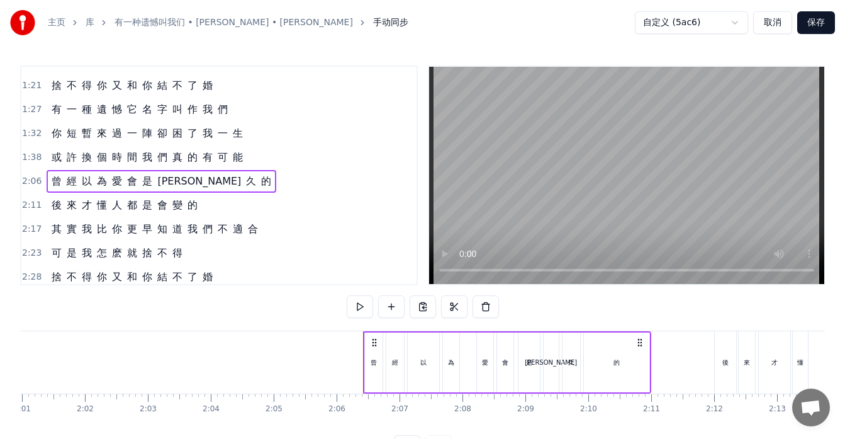
scroll to position [0, 7893]
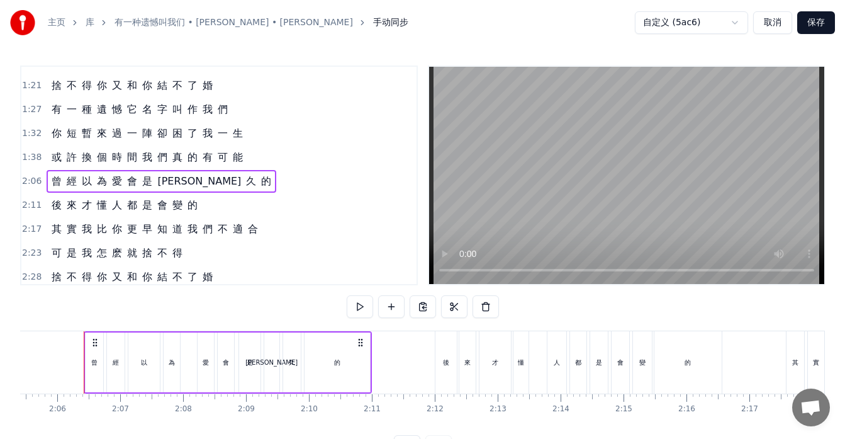
click at [169, 213] on div "後 來 才 懂 人 都 是 會 變 的" at bounding box center [125, 205] width 156 height 23
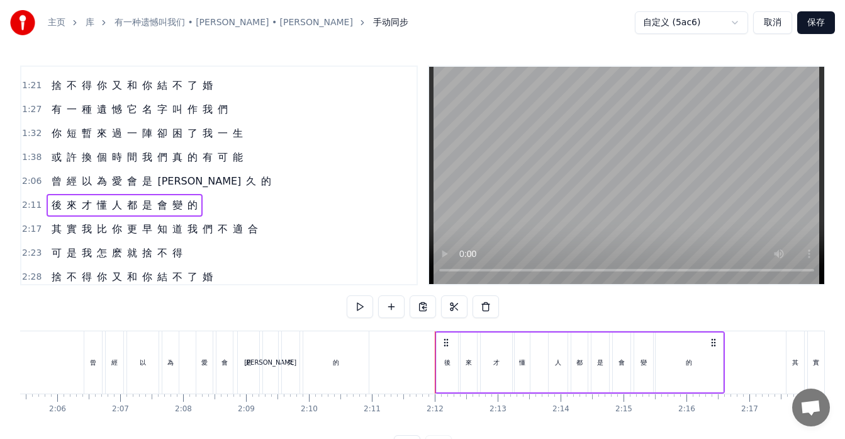
click at [169, 239] on div "其 實 我 比 你 更 早 知 道 我 們 不 適 合" at bounding box center [155, 229] width 217 height 23
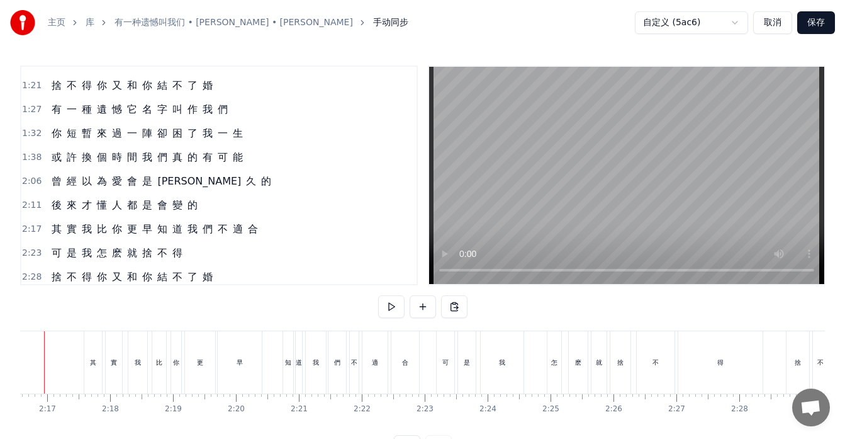
scroll to position [0, 8556]
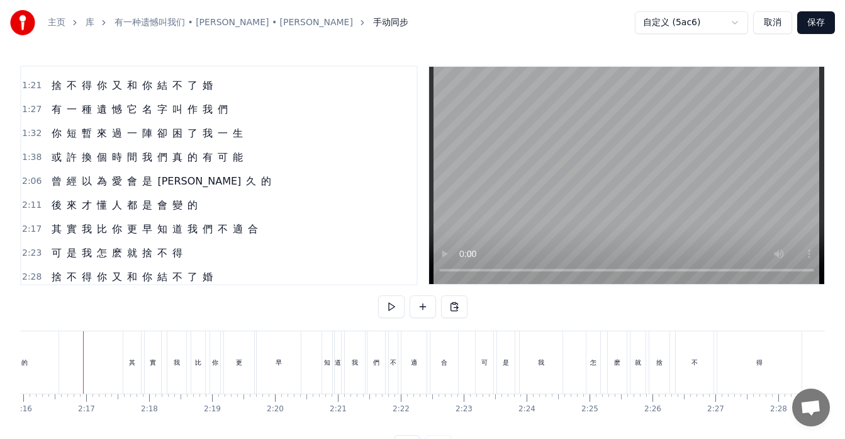
click at [292, 359] on div "早" at bounding box center [279, 362] width 44 height 62
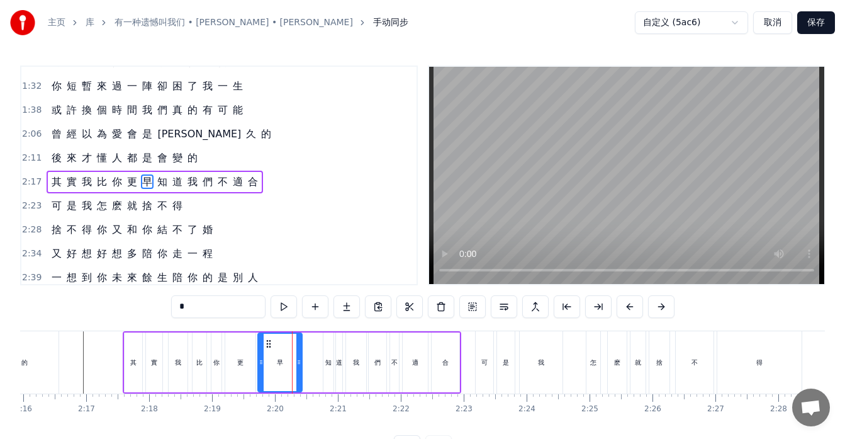
scroll to position [334, 0]
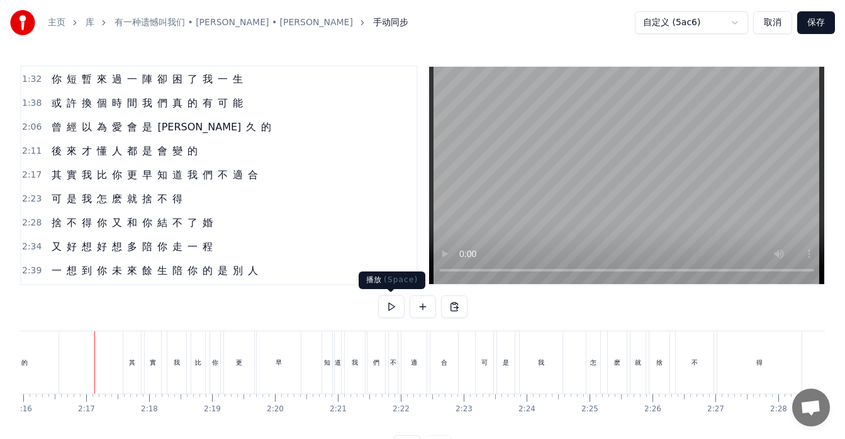
click at [380, 307] on button at bounding box center [391, 306] width 26 height 23
click at [106, 183] on div "其 實 我 比 你 更 早 知 道 我 們 不 適 合" at bounding box center [155, 175] width 217 height 23
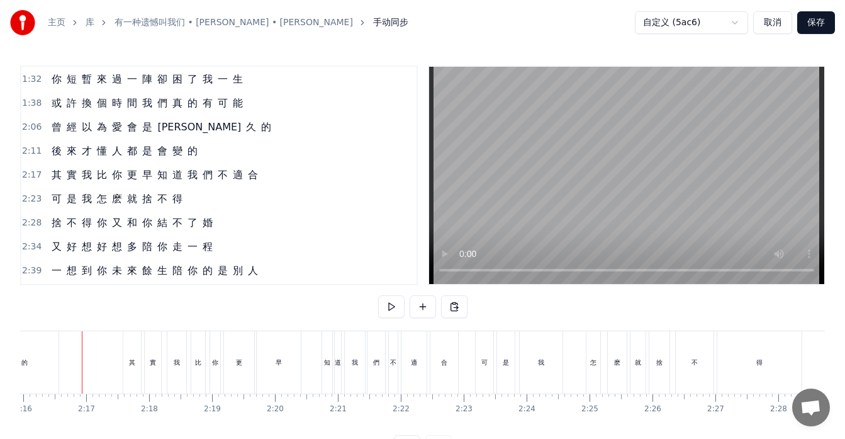
scroll to position [0, 8555]
click at [62, 181] on div "其 實 我 比 你 更 早 知 道 我 們 不 適 合" at bounding box center [155, 175] width 217 height 23
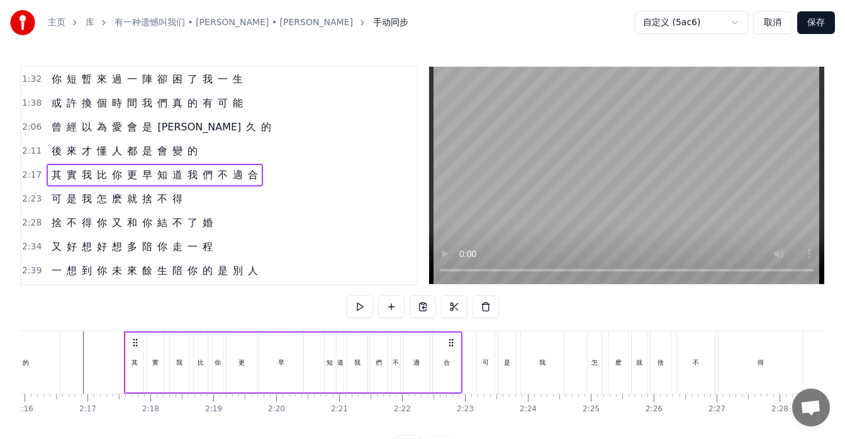
click at [174, 368] on div "我" at bounding box center [179, 362] width 19 height 60
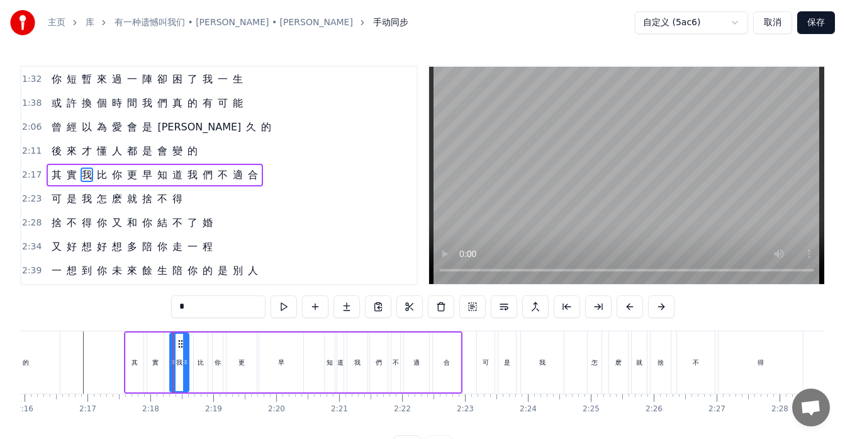
click at [269, 373] on div "早" at bounding box center [281, 362] width 44 height 60
type input "*"
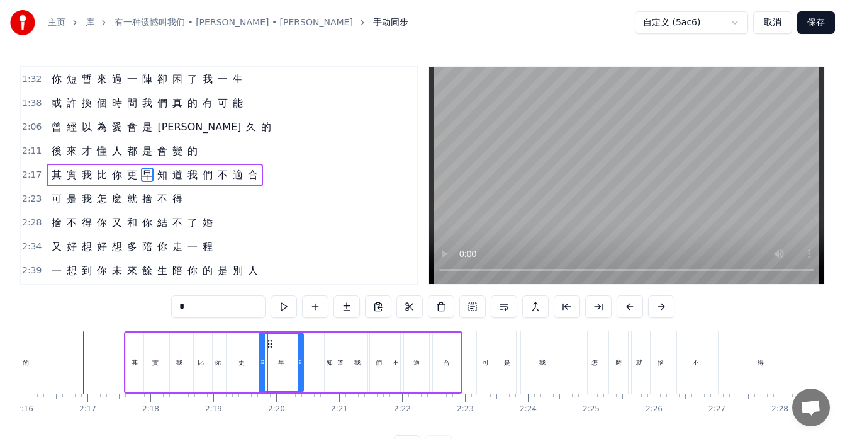
click at [307, 377] on div "其 實 我 比 你 更 早 知 道 我 們 不 適 合" at bounding box center [293, 362] width 339 height 62
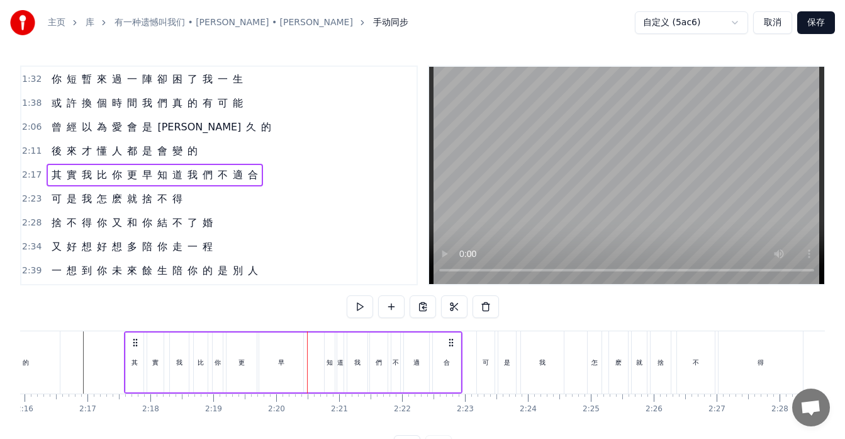
click at [317, 378] on div "其 實 我 比 你 更 早 知 道 我 們 不 適 合" at bounding box center [293, 362] width 339 height 62
click at [329, 380] on div "知" at bounding box center [330, 362] width 10 height 60
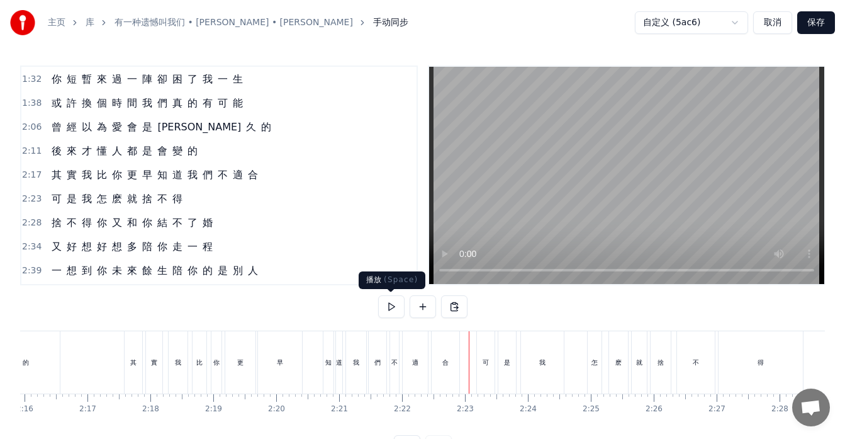
click at [386, 307] on button at bounding box center [391, 306] width 26 height 23
click at [316, 376] on div "其 實 我 比 你 更 早 知 道 我 們 不 適 合" at bounding box center [293, 362] width 339 height 62
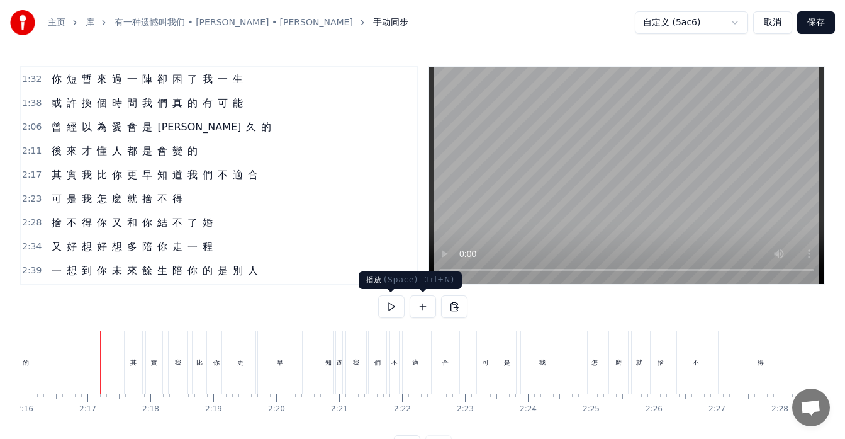
click at [397, 306] on button at bounding box center [391, 306] width 26 height 23
click at [395, 307] on button at bounding box center [391, 306] width 26 height 23
click at [388, 310] on button at bounding box center [391, 306] width 26 height 23
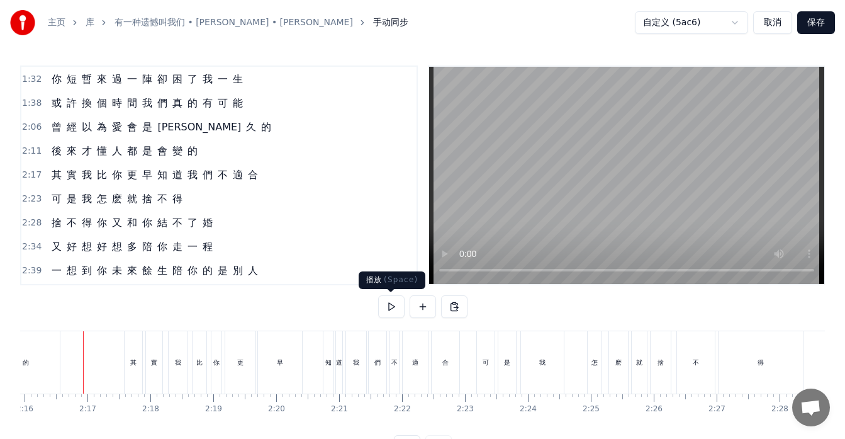
click at [395, 307] on button at bounding box center [391, 306] width 26 height 23
click at [823, 24] on button "保存" at bounding box center [816, 22] width 38 height 23
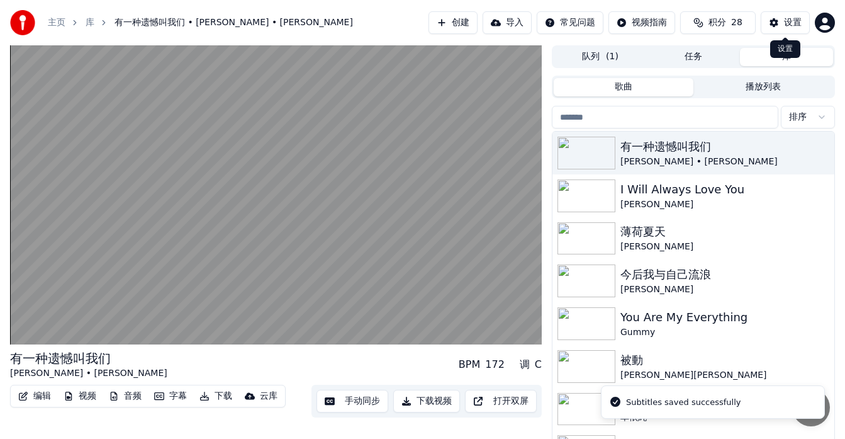
click at [789, 20] on div "设置" at bounding box center [793, 22] width 18 height 13
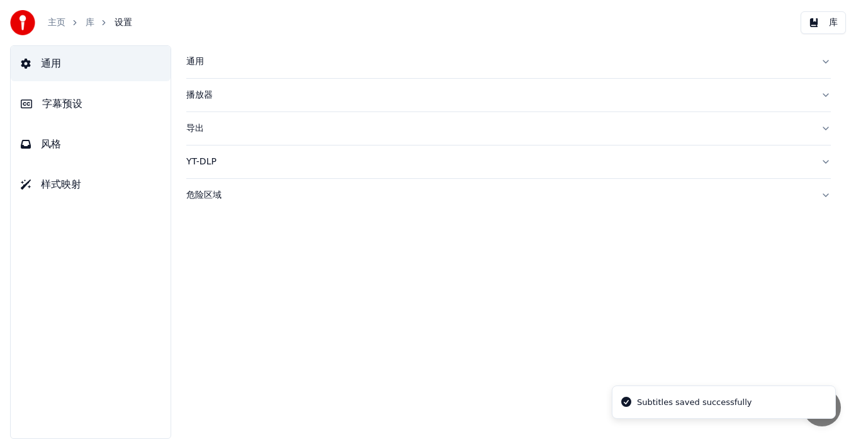
click at [53, 143] on span "风格" at bounding box center [51, 144] width 20 height 15
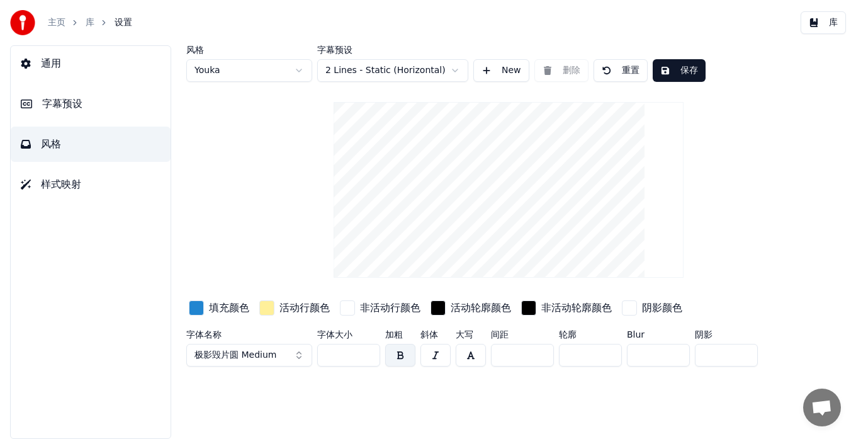
click at [368, 358] on input "***" at bounding box center [348, 355] width 63 height 23
click at [368, 352] on input "***" at bounding box center [348, 355] width 63 height 23
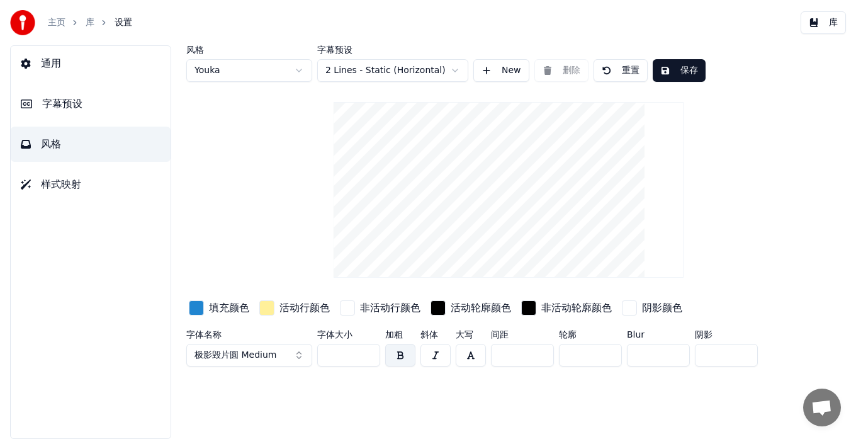
type input "***"
click at [368, 352] on input "***" at bounding box center [348, 355] width 63 height 23
click at [678, 72] on button "保存" at bounding box center [679, 70] width 53 height 23
click at [831, 26] on button "库" at bounding box center [823, 22] width 45 height 23
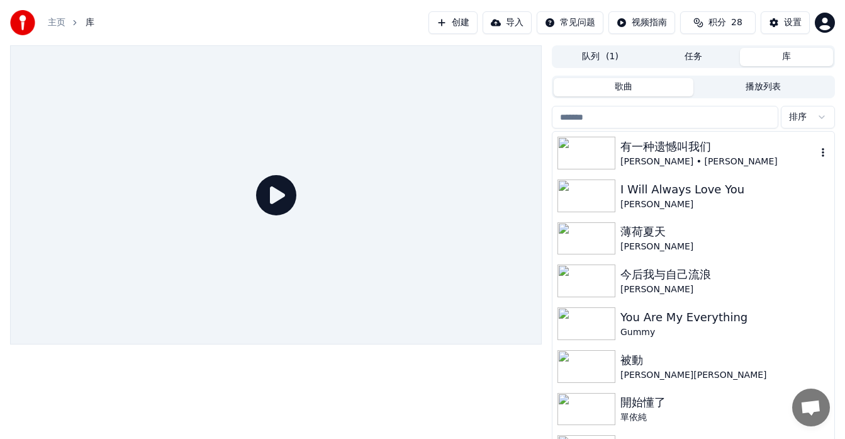
click at [672, 152] on div "有一种遗憾叫我们" at bounding box center [719, 147] width 196 height 18
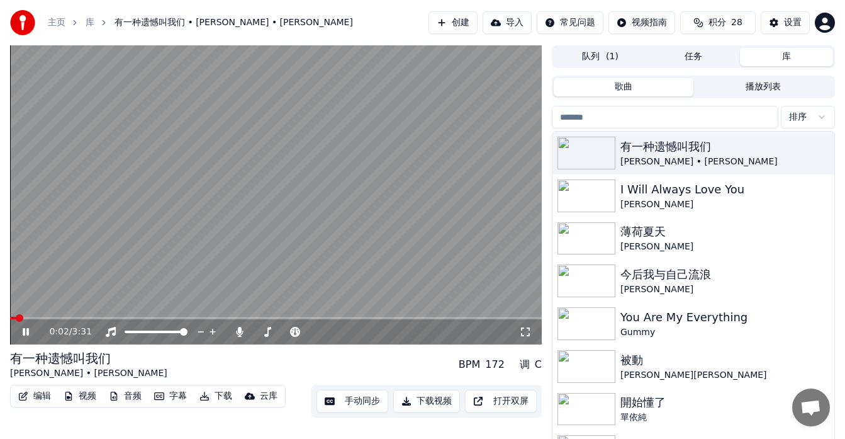
click at [325, 317] on span at bounding box center [276, 318] width 532 height 3
click at [353, 318] on span at bounding box center [276, 318] width 532 height 3
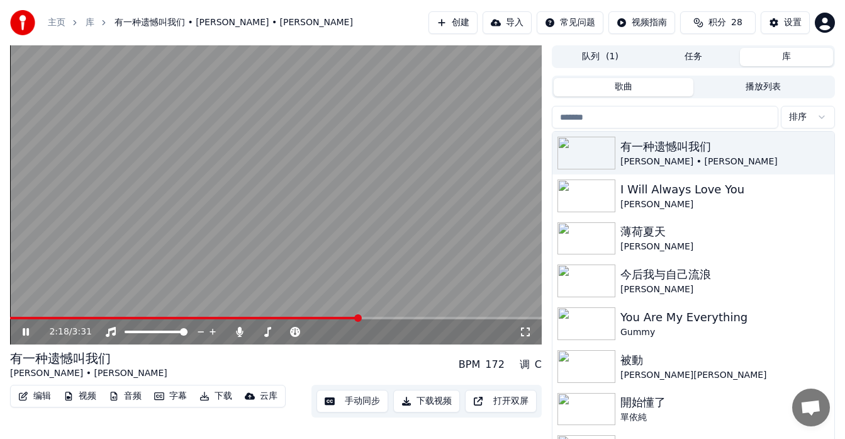
click at [330, 317] on span at bounding box center [184, 318] width 349 height 3
click at [24, 332] on icon at bounding box center [26, 332] width 6 height 8
click at [357, 394] on button "手动同步" at bounding box center [353, 401] width 72 height 23
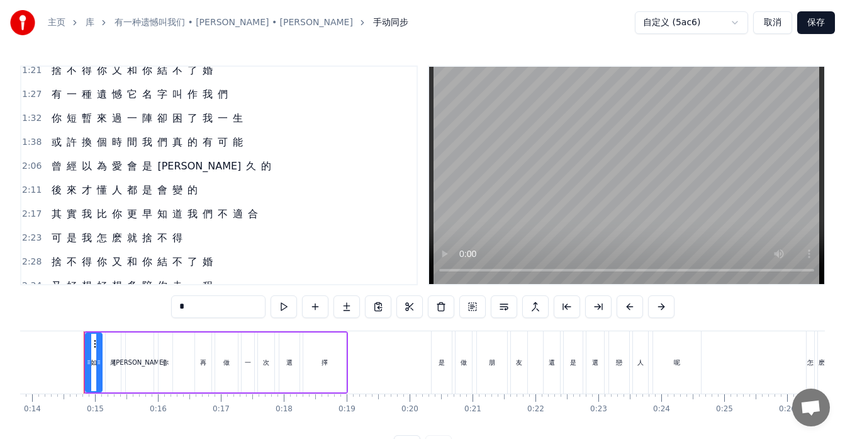
scroll to position [286, 0]
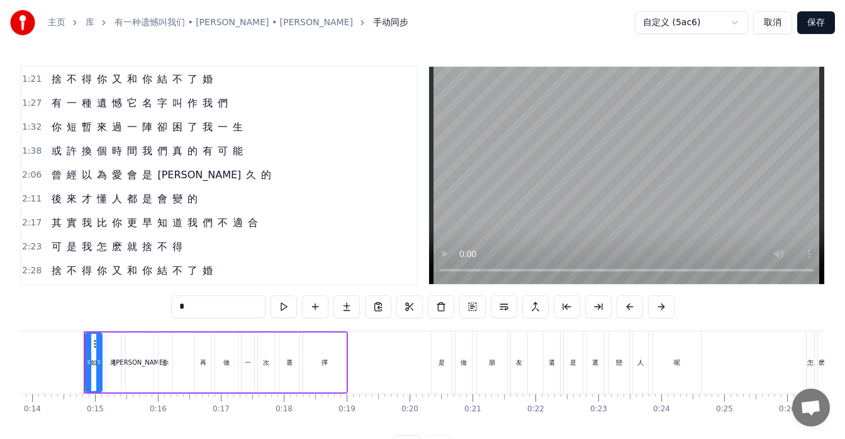
click at [155, 208] on div "後 來 才 懂 人 都 是 會 變 的" at bounding box center [125, 199] width 156 height 23
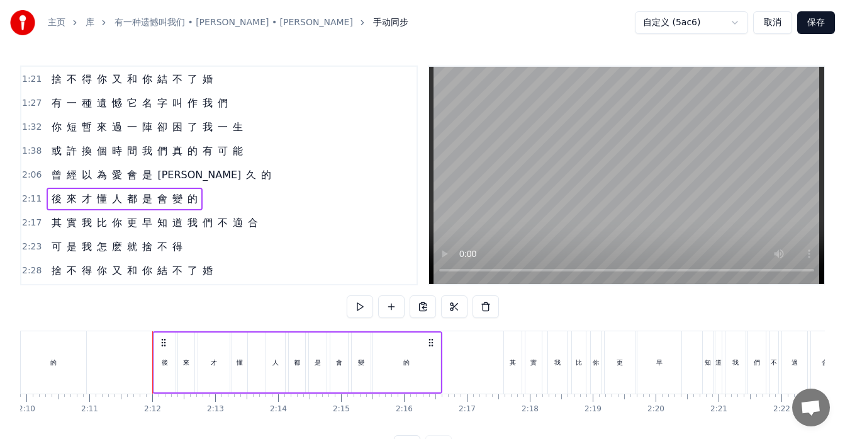
scroll to position [0, 8244]
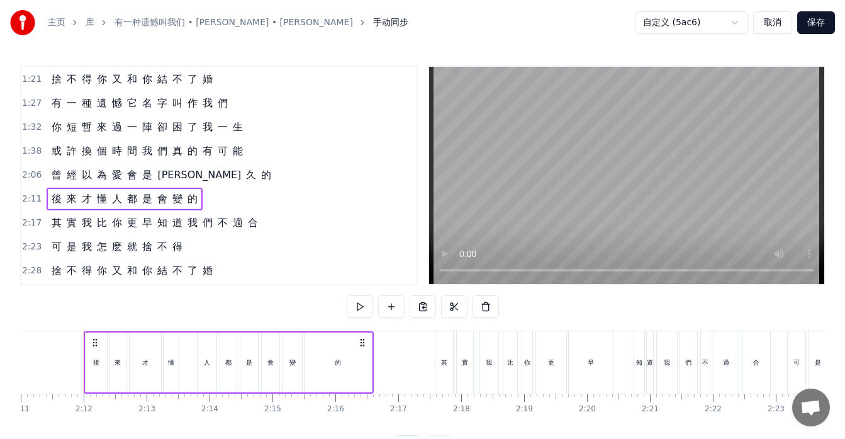
click at [53, 183] on div "曾 經 以 為 愛 會 是 永 久 的" at bounding box center [162, 175] width 230 height 23
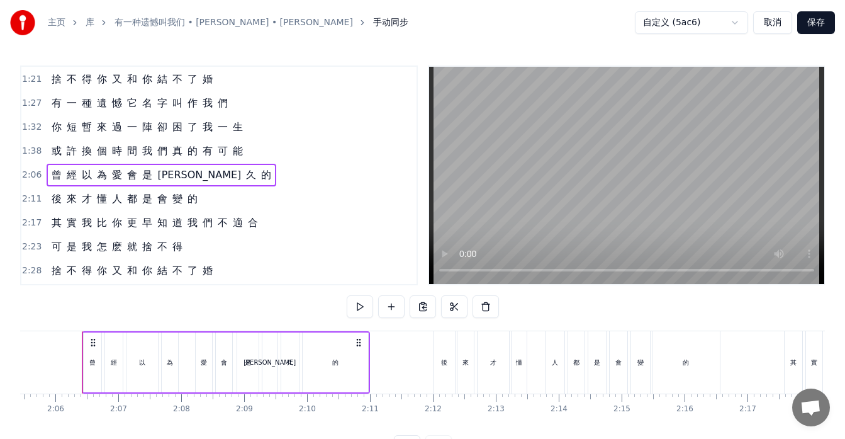
scroll to position [0, 7893]
click at [50, 208] on div "後 來 才 懂 人 都 是 會 變 的" at bounding box center [125, 199] width 156 height 23
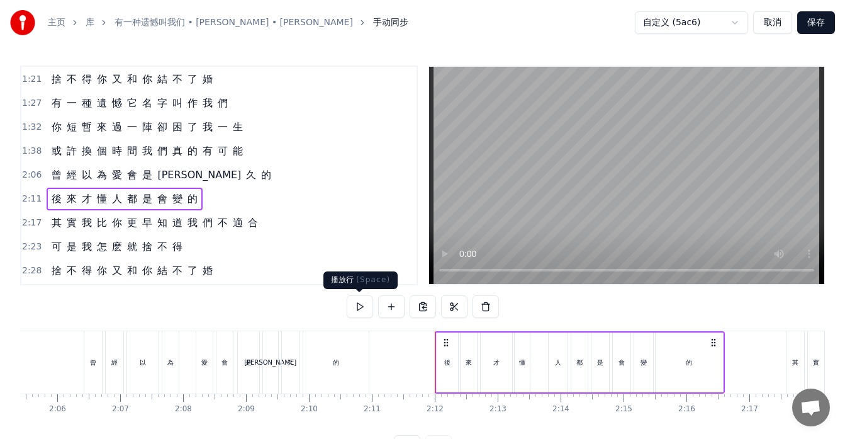
click at [365, 300] on button at bounding box center [360, 306] width 26 height 23
click at [359, 305] on button at bounding box center [360, 306] width 26 height 23
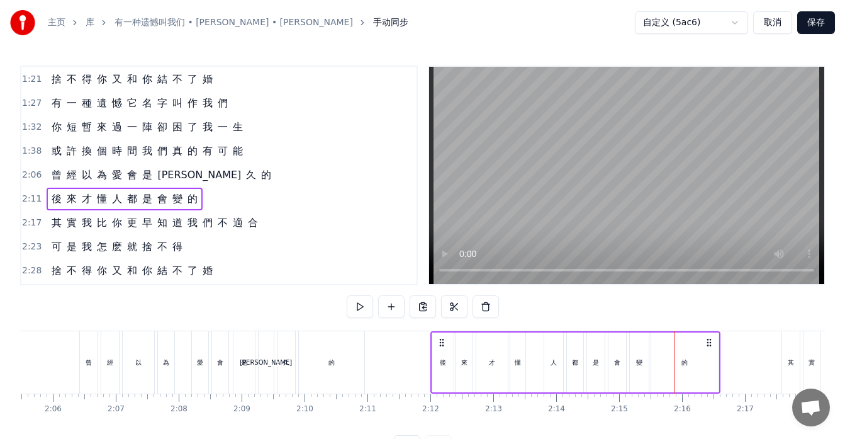
scroll to position [0, 8026]
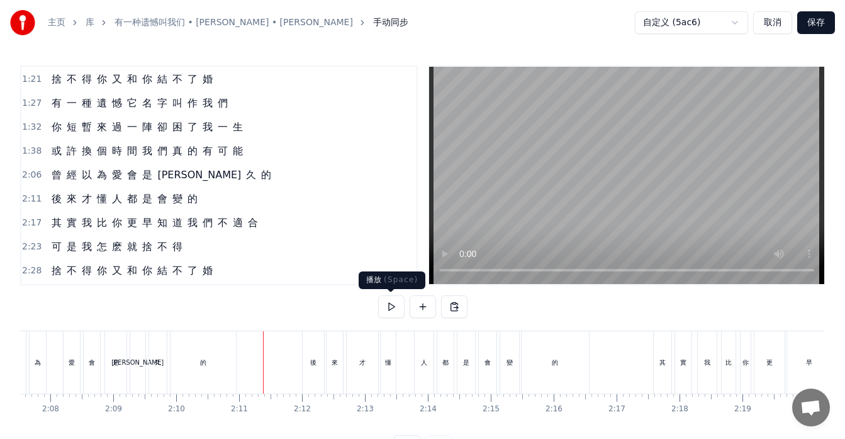
click at [391, 308] on button at bounding box center [391, 306] width 26 height 23
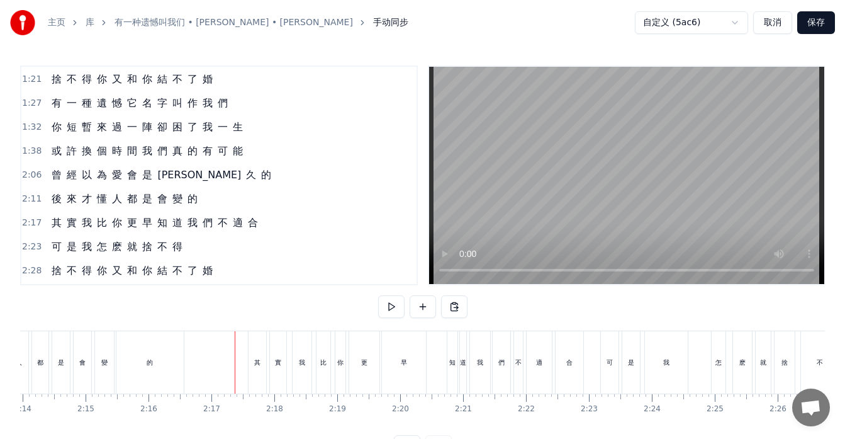
click at [77, 230] on div "其 實 我 比 你 更 早 知 道 我 們 不 適 合" at bounding box center [155, 222] width 217 height 23
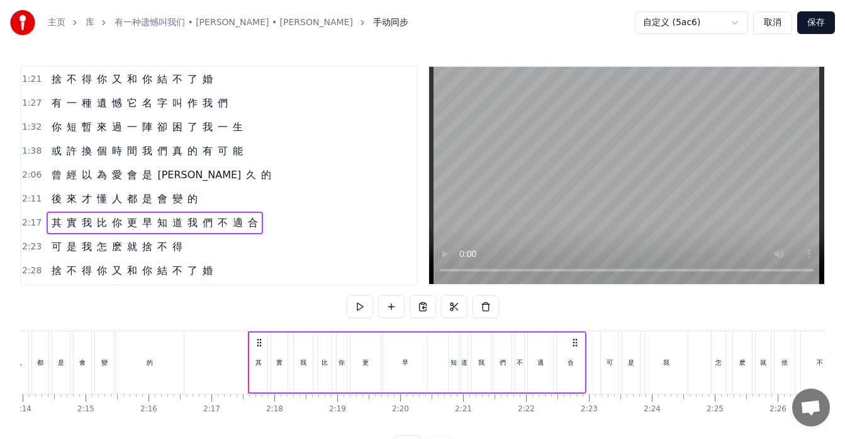
click at [407, 379] on div "早" at bounding box center [405, 362] width 44 height 60
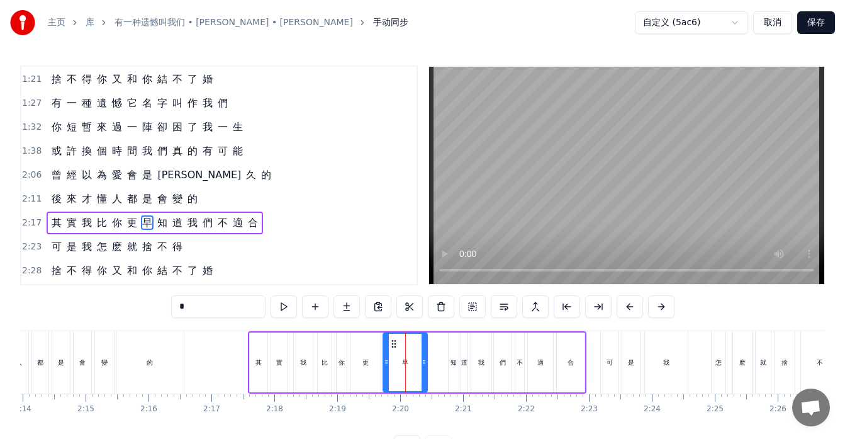
scroll to position [334, 0]
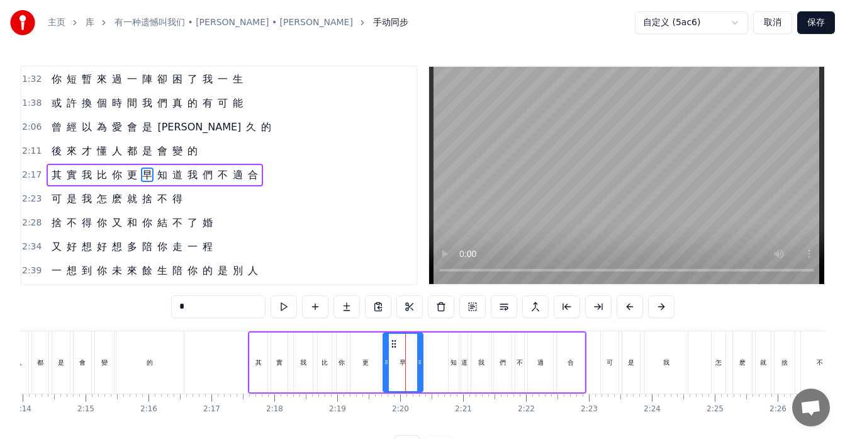
click at [420, 374] on div at bounding box center [419, 362] width 5 height 57
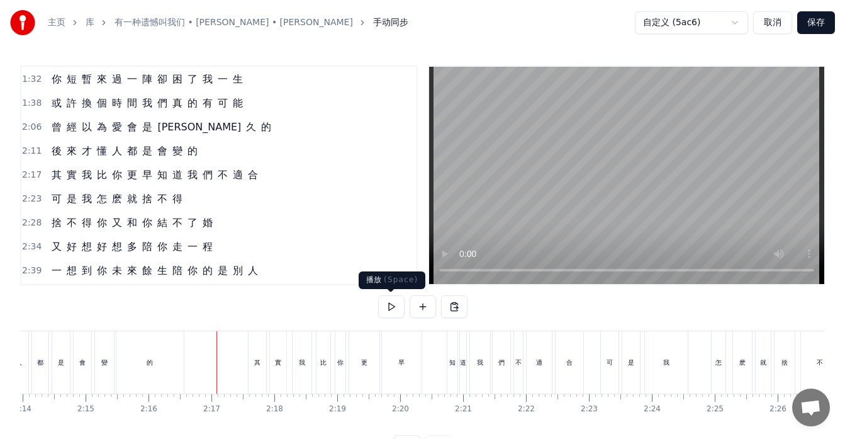
click at [388, 300] on button at bounding box center [391, 306] width 26 height 23
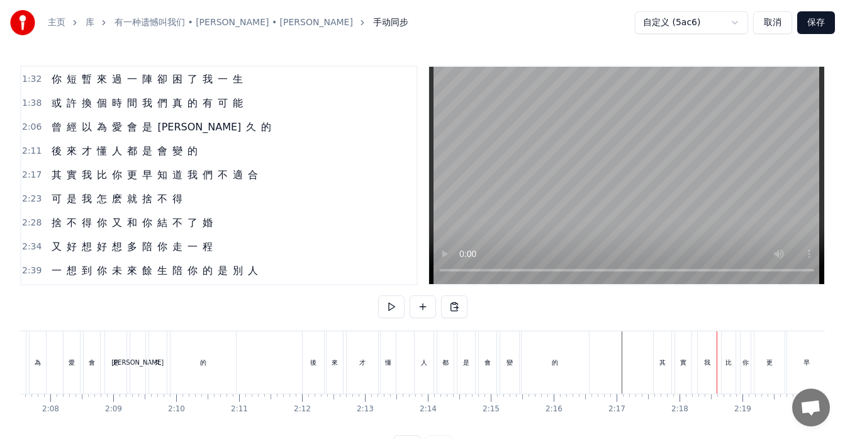
scroll to position [0, 7887]
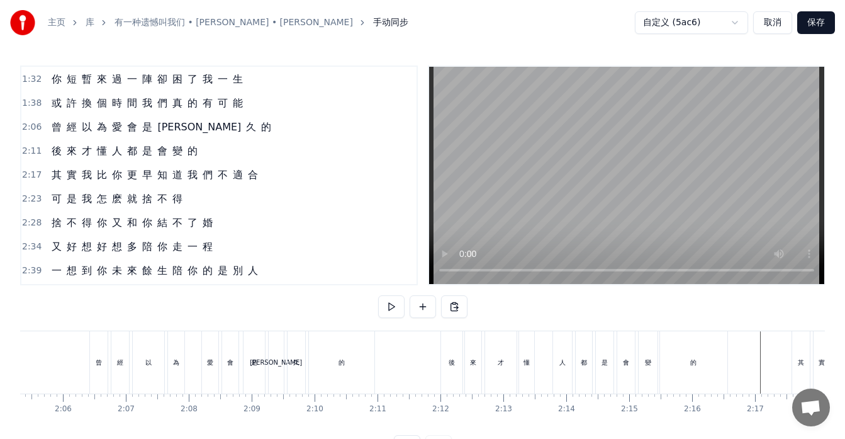
click at [396, 306] on button at bounding box center [391, 306] width 26 height 23
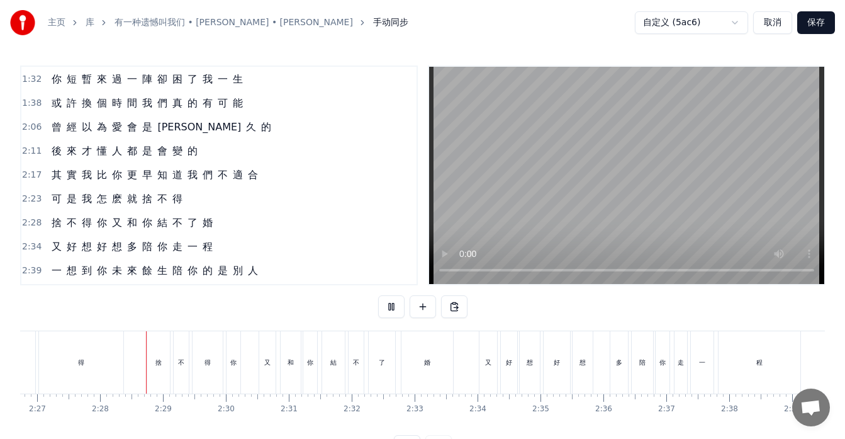
scroll to position [0, 9266]
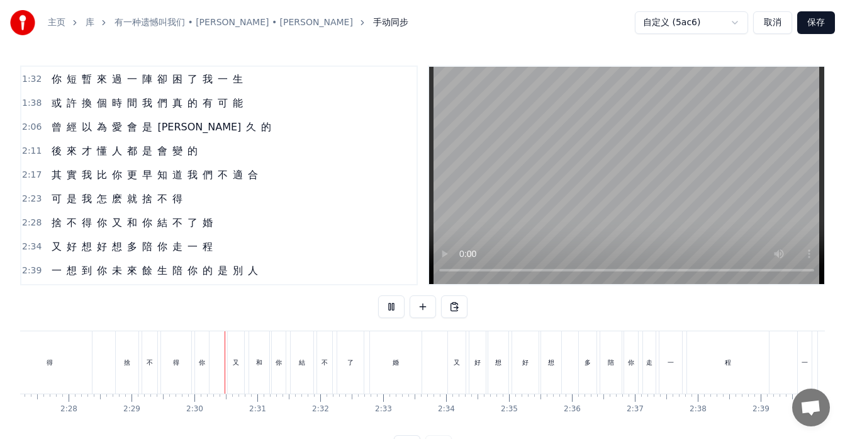
click at [396, 306] on button at bounding box center [391, 306] width 26 height 23
click at [120, 386] on div "捨" at bounding box center [127, 362] width 23 height 62
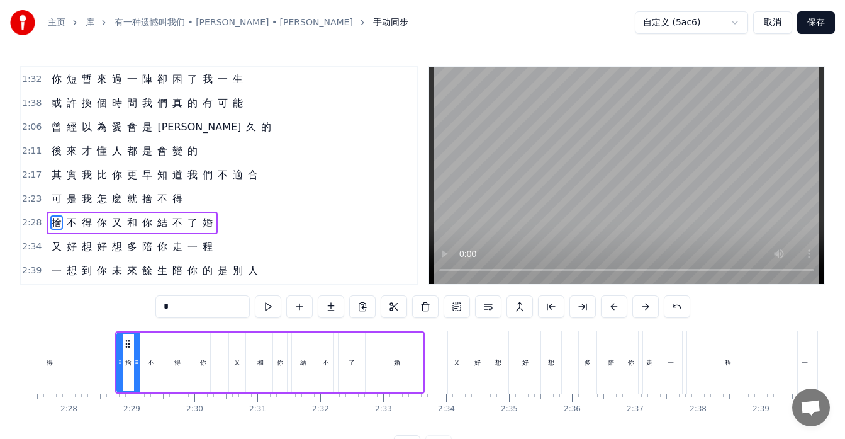
scroll to position [382, 0]
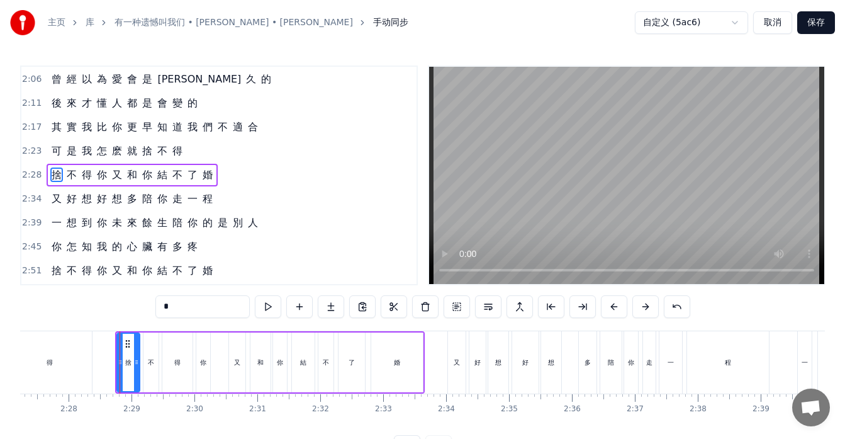
click at [74, 184] on div "捨 不 得 你 又 和 你 結 不 了 婚" at bounding box center [132, 175] width 171 height 23
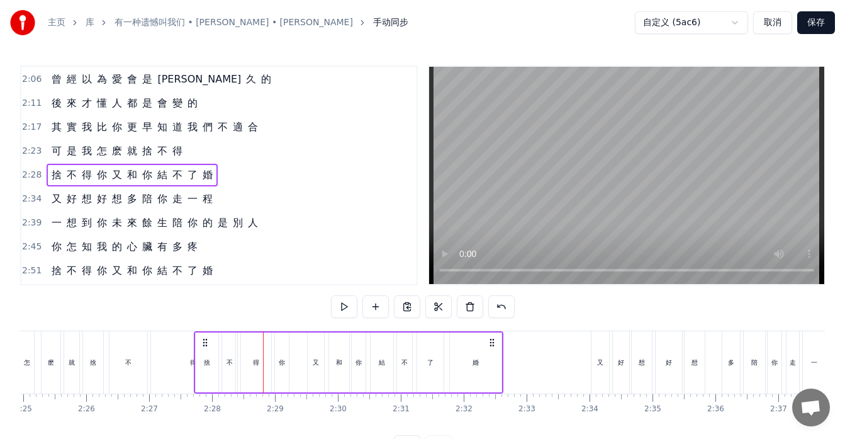
scroll to position [0, 9110]
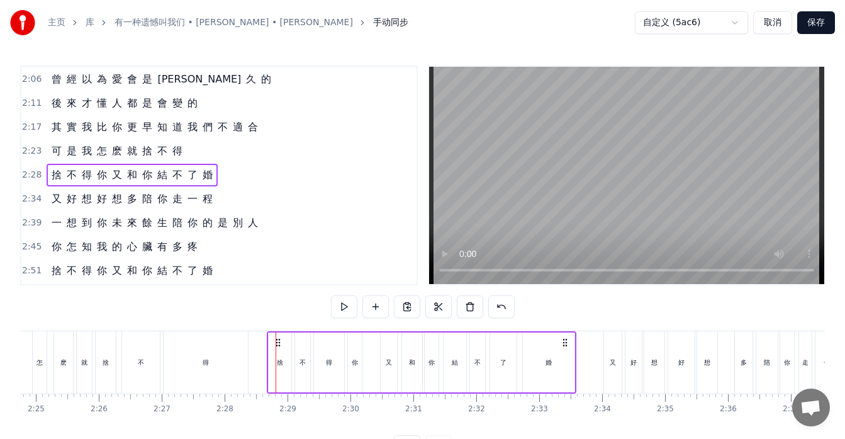
drag, startPoint x: 126, startPoint y: 340, endPoint x: 278, endPoint y: 343, distance: 151.7
click at [278, 343] on icon at bounding box center [278, 342] width 10 height 10
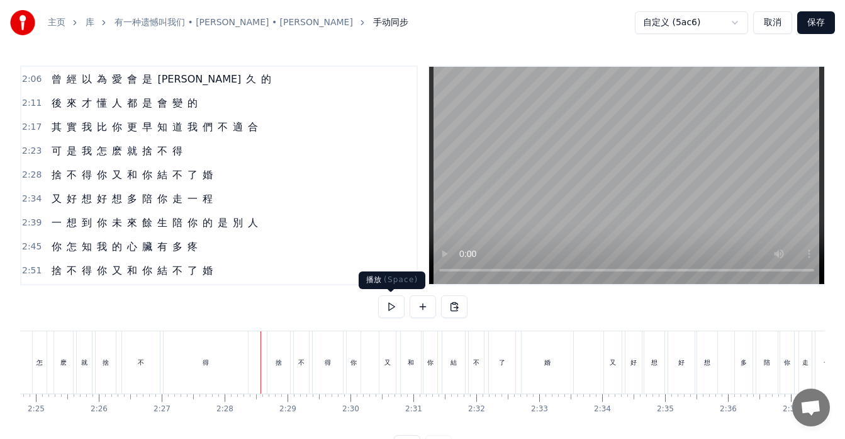
click at [391, 305] on button at bounding box center [391, 306] width 26 height 23
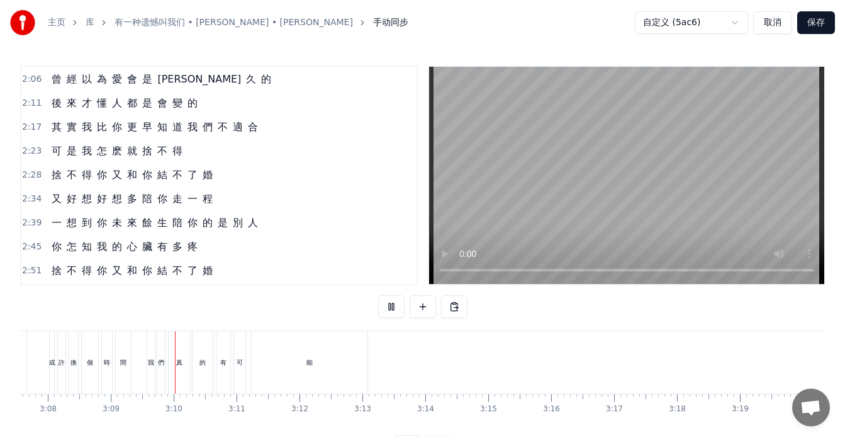
scroll to position [0, 11868]
click at [496, 18] on div "主页 库 有一种遗憾叫我们 • [PERSON_NAME] • Yu Dong Ran 手动同步 自定义 (5ac6) 取消 保存" at bounding box center [422, 22] width 845 height 45
click at [813, 25] on button "保存" at bounding box center [816, 22] width 38 height 23
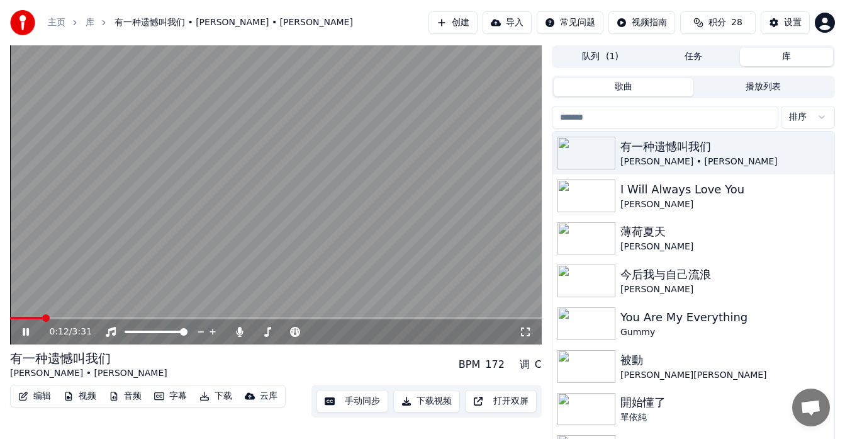
click at [342, 2] on div "主页 库 有一种遗憾叫我们 • [PERSON_NAME] • [PERSON_NAME] 创建 导入 常见问题 视频指南 积分 28 设置" at bounding box center [422, 22] width 845 height 45
drag, startPoint x: 524, startPoint y: 331, endPoint x: 596, endPoint y: 301, distance: 78.2
click at [524, 331] on icon at bounding box center [525, 332] width 13 height 10
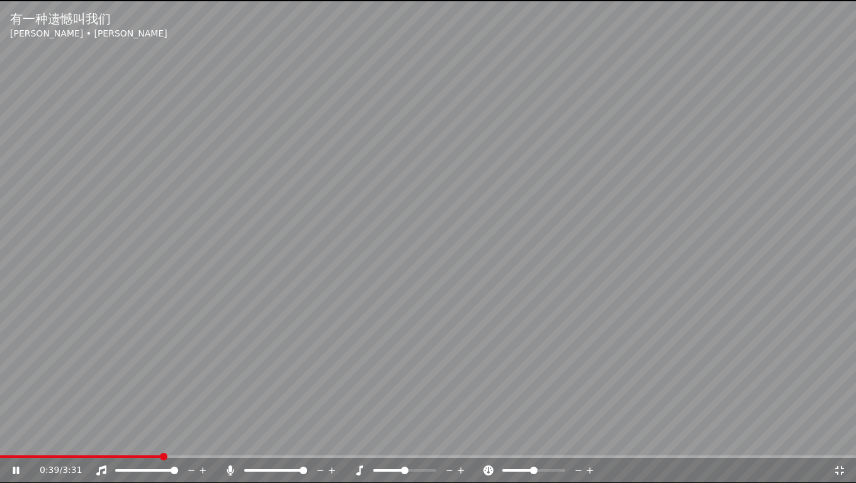
click at [842, 438] on icon at bounding box center [839, 470] width 9 height 9
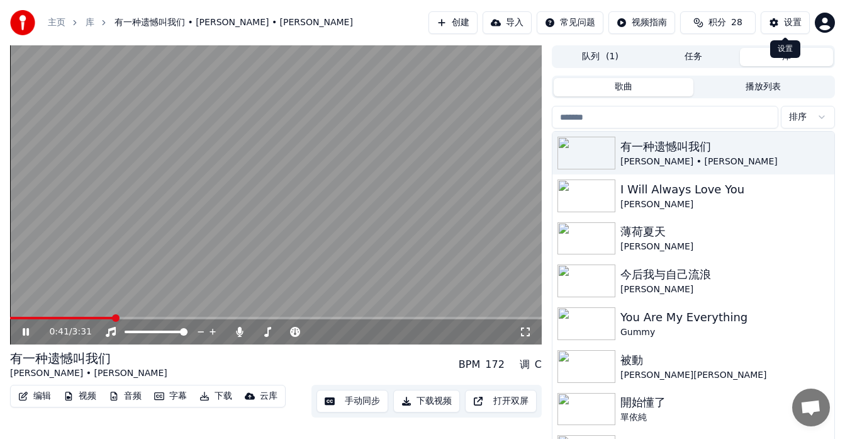
click at [773, 21] on button "设置" at bounding box center [785, 22] width 49 height 23
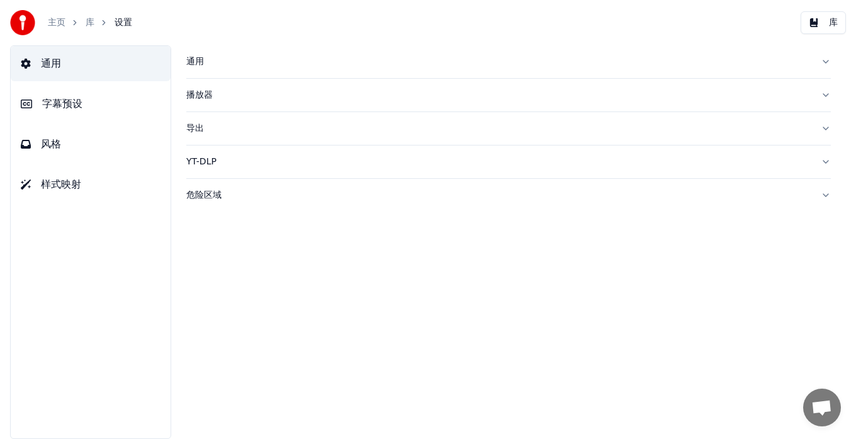
click at [43, 150] on span "风格" at bounding box center [51, 144] width 20 height 15
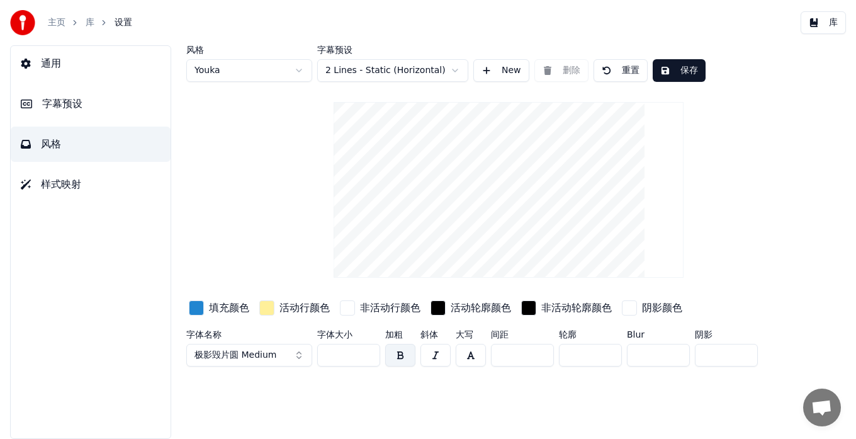
click at [396, 358] on button "button" at bounding box center [400, 355] width 30 height 23
click at [701, 60] on button "保存" at bounding box center [679, 70] width 53 height 23
click at [827, 26] on button "库" at bounding box center [823, 22] width 45 height 23
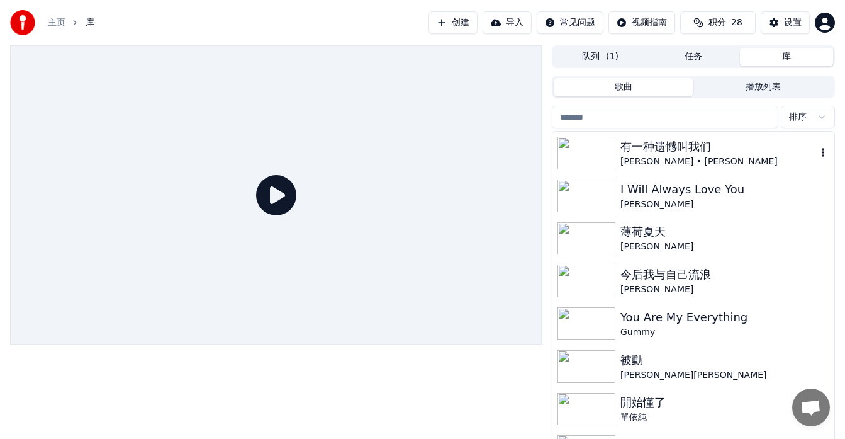
click at [728, 166] on div "[PERSON_NAME] • [PERSON_NAME]" at bounding box center [719, 161] width 196 height 13
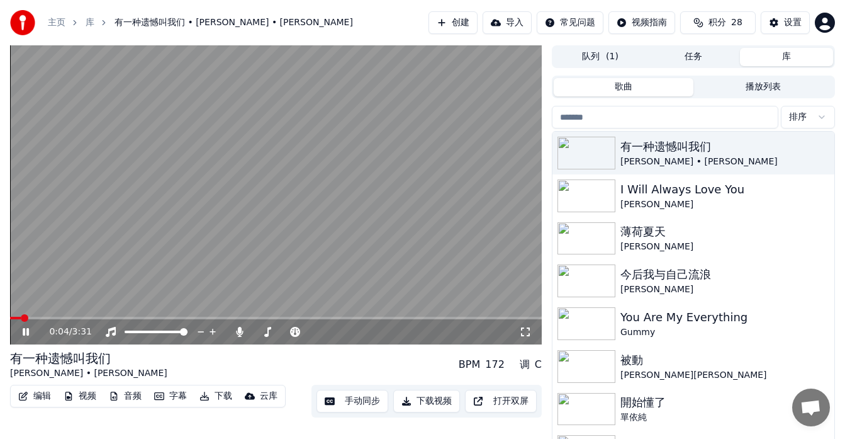
click at [70, 317] on span at bounding box center [276, 318] width 532 height 3
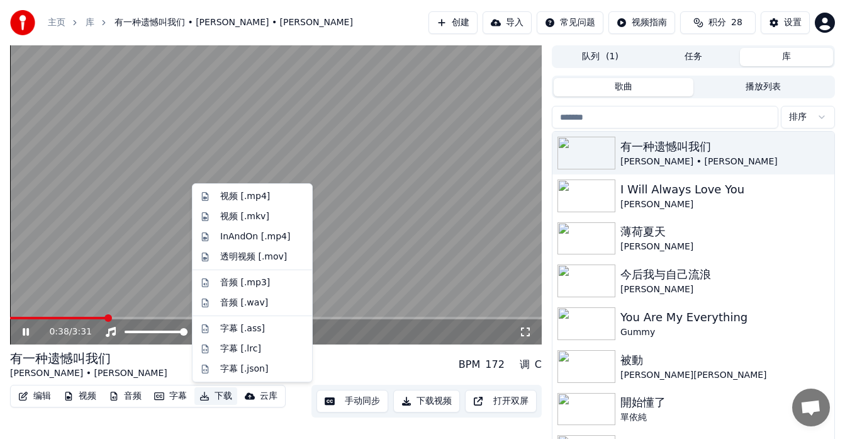
click at [211, 398] on button "下载" at bounding box center [215, 396] width 43 height 18
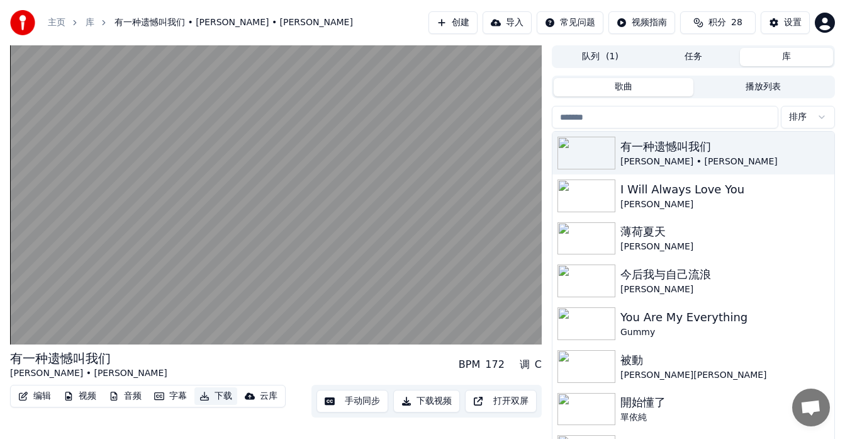
click at [227, 398] on button "下载" at bounding box center [215, 396] width 43 height 18
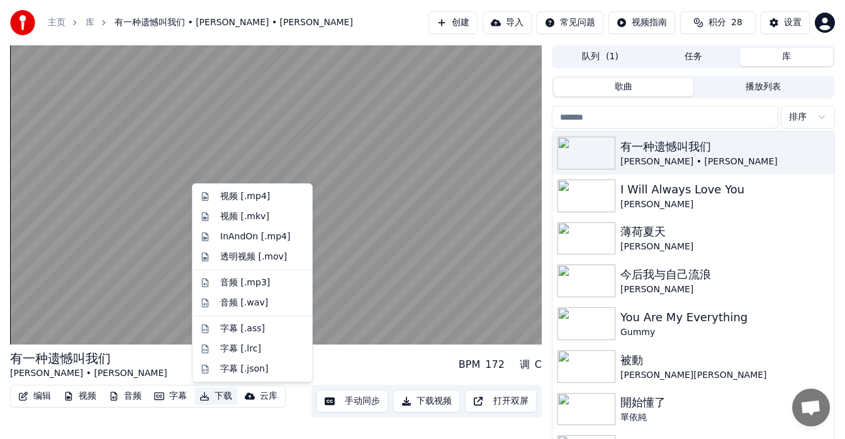
click at [227, 398] on button "下载" at bounding box center [215, 396] width 43 height 18
click at [252, 233] on div "InAndOn [.mp4]" at bounding box center [255, 236] width 70 height 13
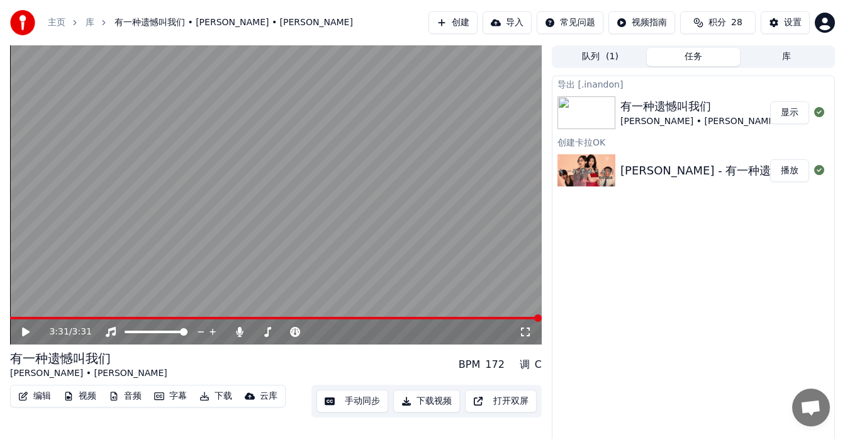
click at [792, 122] on button "显示" at bounding box center [789, 112] width 39 height 23
